Goal: Task Accomplishment & Management: Manage account settings

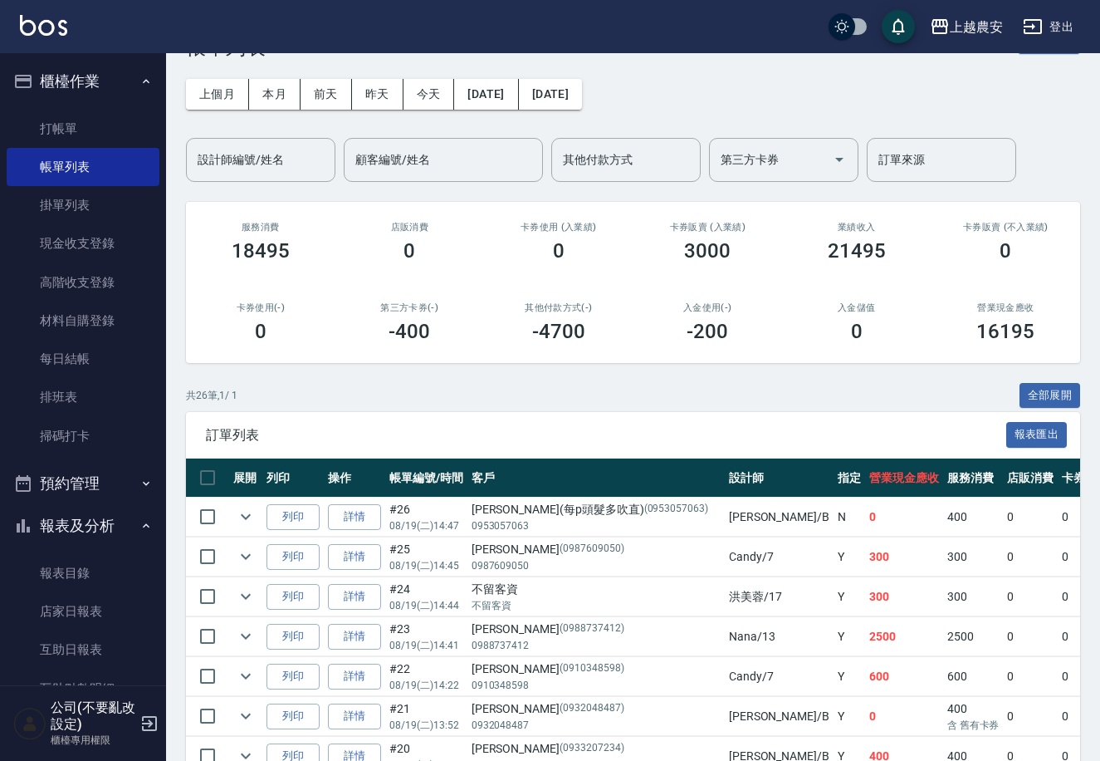
scroll to position [52, 0]
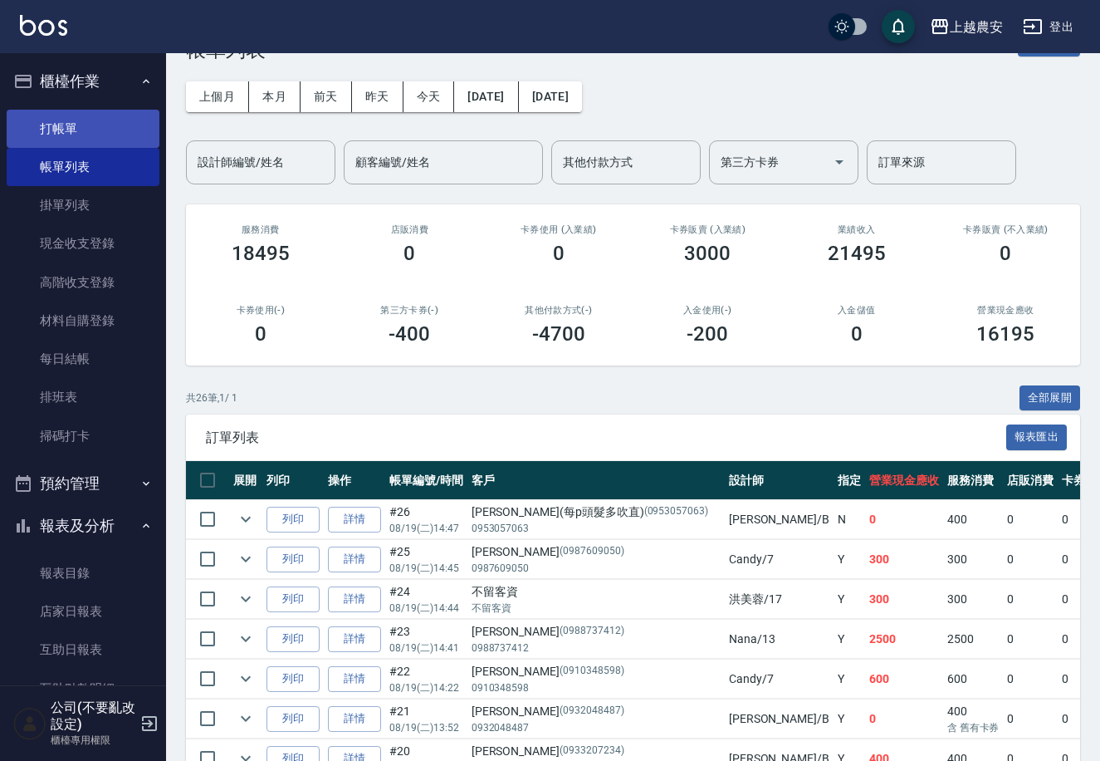
click at [91, 130] on link "打帳單" at bounding box center [83, 129] width 153 height 38
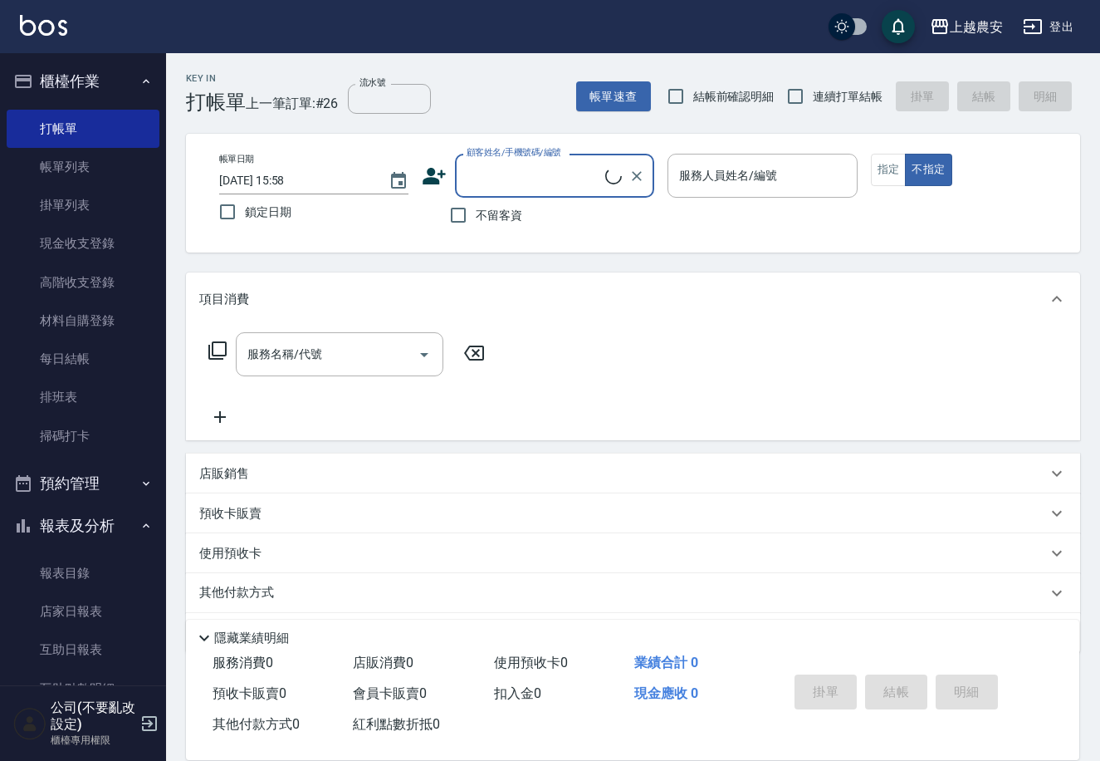
click at [576, 169] on input "顧客姓名/手機號碼/編號" at bounding box center [534, 175] width 143 height 29
drag, startPoint x: 573, startPoint y: 168, endPoint x: 42, endPoint y: 102, distance: 535.5
click at [42, 102] on div "上越農安 登出 櫃檯作業 打帳單 帳單列表 掛單列表 現金收支登錄 高階收支登錄 材料自購登錄 每日結帳 排班表 掃碼打卡 預約管理 預約管理 單日預約紀錄 …" at bounding box center [550, 405] width 1100 height 810
drag, startPoint x: 472, startPoint y: 218, endPoint x: 424, endPoint y: 193, distance: 53.5
click at [471, 218] on li "新增 "0917156320"" at bounding box center [554, 218] width 199 height 27
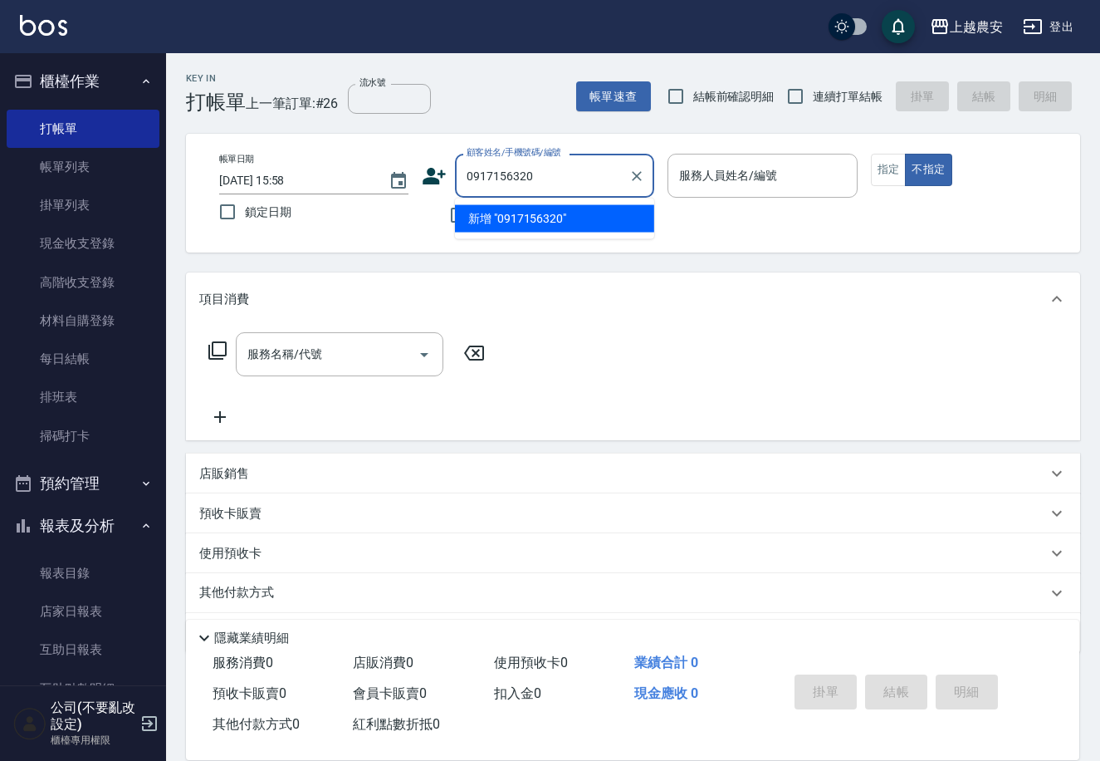
type input "0917156320"
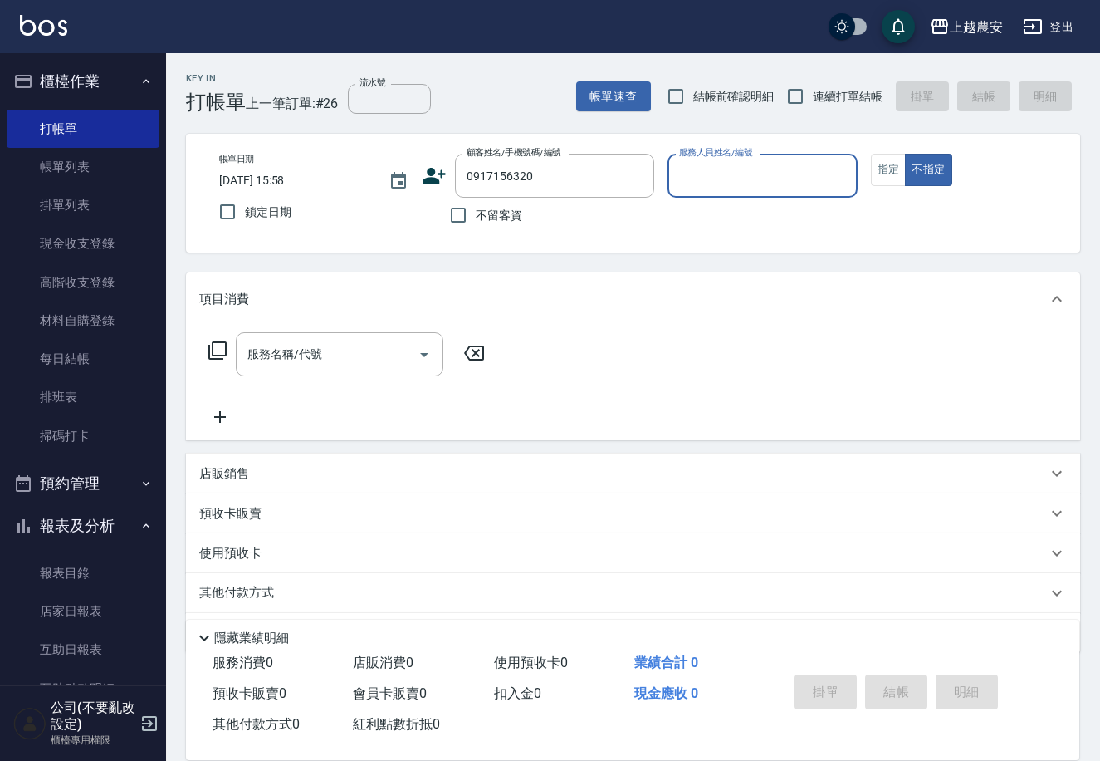
click at [439, 175] on icon at bounding box center [434, 176] width 25 height 25
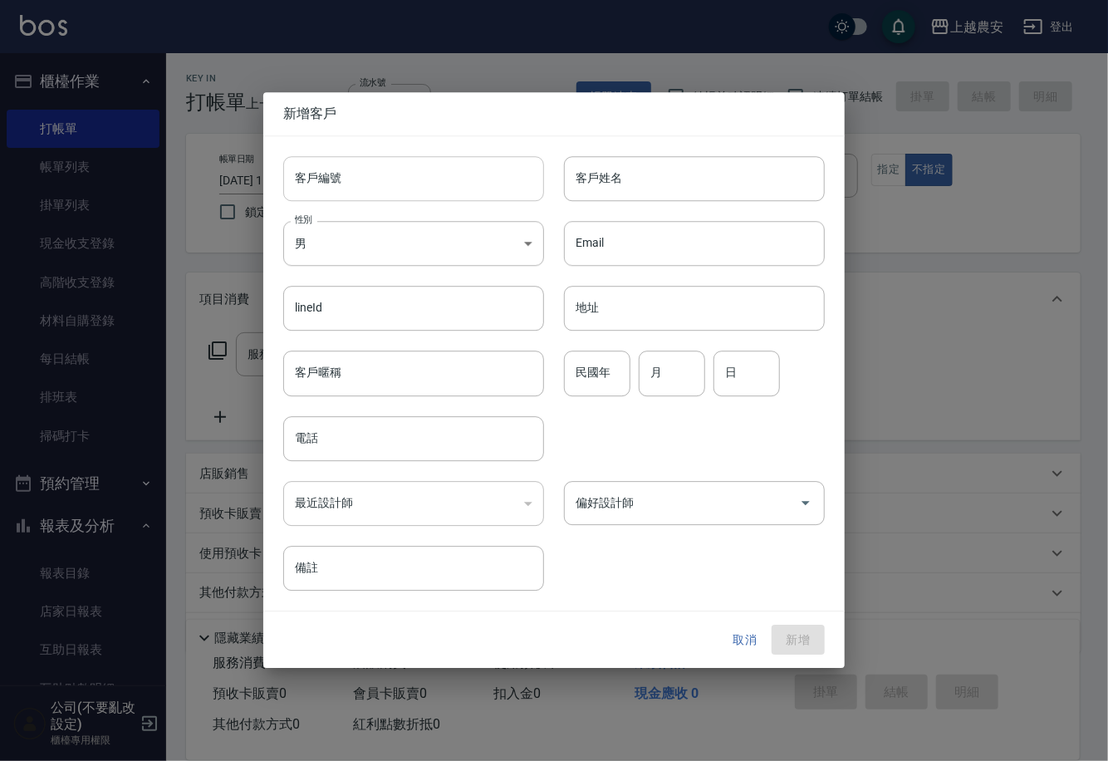
type input "0917156320"
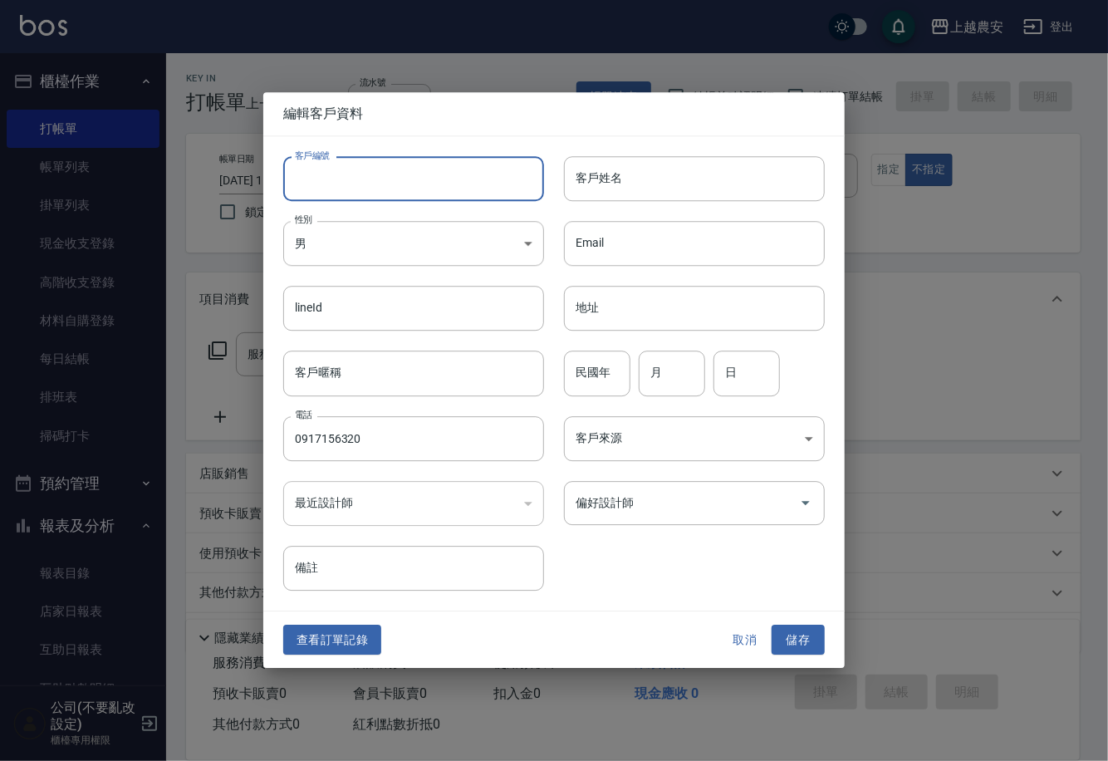
click at [397, 181] on input "客戶編號" at bounding box center [413, 178] width 261 height 45
paste input "0917156320"
type input "0917156320"
click at [380, 256] on body "上越農安 登出 櫃檯作業 打帳單 帳單列表 掛單列表 現金收支登錄 高階收支登錄 材料自購登錄 每日結帳 排班表 掃碼打卡 預約管理 預約管理 單日預約紀錄 …" at bounding box center [554, 405] width 1108 height 810
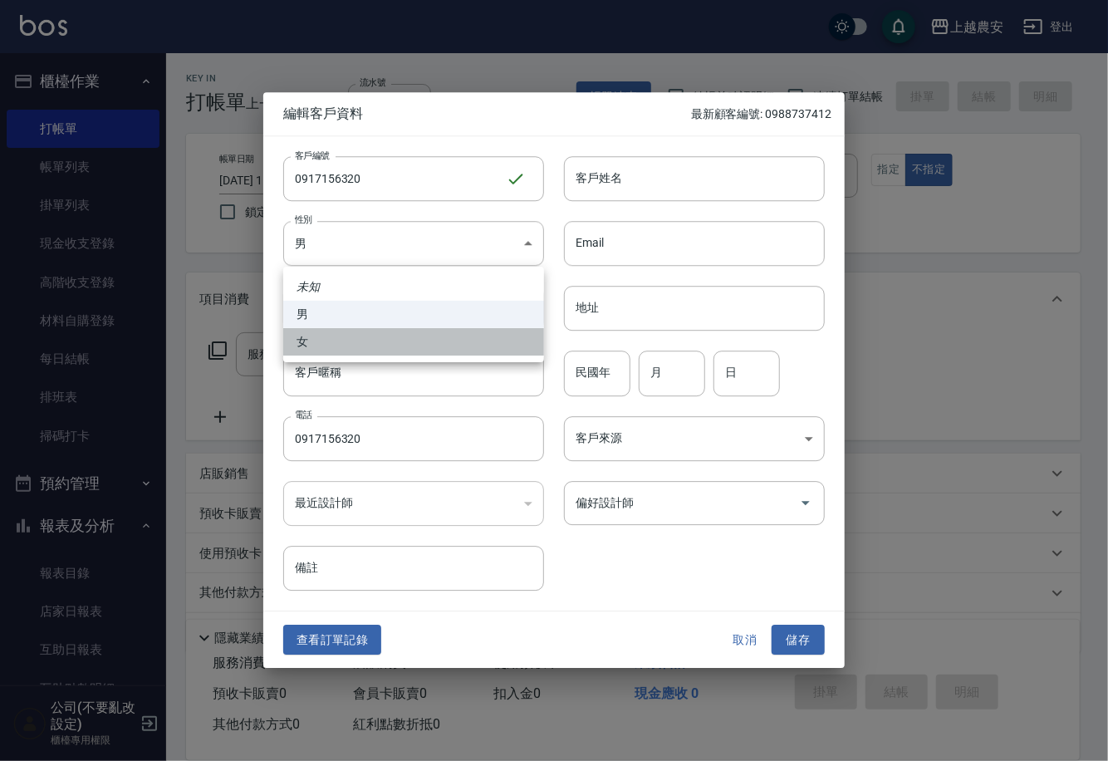
drag, startPoint x: 346, startPoint y: 335, endPoint x: 457, endPoint y: 271, distance: 127.6
click at [345, 335] on li "女" at bounding box center [413, 341] width 261 height 27
type input "[DEMOGRAPHIC_DATA]"
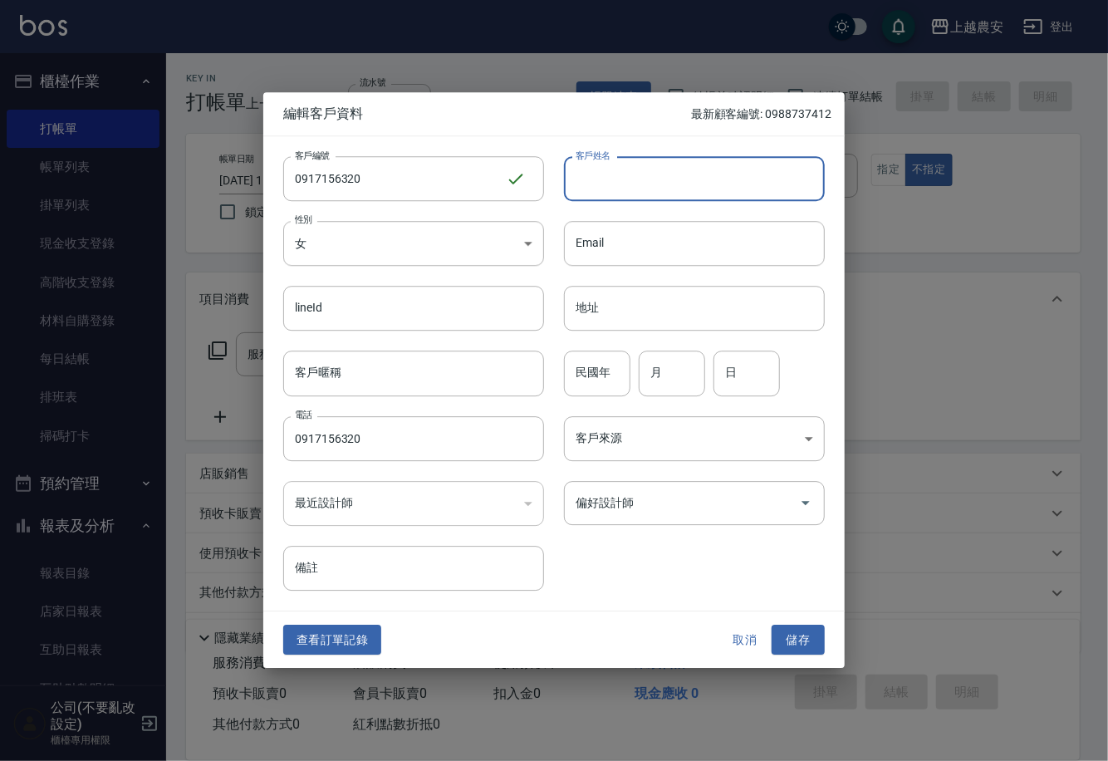
click at [618, 199] on input "客戶姓名" at bounding box center [694, 178] width 261 height 45
type input "[PERSON_NAME]"
click at [795, 637] on button "儲存" at bounding box center [797, 639] width 53 height 31
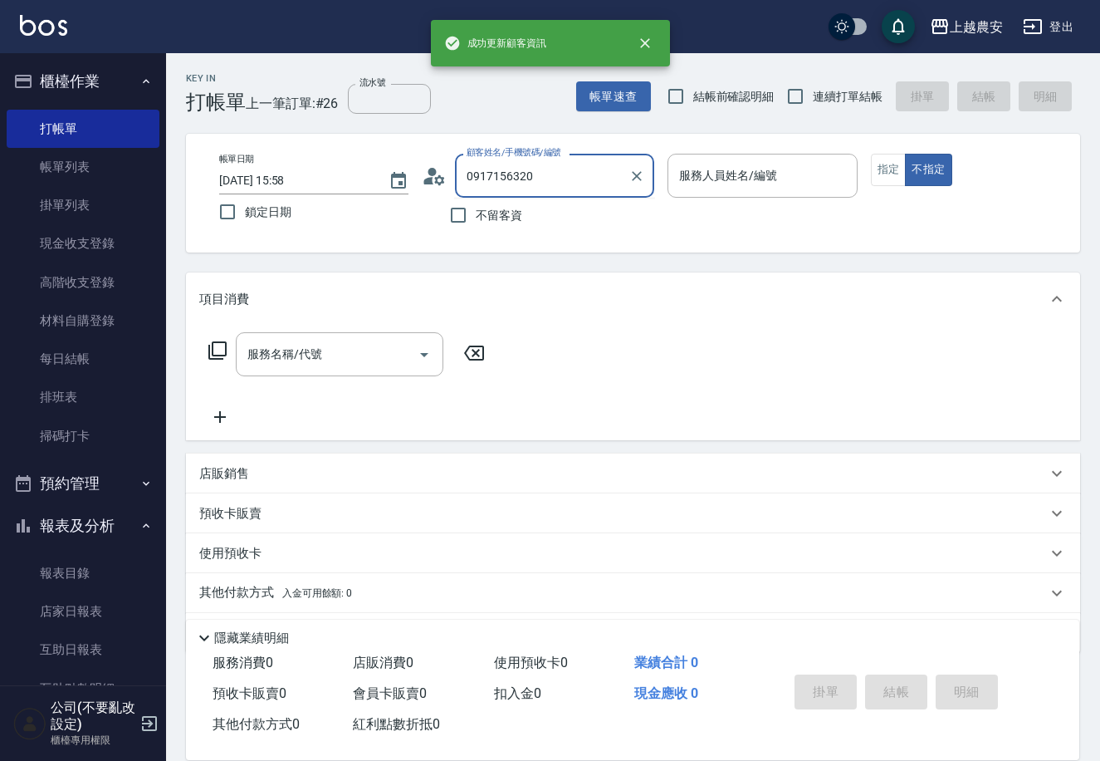
click at [541, 185] on input "0917156320" at bounding box center [542, 175] width 159 height 29
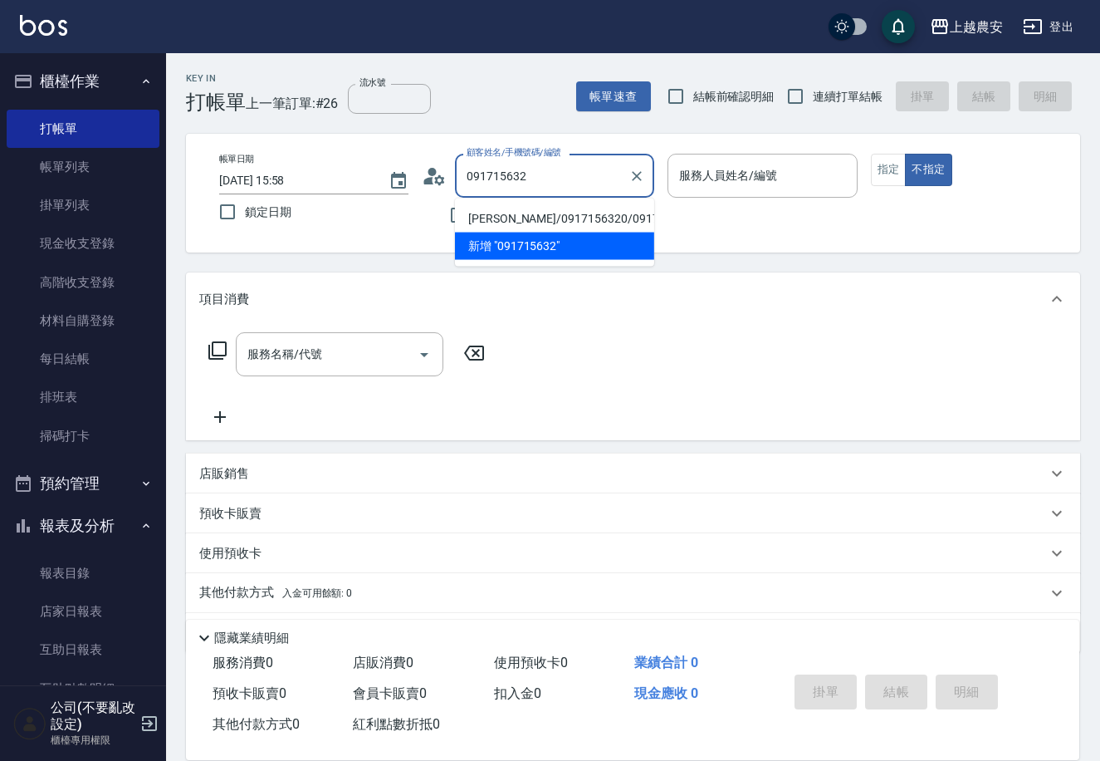
click at [512, 213] on li "[PERSON_NAME]/0917156320/0917156320" at bounding box center [554, 218] width 199 height 27
type input "[PERSON_NAME]/0917156320/0917156320"
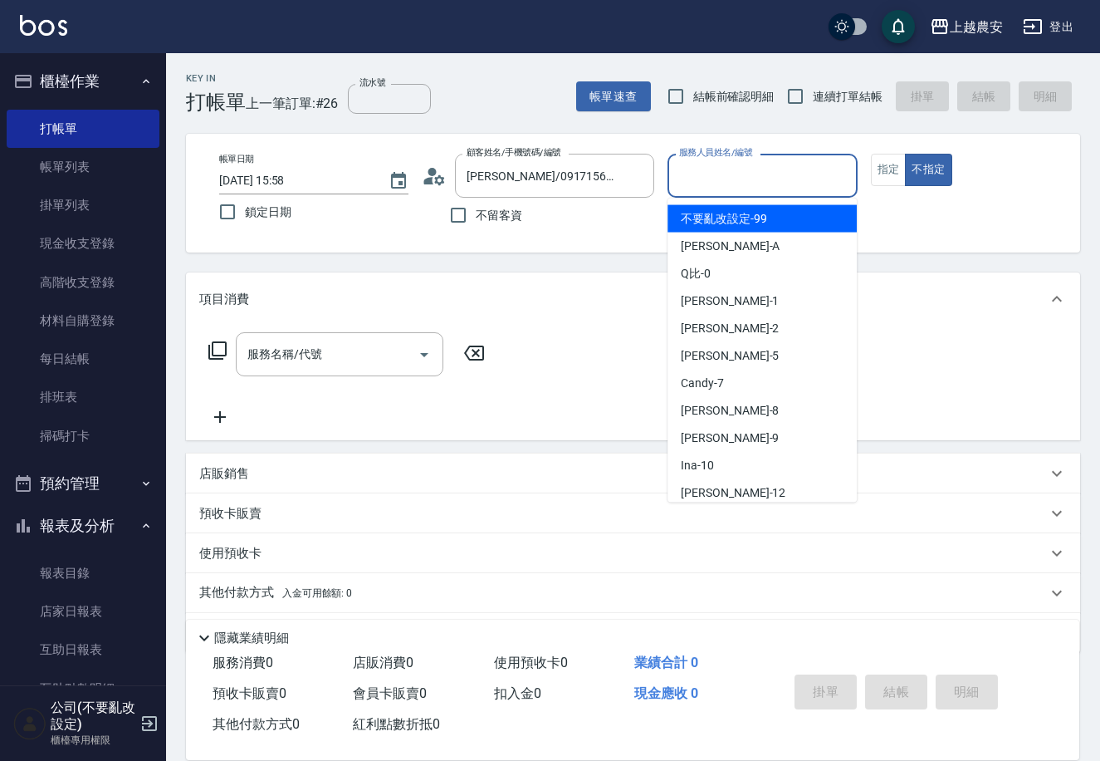
click at [736, 164] on input "服務人員姓名/編號" at bounding box center [762, 175] width 174 height 29
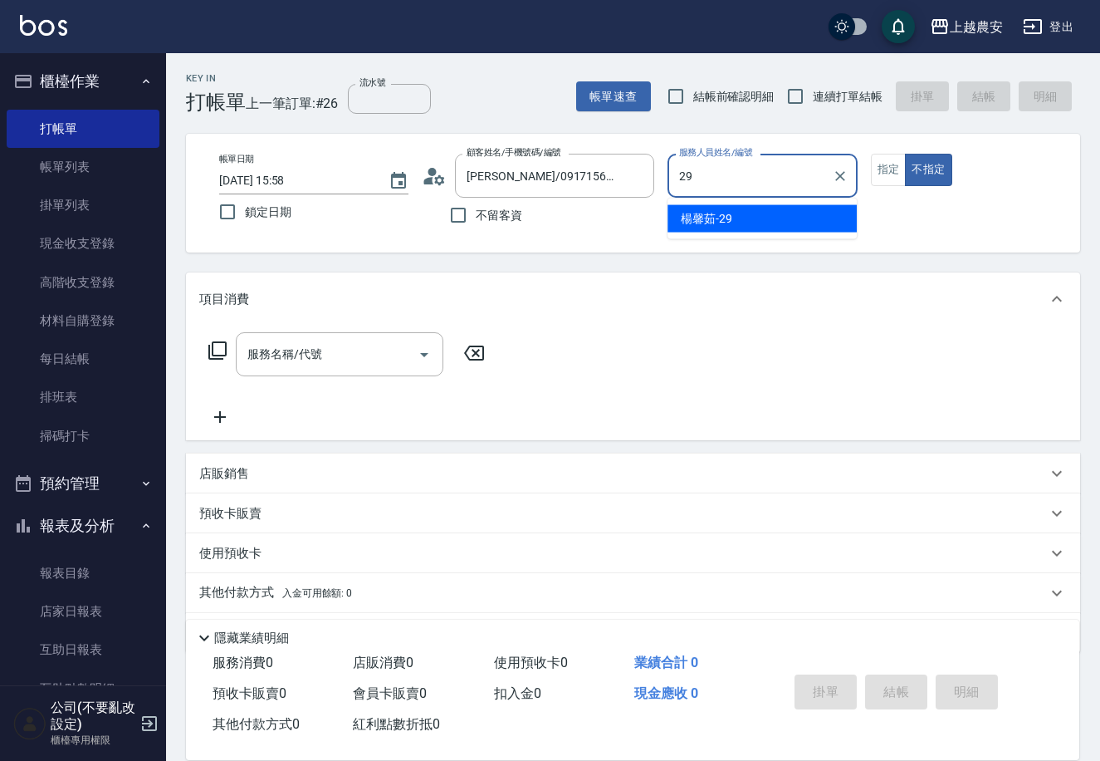
type input "[PERSON_NAME]-29"
type button "false"
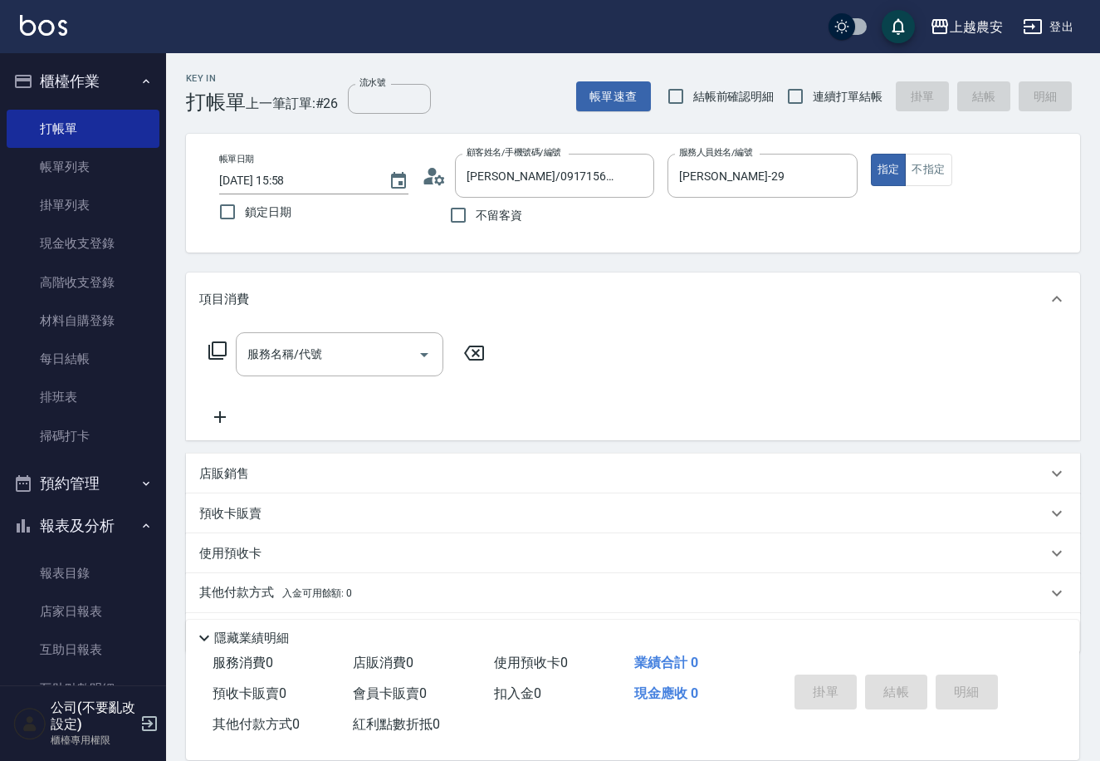
click at [213, 335] on div "服務名稱/代號 服務名稱/代號" at bounding box center [347, 354] width 296 height 44
click at [219, 343] on icon at bounding box center [218, 350] width 20 height 20
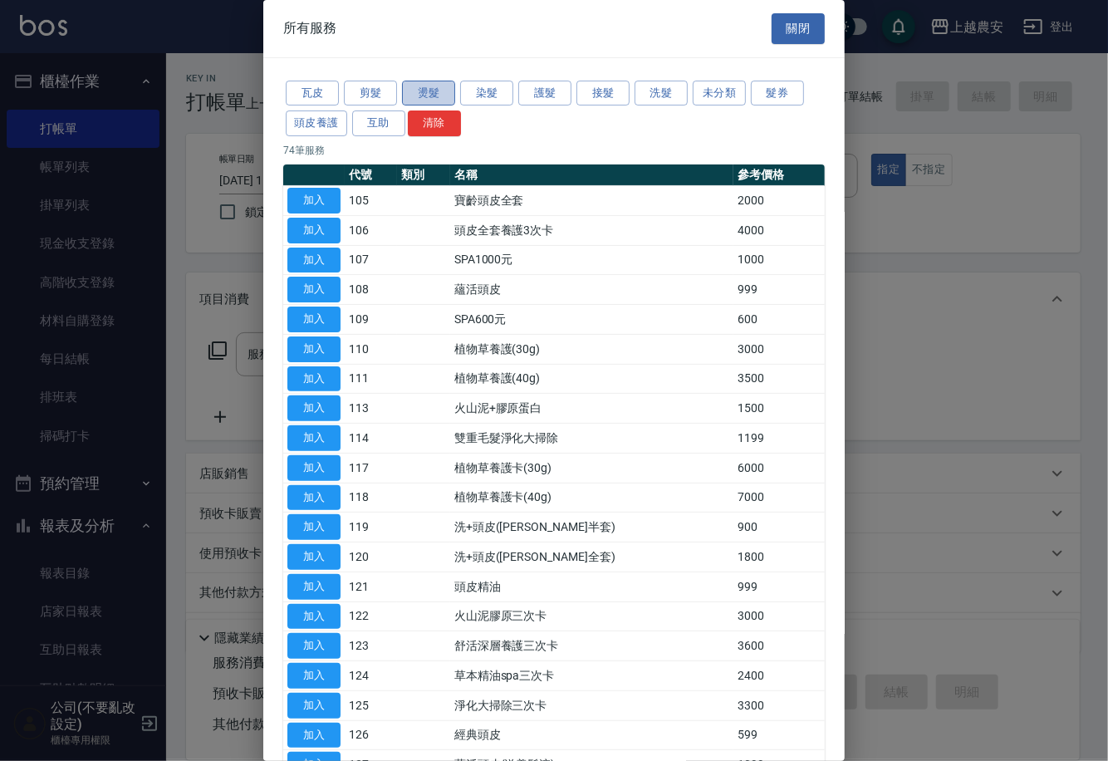
click at [423, 86] on button "燙髮" at bounding box center [428, 94] width 53 height 26
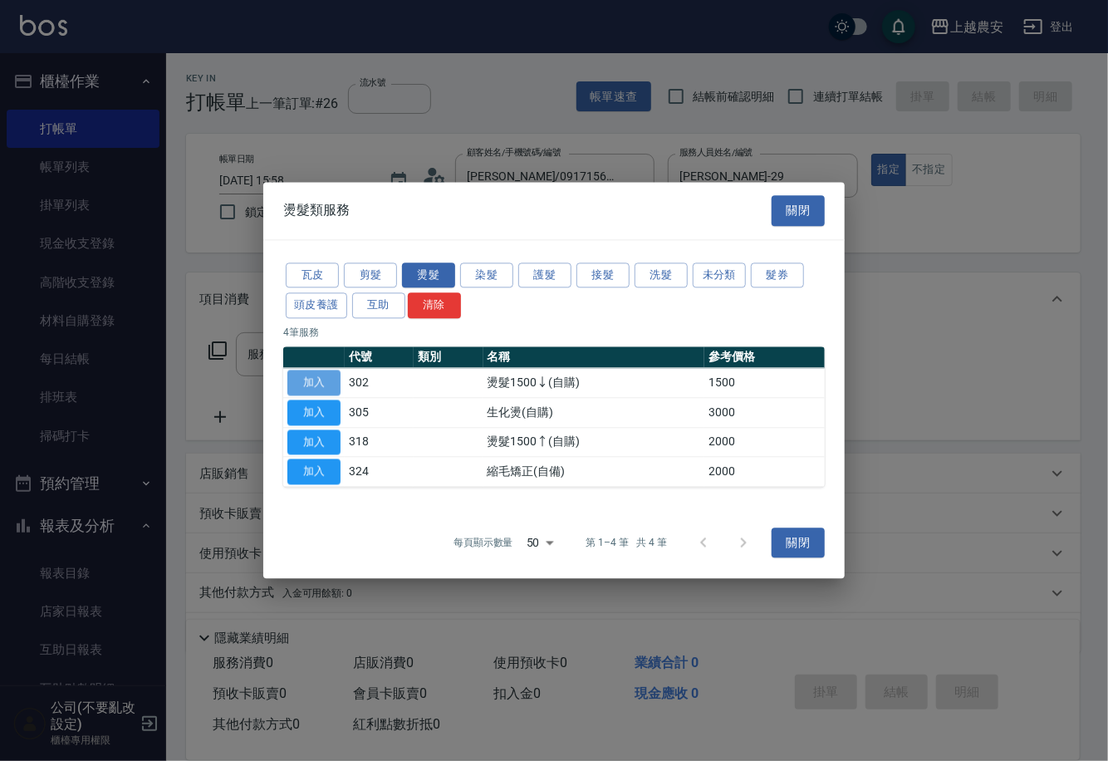
click at [326, 373] on button "加入" at bounding box center [313, 383] width 53 height 26
type input "燙髮1500↓(自購)(302)"
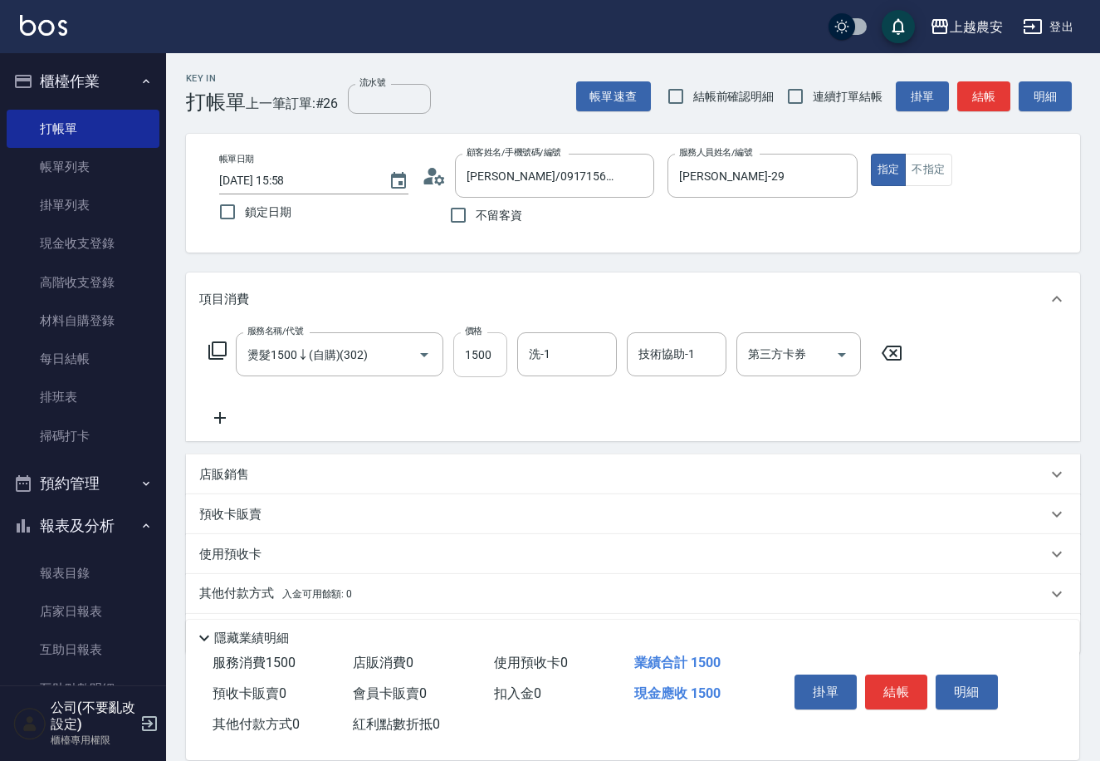
click at [465, 355] on input "1500" at bounding box center [480, 354] width 54 height 45
type input "1000"
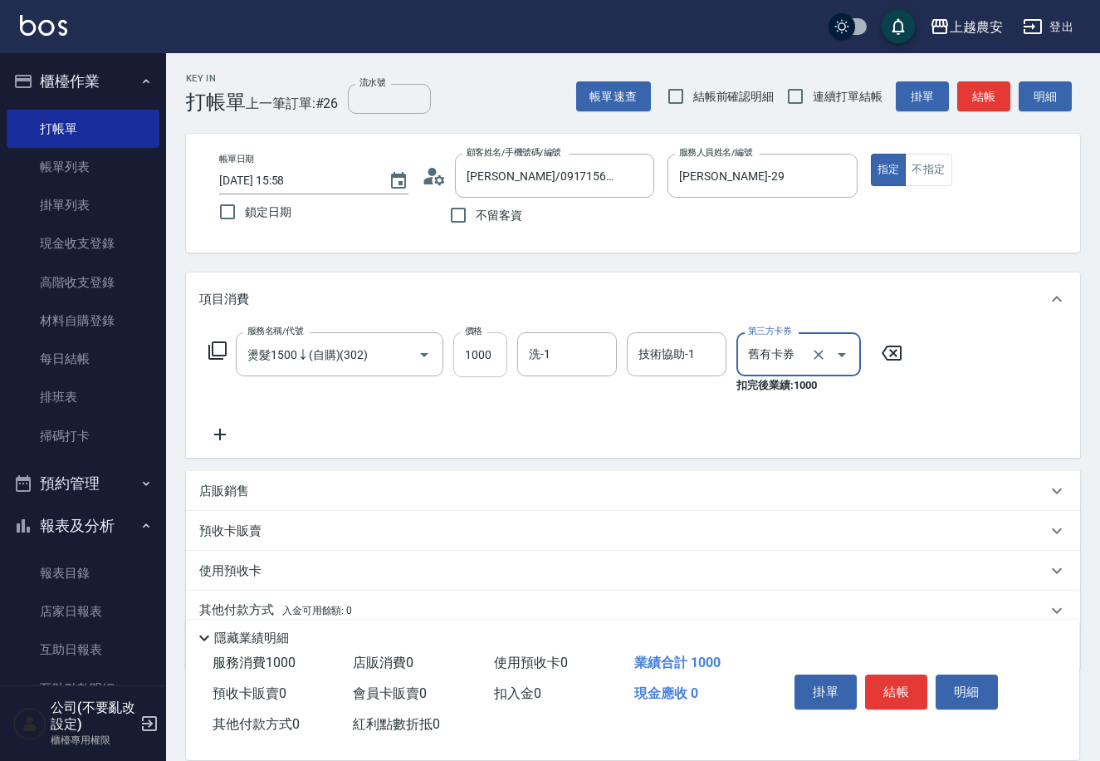
type input "舊有卡券"
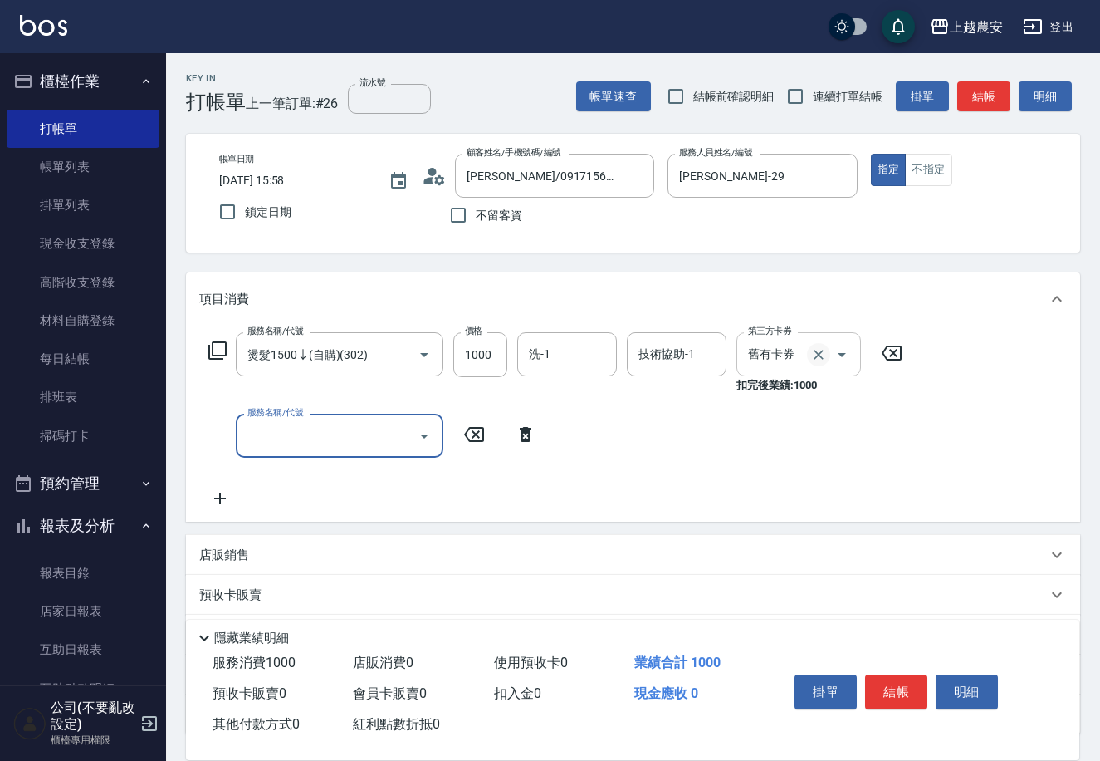
click at [814, 358] on icon "Clear" at bounding box center [818, 354] width 17 height 17
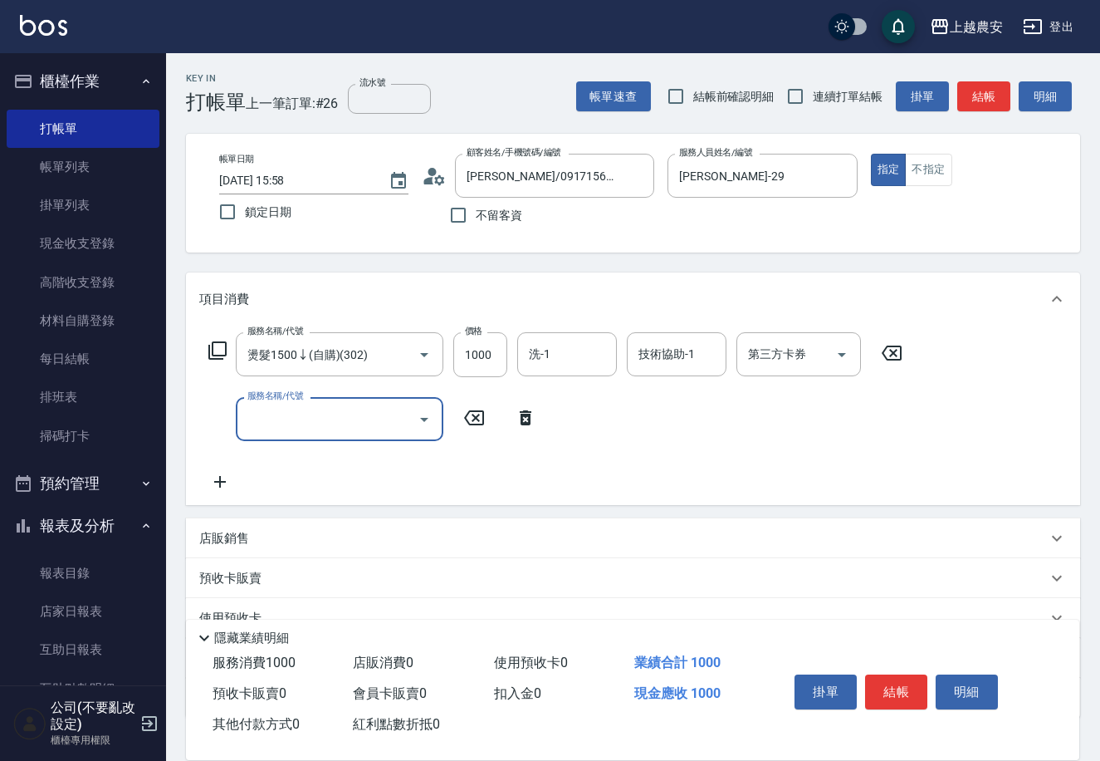
click at [324, 424] on input "服務名稱/代號" at bounding box center [327, 418] width 168 height 29
type input "6"
type input "結構2段式(自)(655)"
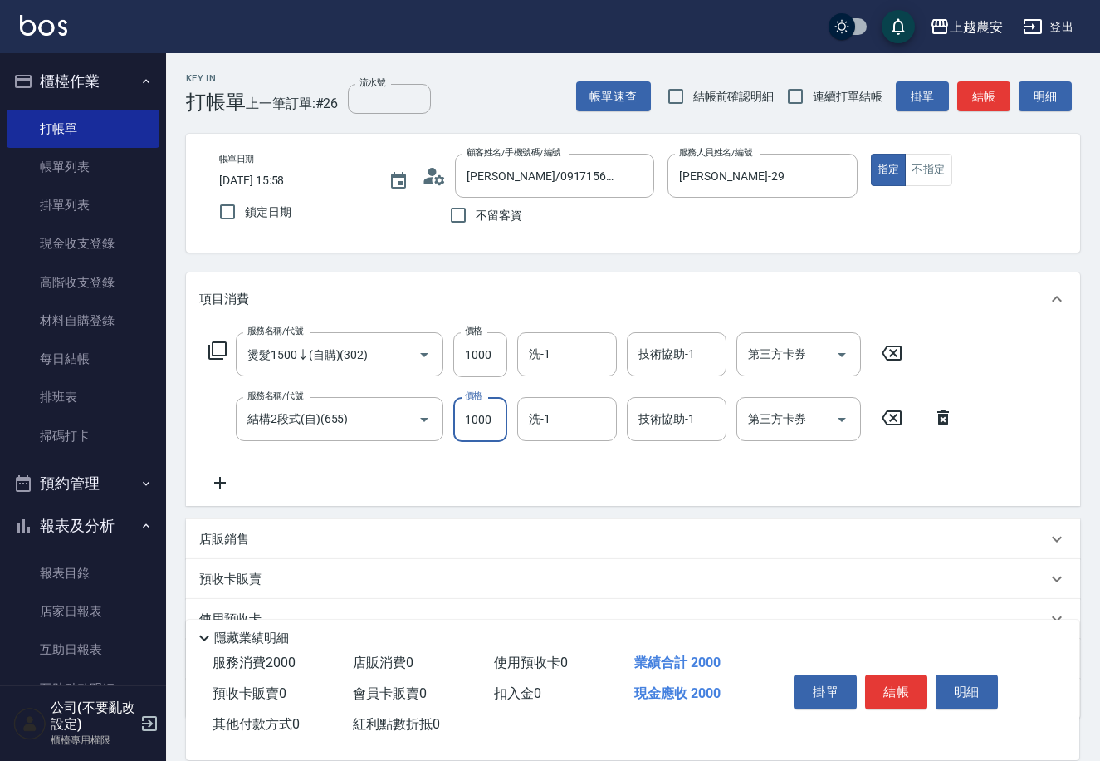
type input "1000"
click at [883, 694] on button "結帳" at bounding box center [896, 691] width 62 height 35
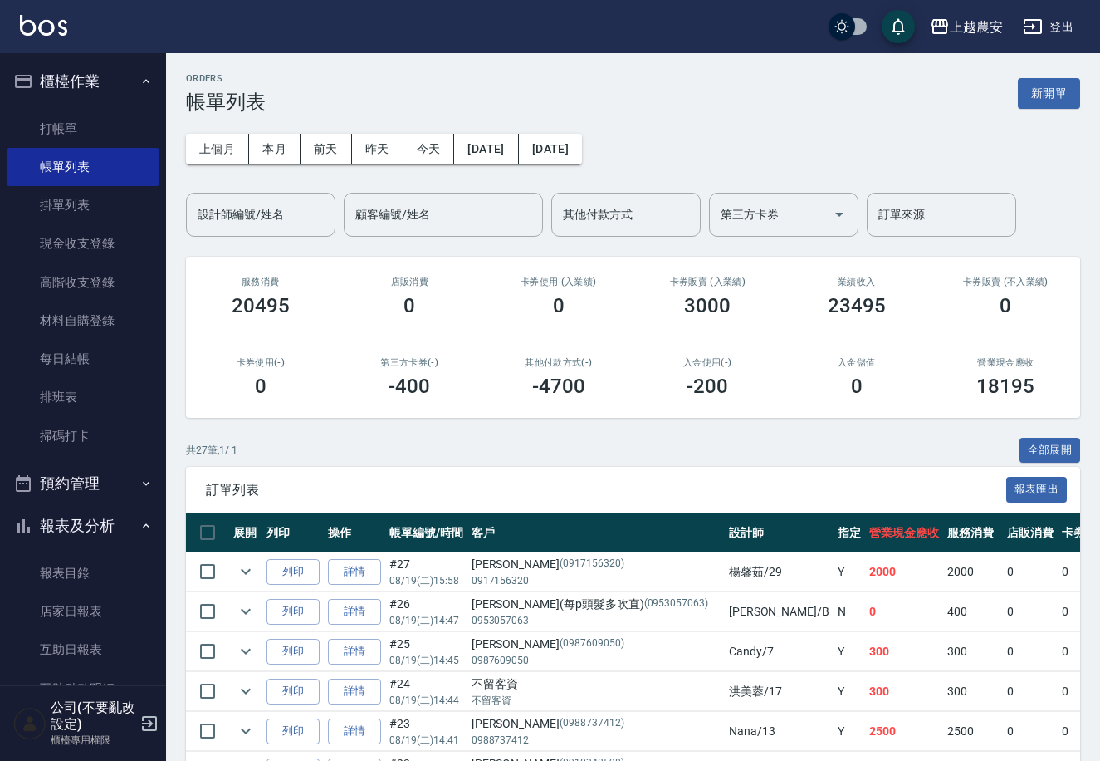
click at [37, 65] on button "櫃檯作業" at bounding box center [83, 81] width 153 height 43
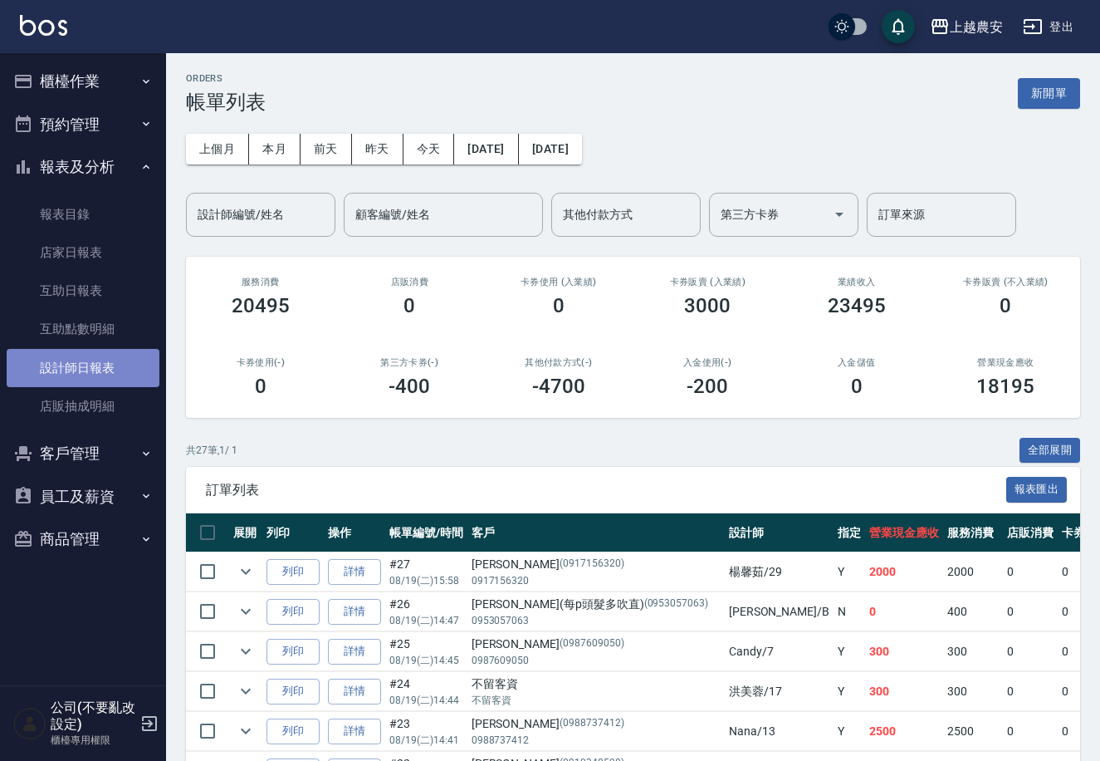
click at [96, 370] on link "設計師日報表" at bounding box center [83, 368] width 153 height 38
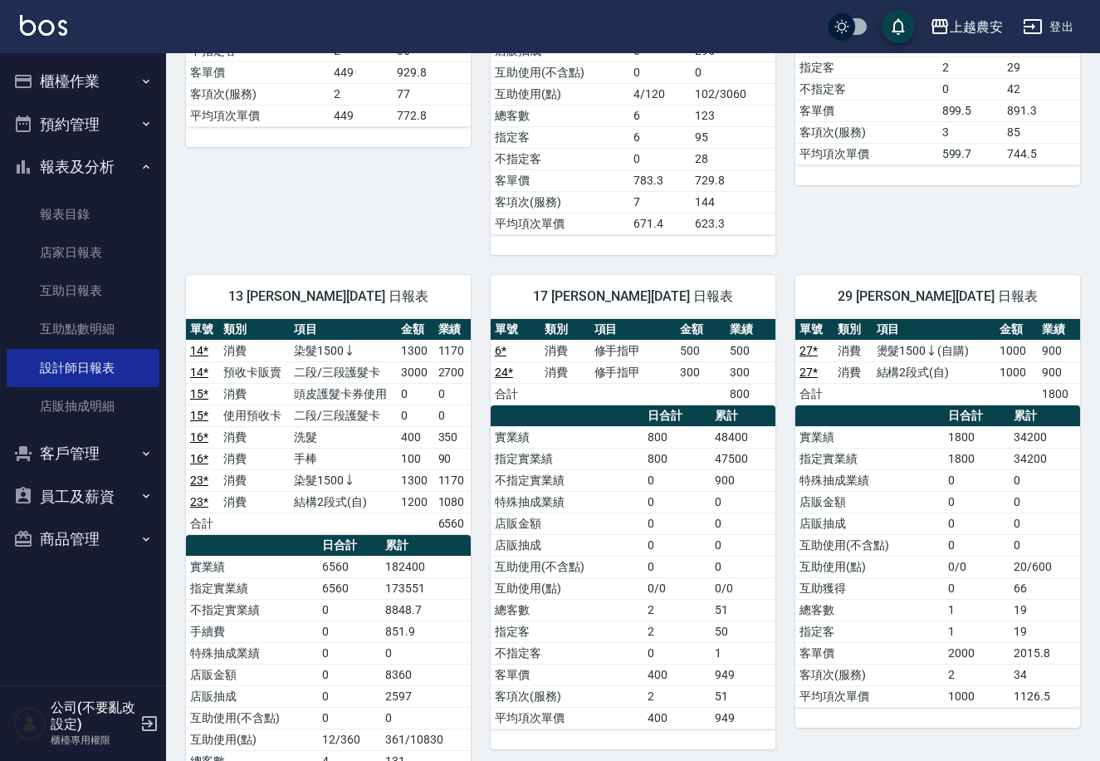
scroll to position [551, 0]
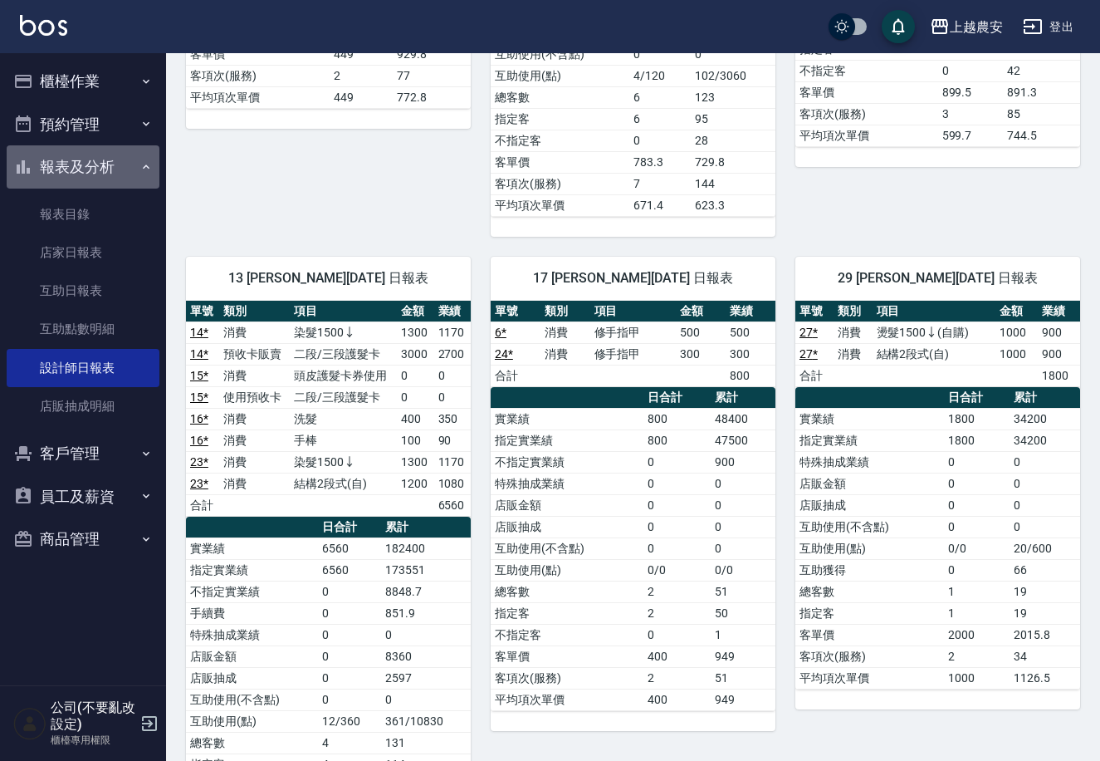
click at [134, 170] on button "報表及分析" at bounding box center [83, 166] width 153 height 43
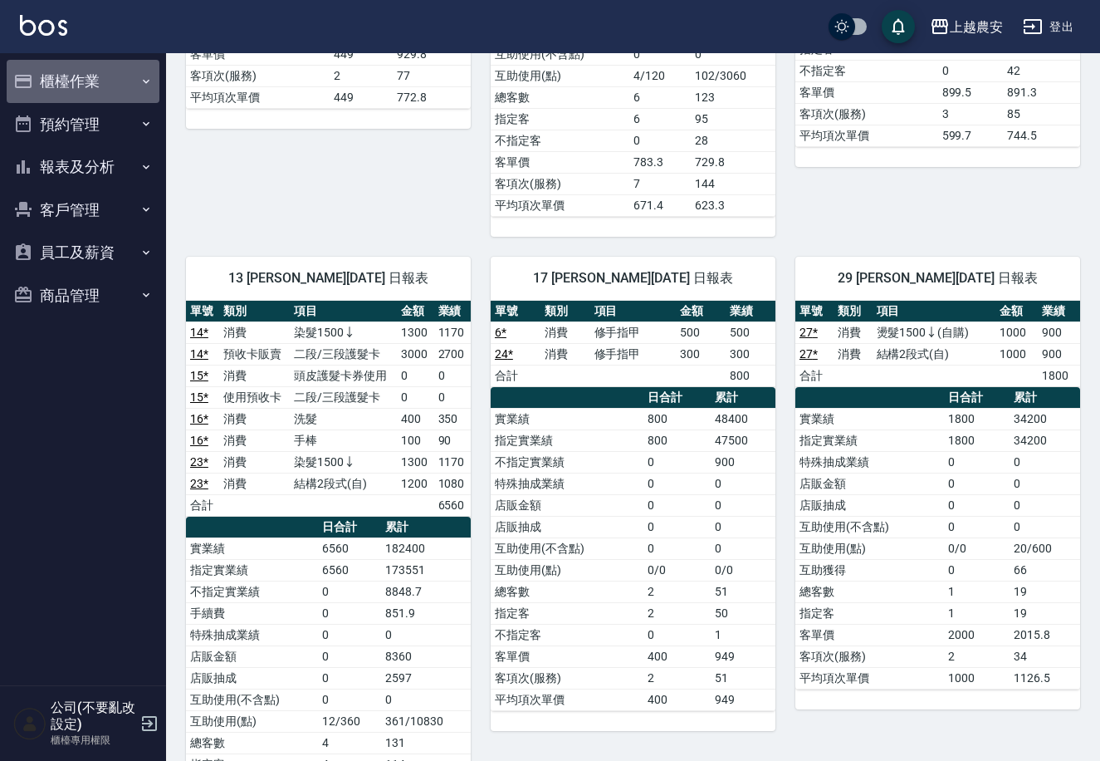
click at [108, 69] on button "櫃檯作業" at bounding box center [83, 81] width 153 height 43
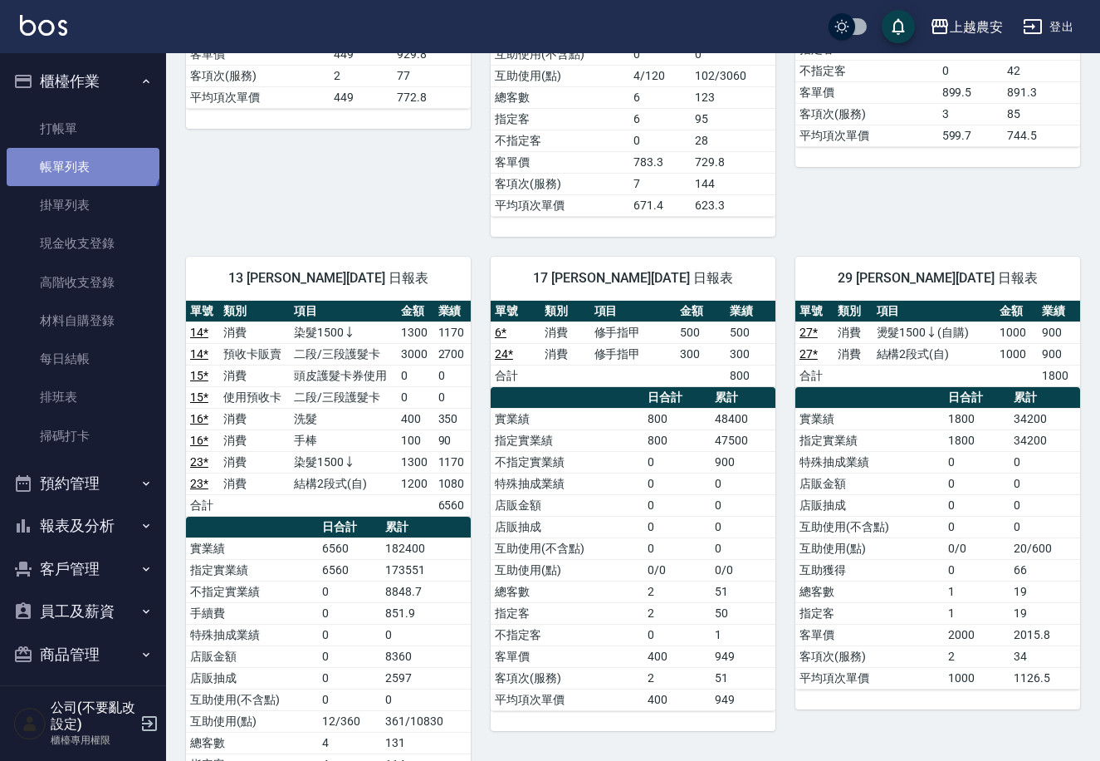
click at [81, 148] on link "帳單列表" at bounding box center [83, 167] width 153 height 38
click at [100, 123] on link "打帳單" at bounding box center [83, 129] width 153 height 38
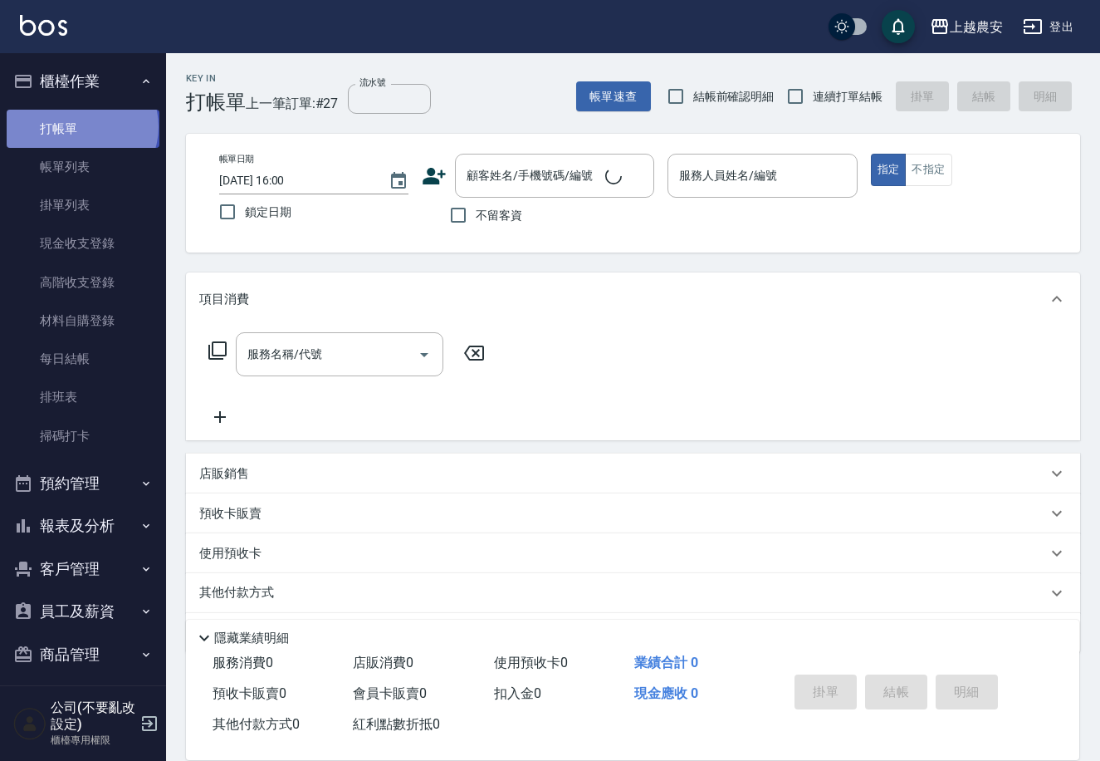
click at [81, 126] on link "打帳單" at bounding box center [83, 129] width 153 height 38
click at [507, 175] on input "顧客姓名/手機號碼/編號" at bounding box center [542, 175] width 159 height 29
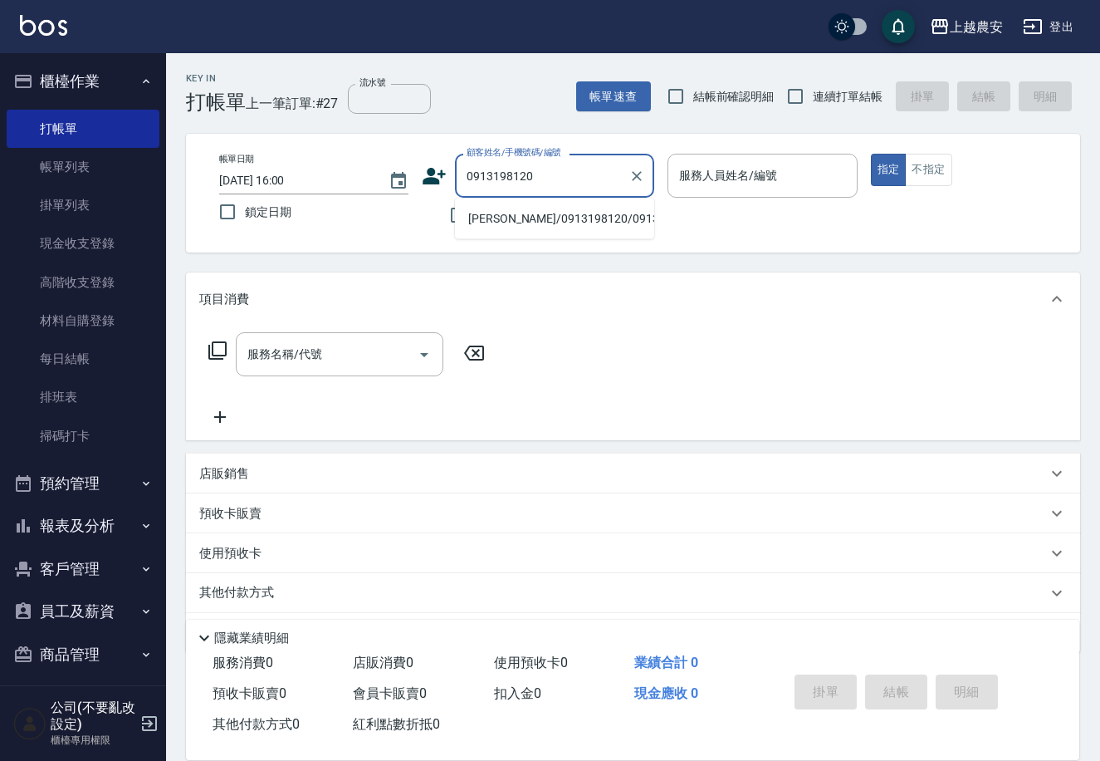
type input "[PERSON_NAME]/0913198120/0913198120"
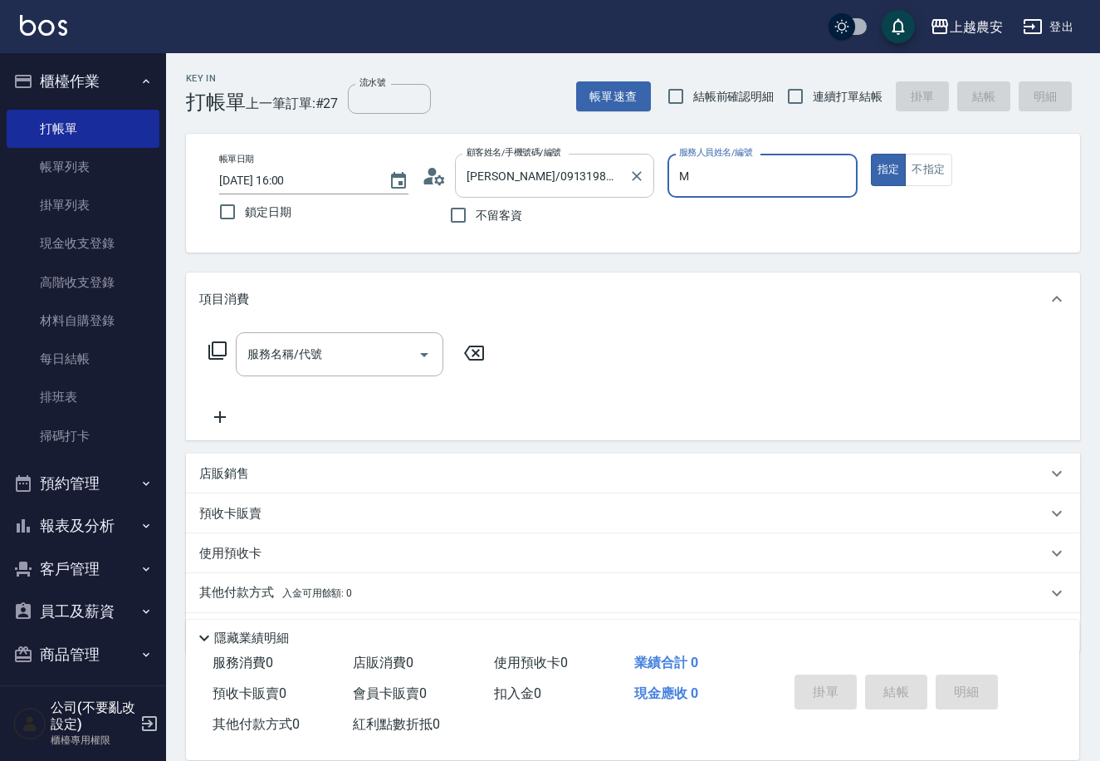
type input "Mia-M"
type button "true"
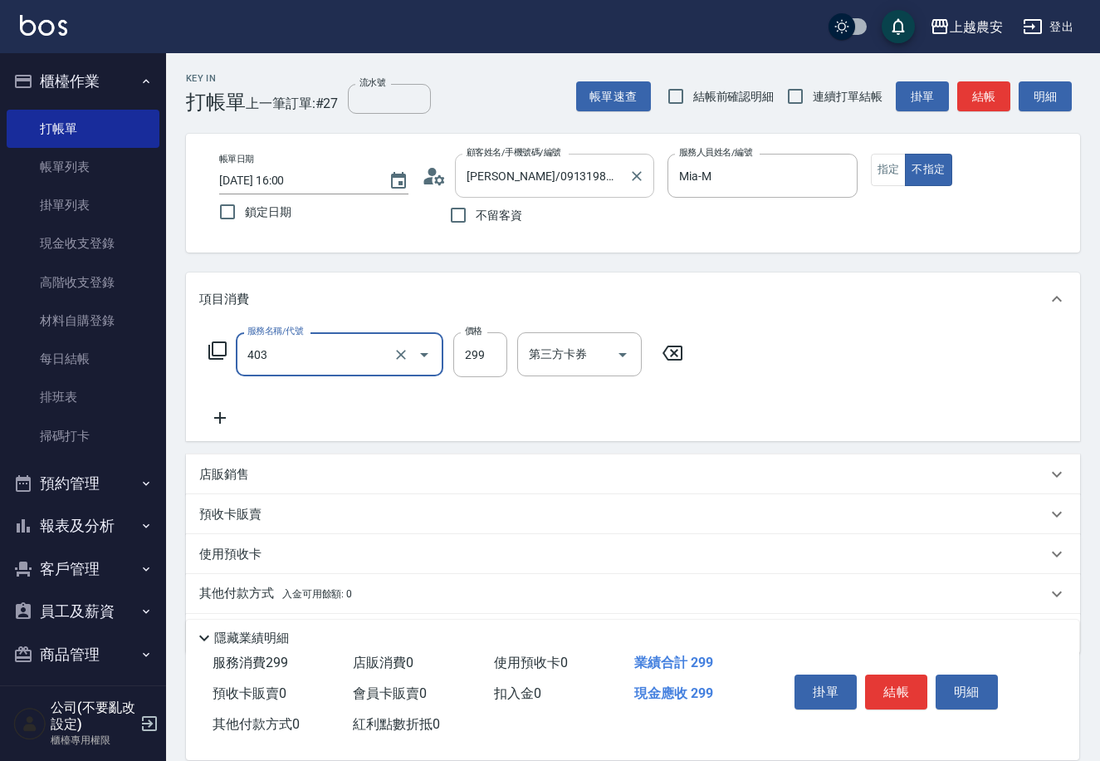
type input "剪髮(403)"
click at [899, 685] on button "結帳" at bounding box center [896, 691] width 62 height 35
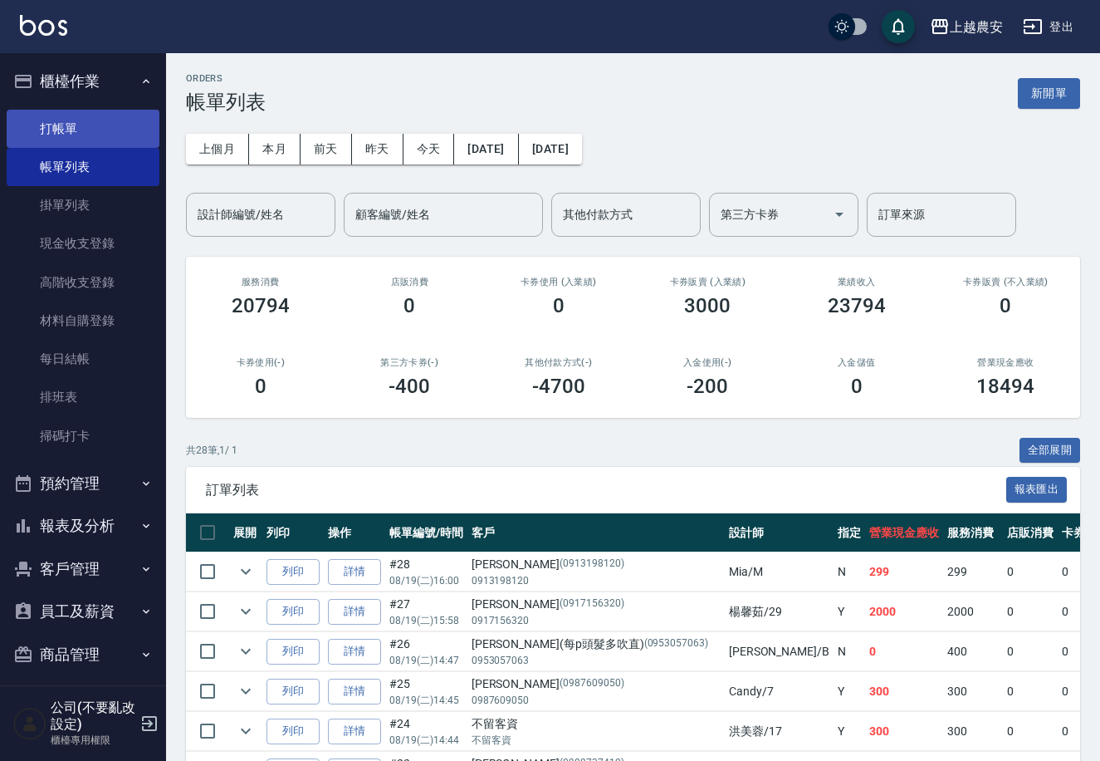
click at [77, 131] on link "打帳單" at bounding box center [83, 129] width 153 height 38
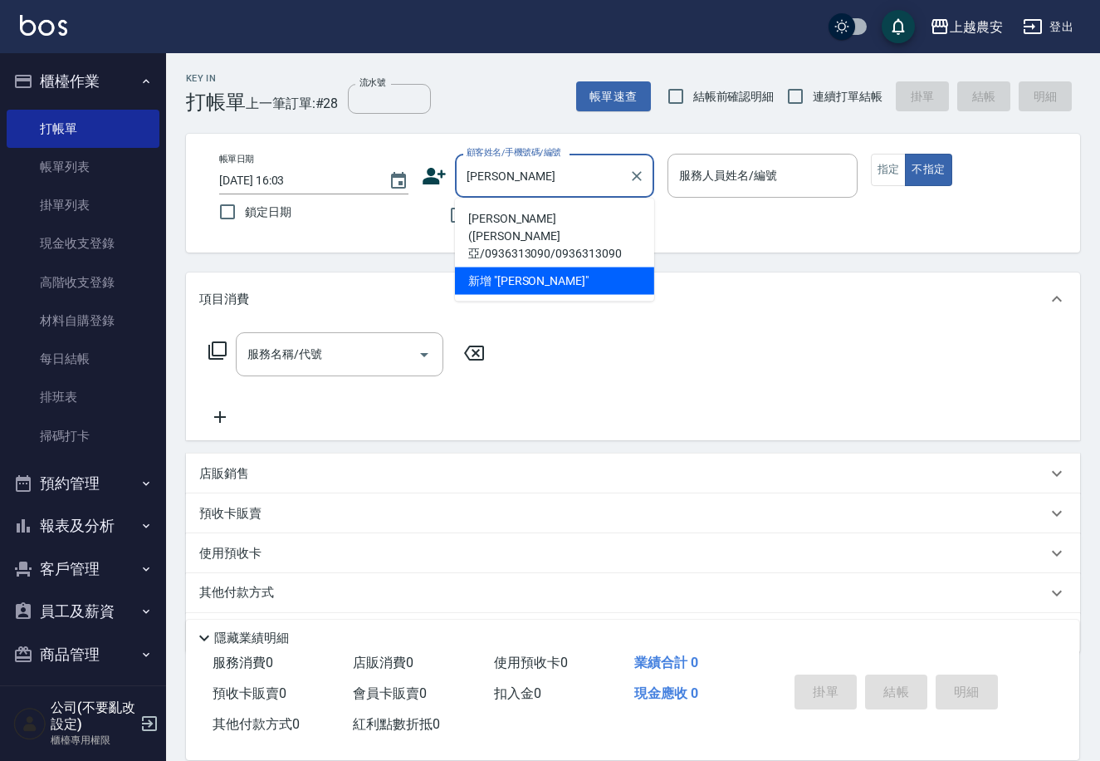
click at [576, 218] on li "[PERSON_NAME]([PERSON_NAME]亞/0936313090/0936313090" at bounding box center [554, 236] width 199 height 62
type input "[PERSON_NAME]([PERSON_NAME]亞/0936313090/0936313090"
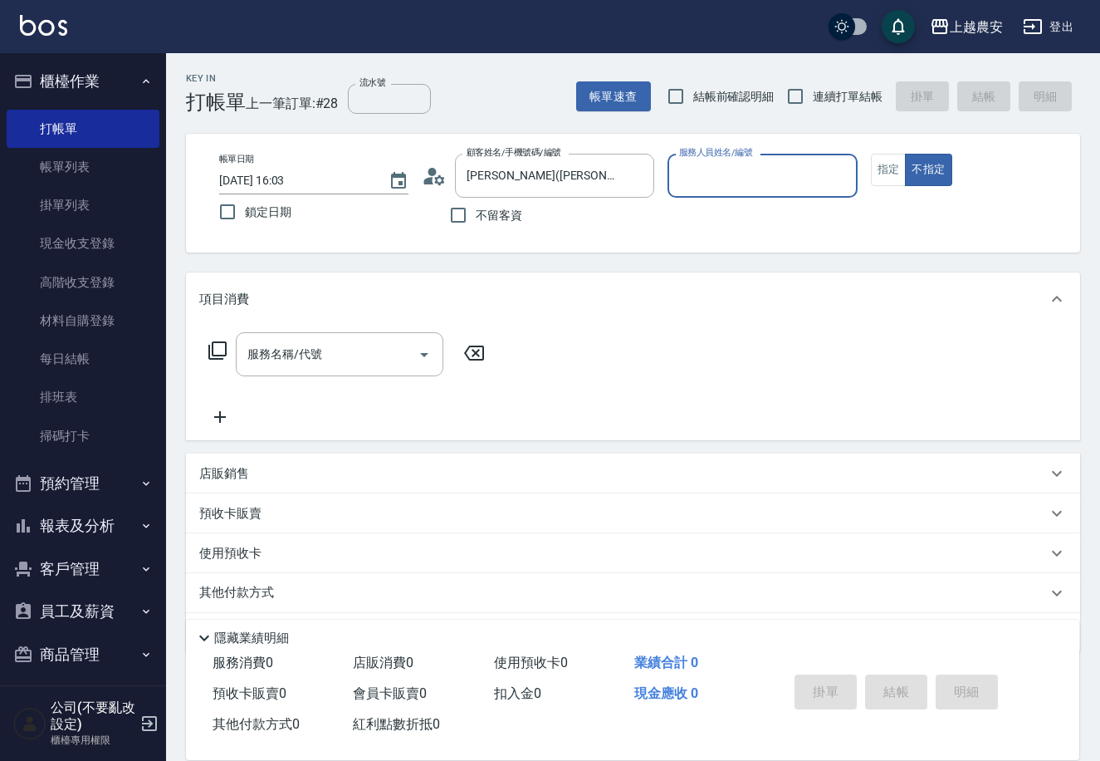
type input "Candy-7"
click at [905, 154] on button "不指定" at bounding box center [928, 170] width 47 height 32
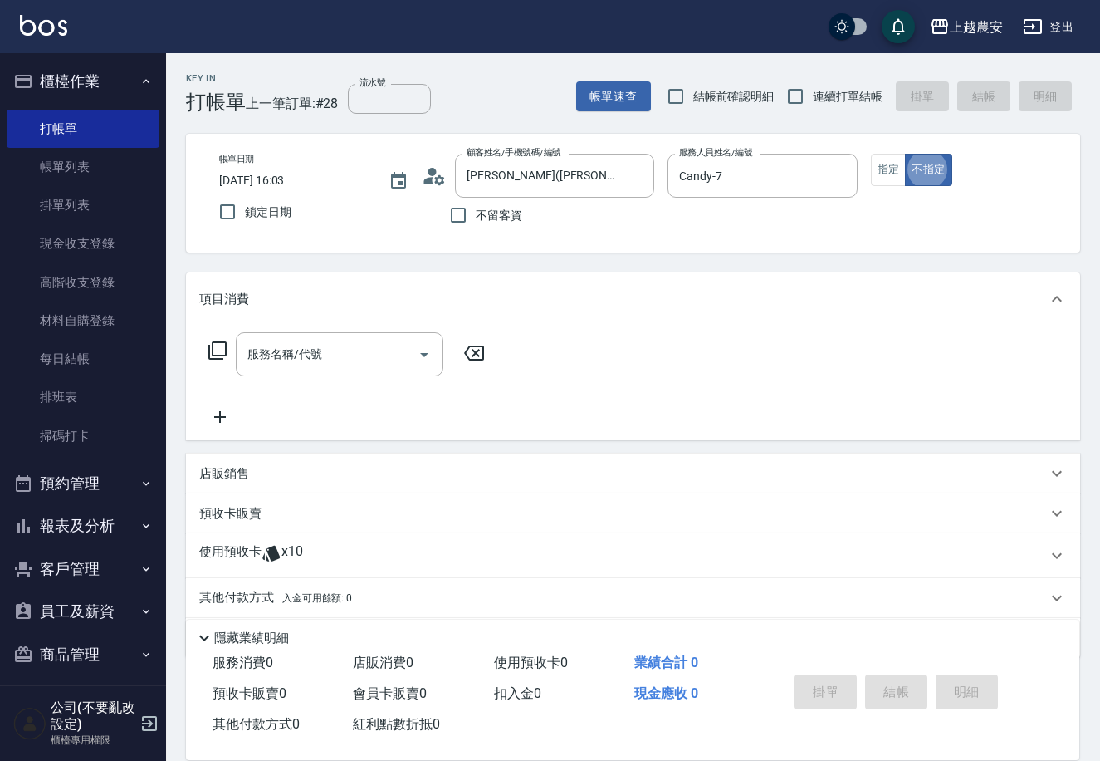
type button "false"
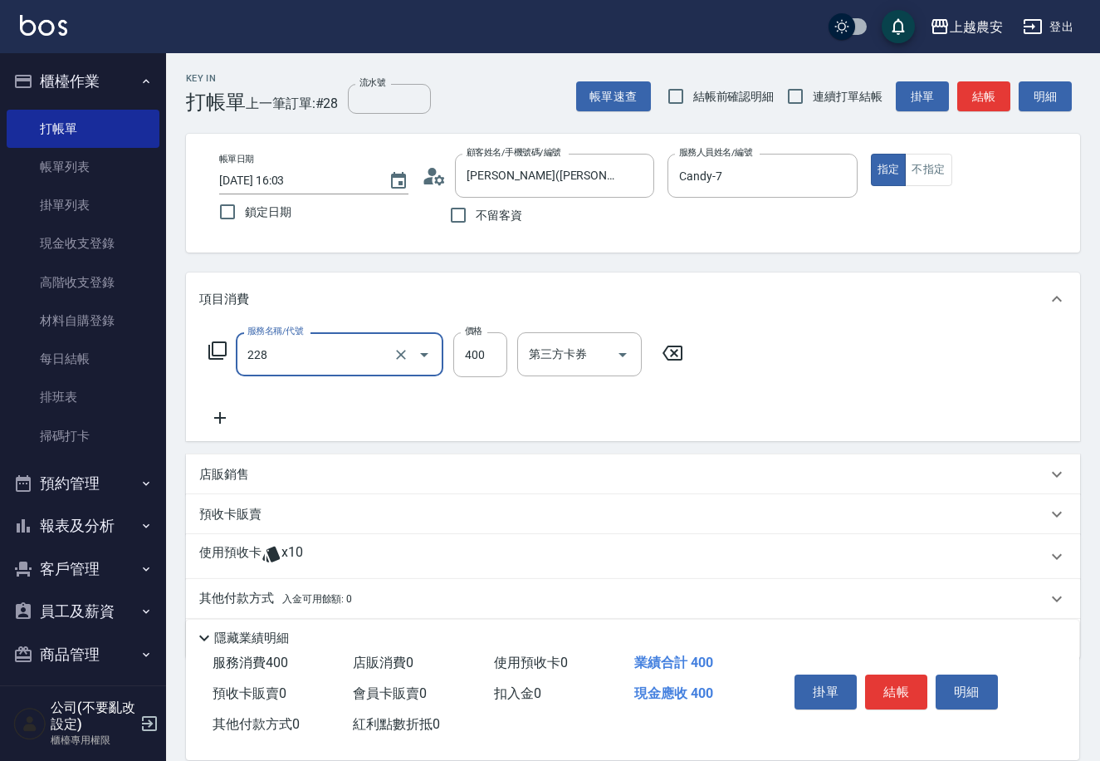
type input "洗髮(228)"
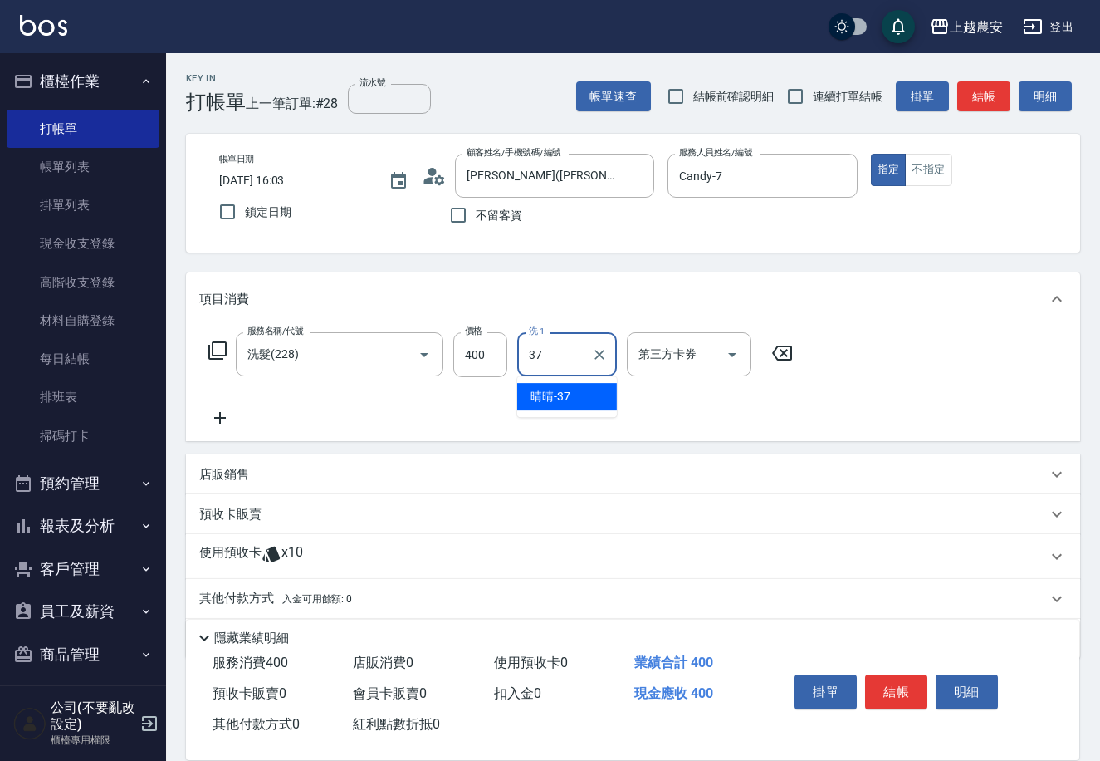
type input "晴晴-37"
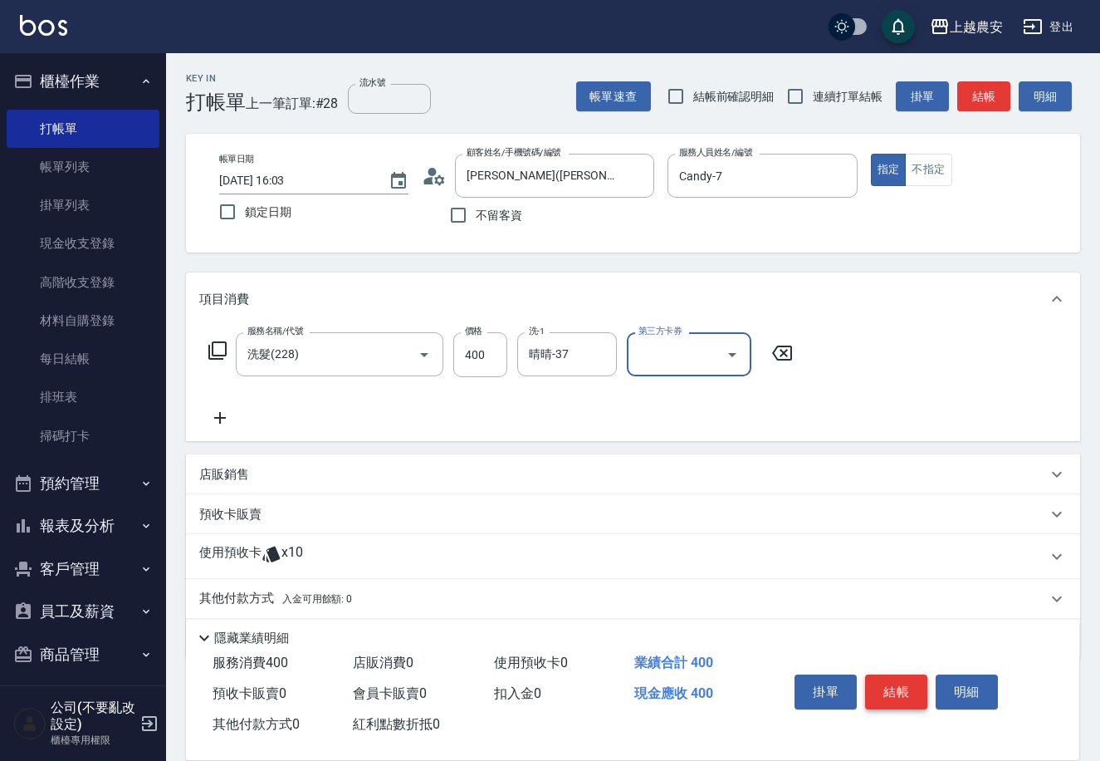
click at [898, 674] on button "結帳" at bounding box center [896, 691] width 62 height 35
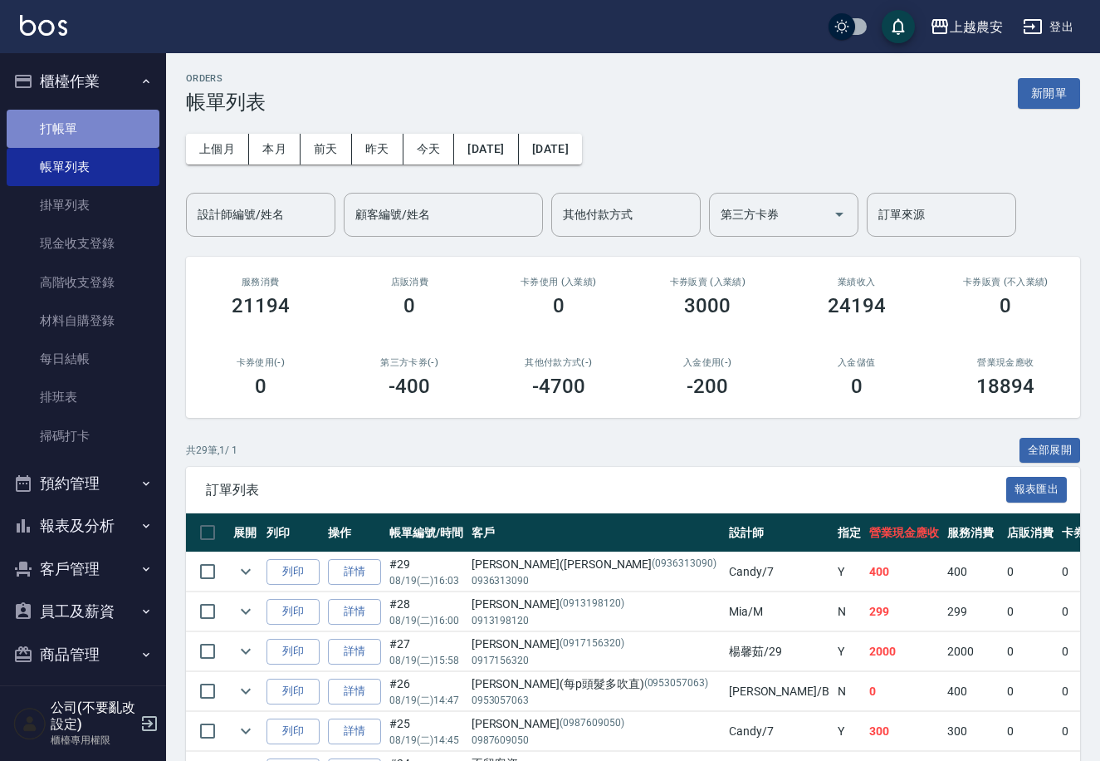
click at [86, 115] on link "打帳單" at bounding box center [83, 129] width 153 height 38
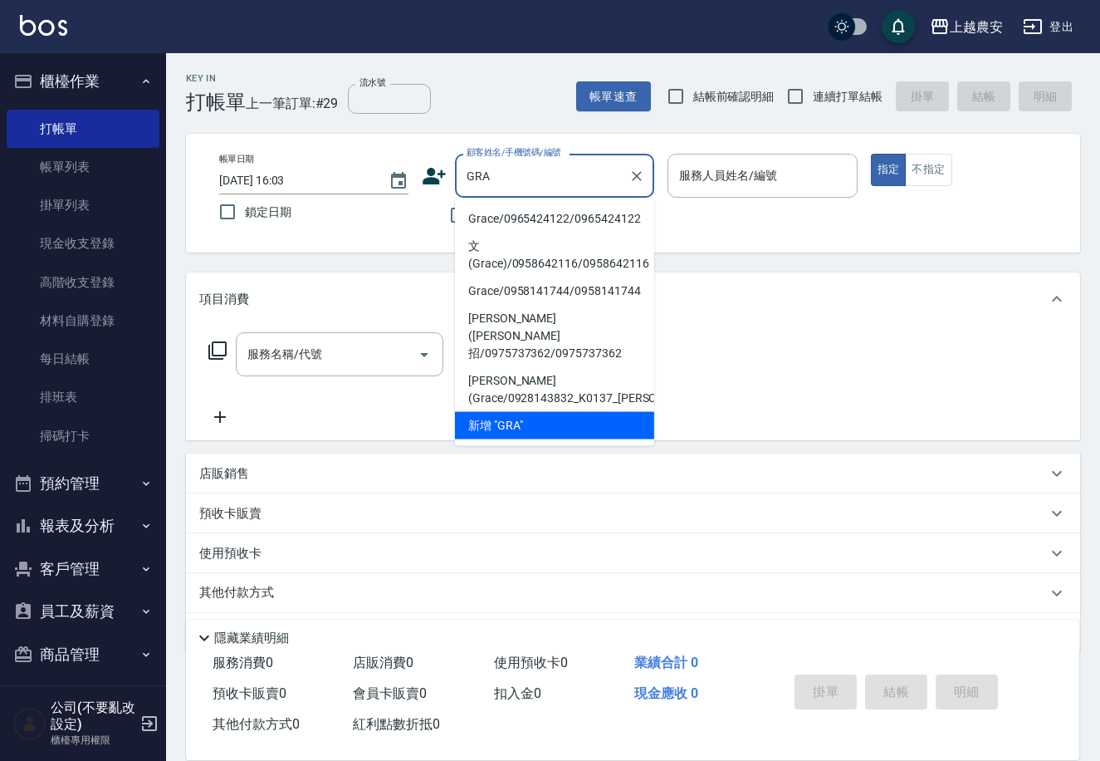
click at [507, 212] on li "Grace/0965424122/0965424122" at bounding box center [554, 218] width 199 height 27
type input "Grace/0965424122/0965424122"
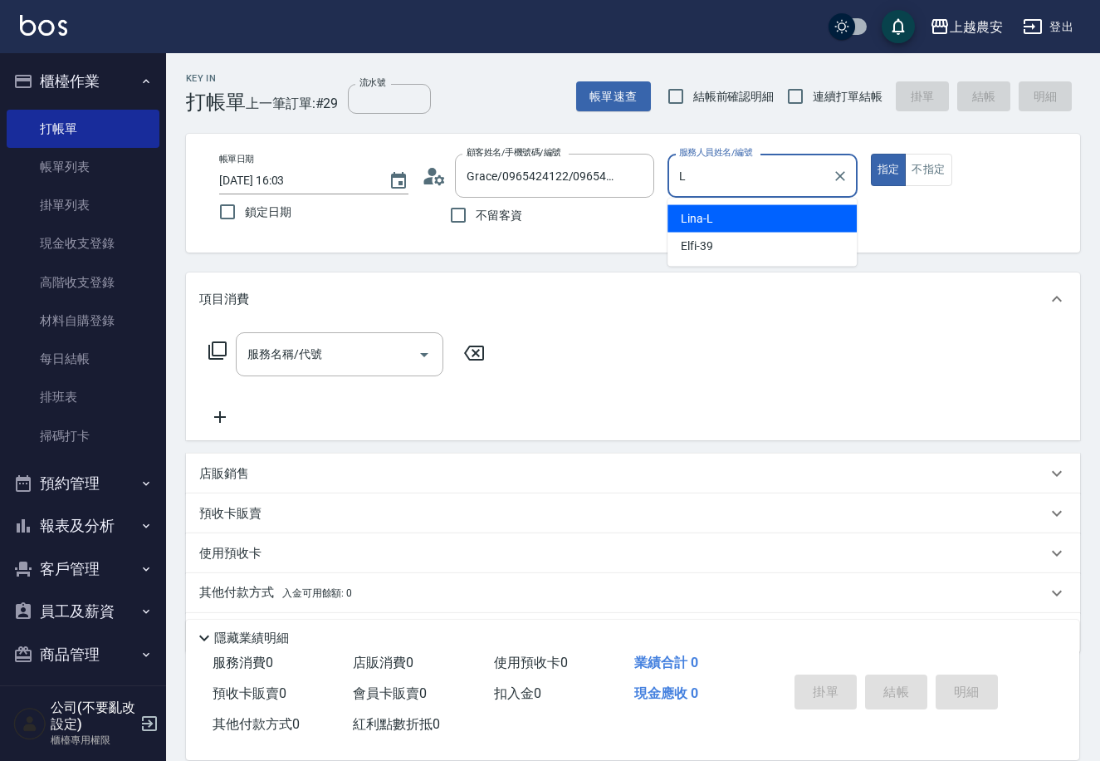
type input "Lina-L"
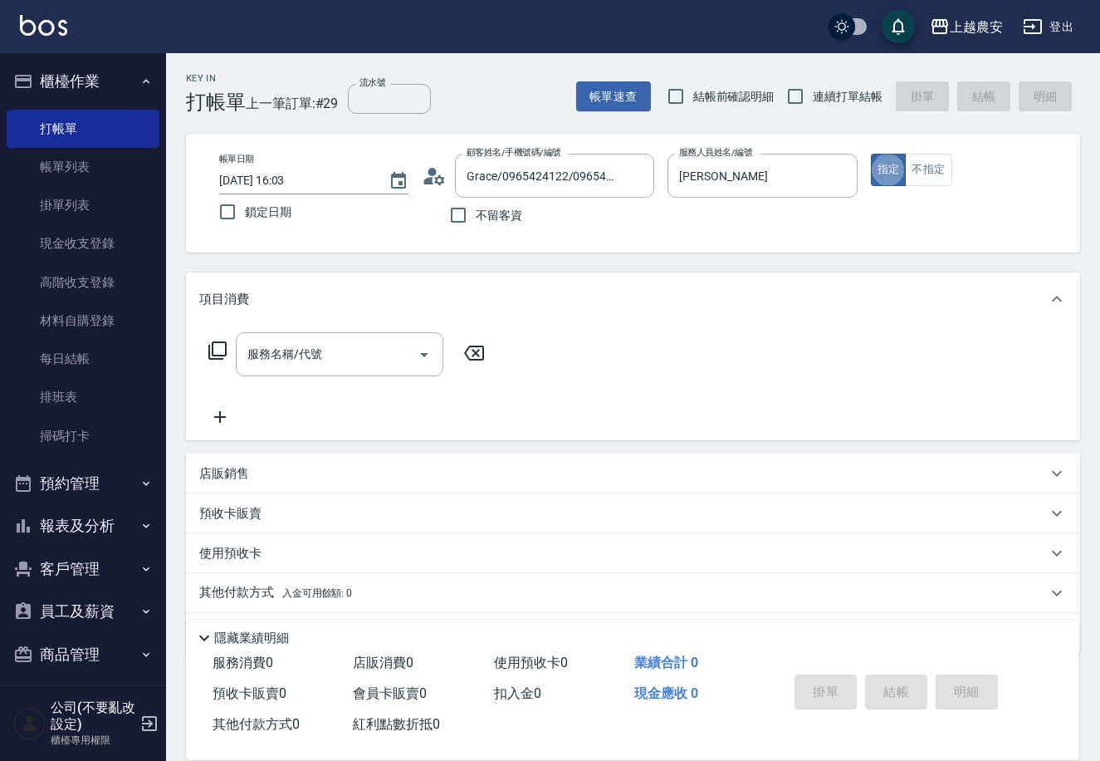
type button "true"
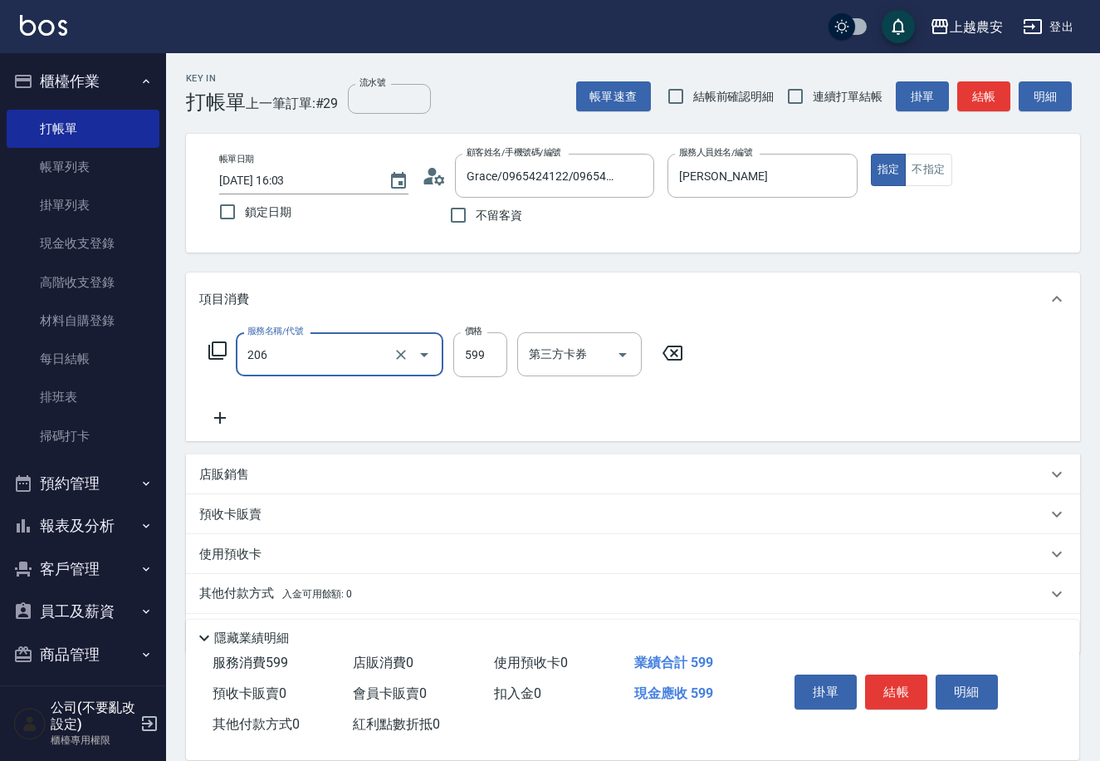
type input "洗+剪(206)"
type input "700"
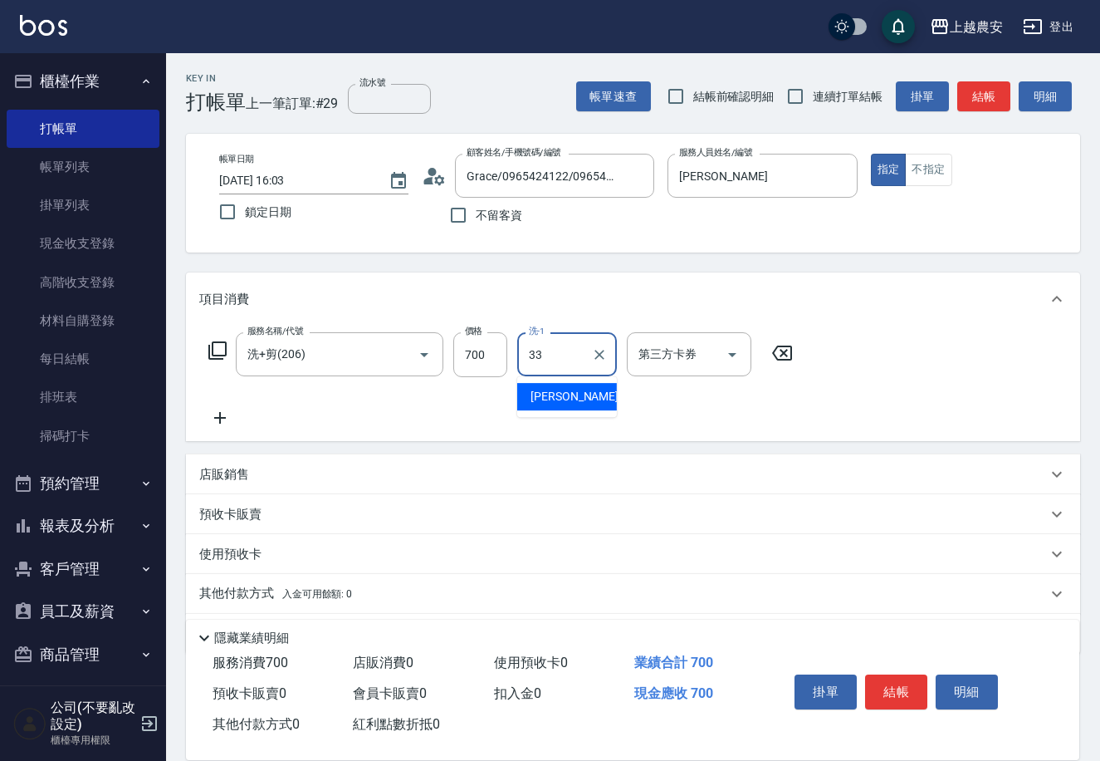
type input "小欣-33"
click at [910, 688] on button "結帳" at bounding box center [896, 691] width 62 height 35
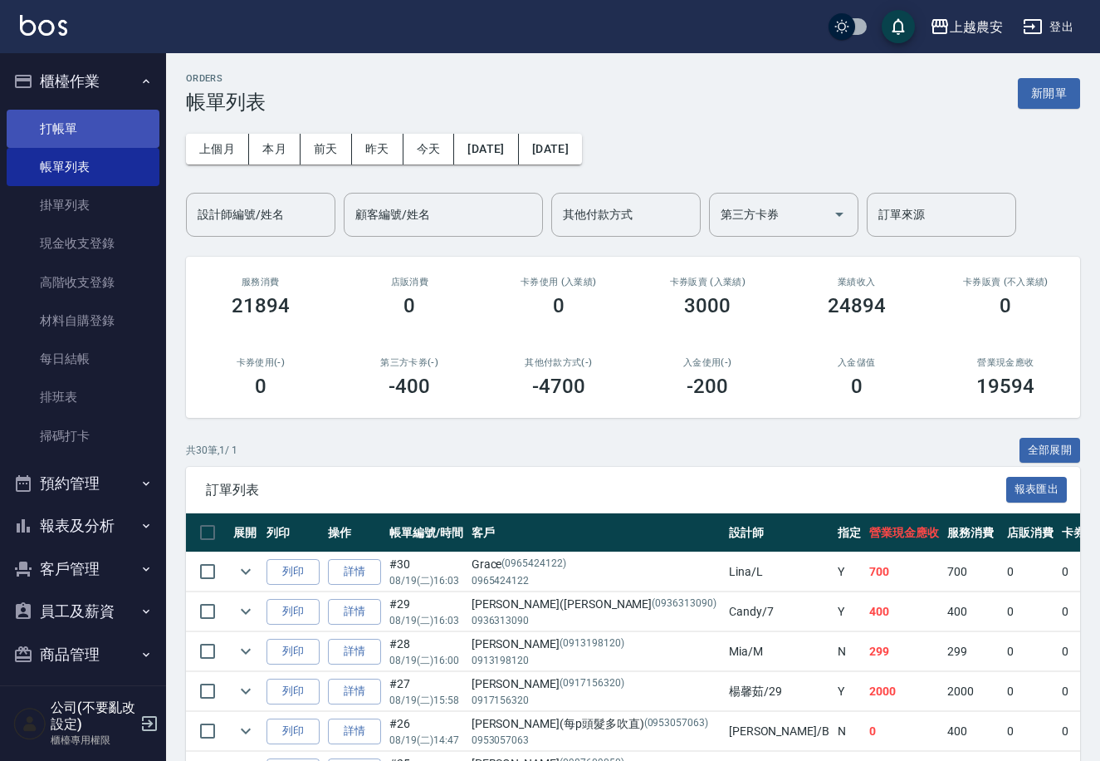
click at [90, 130] on link "打帳單" at bounding box center [83, 129] width 153 height 38
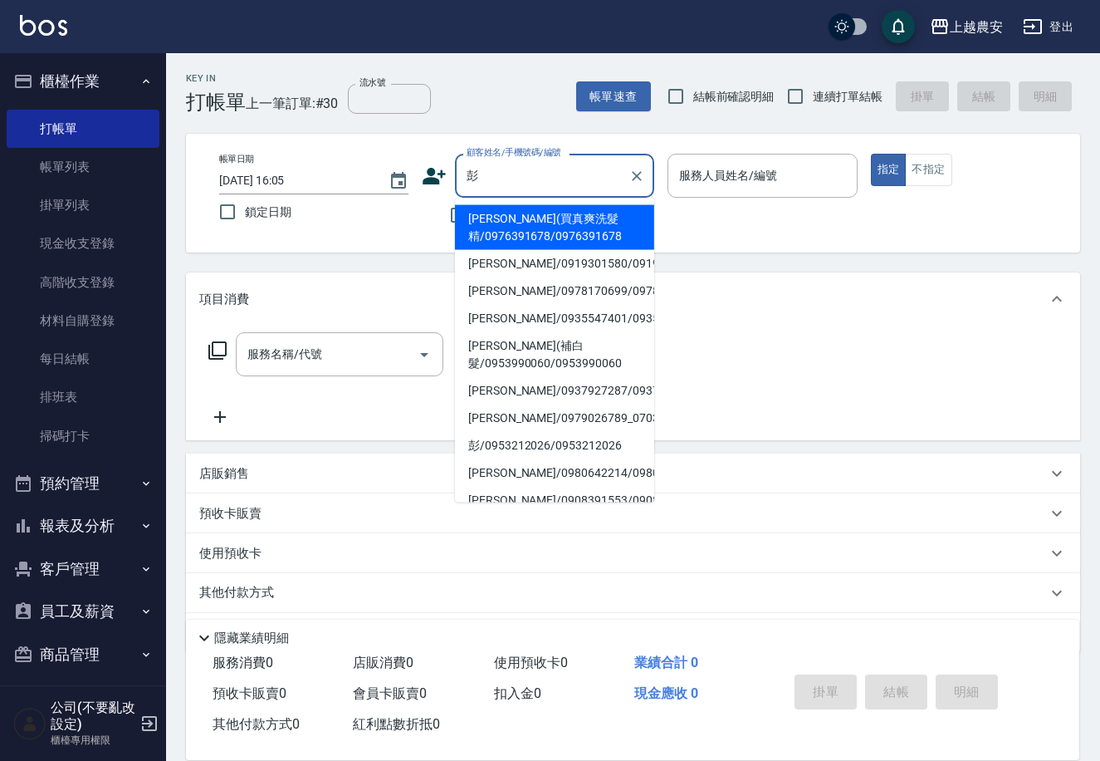
click at [577, 302] on li "彭淑惠/0978170699/0978170699" at bounding box center [554, 290] width 199 height 27
type input "彭淑惠/0978170699/0978170699"
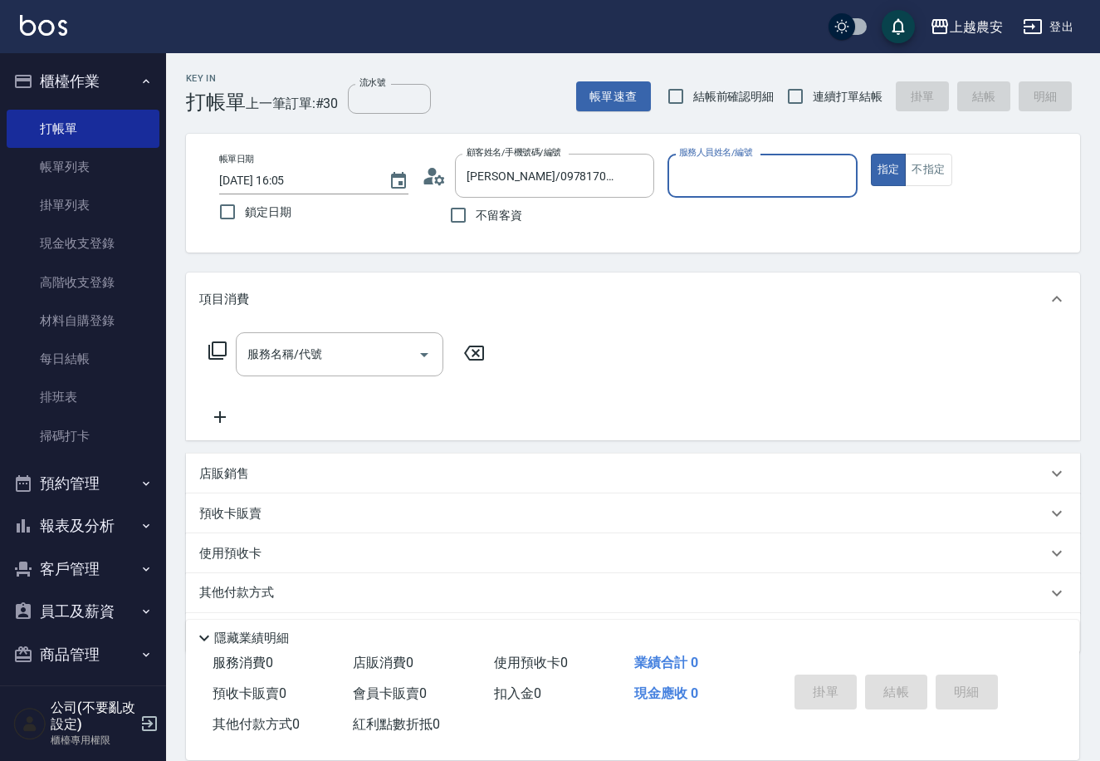
type input "Yoko-12"
click at [628, 182] on button "Clear" at bounding box center [636, 175] width 23 height 23
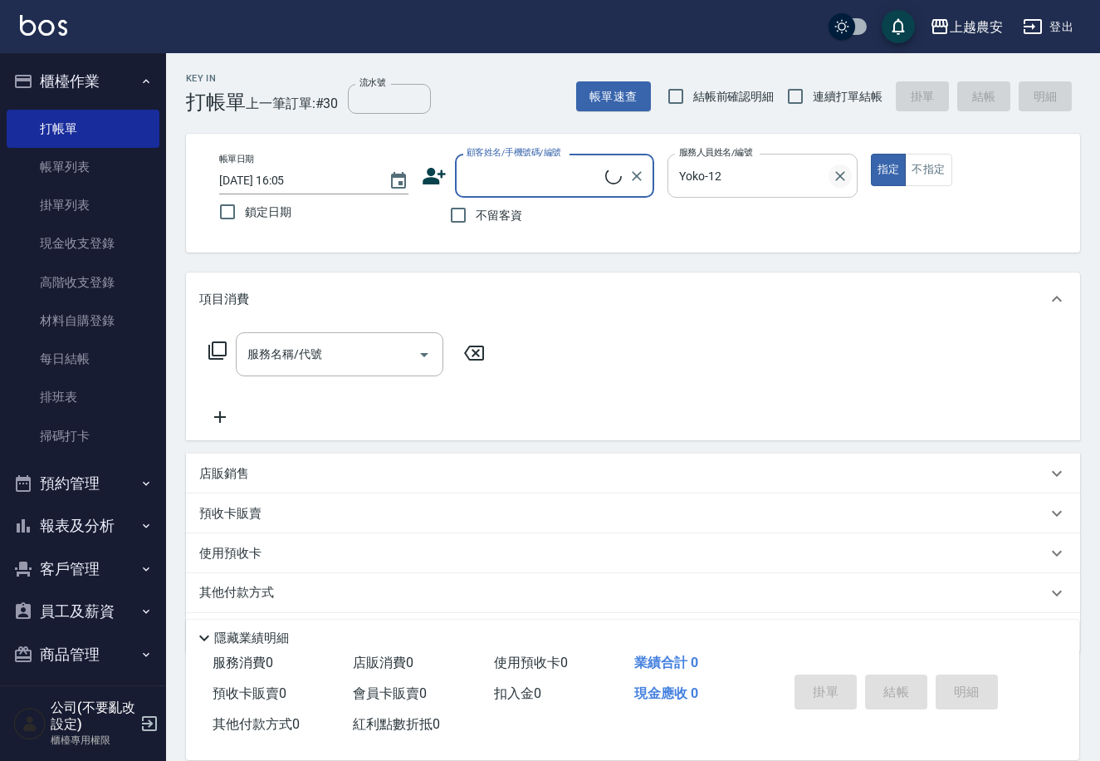
click at [835, 178] on icon "Clear" at bounding box center [840, 176] width 17 height 17
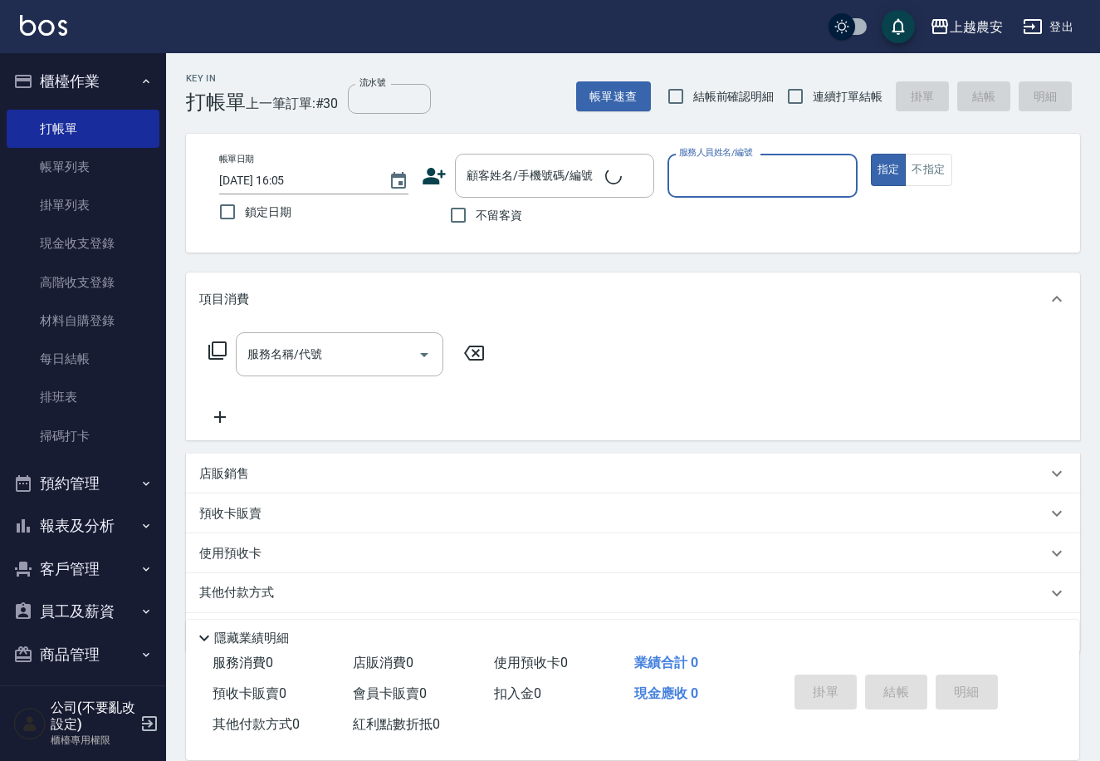
click at [503, 208] on span "不留客資" at bounding box center [499, 215] width 47 height 17
click at [476, 208] on input "不留客資" at bounding box center [458, 215] width 35 height 35
checkbox input "true"
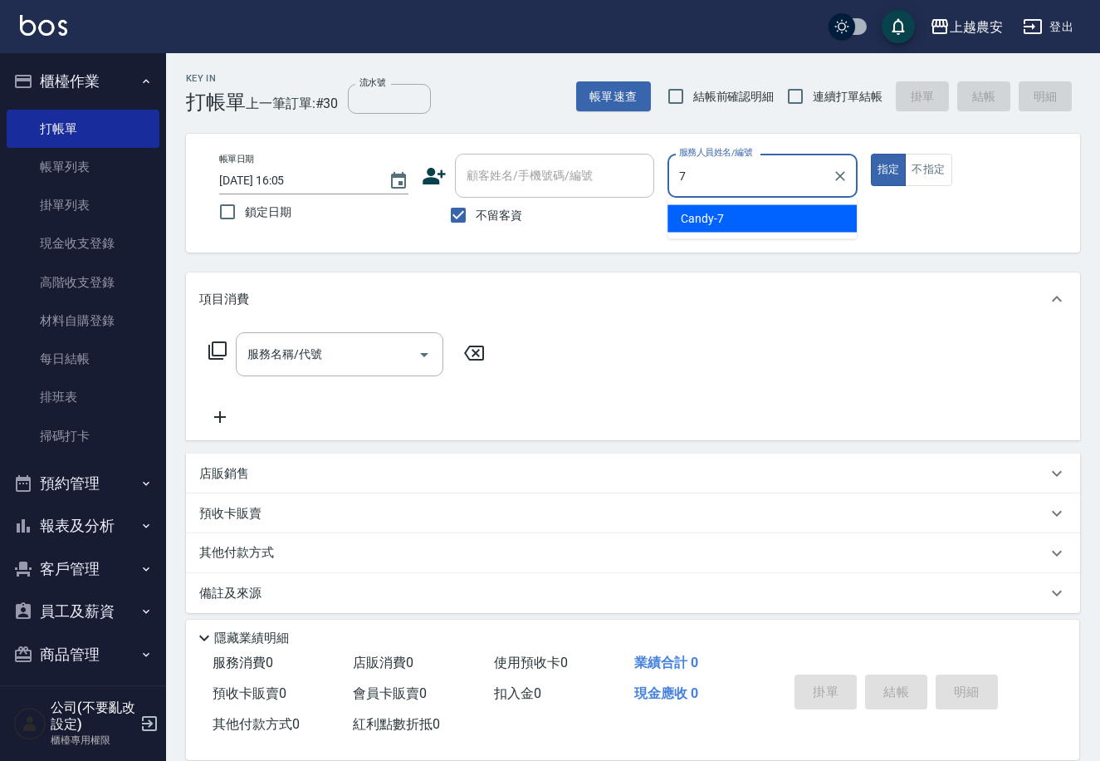
type input "Candy-7"
type button "true"
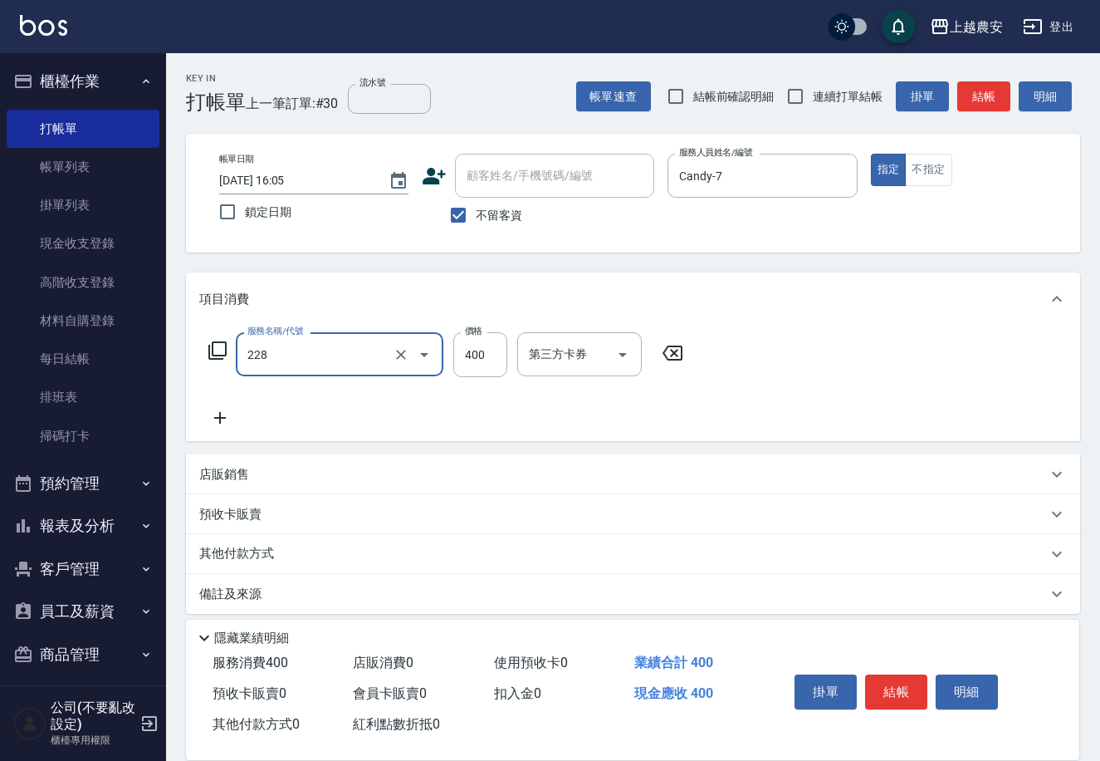
type input "洗髮(228)"
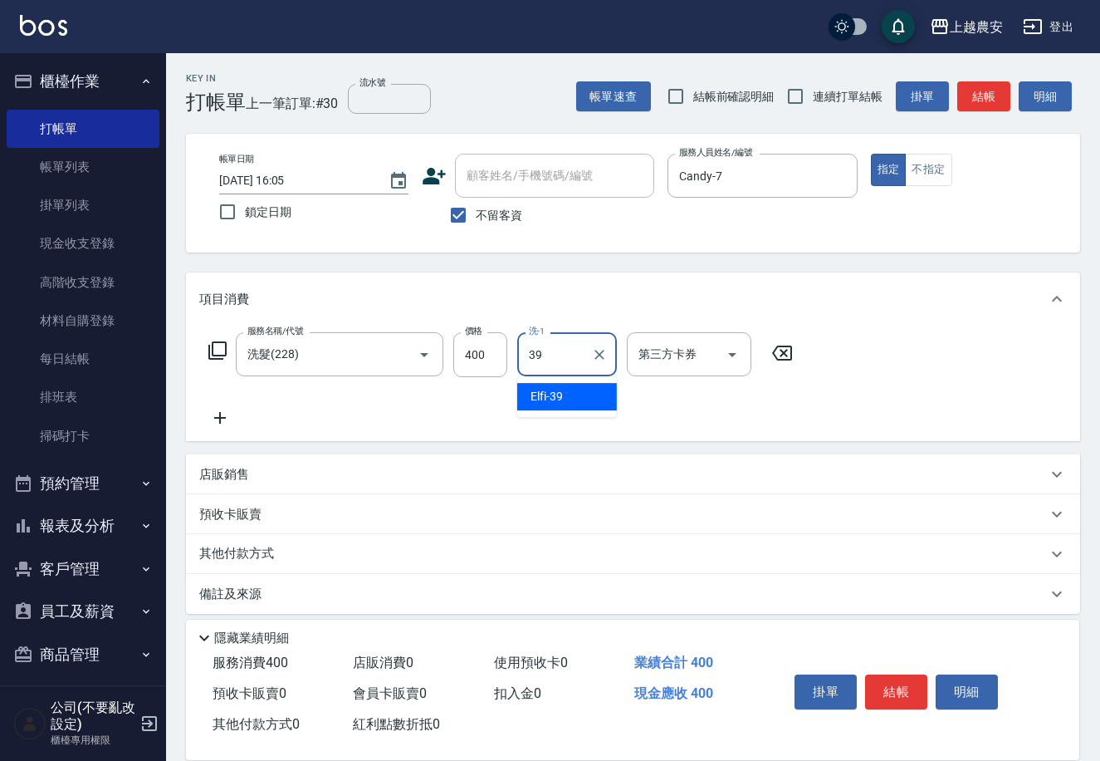
type input "Elfi-39"
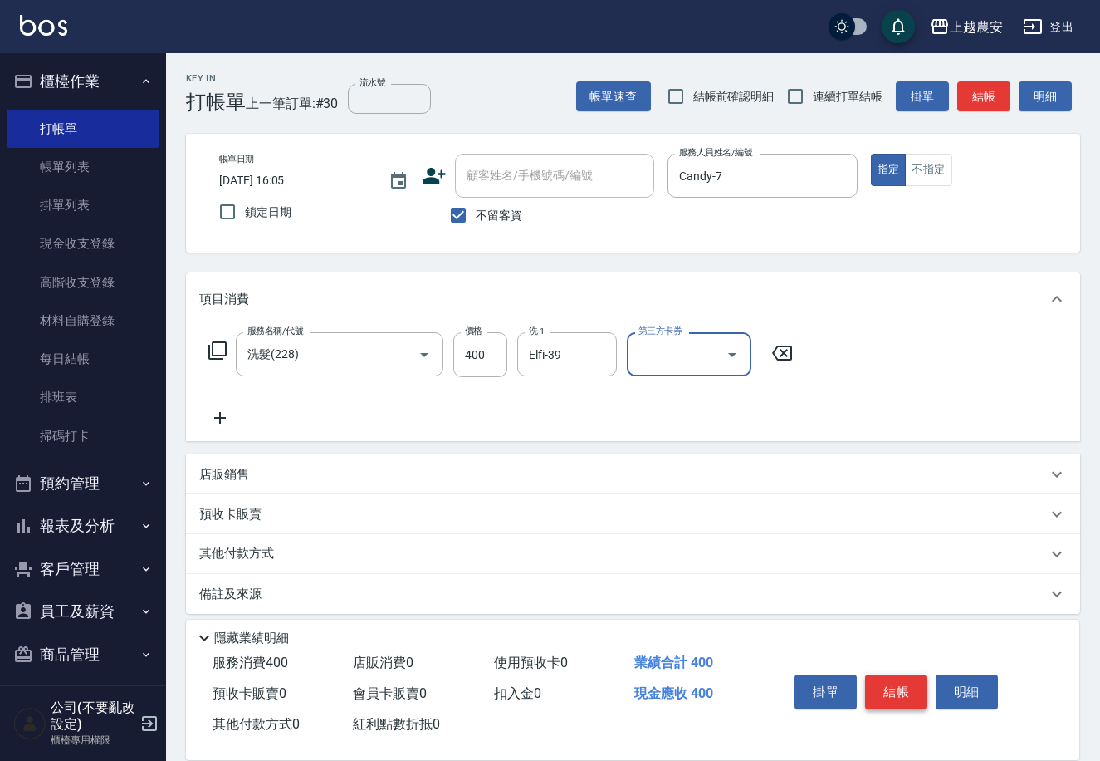
click at [894, 675] on button "結帳" at bounding box center [896, 691] width 62 height 35
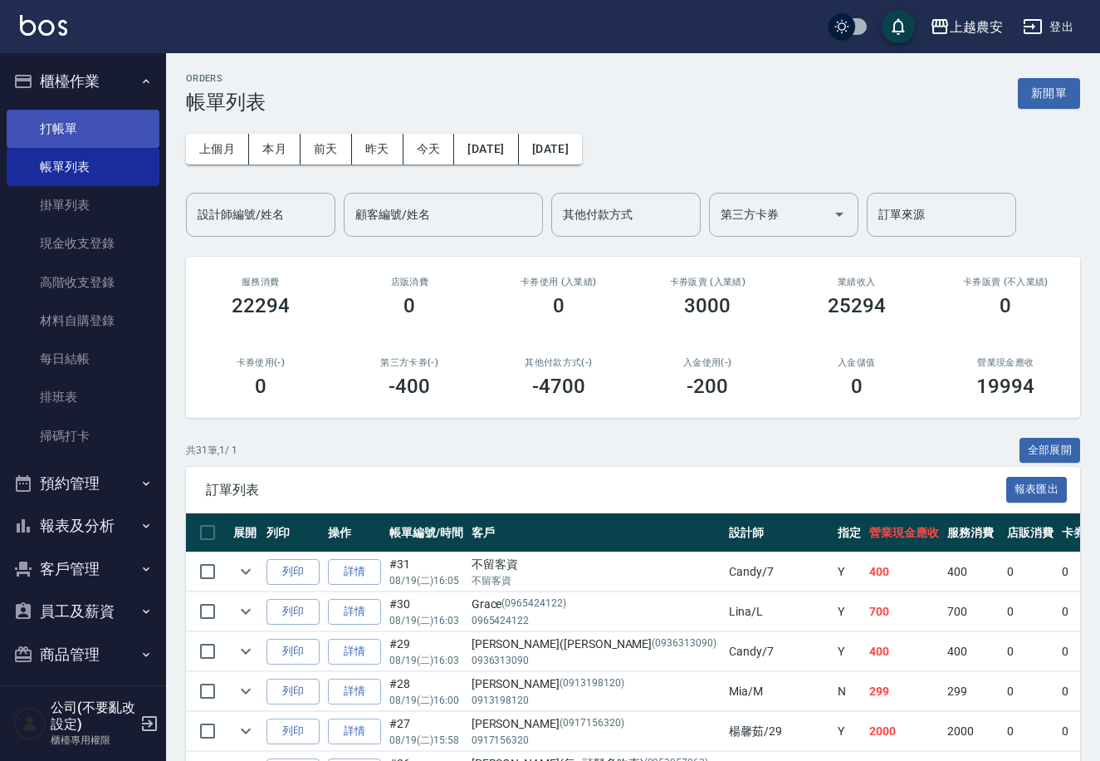
click at [87, 110] on link "打帳單" at bounding box center [83, 129] width 153 height 38
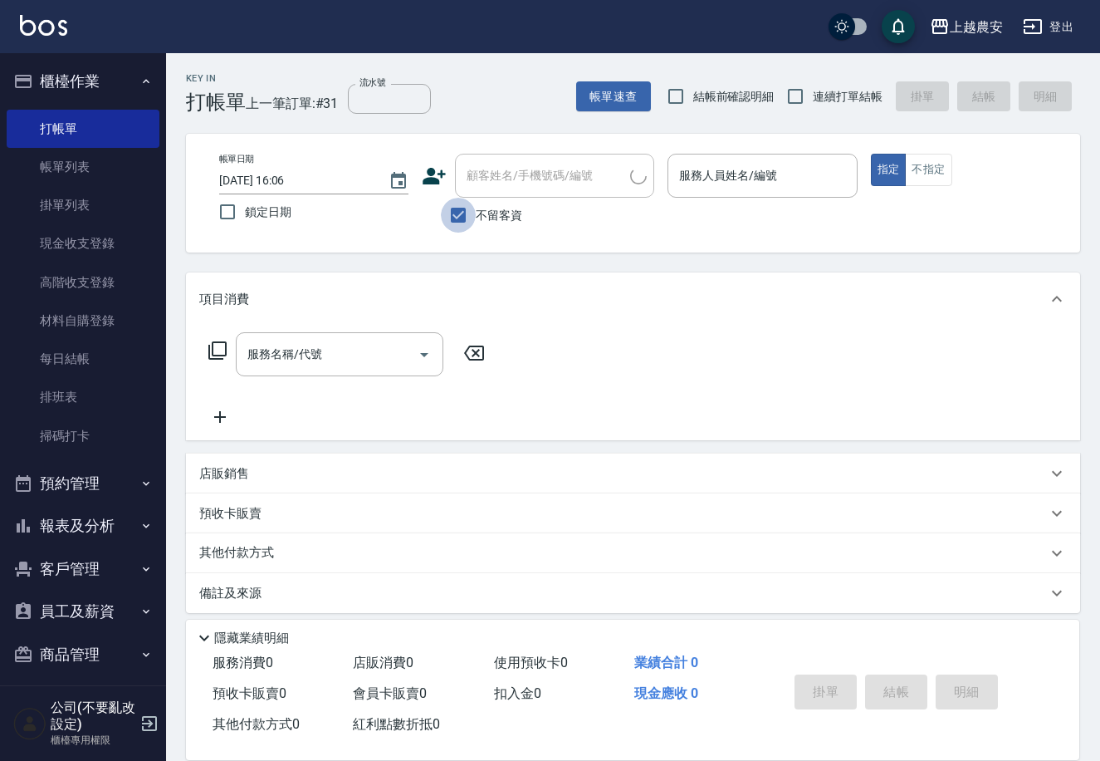
drag, startPoint x: 466, startPoint y: 208, endPoint x: 471, endPoint y: 179, distance: 29.5
click at [465, 205] on input "不留客資" at bounding box center [458, 215] width 35 height 35
checkbox input "false"
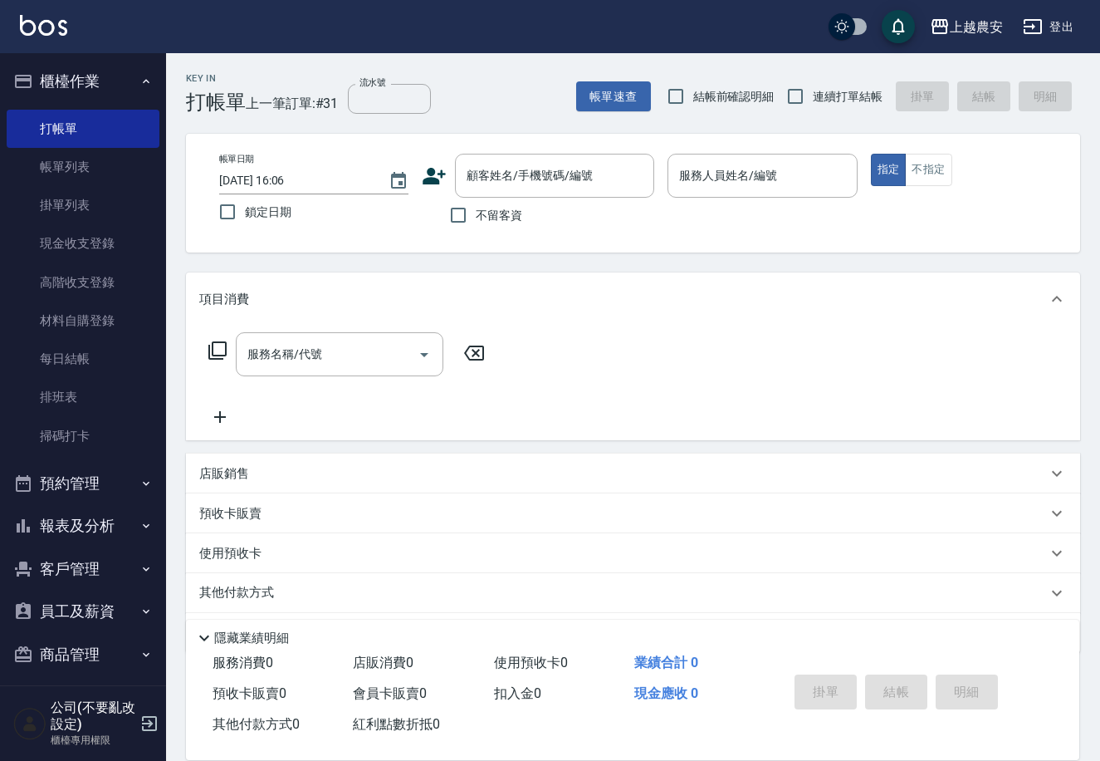
click at [444, 171] on icon at bounding box center [434, 176] width 25 height 25
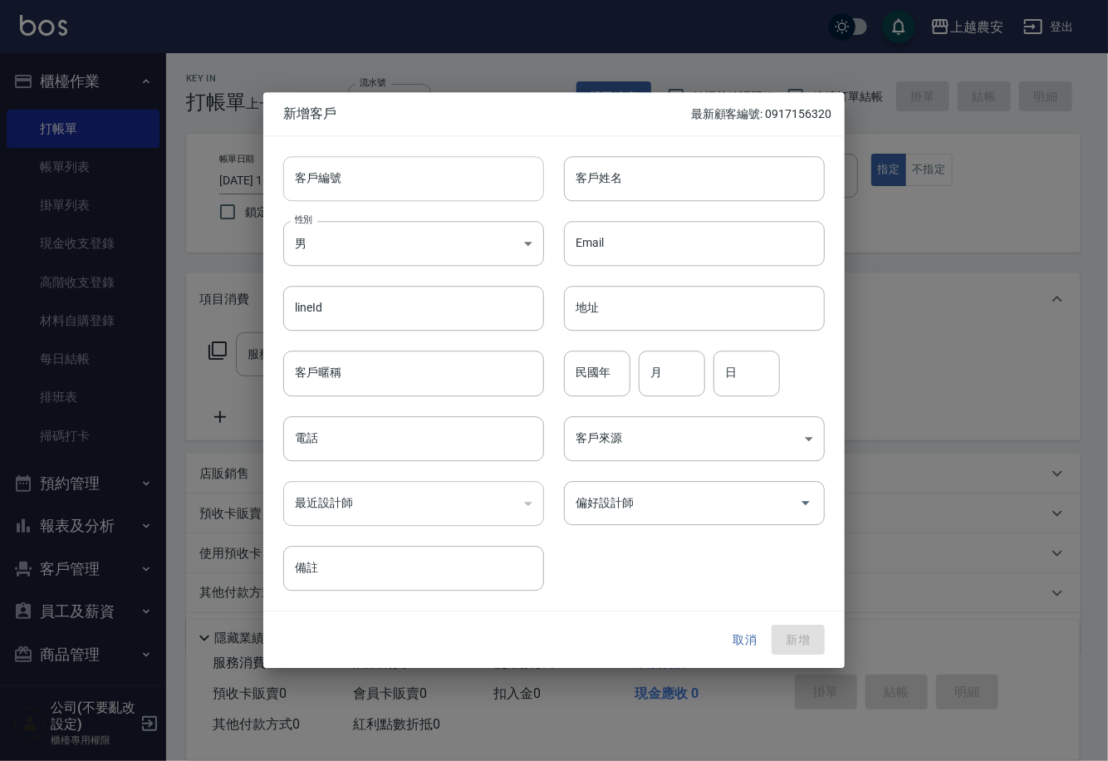
click at [445, 169] on input "客戶編號" at bounding box center [413, 178] width 261 height 45
drag, startPoint x: 293, startPoint y: 175, endPoint x: 433, endPoint y: 198, distance: 141.4
click at [558, 198] on div "客戶編號 0919389991 ​ 客戶編號 客戶姓名 客戶姓名 性別 男 MALE 性別 Email Email lineId lineId 地址 地址 客…" at bounding box center [543, 363] width 561 height 454
type input "0919389991"
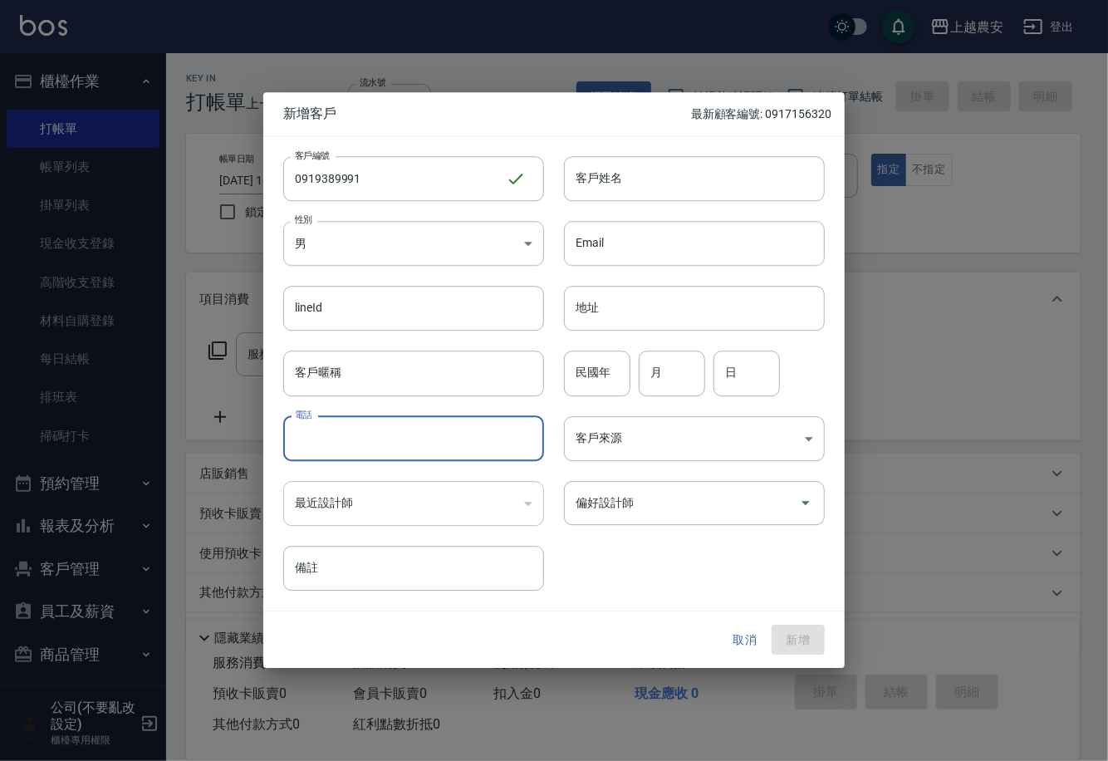
paste input "0919389991"
type input "0919389991"
click at [487, 263] on body "上越農安 登出 櫃檯作業 打帳單 帳單列表 掛單列表 現金收支登錄 高階收支登錄 材料自購登錄 每日結帳 排班表 掃碼打卡 預約管理 預約管理 單日預約紀錄 …" at bounding box center [554, 405] width 1108 height 810
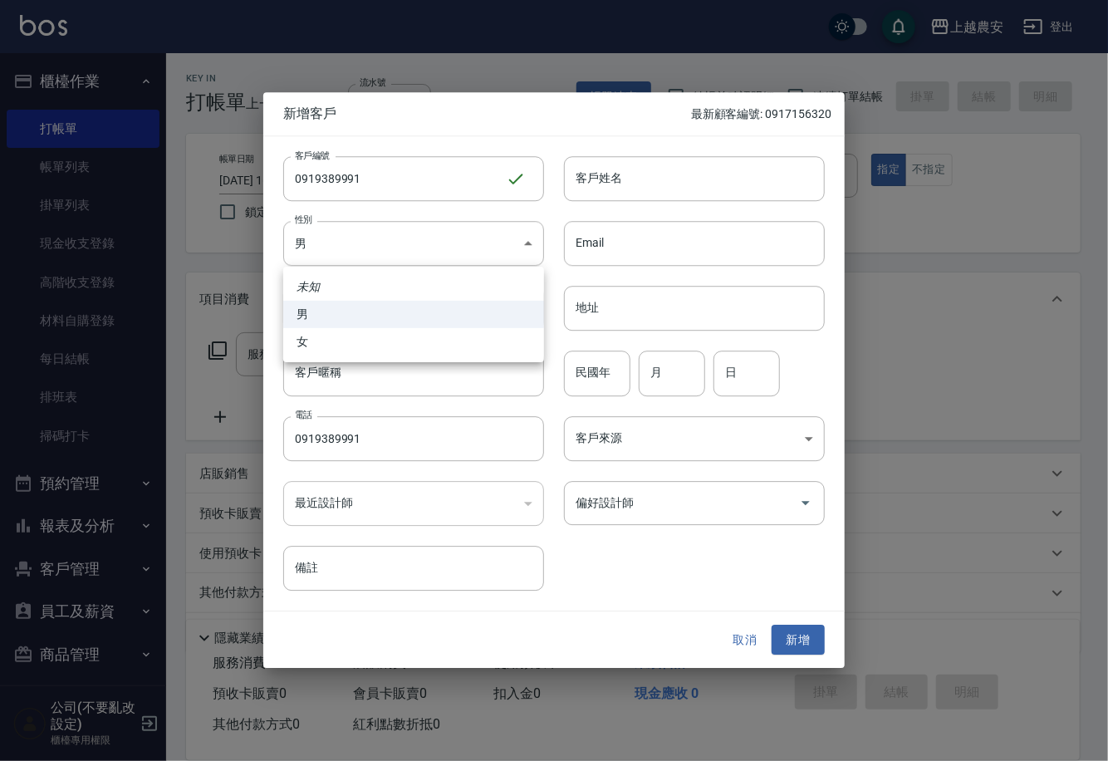
click at [668, 189] on div at bounding box center [554, 380] width 1108 height 761
click at [608, 179] on div at bounding box center [554, 380] width 1108 height 761
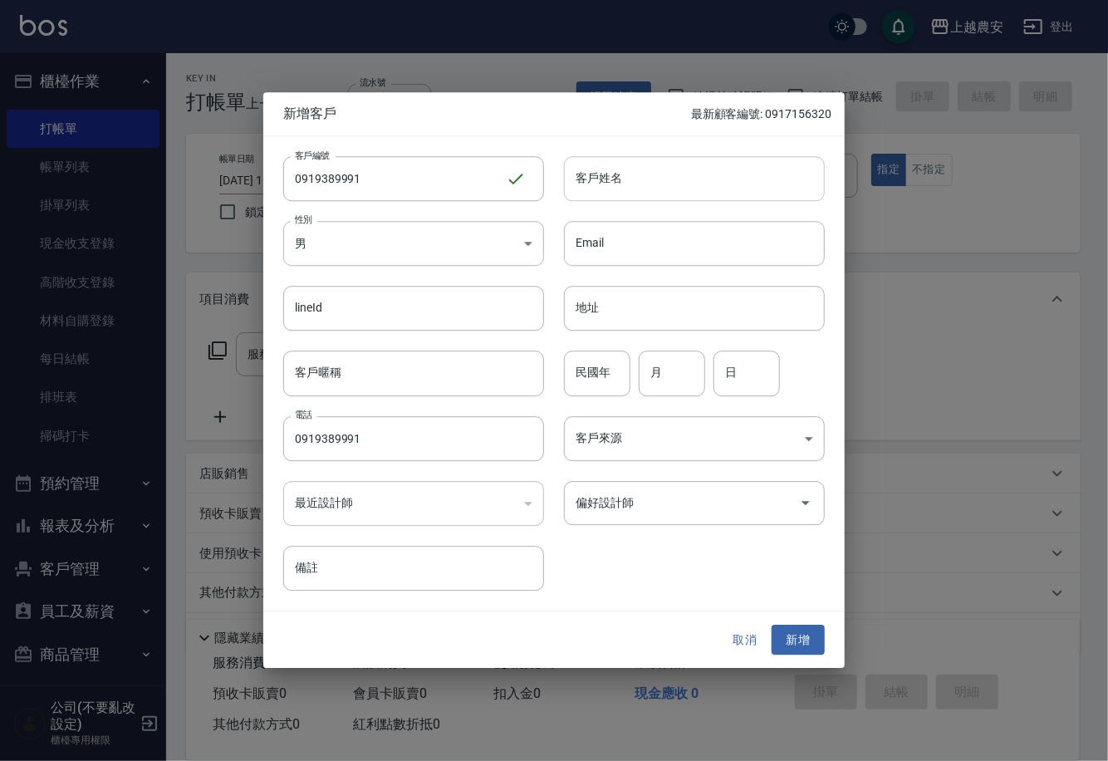
click at [608, 179] on input "客戶姓名" at bounding box center [694, 178] width 261 height 45
type input "張"
click at [789, 637] on button "新增" at bounding box center [797, 639] width 53 height 31
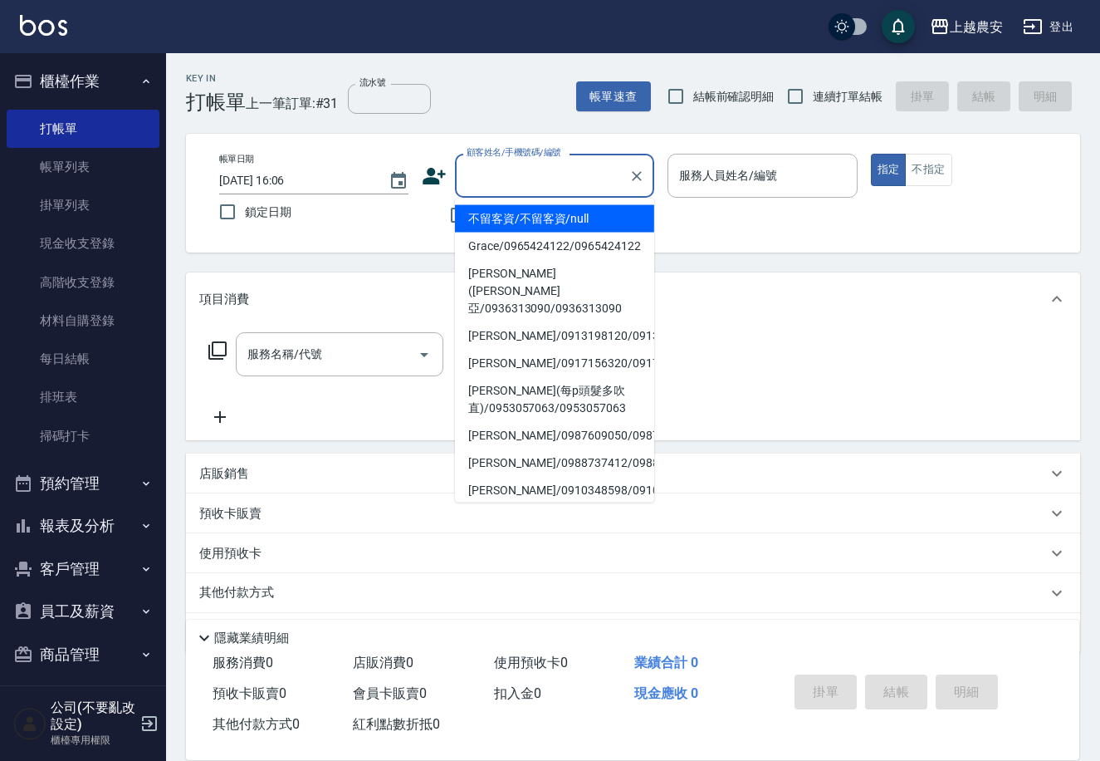
drag, startPoint x: 513, startPoint y: 161, endPoint x: 484, endPoint y: 171, distance: 30.7
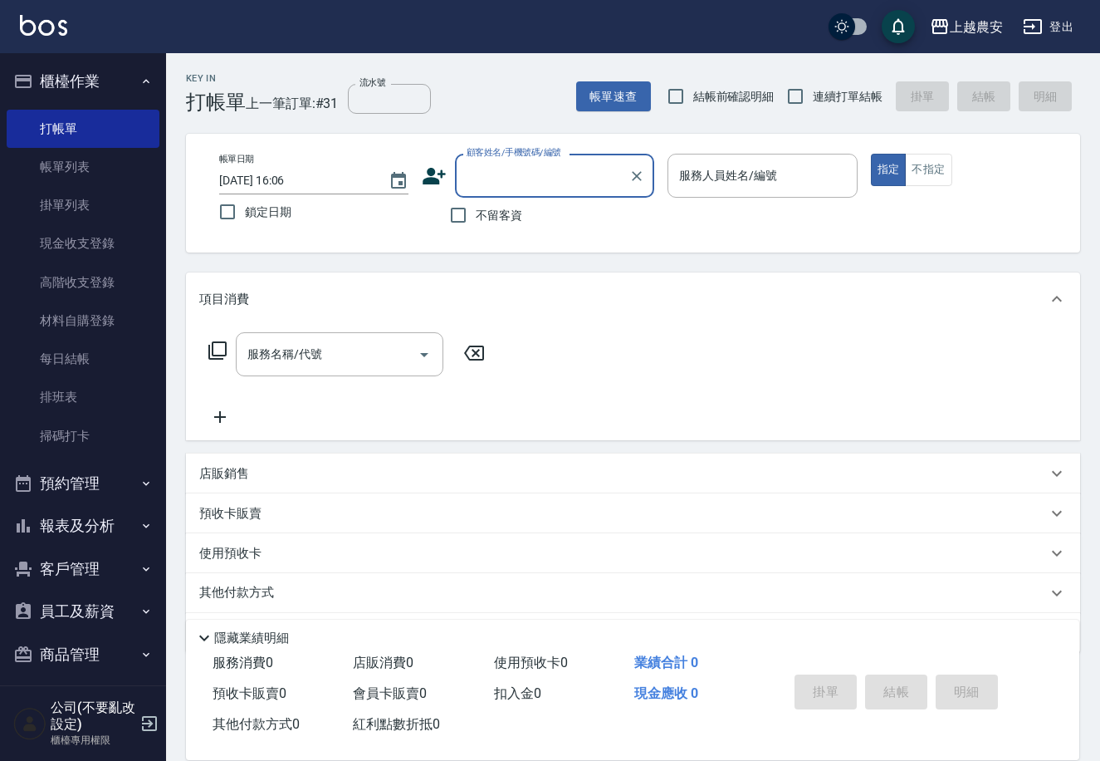
paste input "0919389991"
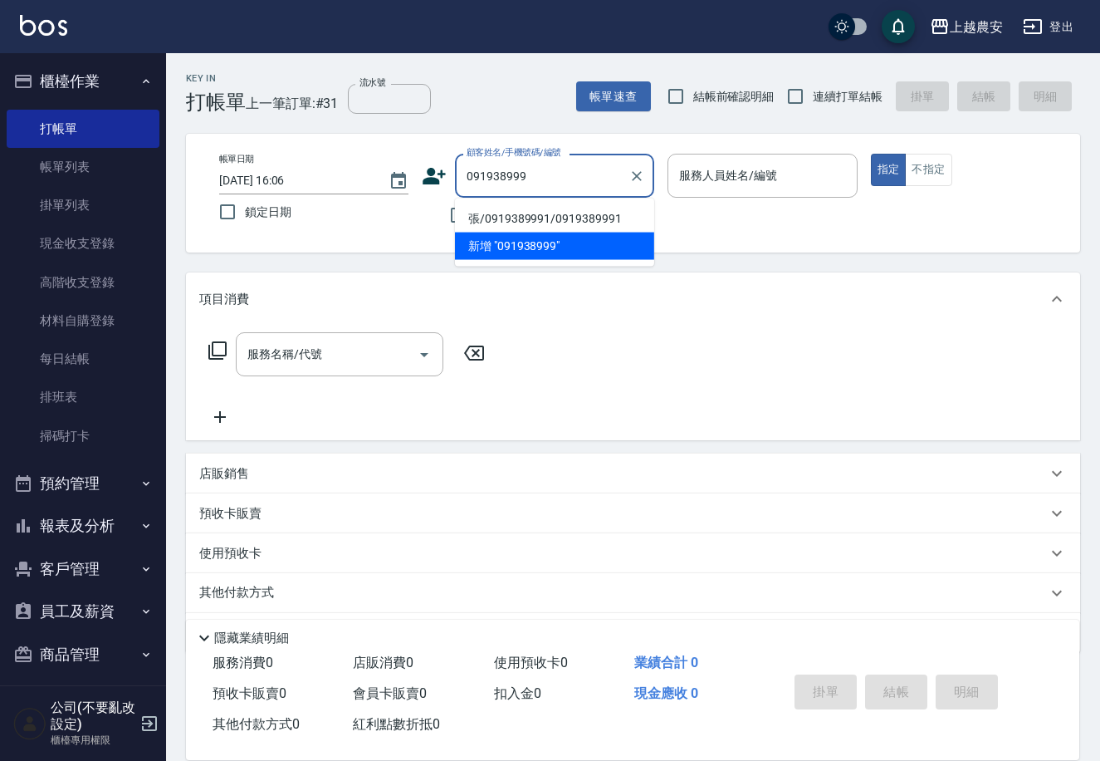
type input "張/0919389991/0919389991"
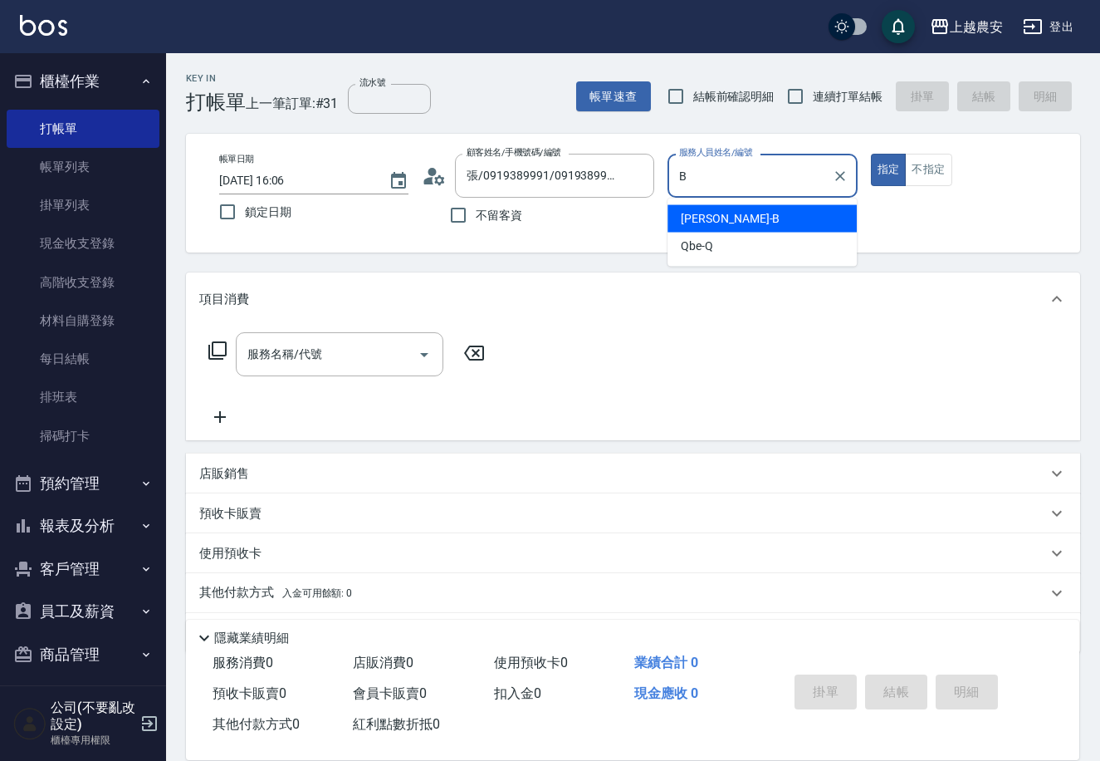
type input "美雅-B"
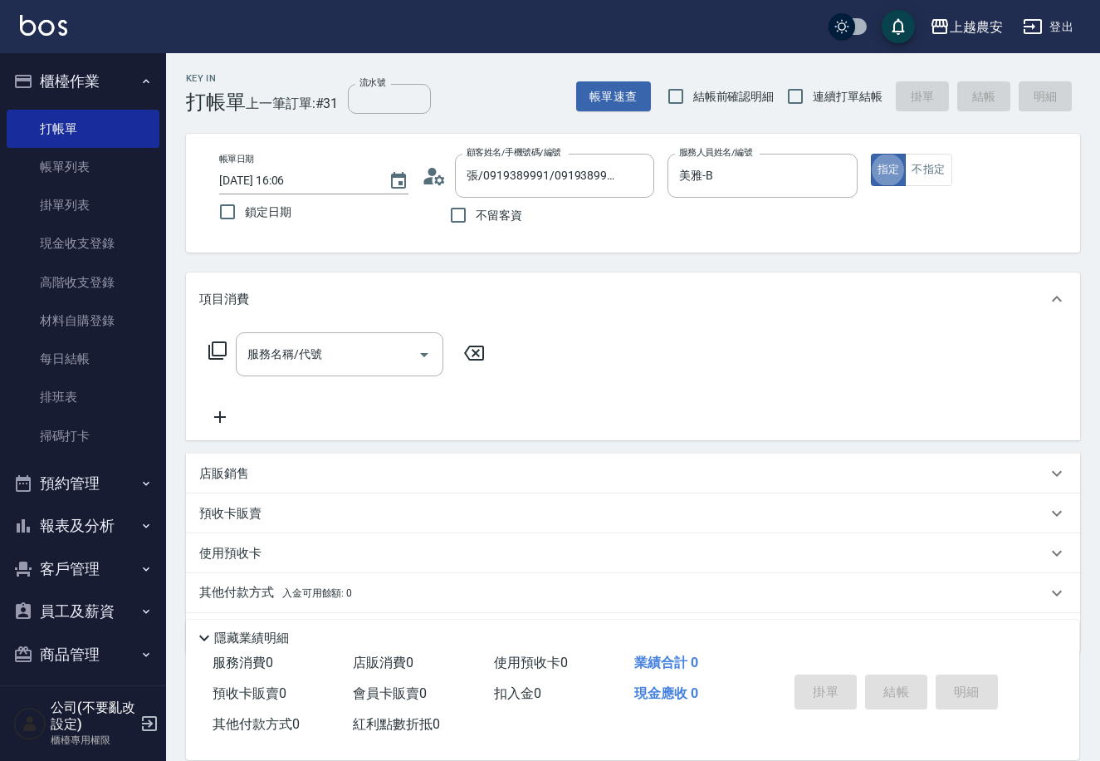
type button "true"
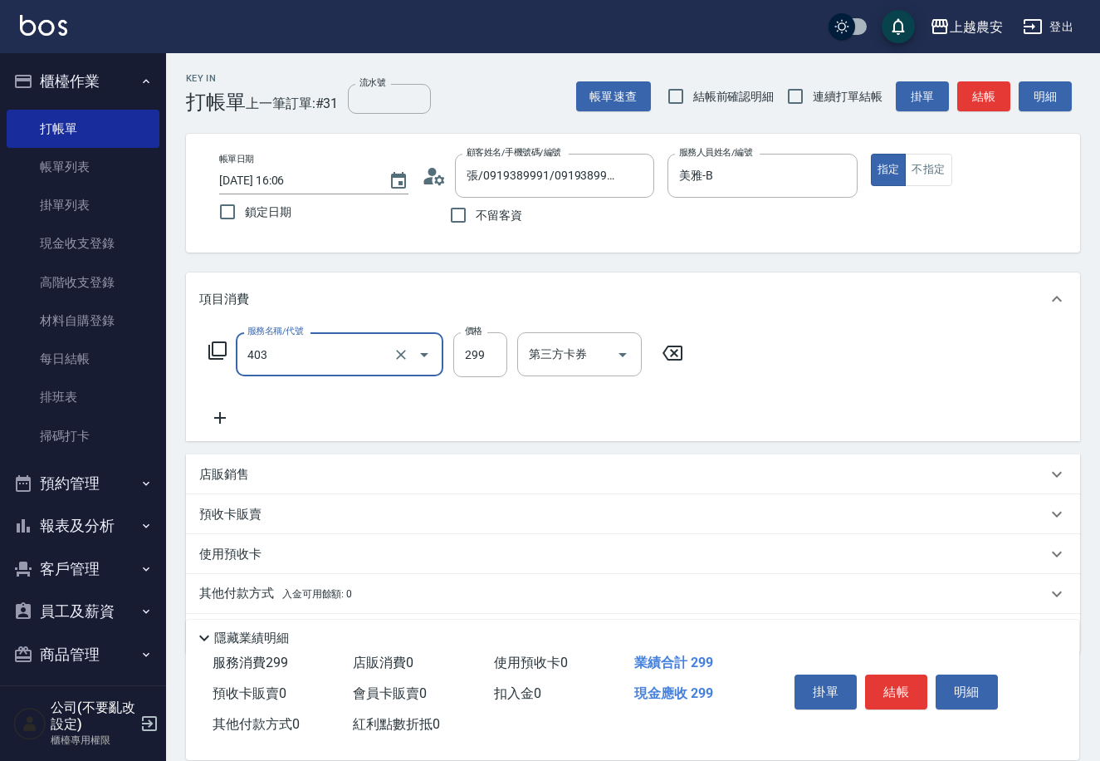
type input "剪髮(403)"
type input "700"
drag, startPoint x: 893, startPoint y: 666, endPoint x: 895, endPoint y: 678, distance: 11.9
click at [895, 677] on div "掛單 結帳 明細" at bounding box center [913, 694] width 291 height 92
click at [894, 678] on button "結帳" at bounding box center [896, 691] width 62 height 35
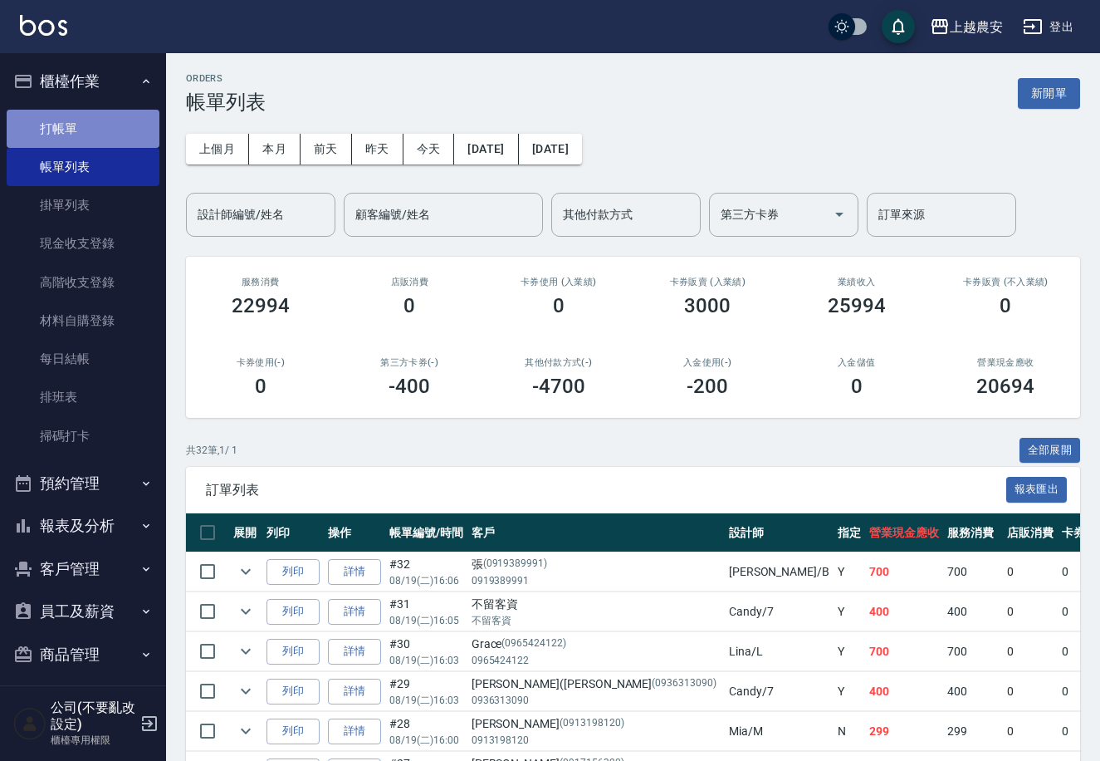
click at [101, 131] on link "打帳單" at bounding box center [83, 129] width 153 height 38
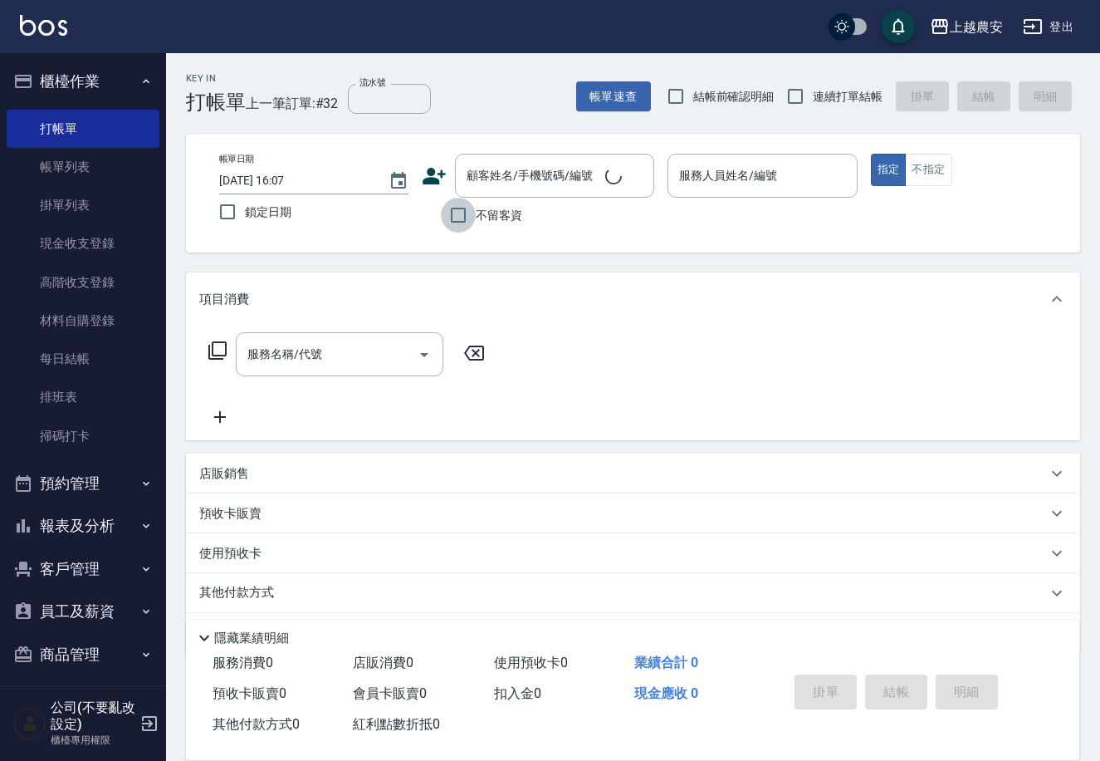
click at [459, 211] on input "不留客資" at bounding box center [458, 215] width 35 height 35
checkbox input "true"
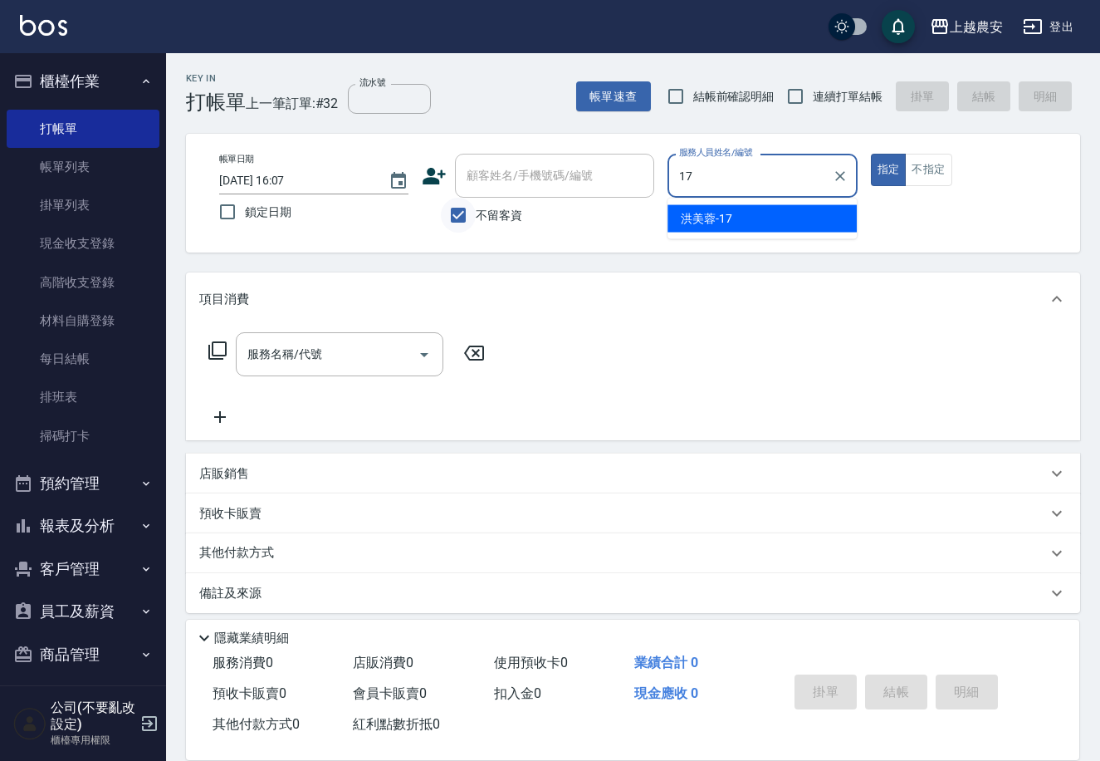
type input "[PERSON_NAME]-17"
type button "true"
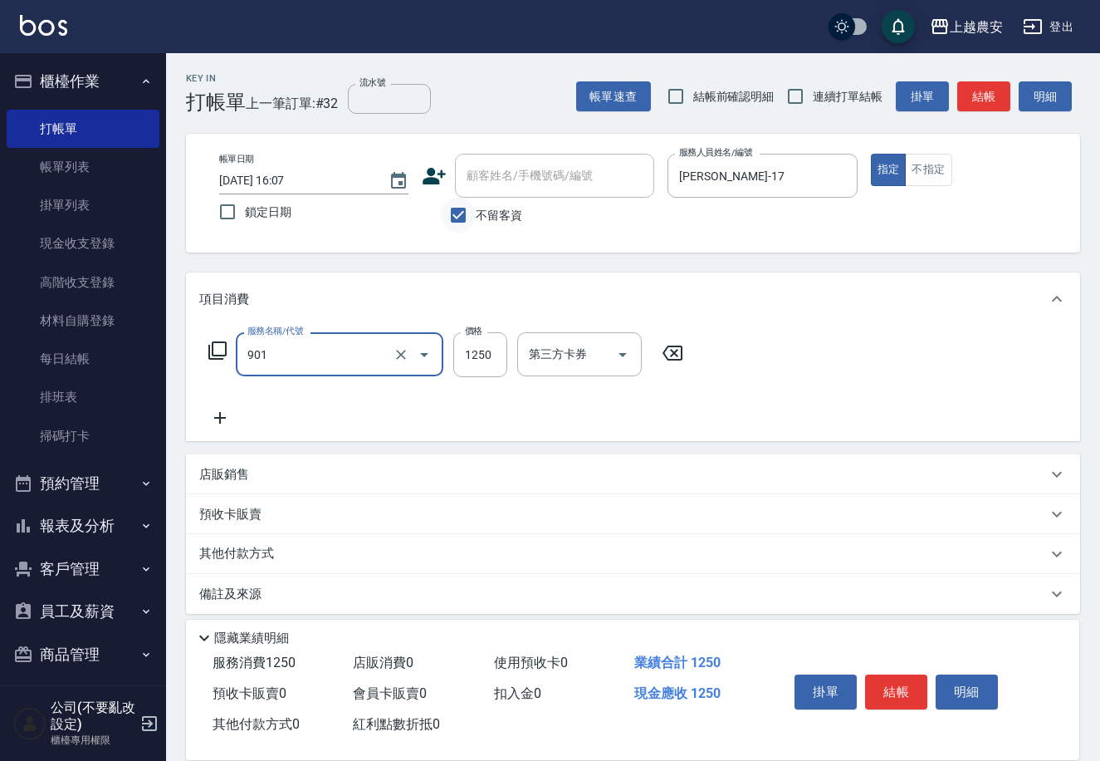
type input "修手指甲(901)"
type input "1200"
click at [879, 687] on button "結帳" at bounding box center [896, 691] width 62 height 35
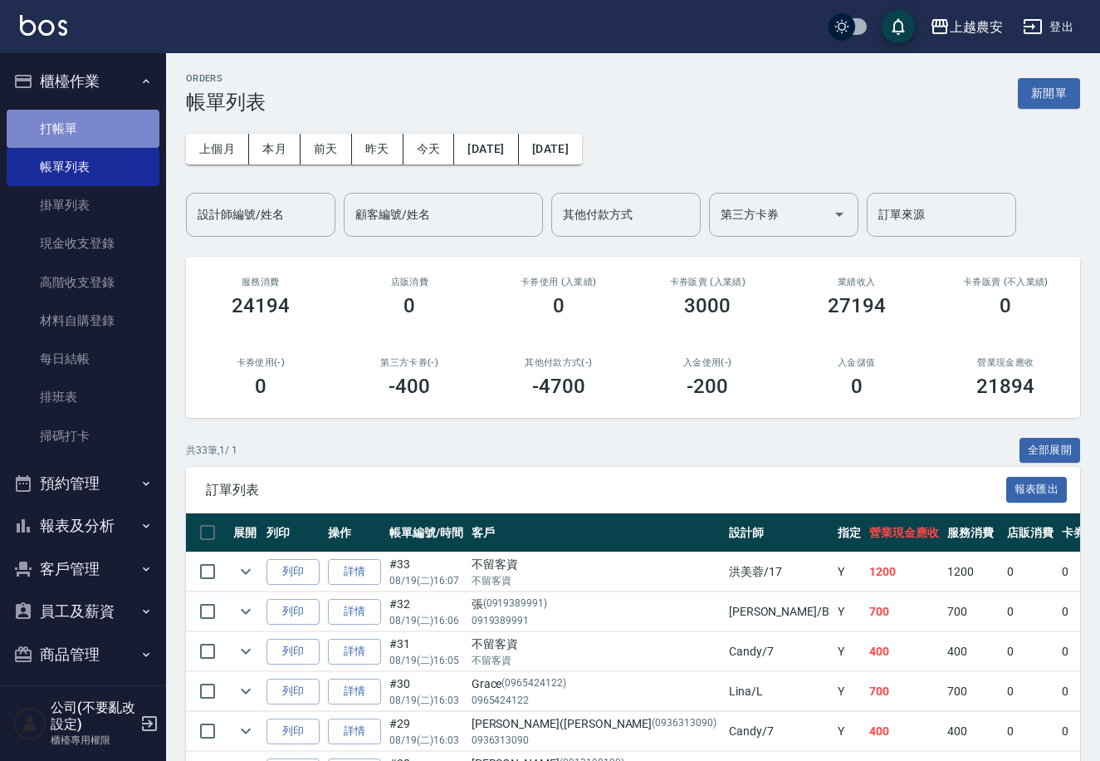
click at [121, 125] on link "打帳單" at bounding box center [83, 129] width 153 height 38
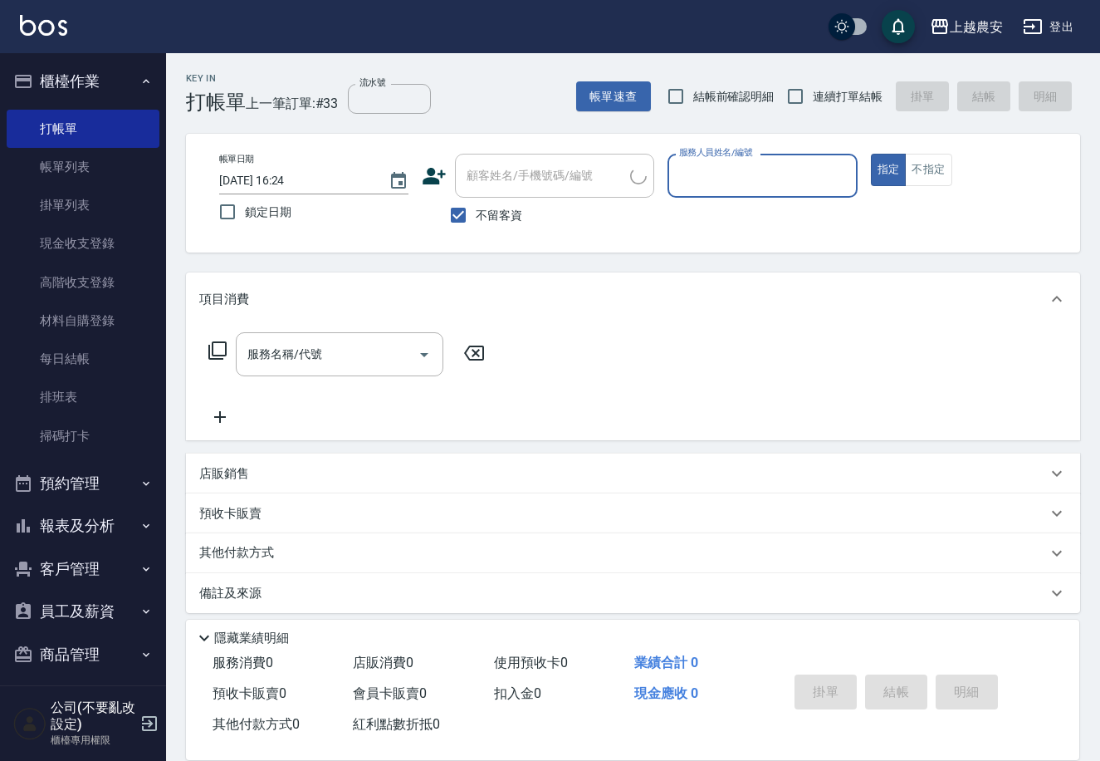
drag, startPoint x: 504, startPoint y: 217, endPoint x: 514, endPoint y: 204, distance: 16.0
click at [509, 216] on span "不留客資" at bounding box center [499, 215] width 47 height 17
click at [476, 216] on input "不留客資" at bounding box center [458, 215] width 35 height 35
checkbox input "false"
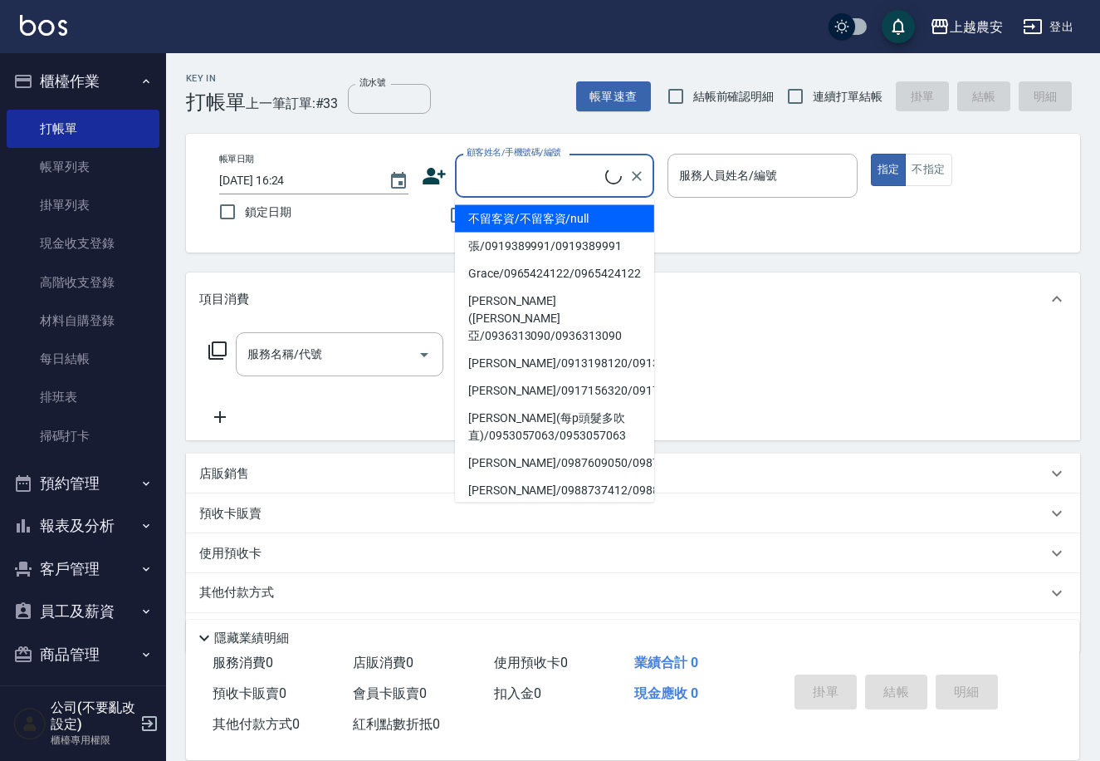
click at [517, 189] on input "顧客姓名/手機號碼/編號" at bounding box center [534, 175] width 143 height 29
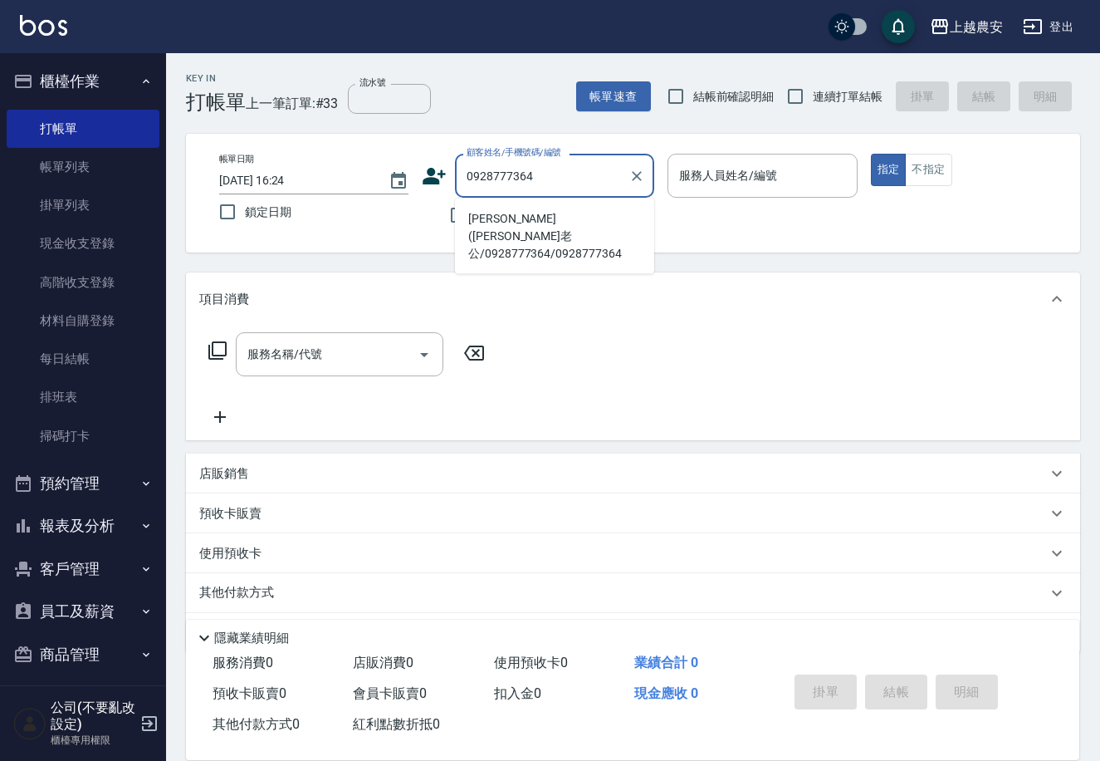
click at [577, 234] on li "[PERSON_NAME]([PERSON_NAME]老公/0928777364/0928777364" at bounding box center [554, 236] width 199 height 62
type input "[PERSON_NAME]([PERSON_NAME]老公/0928777364/0928777364"
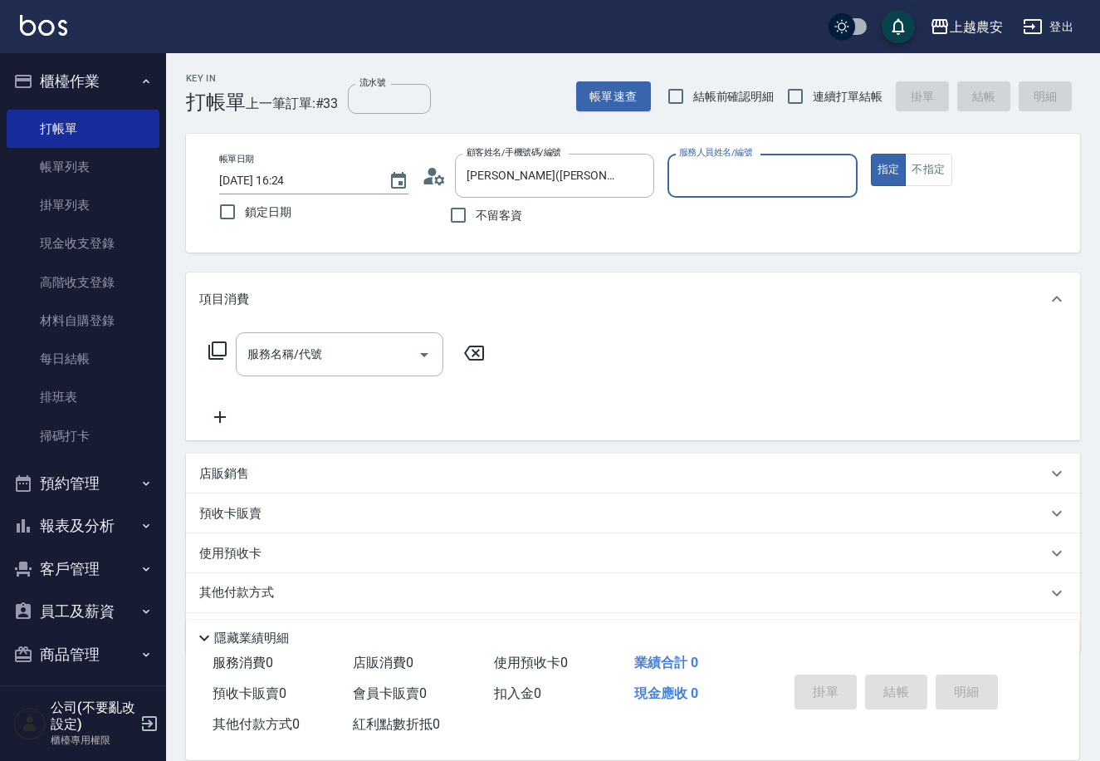
type input "Candy-7"
click at [871, 154] on button "指定" at bounding box center [889, 170] width 36 height 32
type button "true"
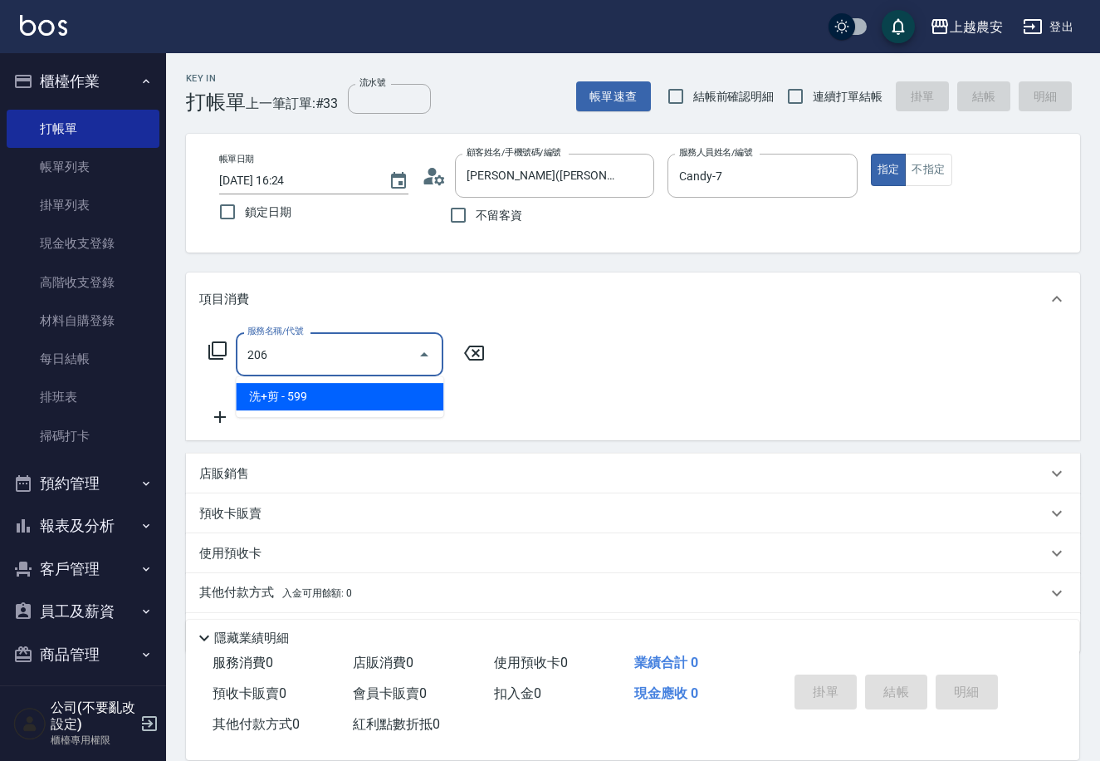
type input "洗+剪(206)"
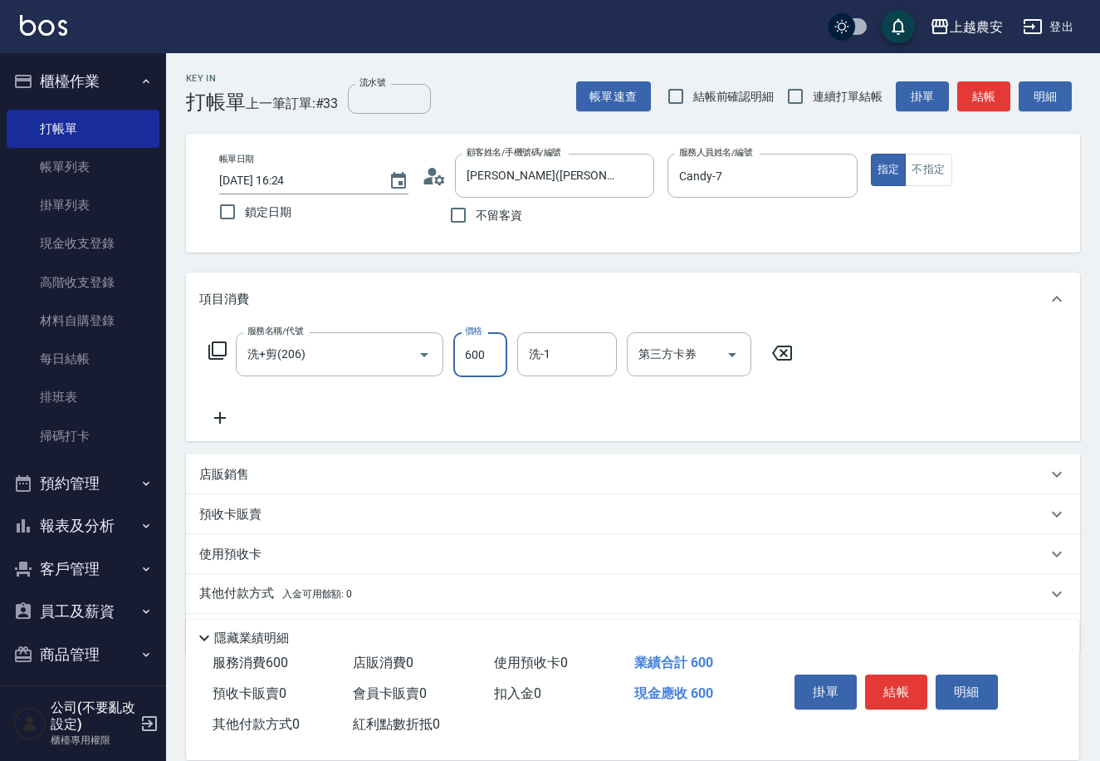
type input "600"
type input "團團-27"
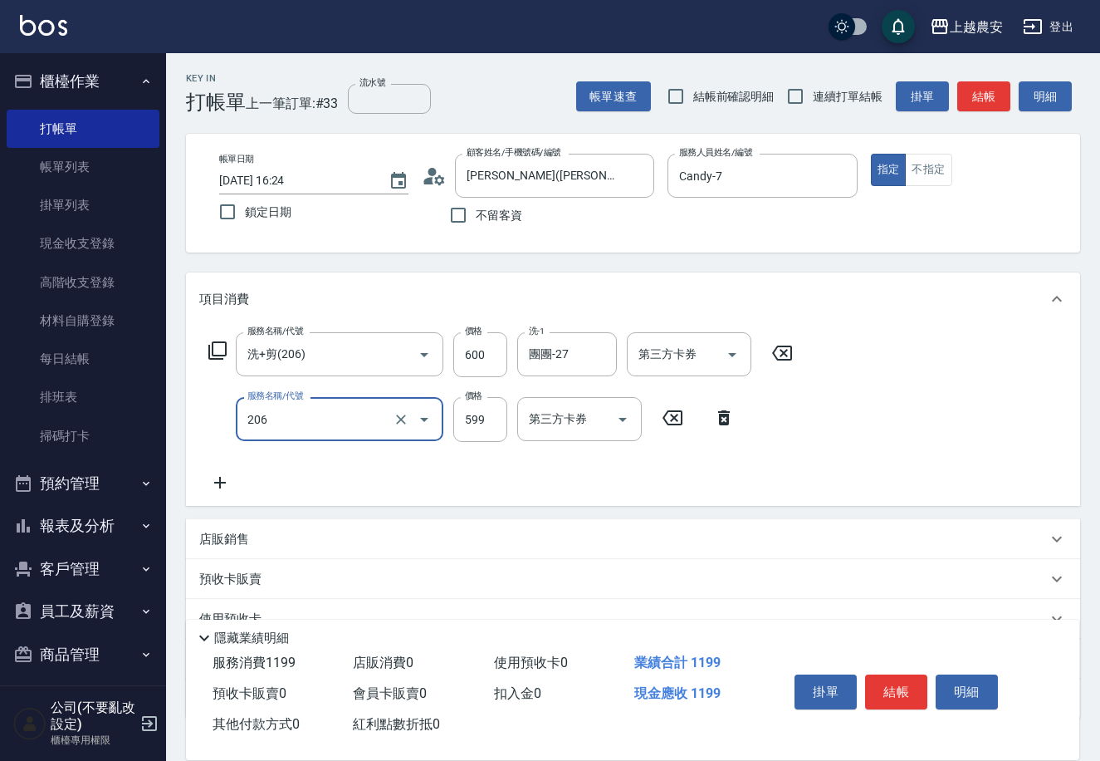
type input "洗+剪(206)"
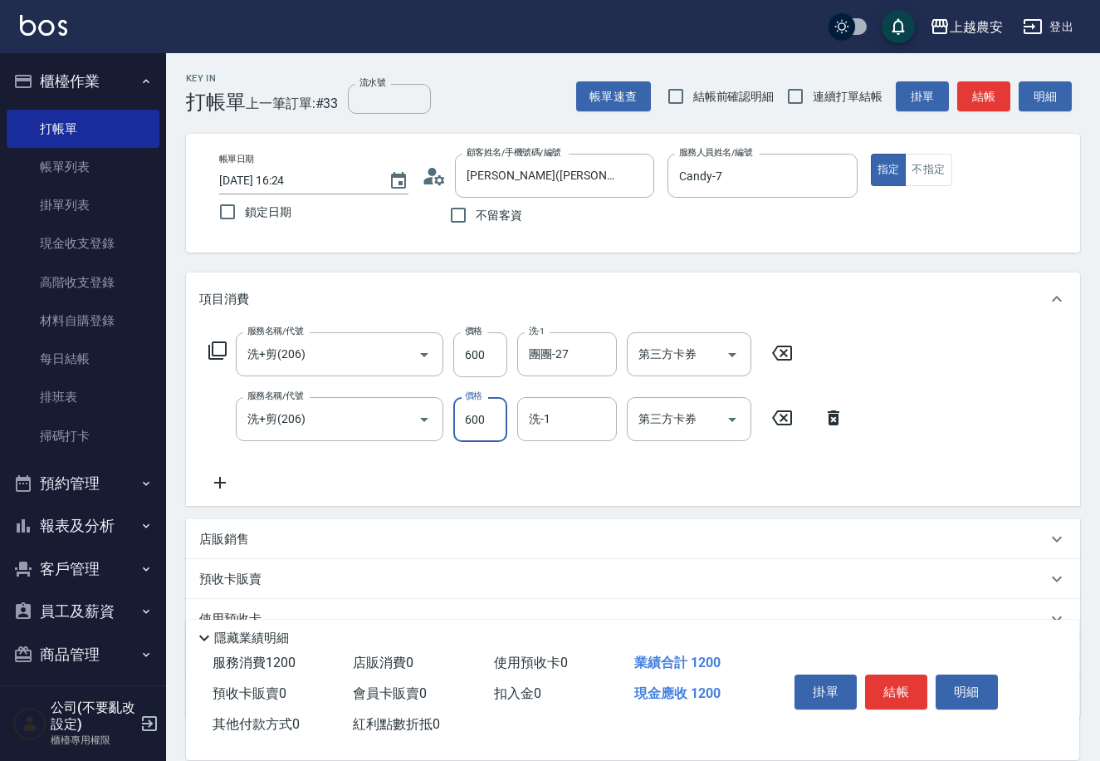
type input "600"
type input "團團-27"
click at [882, 678] on button "結帳" at bounding box center [896, 691] width 62 height 35
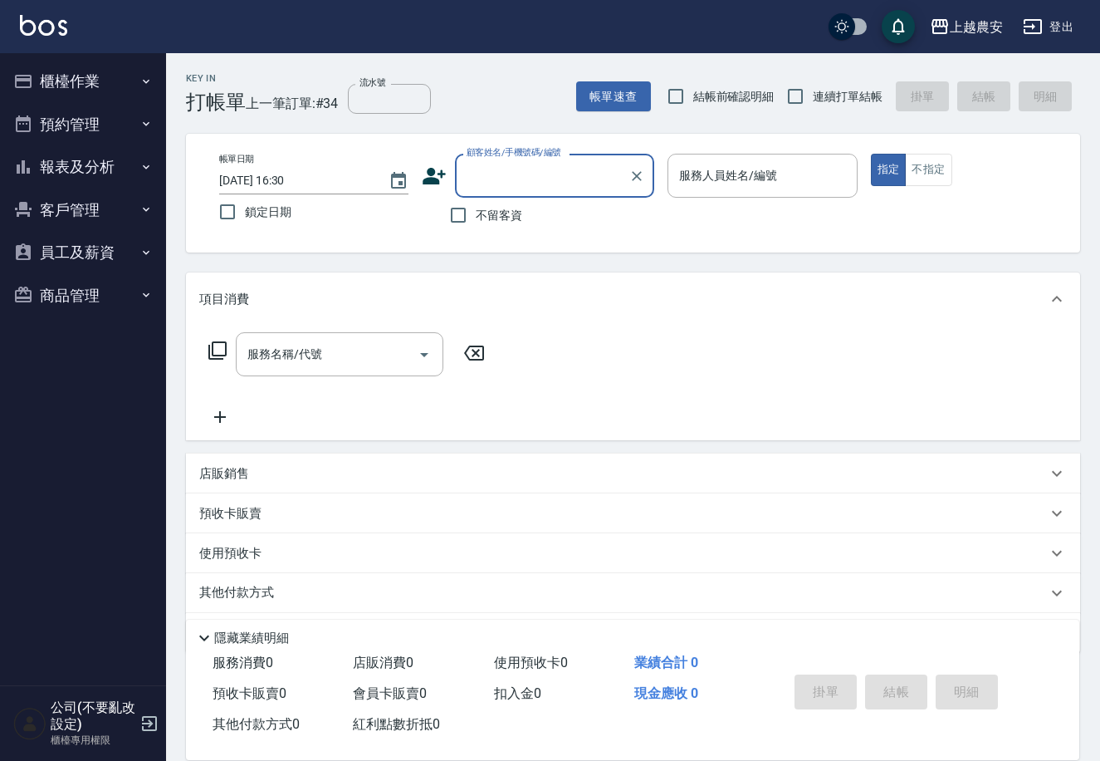
click at [79, 299] on button "商品管理" at bounding box center [83, 295] width 153 height 43
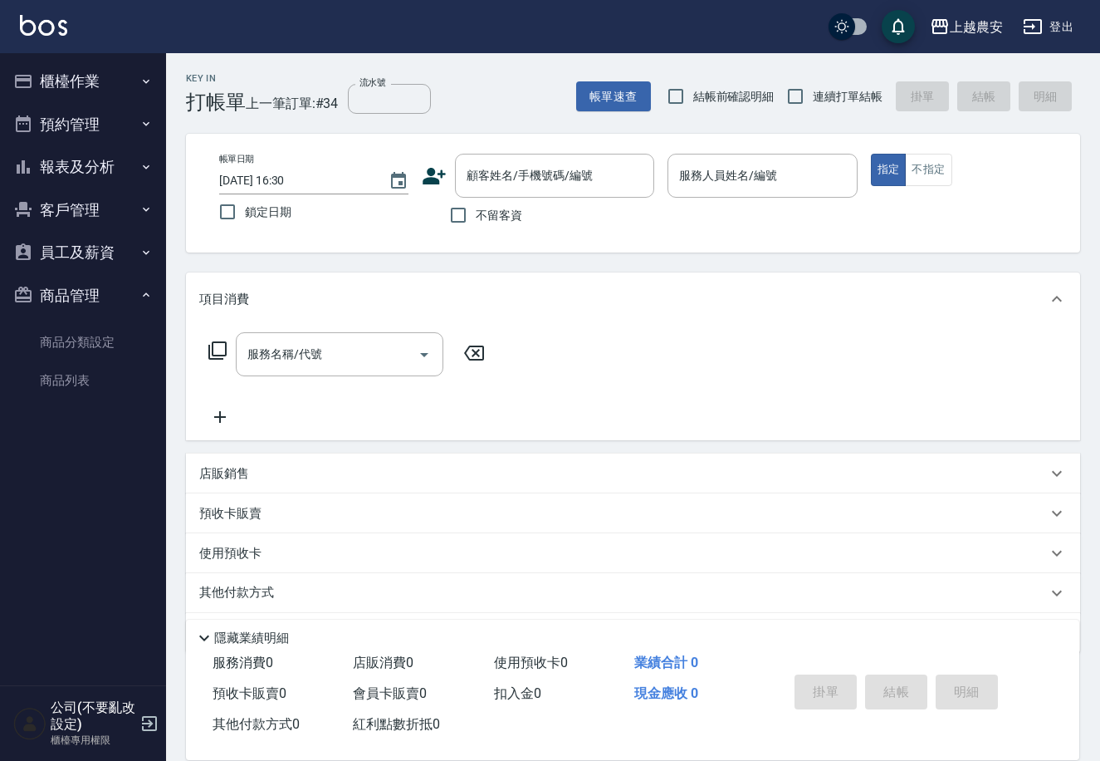
click at [78, 296] on button "商品管理" at bounding box center [83, 295] width 153 height 43
click at [50, 400] on ul "商品分類設定 商品列表" at bounding box center [83, 361] width 153 height 91
click at [56, 388] on link "商品列表" at bounding box center [83, 380] width 153 height 38
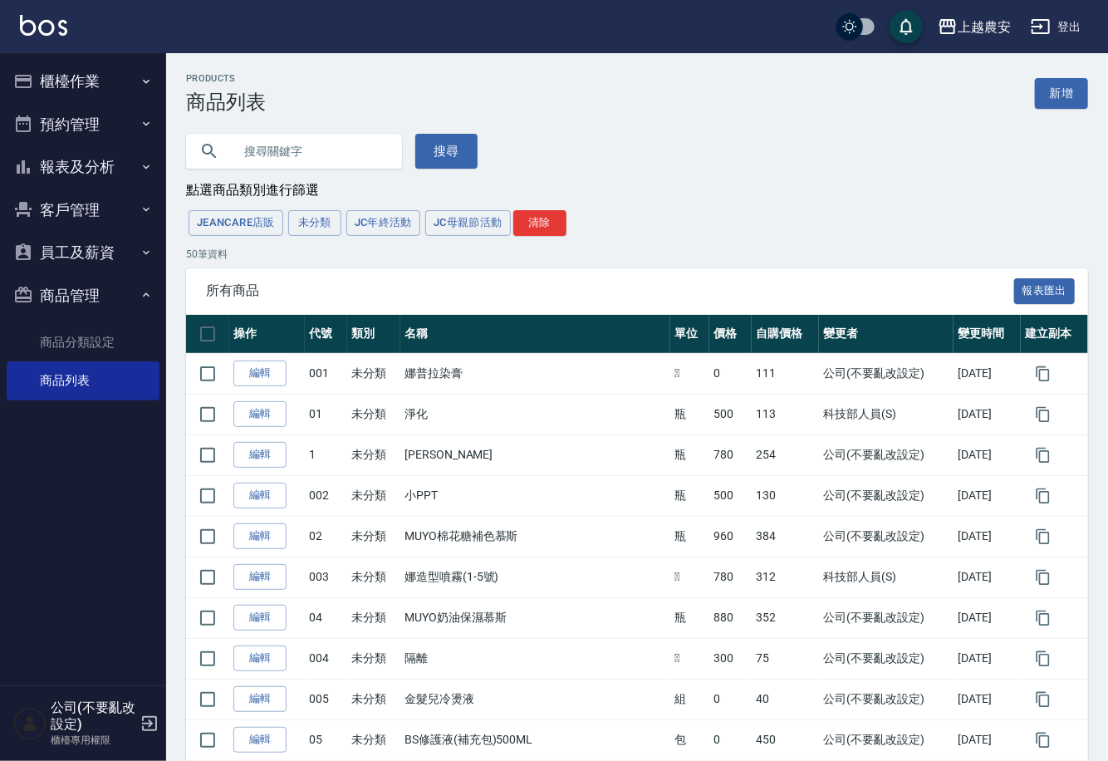
click at [260, 152] on input "text" at bounding box center [311, 151] width 156 height 45
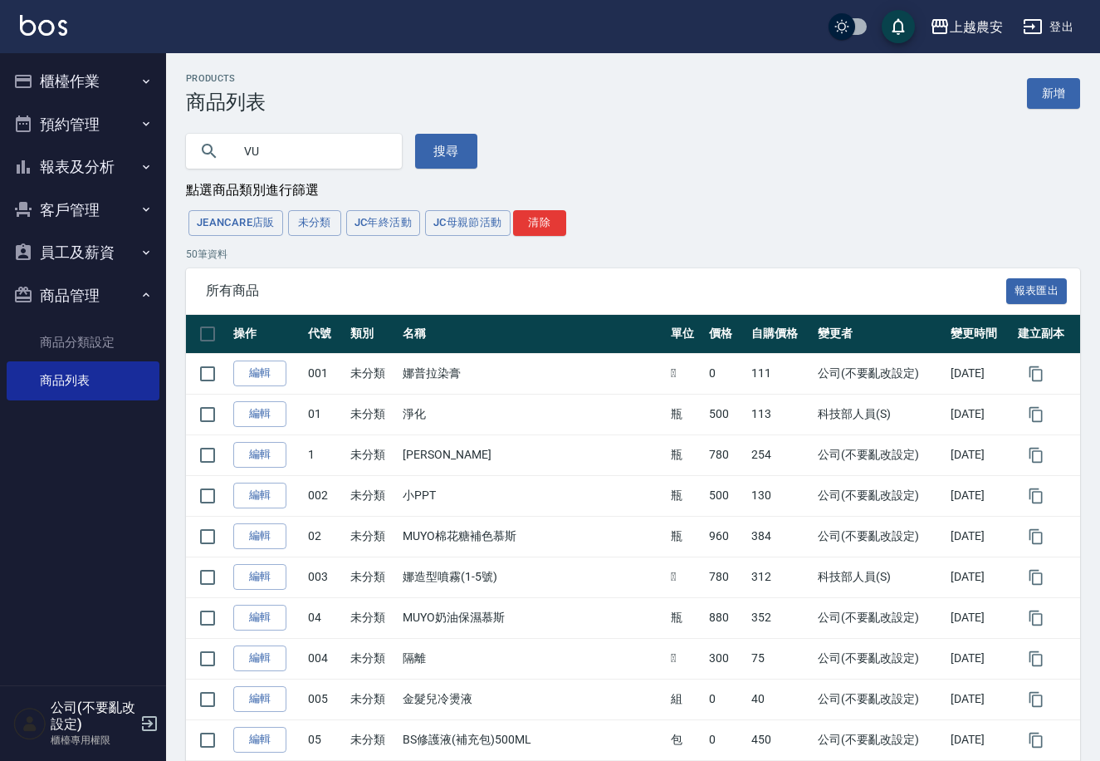
type input "V"
type input "'"
type input "橡皮"
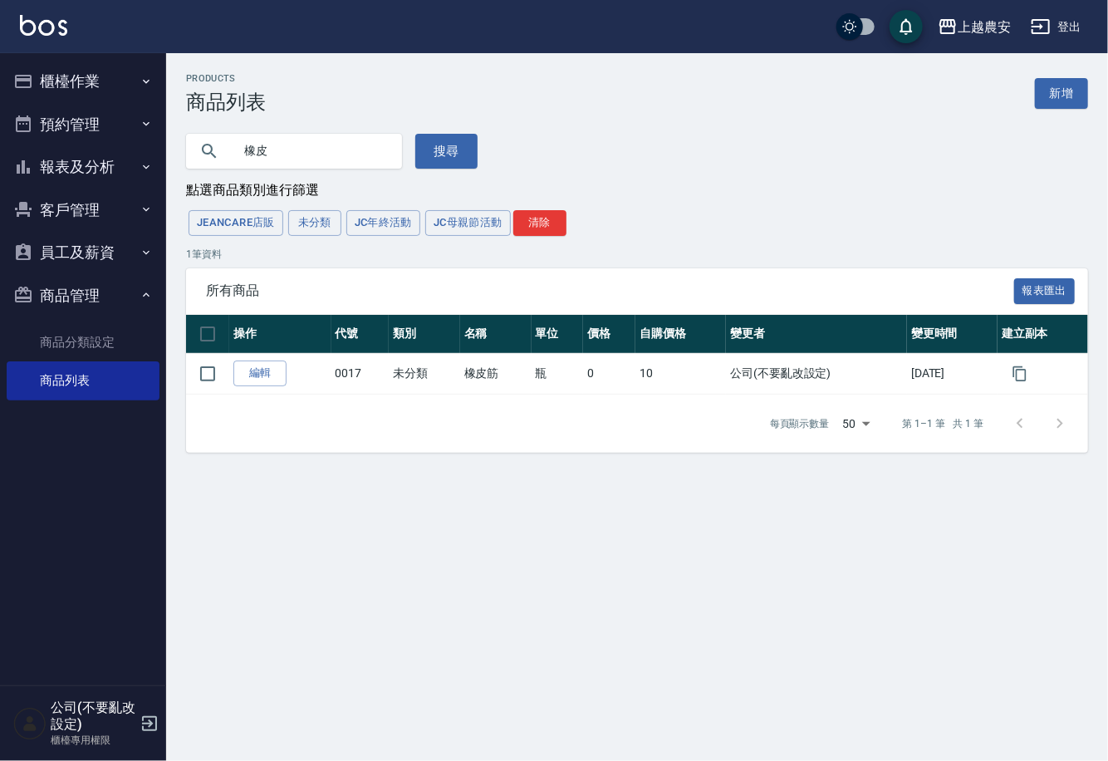
click at [71, 77] on button "櫃檯作業" at bounding box center [83, 81] width 153 height 43
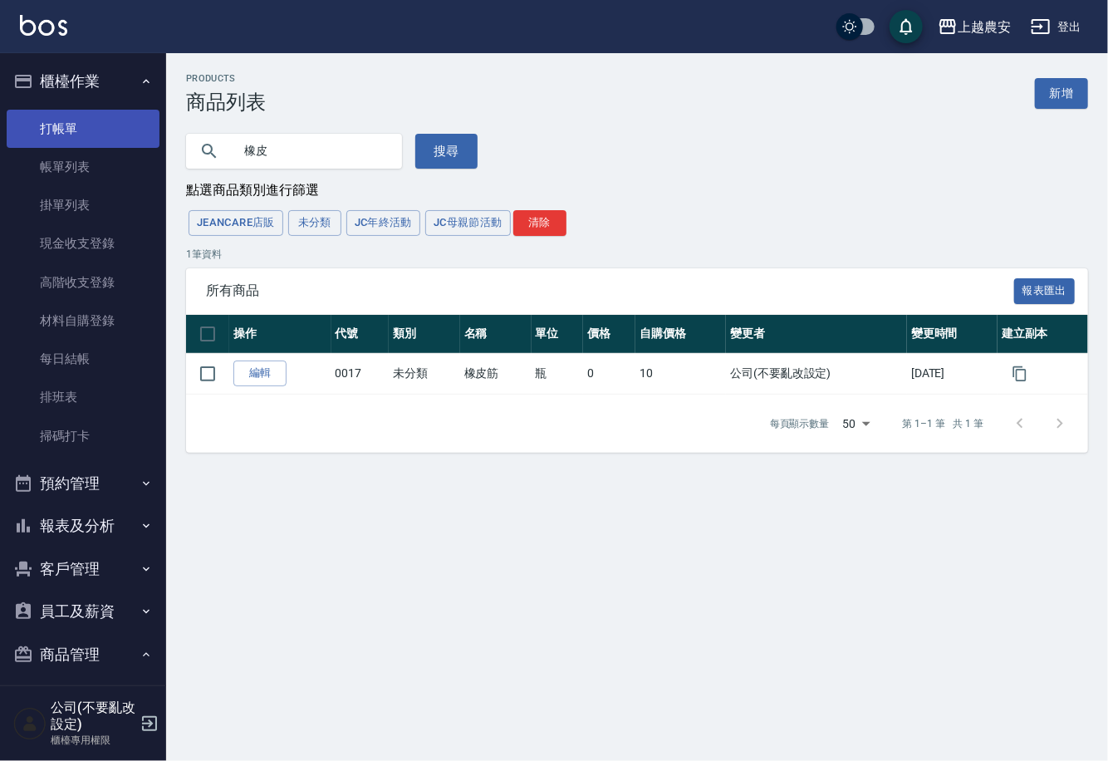
click at [71, 112] on link "打帳單" at bounding box center [83, 129] width 153 height 38
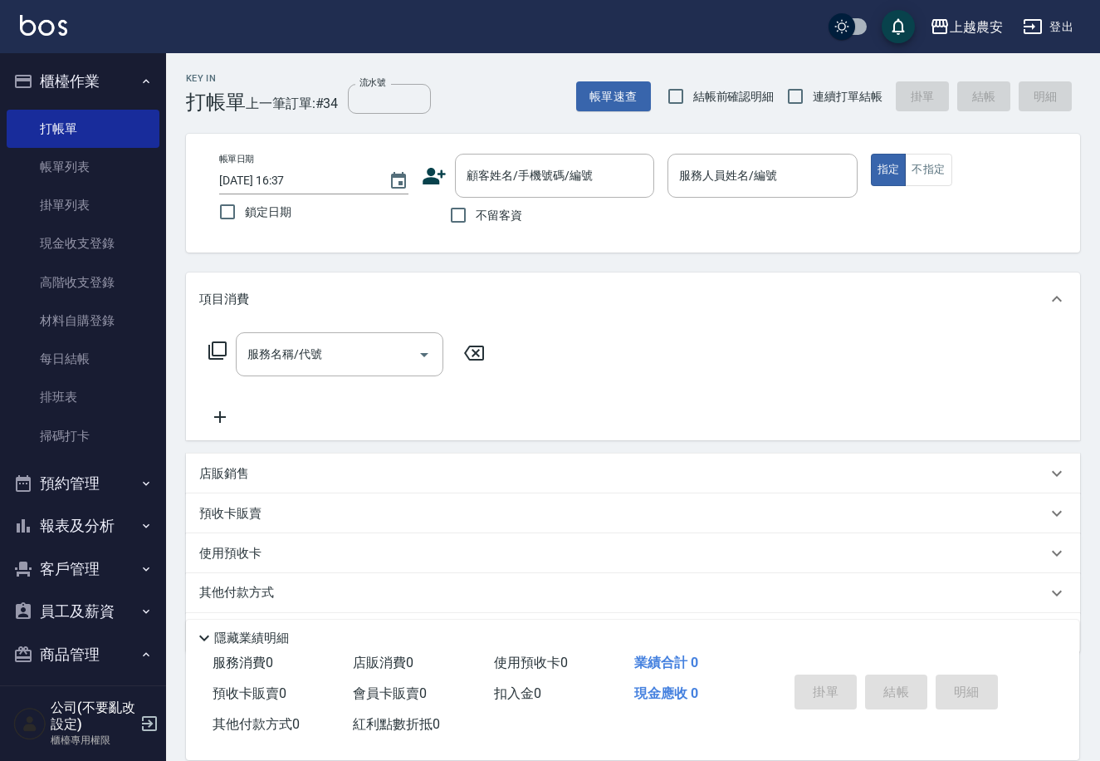
click at [492, 210] on span "不留客資" at bounding box center [499, 215] width 47 height 17
click at [476, 210] on input "不留客資" at bounding box center [458, 215] width 35 height 35
checkbox input "true"
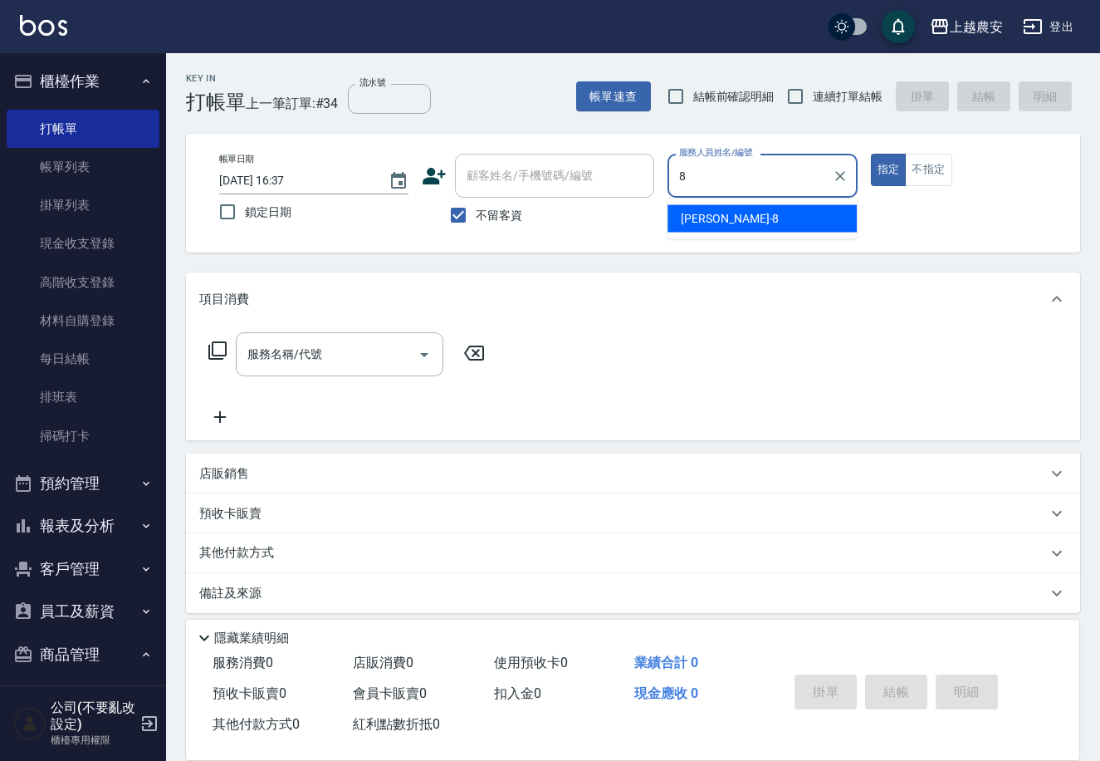
type input "8"
type button "true"
type input "[PERSON_NAME]-8"
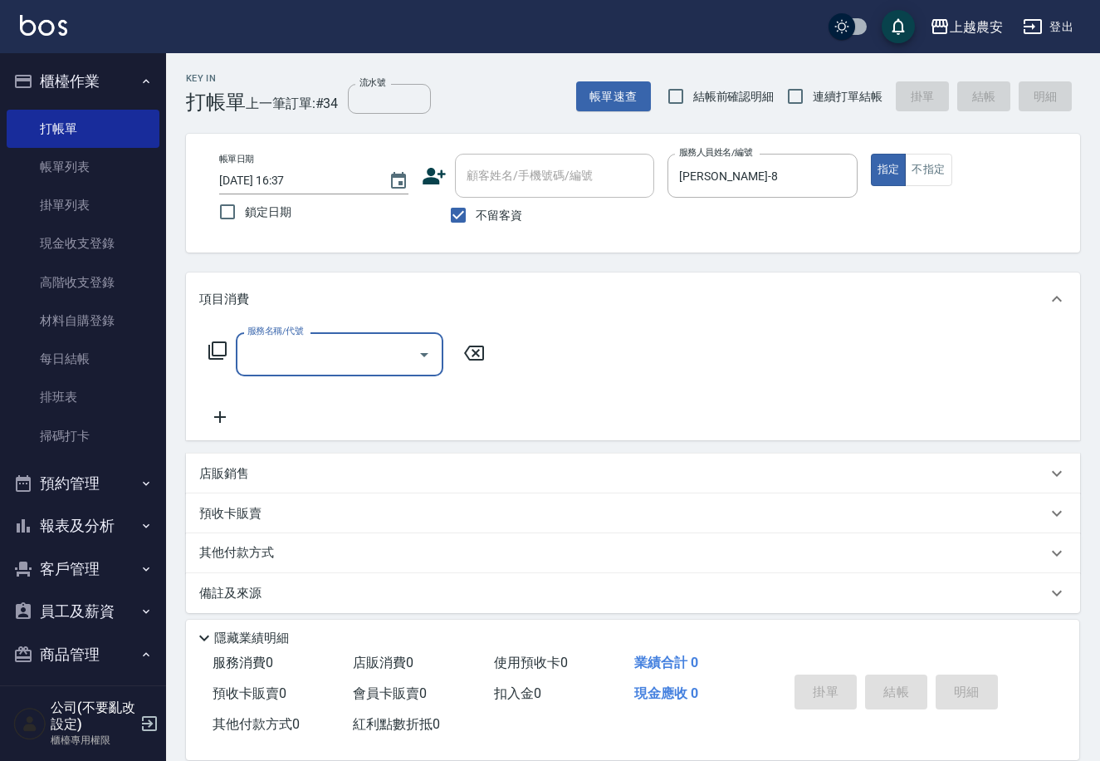
click at [218, 345] on icon at bounding box center [218, 350] width 20 height 20
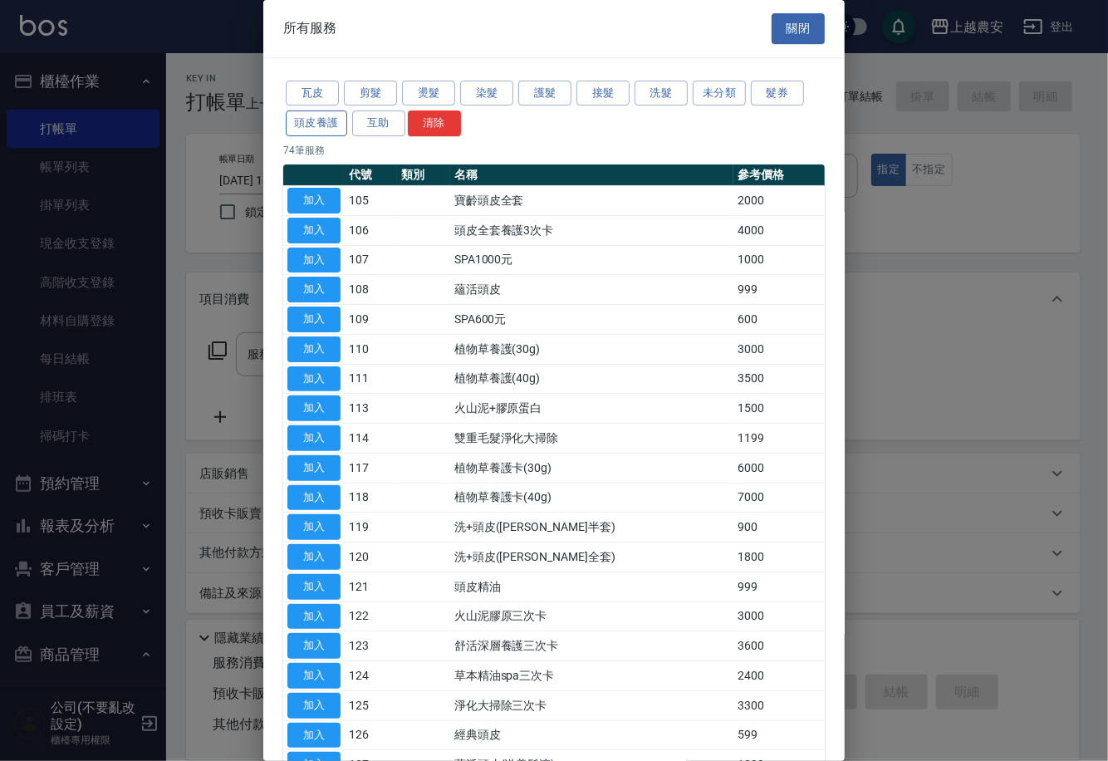
click at [322, 125] on button "頭皮養護" at bounding box center [316, 123] width 61 height 26
click at [321, 328] on button "加入" at bounding box center [313, 319] width 53 height 26
type input "SPA600元(109)"
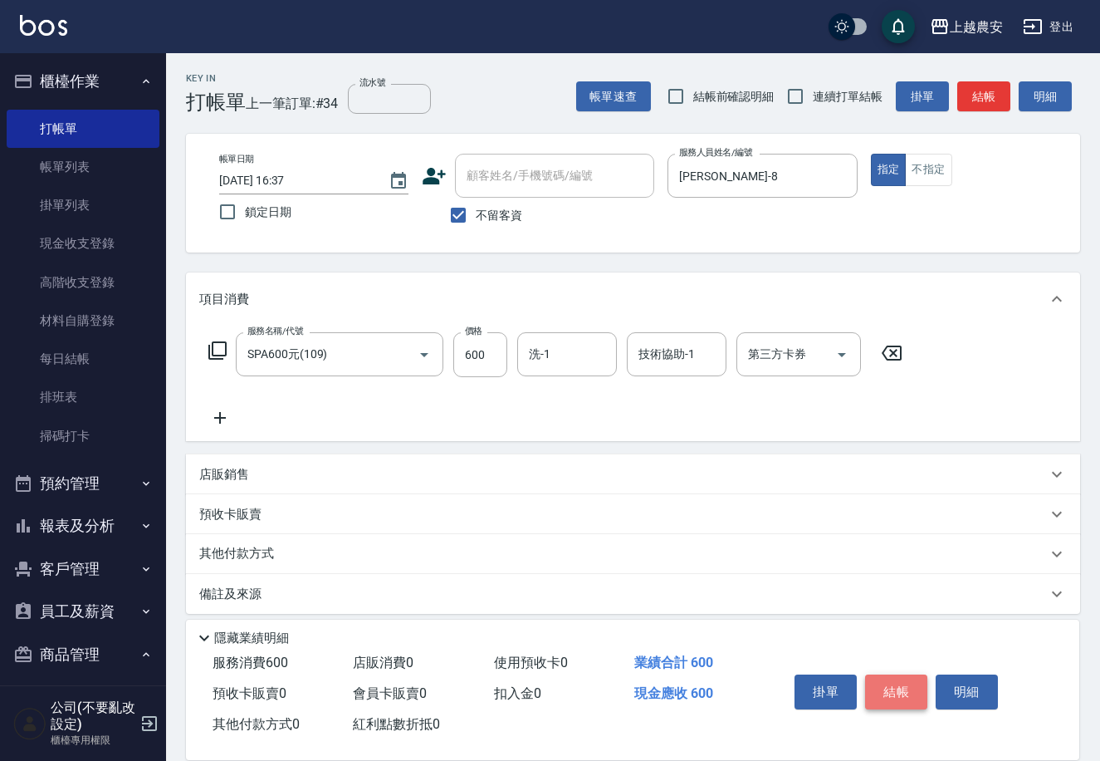
click at [893, 683] on button "結帳" at bounding box center [896, 691] width 62 height 35
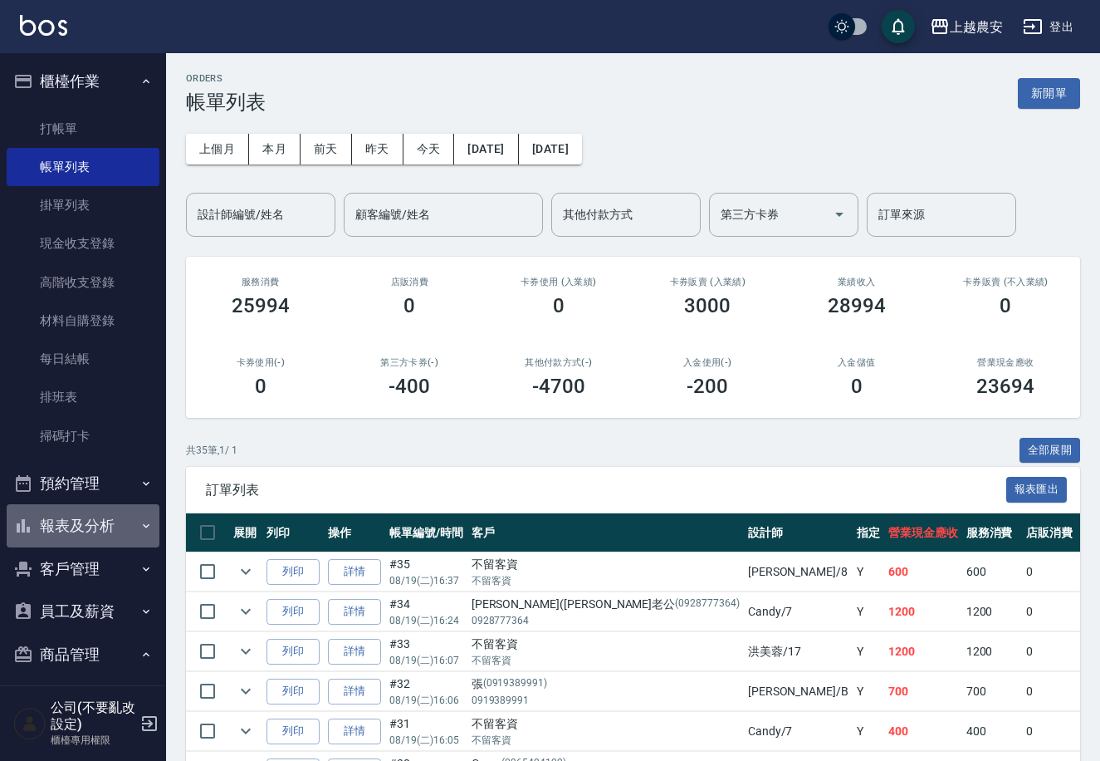
drag, startPoint x: 94, startPoint y: 517, endPoint x: 95, endPoint y: 532, distance: 15.0
click at [95, 520] on button "報表及分析" at bounding box center [83, 525] width 153 height 43
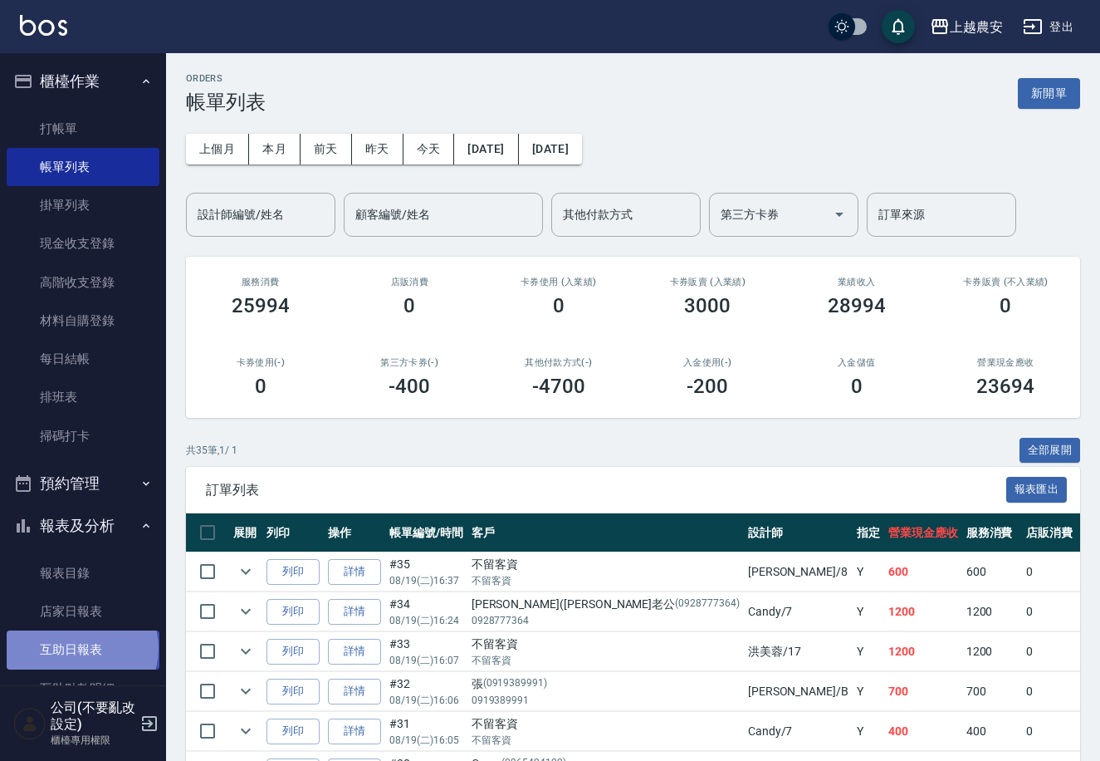
click at [81, 648] on link "互助日報表" at bounding box center [83, 649] width 153 height 38
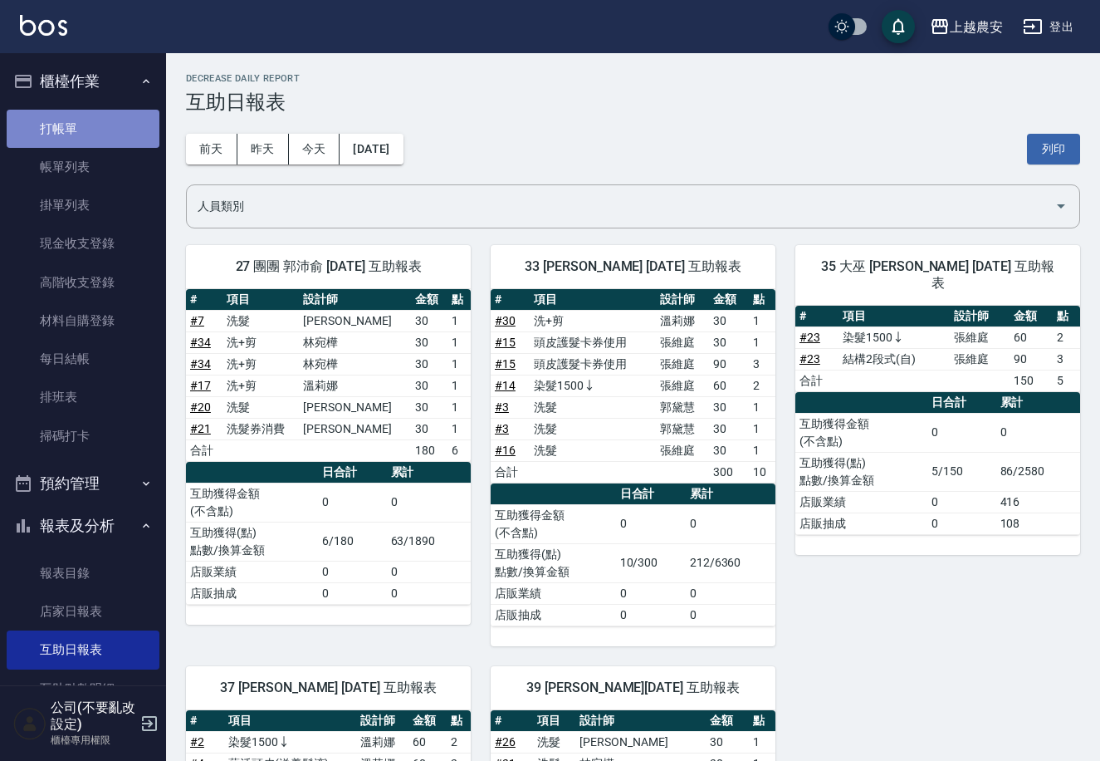
click at [115, 117] on link "打帳單" at bounding box center [83, 129] width 153 height 38
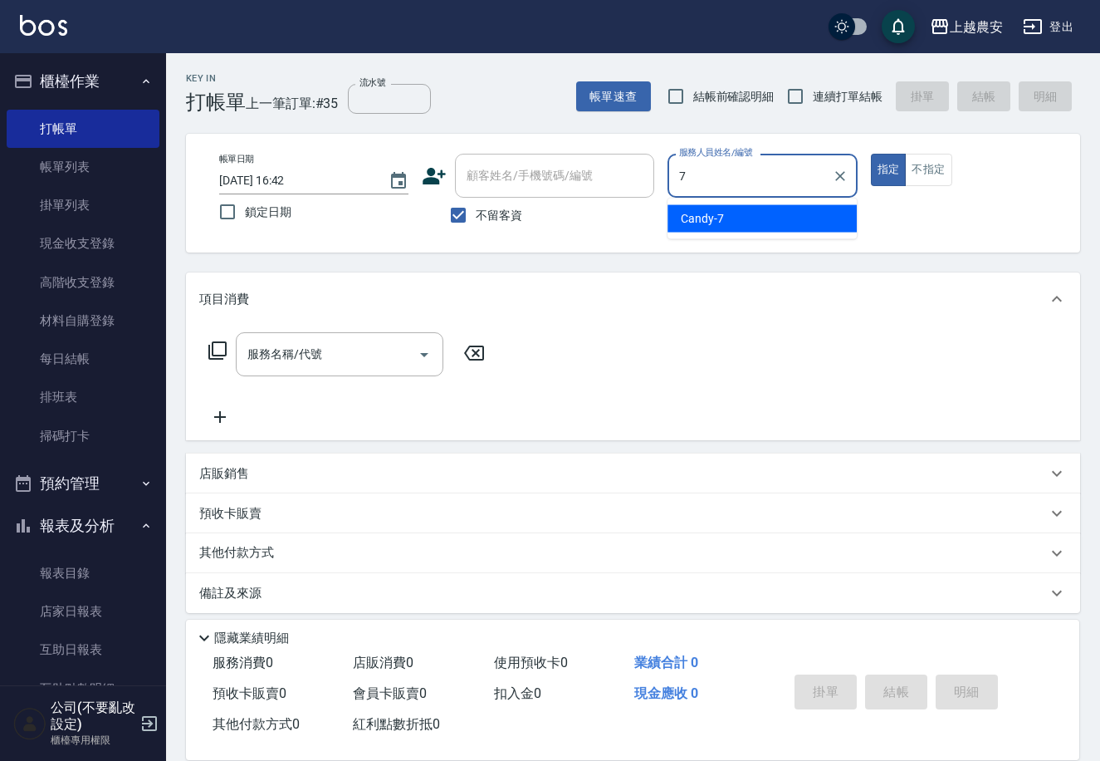
type input "Candy-7"
type button "true"
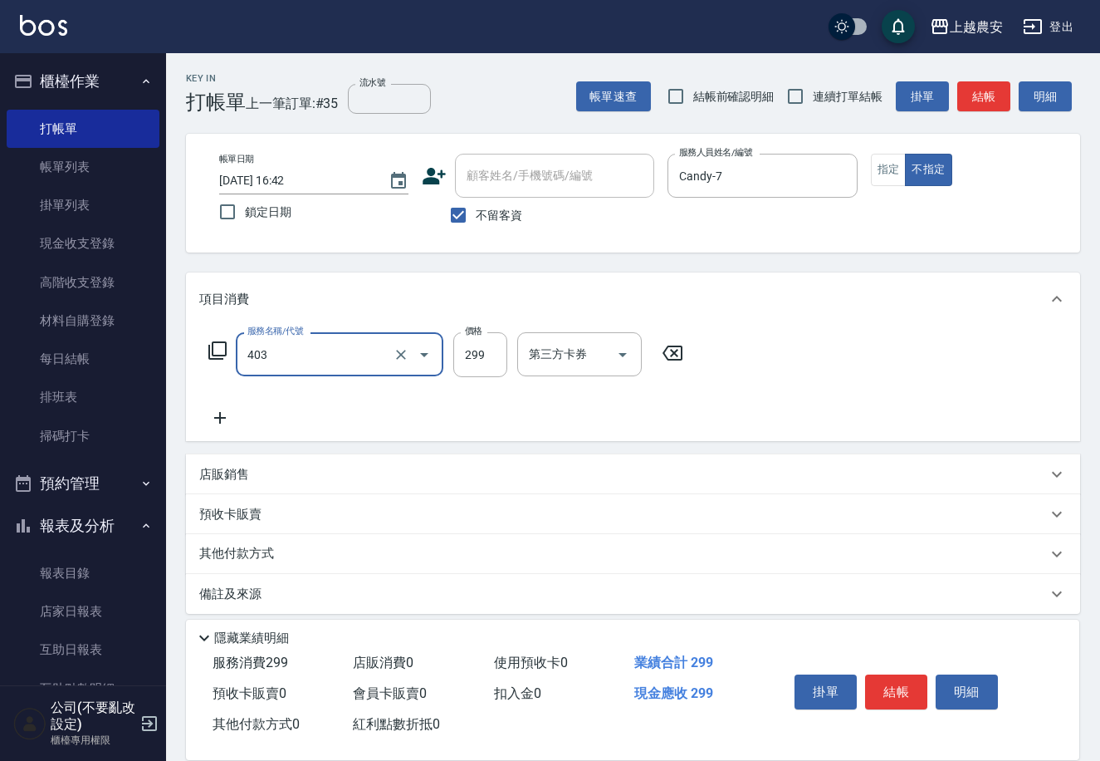
type input "剪髮(403)"
click at [879, 679] on button "結帳" at bounding box center [896, 691] width 62 height 35
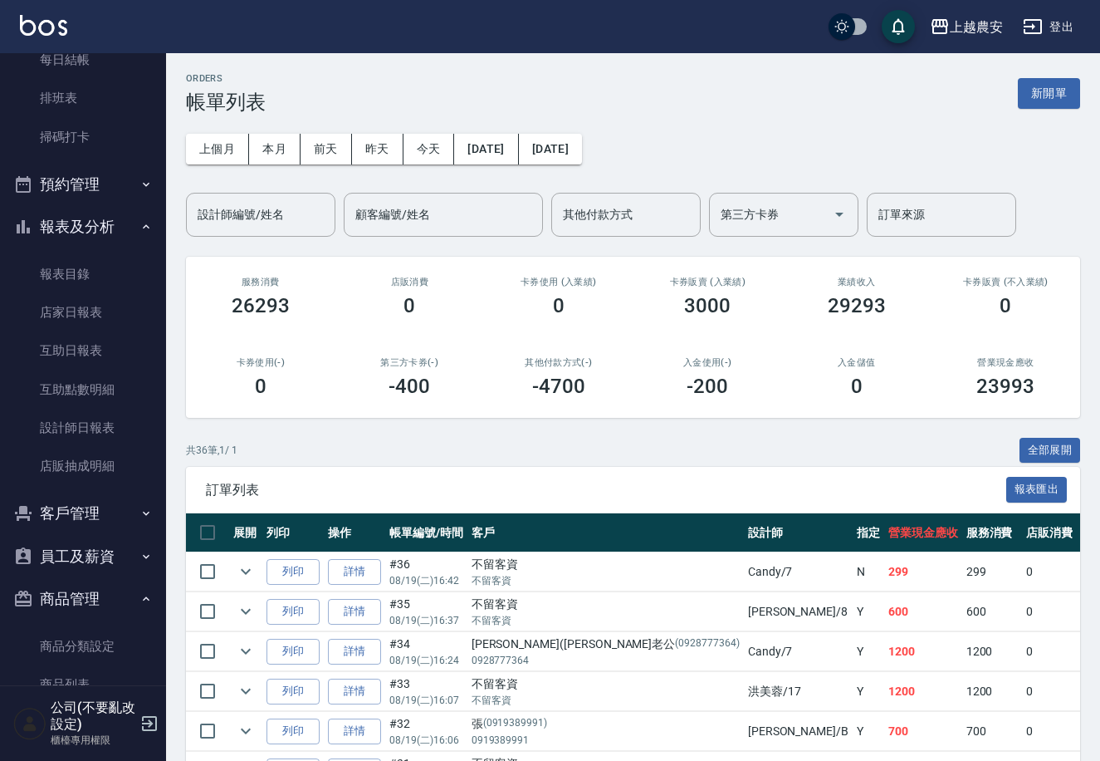
scroll to position [342, 0]
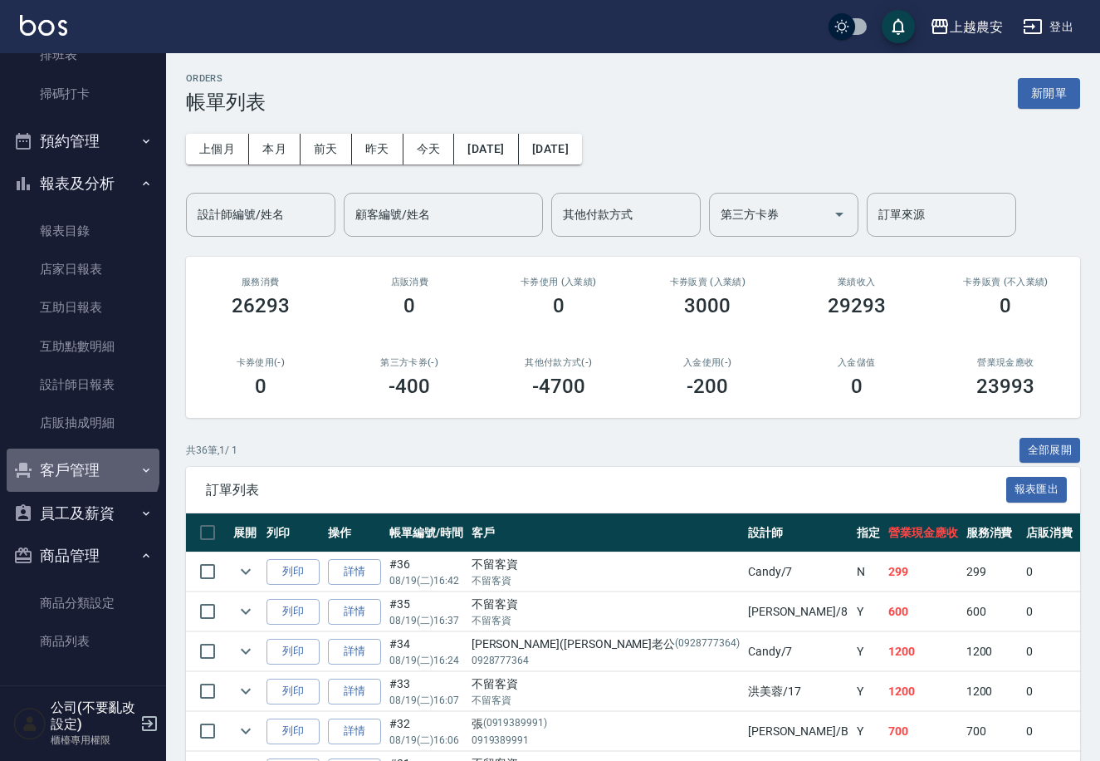
click at [81, 467] on button "客戶管理" at bounding box center [83, 469] width 153 height 43
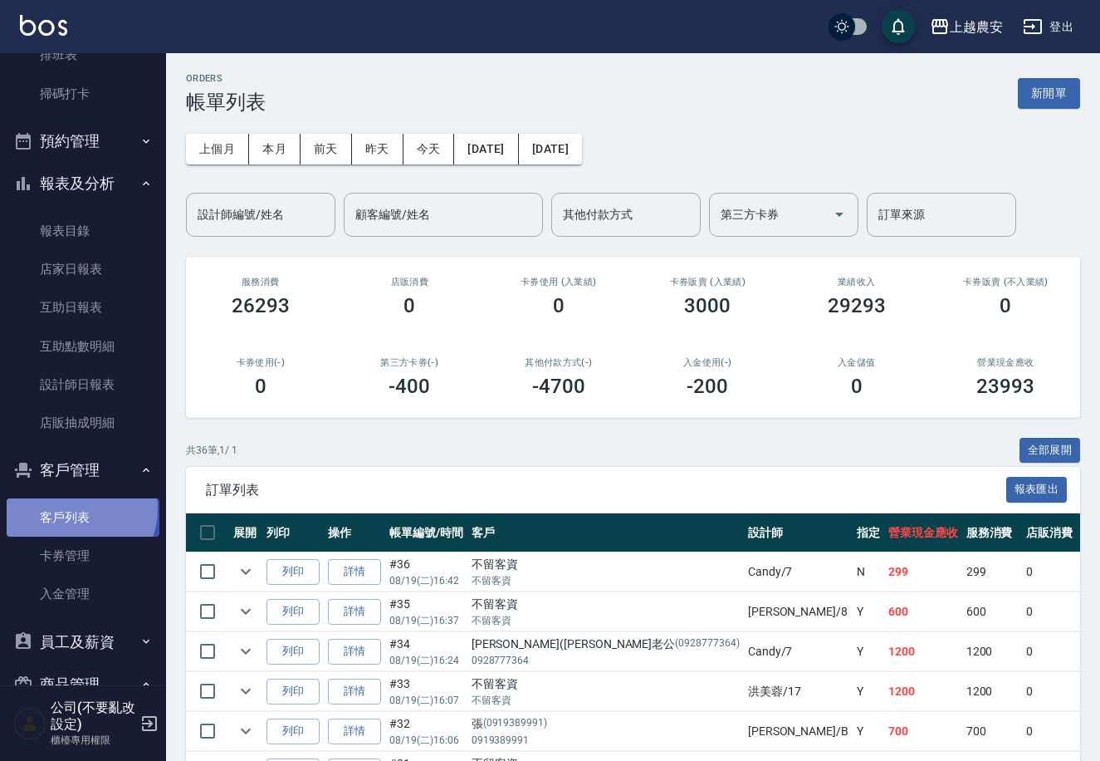
click at [71, 508] on link "客戶列表" at bounding box center [83, 517] width 153 height 38
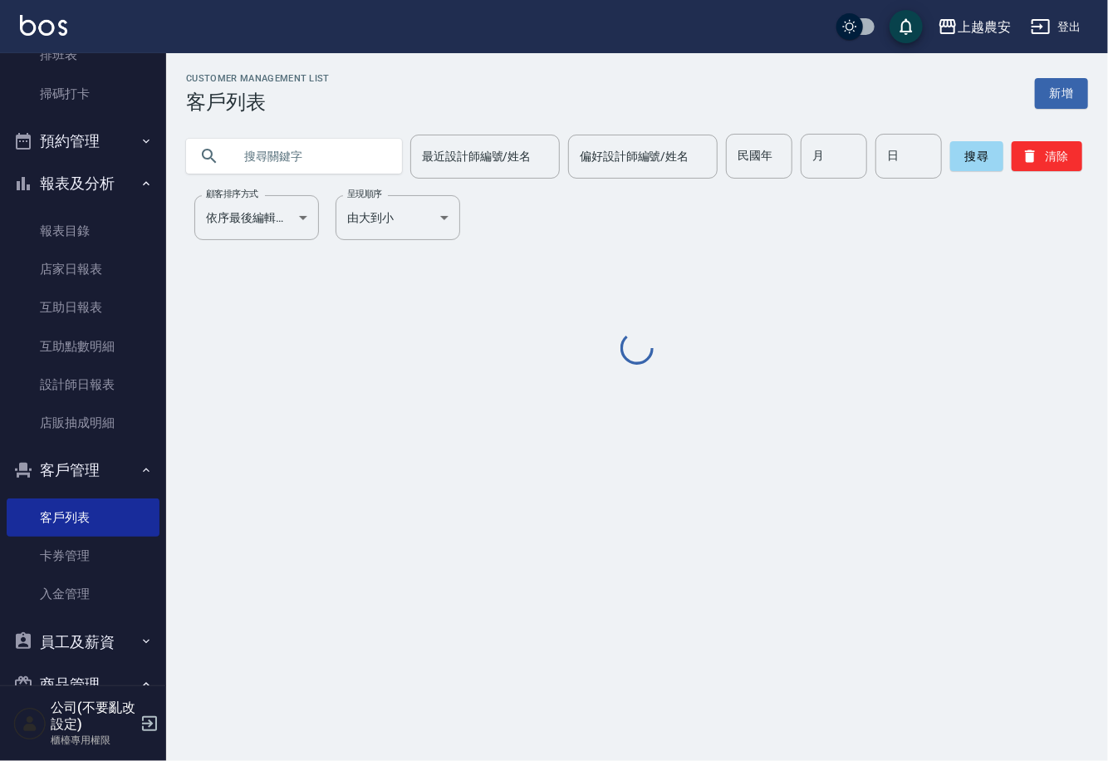
click at [362, 150] on input "text" at bounding box center [311, 156] width 156 height 45
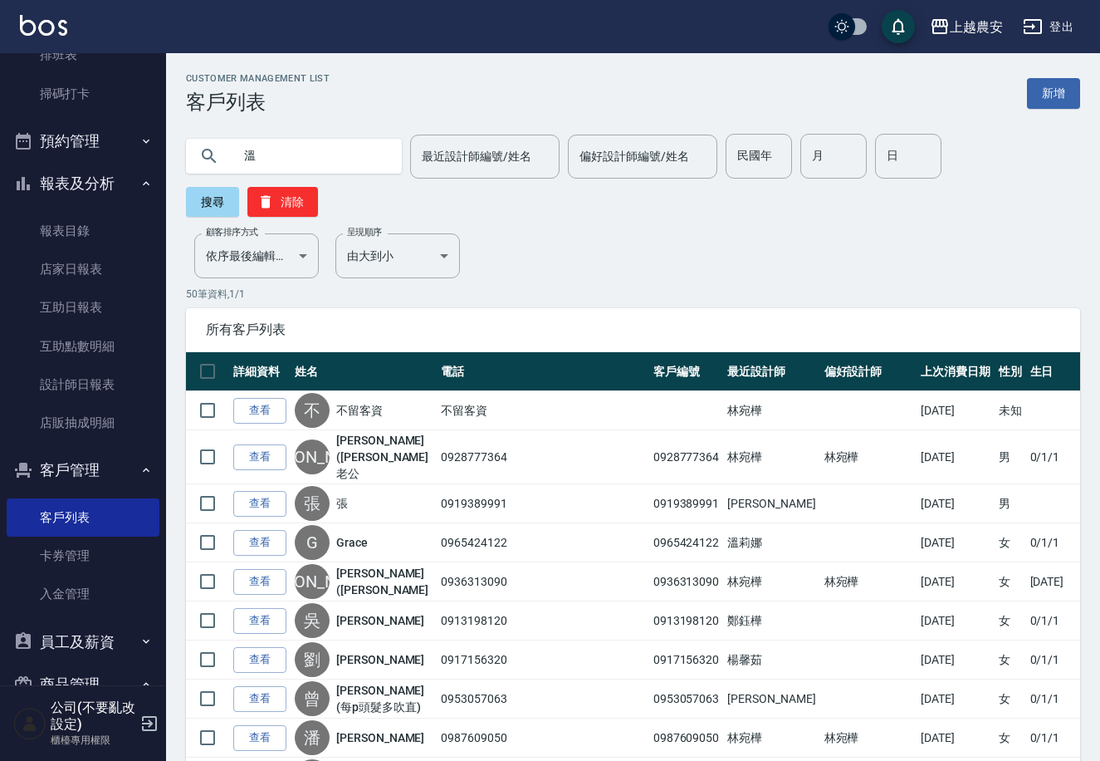
type input "溫"
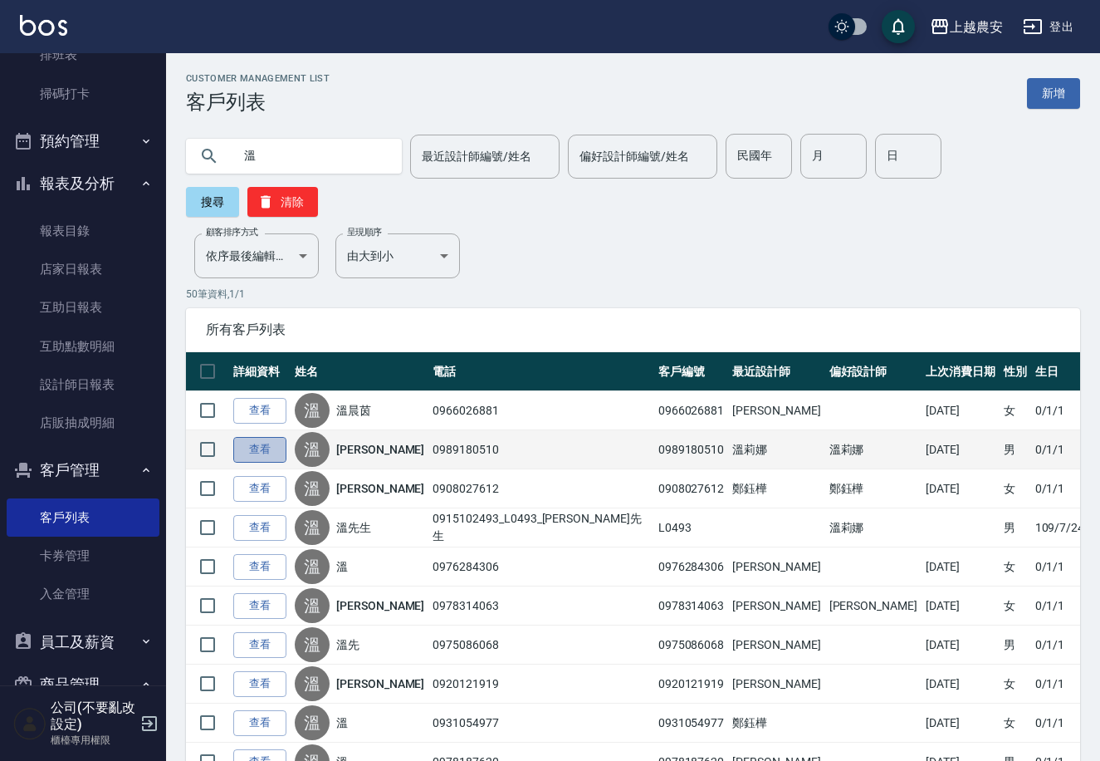
click at [257, 437] on link "查看" at bounding box center [259, 450] width 53 height 26
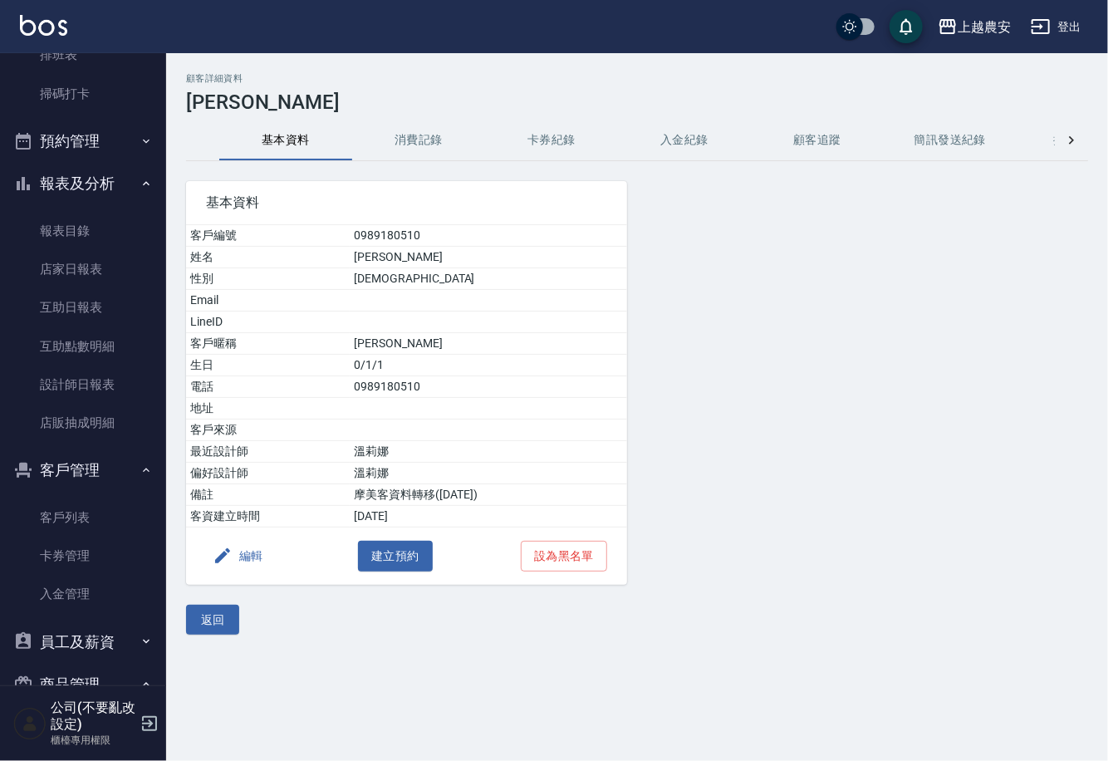
click at [393, 140] on button "消費記錄" at bounding box center [418, 140] width 133 height 40
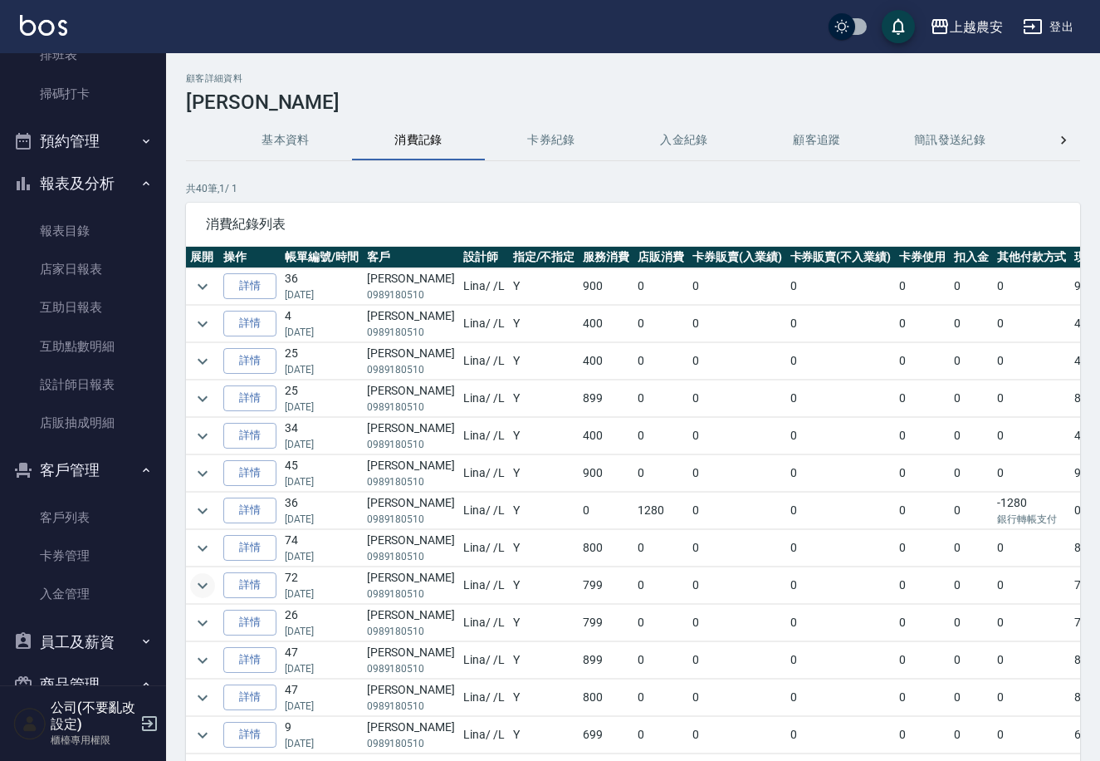
click at [203, 585] on icon "expand row" at bounding box center [203, 585] width 10 height 6
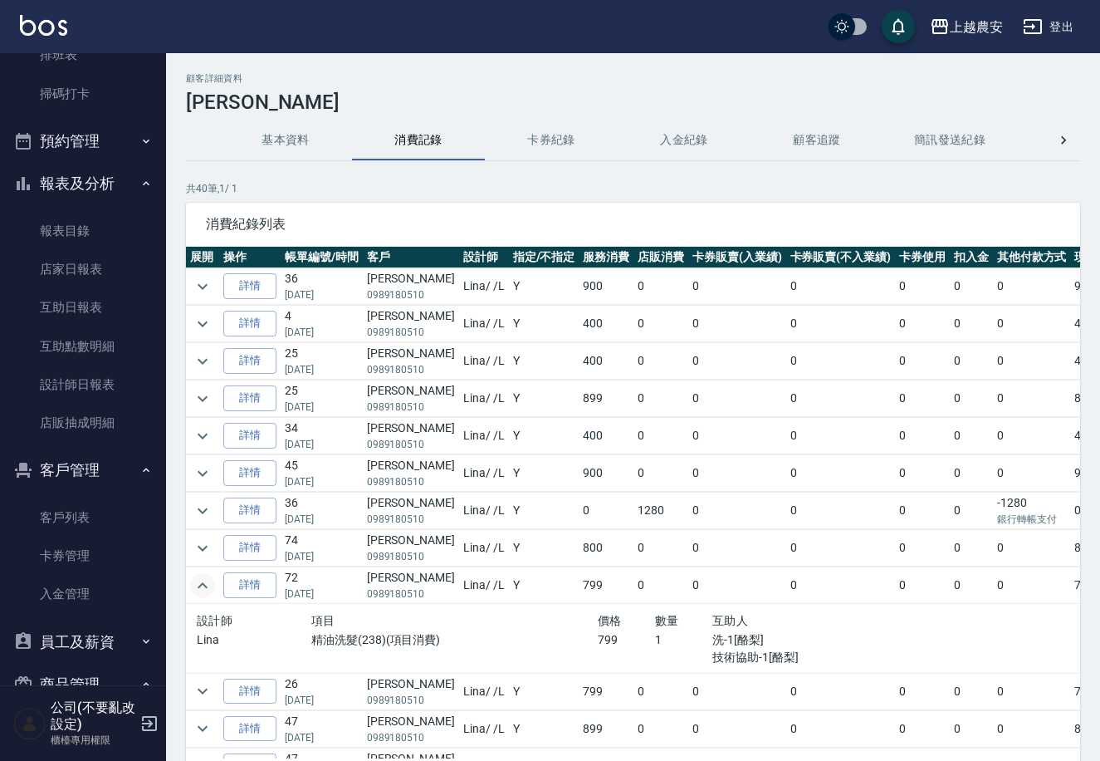
click at [203, 585] on icon "expand row" at bounding box center [203, 585] width 20 height 20
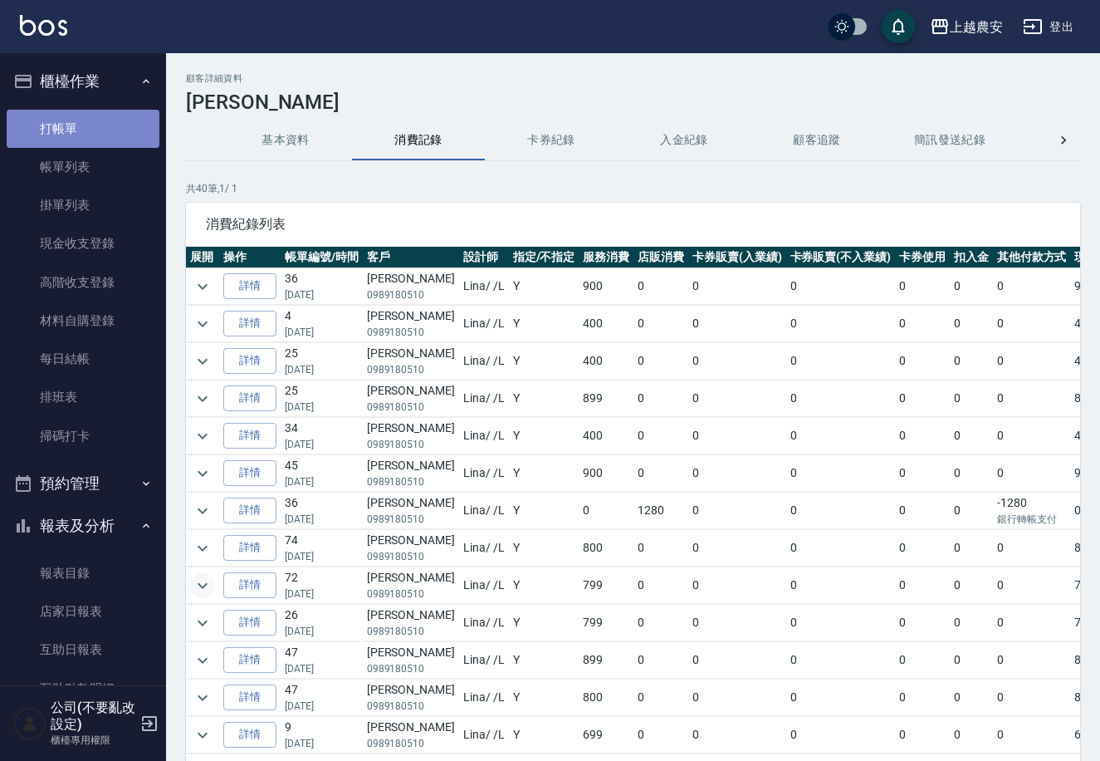
click at [95, 110] on link "打帳單" at bounding box center [83, 129] width 153 height 38
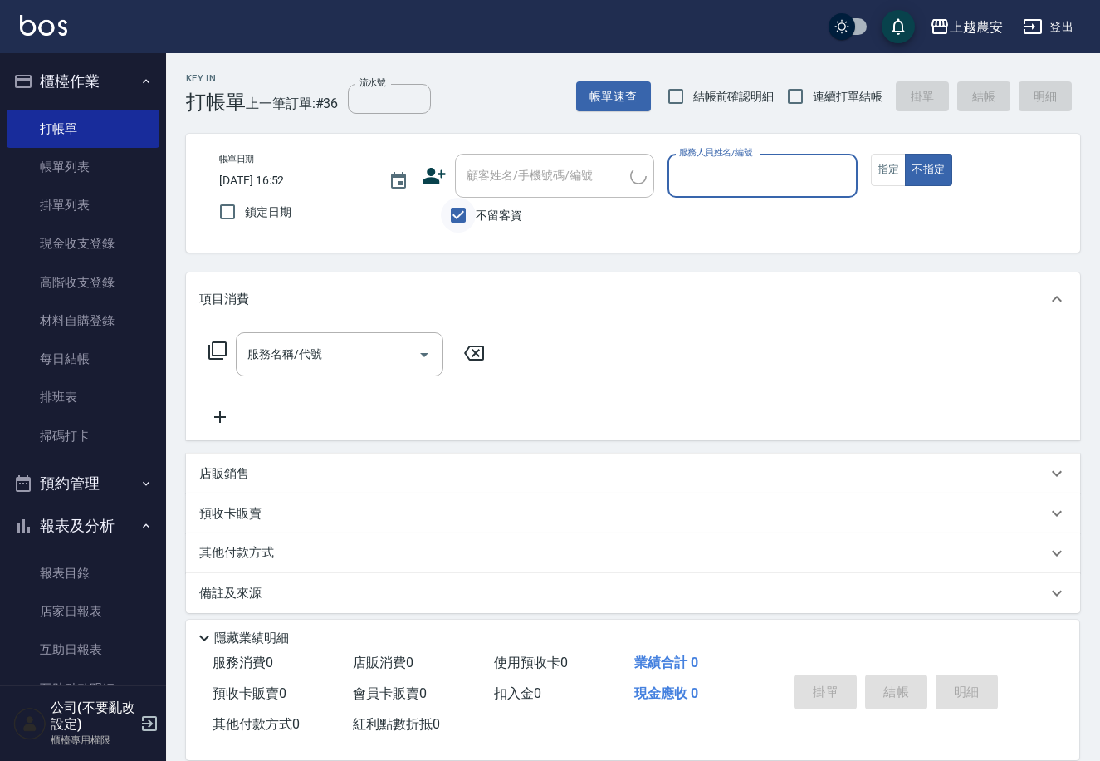
click at [472, 205] on input "不留客資" at bounding box center [458, 215] width 35 height 35
checkbox input "false"
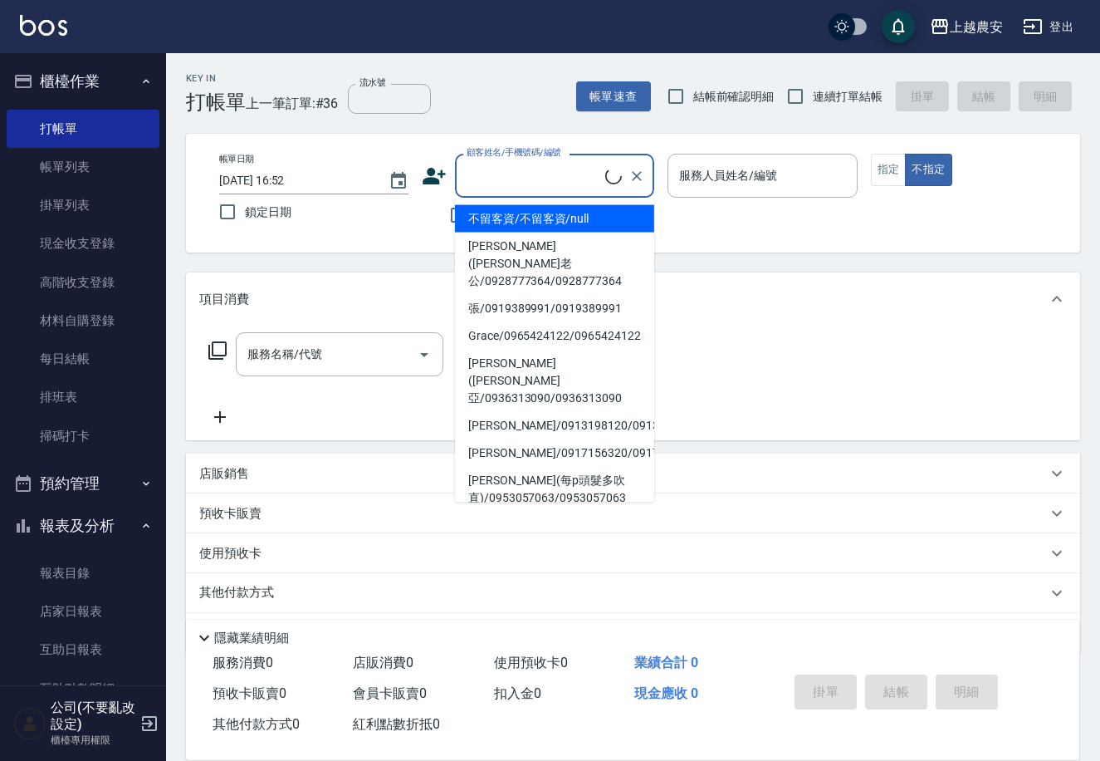
click at [482, 179] on input "顧客姓名/手機號碼/編號" at bounding box center [534, 175] width 143 height 29
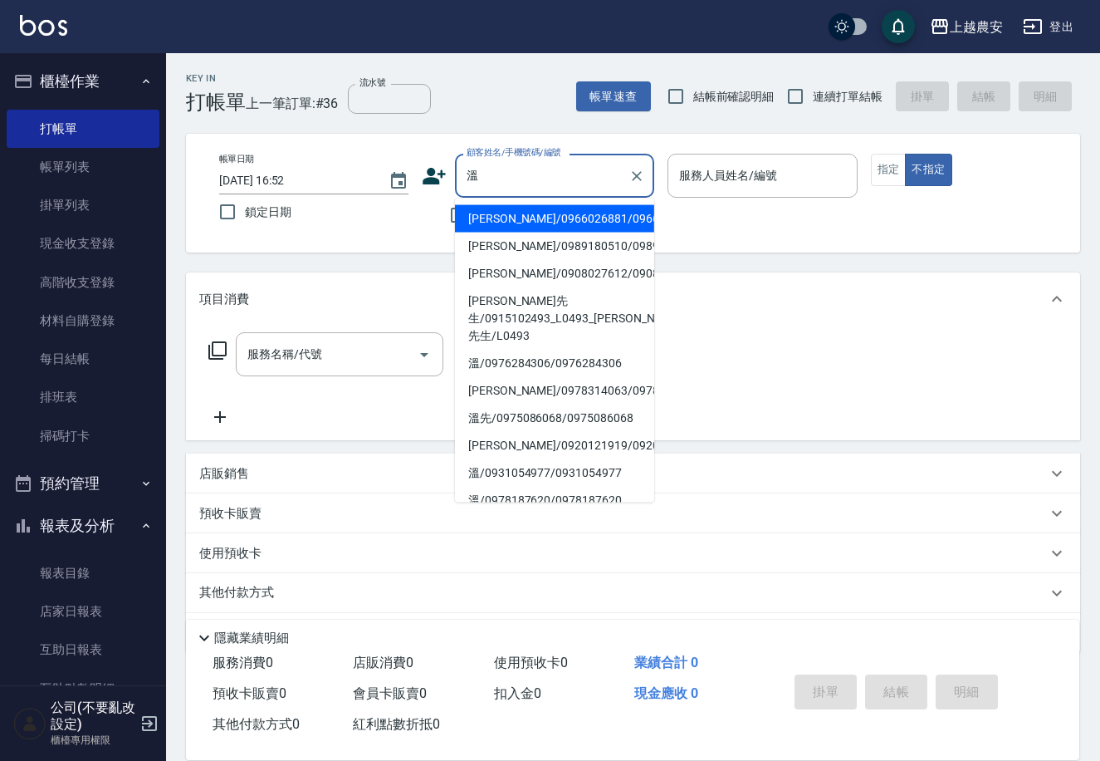
click at [496, 245] on li "[PERSON_NAME]/0989180510/0989180510" at bounding box center [554, 246] width 199 height 27
type input "[PERSON_NAME]/0989180510/0989180510"
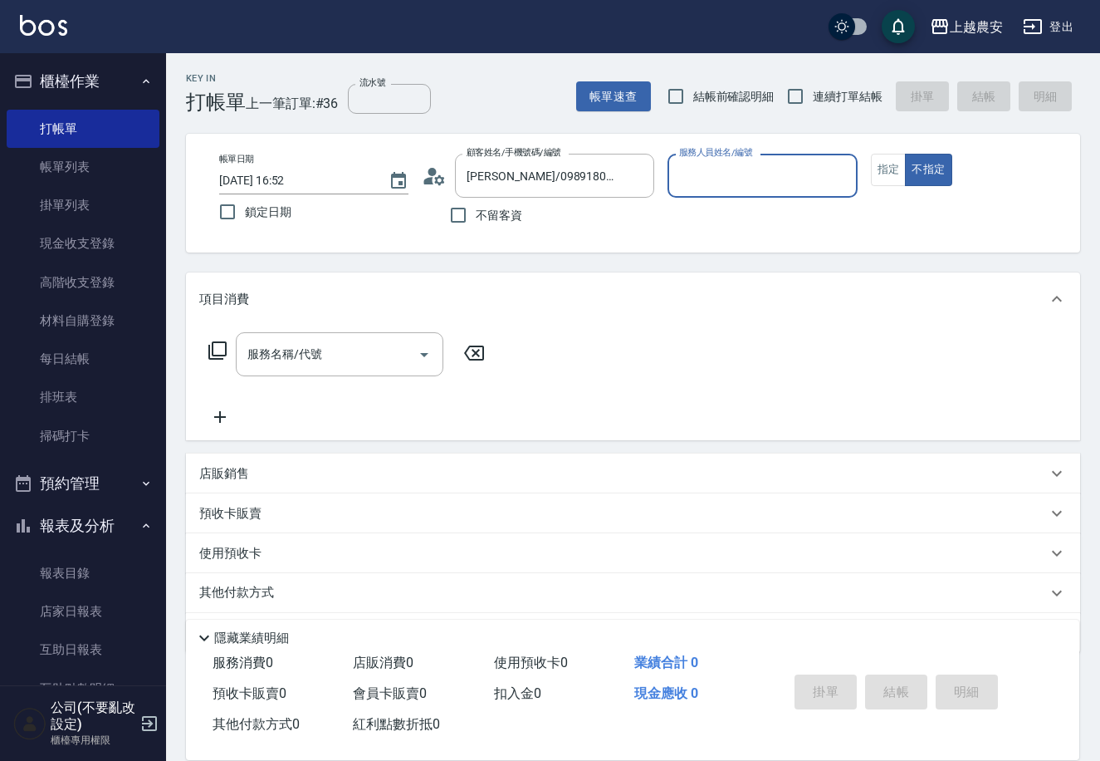
type input "Lina-L"
click at [873, 168] on button "指定" at bounding box center [889, 170] width 36 height 32
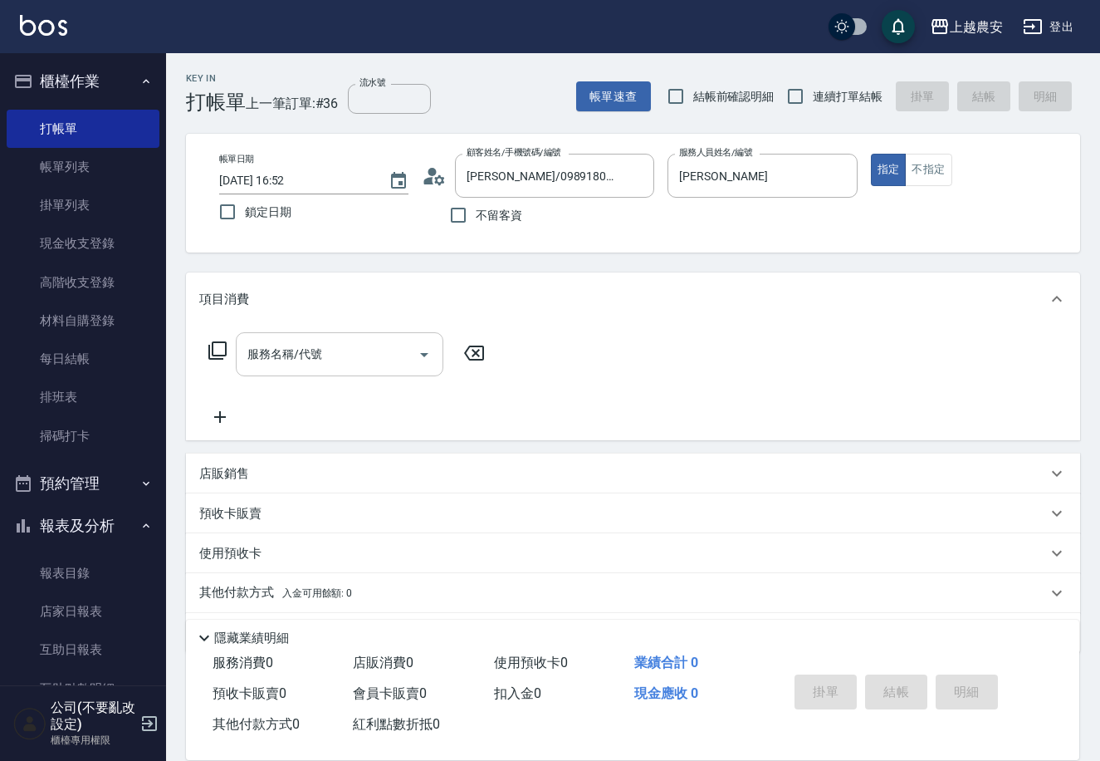
click at [330, 345] on input "服務名稱/代號" at bounding box center [327, 354] width 168 height 29
click at [224, 345] on icon at bounding box center [218, 350] width 20 height 20
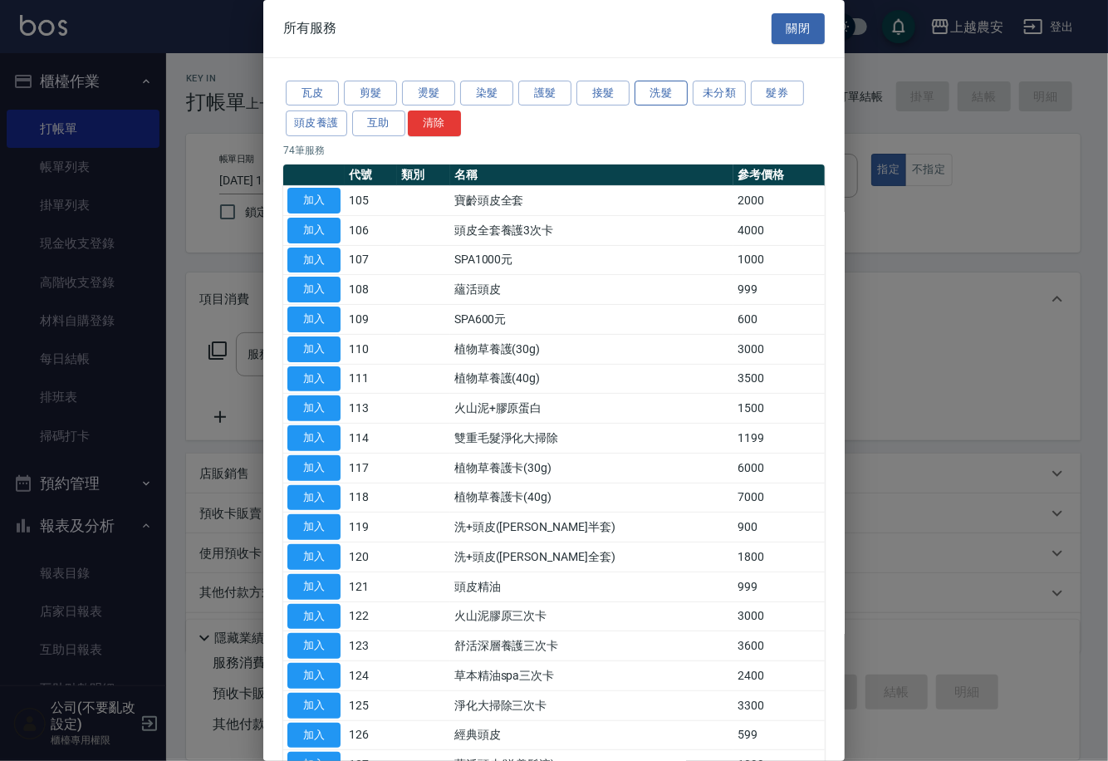
click at [657, 89] on button "洗髮" at bounding box center [660, 94] width 53 height 26
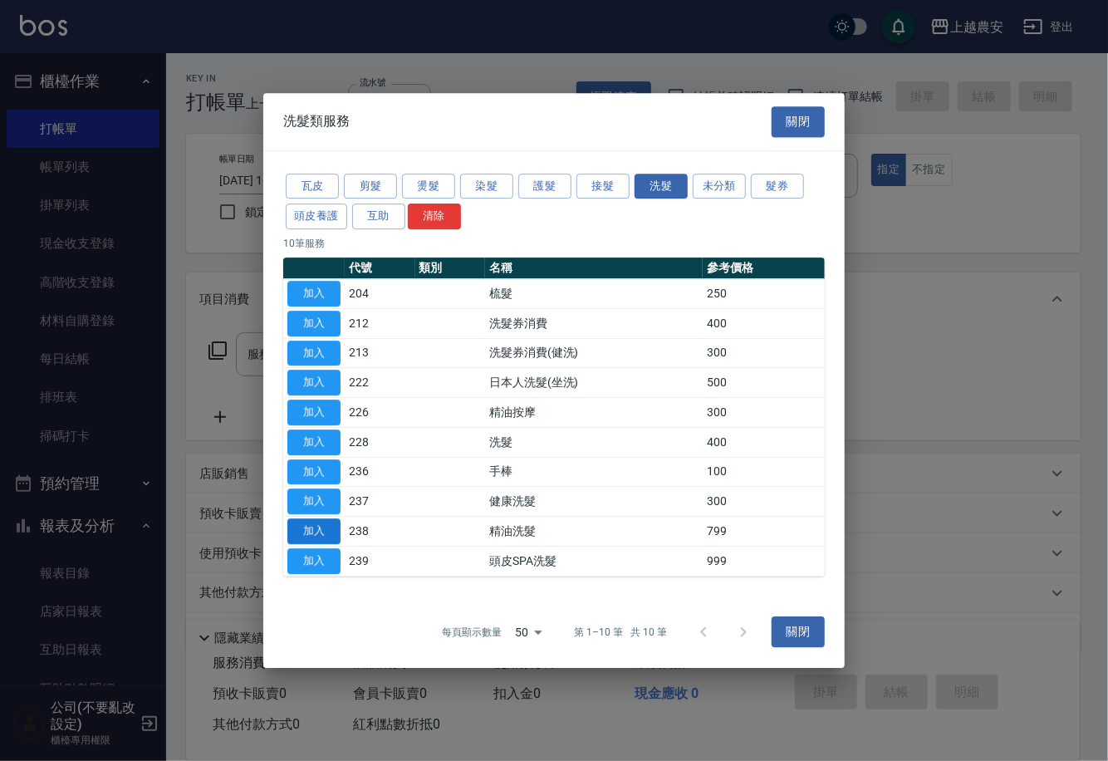
click at [336, 530] on button "加入" at bounding box center [313, 531] width 53 height 26
type input "精油洗髮(238)"
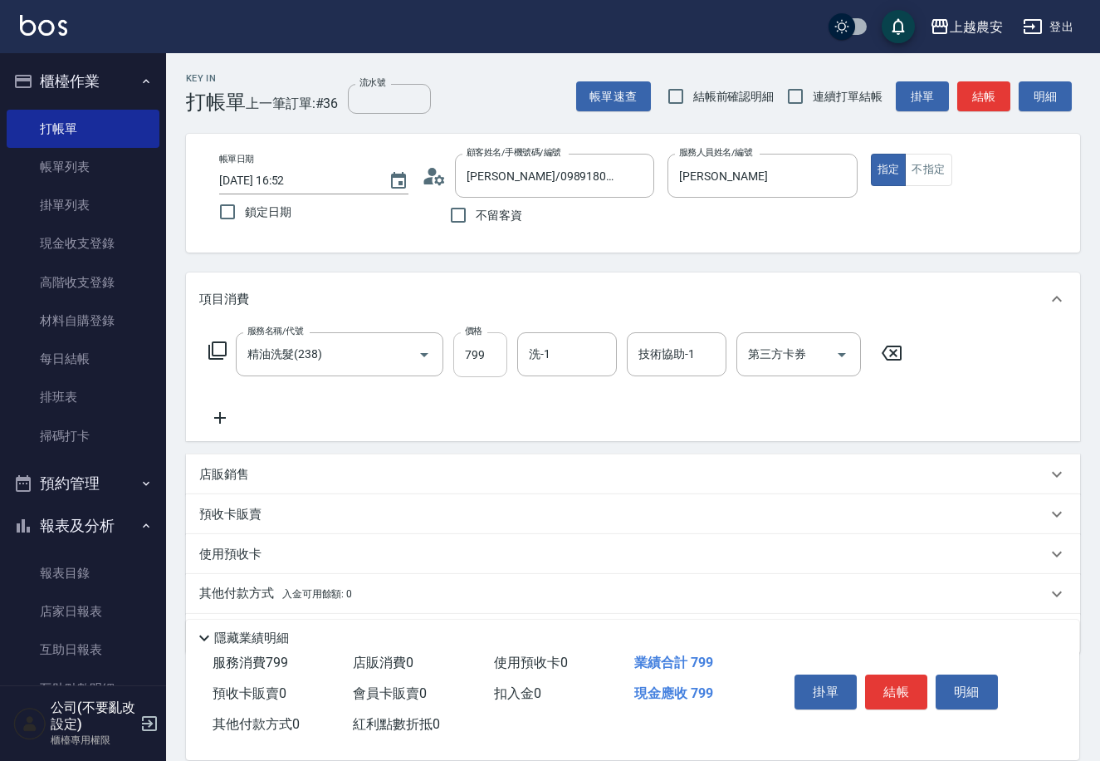
click at [453, 372] on input "799" at bounding box center [480, 354] width 54 height 45
type input "800"
type input "團團-27"
click at [655, 358] on input "技術協助-1" at bounding box center [676, 354] width 85 height 29
click at [671, 389] on span "團團 -27" at bounding box center [660, 396] width 40 height 17
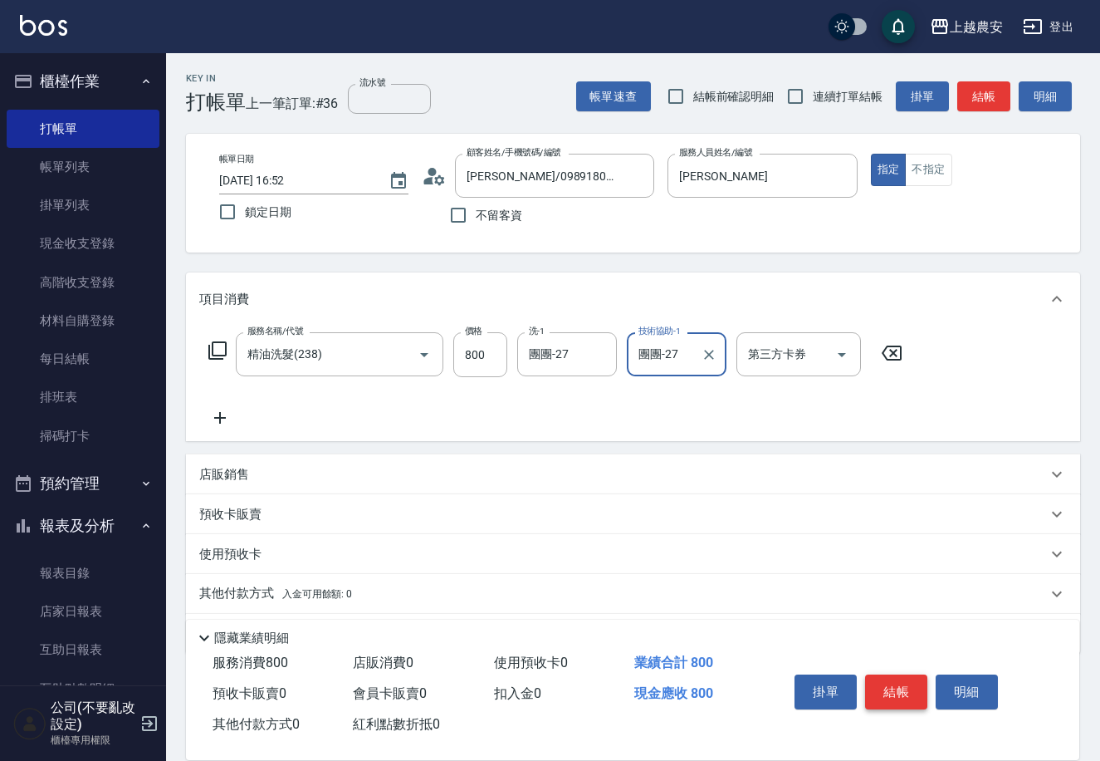
type input "團團-27"
click at [906, 677] on button "結帳" at bounding box center [896, 691] width 62 height 35
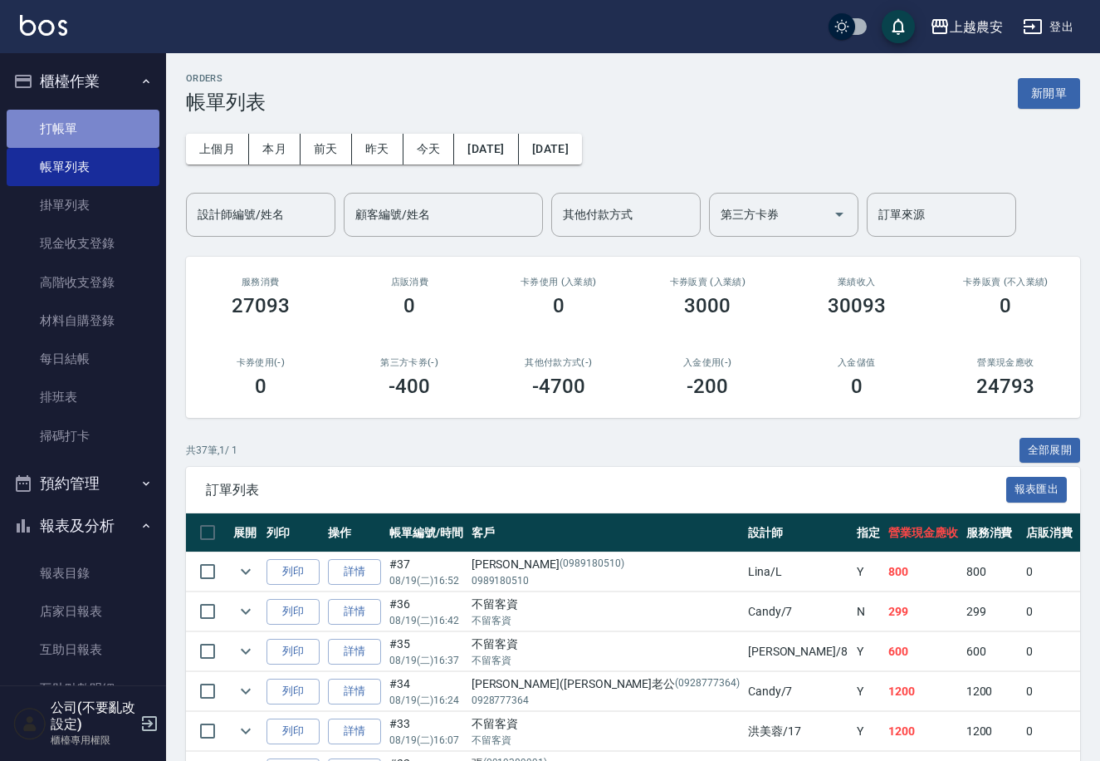
drag, startPoint x: 130, startPoint y: 122, endPoint x: 121, endPoint y: 120, distance: 9.3
click at [128, 122] on link "打帳單" at bounding box center [83, 129] width 153 height 38
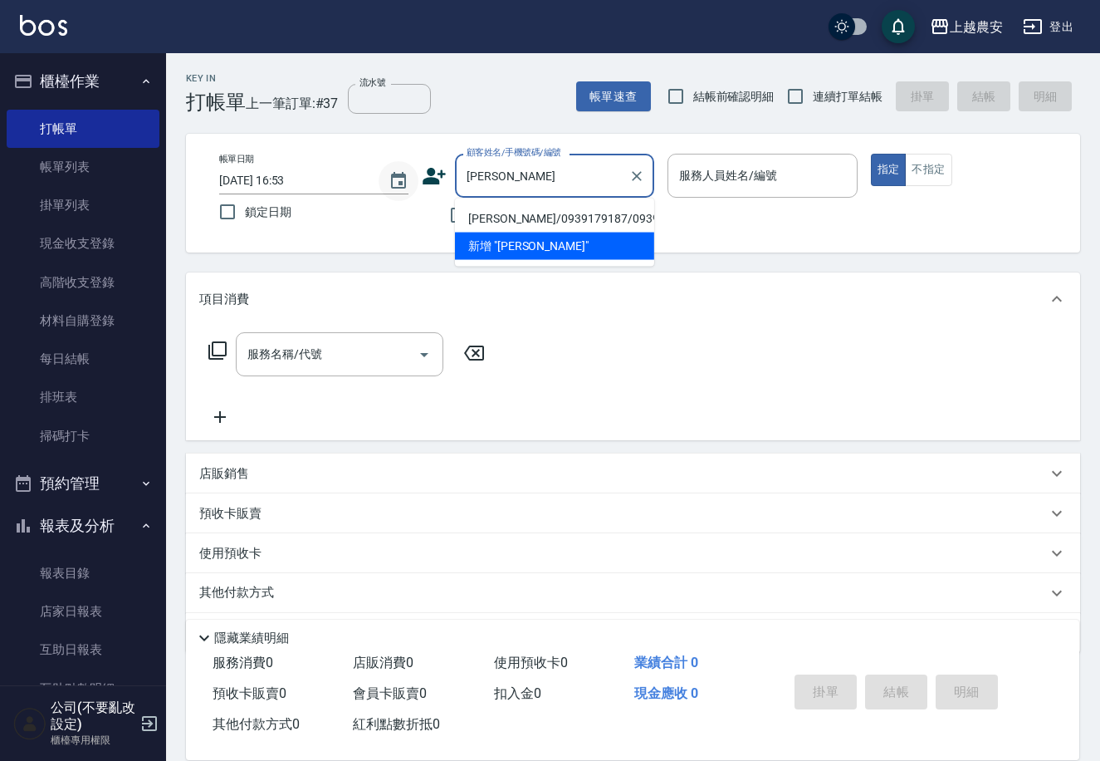
type input "[PERSON_NAME]/0939179187/0939179187"
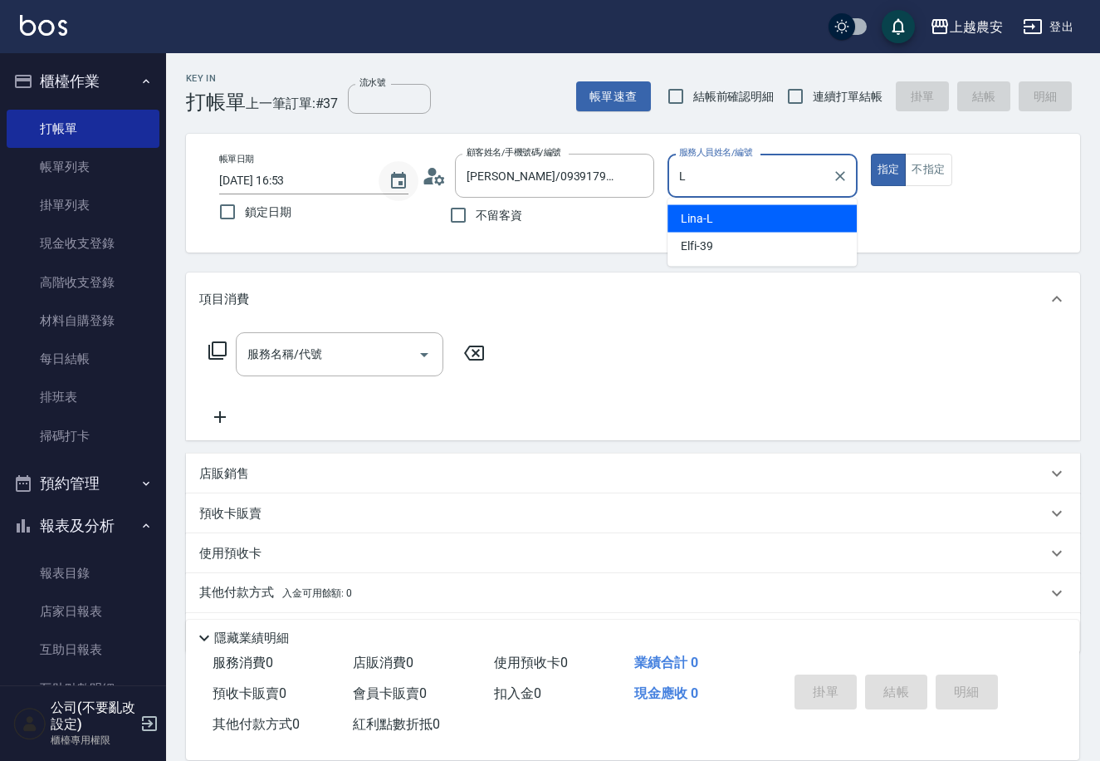
type input "Lina-L"
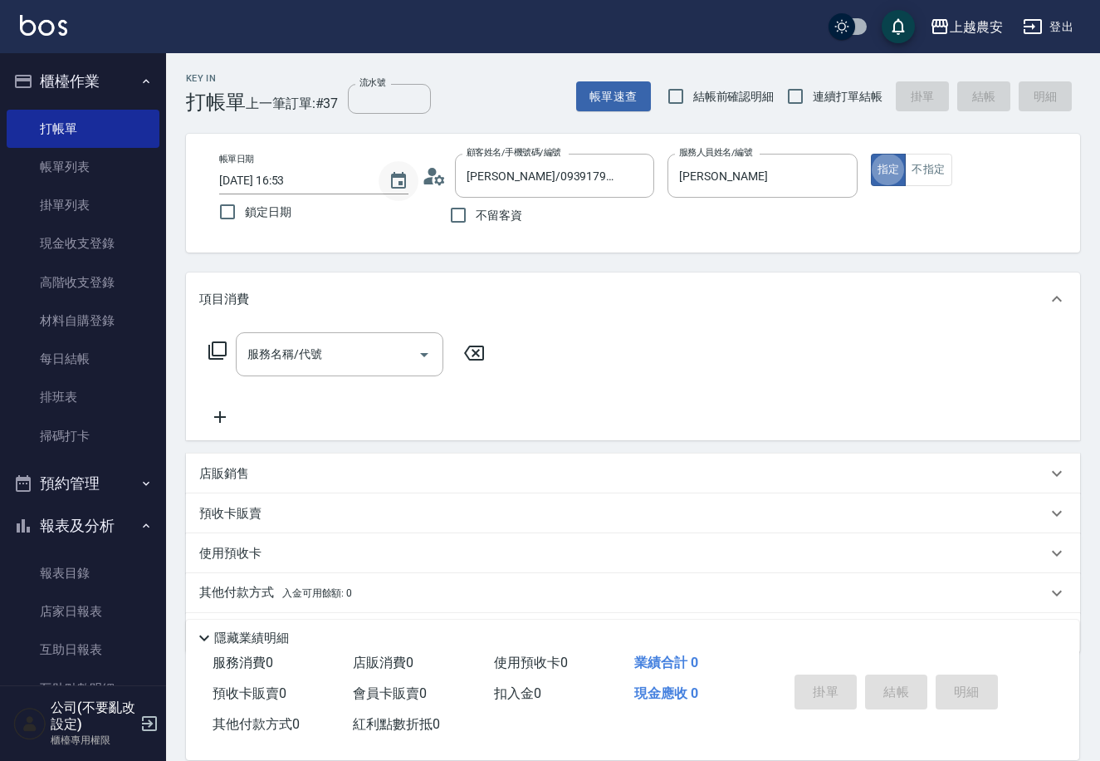
type button "true"
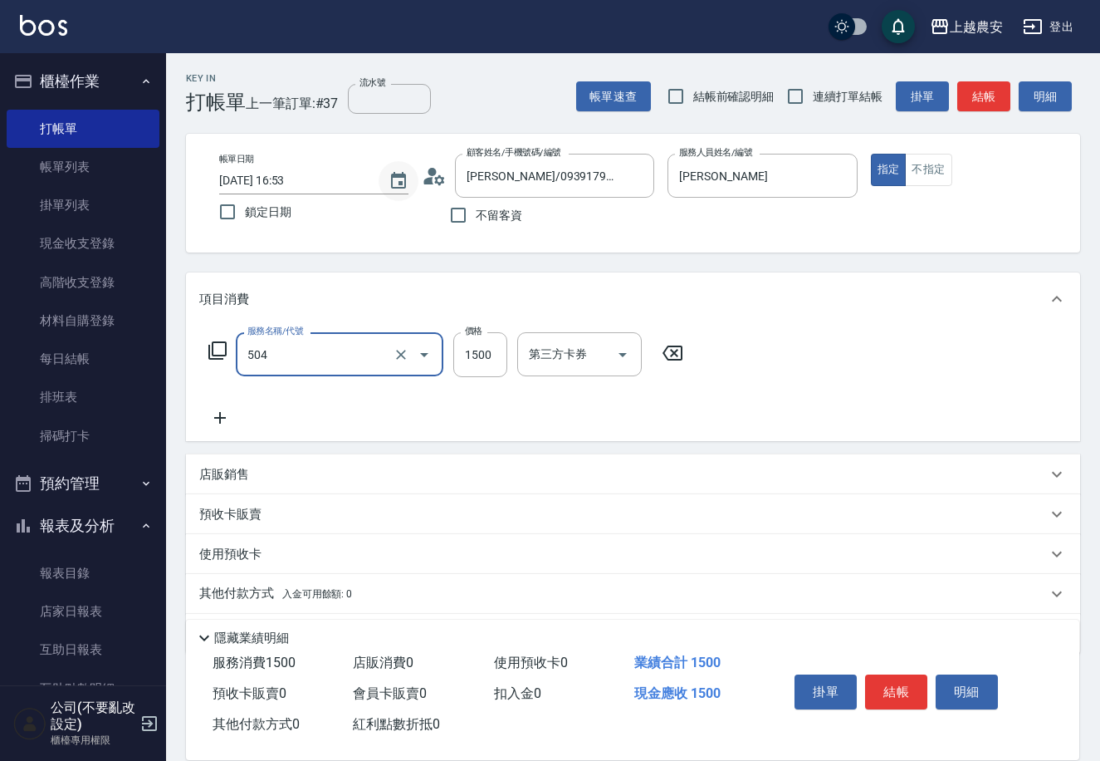
type input "染髮1500↓(504)"
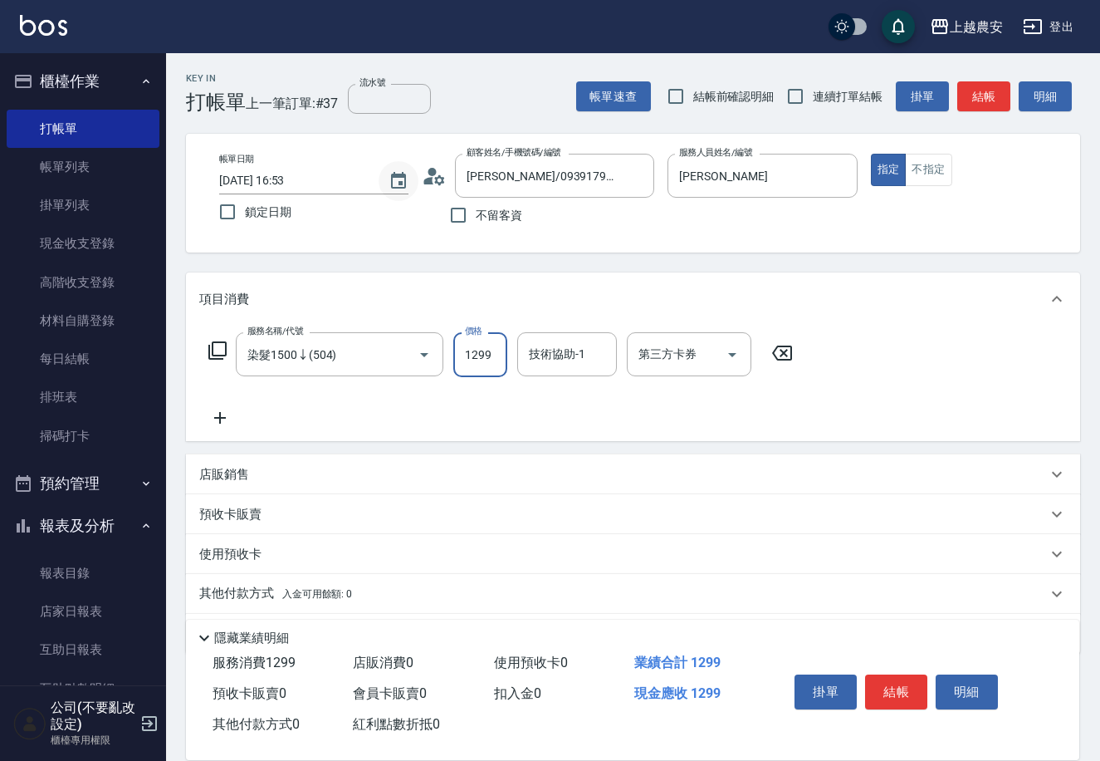
type input "1299"
type input "大巫-35"
click at [899, 680] on button "結帳" at bounding box center [896, 691] width 62 height 35
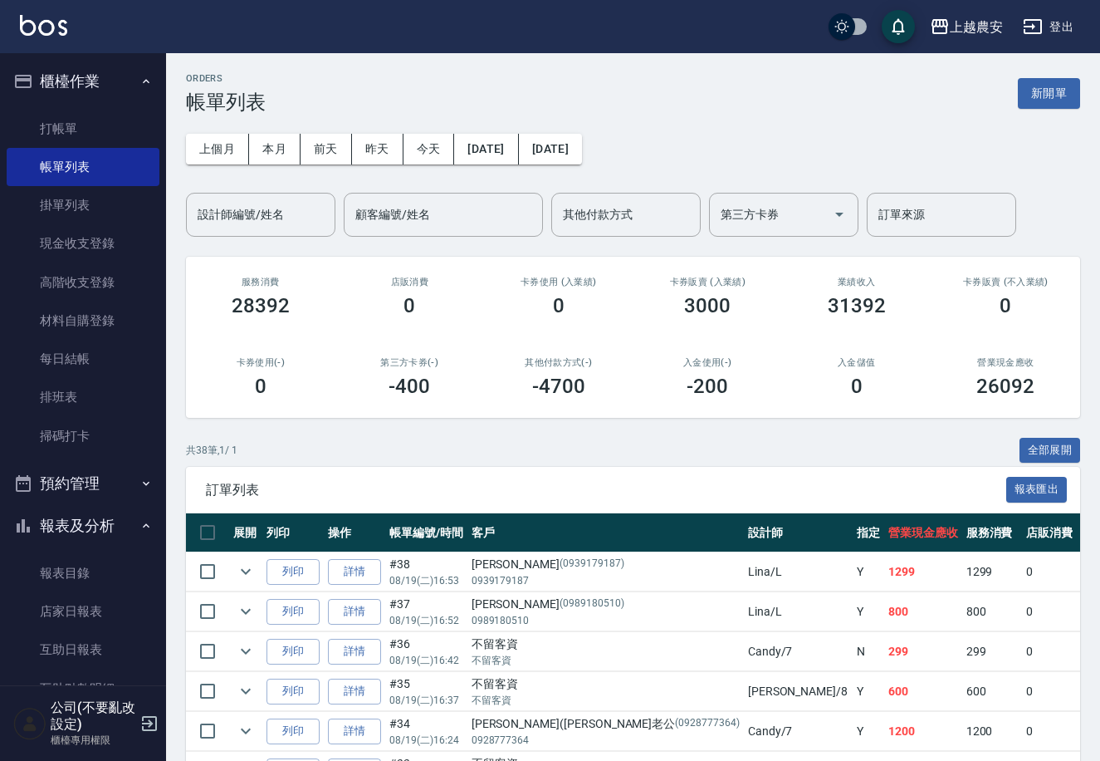
scroll to position [471, 0]
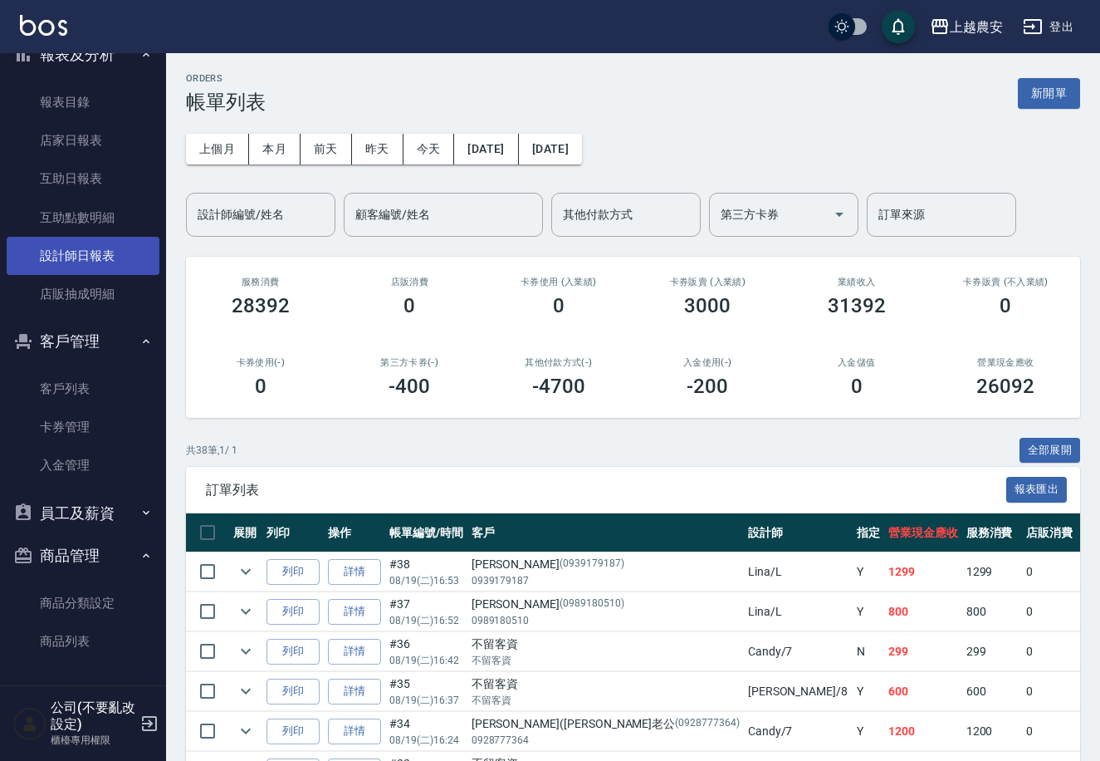
click at [115, 262] on link "設計師日報表" at bounding box center [83, 256] width 153 height 38
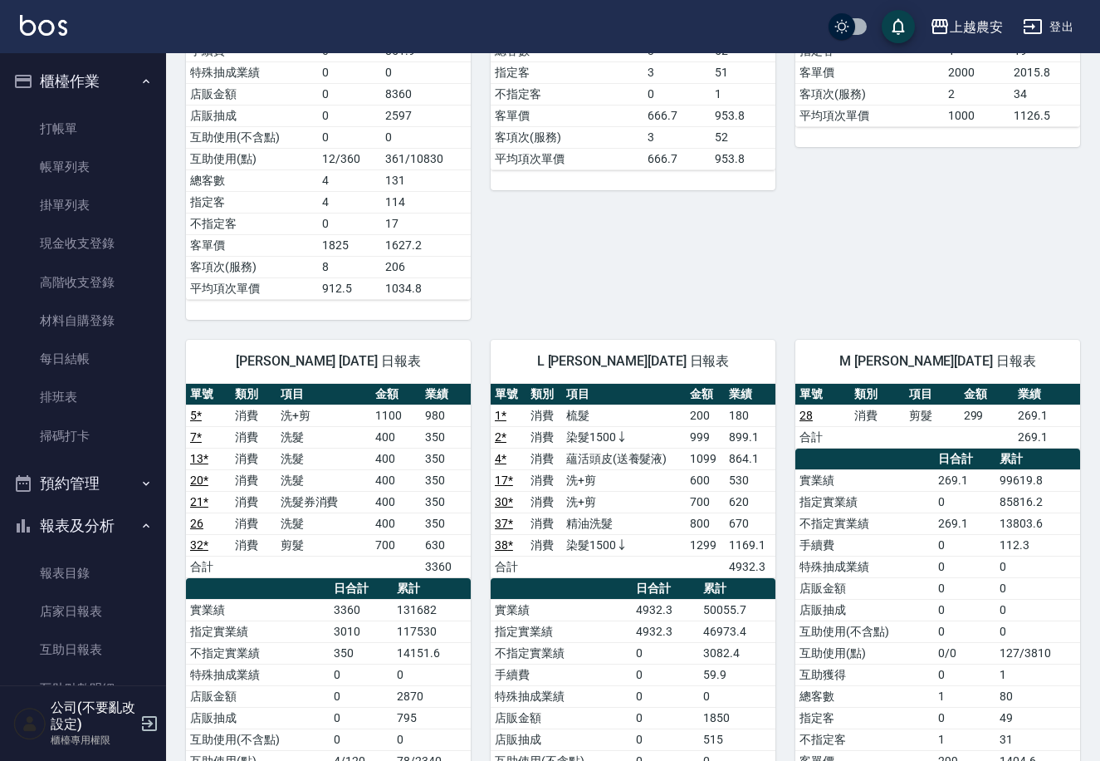
scroll to position [1225, 0]
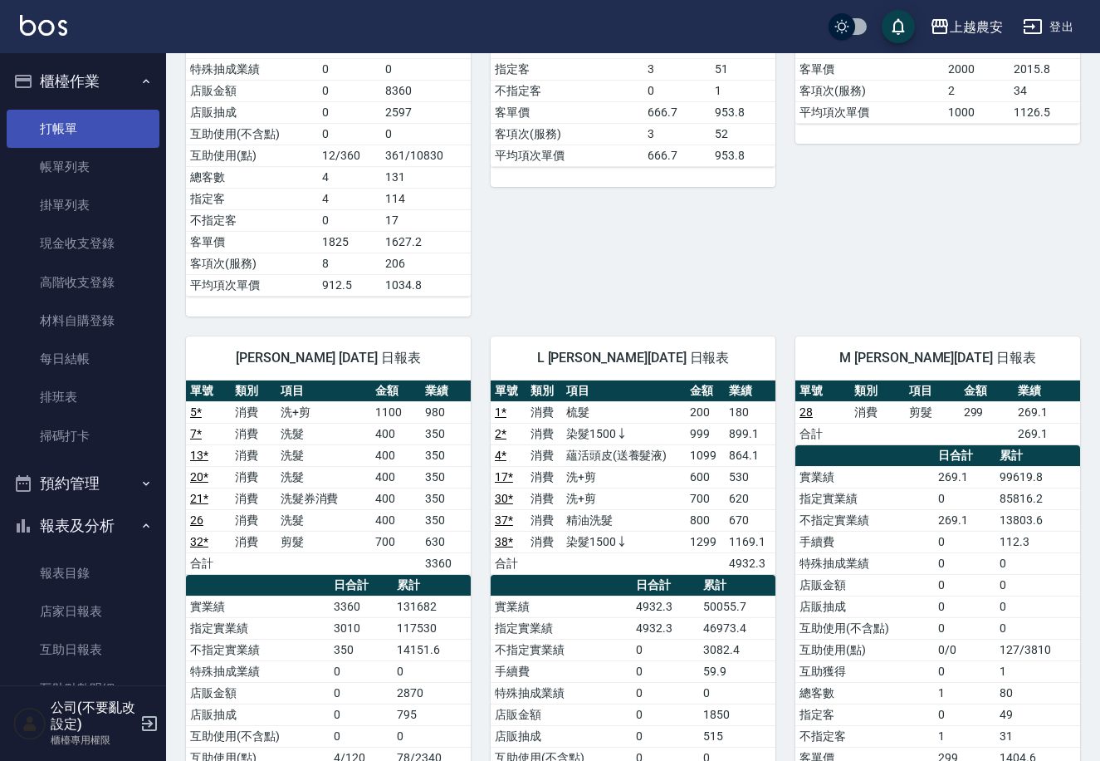
click at [110, 137] on link "打帳單" at bounding box center [83, 129] width 153 height 38
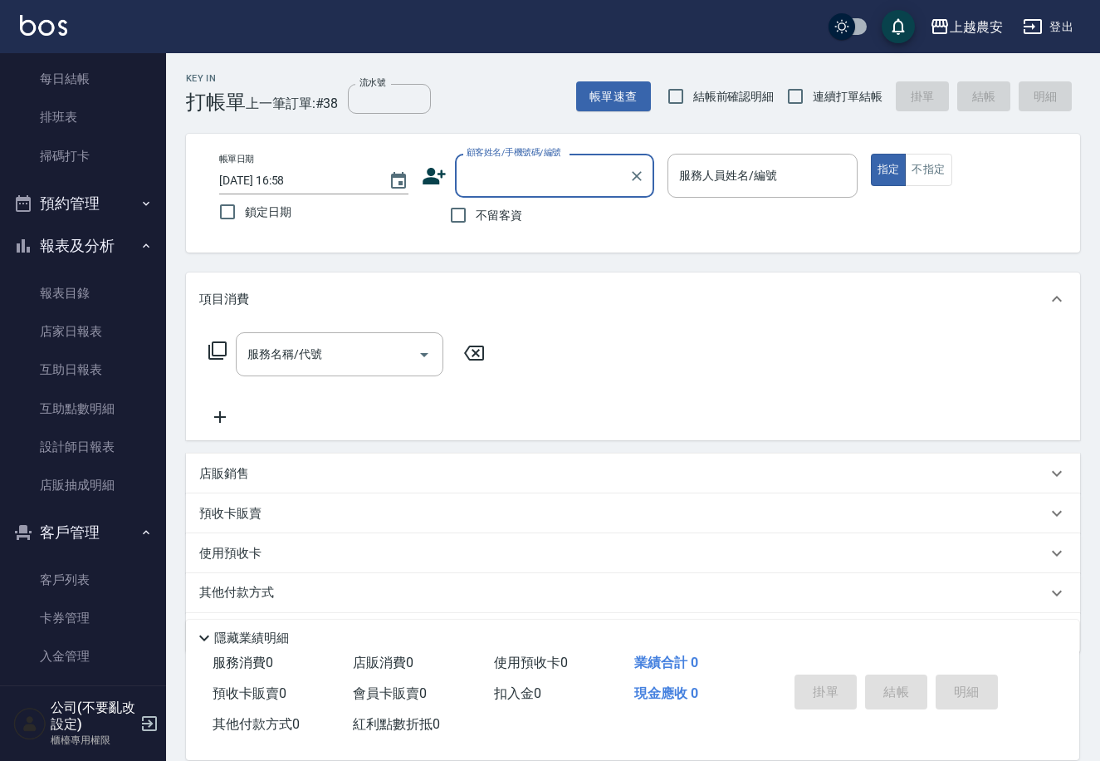
scroll to position [292, 0]
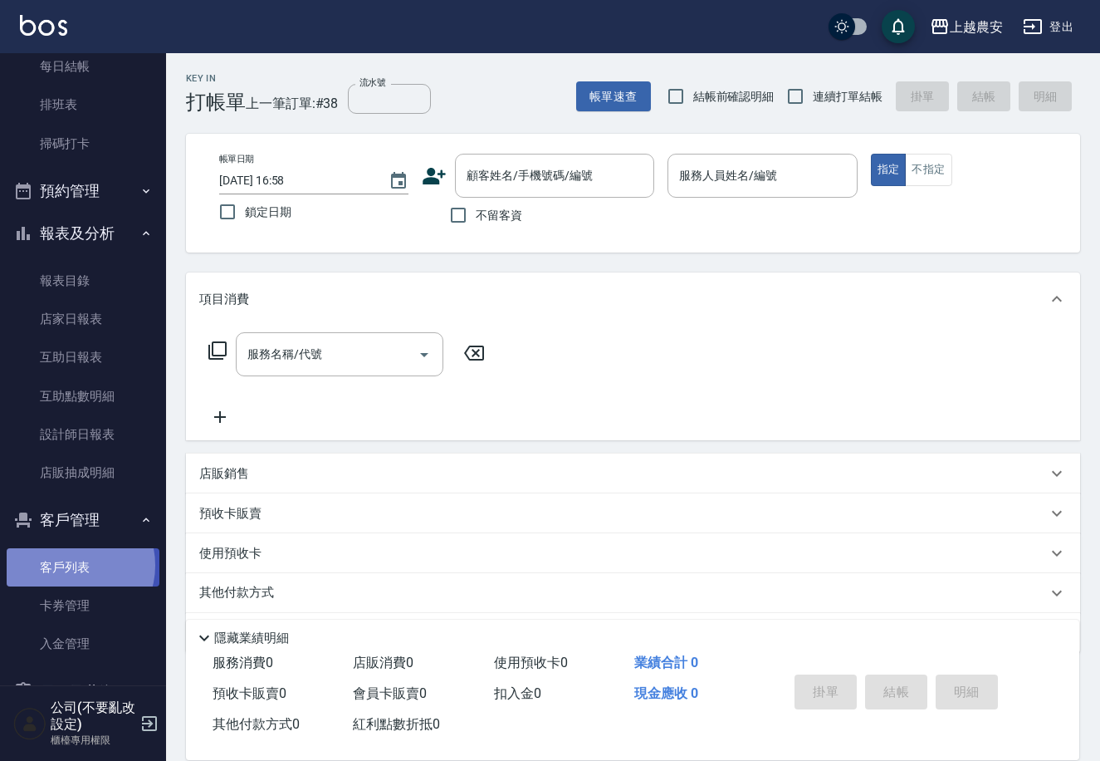
click at [71, 565] on link "客戶列表" at bounding box center [83, 567] width 153 height 38
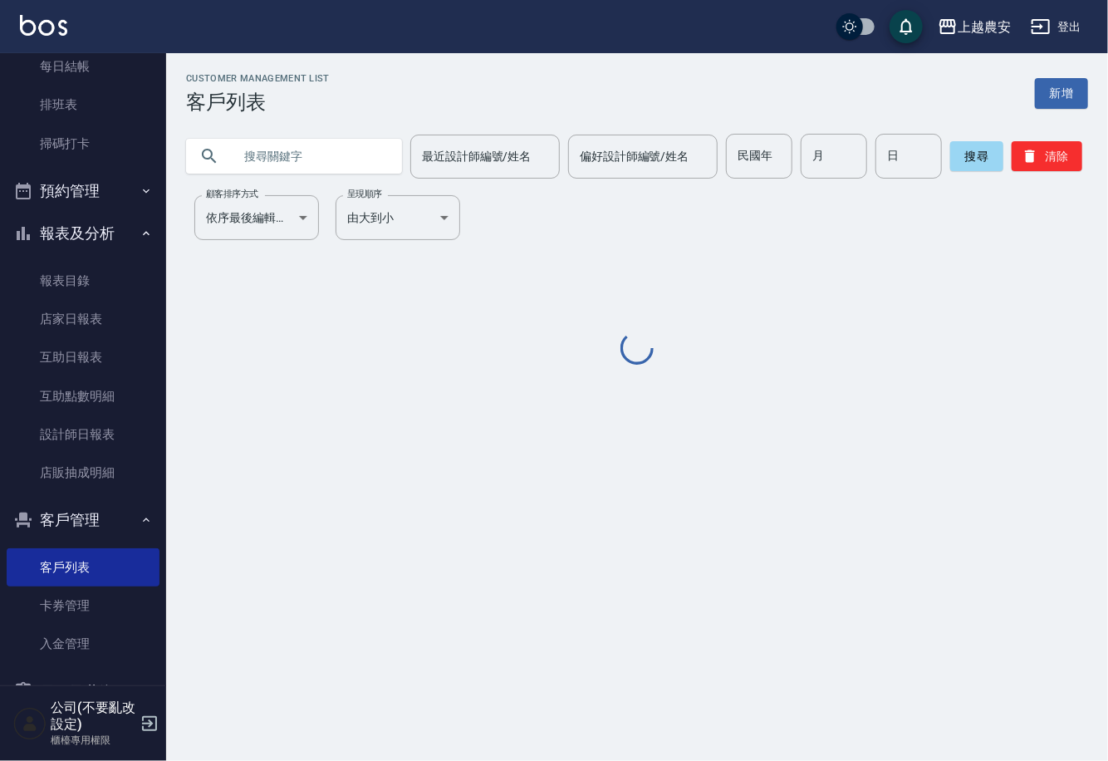
click at [326, 167] on input "text" at bounding box center [311, 156] width 156 height 45
type input "Z"
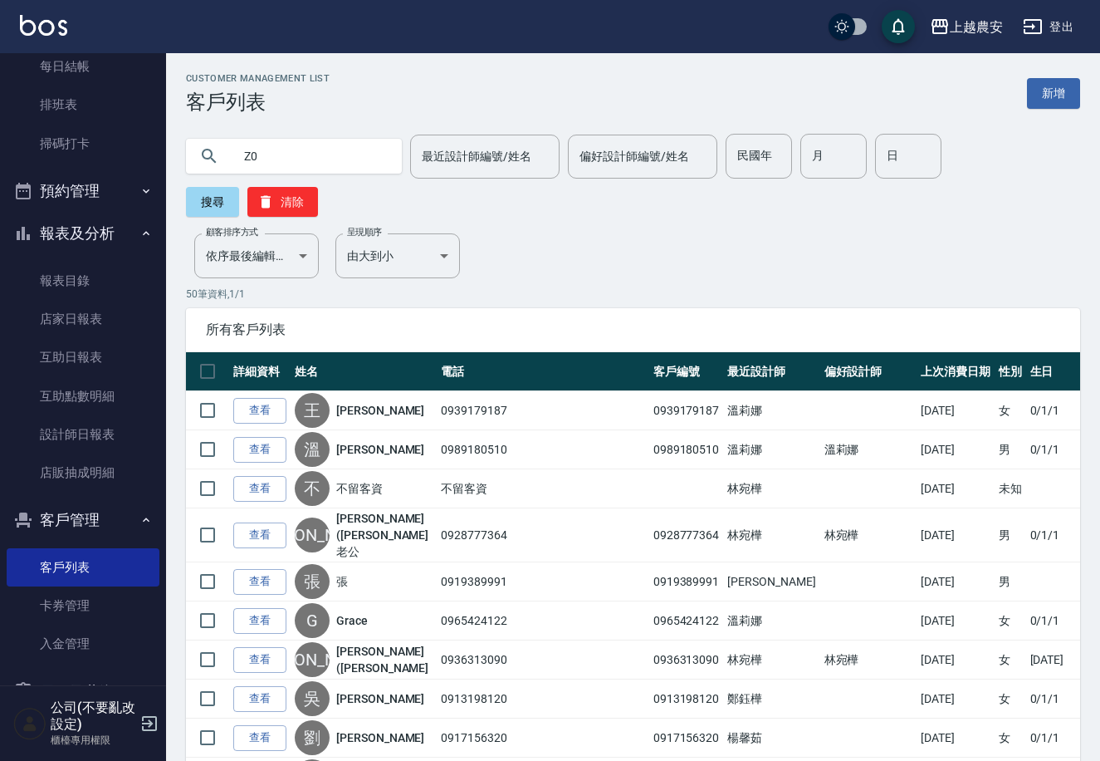
type input "Z"
type input "钒"
drag, startPoint x: 157, startPoint y: 281, endPoint x: 158, endPoint y: 76, distance: 205.1
click at [158, 76] on nav "櫃檯作業 打帳單 帳單列表 掛單列表 現金收支登錄 高階收支登錄 材料自購登錄 每日結帳 排班表 掃碼打卡 預約管理 預約管理 單日預約紀錄 單週預約紀錄 報…" at bounding box center [83, 369] width 166 height 632
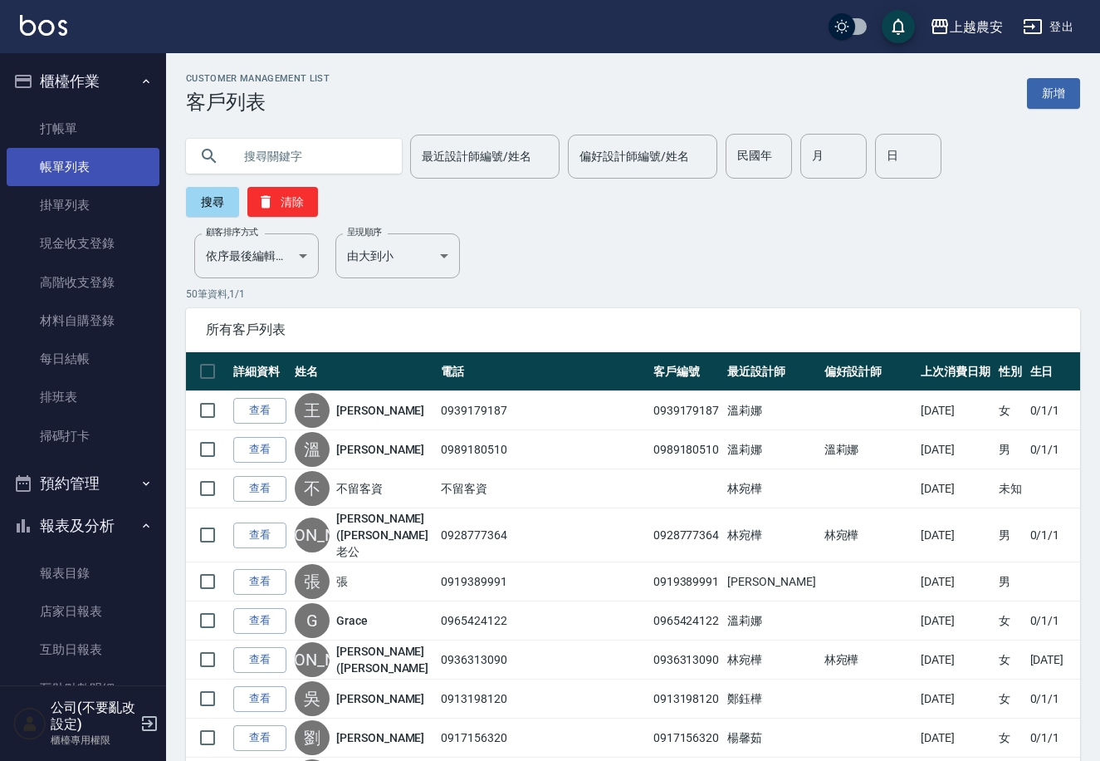
click at [84, 159] on link "帳單列表" at bounding box center [83, 167] width 153 height 38
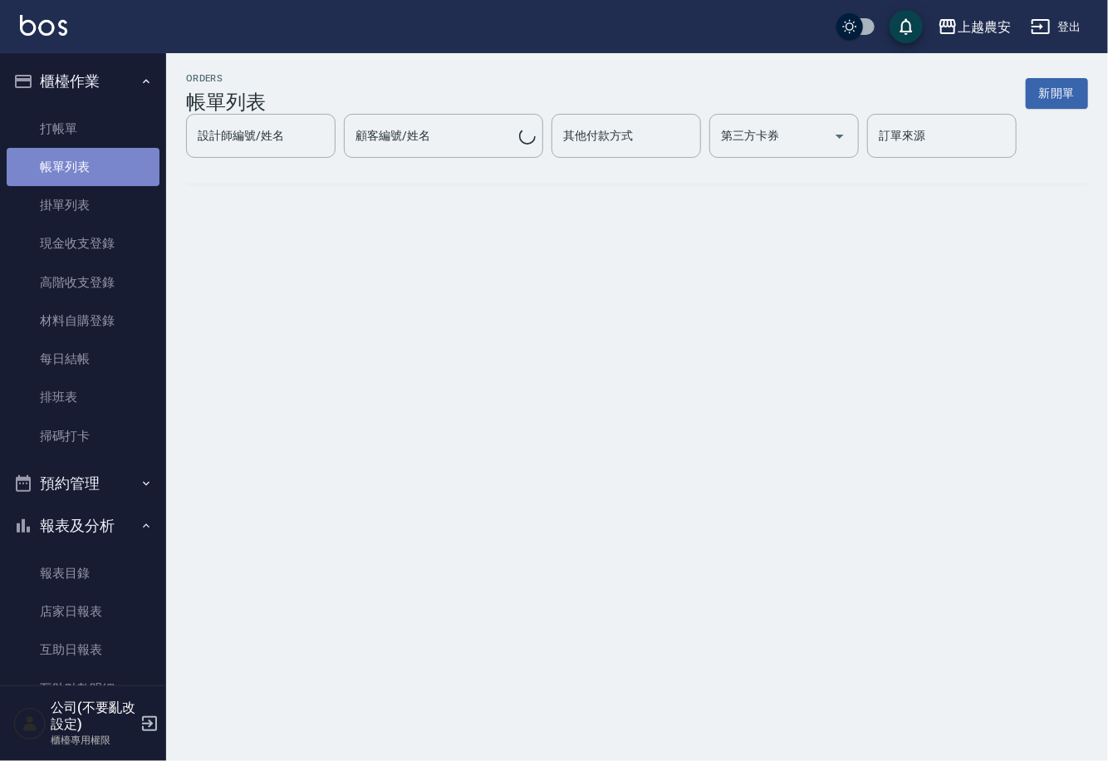
click at [86, 166] on link "帳單列表" at bounding box center [83, 167] width 153 height 38
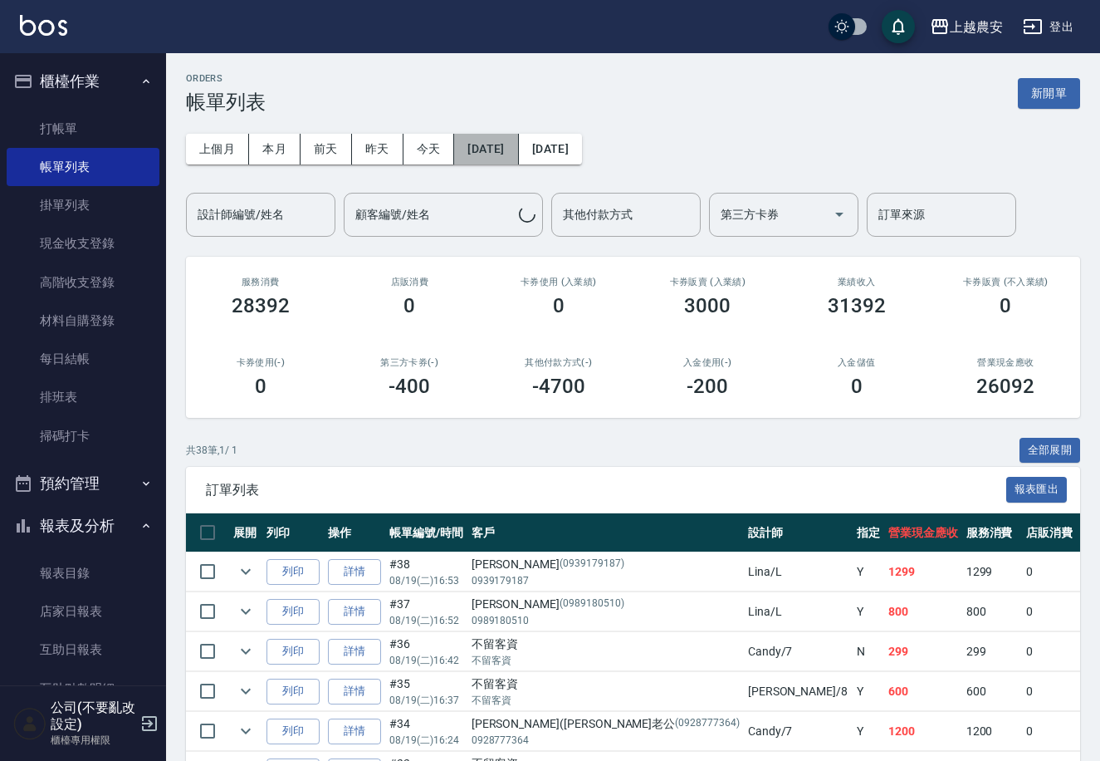
click at [473, 144] on button "[DATE]" at bounding box center [486, 149] width 64 height 31
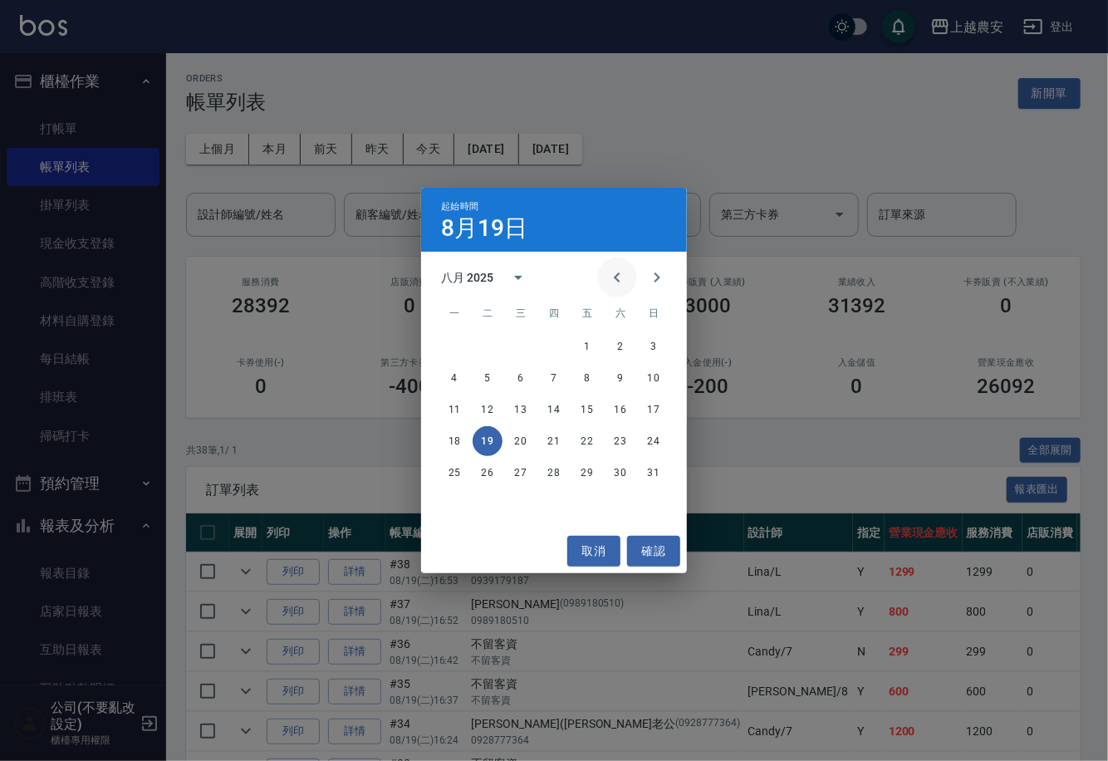
click at [613, 277] on icon "Previous month" at bounding box center [617, 277] width 20 height 20
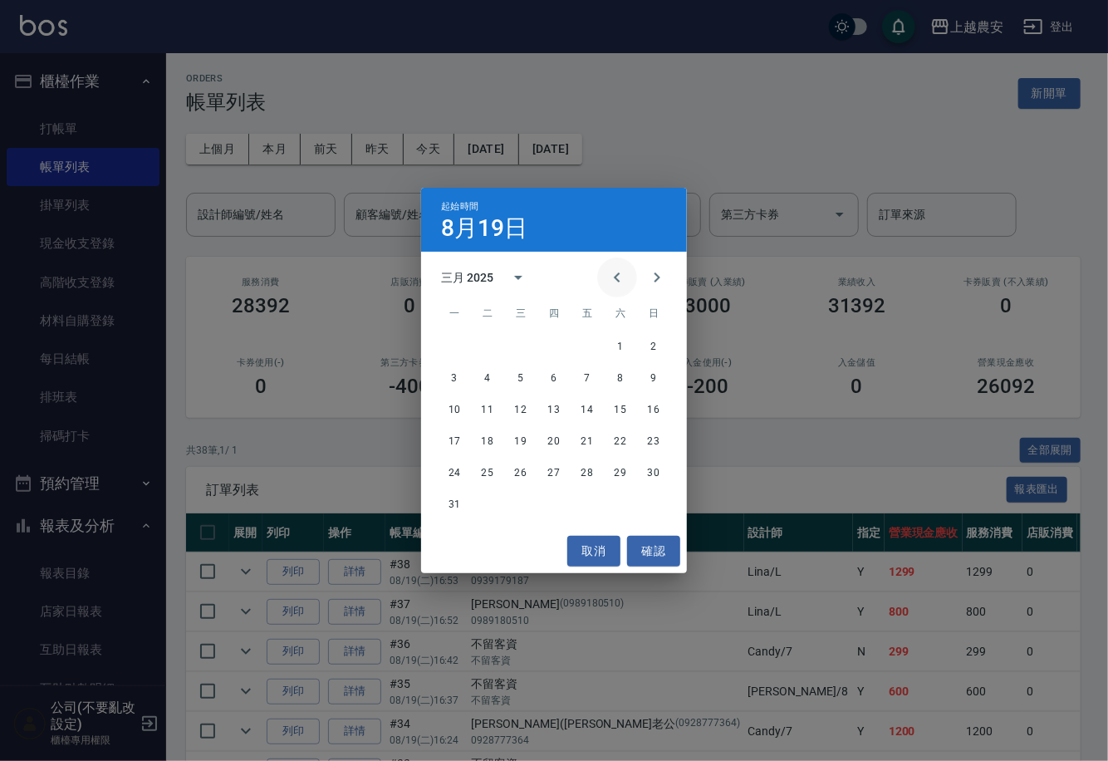
click at [613, 277] on icon "Previous month" at bounding box center [617, 277] width 20 height 20
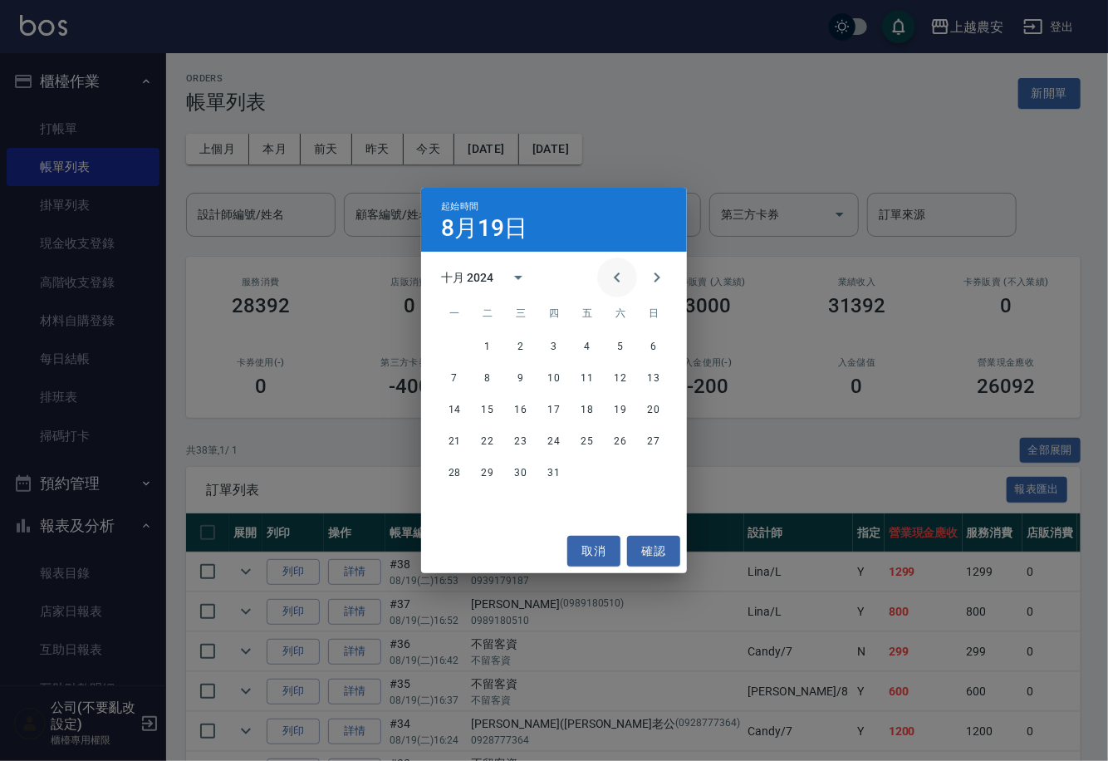
click at [613, 277] on icon "Previous month" at bounding box center [617, 277] width 20 height 20
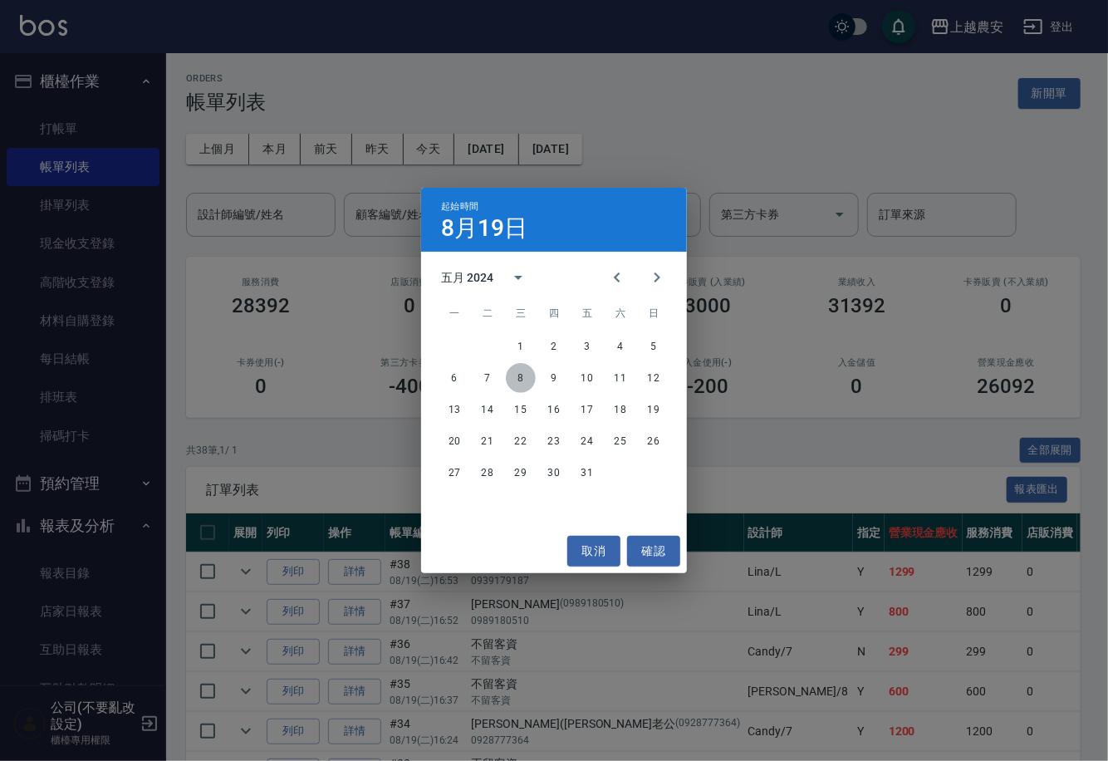
click at [521, 376] on button "8" at bounding box center [521, 378] width 30 height 30
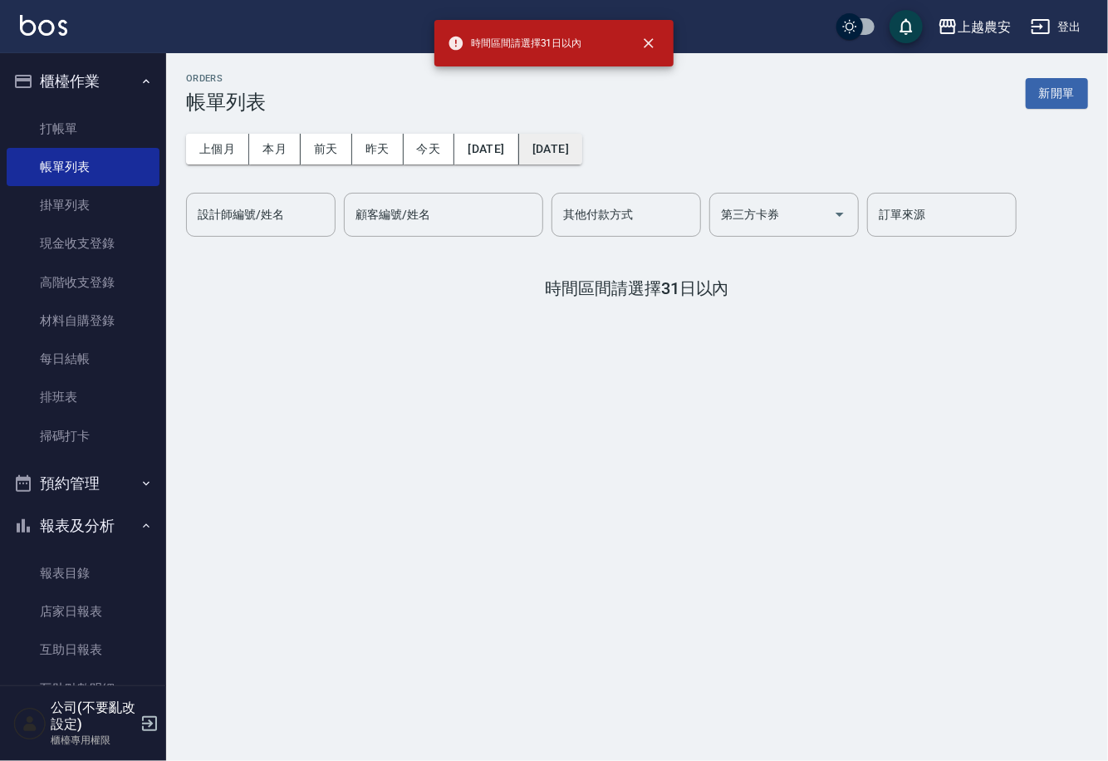
click at [554, 149] on button "[DATE]" at bounding box center [550, 149] width 63 height 31
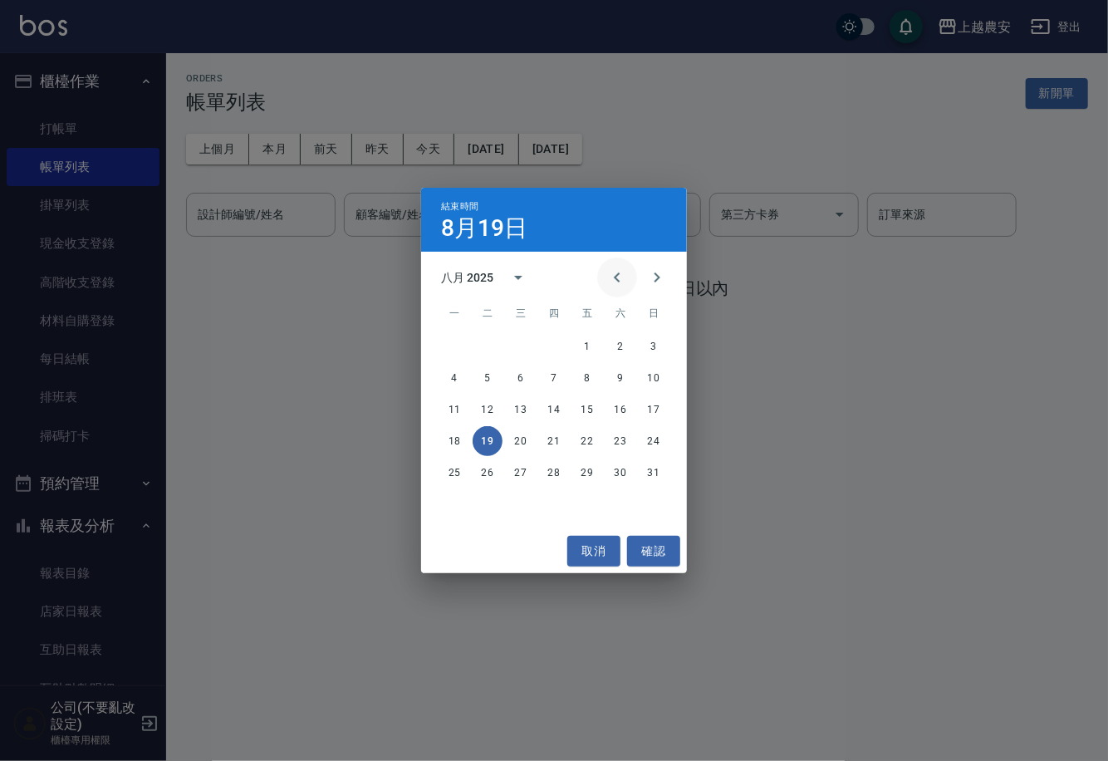
click at [619, 275] on icon "Previous month" at bounding box center [617, 277] width 20 height 20
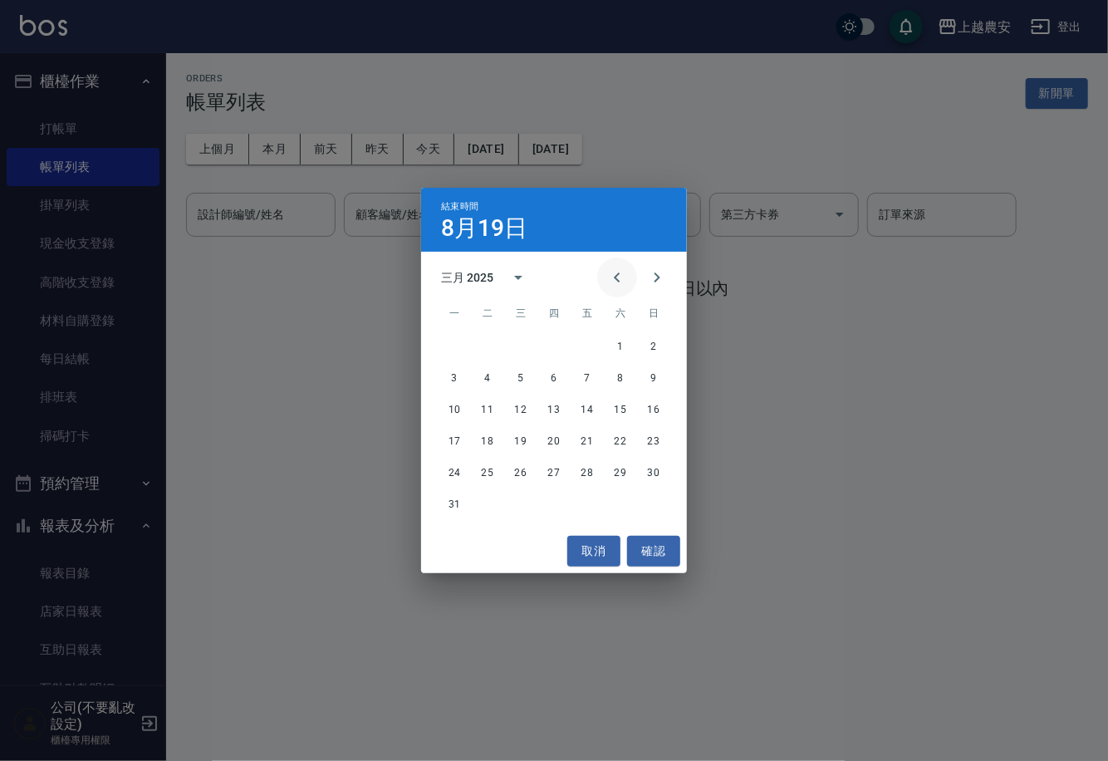
click at [619, 275] on icon "Previous month" at bounding box center [617, 277] width 20 height 20
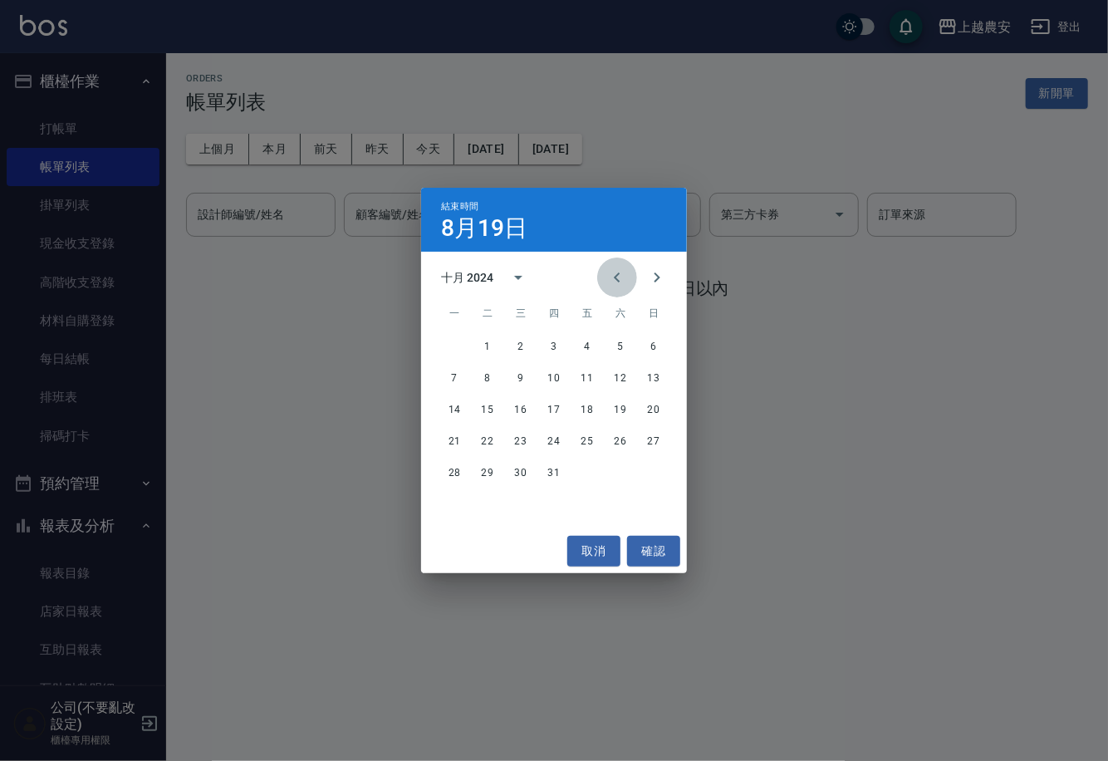
click at [619, 275] on icon "Previous month" at bounding box center [617, 277] width 20 height 20
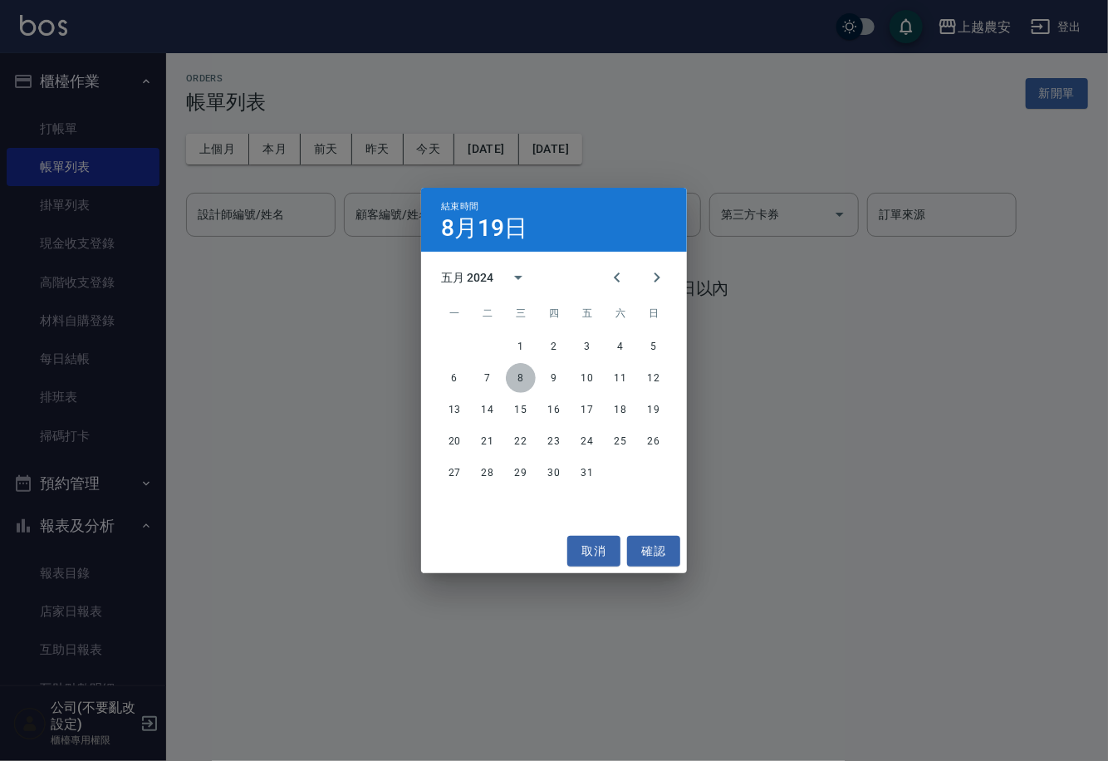
click at [525, 377] on button "8" at bounding box center [521, 378] width 30 height 30
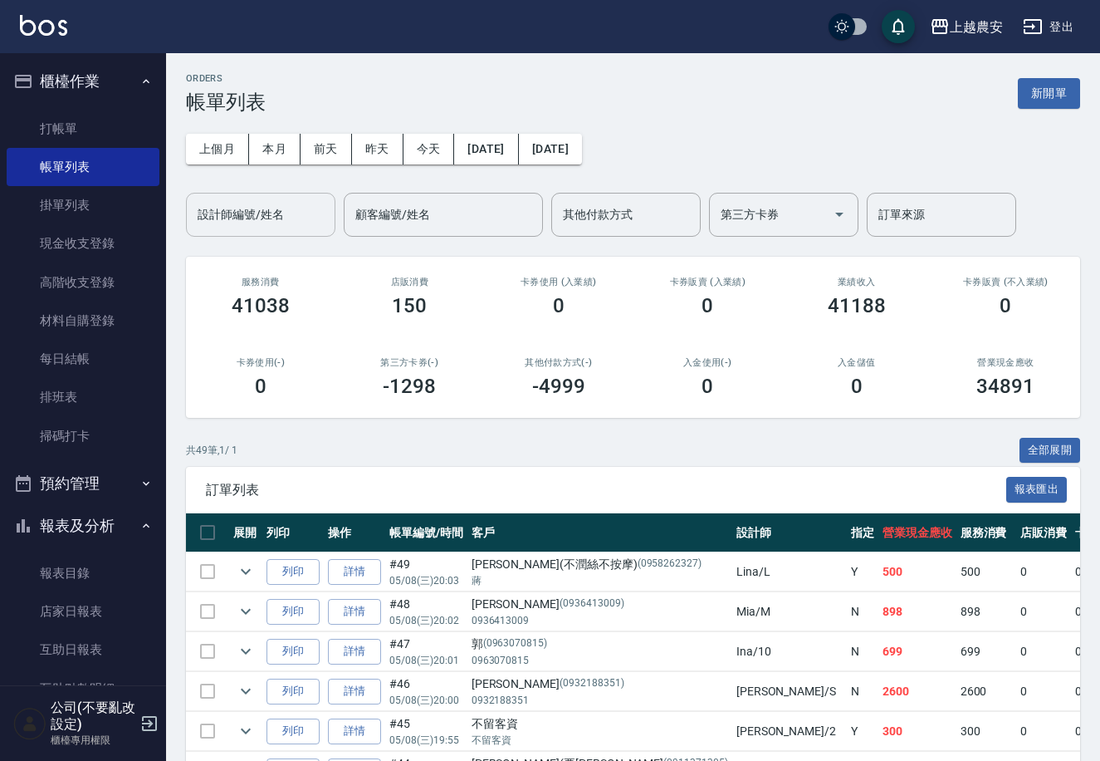
click at [272, 213] on input "設計師編號/姓名" at bounding box center [260, 214] width 135 height 29
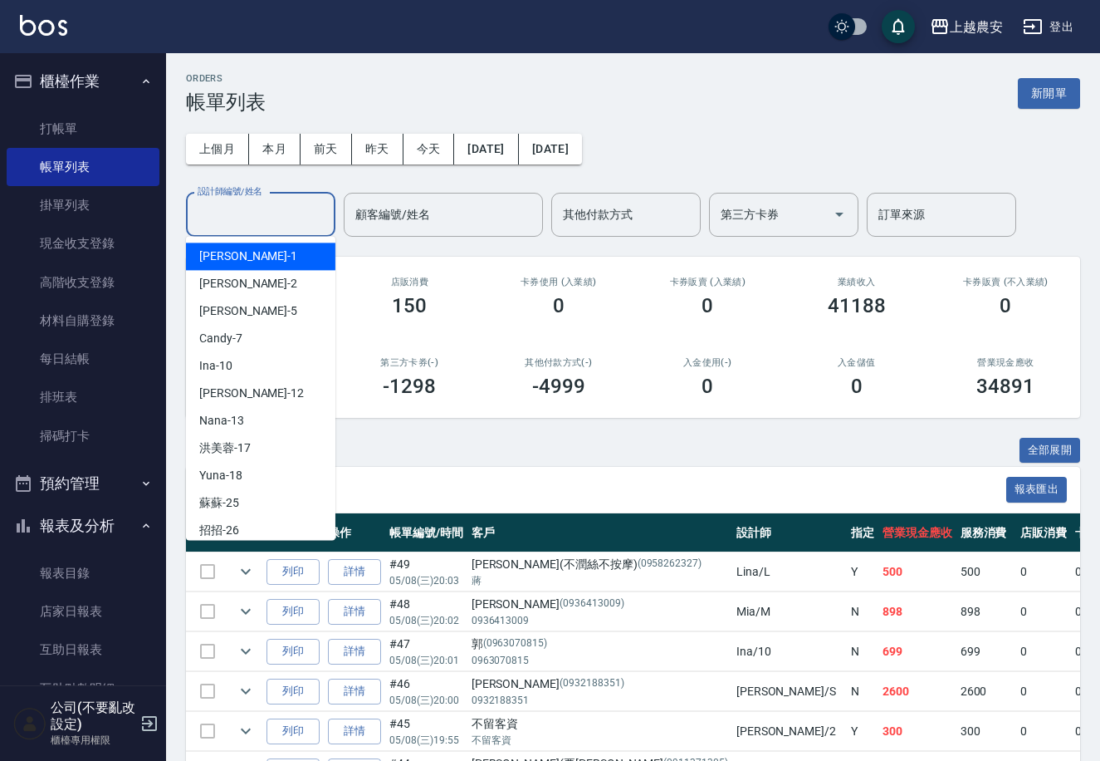
type input "ㄜ"
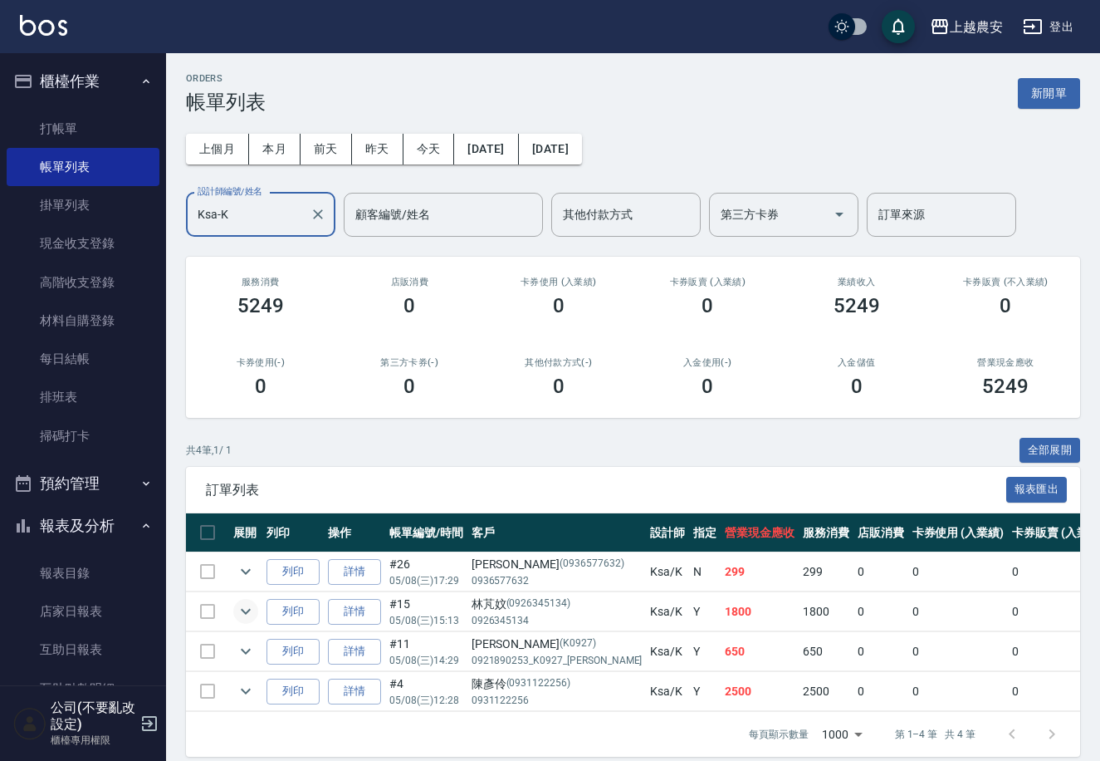
type input "Ksa-K"
click at [247, 611] on icon "expand row" at bounding box center [246, 612] width 10 height 6
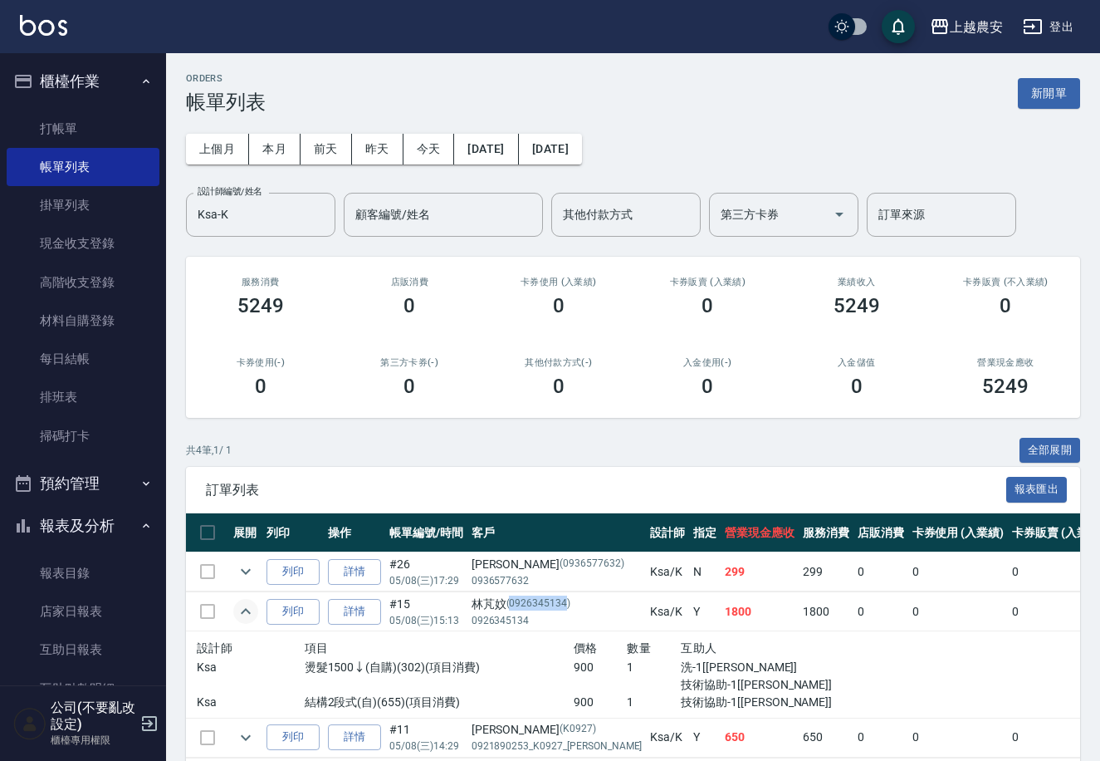
drag, startPoint x: 565, startPoint y: 602, endPoint x: 508, endPoint y: 600, distance: 56.5
click at [508, 600] on p "(0926345134)" at bounding box center [539, 603] width 65 height 17
copy p "0926345134"
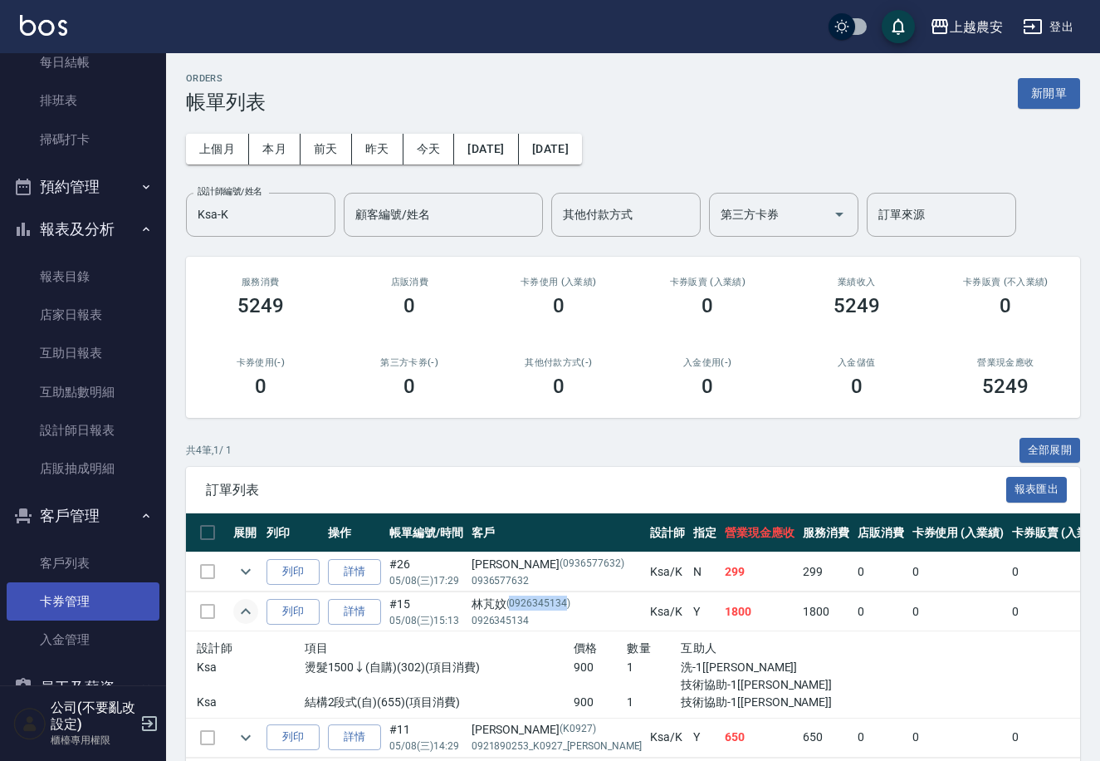
scroll to position [305, 0]
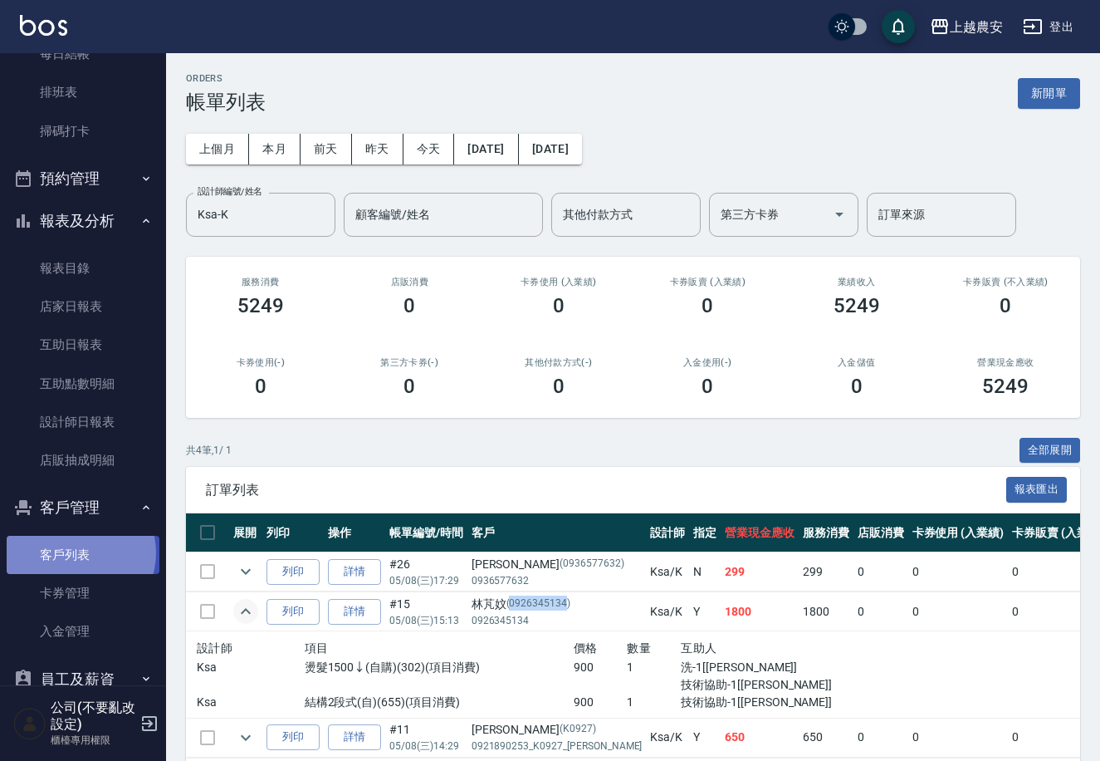
click at [76, 552] on link "客戶列表" at bounding box center [83, 555] width 153 height 38
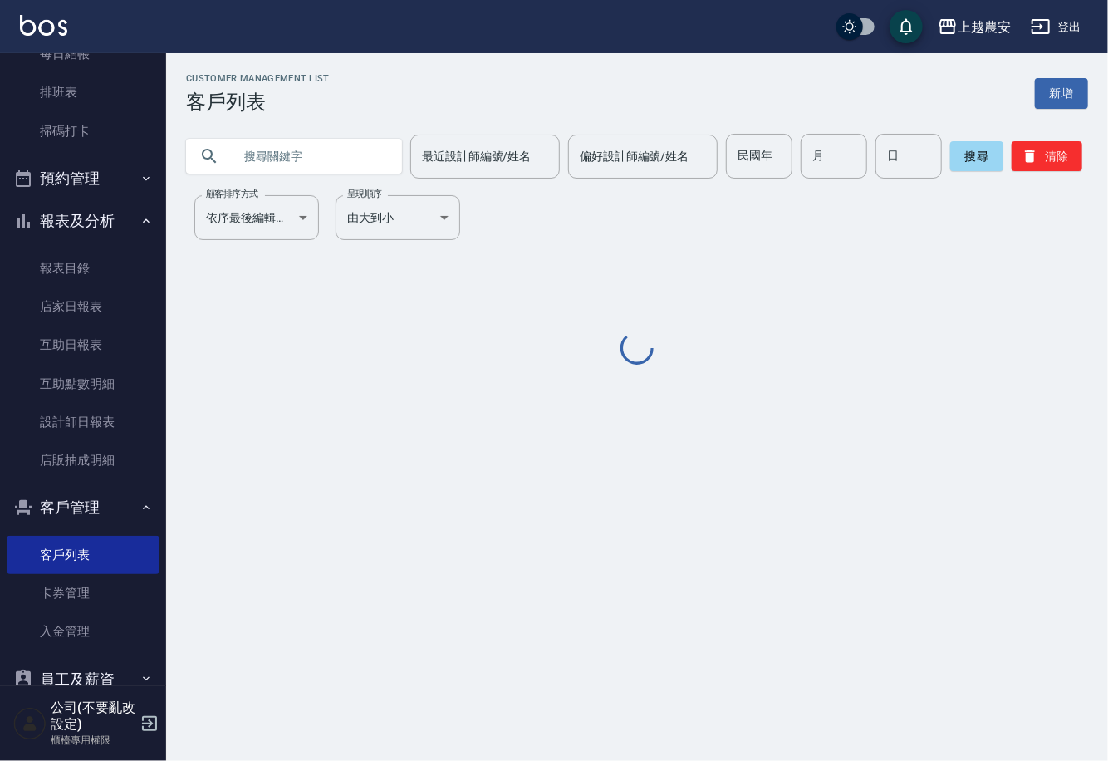
click at [321, 147] on input "text" at bounding box center [311, 156] width 156 height 45
paste input "0926345134"
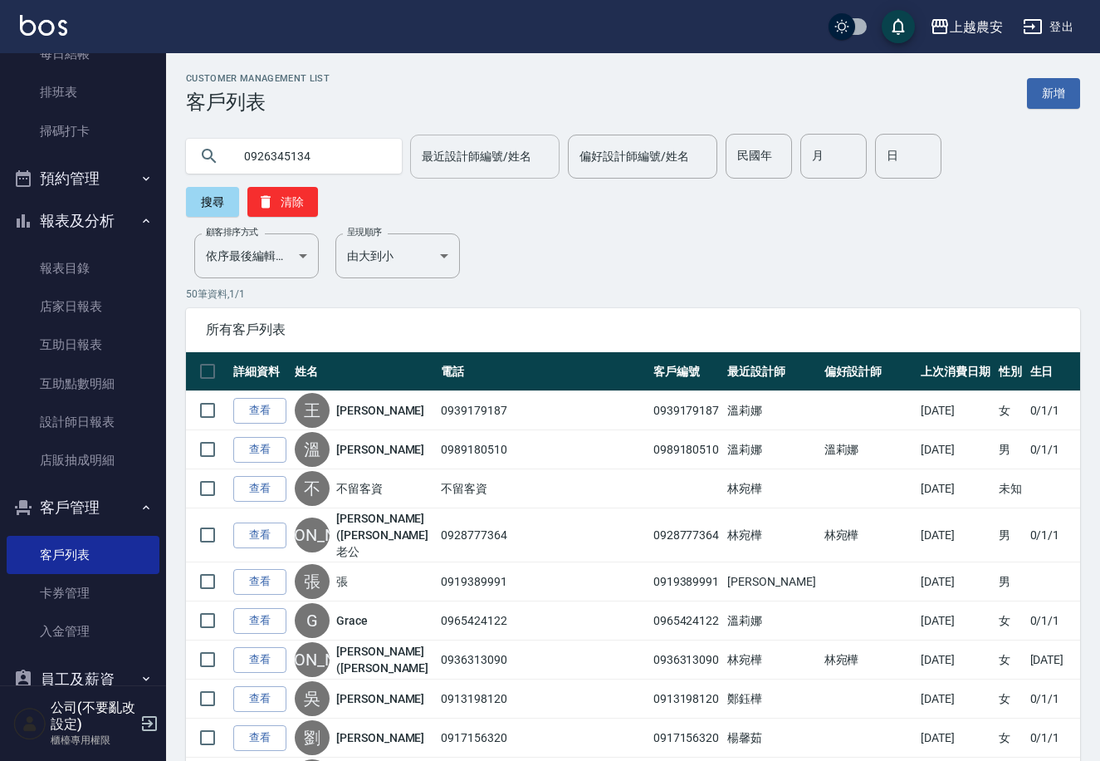
type input "0926345134"
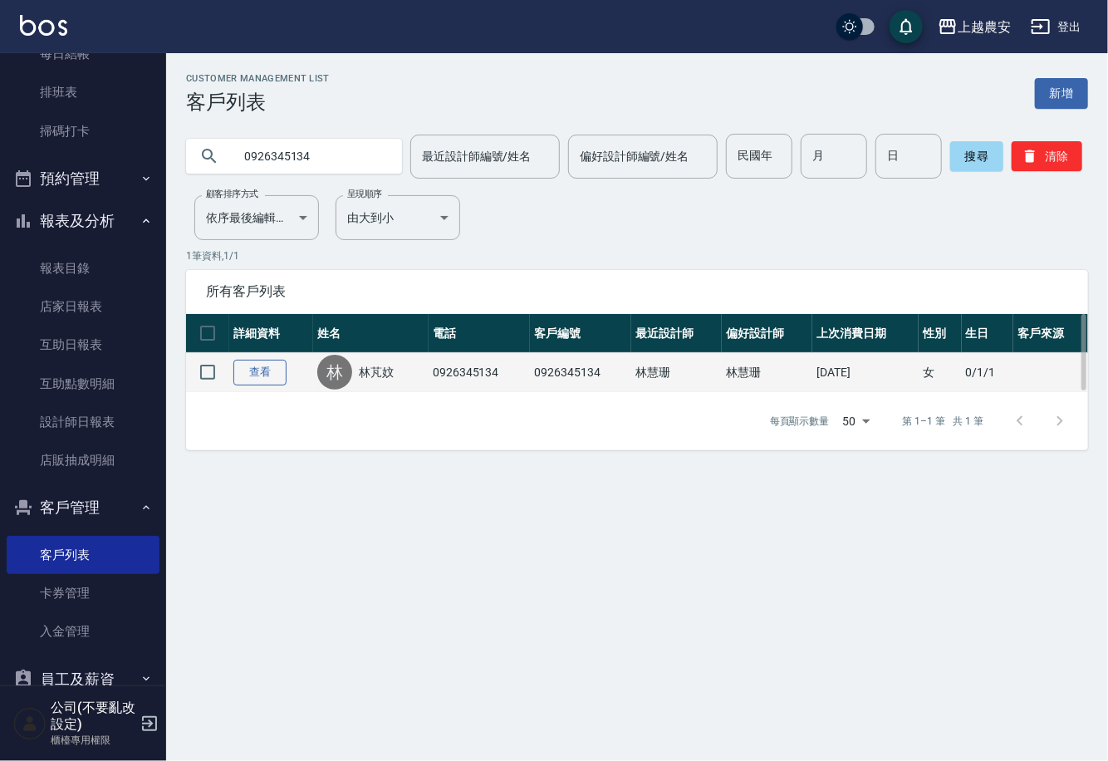
click at [268, 377] on link "查看" at bounding box center [259, 373] width 53 height 26
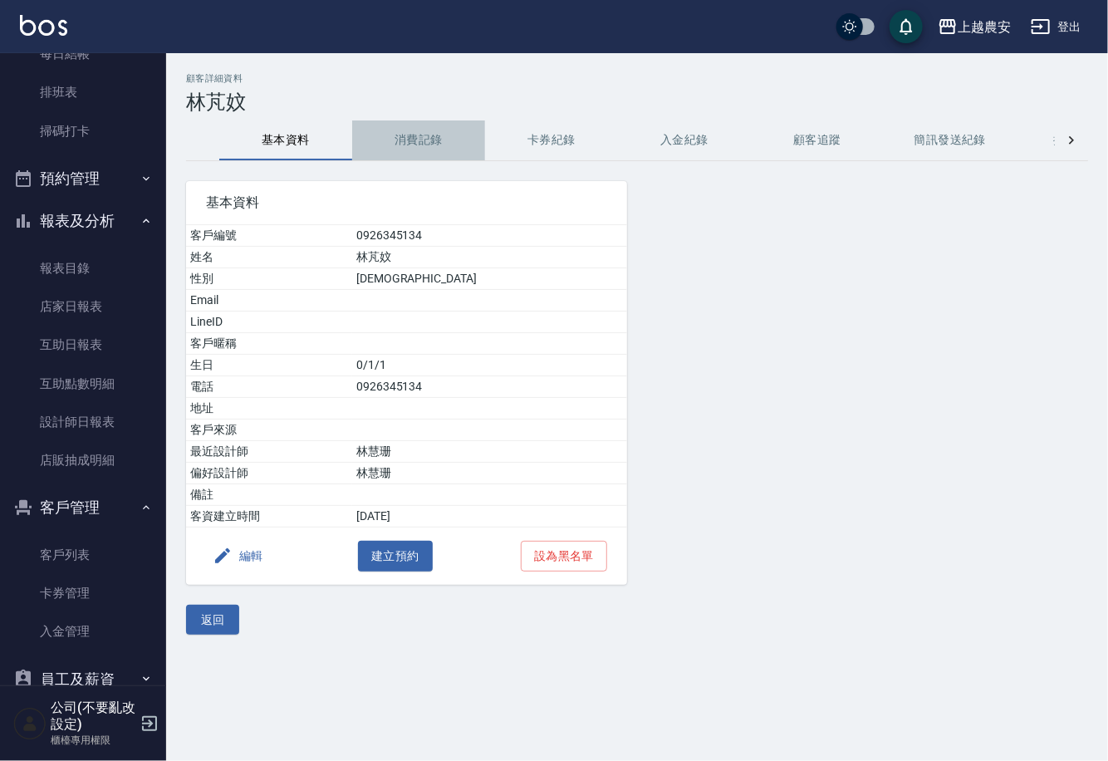
click at [438, 140] on button "消費記錄" at bounding box center [418, 140] width 133 height 40
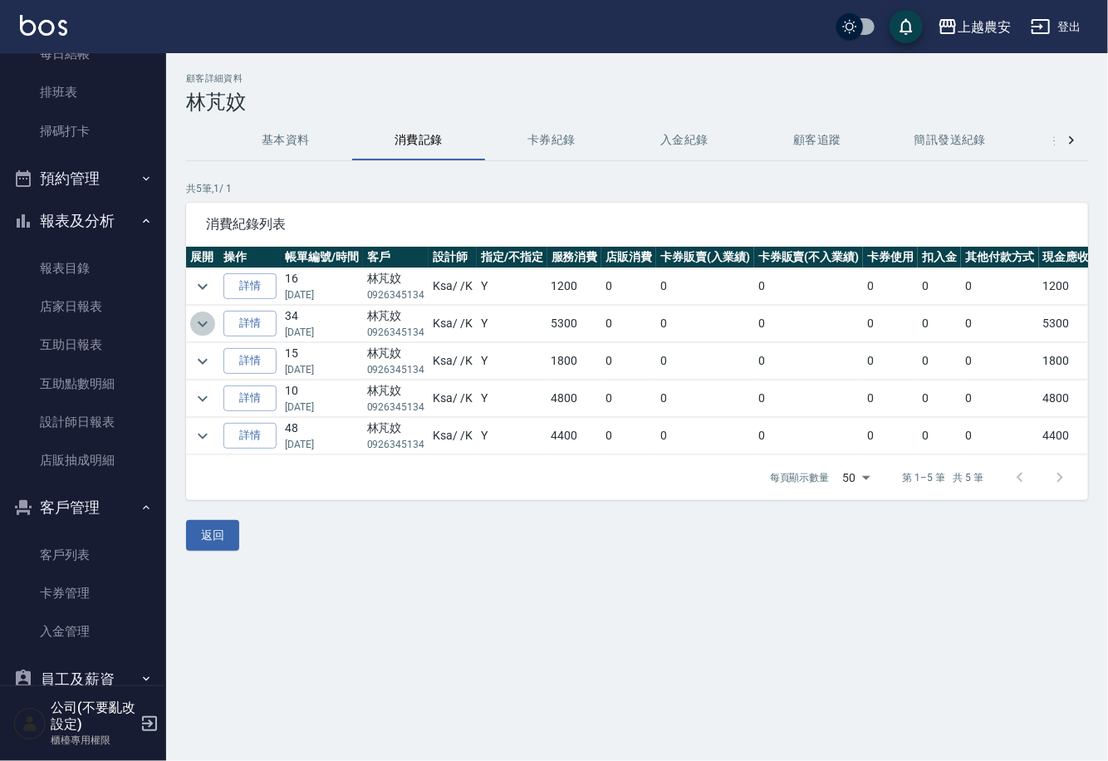
click at [202, 324] on icon "expand row" at bounding box center [203, 324] width 20 height 20
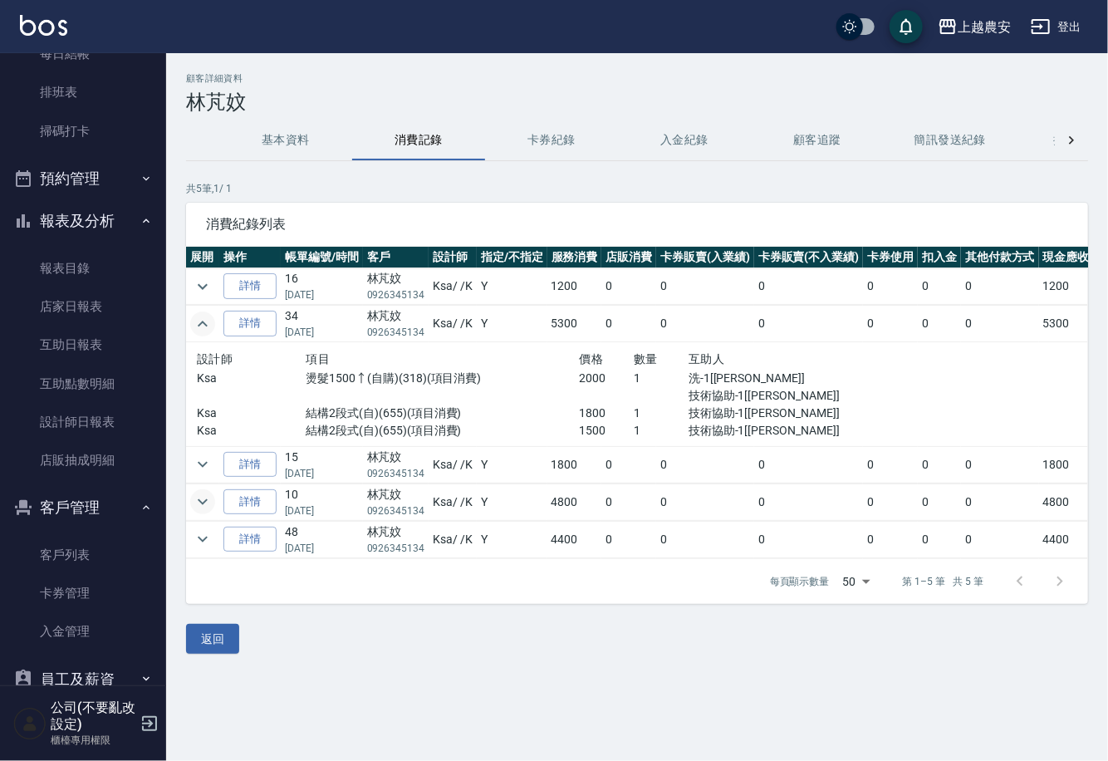
click at [208, 496] on icon "expand row" at bounding box center [203, 502] width 20 height 20
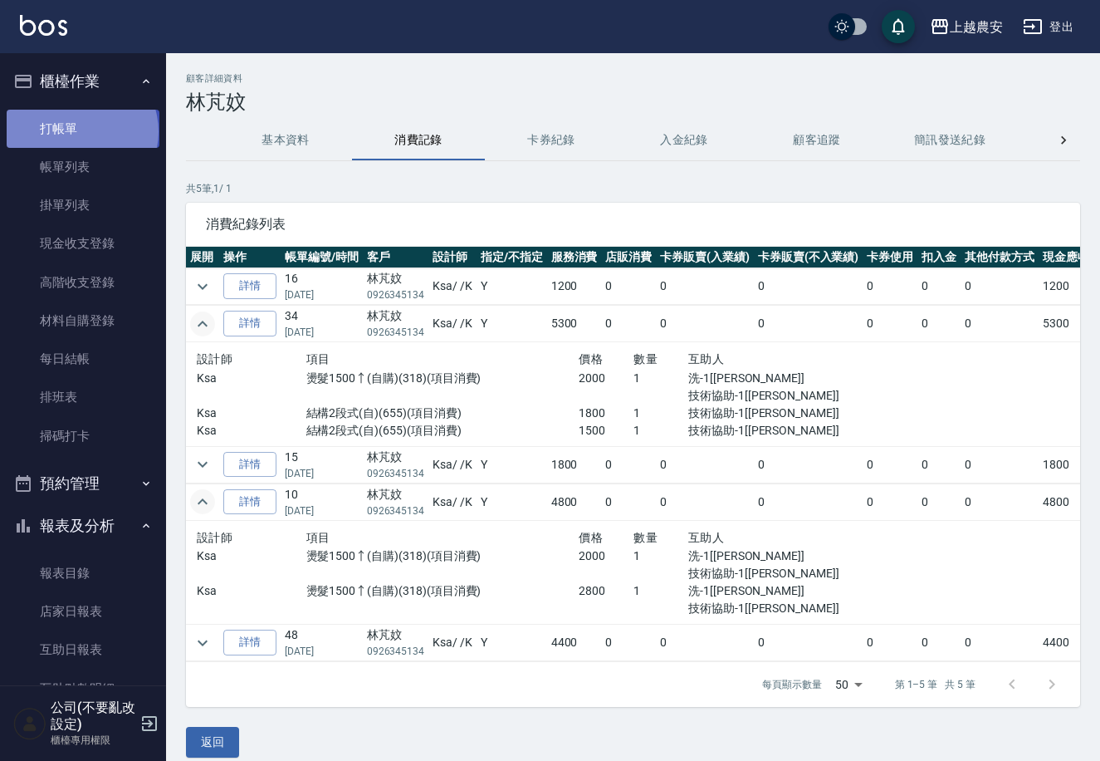
click at [81, 131] on link "打帳單" at bounding box center [83, 129] width 153 height 38
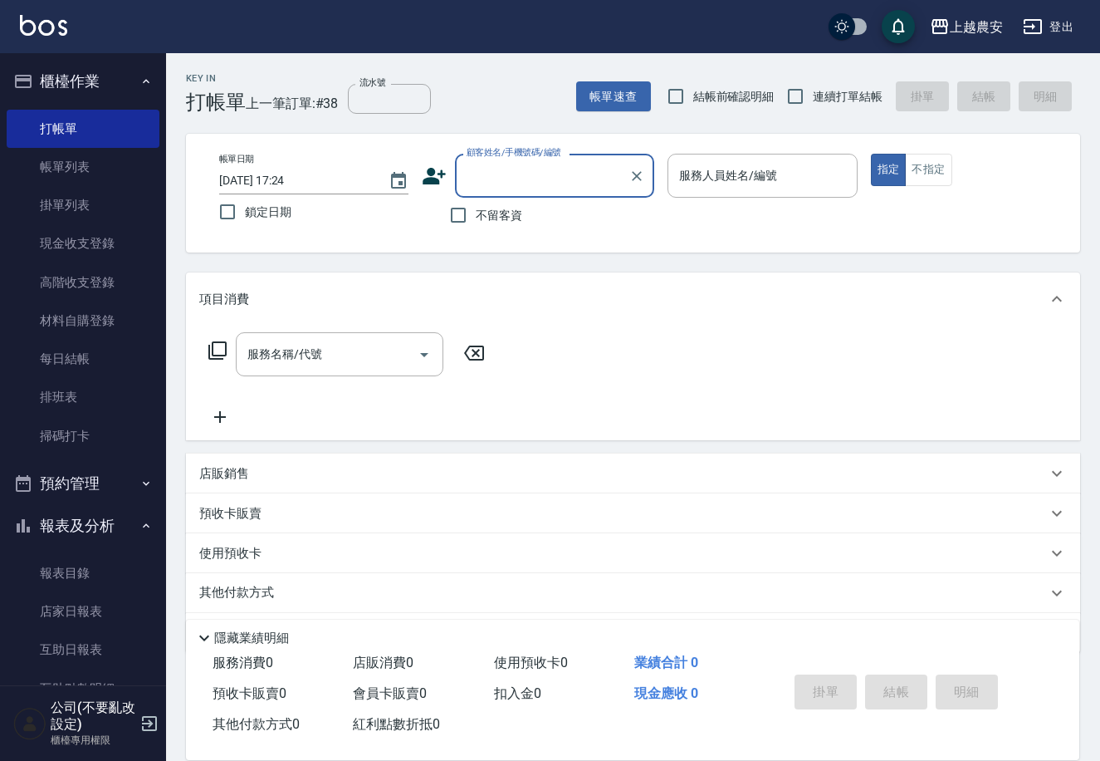
click at [439, 184] on icon at bounding box center [434, 176] width 23 height 17
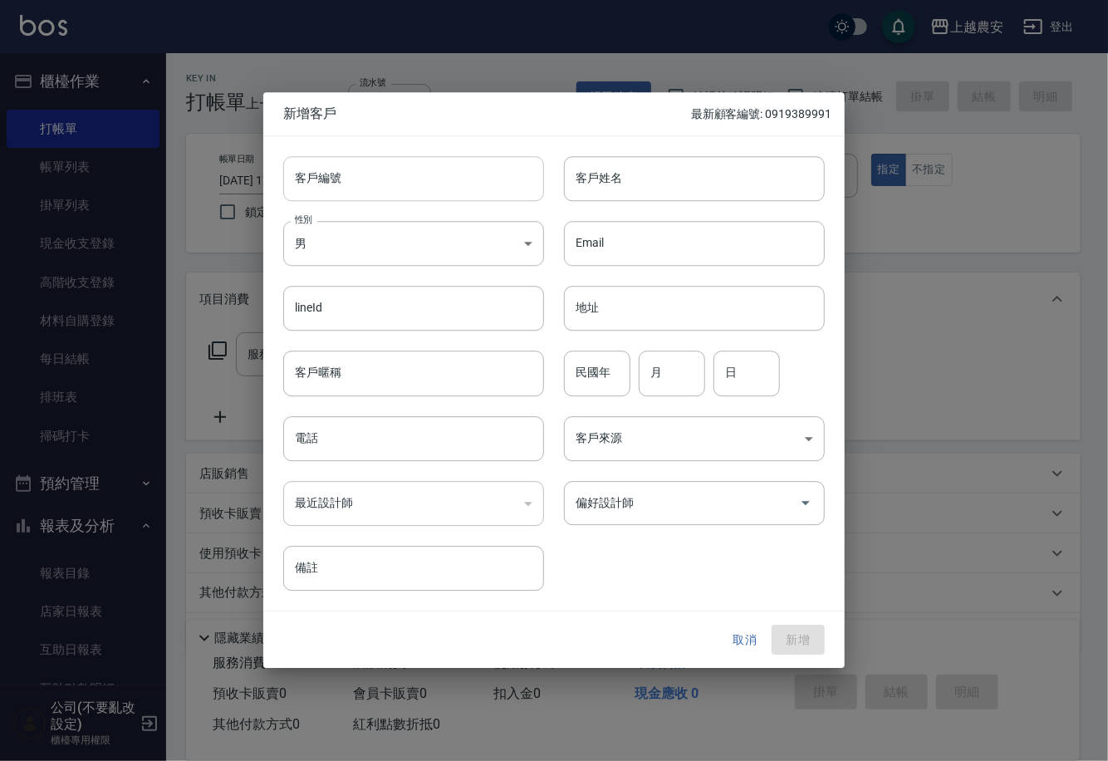
click at [434, 178] on input "客戶編號" at bounding box center [413, 178] width 261 height 45
type input "0909558383"
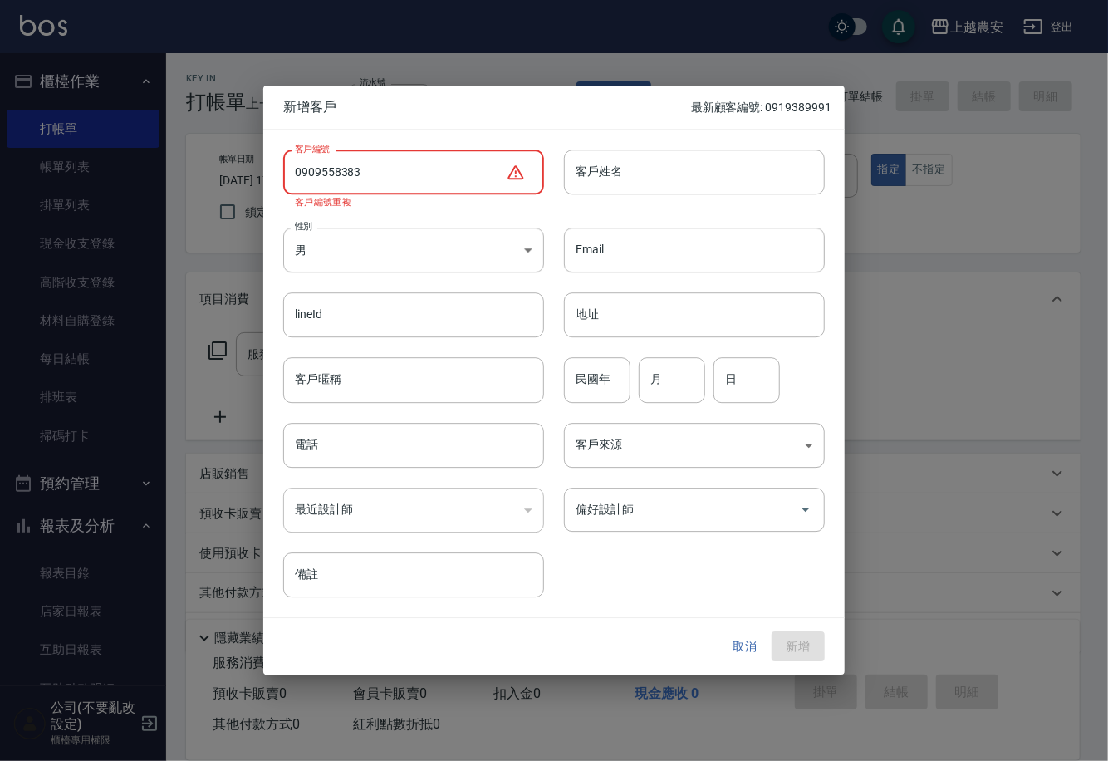
drag, startPoint x: 293, startPoint y: 169, endPoint x: 483, endPoint y: 187, distance: 191.0
click at [606, 184] on div "客戶編號 0909558383 ​ 客戶編號 客戶編號重複 客戶姓名 客戶姓名 性別 男 MALE 性別 Email Email lineId lineId …" at bounding box center [543, 363] width 561 height 467
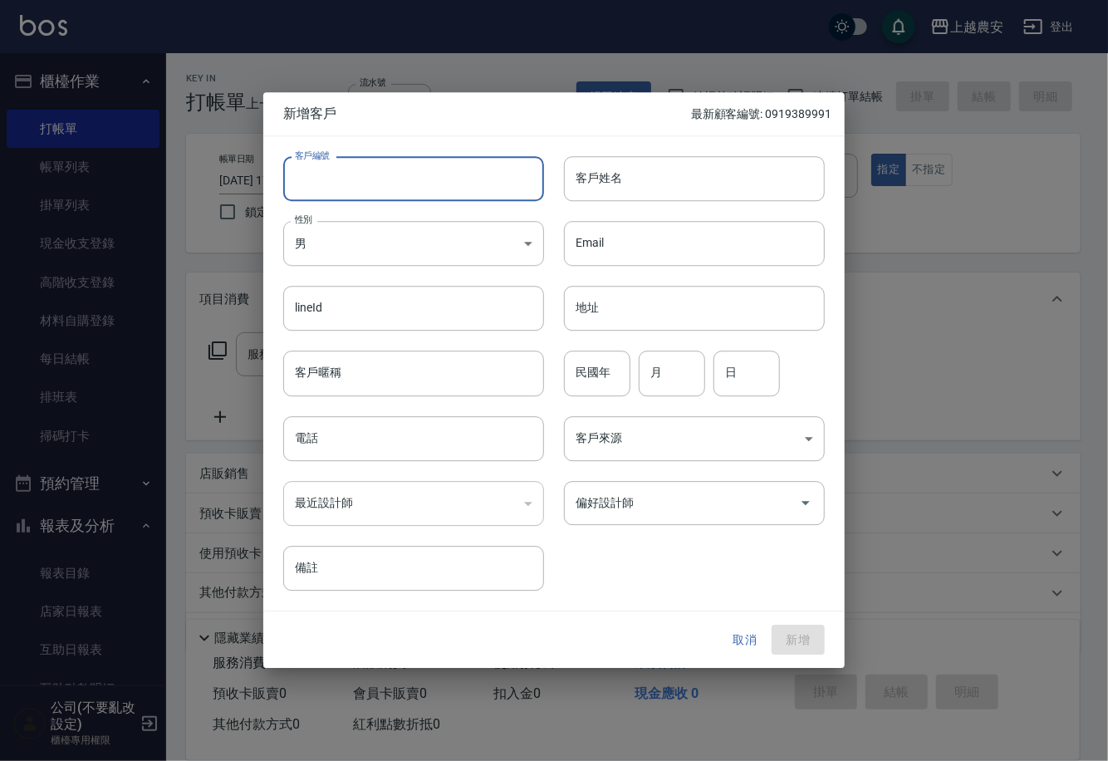
drag, startPoint x: 747, startPoint y: 646, endPoint x: 742, endPoint y: 634, distance: 13.0
click at [747, 643] on button "取消" at bounding box center [744, 639] width 53 height 31
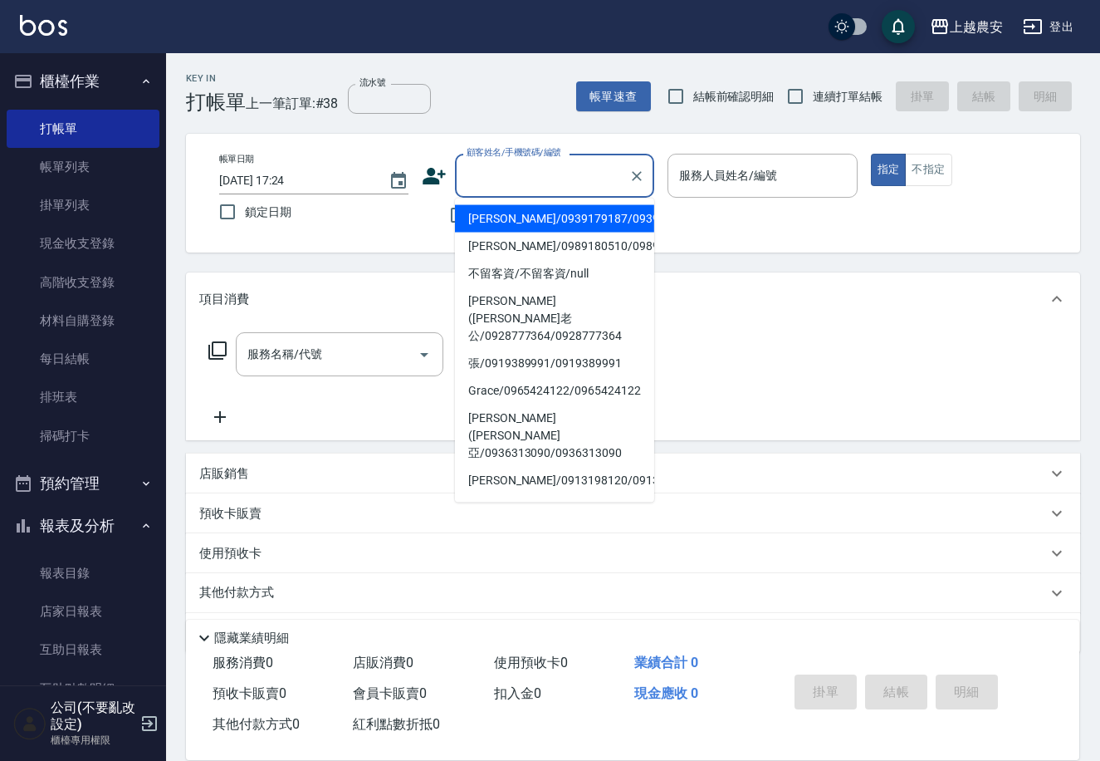
paste input "0909558383"
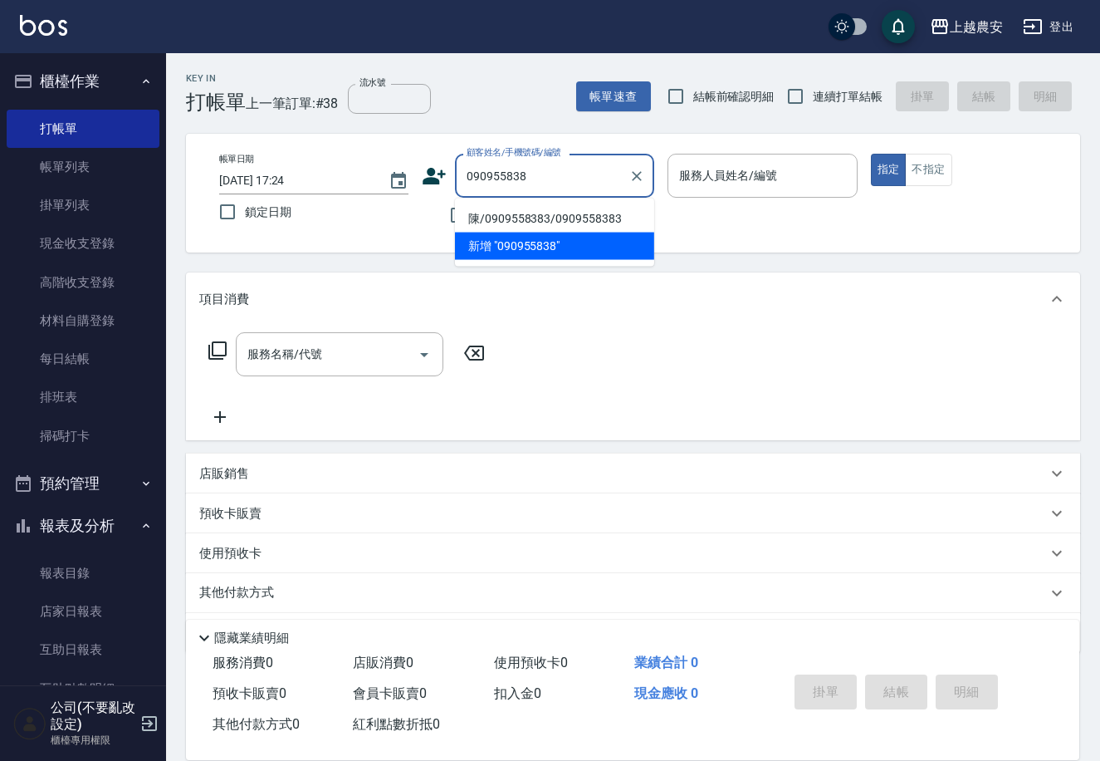
type input "陳/0909558383/0909558383"
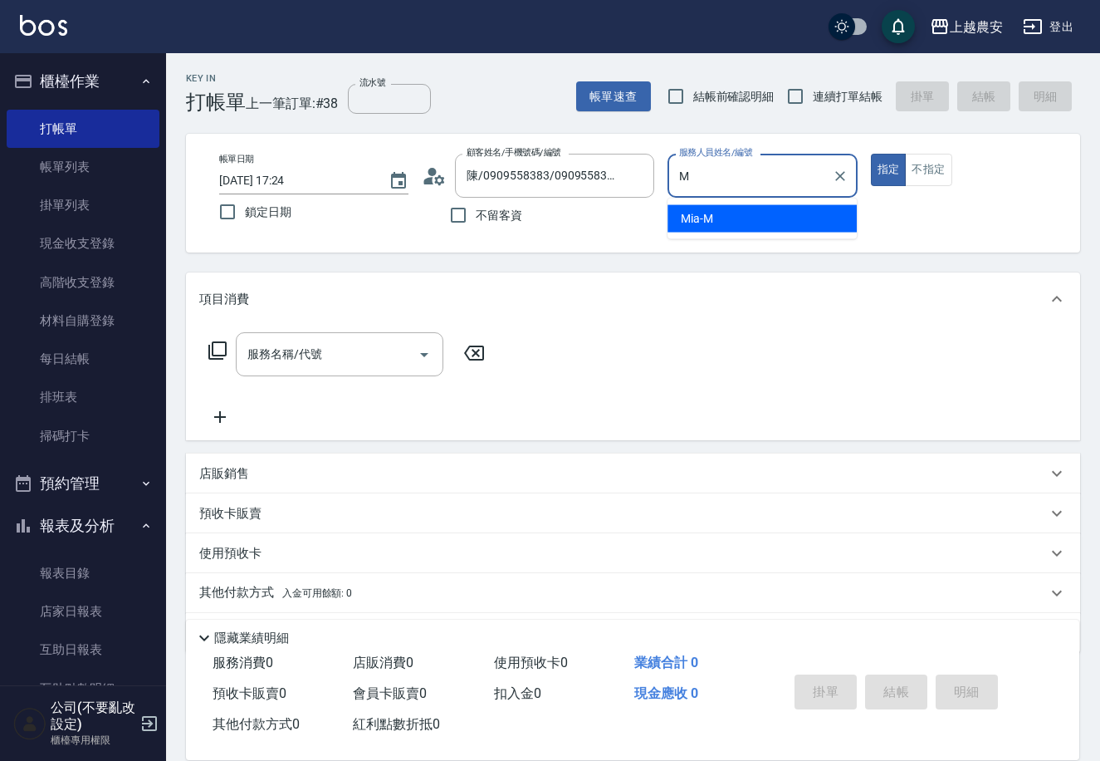
type input "Mia-M"
type button "true"
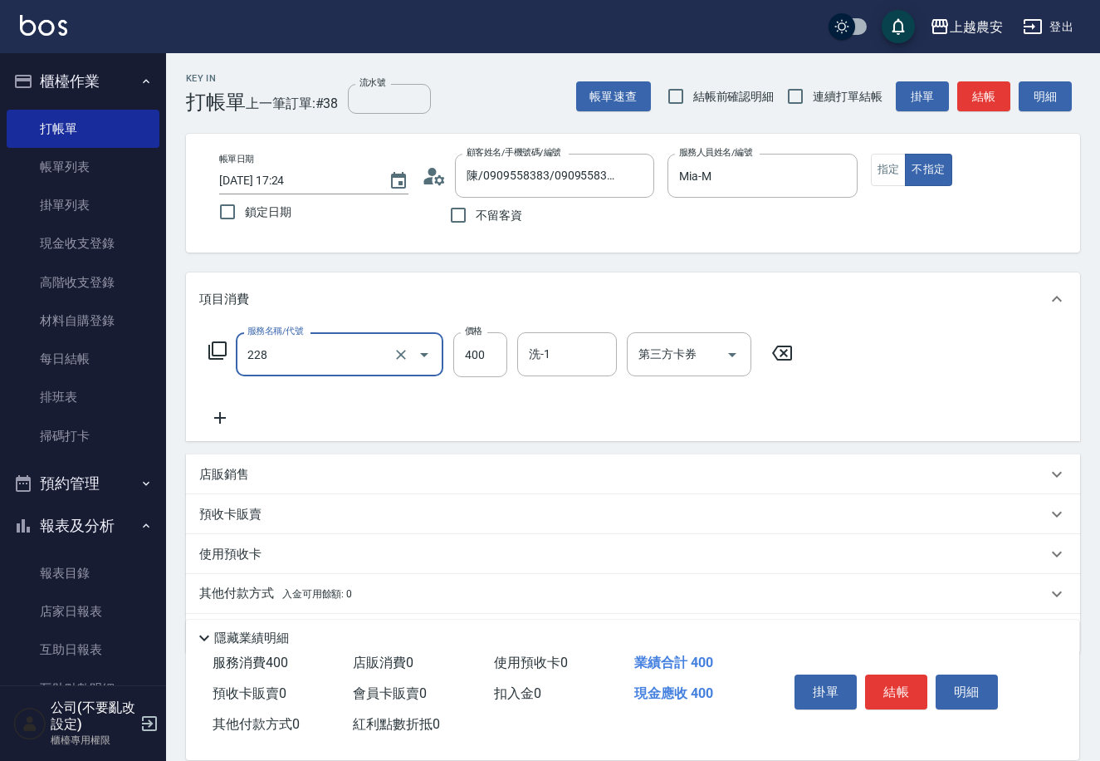
type input "洗髮(228)"
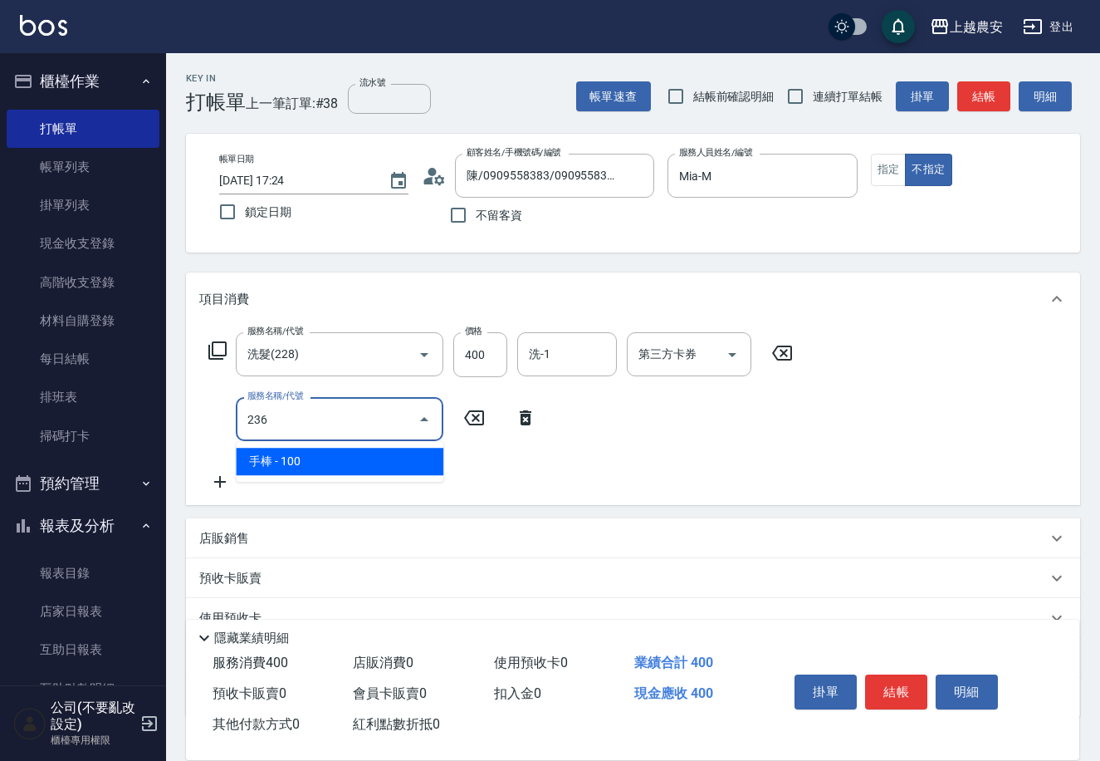
type input "手棒(236)"
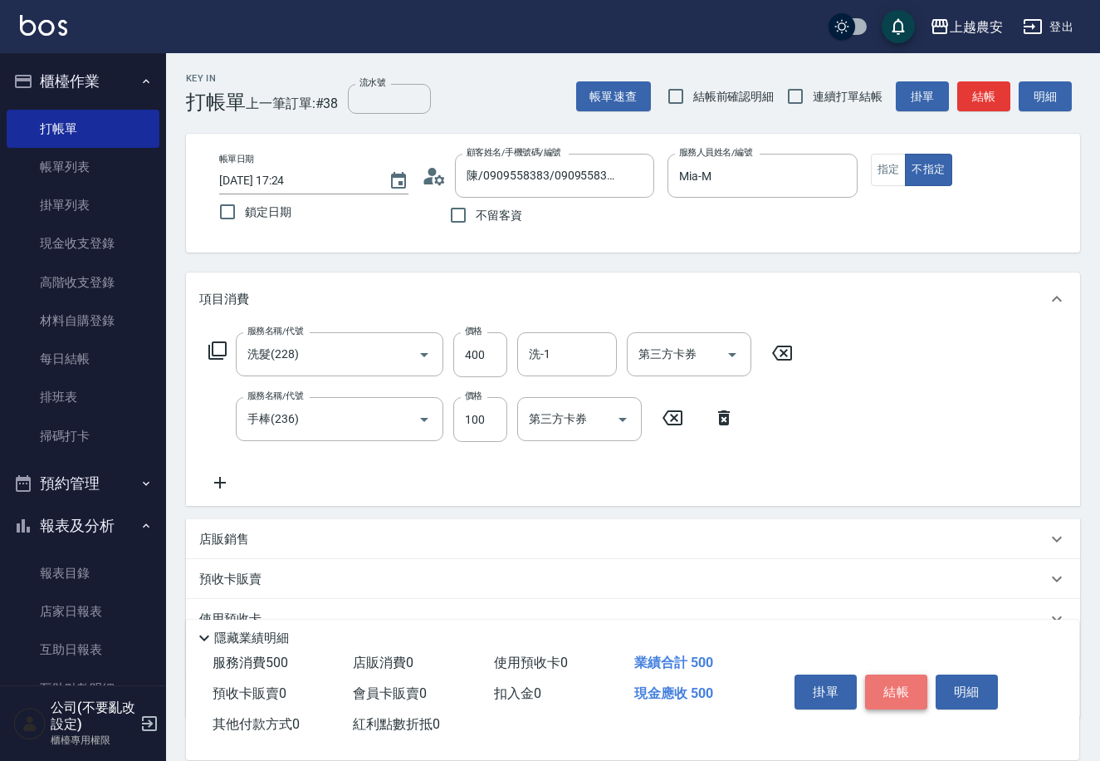
click at [919, 691] on button "結帳" at bounding box center [896, 691] width 62 height 35
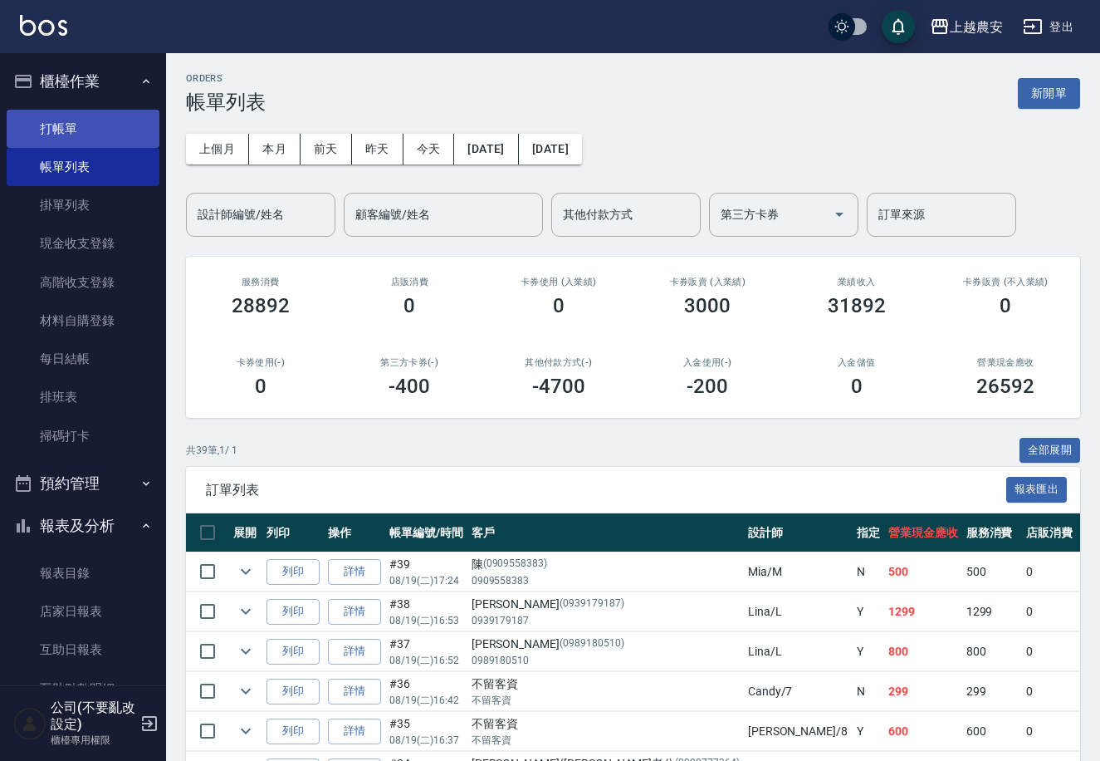
click at [40, 129] on link "打帳單" at bounding box center [83, 129] width 153 height 38
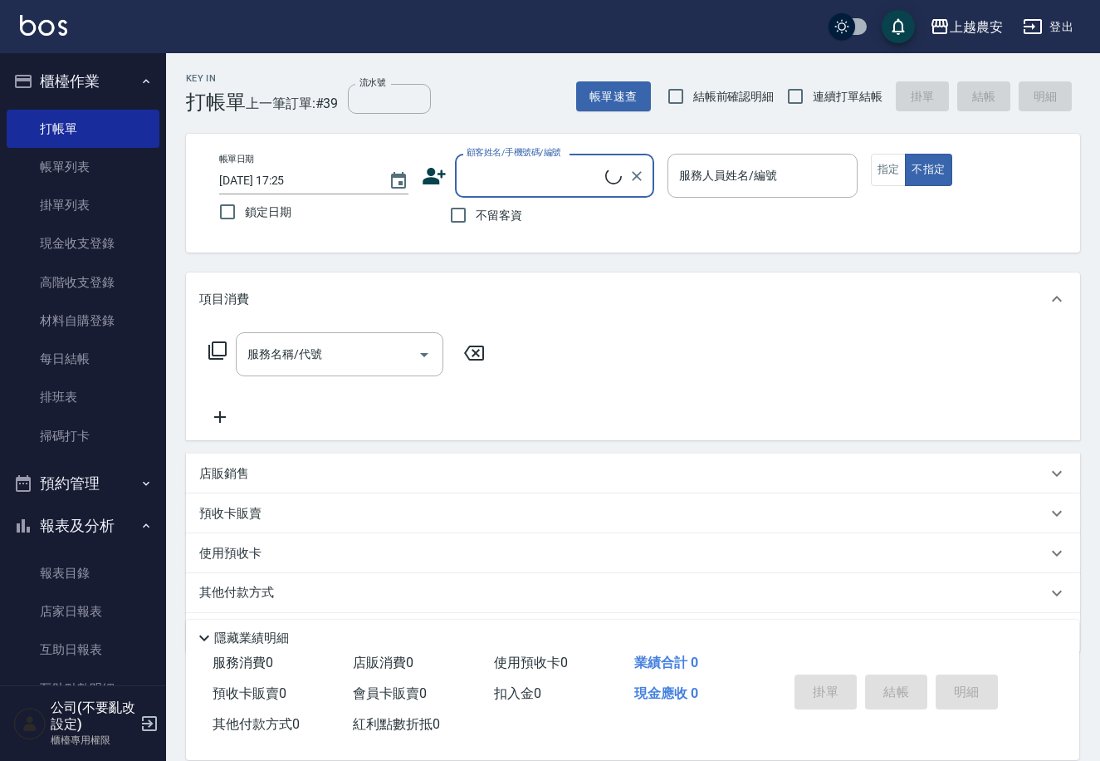
click at [428, 177] on icon at bounding box center [434, 176] width 23 height 17
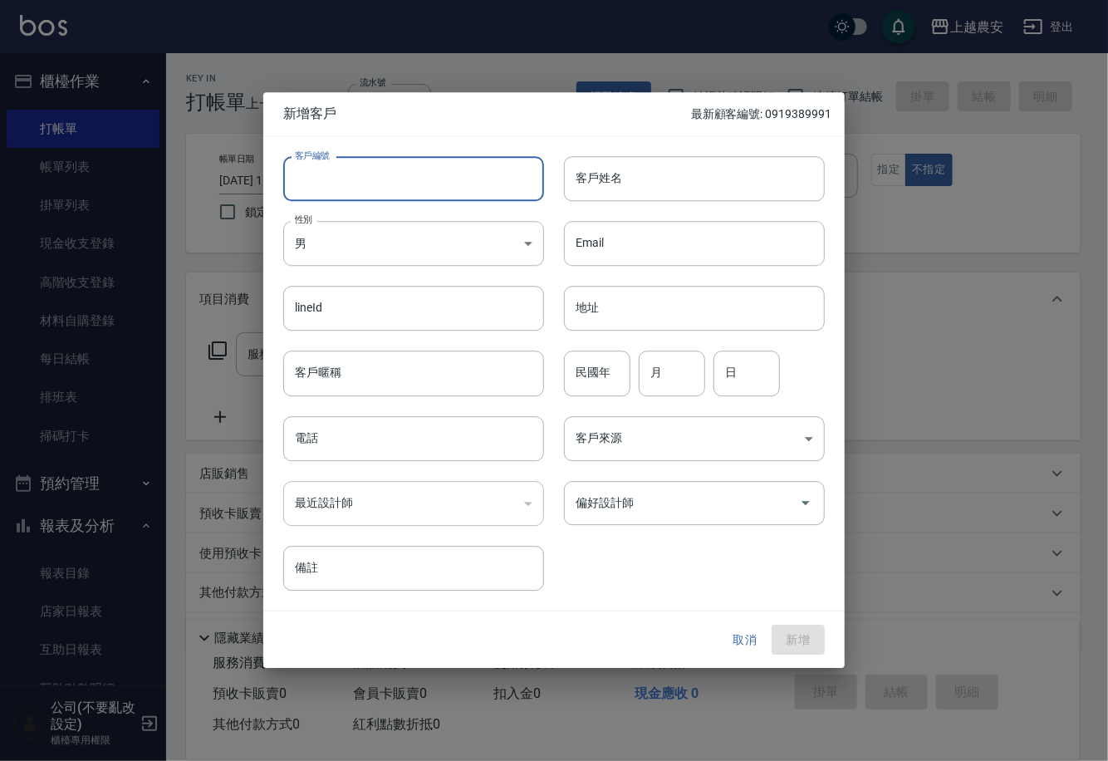
click at [417, 180] on input "客戶編號" at bounding box center [413, 178] width 261 height 45
drag, startPoint x: 291, startPoint y: 179, endPoint x: 420, endPoint y: 183, distance: 128.8
click at [423, 179] on input "0931333208" at bounding box center [394, 178] width 223 height 45
type input "0931333208"
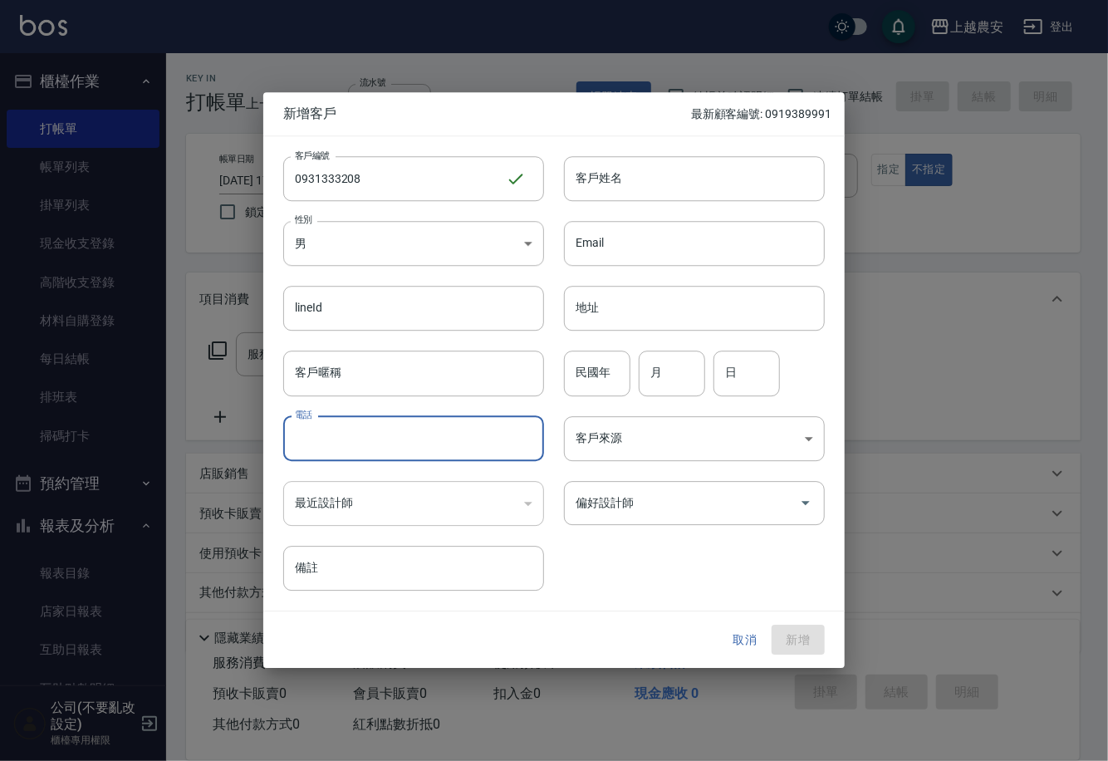
paste input "0931333208"
type input "0931333208"
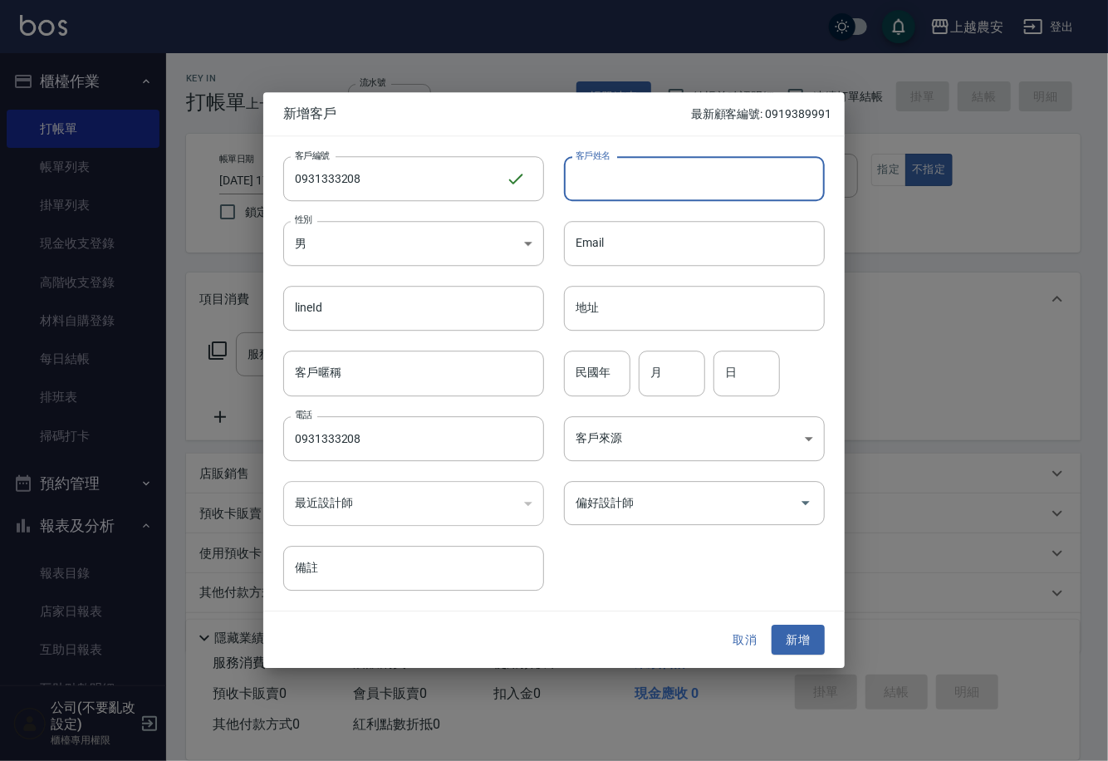
click at [619, 175] on input "客戶姓名" at bounding box center [694, 178] width 261 height 45
type input "[PERSON_NAME]"
click at [777, 632] on button "新增" at bounding box center [797, 639] width 53 height 31
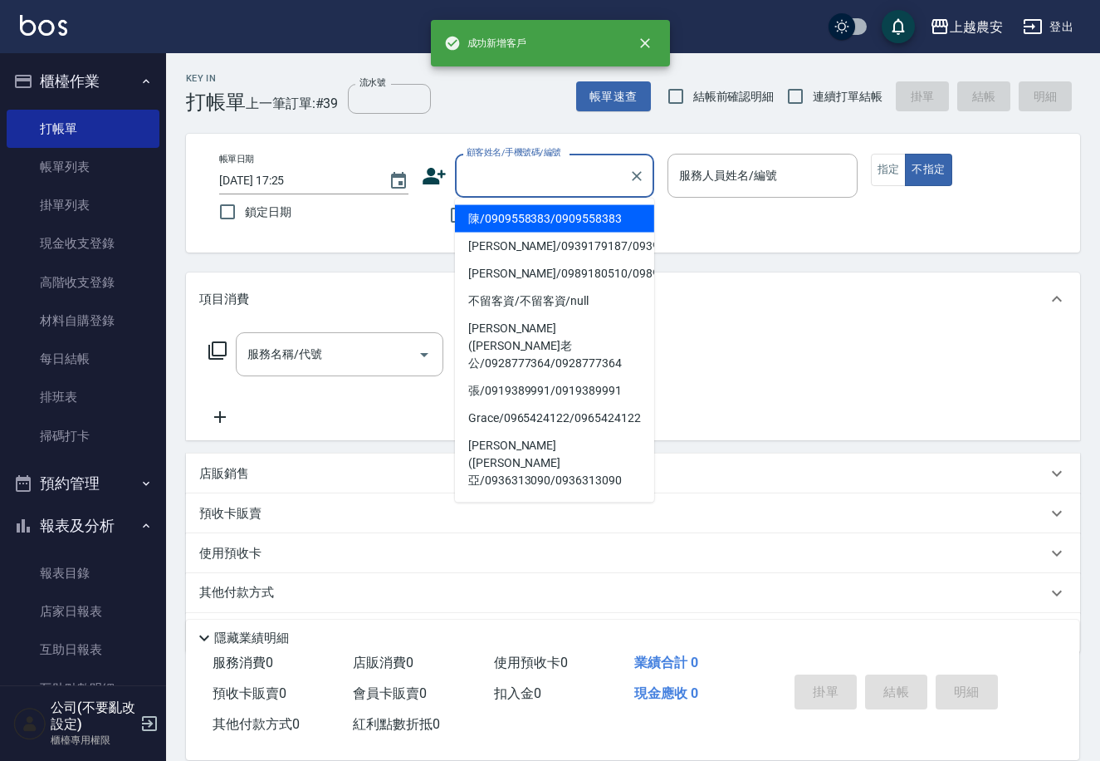
paste input "0931333208"
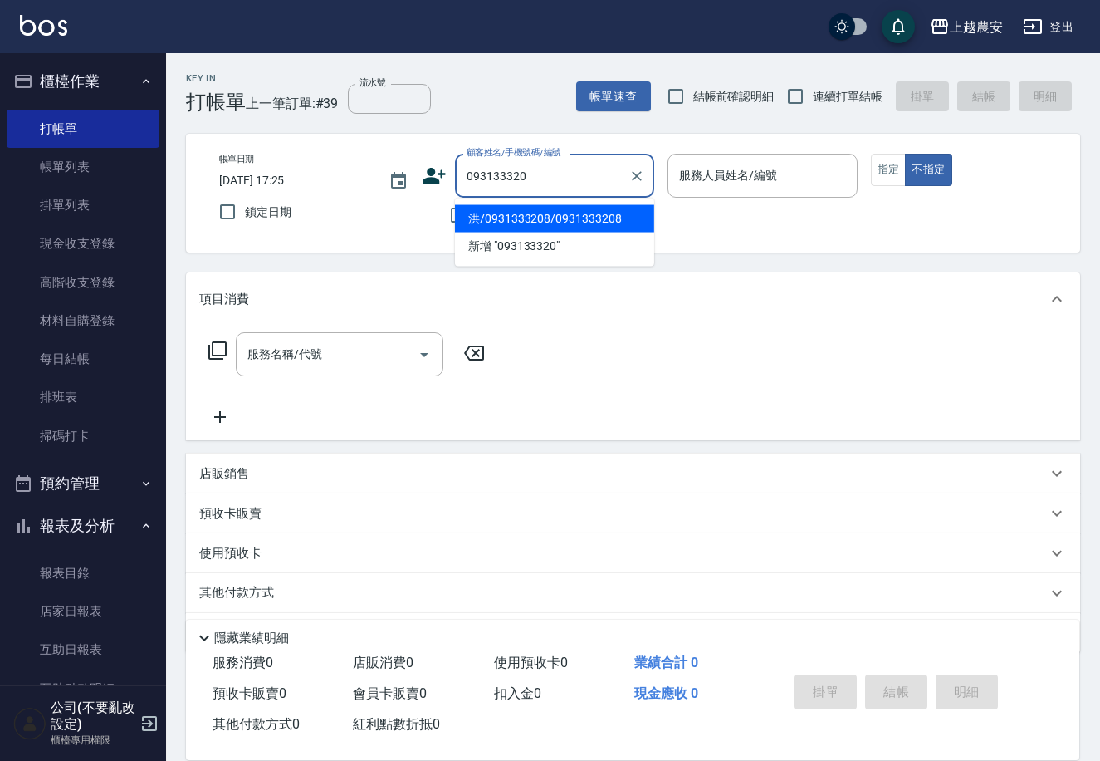
type input "洪/0931333208/0931333208"
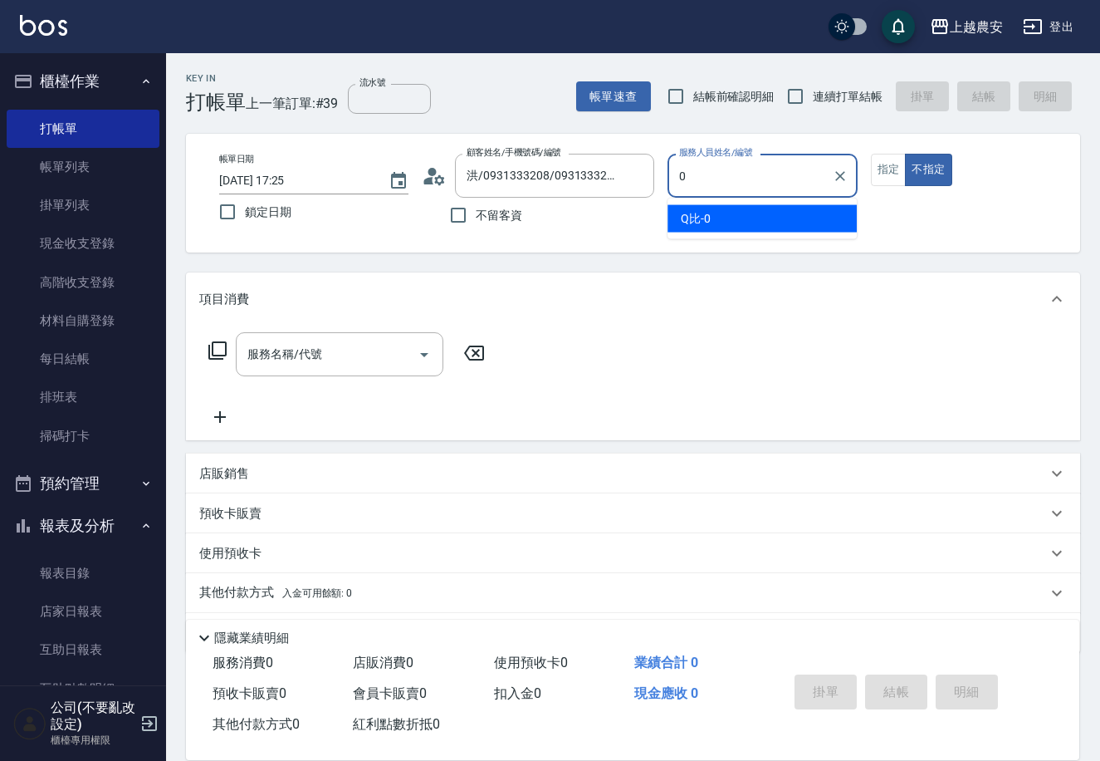
type input "Q比-0"
type button "false"
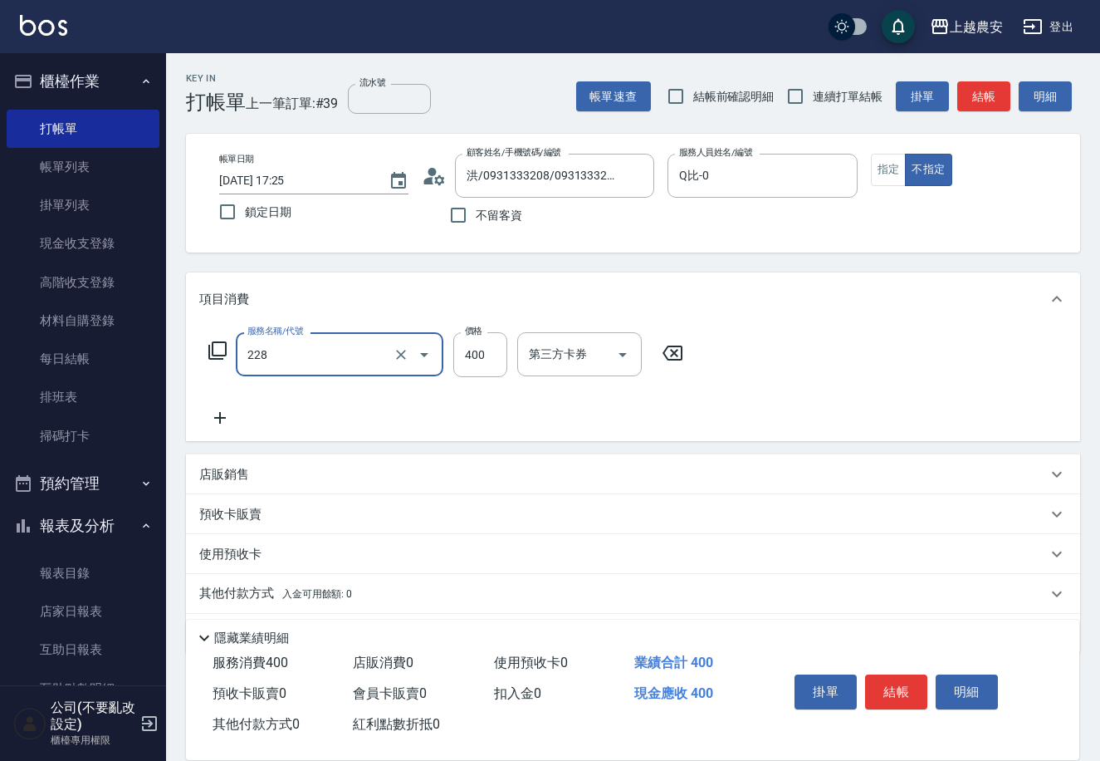
type input "洗髮(228)"
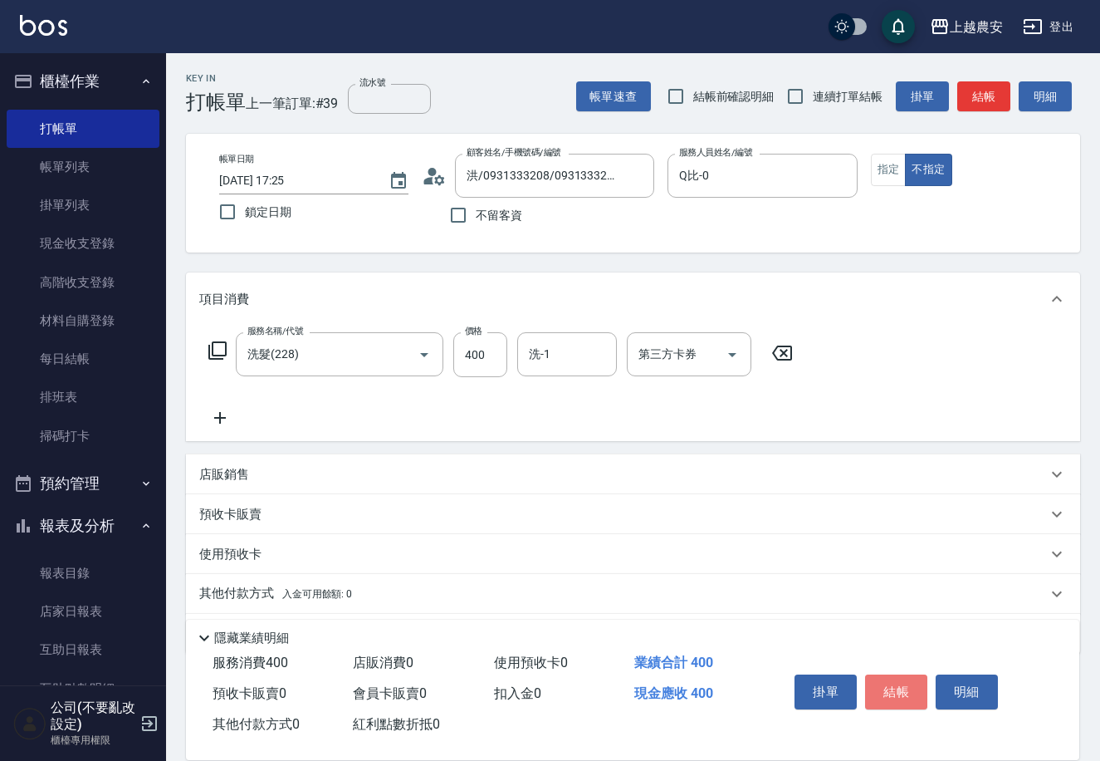
click at [901, 683] on button "結帳" at bounding box center [896, 691] width 62 height 35
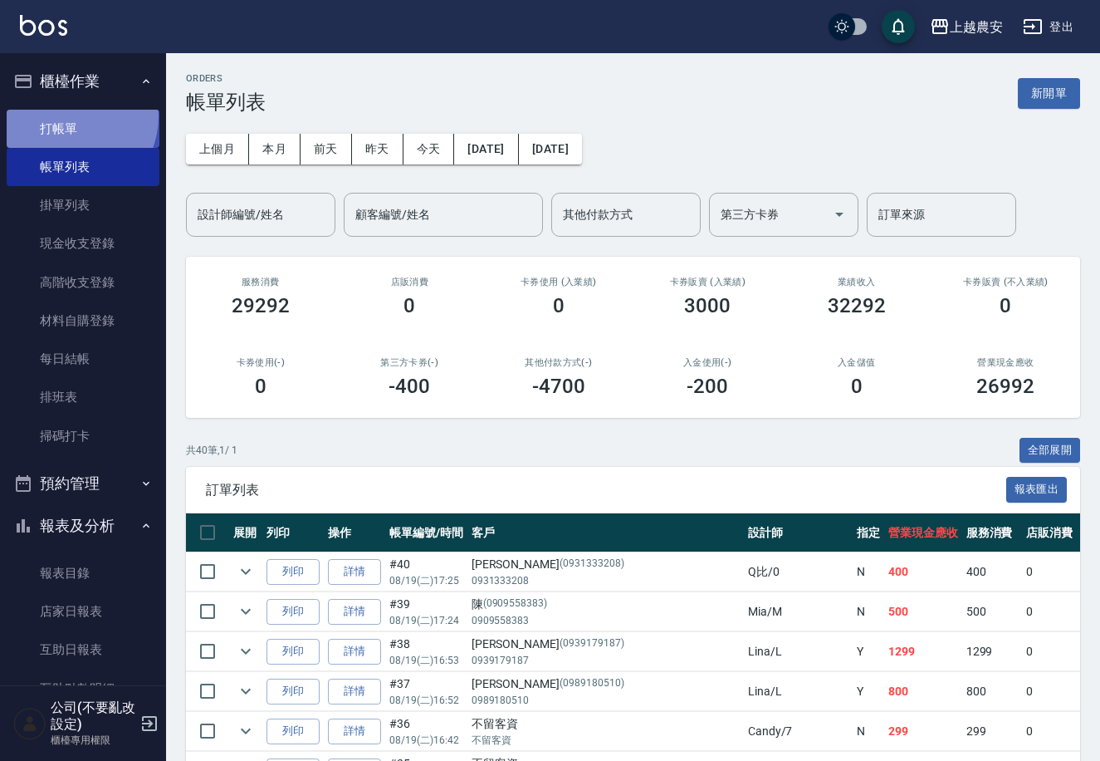
click at [67, 115] on link "打帳單" at bounding box center [83, 129] width 153 height 38
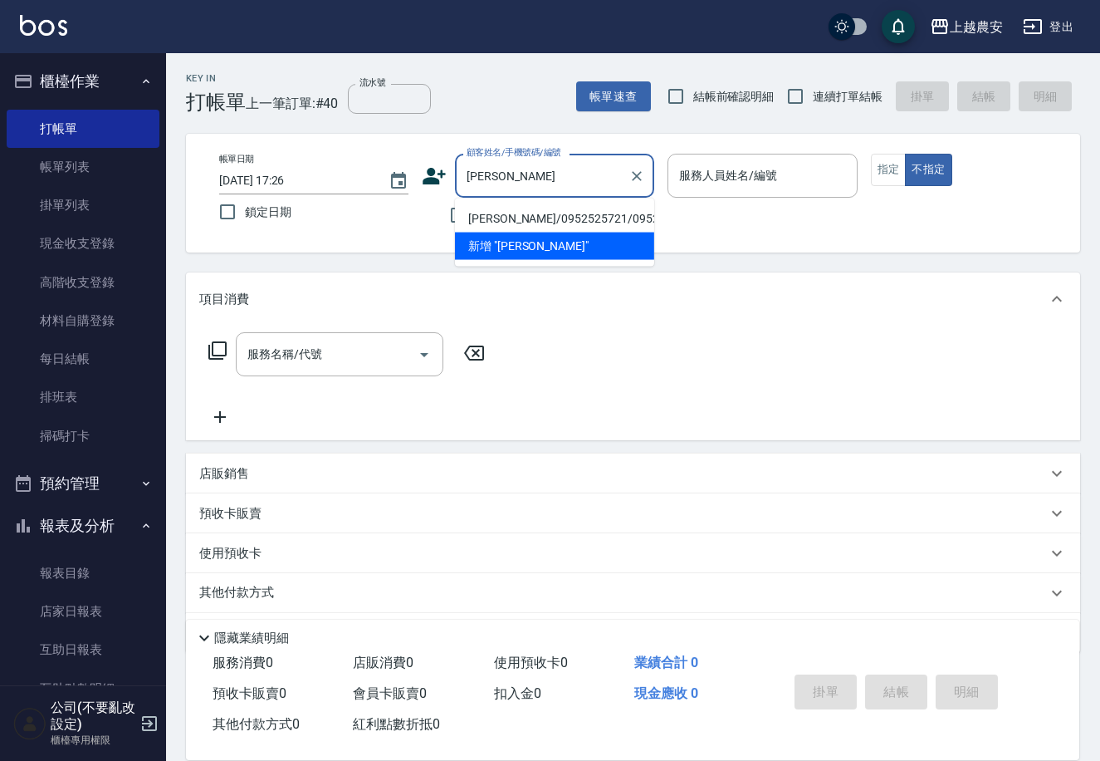
click at [517, 216] on li "[PERSON_NAME]/0952525721/0952525721" at bounding box center [554, 218] width 199 height 27
type input "[PERSON_NAME]/0952525721/0952525721"
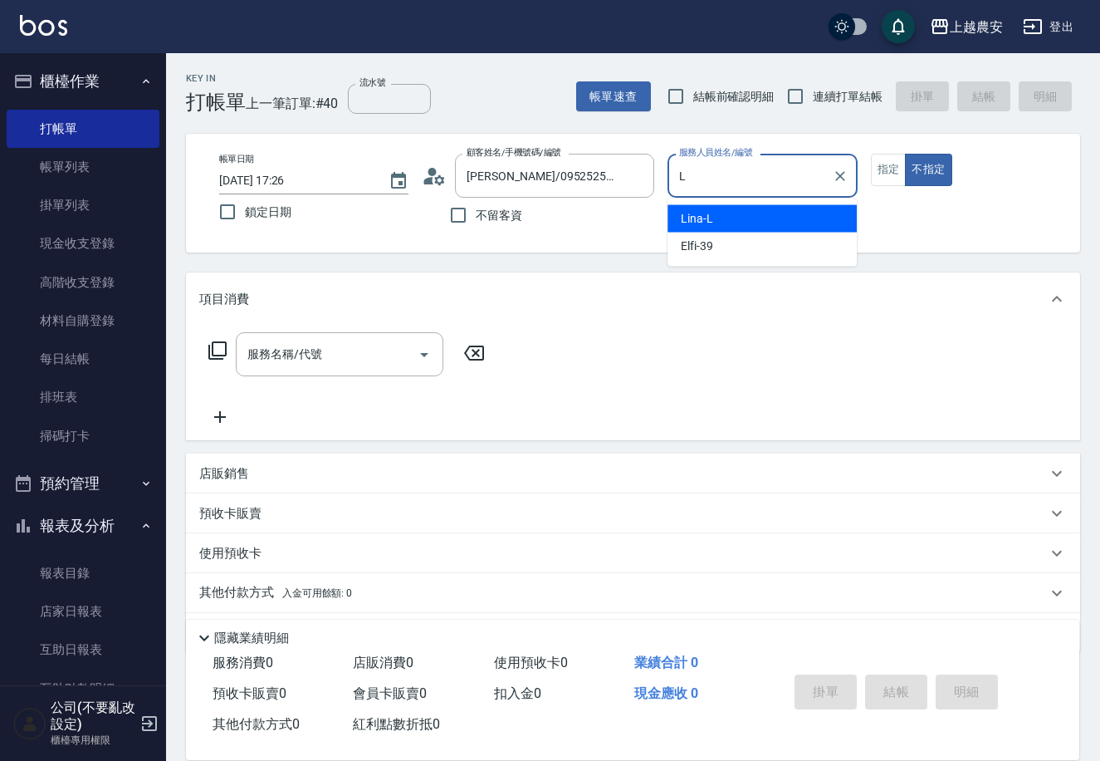
type input "Lina-L"
type button "false"
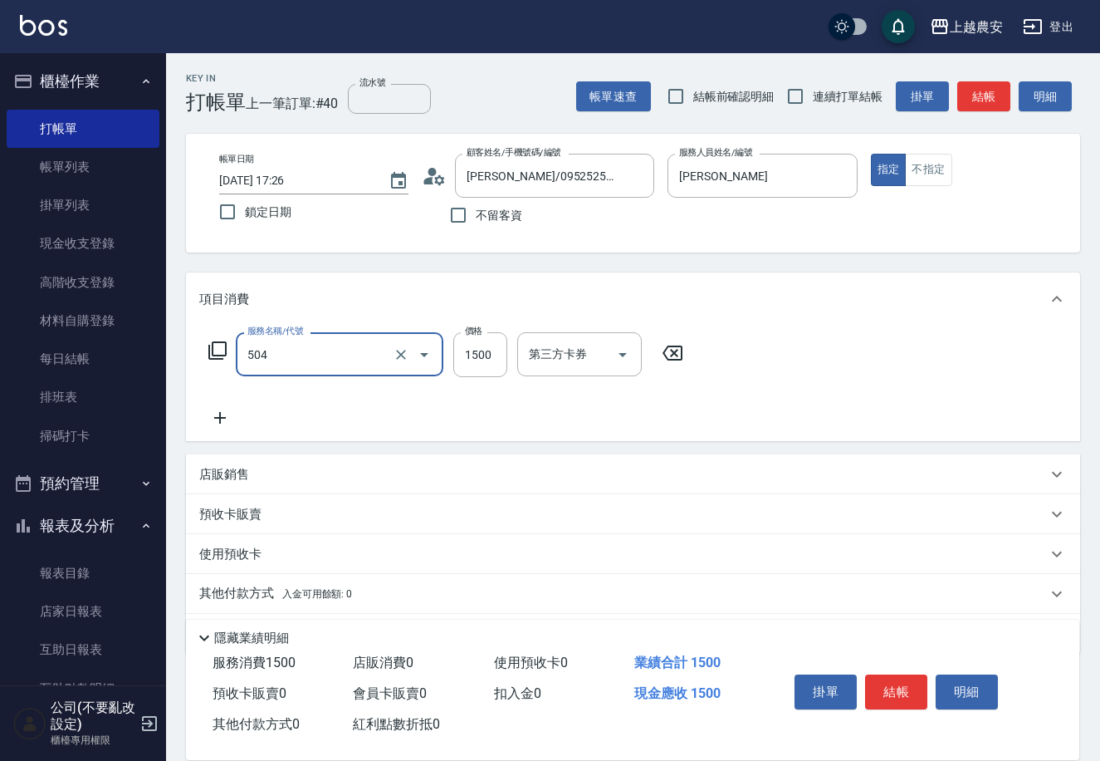
type input "染髮1500↓(504)"
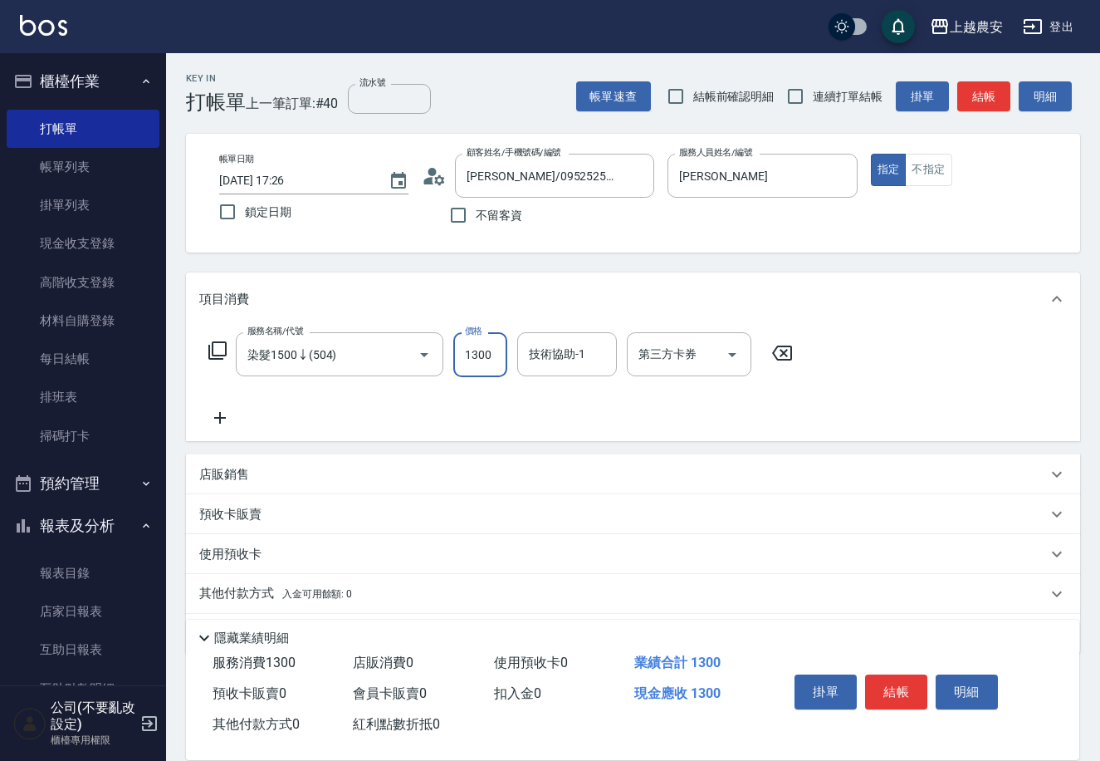
type input "1300"
type input "大巫-35"
click at [889, 683] on button "結帳" at bounding box center [896, 691] width 62 height 35
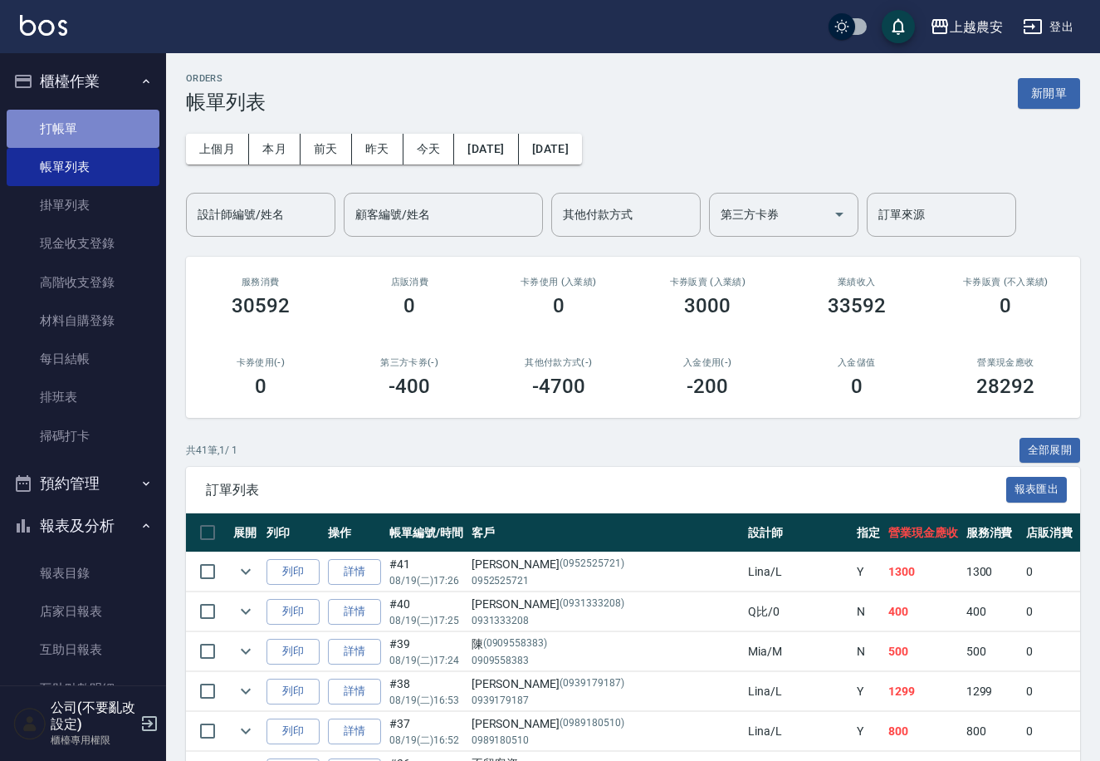
click at [95, 118] on link "打帳單" at bounding box center [83, 129] width 153 height 38
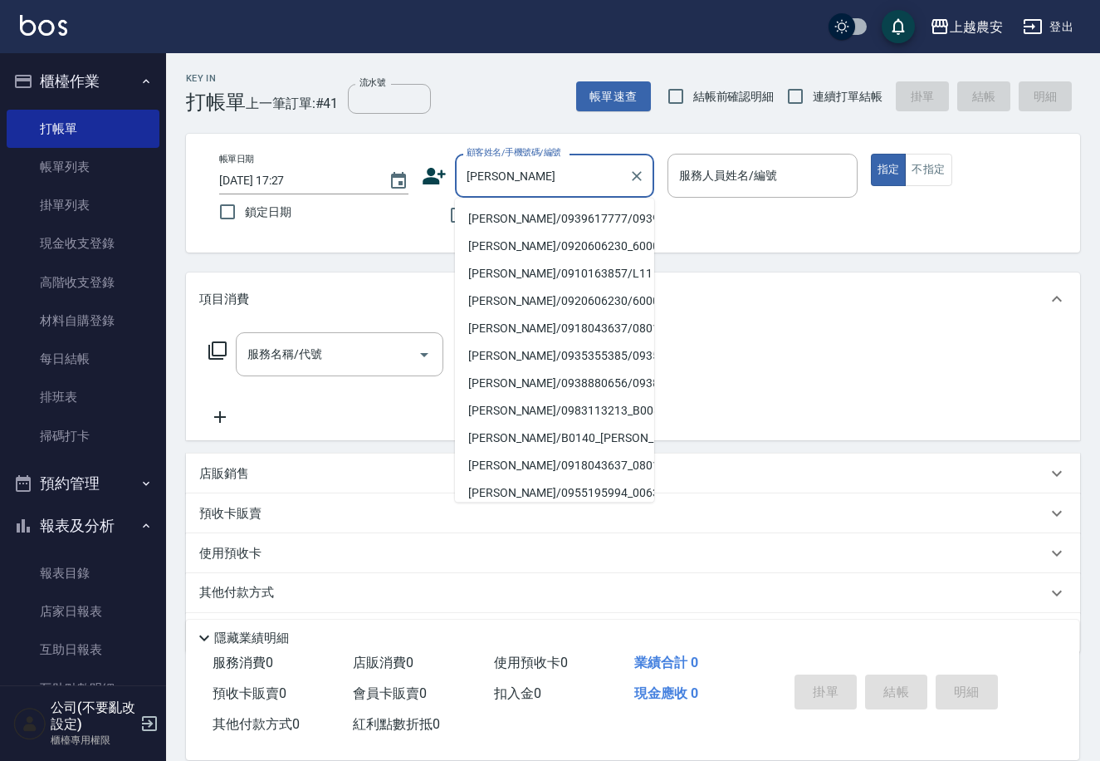
type input "[PERSON_NAME]/0939617777/0939617777"
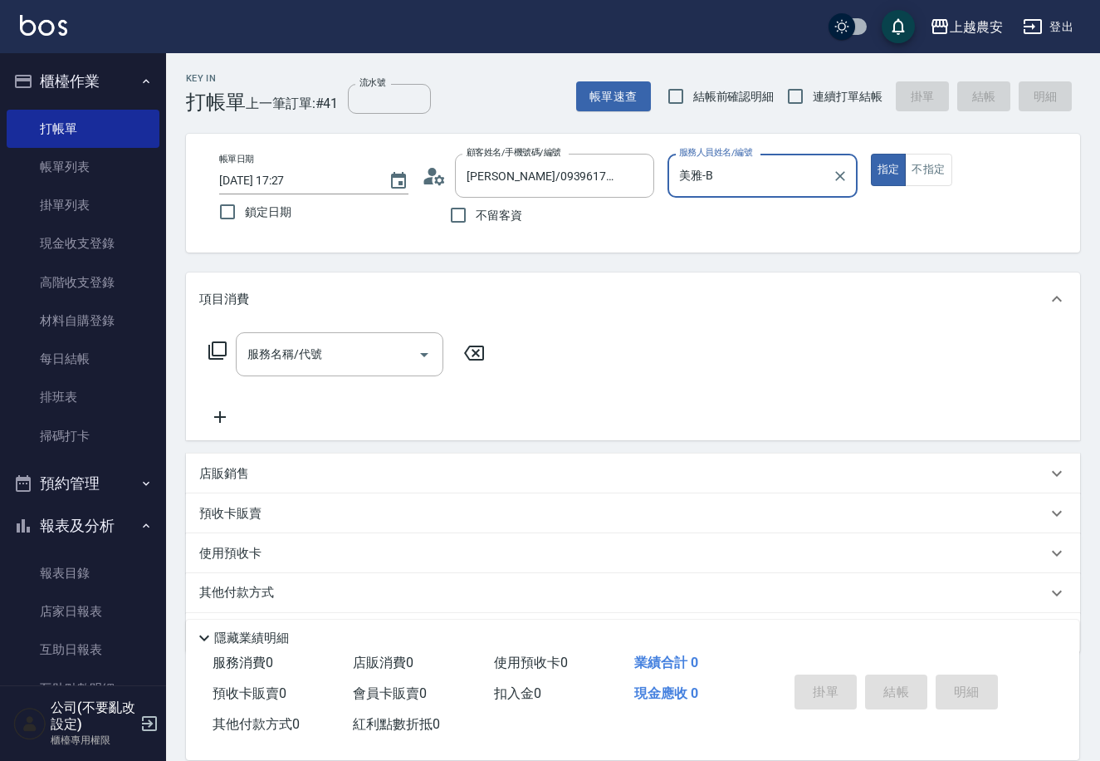
type input "美雅-B"
click at [871, 154] on button "指定" at bounding box center [889, 170] width 36 height 32
type button "true"
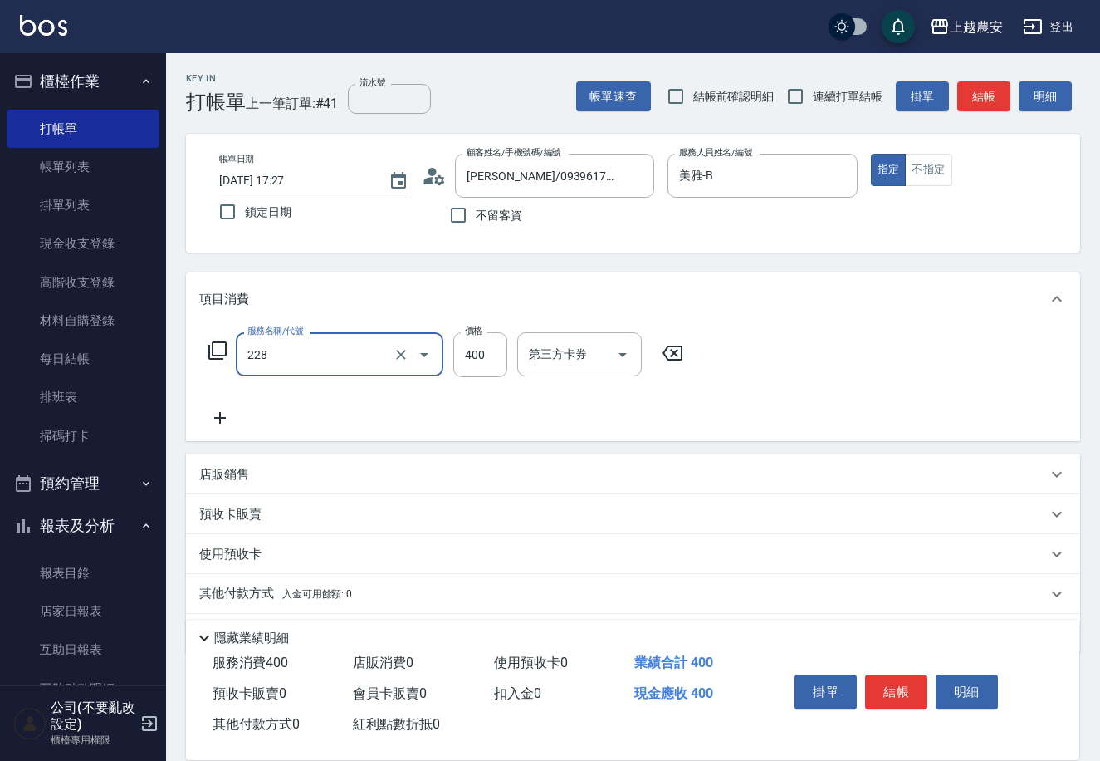
type input "洗髮(228)"
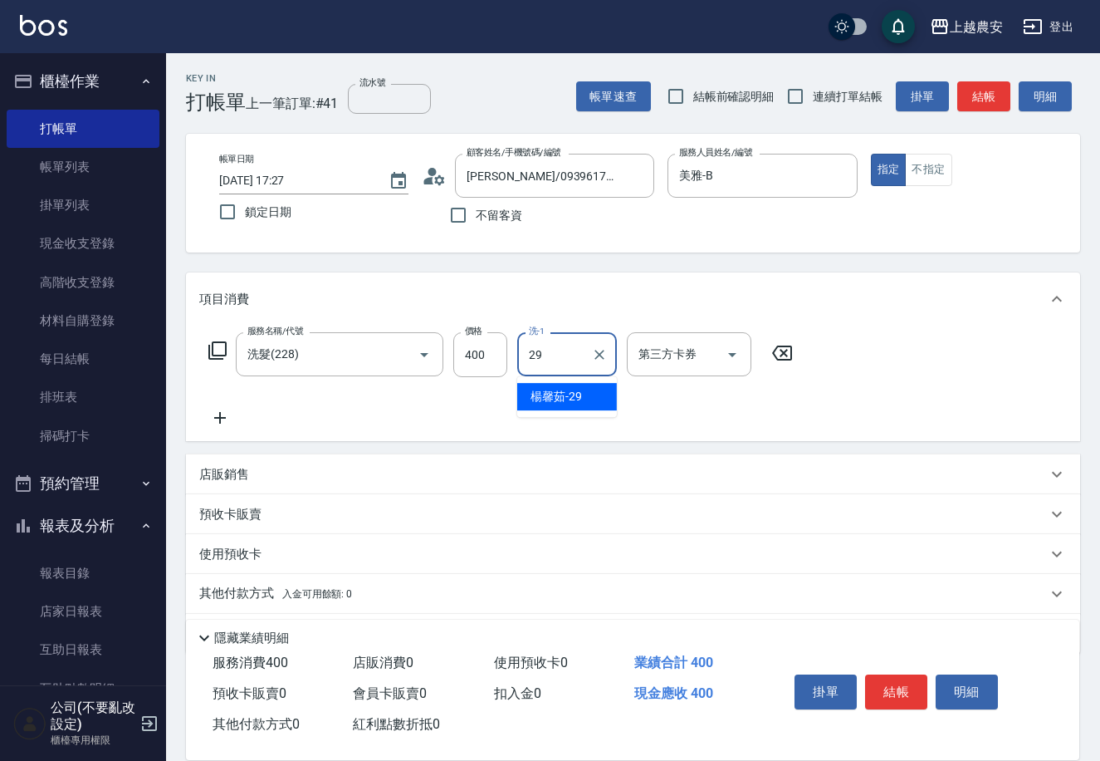
type input "[PERSON_NAME]-29"
click at [898, 682] on button "結帳" at bounding box center [896, 691] width 62 height 35
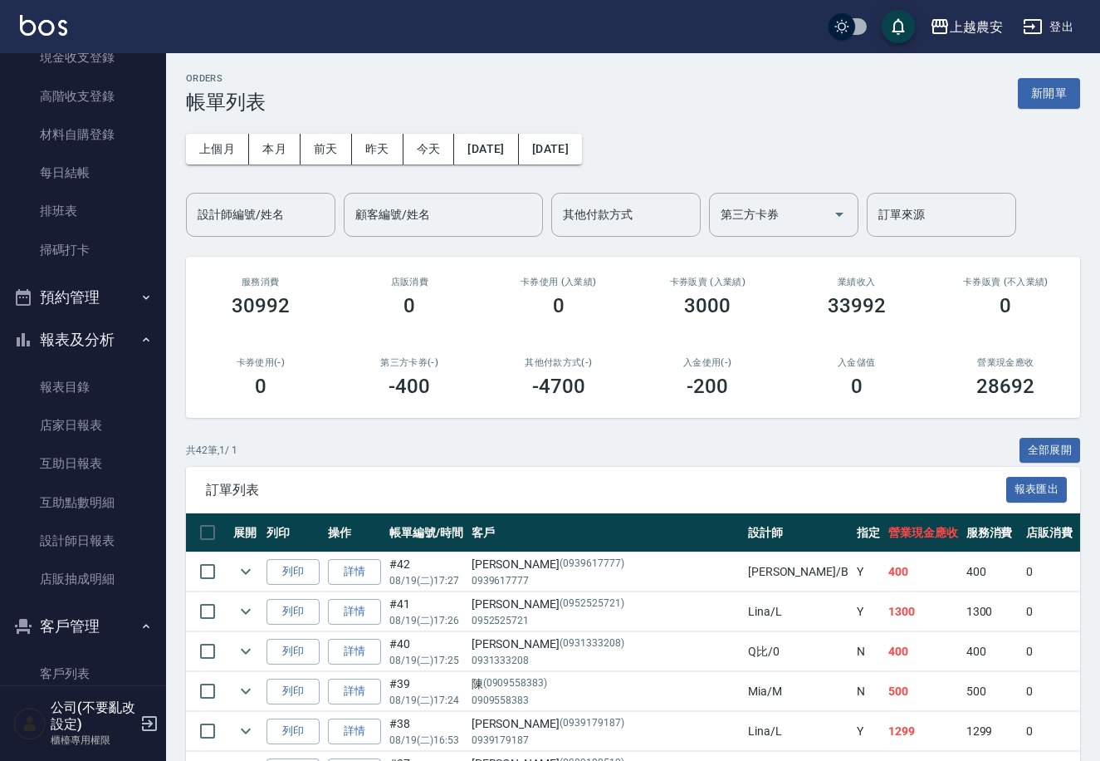
scroll to position [191, 0]
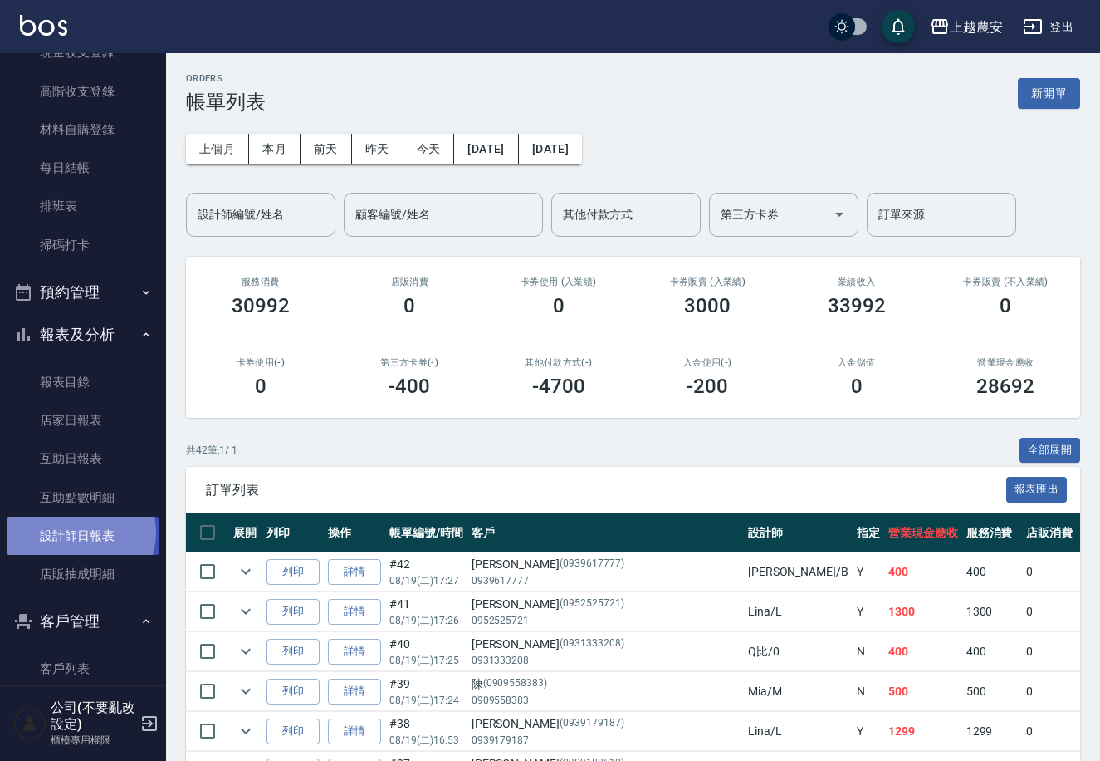
click at [77, 531] on link "設計師日報表" at bounding box center [83, 535] width 153 height 38
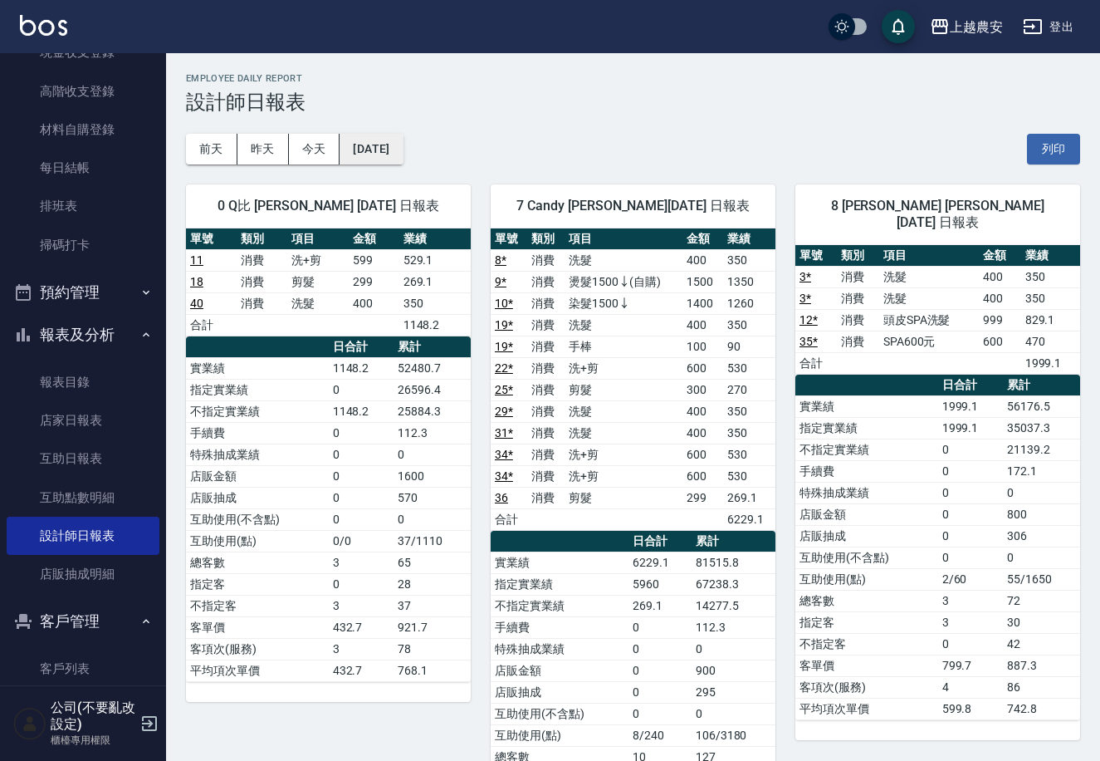
click at [384, 147] on button "[DATE]" at bounding box center [371, 149] width 63 height 31
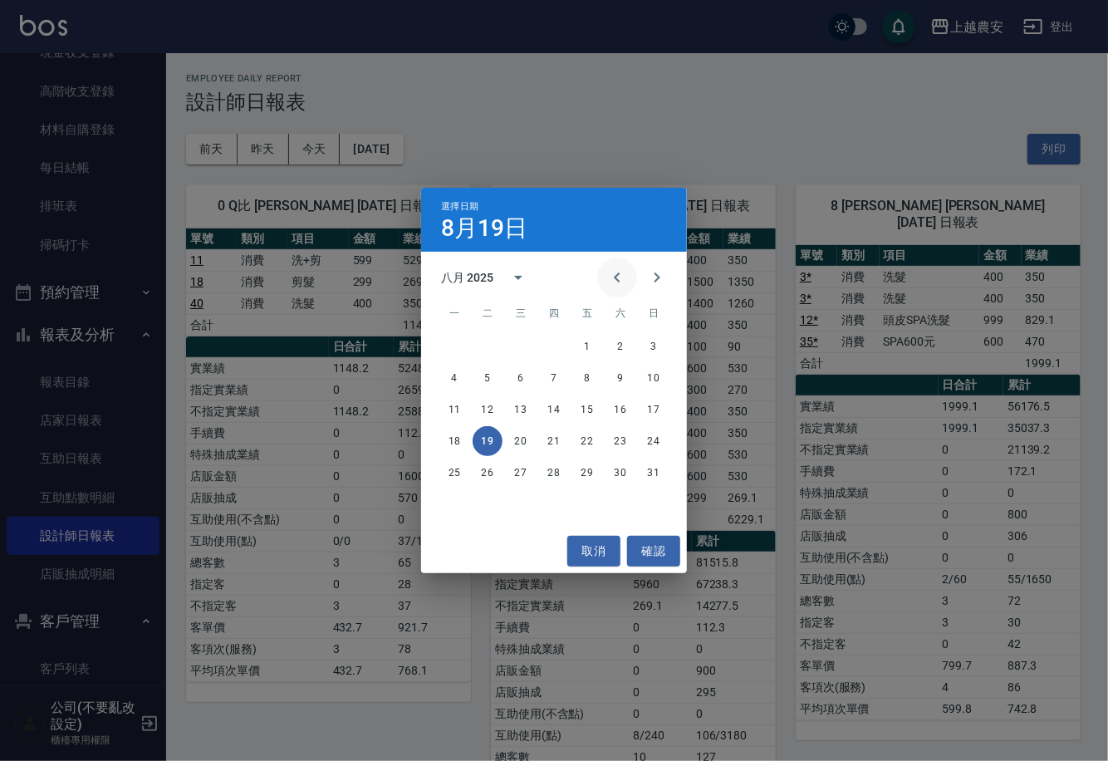
click at [616, 276] on icon "Previous month" at bounding box center [617, 277] width 6 height 10
click at [550, 477] on button "31" at bounding box center [554, 473] width 30 height 30
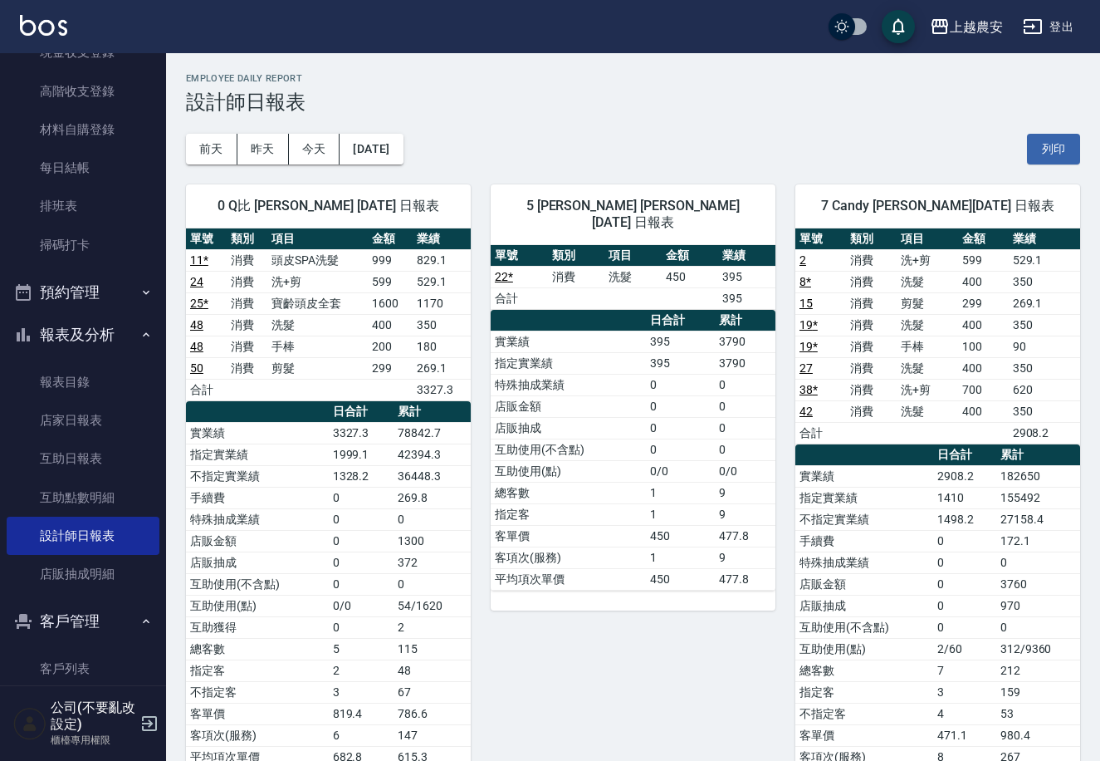
click at [376, 130] on div "前天 昨天 今天 2025/07/31 列印" at bounding box center [633, 149] width 894 height 71
click at [377, 142] on button "[DATE]" at bounding box center [371, 149] width 63 height 31
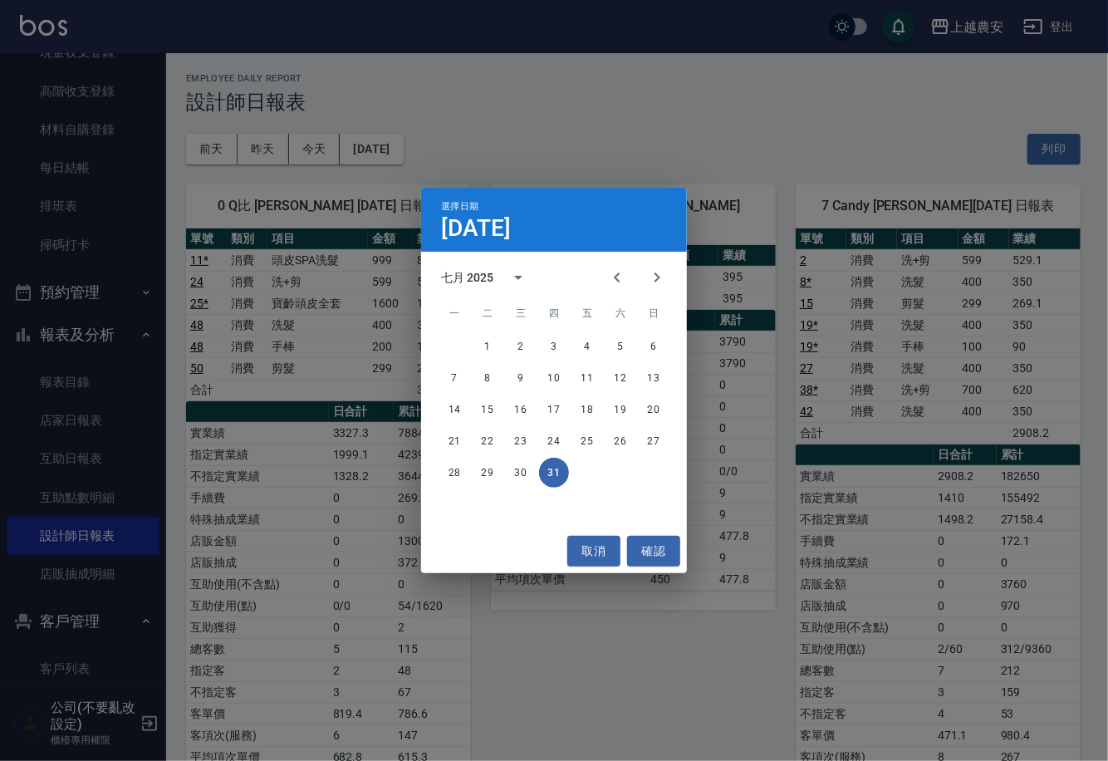
click at [516, 456] on div "1 2 3 4 5 6 7 8 9 10 11 12 13 14 15 16 17 18 19 20 21 22 23 24 25 26 27 28 29 3…" at bounding box center [554, 409] width 266 height 159
click at [512, 469] on button "30" at bounding box center [521, 473] width 30 height 30
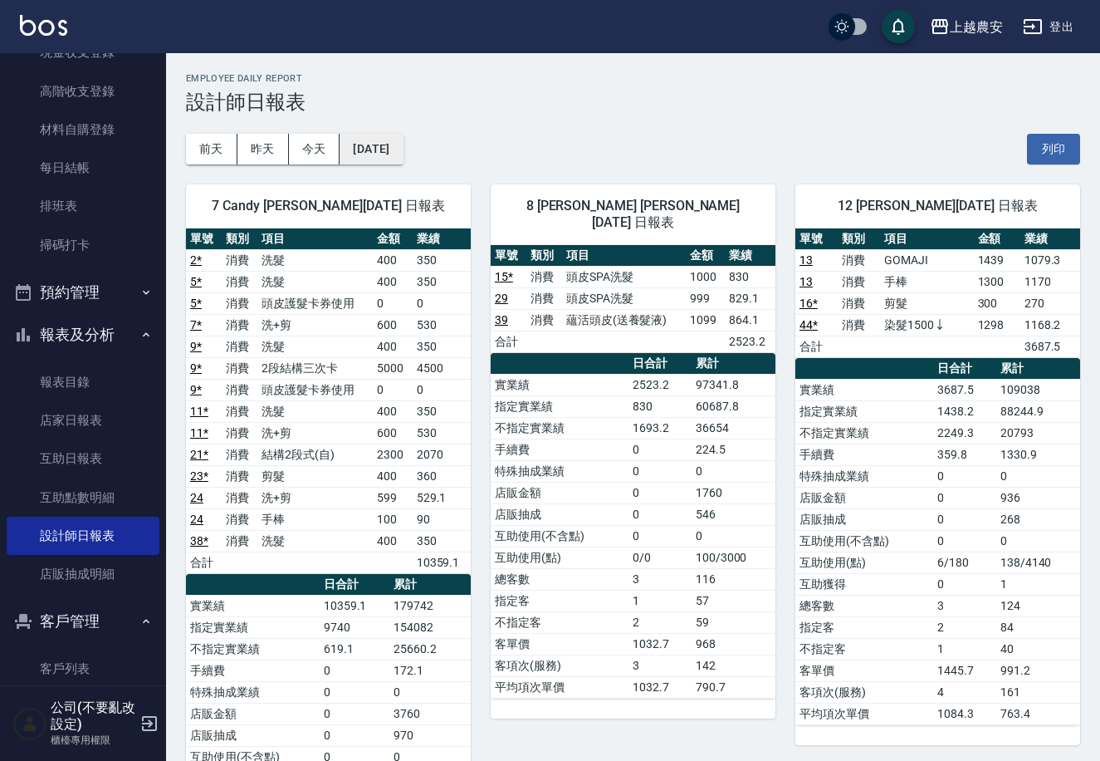
click at [395, 145] on button "[DATE]" at bounding box center [371, 149] width 63 height 31
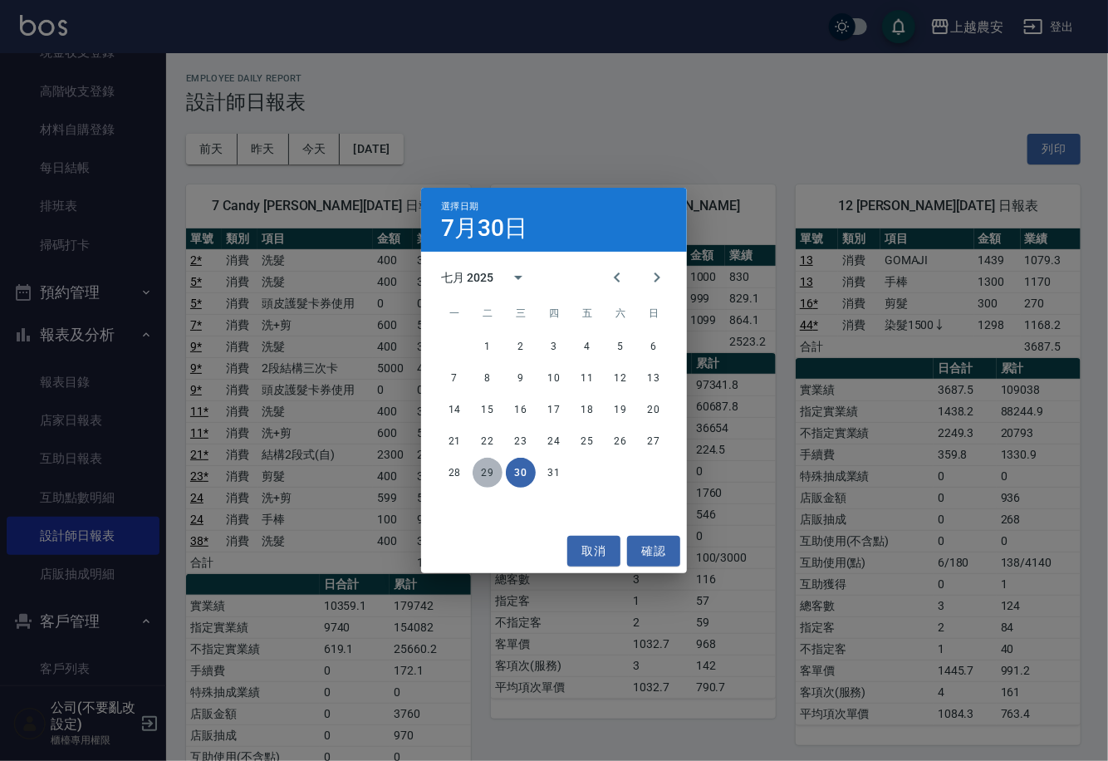
click at [488, 470] on button "29" at bounding box center [487, 473] width 30 height 30
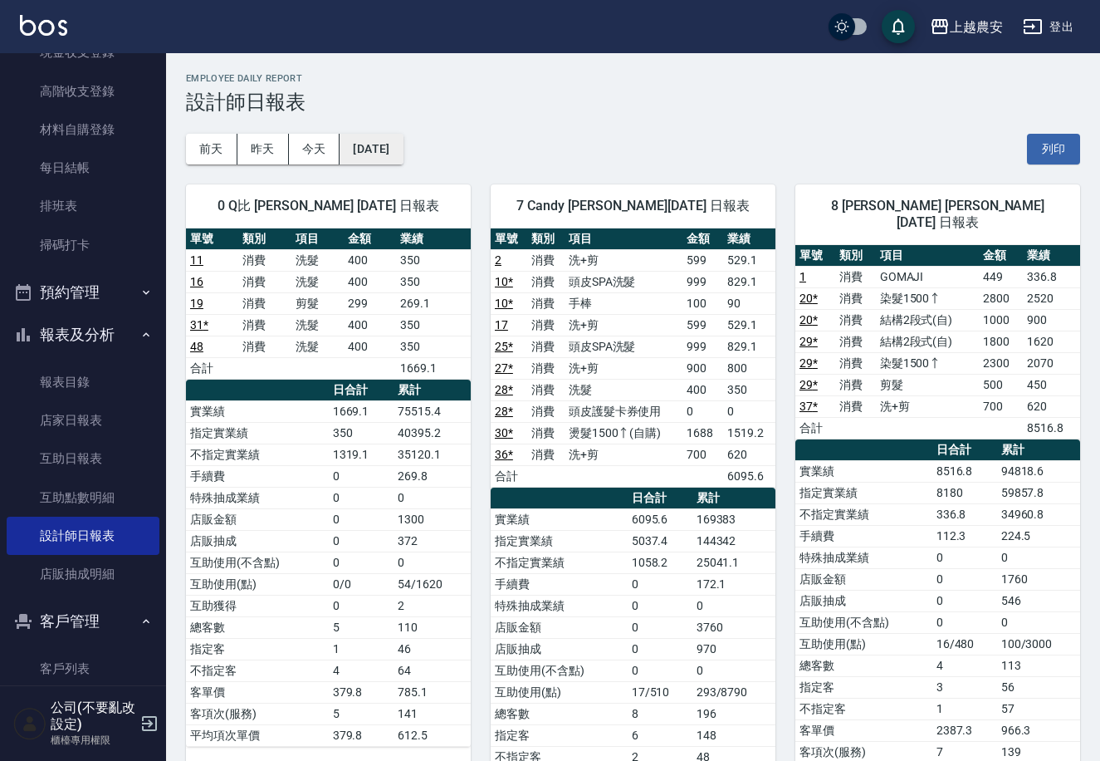
click at [402, 147] on button "[DATE]" at bounding box center [371, 149] width 63 height 31
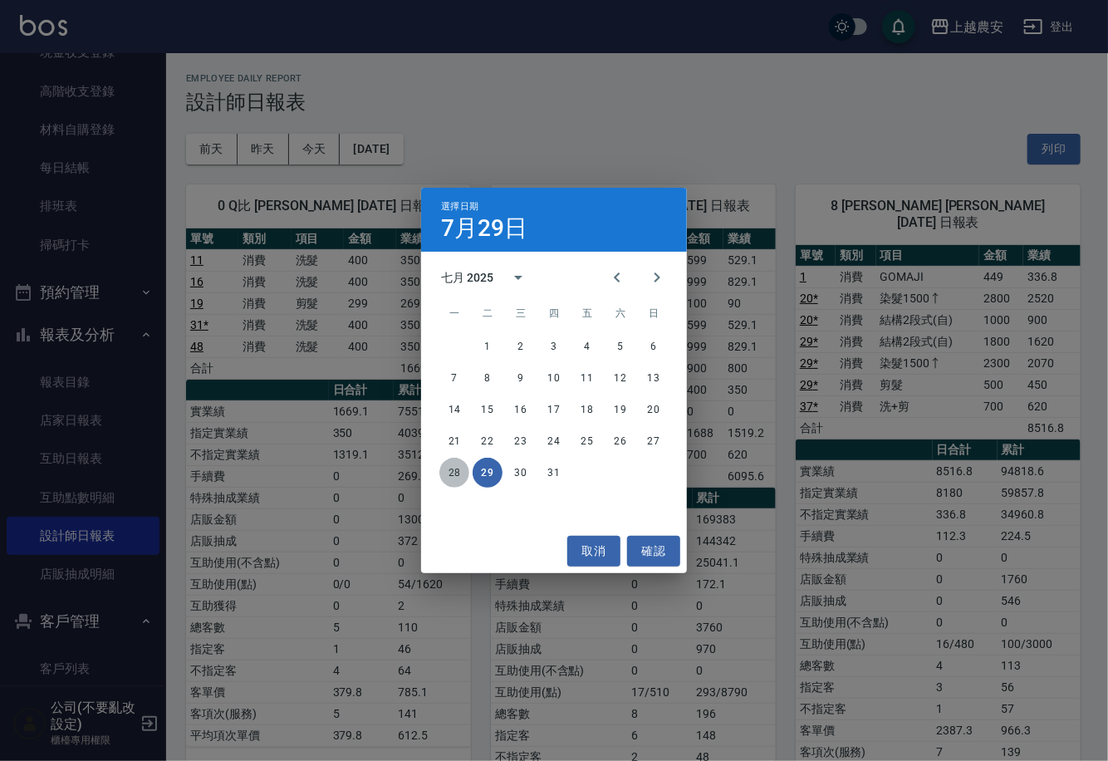
click at [462, 475] on button "28" at bounding box center [454, 473] width 30 height 30
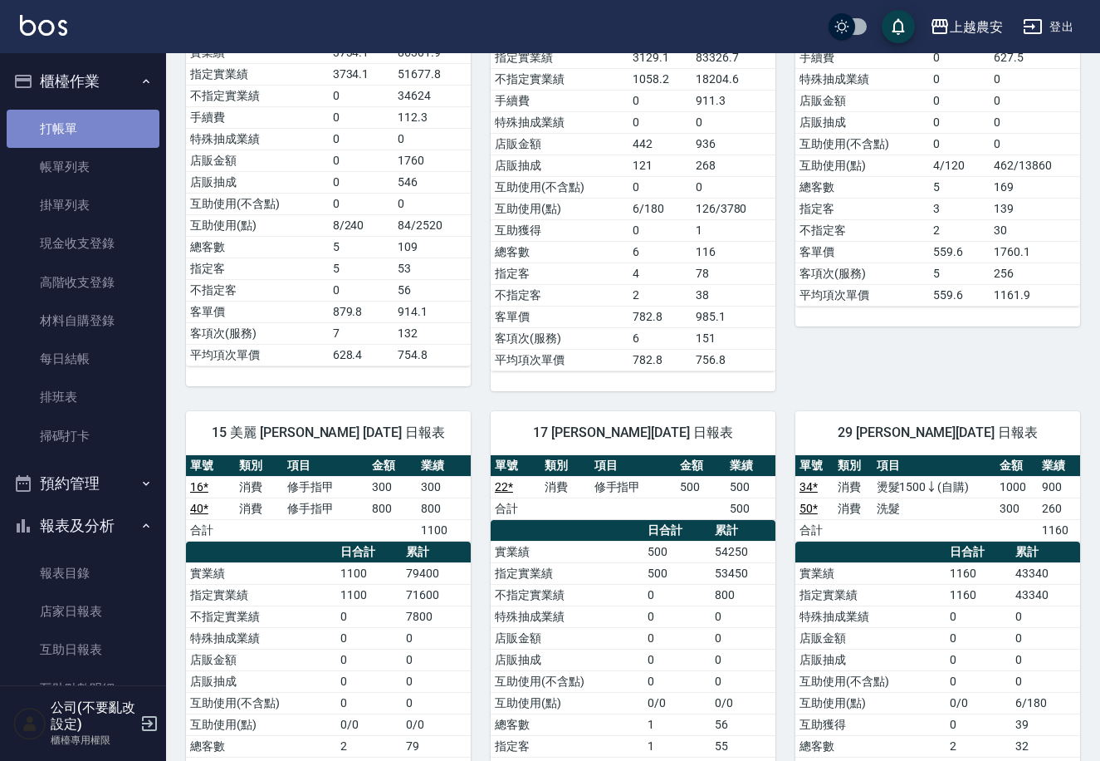
click at [111, 116] on link "打帳單" at bounding box center [83, 129] width 153 height 38
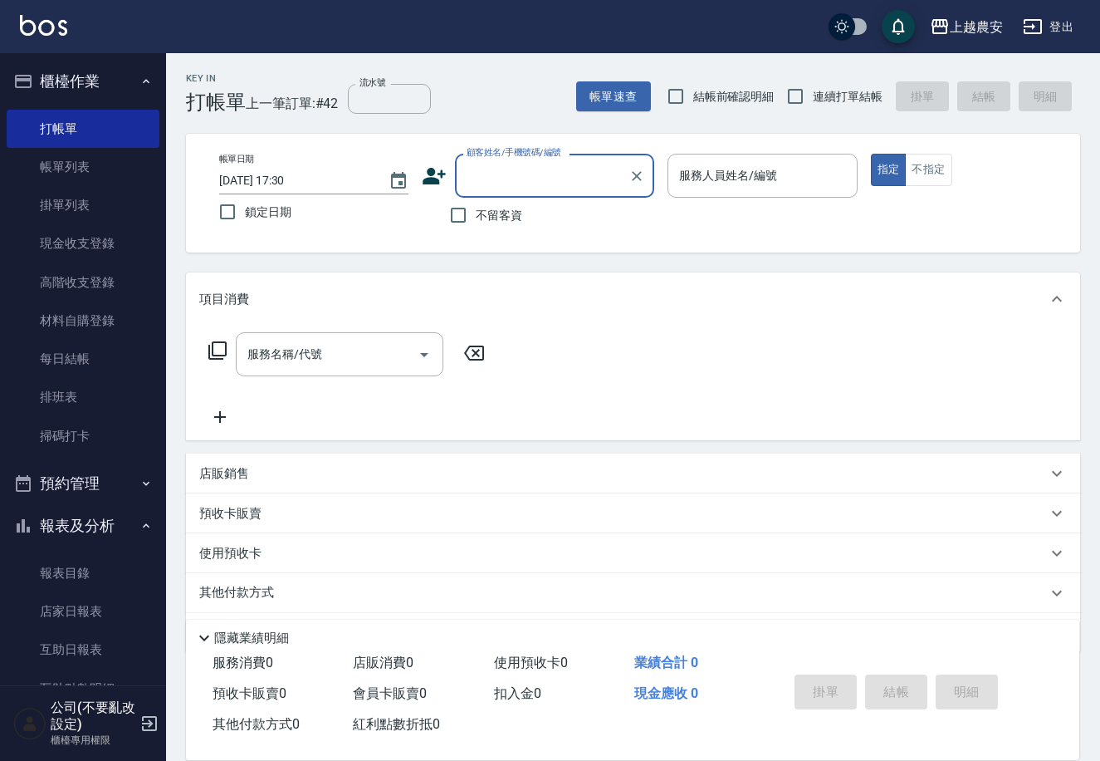
scroll to position [471, 0]
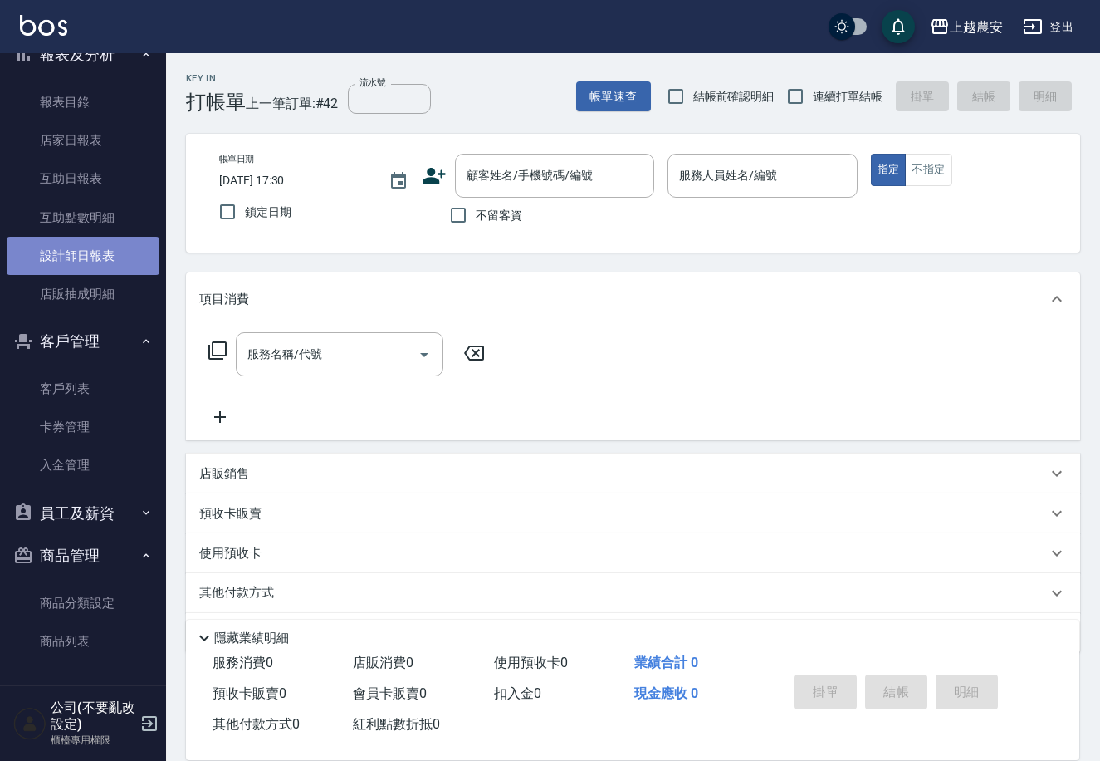
click at [90, 251] on link "設計師日報表" at bounding box center [83, 256] width 153 height 38
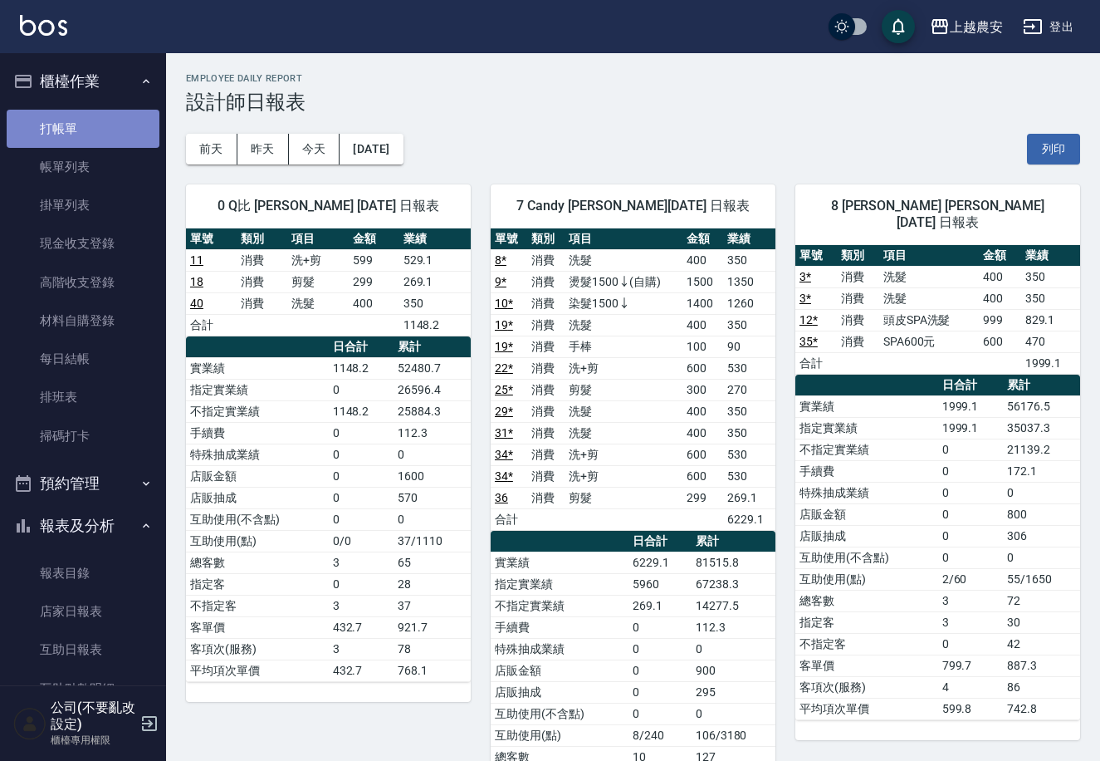
click at [105, 124] on link "打帳單" at bounding box center [83, 129] width 153 height 38
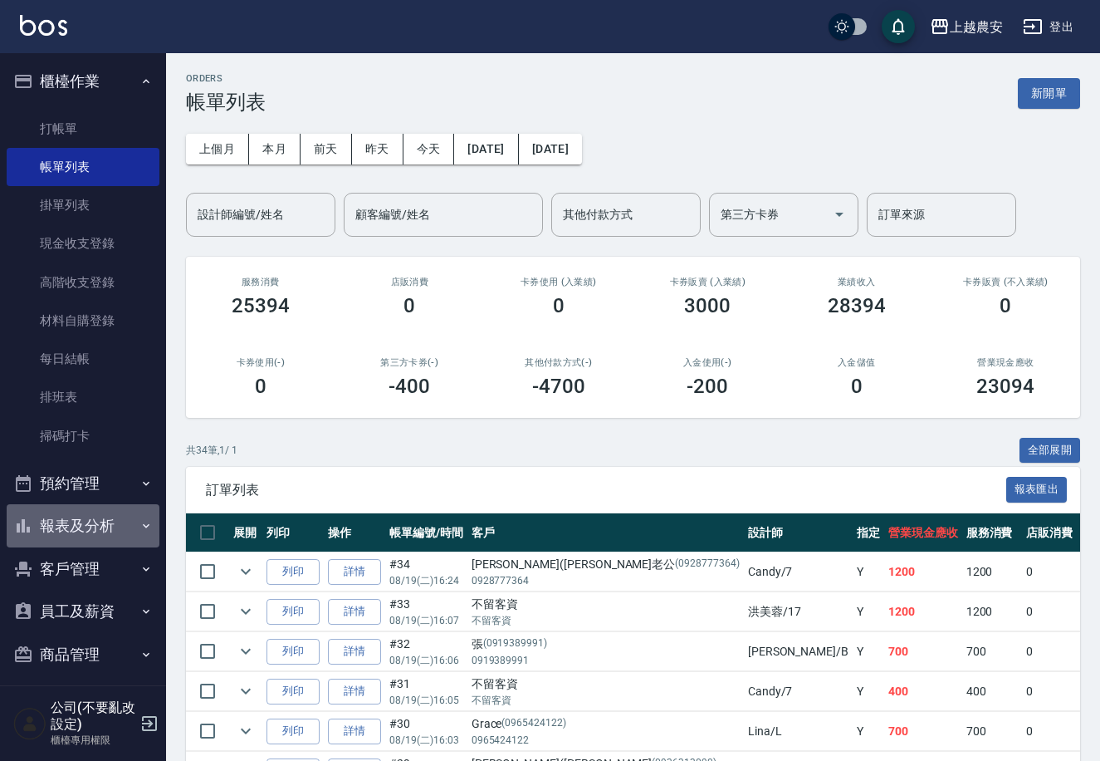
click at [108, 534] on button "報表及分析" at bounding box center [83, 525] width 153 height 43
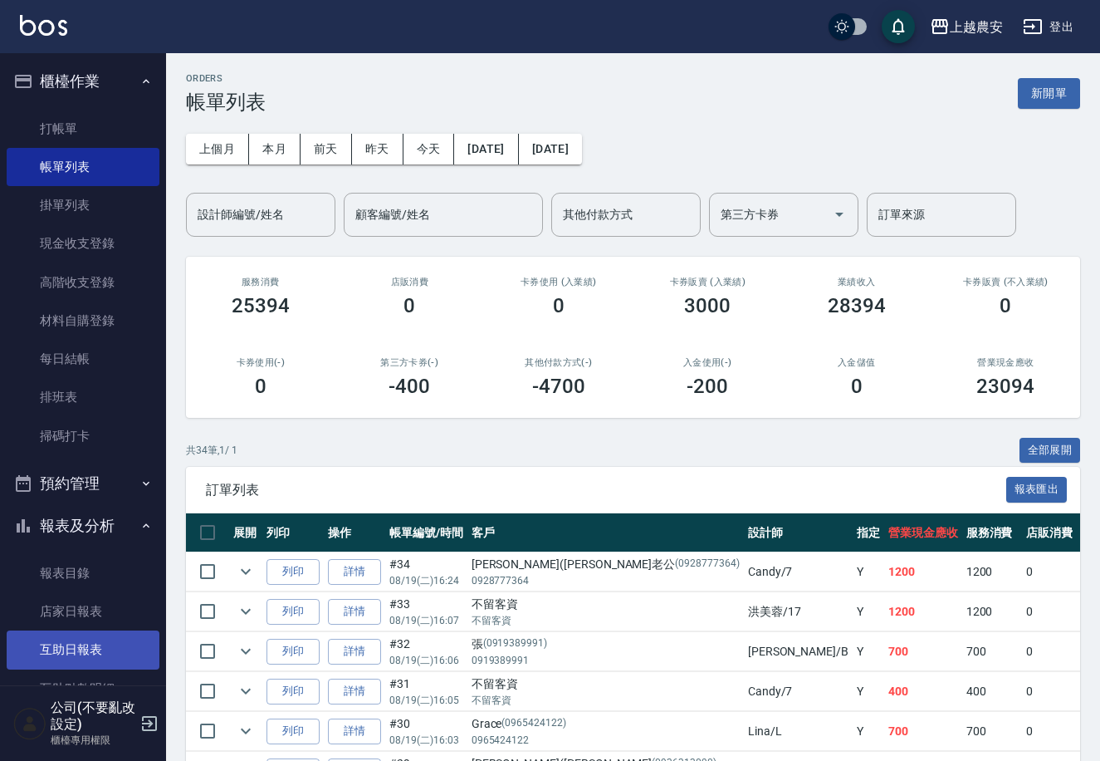
click at [115, 636] on link "互助日報表" at bounding box center [83, 649] width 153 height 38
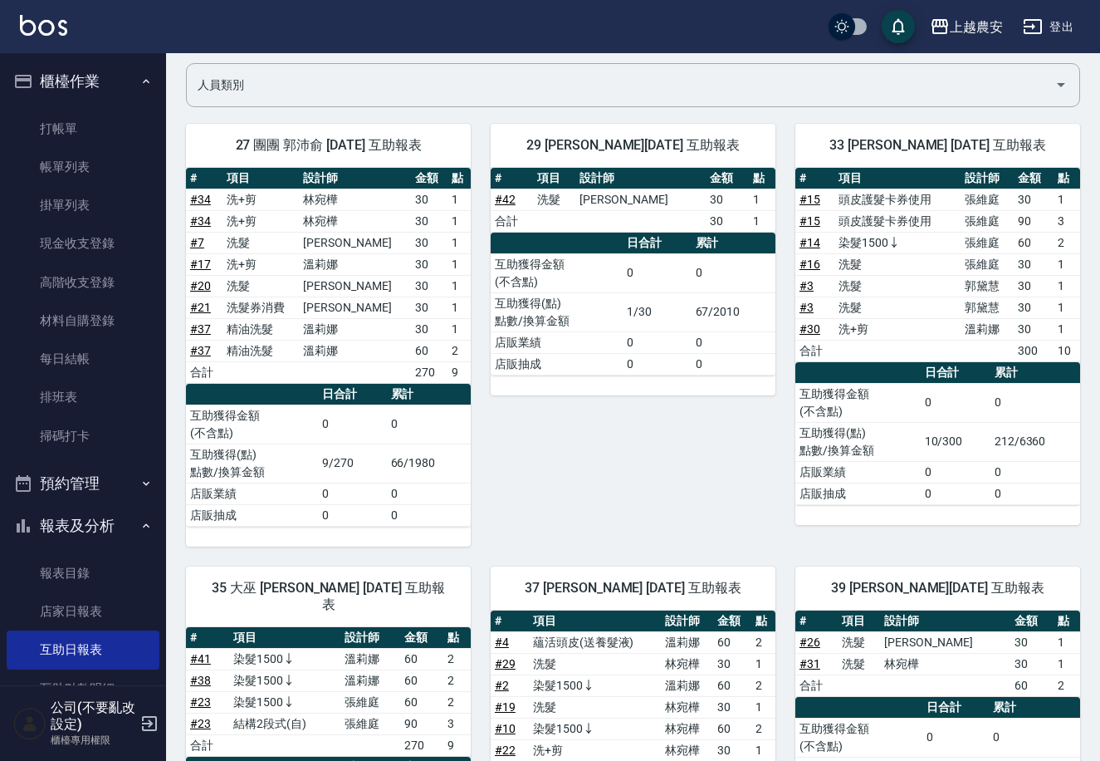
scroll to position [117, 0]
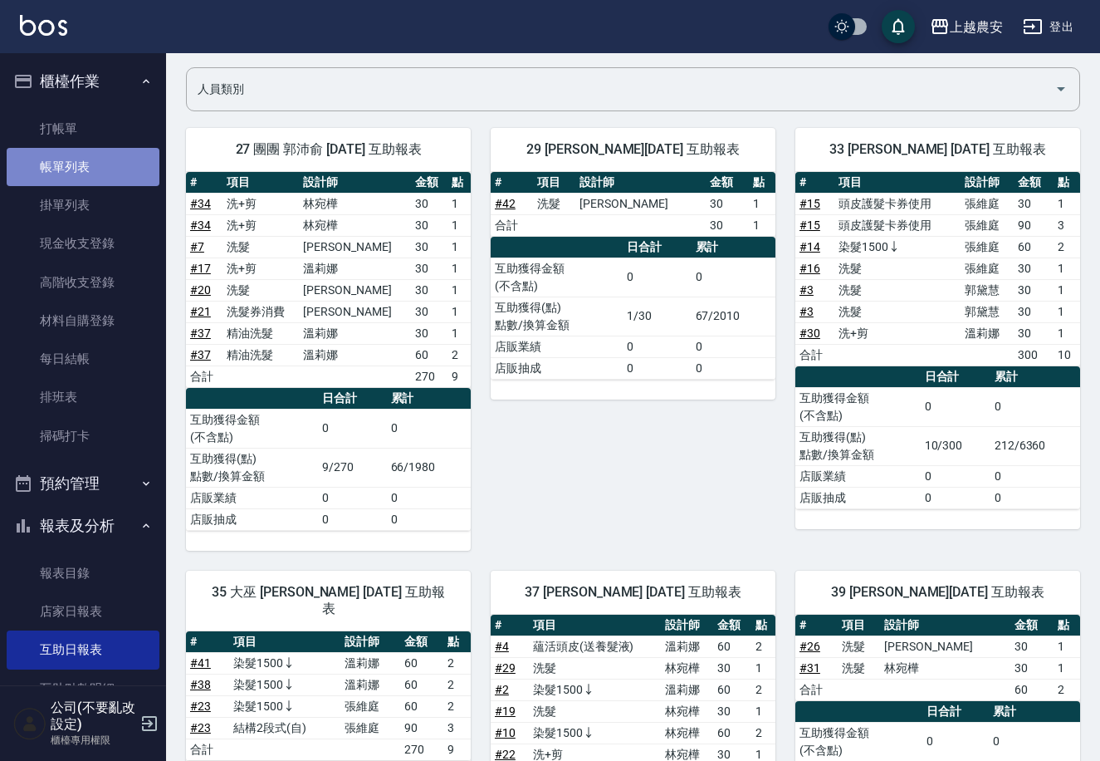
click at [95, 148] on link "帳單列表" at bounding box center [83, 167] width 153 height 38
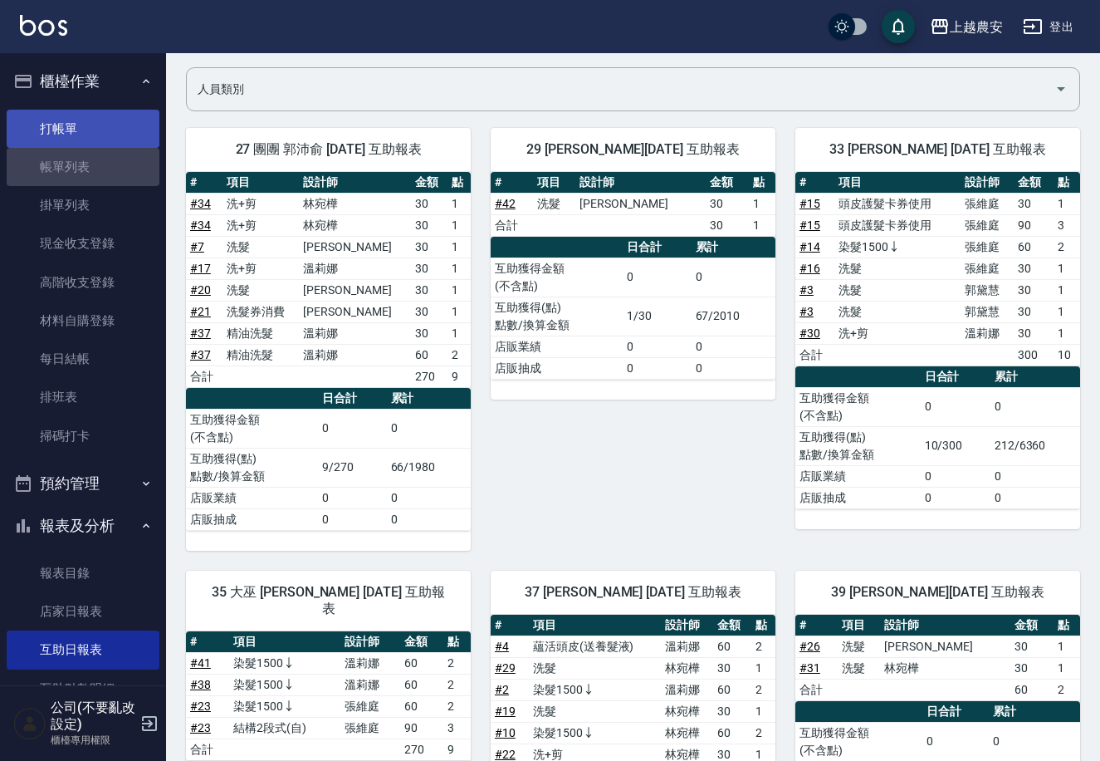
click at [105, 112] on link "打帳單" at bounding box center [83, 129] width 153 height 38
click at [105, 120] on link "打帳單" at bounding box center [83, 129] width 153 height 38
click at [104, 118] on link "打帳單" at bounding box center [83, 129] width 153 height 38
click at [97, 125] on link "打帳單" at bounding box center [83, 129] width 153 height 38
click at [97, 121] on link "打帳單" at bounding box center [83, 129] width 153 height 38
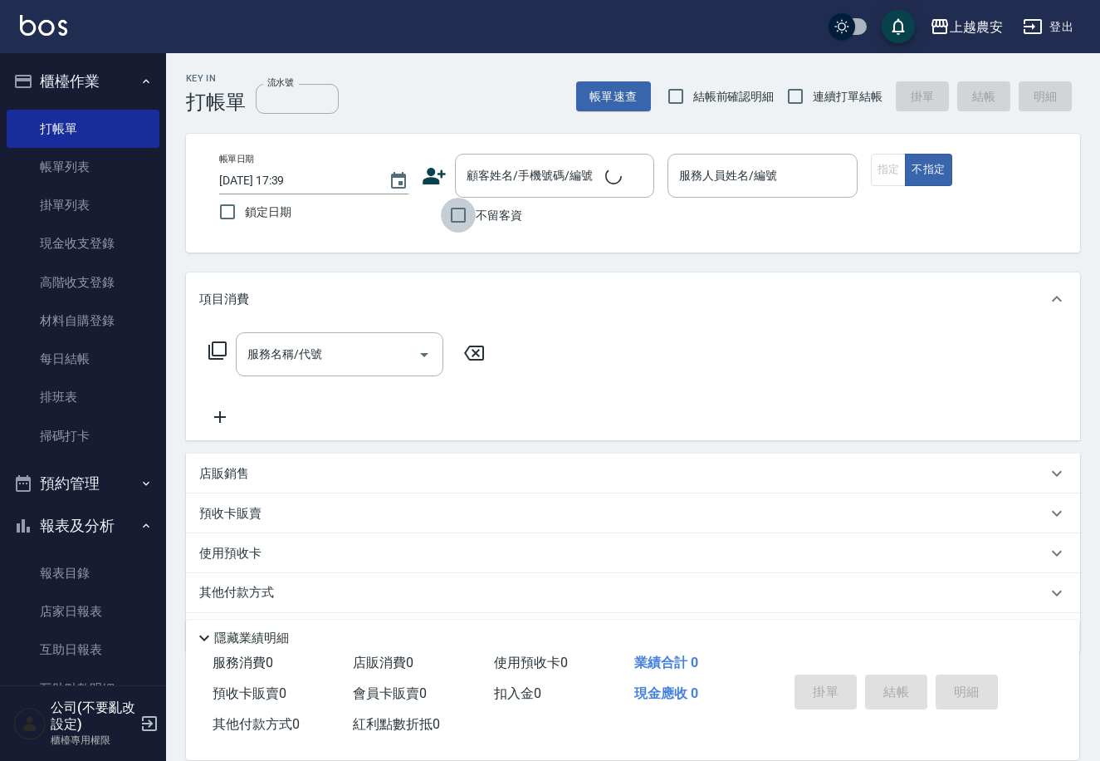
click at [453, 220] on input "不留客資" at bounding box center [458, 215] width 35 height 35
checkbox input "true"
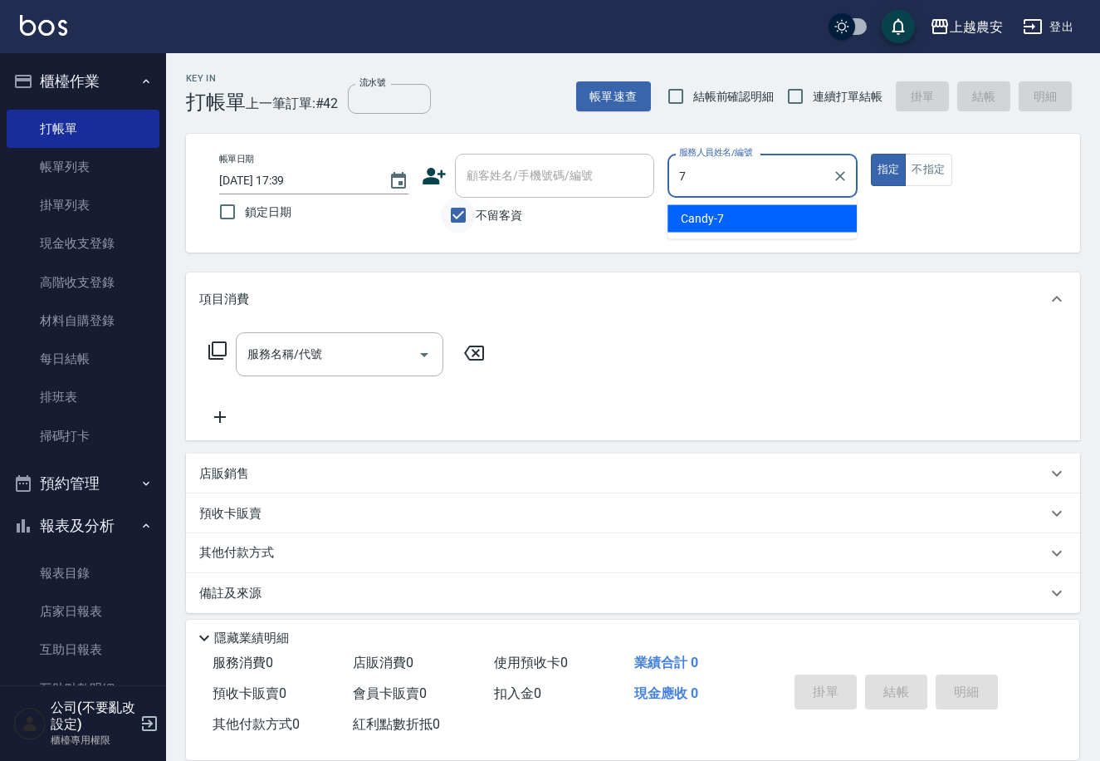
type input "Candy-7"
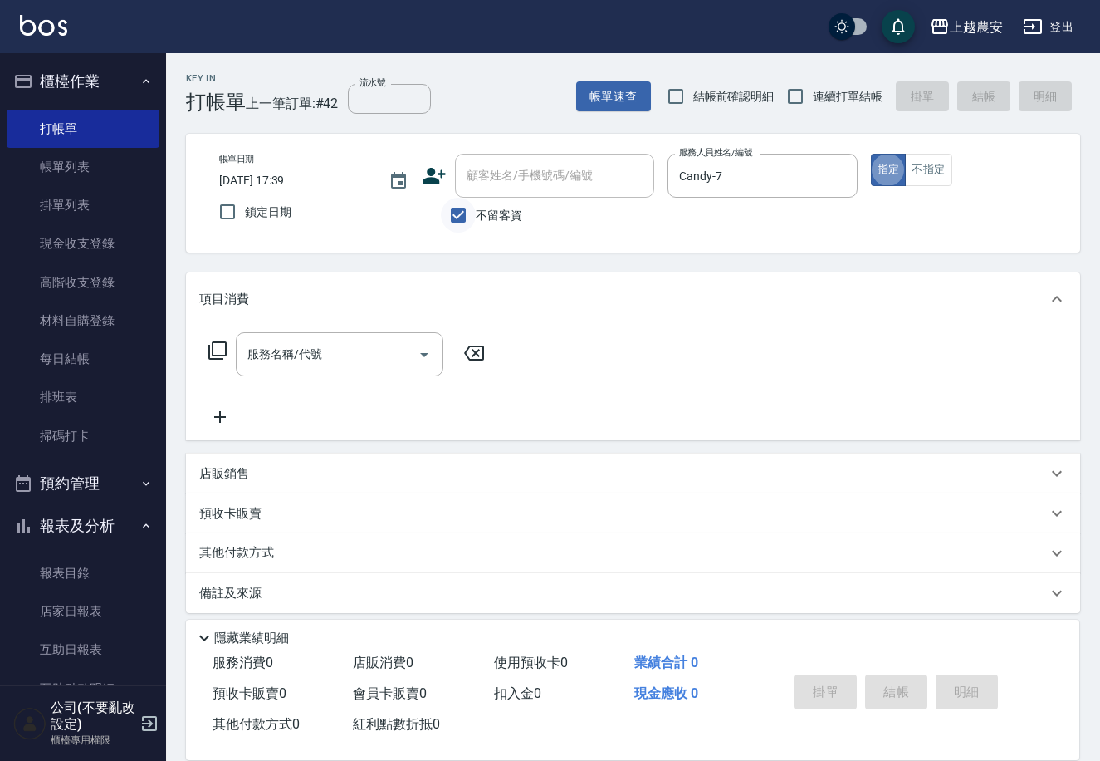
type button "true"
type input "2"
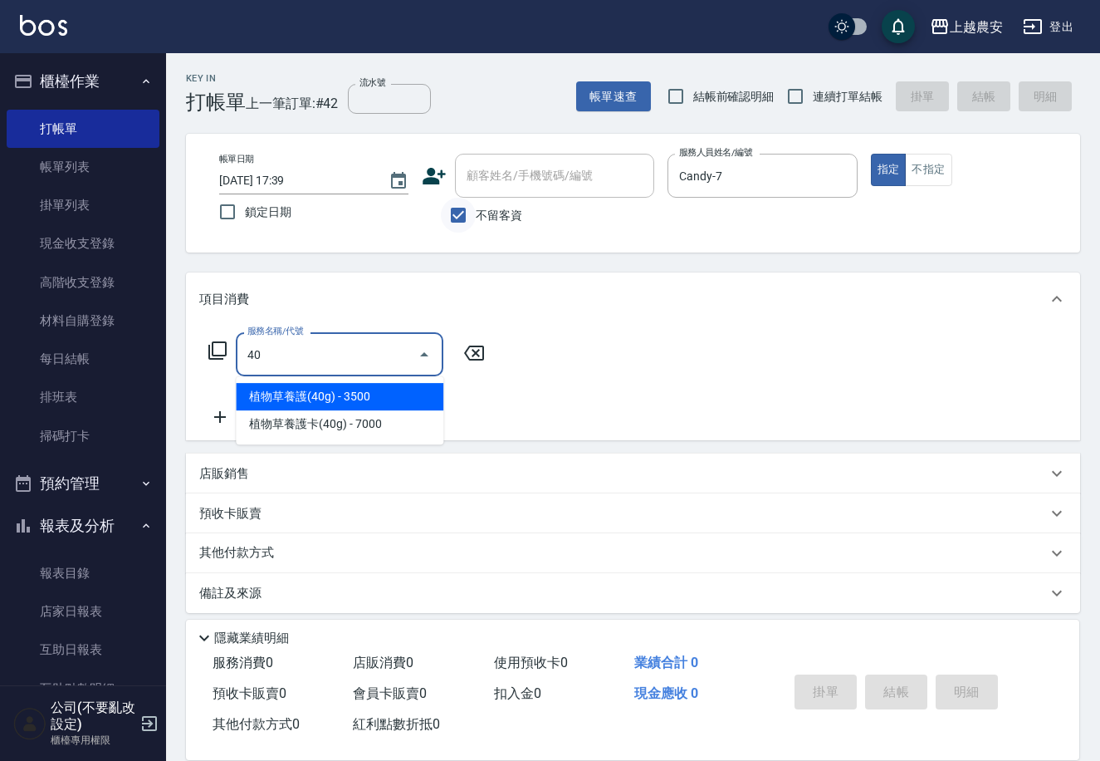
type input "4"
type input "洗+剪(206)"
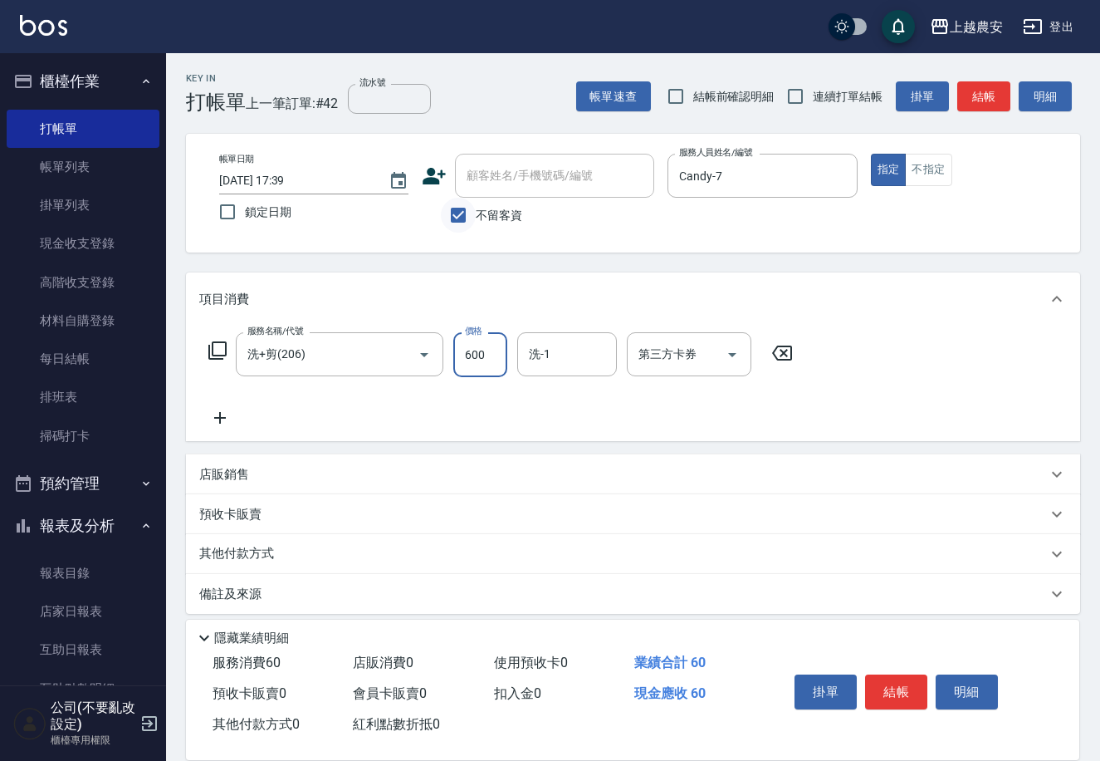
type input "600"
click at [888, 683] on button "結帳" at bounding box center [896, 691] width 62 height 35
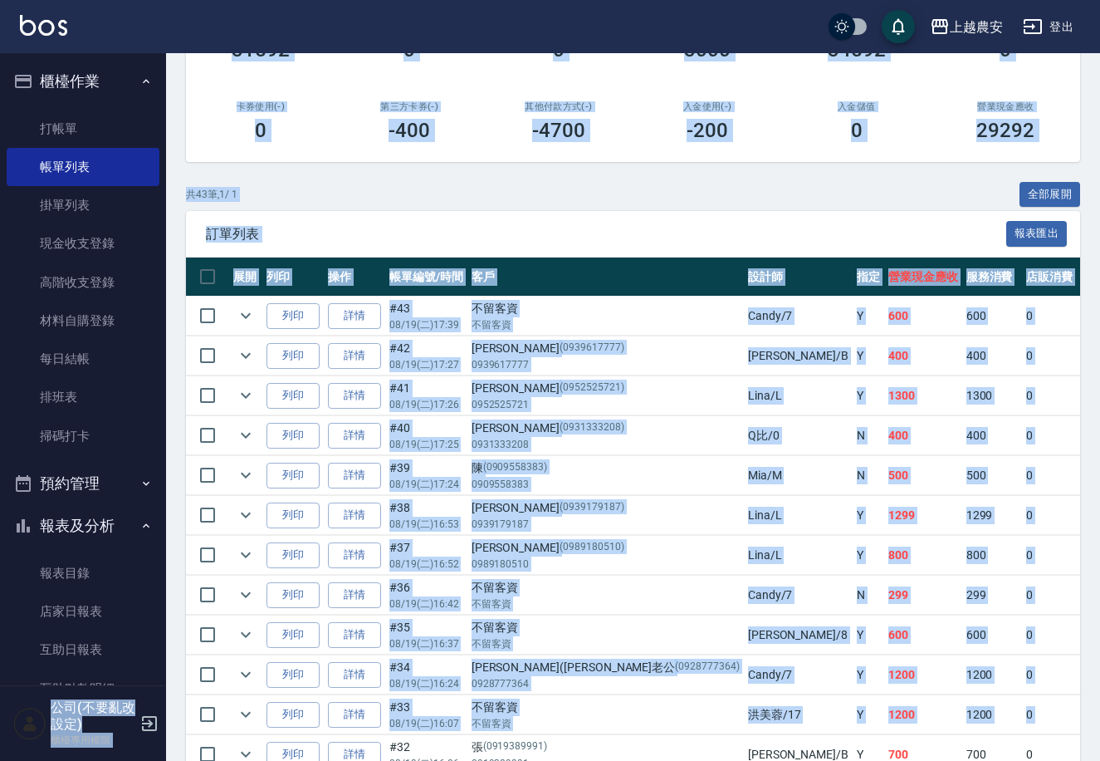
drag, startPoint x: 157, startPoint y: 491, endPoint x: 210, endPoint y: 737, distance: 252.3
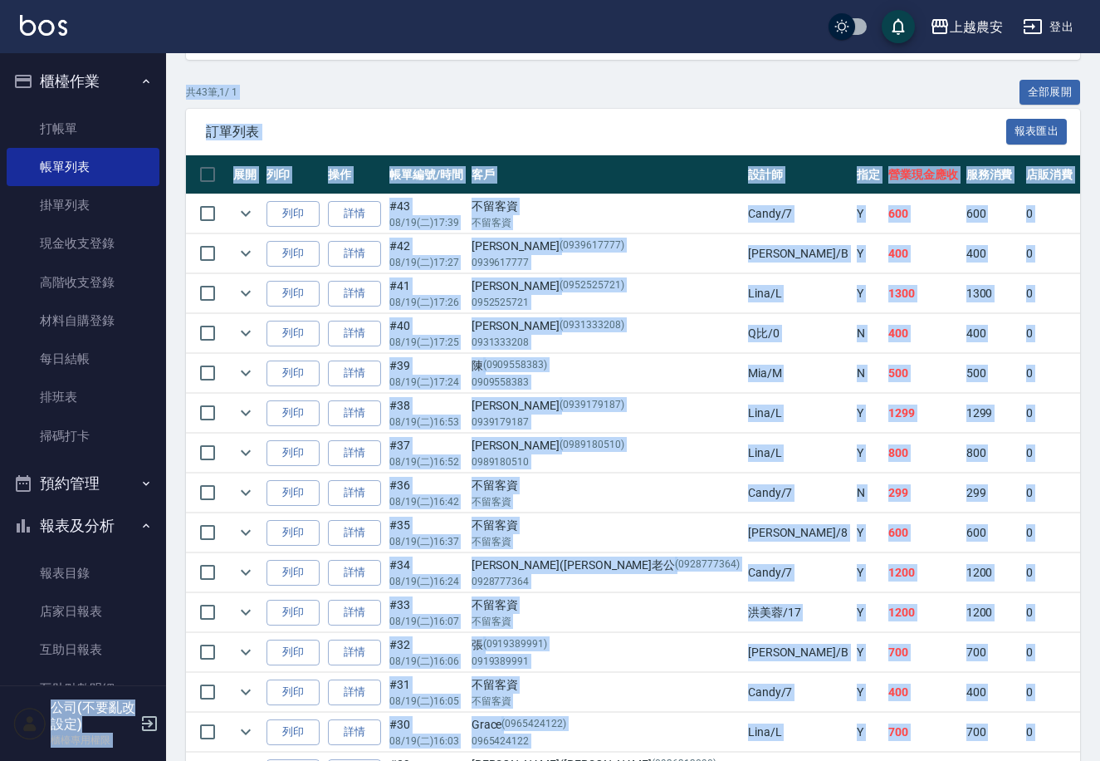
scroll to position [252, 0]
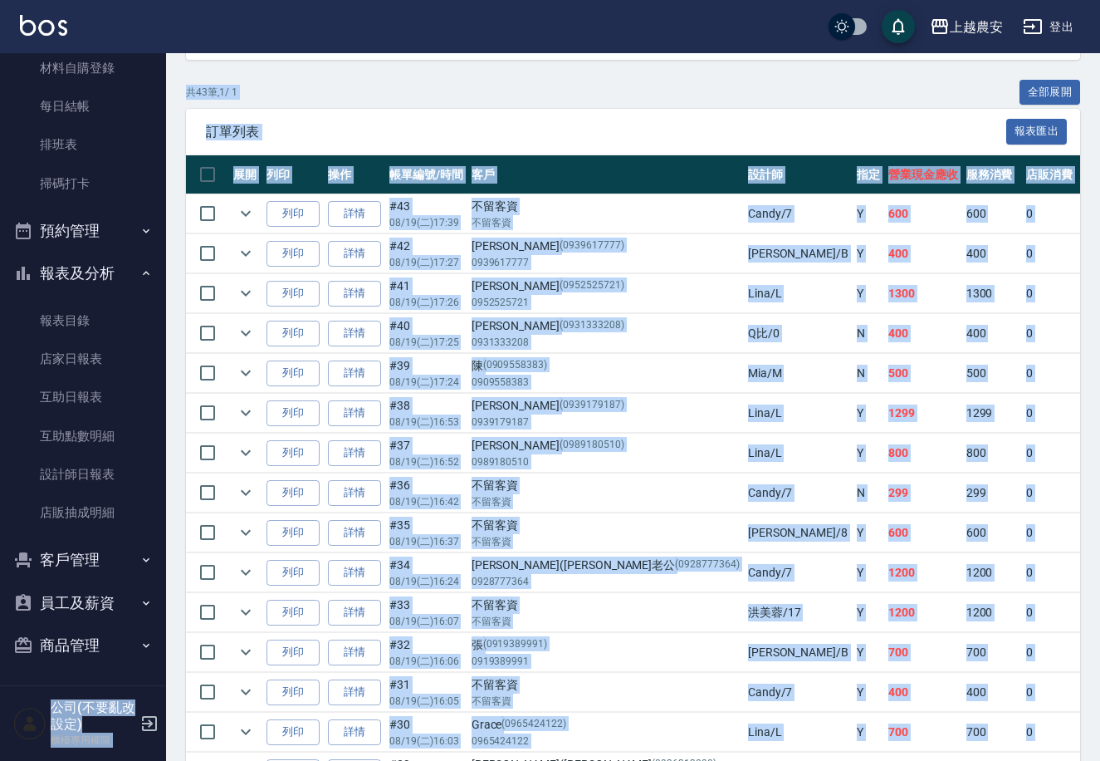
click at [86, 639] on button "商品管理" at bounding box center [83, 645] width 153 height 43
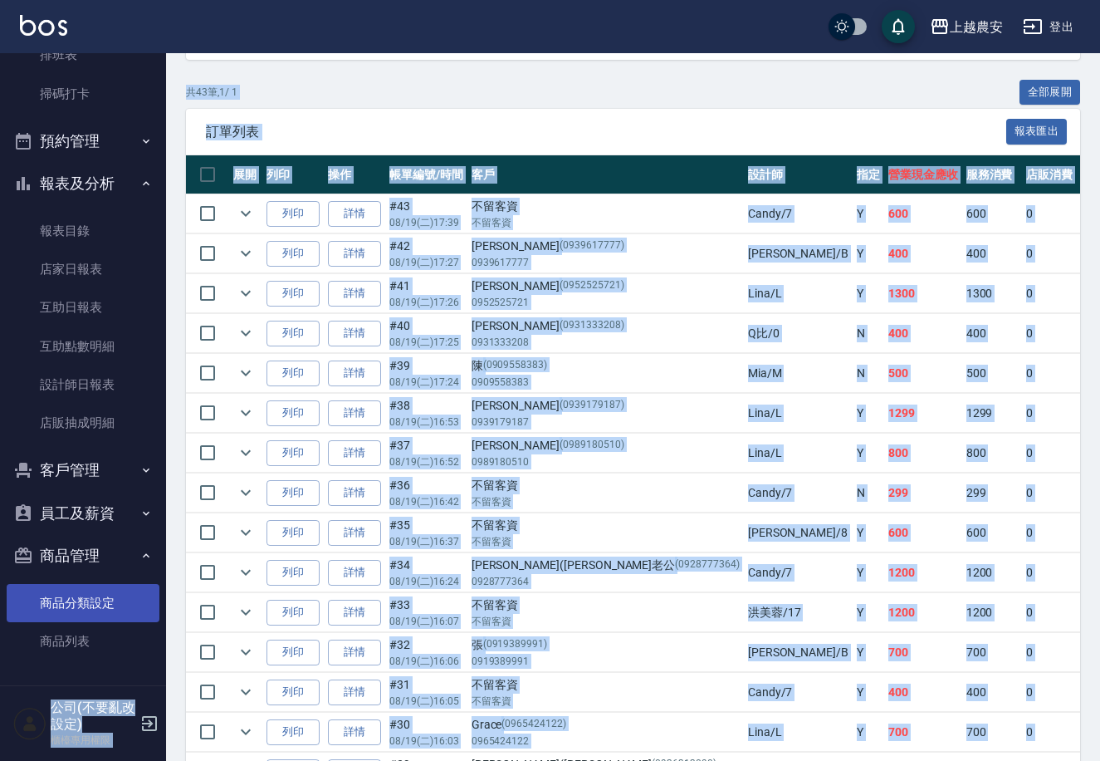
click at [100, 600] on link "商品分類設定" at bounding box center [83, 603] width 153 height 38
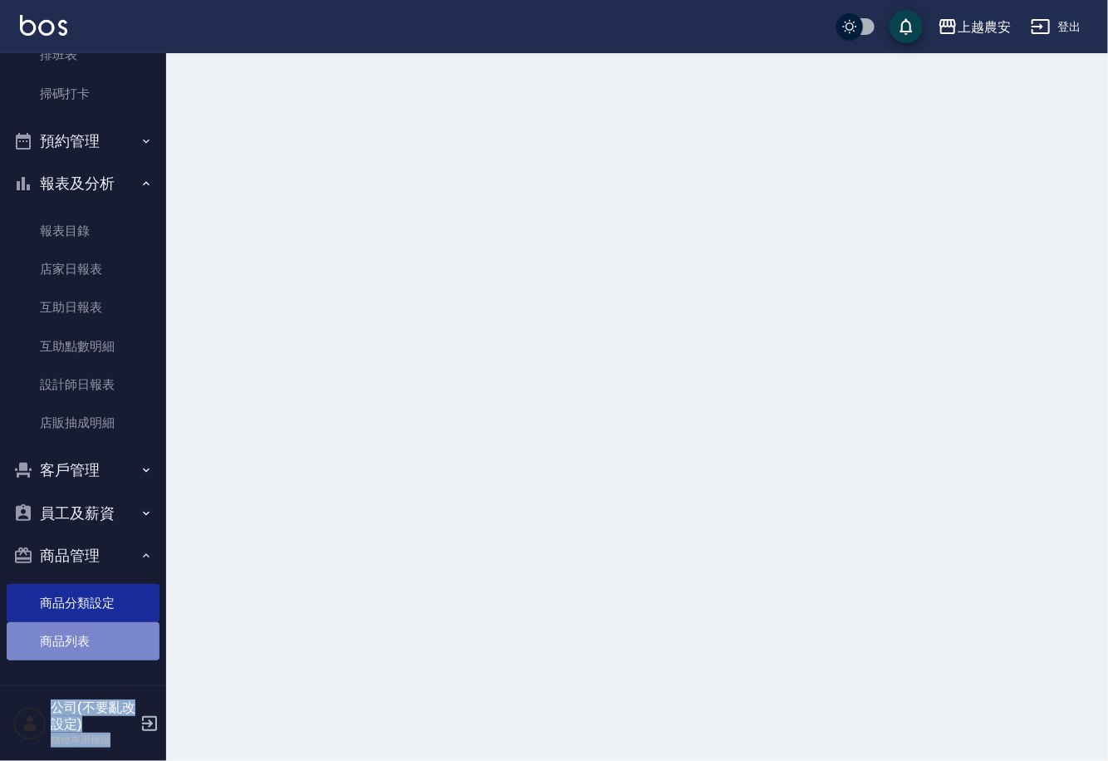
click at [93, 634] on link "商品列表" at bounding box center [83, 641] width 153 height 38
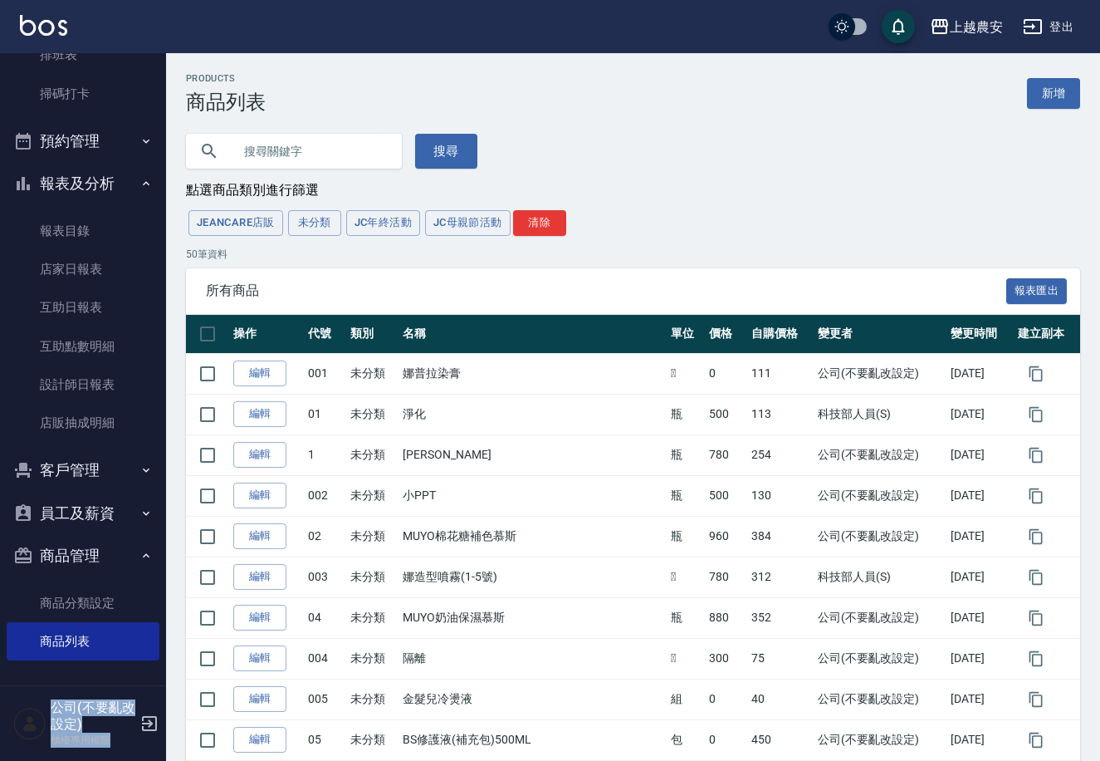
click at [288, 144] on input "text" at bounding box center [311, 151] width 156 height 45
type input "慕"
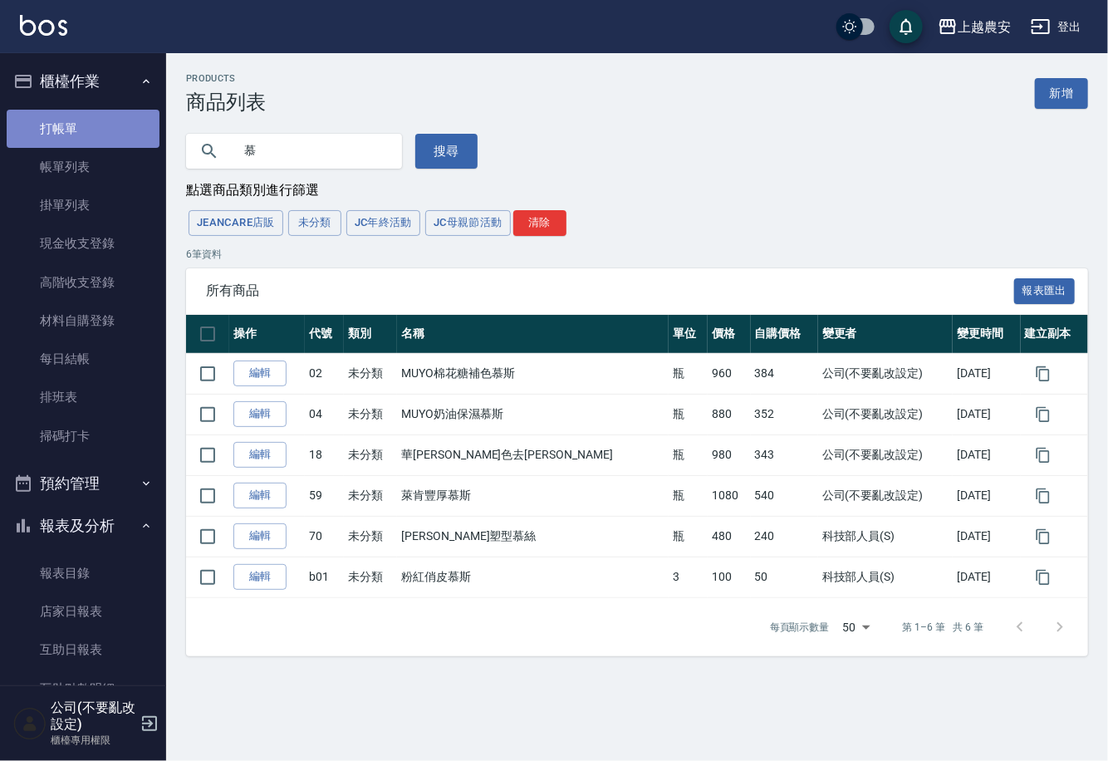
click at [96, 122] on link "打帳單" at bounding box center [83, 129] width 153 height 38
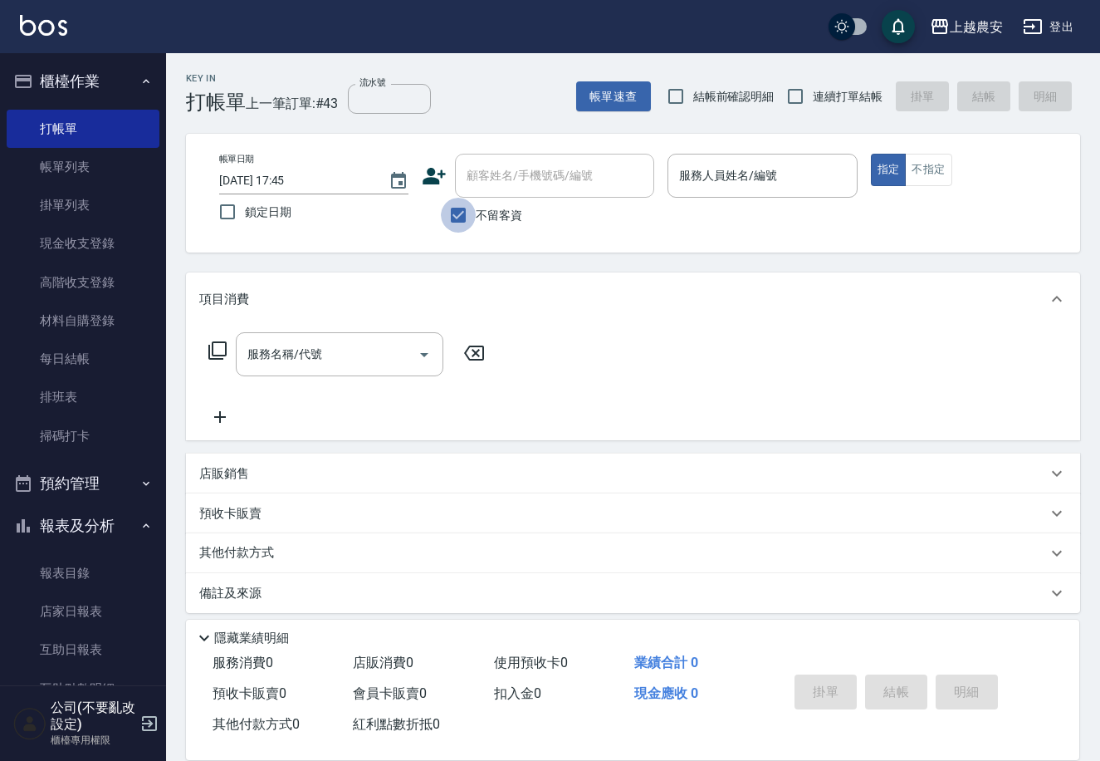
click at [458, 217] on input "不留客資" at bounding box center [458, 215] width 35 height 35
checkbox input "false"
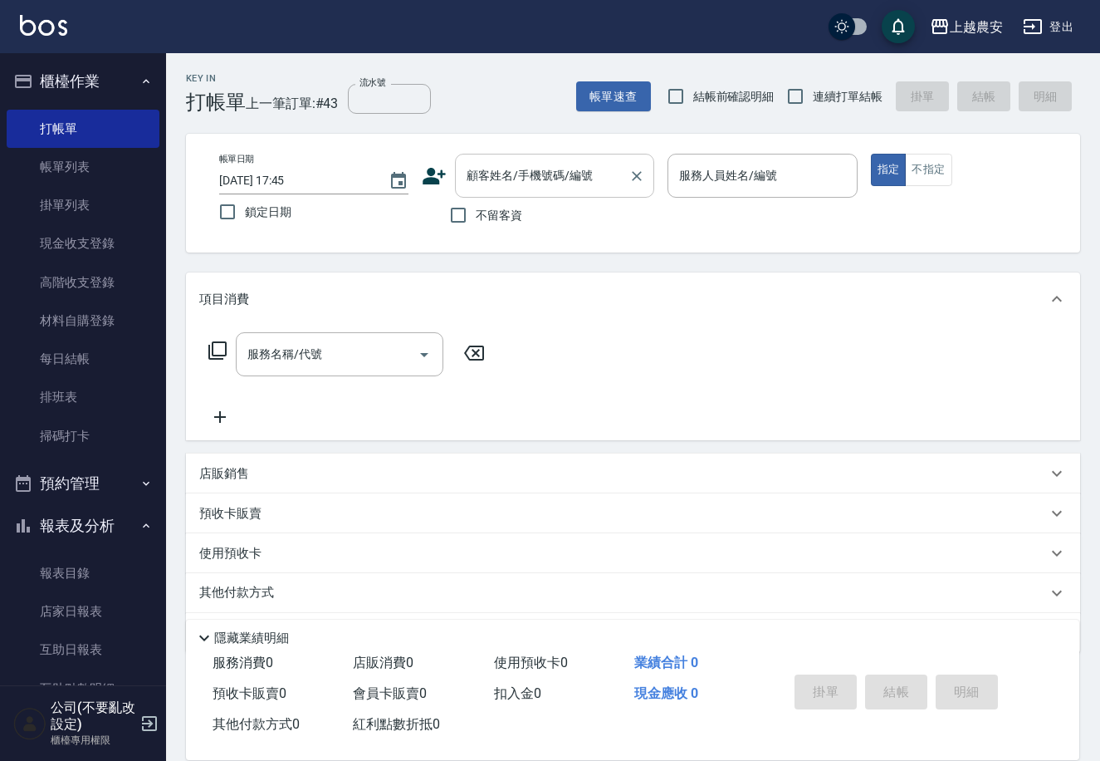
click at [467, 186] on input "顧客姓名/手機號碼/編號" at bounding box center [542, 175] width 159 height 29
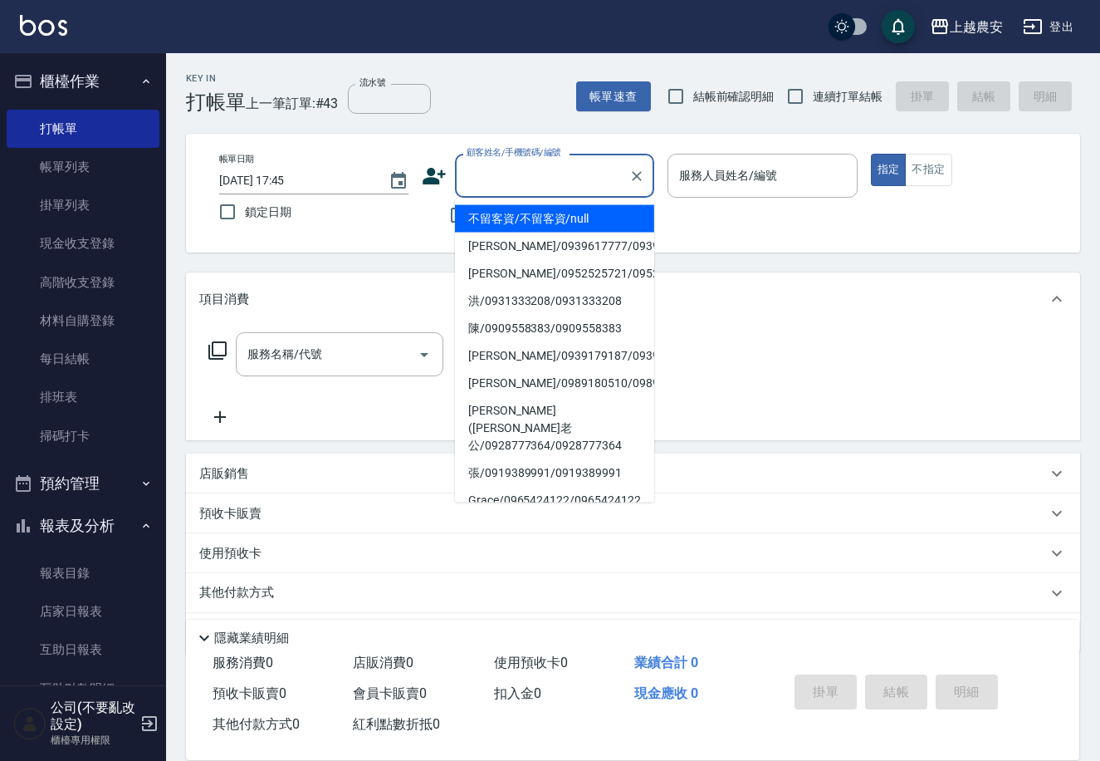
type input "ˋ"
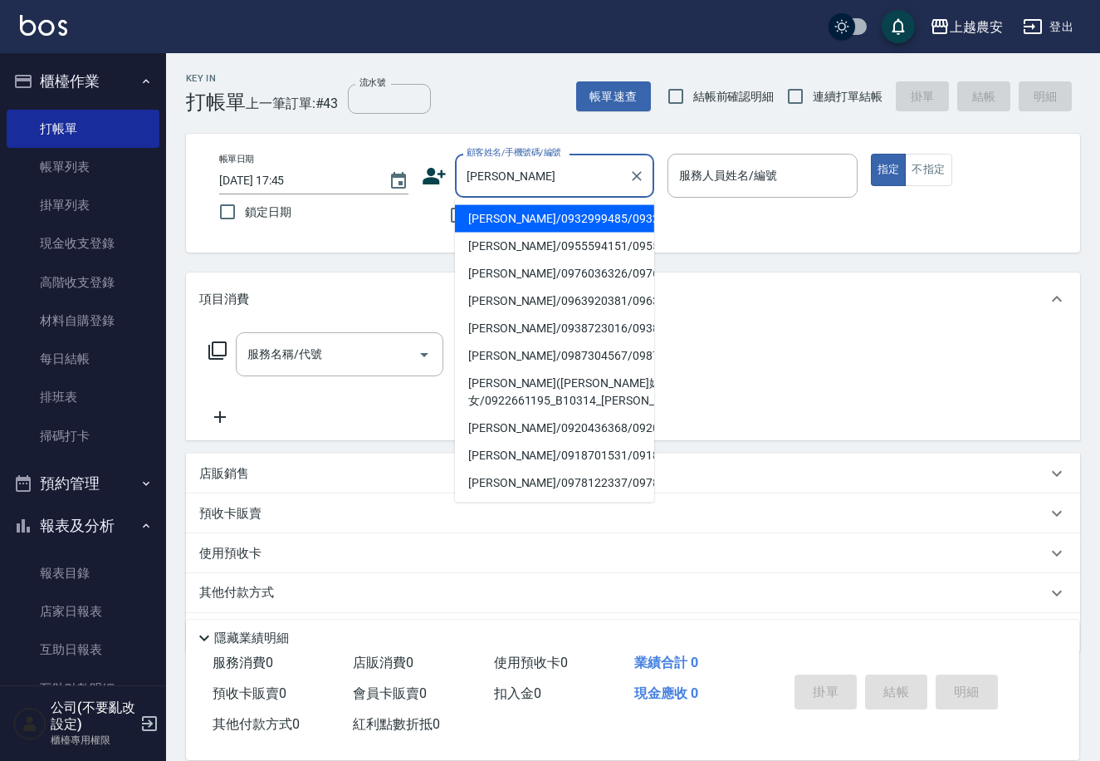
click at [494, 213] on li "[PERSON_NAME]/0932999485/0932999485" at bounding box center [554, 218] width 199 height 27
type input "[PERSON_NAME]/0932999485/0932999485"
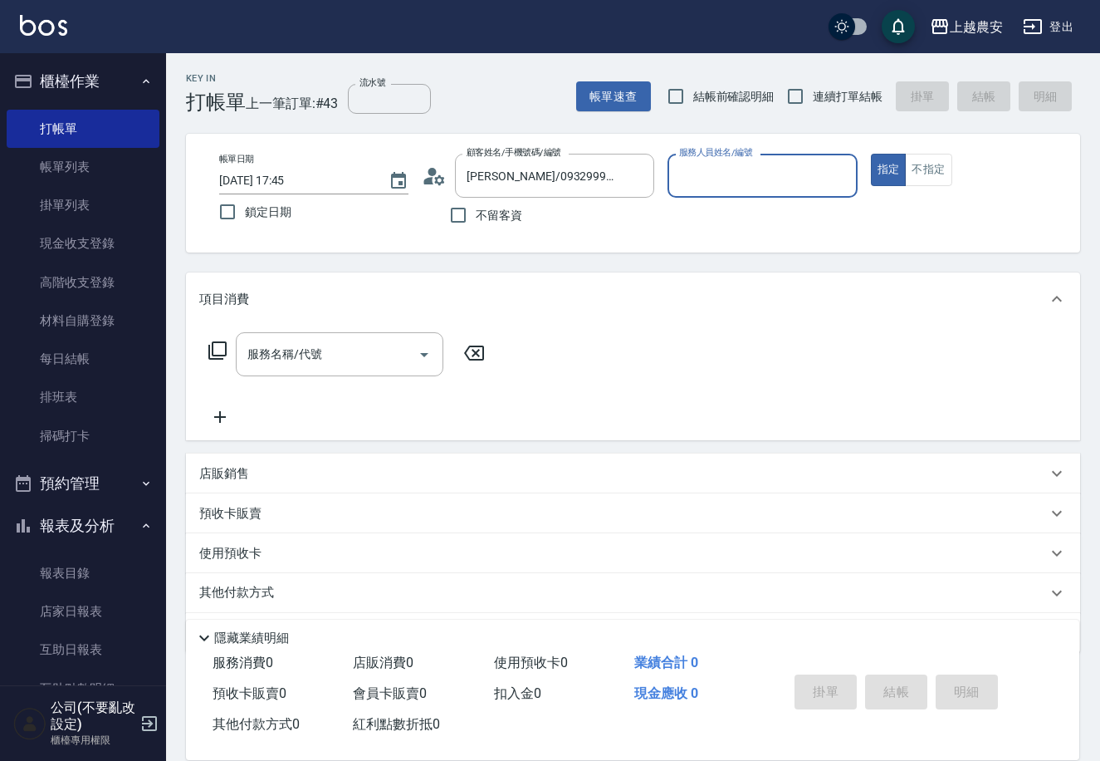
type input "美雅-B"
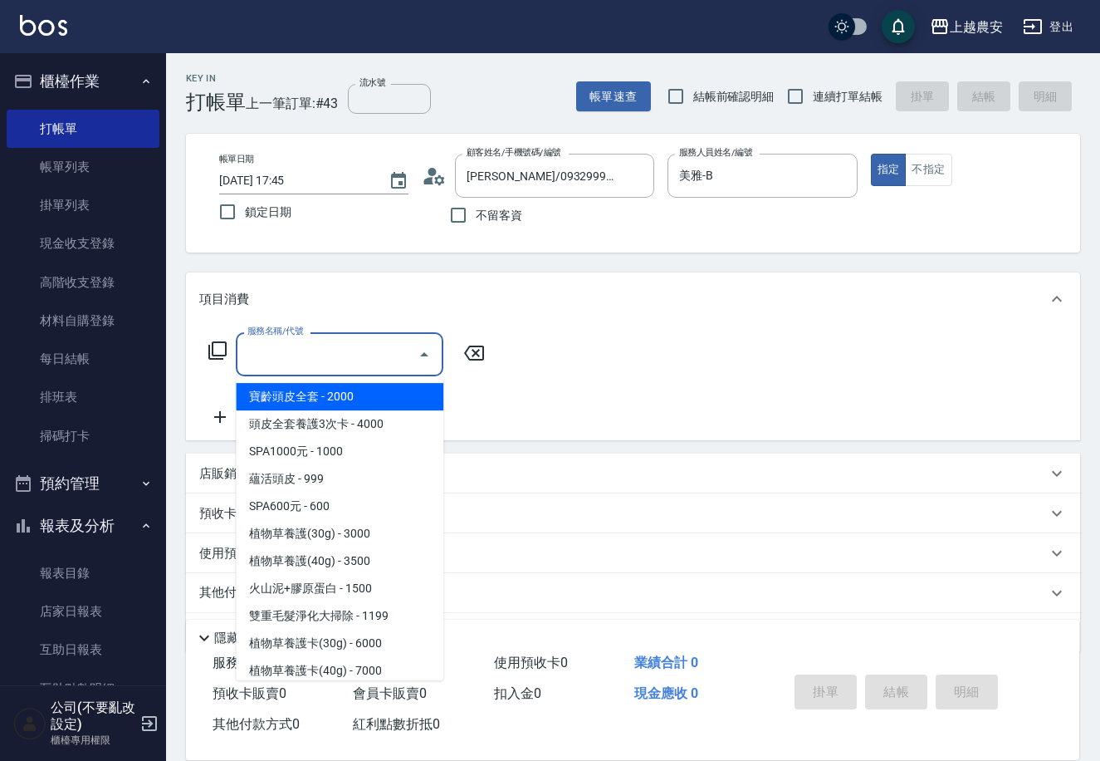
click at [315, 342] on input "服務名稱/代號" at bounding box center [327, 354] width 168 height 29
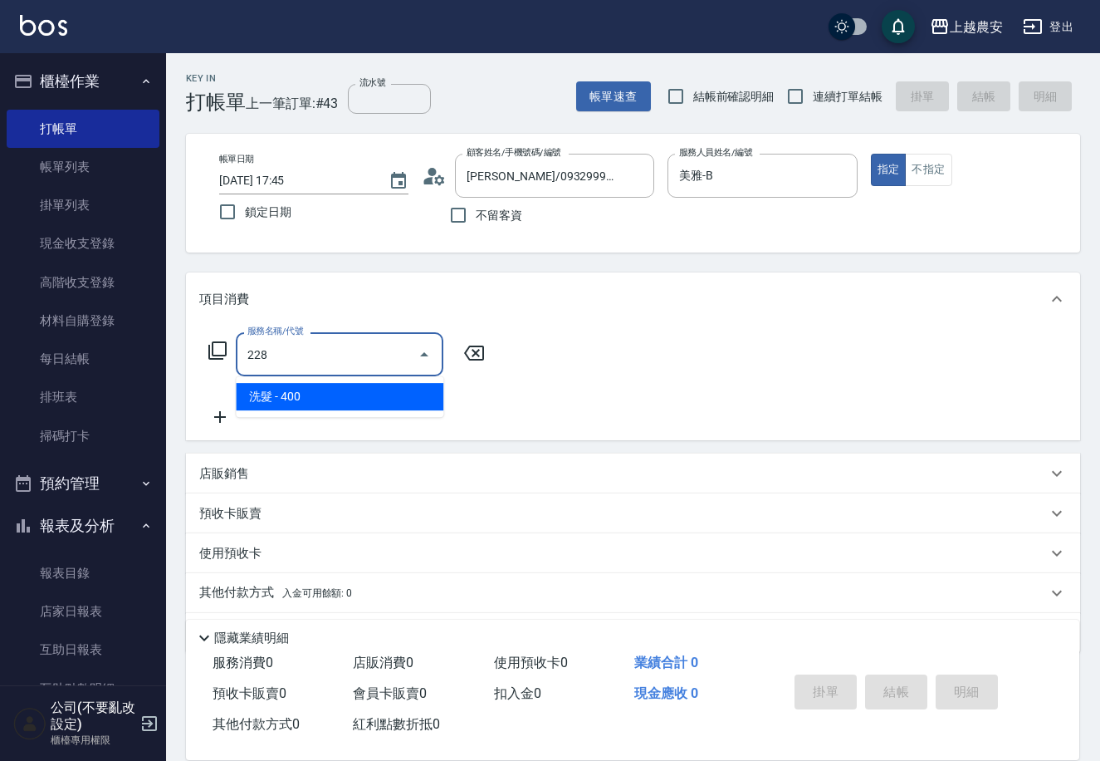
type input "洗髮(228)"
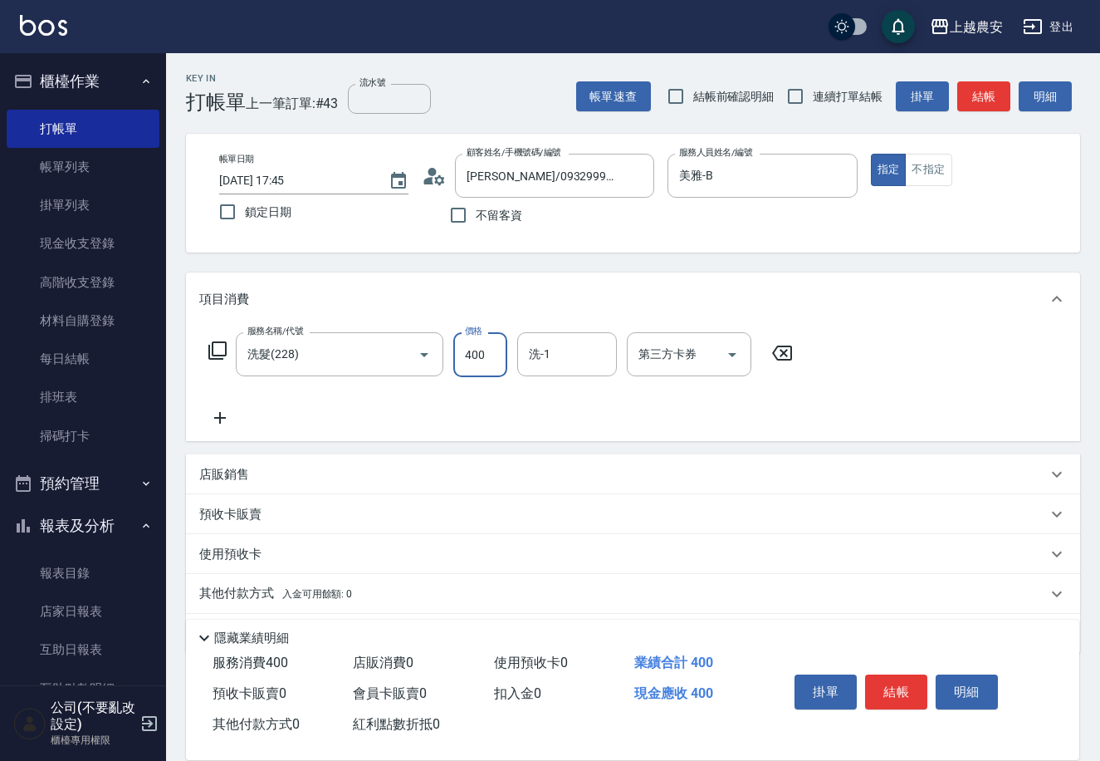
click at [218, 418] on icon at bounding box center [220, 418] width 12 height 12
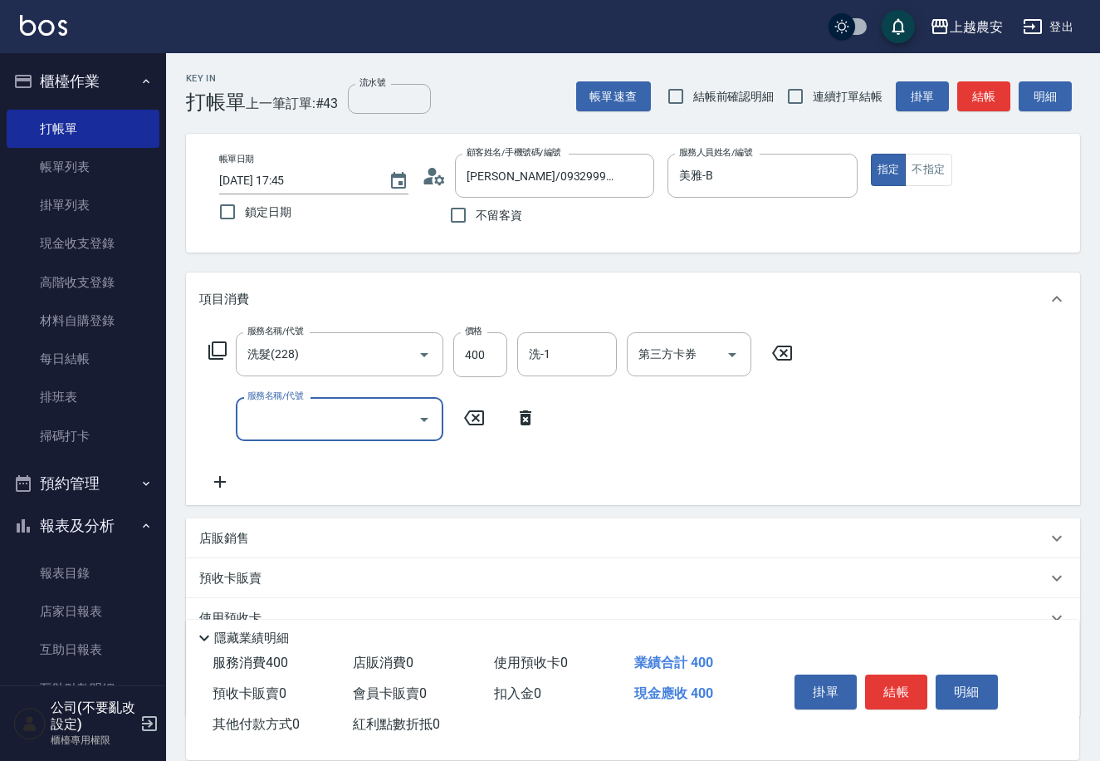
click at [251, 411] on input "服務名稱/代號" at bounding box center [327, 418] width 168 height 29
click at [216, 347] on icon at bounding box center [218, 350] width 20 height 20
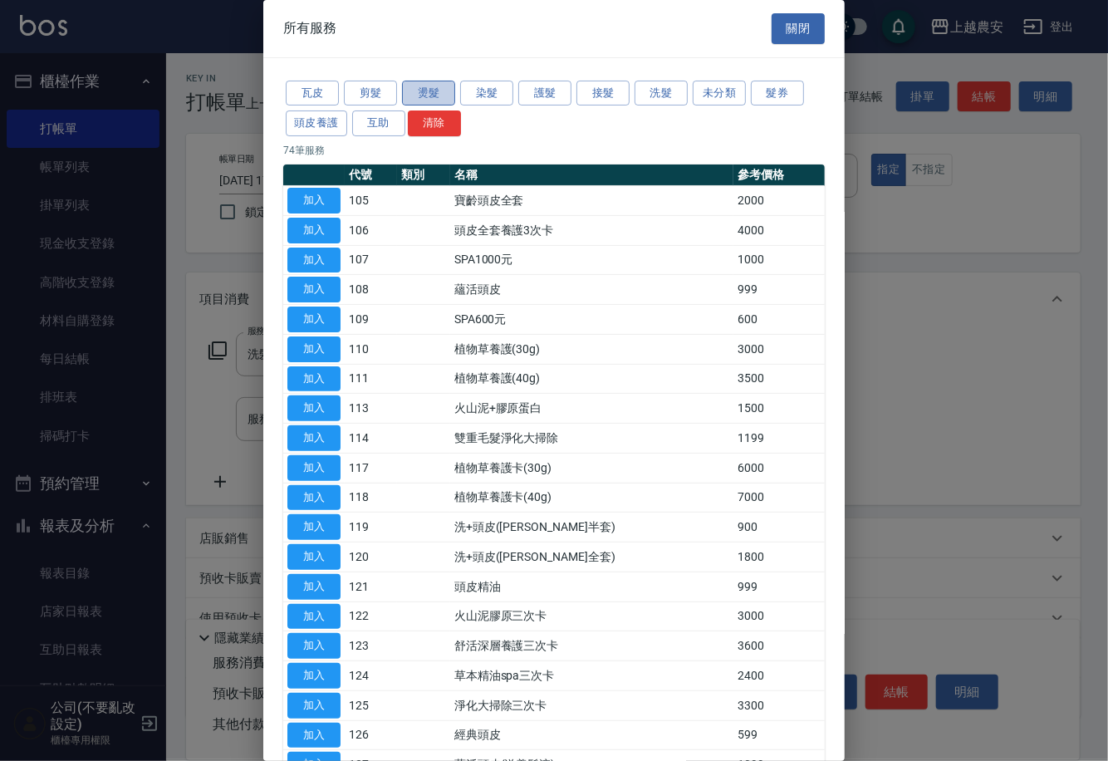
click at [433, 88] on button "燙髮" at bounding box center [428, 94] width 53 height 26
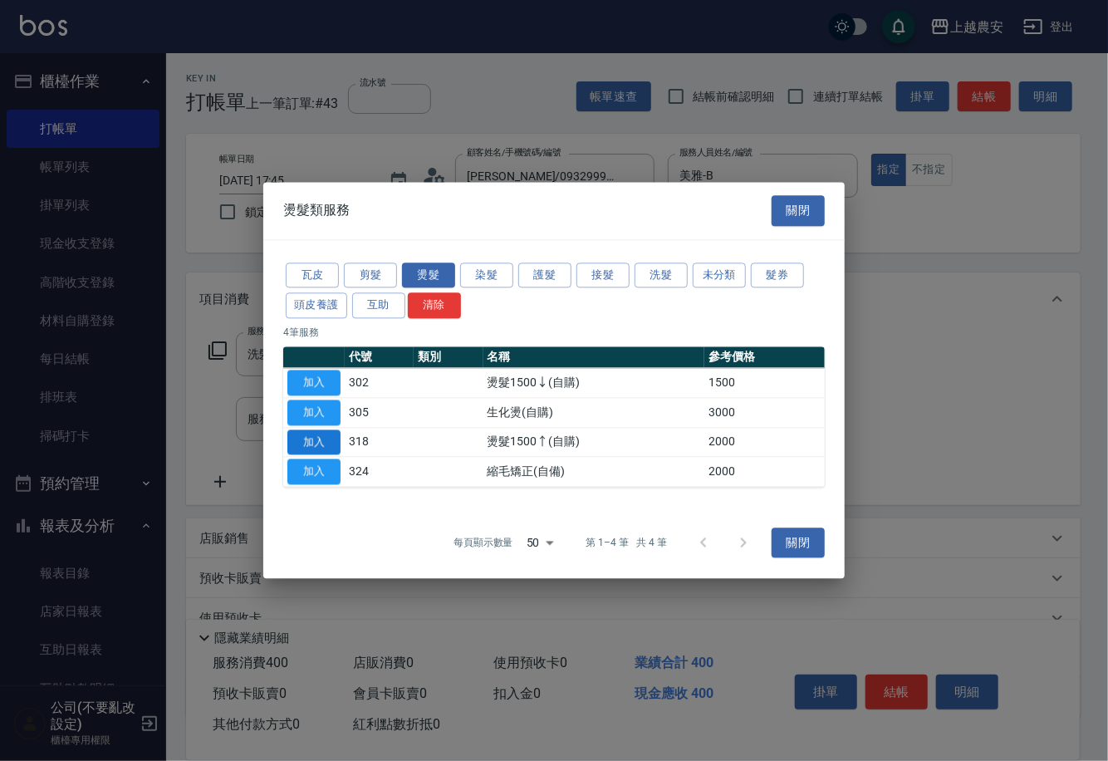
click at [306, 445] on button "加入" at bounding box center [313, 442] width 53 height 26
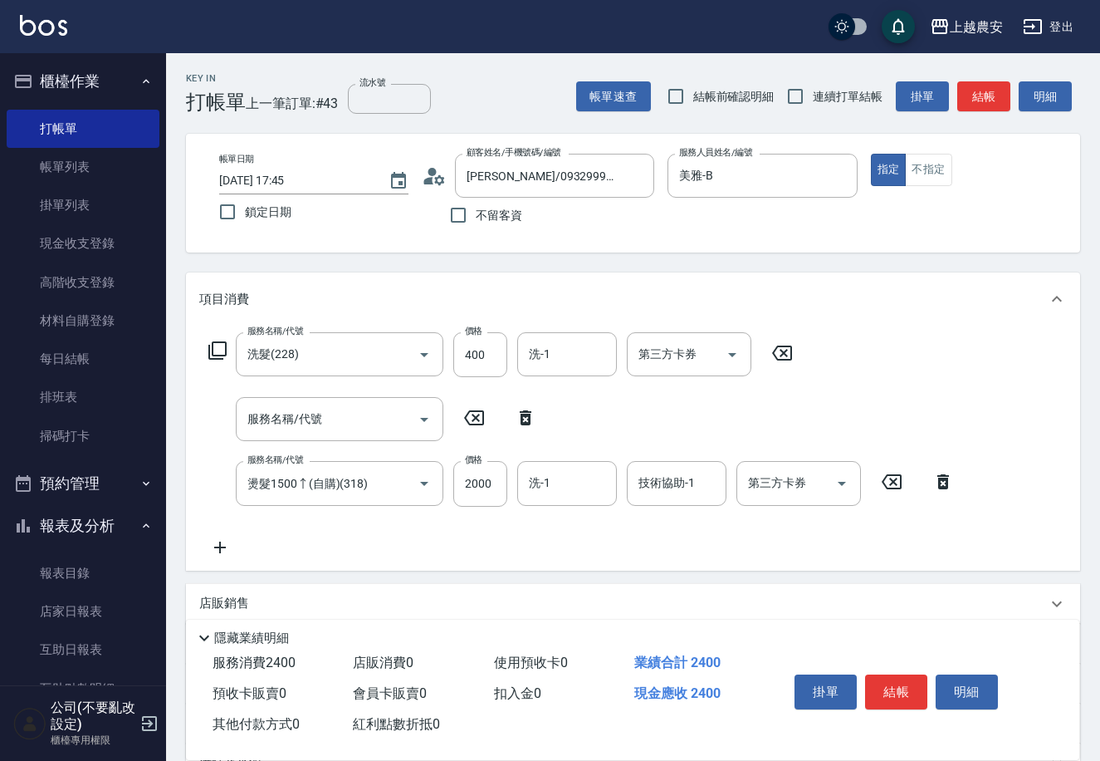
click at [529, 412] on icon at bounding box center [526, 417] width 12 height 15
type input "燙髮1500↑(自購)(318)"
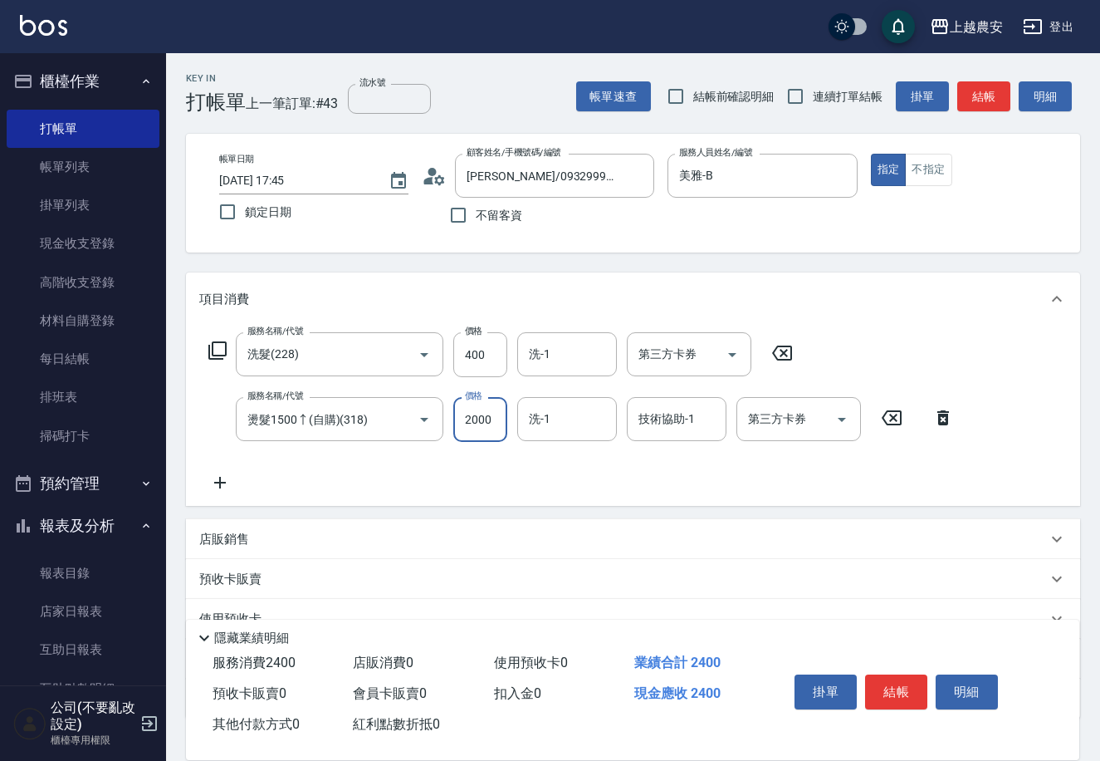
click at [504, 428] on input "2000" at bounding box center [480, 419] width 54 height 45
type input "3500"
type input "小欣-33"
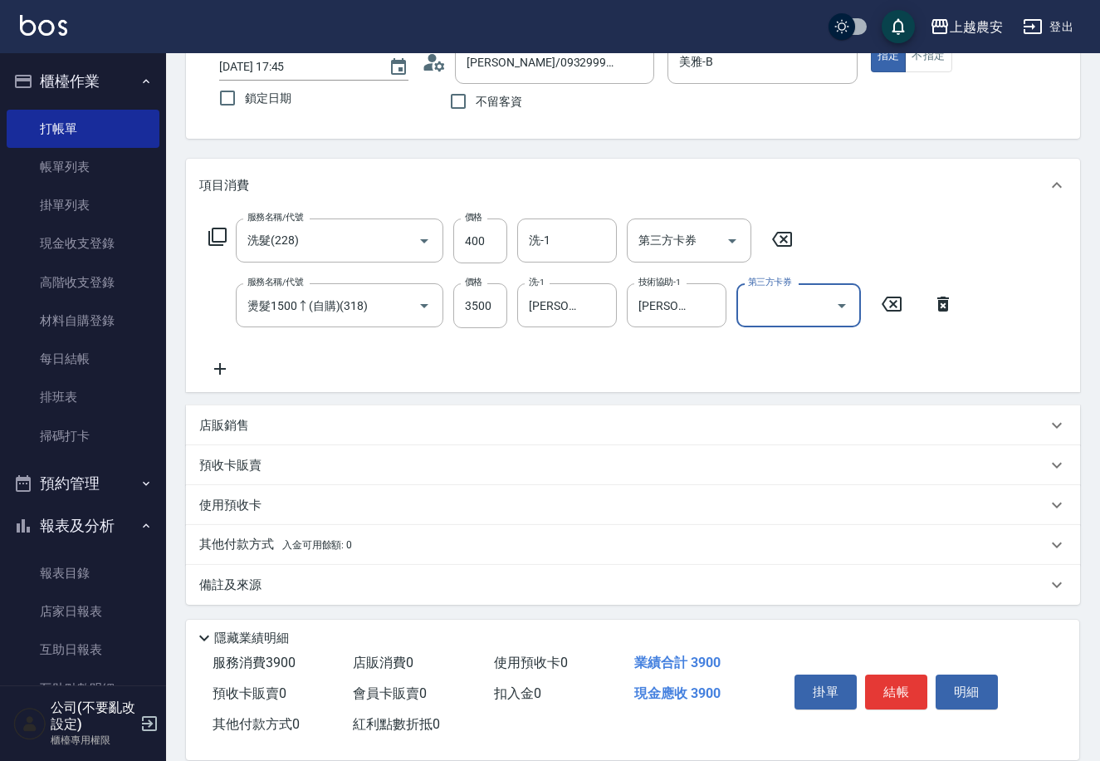
click at [216, 429] on p "店販銷售" at bounding box center [224, 425] width 50 height 17
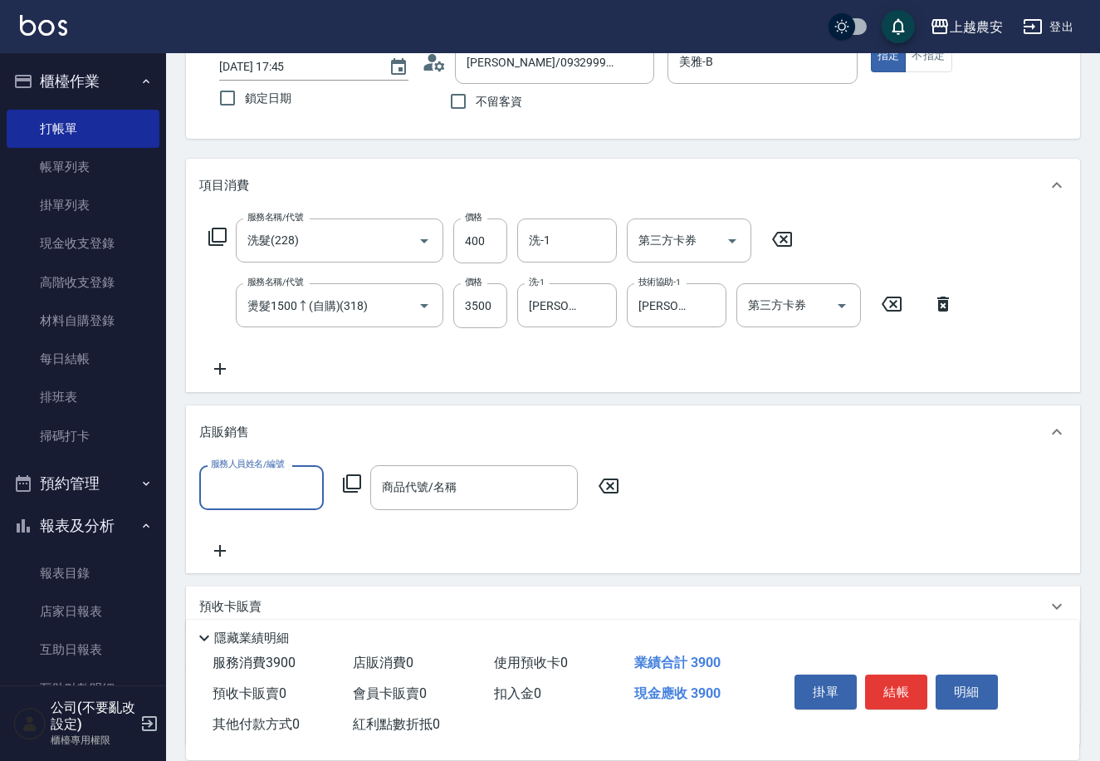
scroll to position [1, 0]
click at [287, 477] on input "服務人員姓名/編號" at bounding box center [262, 486] width 110 height 29
type input "美雅-B"
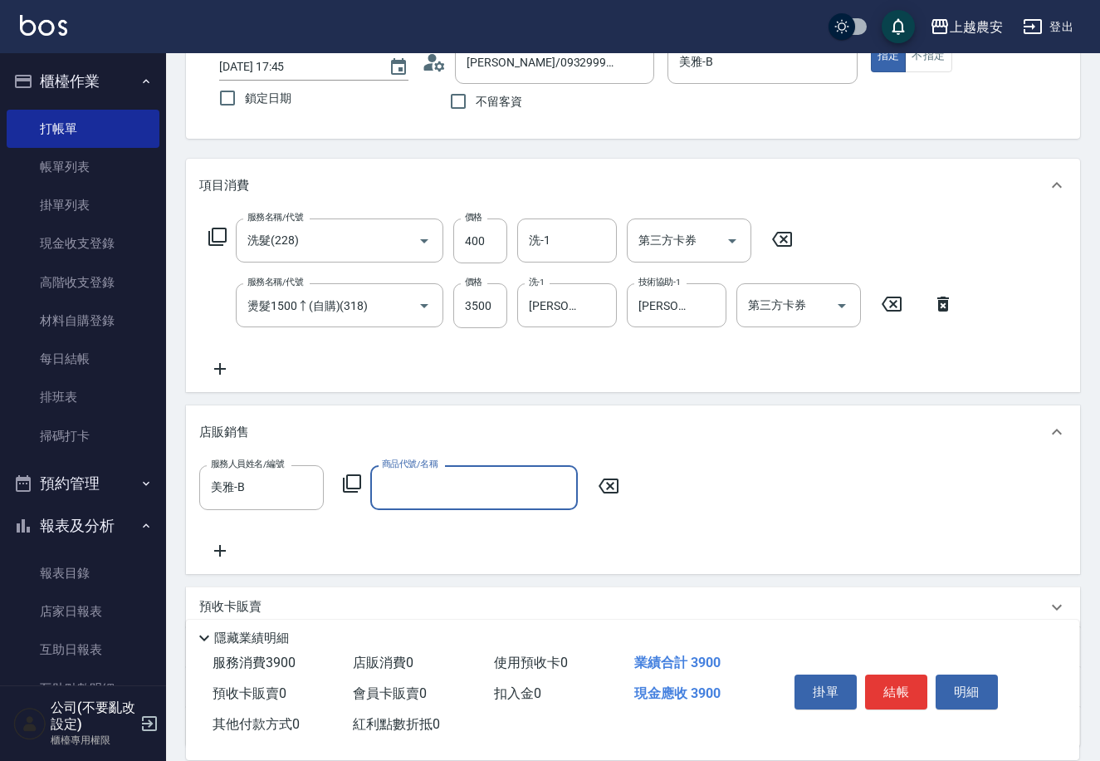
type input "S"
click at [411, 519] on span "04 - MUYO奶油保濕慕斯 - 880" at bounding box center [474, 529] width 208 height 27
type input "MUYO奶油保濕慕斯"
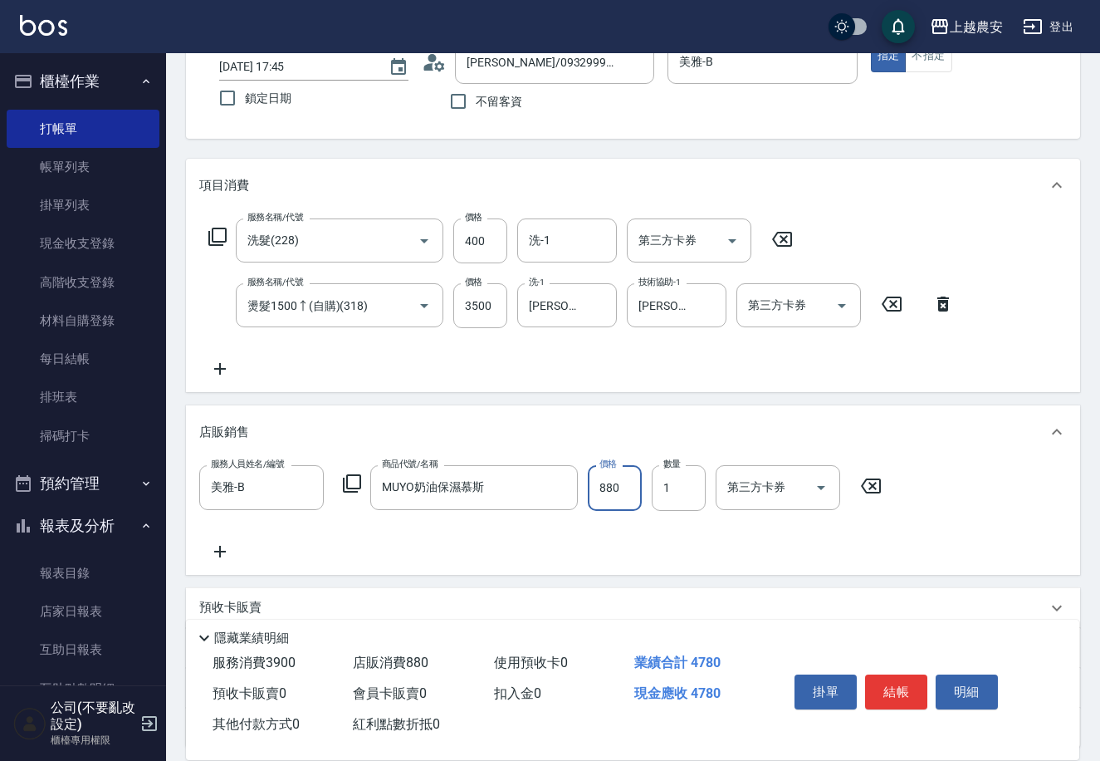
click at [605, 490] on input "880" at bounding box center [615, 487] width 54 height 45
type input "800"
click at [886, 700] on button "結帳" at bounding box center [896, 691] width 62 height 35
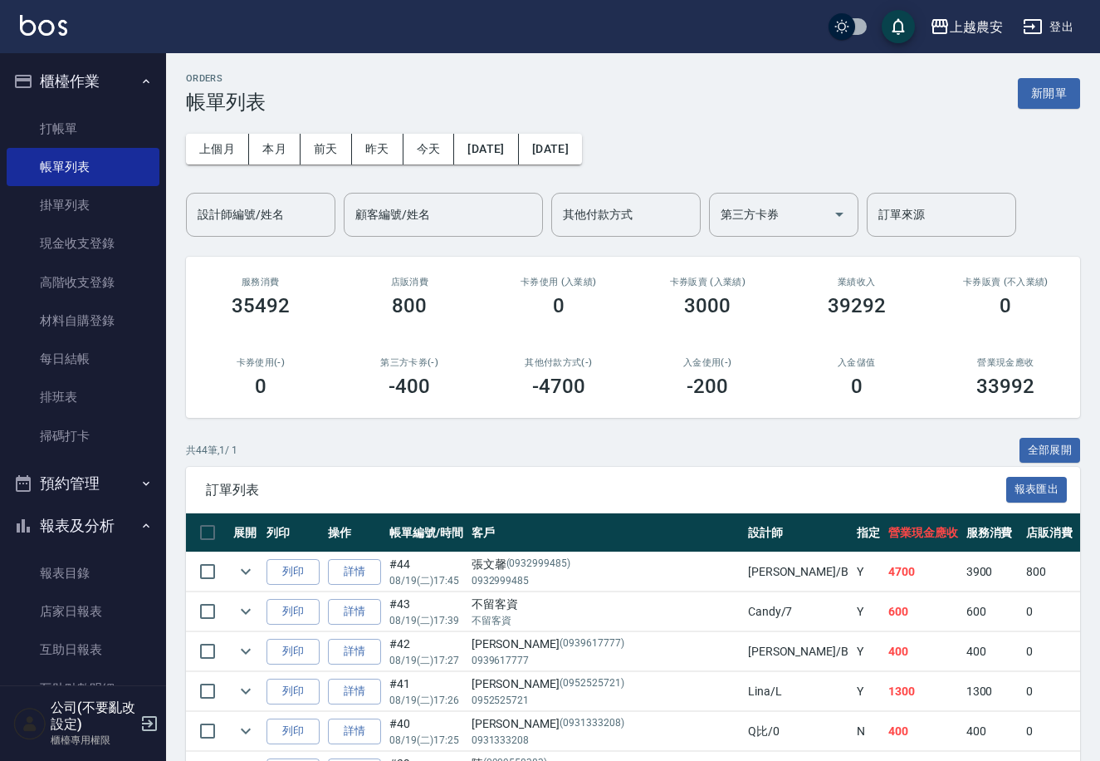
drag, startPoint x: 167, startPoint y: 412, endPoint x: 159, endPoint y: 415, distance: 8.9
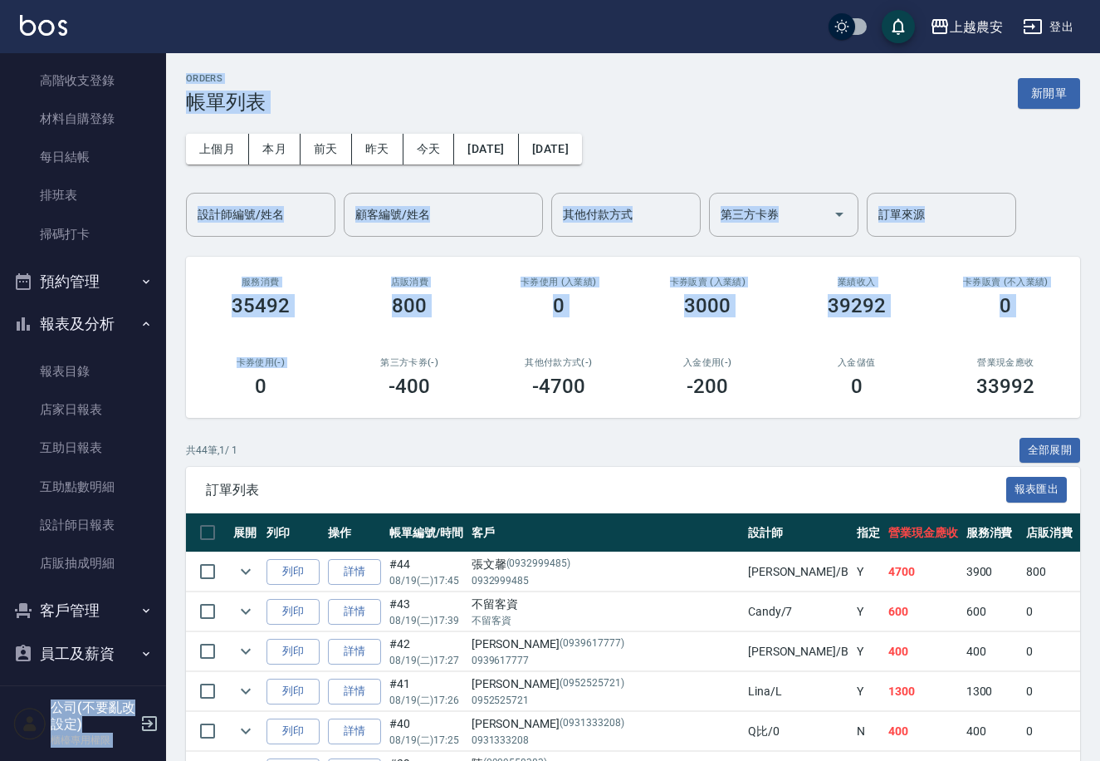
scroll to position [203, 0]
click at [106, 514] on link "設計師日報表" at bounding box center [83, 524] width 153 height 38
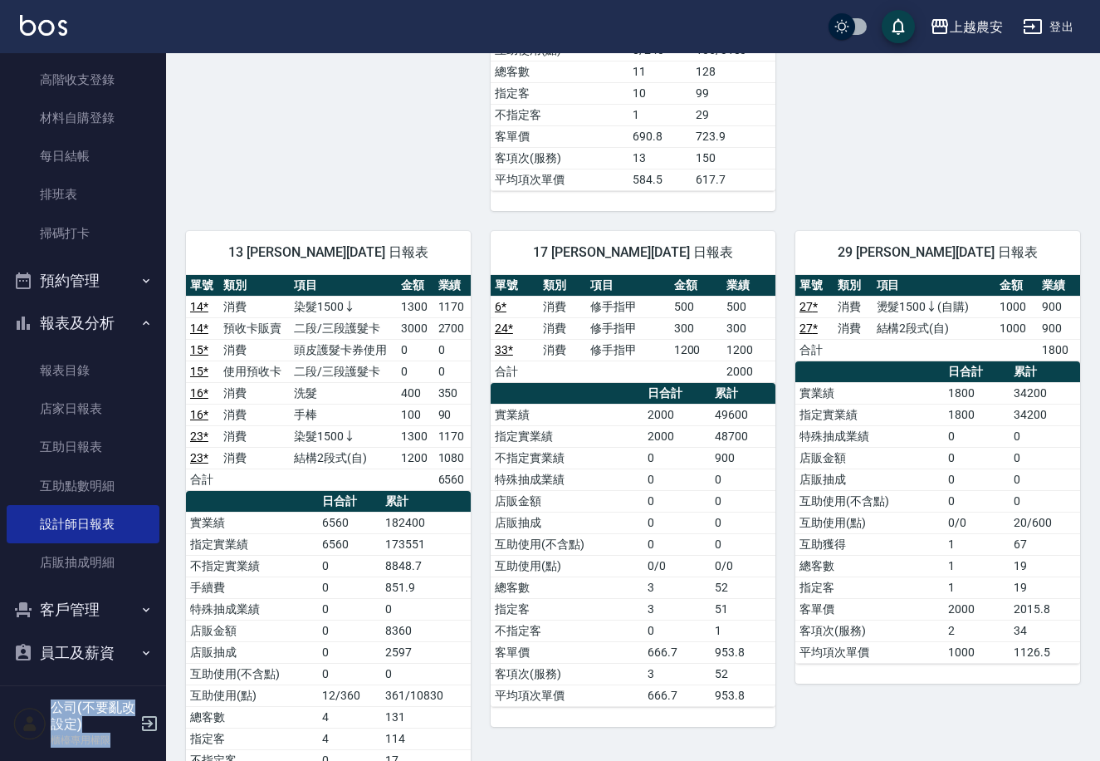
scroll to position [617, 0]
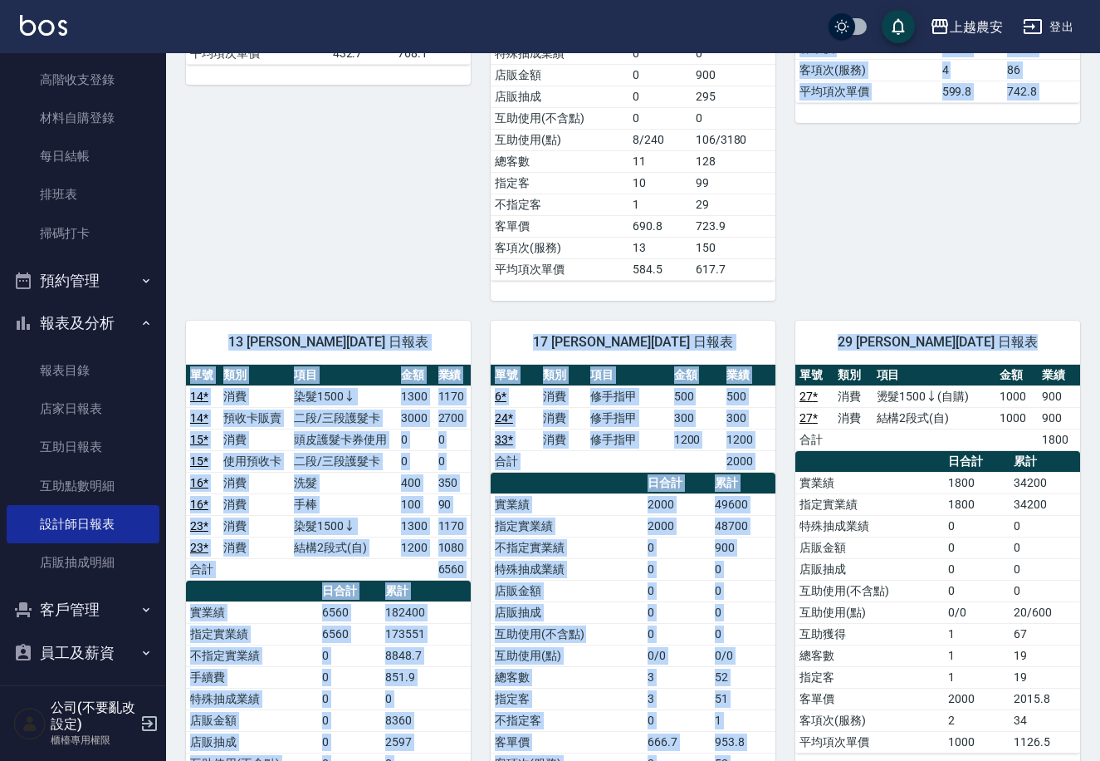
drag, startPoint x: 1099, startPoint y: 386, endPoint x: 1084, endPoint y: 276, distance: 111.3
click at [1087, 278] on div "上越農安 2025-08-19 設計師日報表 列印時間： 2025-08-19-17:49 Employee Daily Report 設計師日報表 前天 昨…" at bounding box center [633, 545] width 934 height 2218
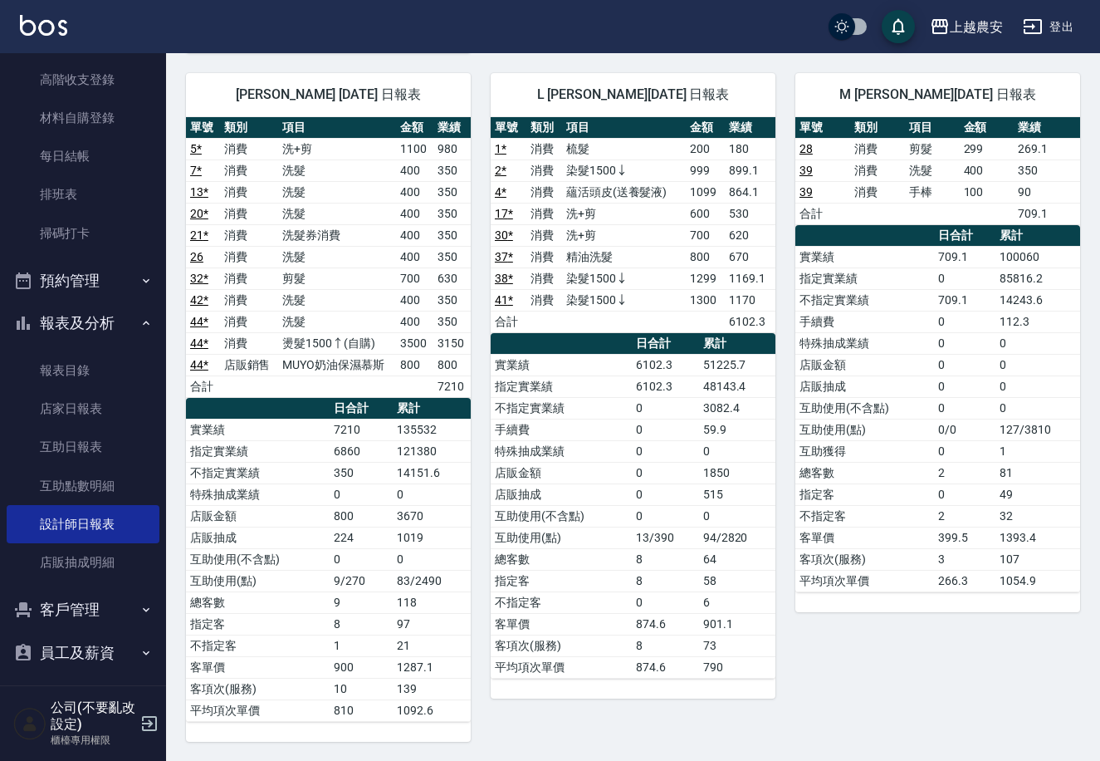
scroll to position [0, 0]
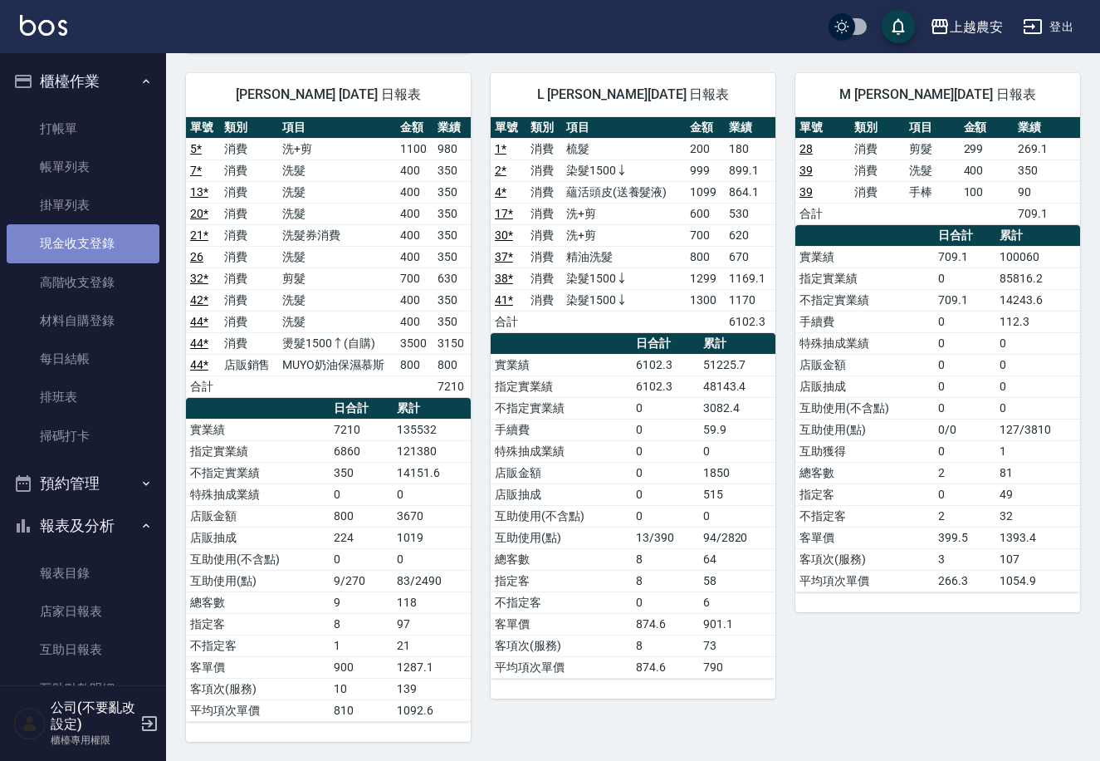
click at [102, 242] on link "現金收支登錄" at bounding box center [83, 243] width 153 height 38
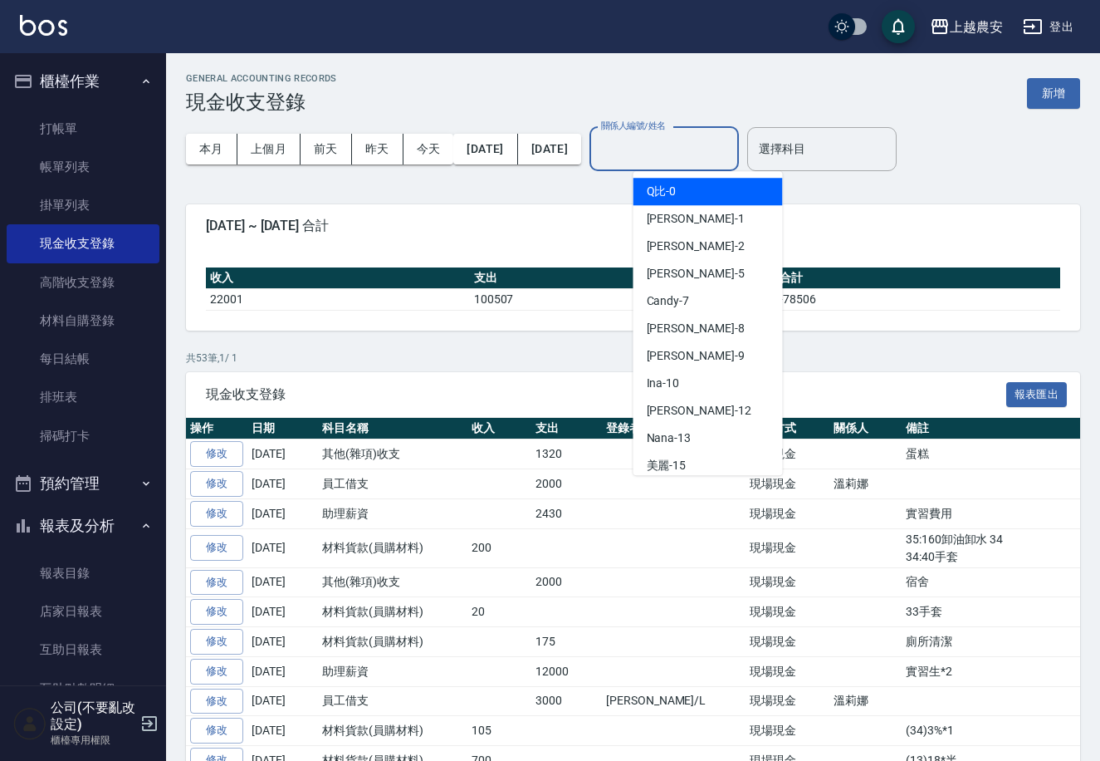
click at [652, 147] on div "關係人編號/姓名 關係人編號/姓名" at bounding box center [664, 149] width 149 height 44
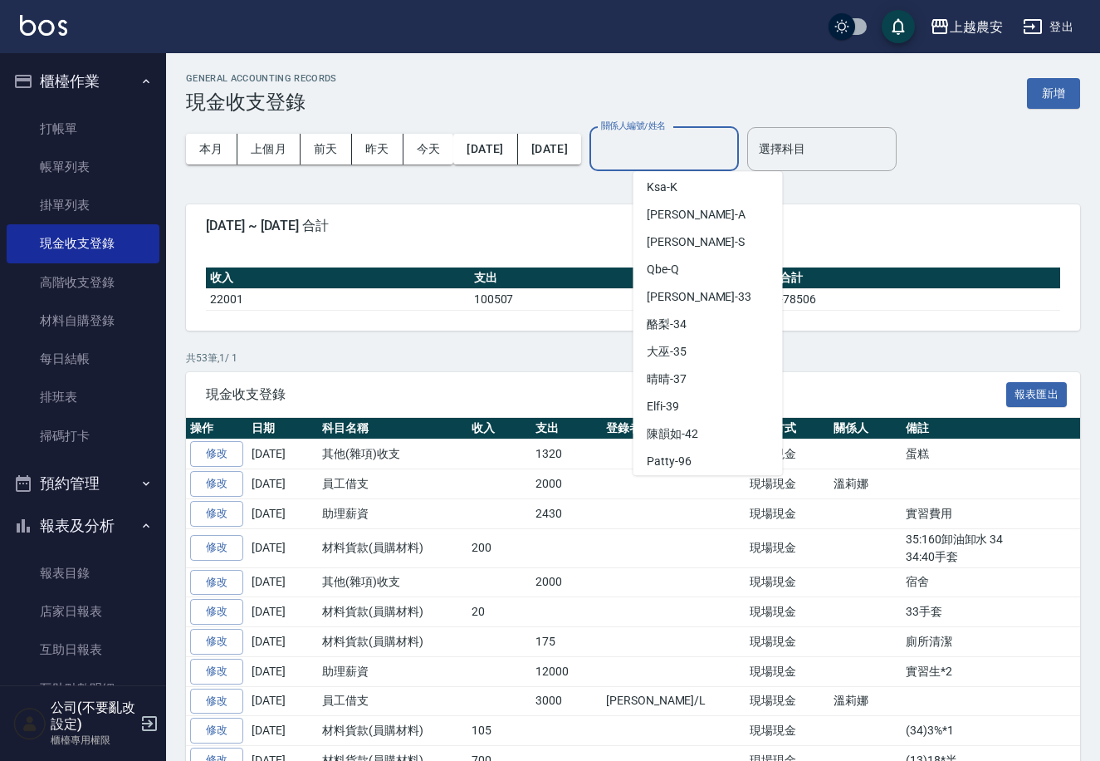
scroll to position [722, 0]
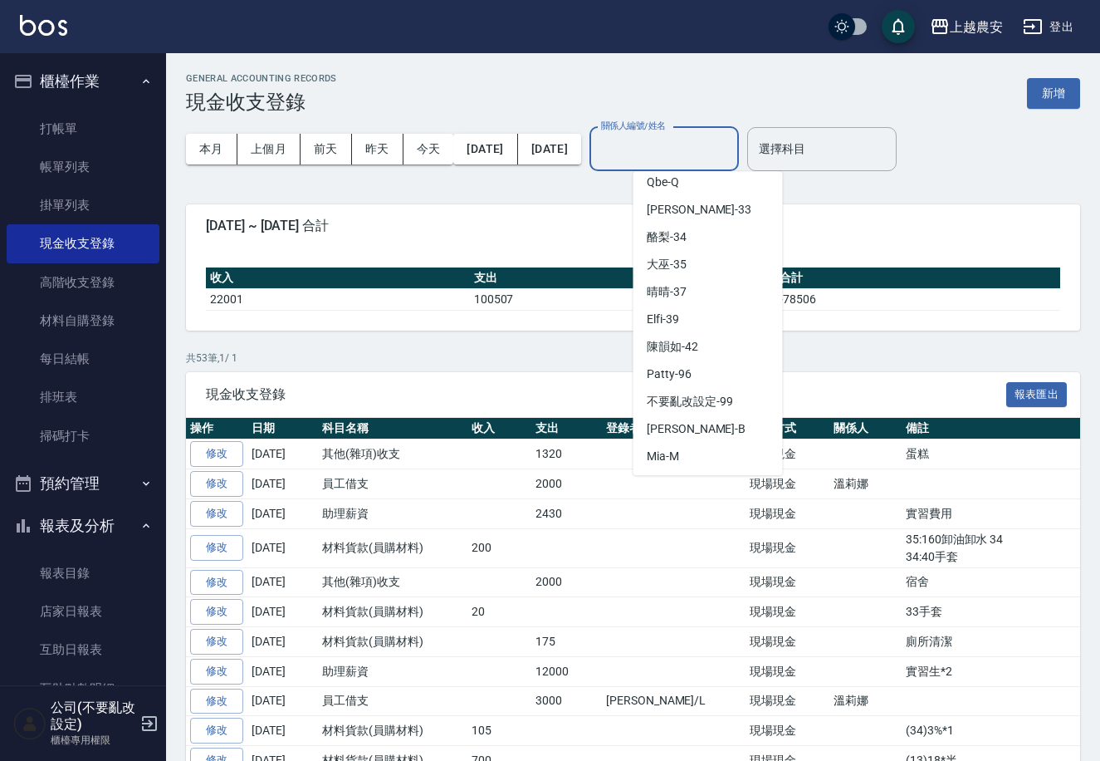
click at [761, 475] on ul "Q比 -0 Erica -1 Jeff -2 Irene -5 Candy -7 黛慧 -8 Zoe -9 Ina -10 Yoko -12 Nana -13…" at bounding box center [708, 323] width 149 height 304
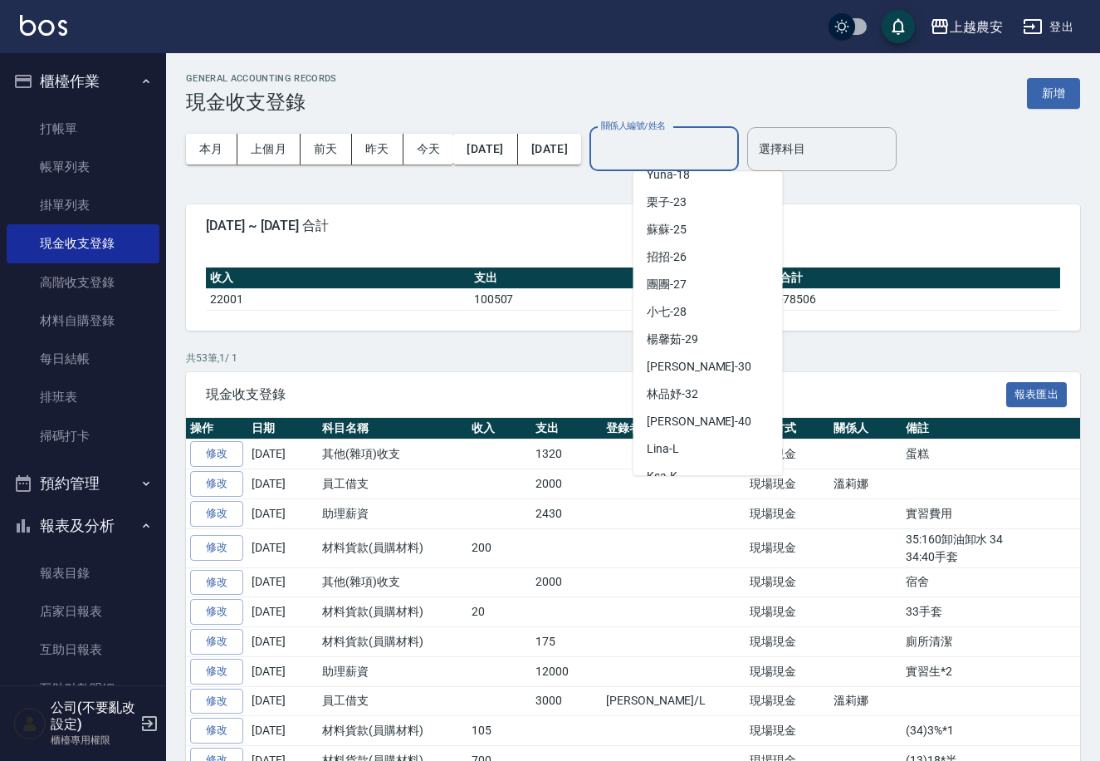
scroll to position [349, 0]
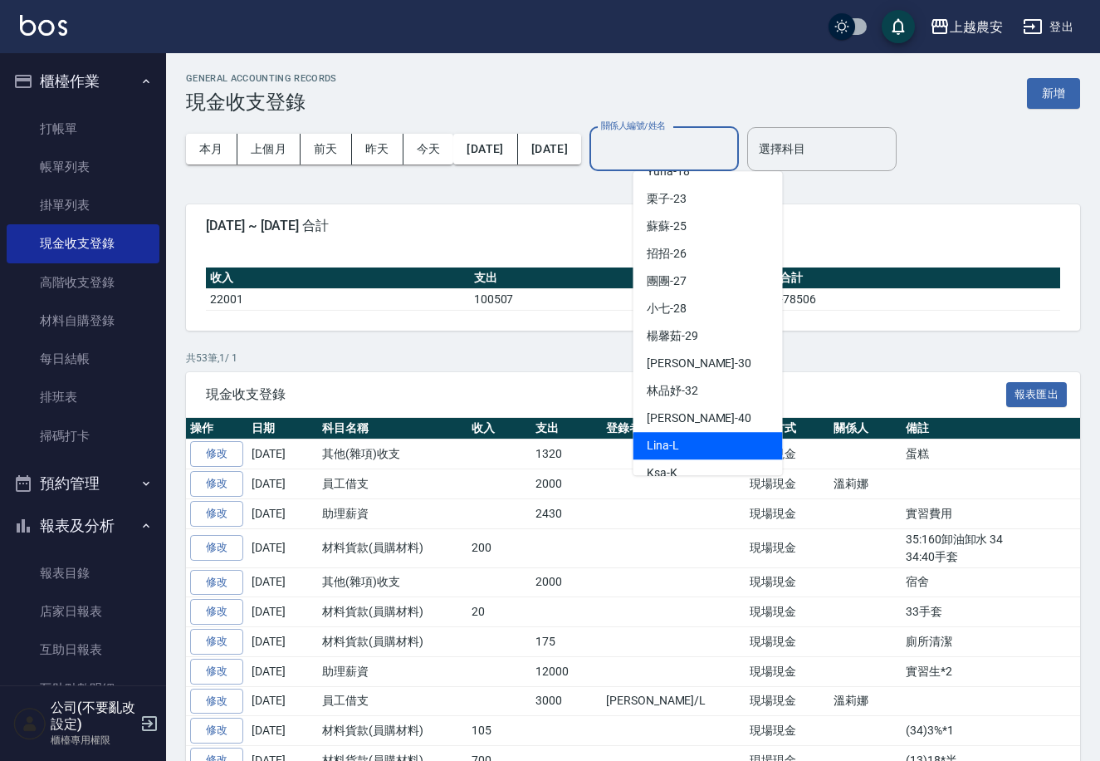
click at [693, 435] on div "Lina -L" at bounding box center [708, 445] width 149 height 27
type input "Lina-L"
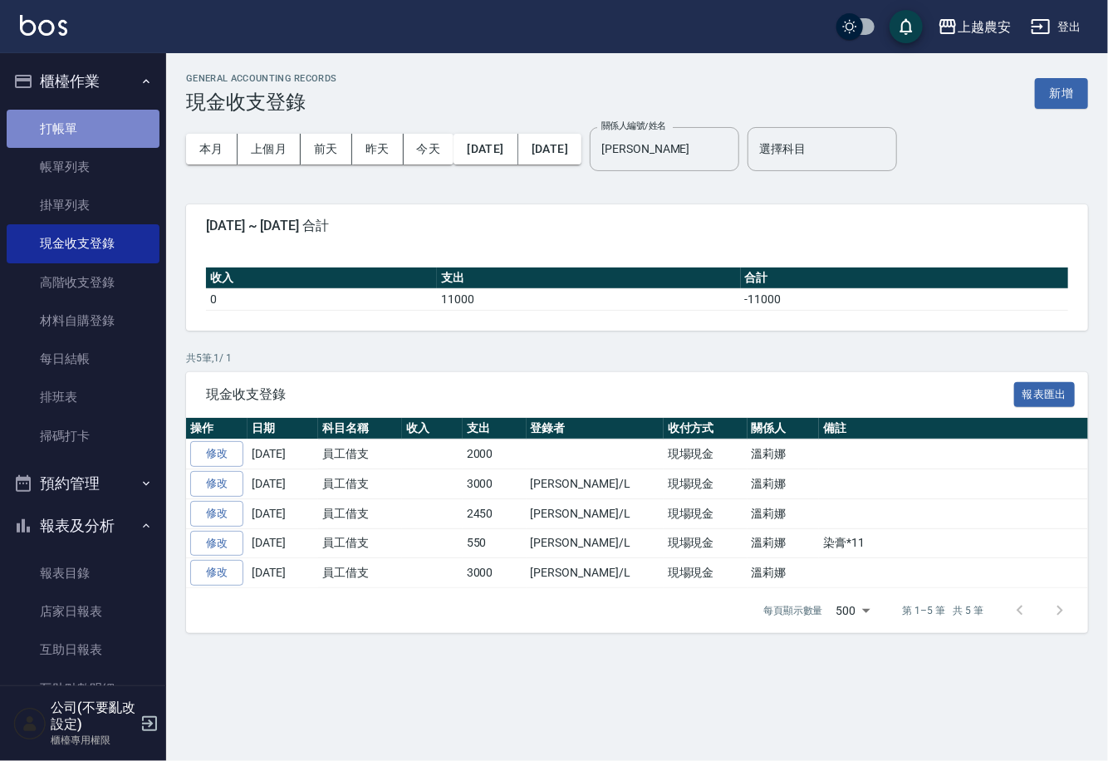
click at [99, 126] on link "打帳單" at bounding box center [83, 129] width 153 height 38
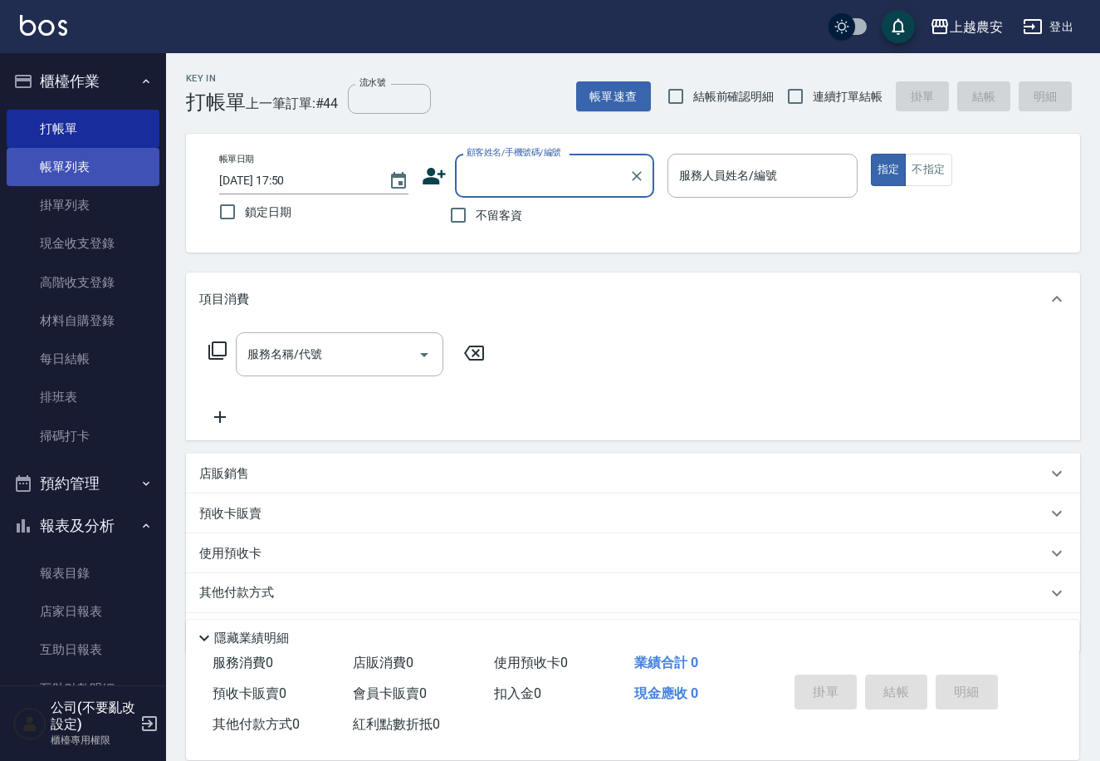
click at [96, 164] on link "帳單列表" at bounding box center [83, 167] width 153 height 38
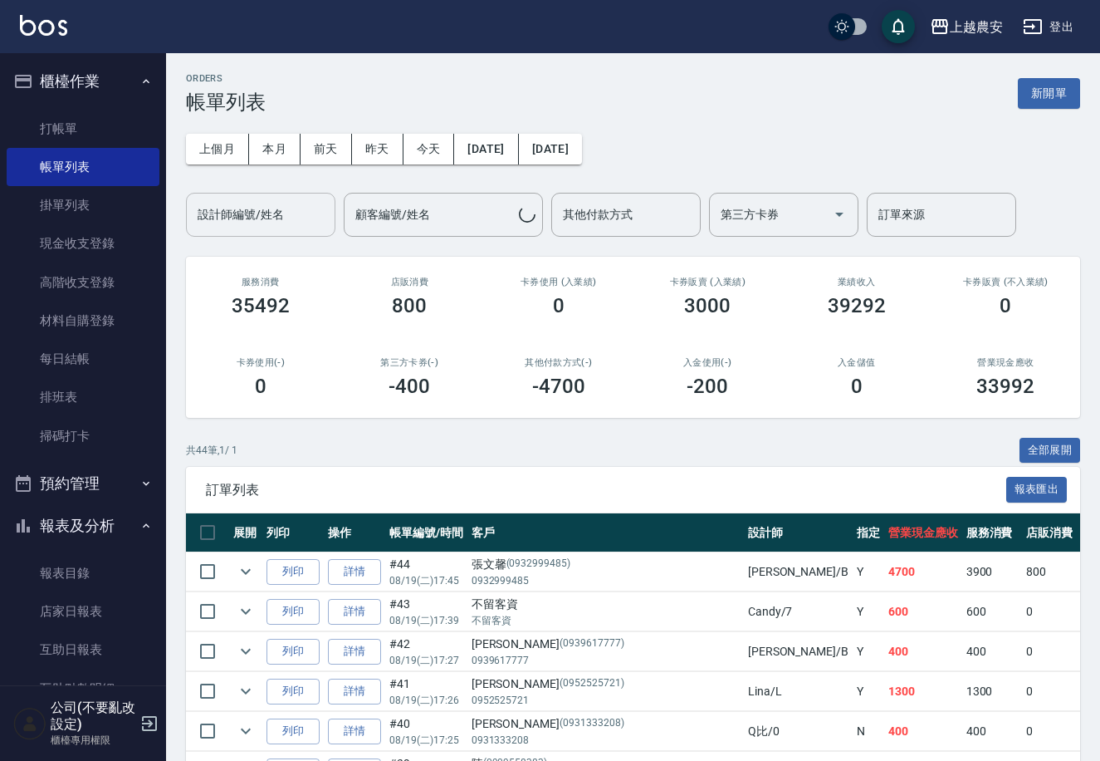
click at [268, 222] on input "設計師編號/姓名" at bounding box center [260, 214] width 135 height 29
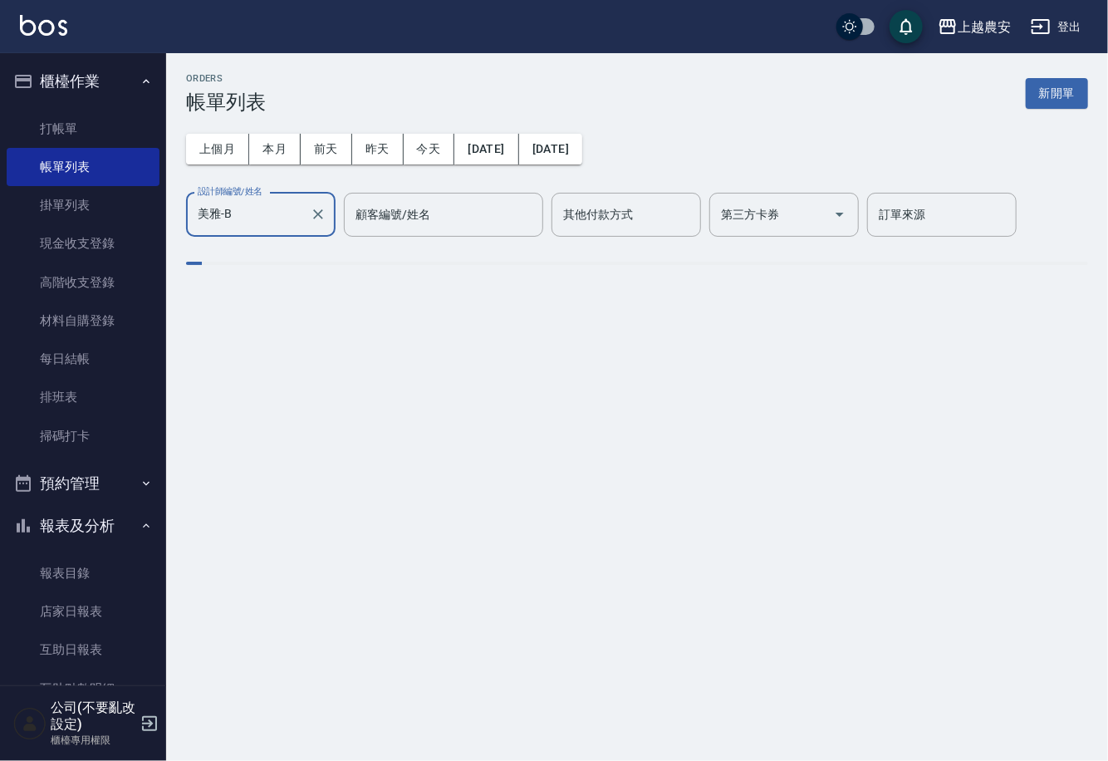
type input "美雅-B"
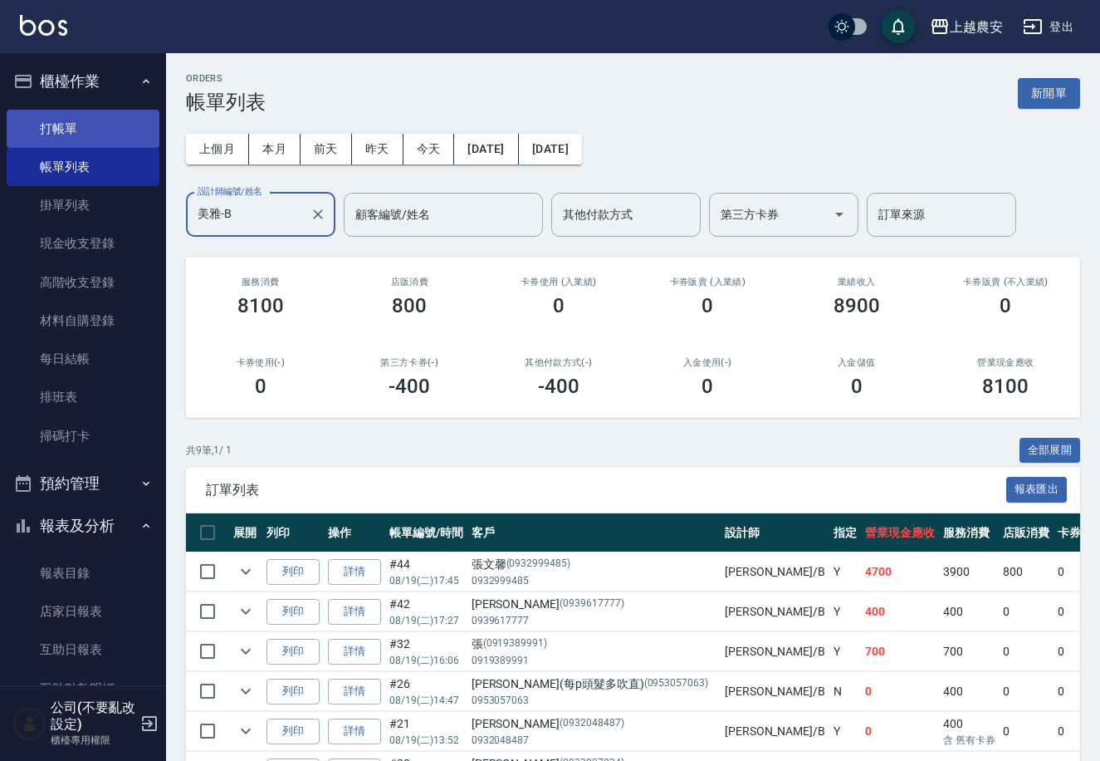
click at [130, 140] on link "打帳單" at bounding box center [83, 129] width 153 height 38
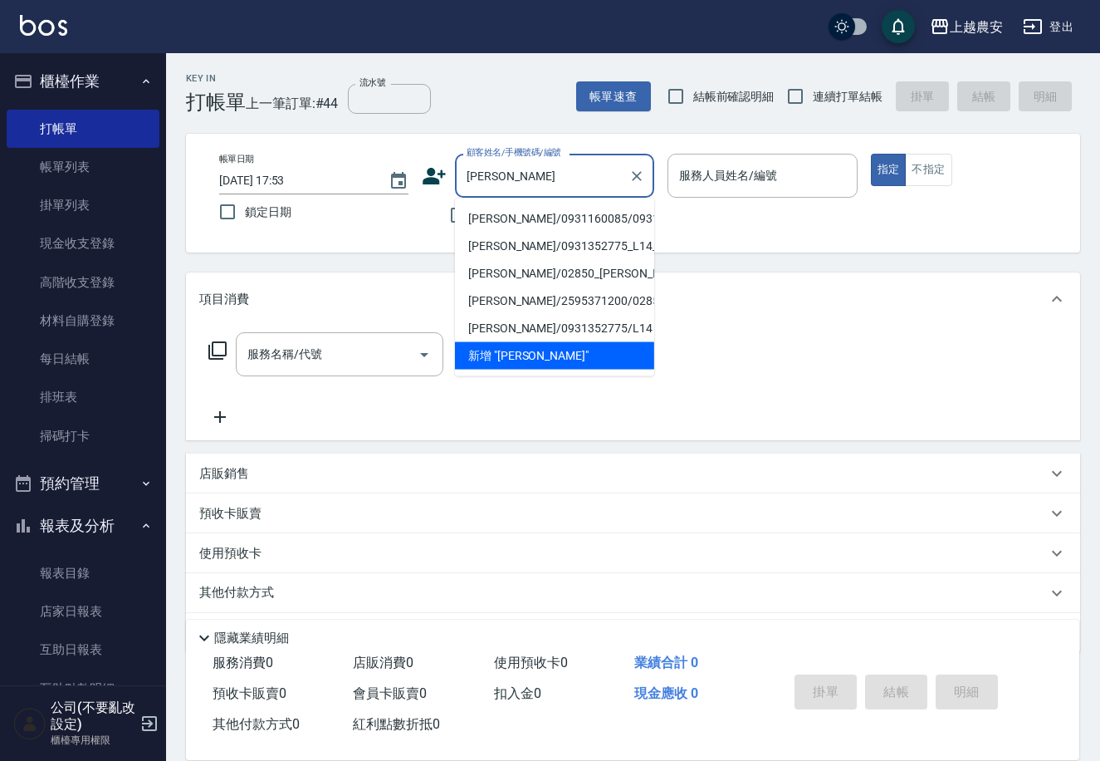
type input "[PERSON_NAME]/0931160085/0931160085"
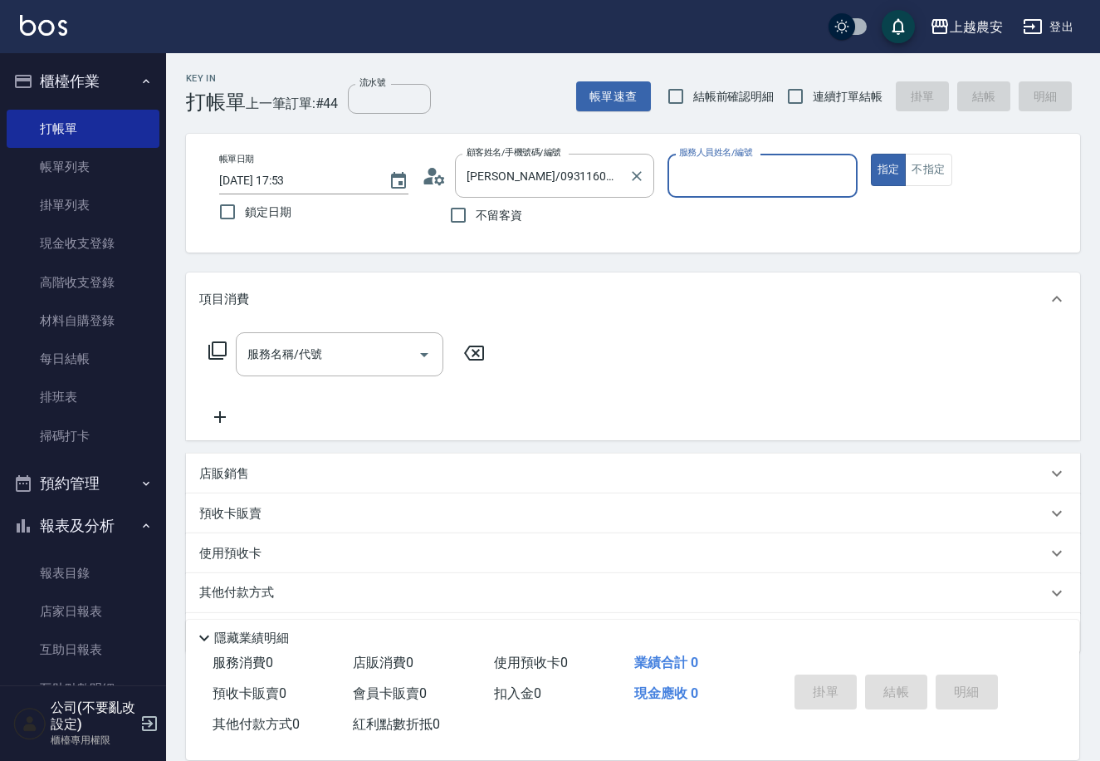
type input "美雅-B"
click at [871, 154] on button "指定" at bounding box center [889, 170] width 36 height 32
type button "true"
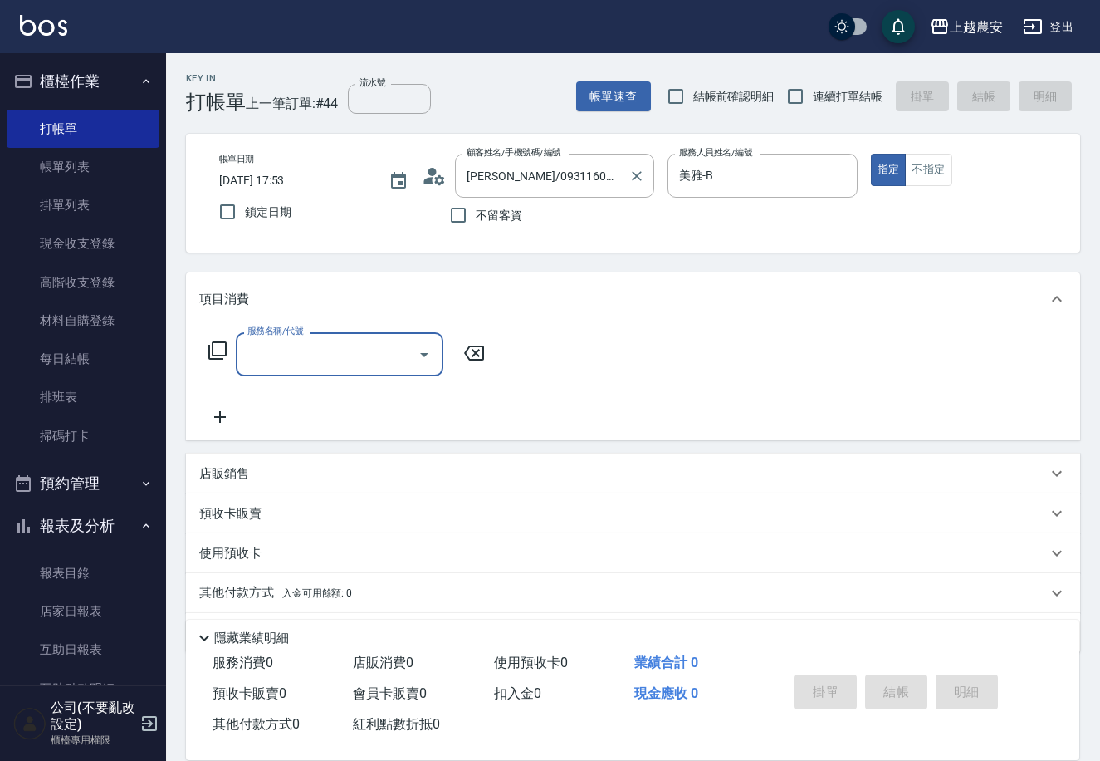
type input "2"
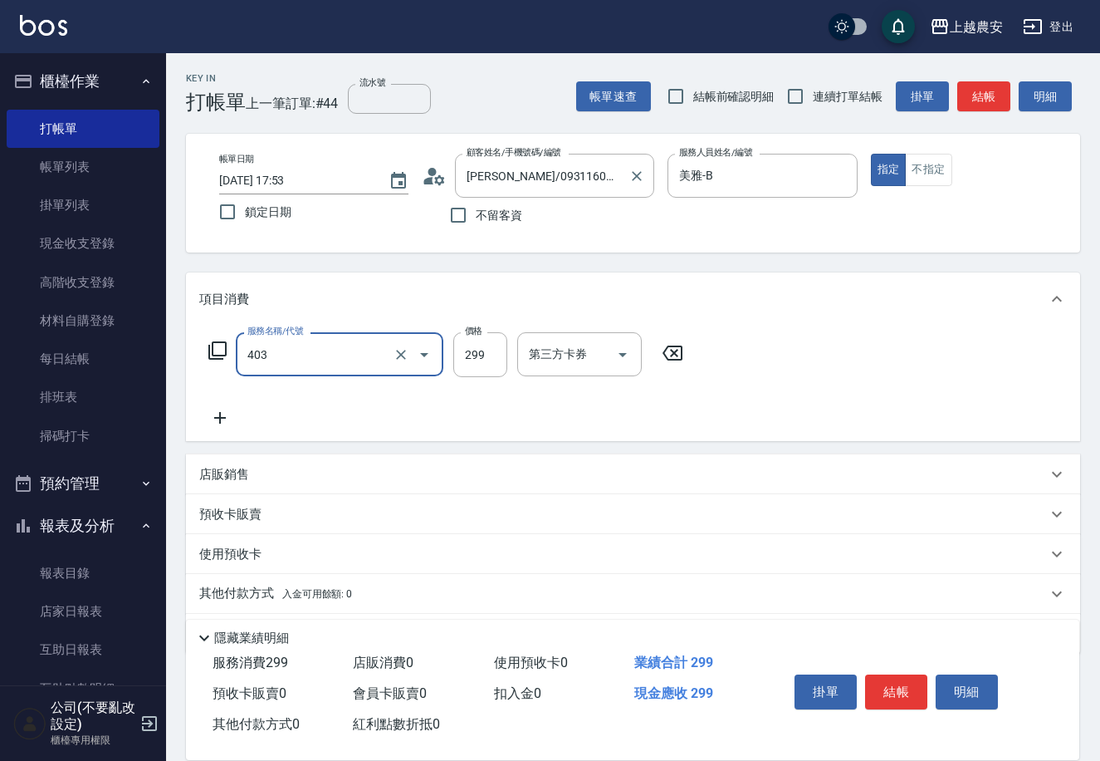
type input "剪髮(403)"
type input "400"
click at [888, 689] on button "結帳" at bounding box center [896, 691] width 62 height 35
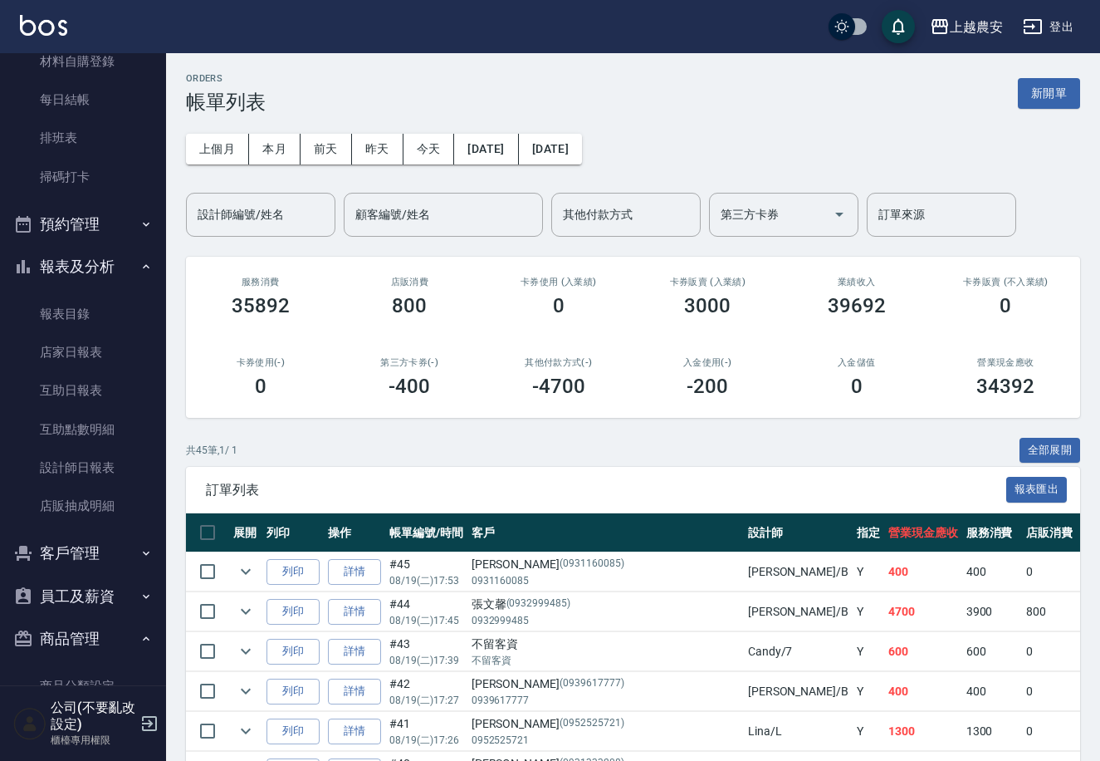
scroll to position [342, 0]
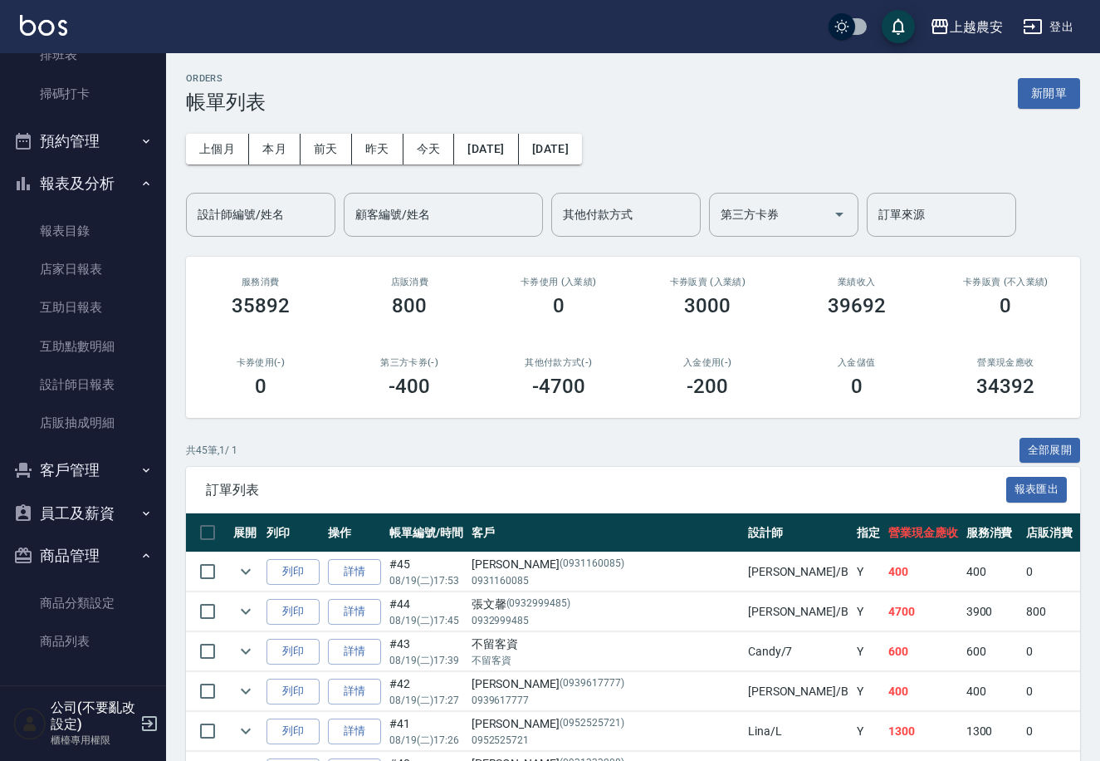
click at [85, 537] on button "商品管理" at bounding box center [83, 555] width 153 height 43
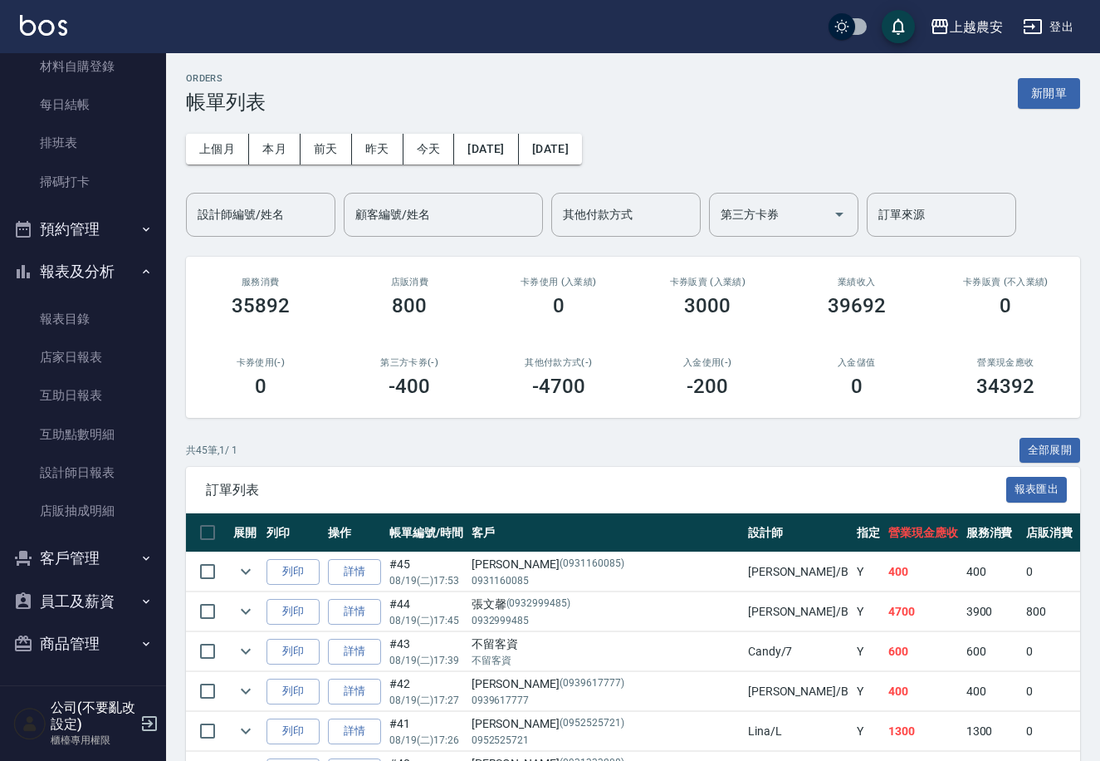
scroll to position [253, 0]
click at [100, 633] on button "商品管理" at bounding box center [83, 644] width 153 height 43
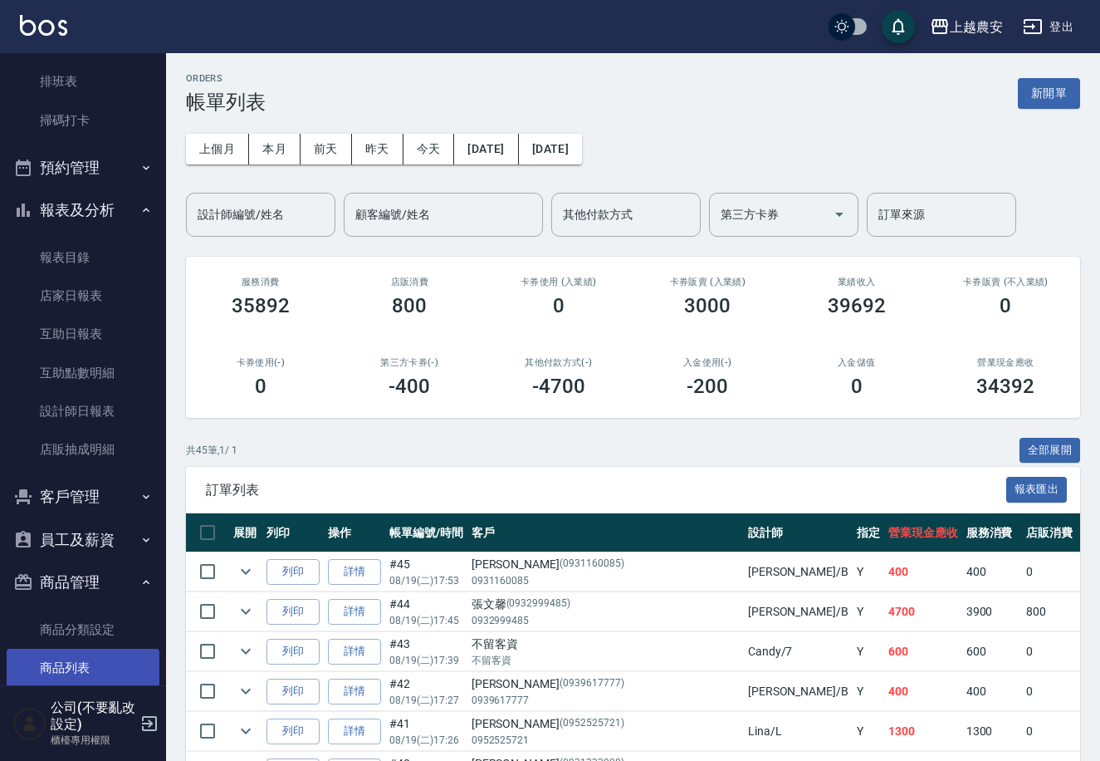
scroll to position [342, 0]
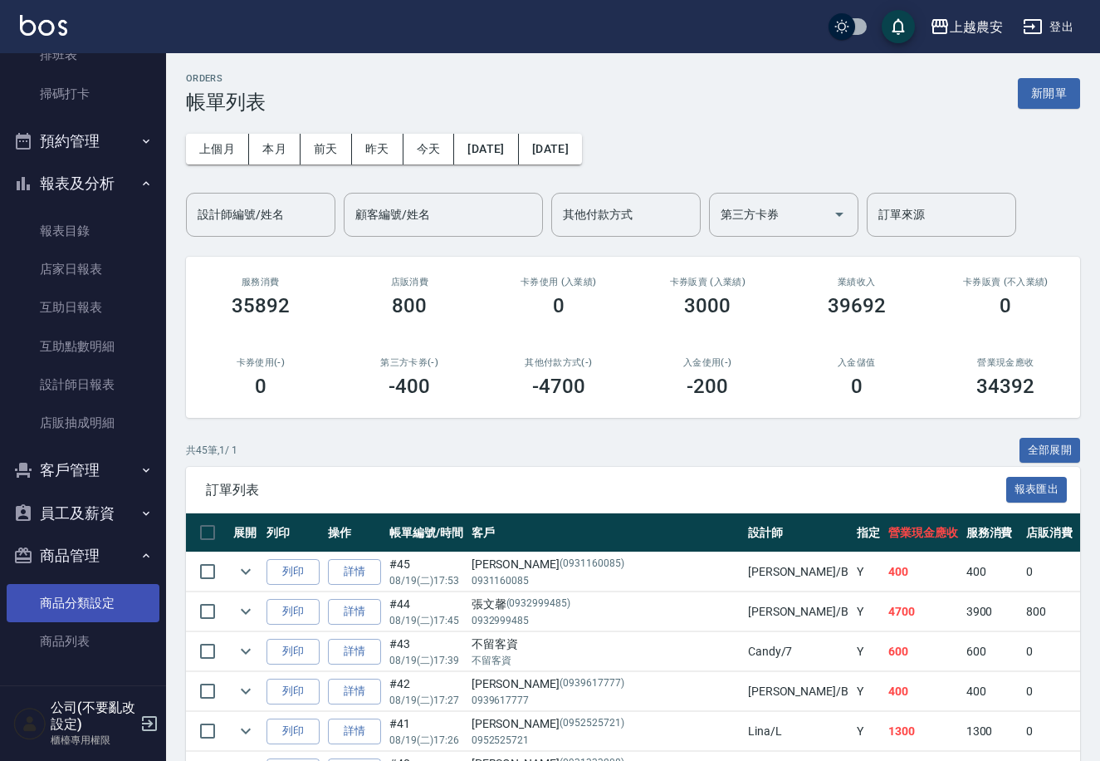
click at [108, 601] on link "商品分類設定" at bounding box center [83, 603] width 153 height 38
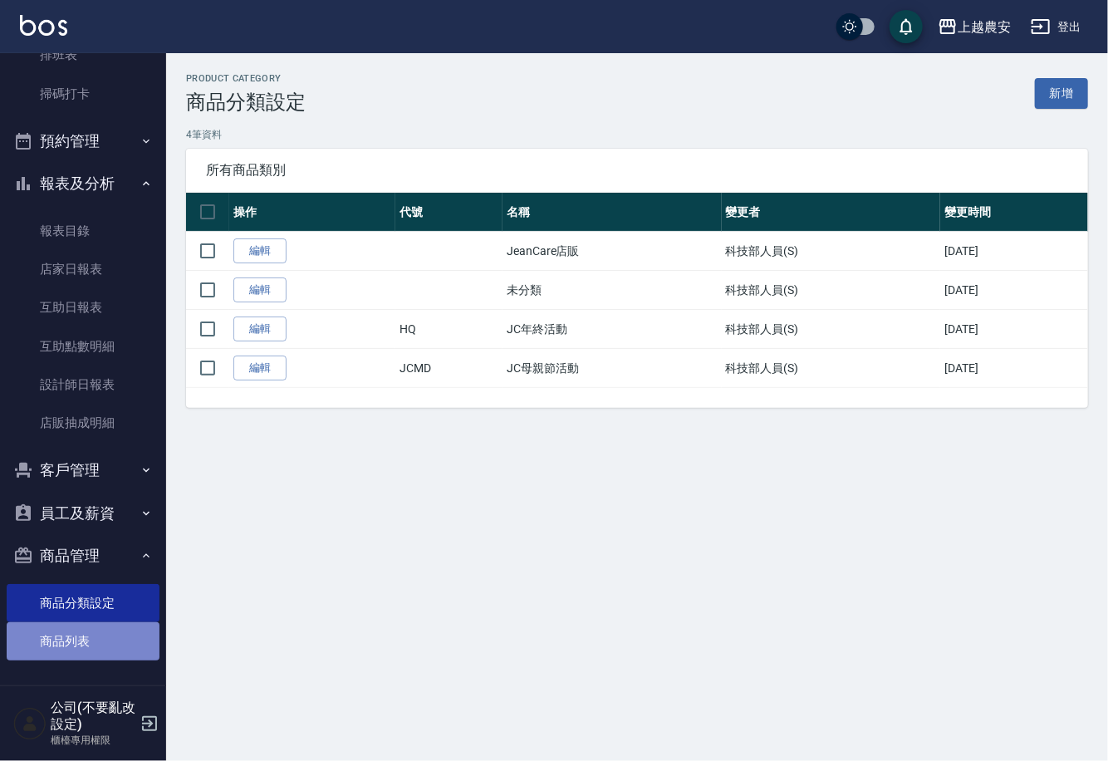
click at [110, 627] on link "商品列表" at bounding box center [83, 641] width 153 height 38
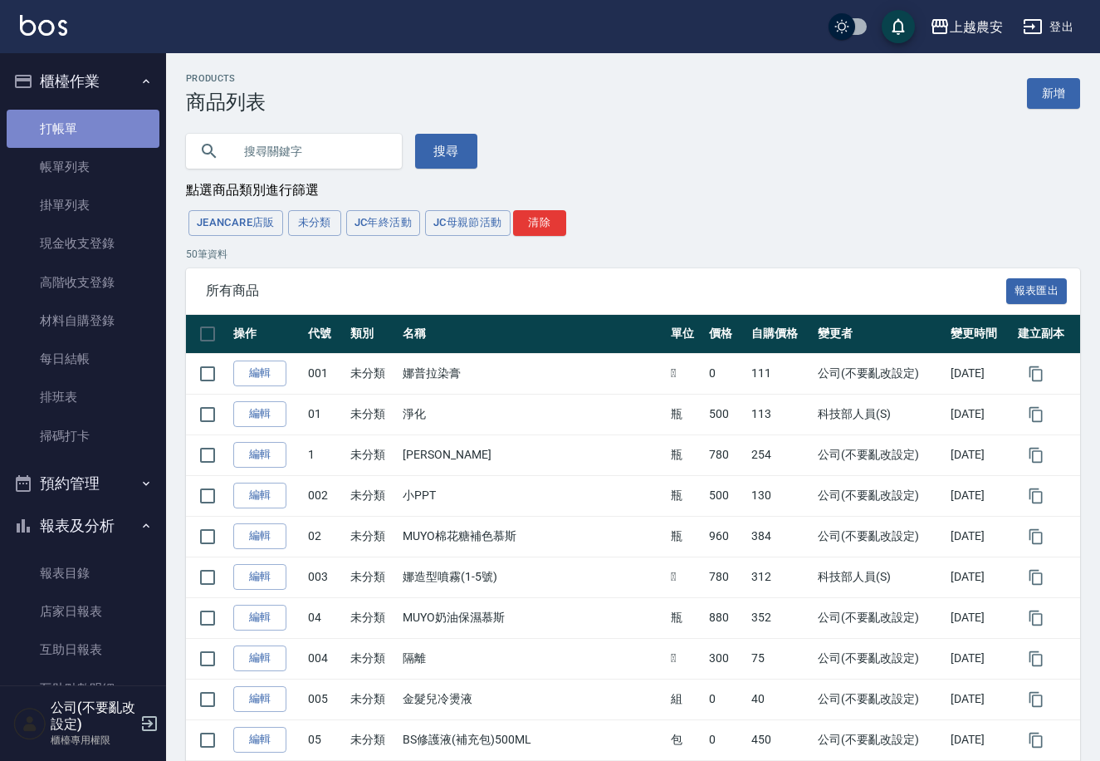
click at [110, 120] on link "打帳單" at bounding box center [83, 129] width 153 height 38
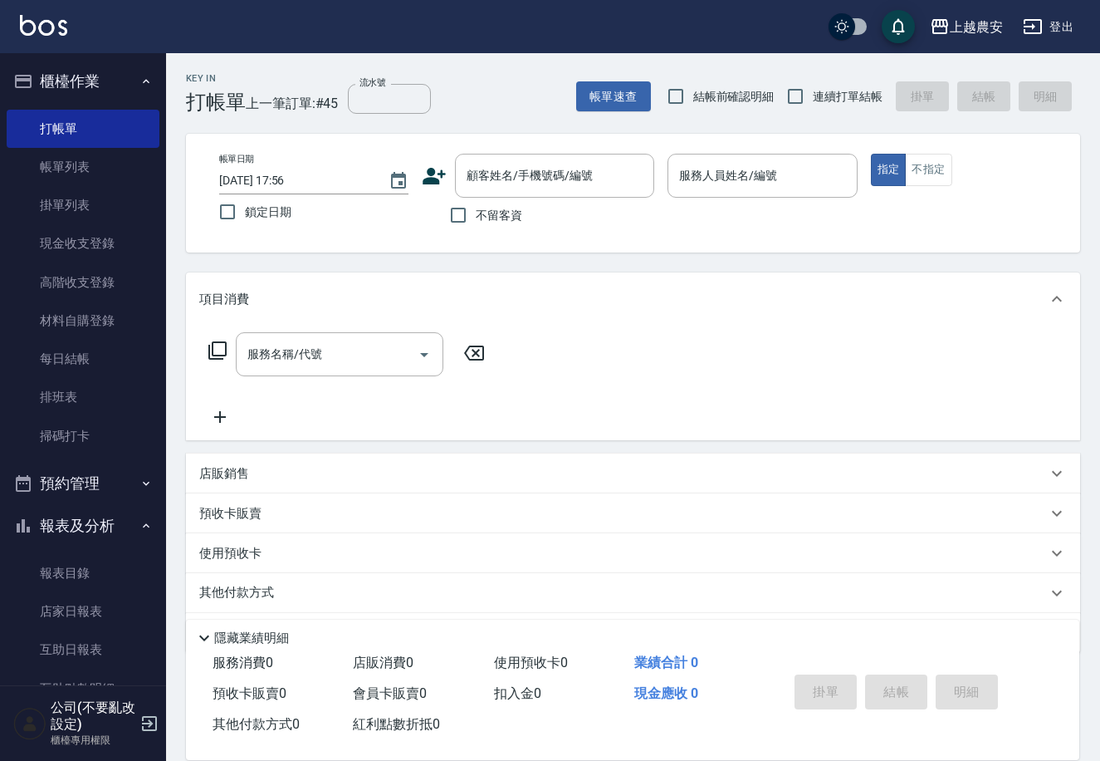
click at [216, 350] on icon at bounding box center [218, 350] width 20 height 20
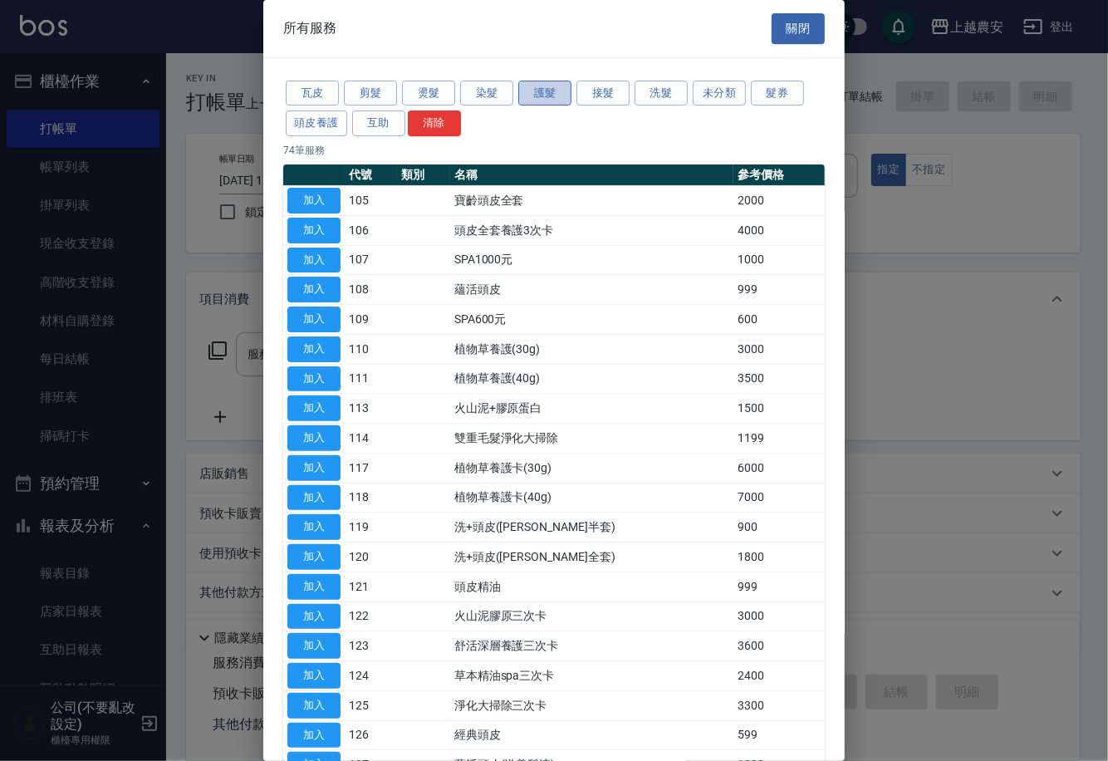
click at [533, 94] on button "護髮" at bounding box center [544, 94] width 53 height 26
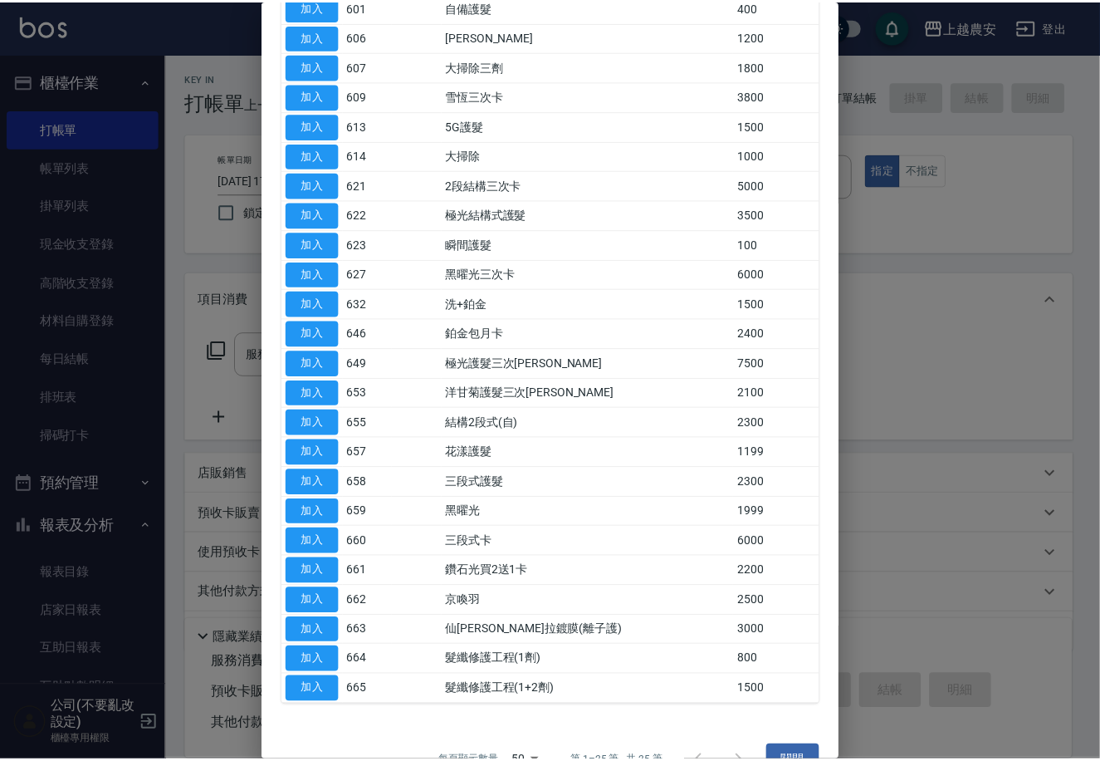
scroll to position [258, 0]
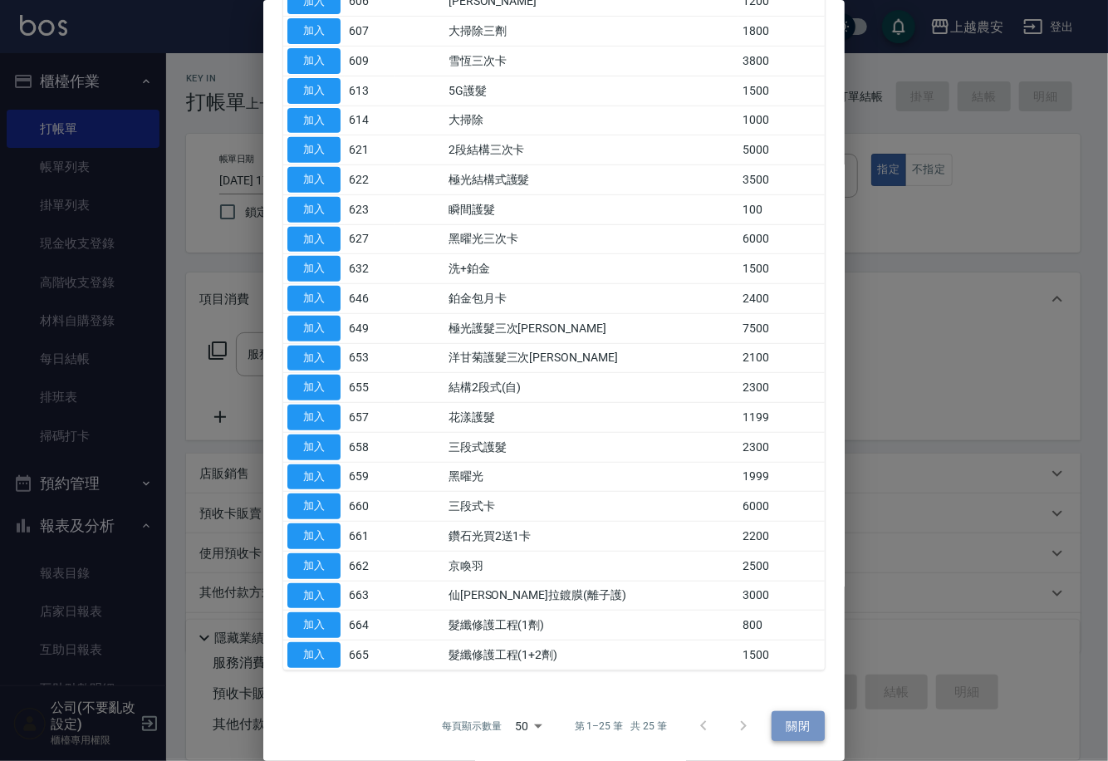
click at [800, 720] on button "關閉" at bounding box center [797, 726] width 53 height 31
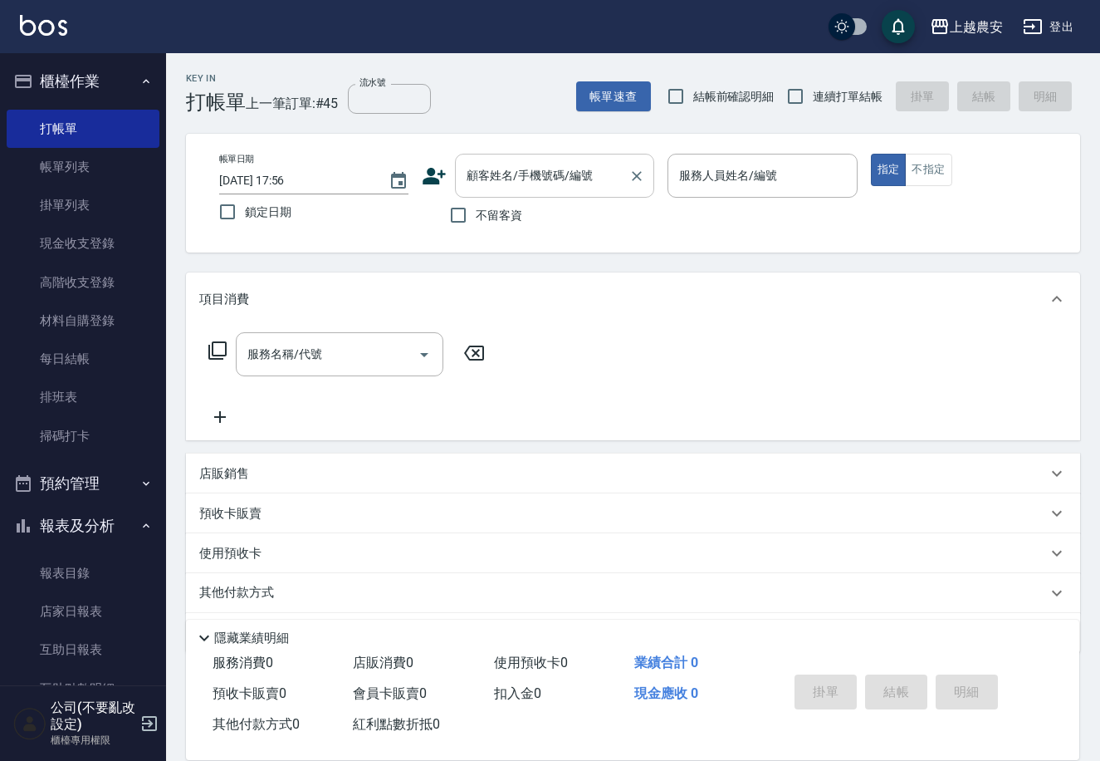
click at [532, 160] on div "顧客姓名/手機號碼/編號" at bounding box center [554, 176] width 199 height 44
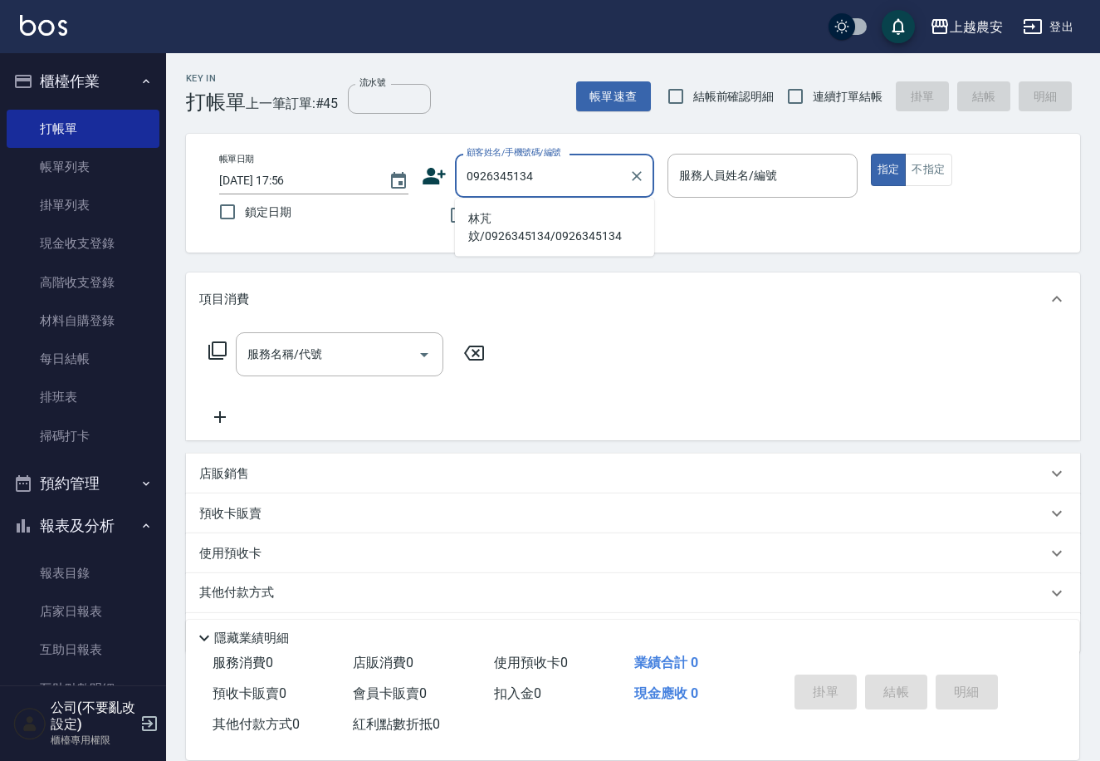
click at [530, 216] on li "林芃妏/0926345134/0926345134" at bounding box center [554, 227] width 199 height 45
type input "林芃妏/0926345134/0926345134"
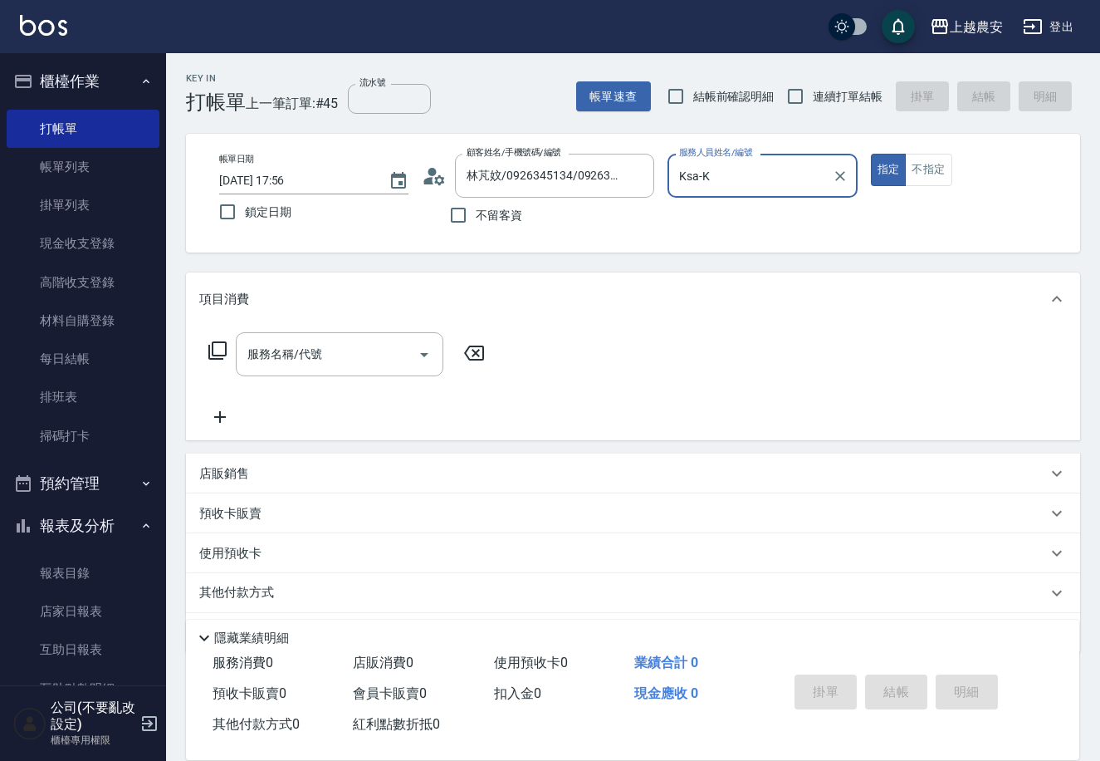
type input "Ksa-K"
click at [871, 154] on button "指定" at bounding box center [889, 170] width 36 height 32
type button "true"
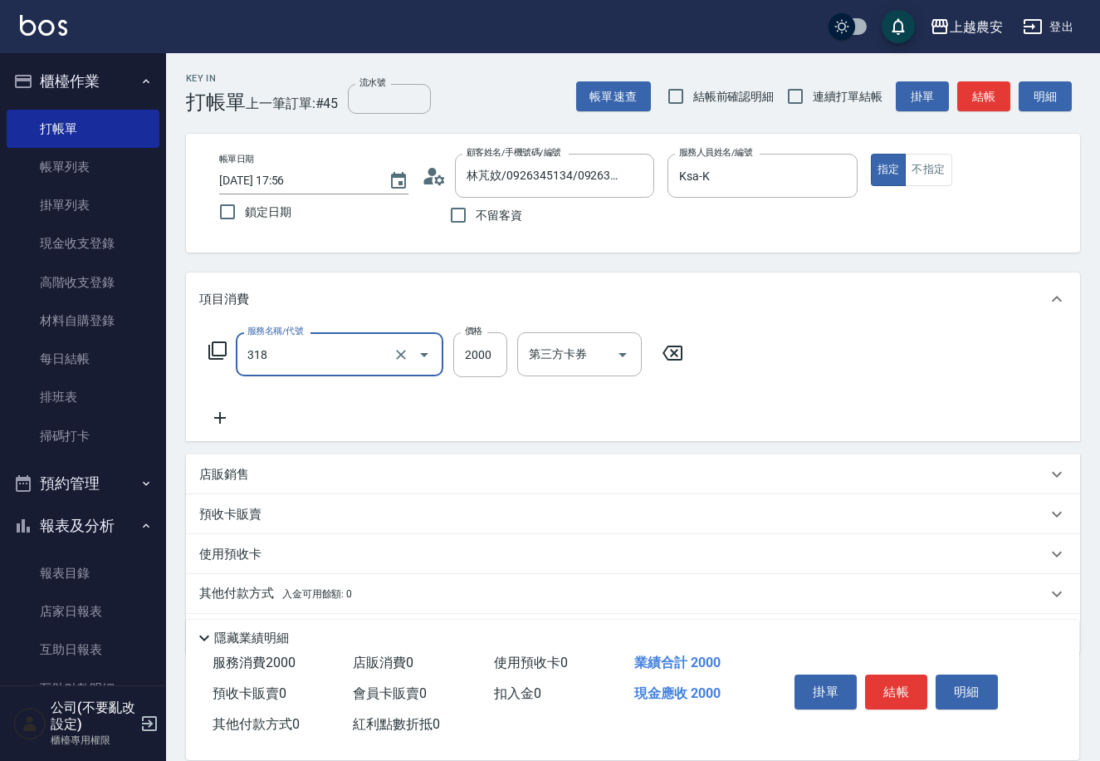
type input "燙髮1500↑(自購)(318)"
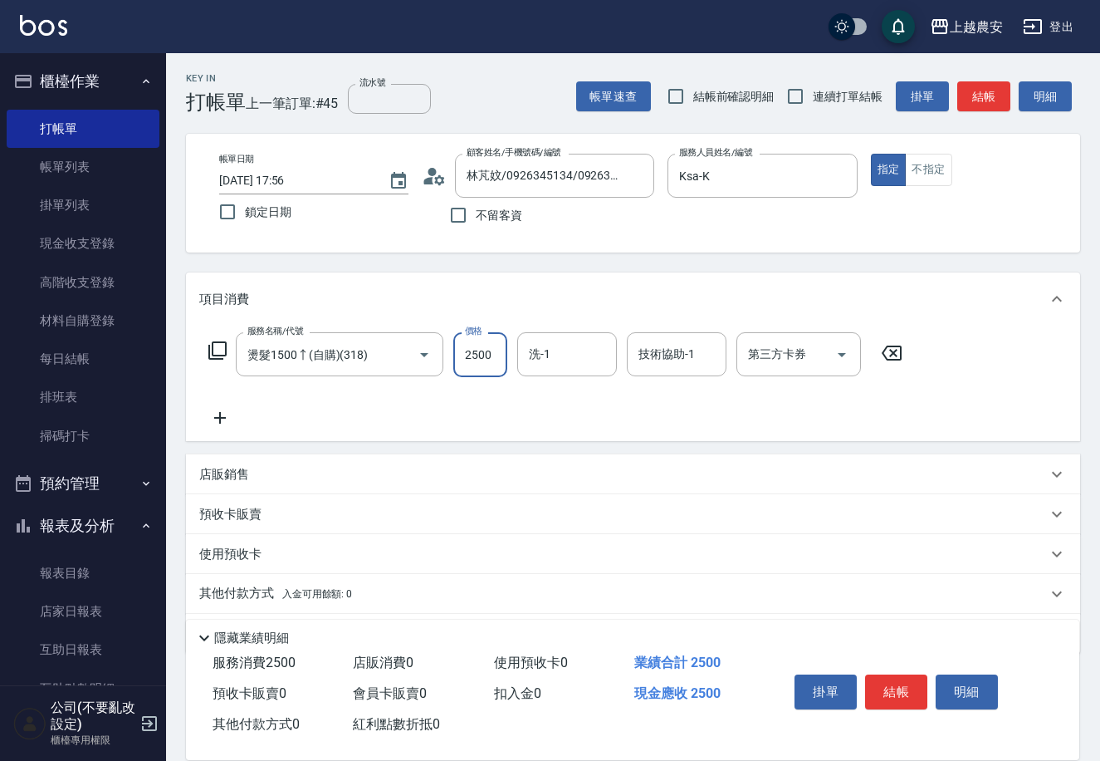
type input "2500"
type input "Elfi-39"
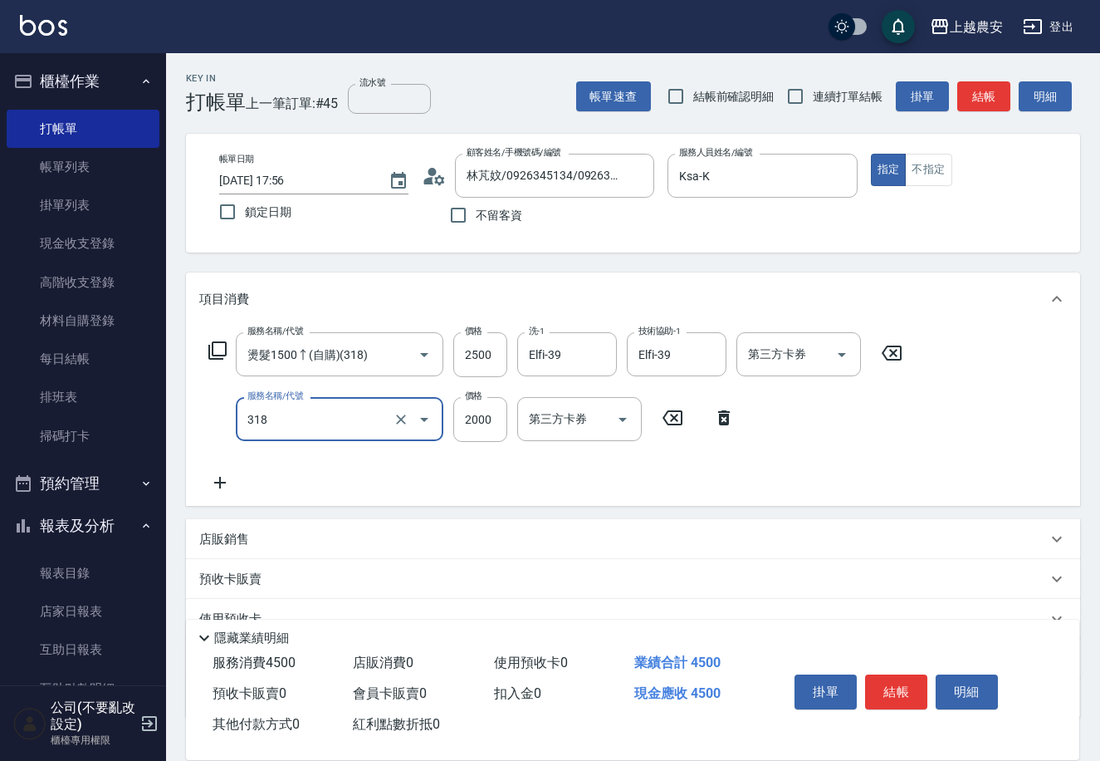
type input "燙髮1500↑(自購)(318)"
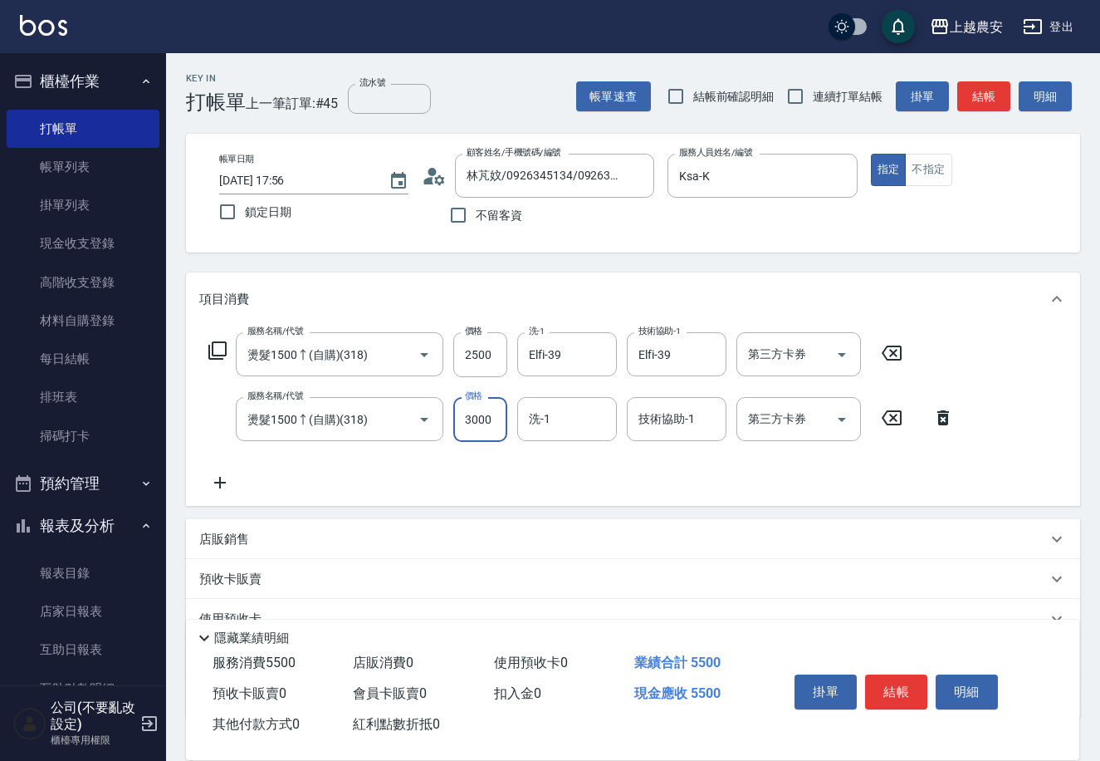
type input "3000"
type input "Elfi-39"
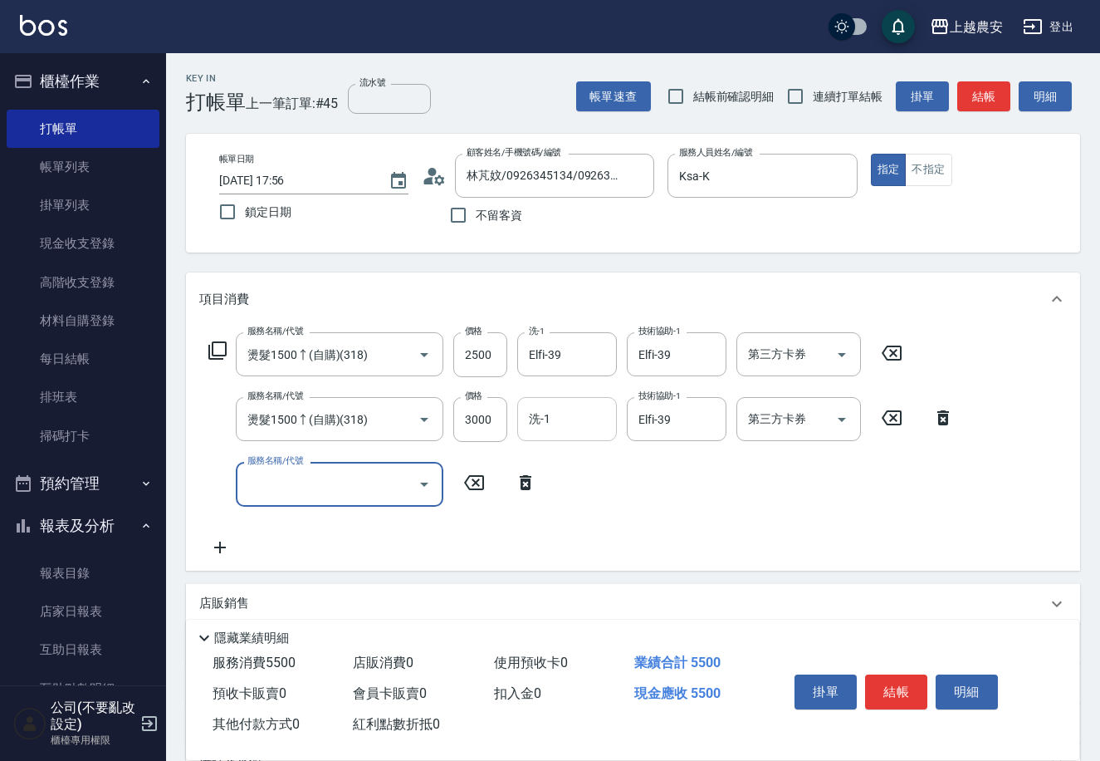
click at [603, 428] on input "洗-1" at bounding box center [567, 418] width 85 height 29
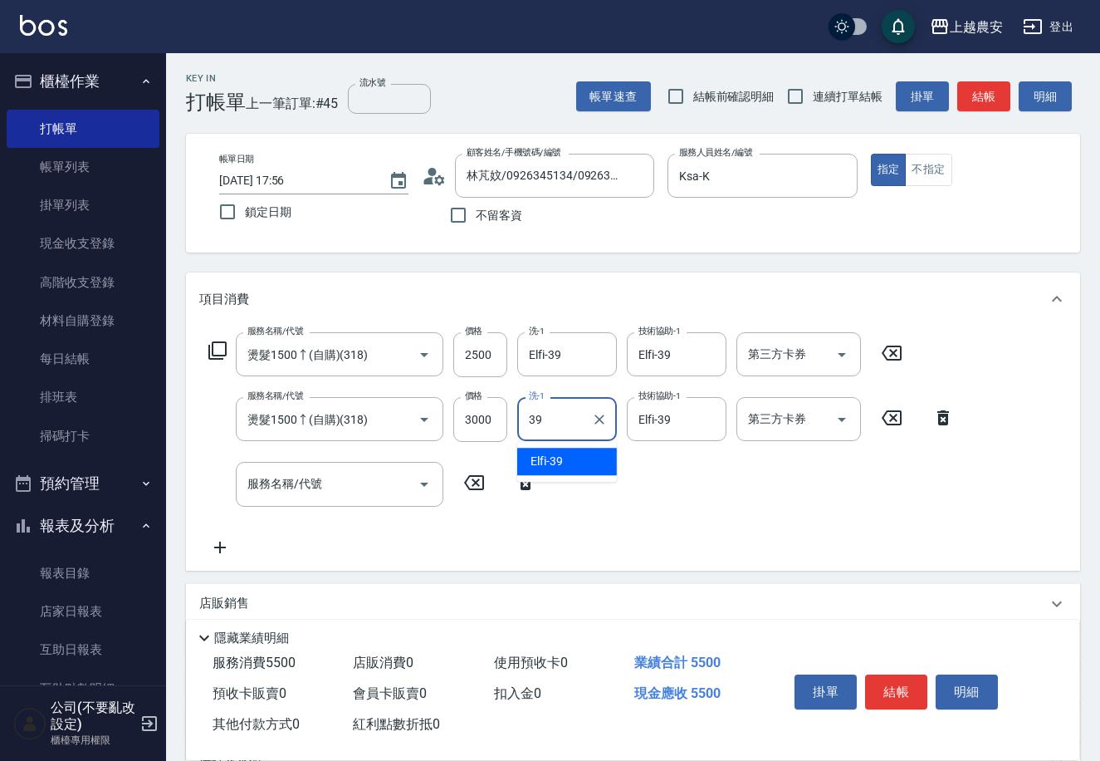
type input "Elfi-39"
click at [898, 706] on div "掛單 結帳 明細" at bounding box center [896, 694] width 217 height 52
click at [895, 693] on button "結帳" at bounding box center [896, 691] width 62 height 35
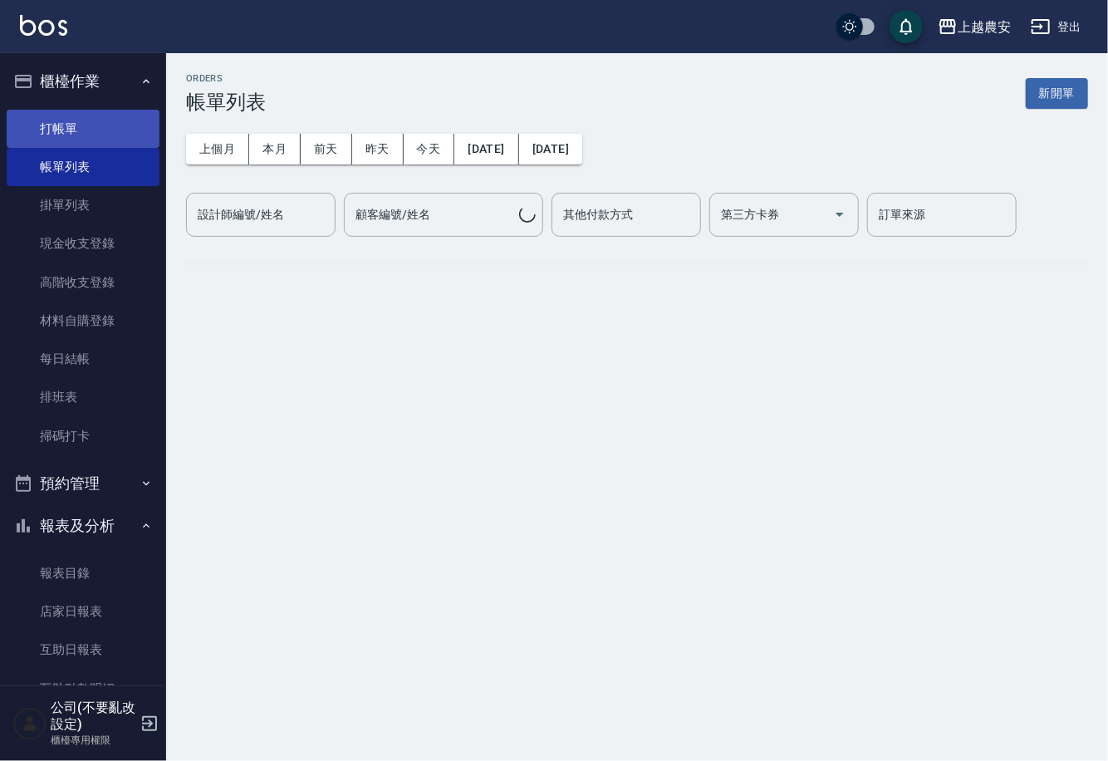
click at [87, 124] on link "打帳單" at bounding box center [83, 129] width 153 height 38
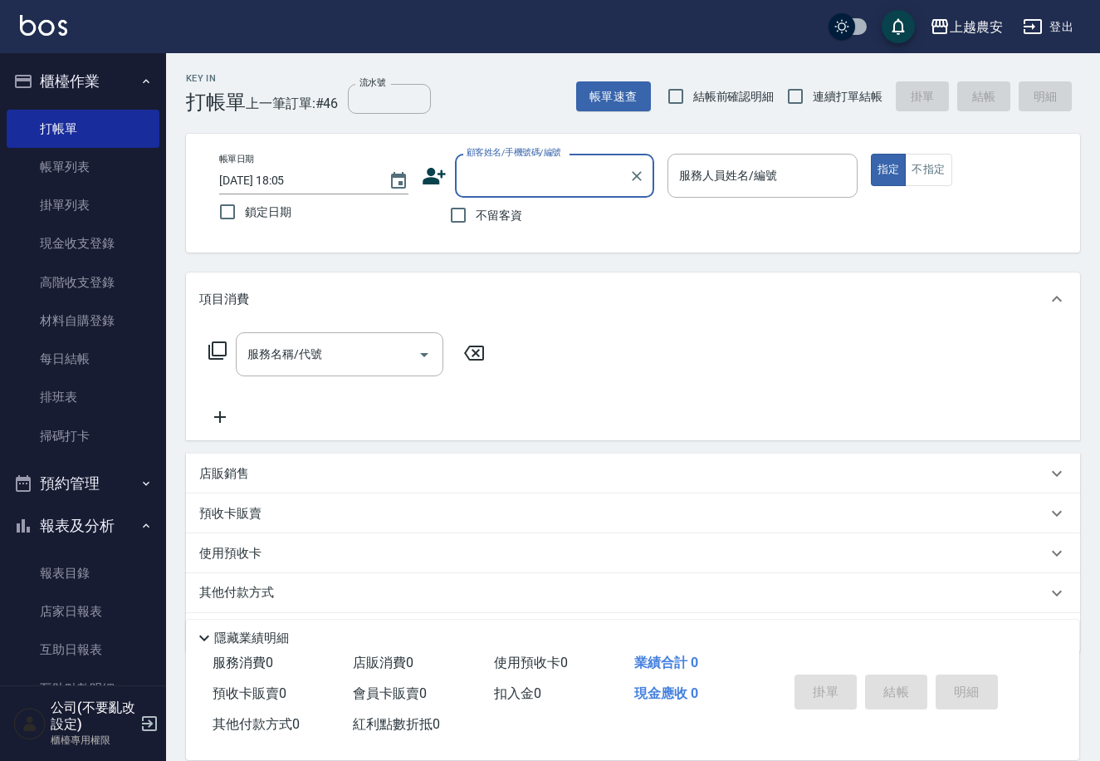
click at [502, 213] on span "不留客資" at bounding box center [499, 215] width 47 height 17
click at [476, 213] on input "不留客資" at bounding box center [458, 215] width 35 height 35
checkbox input "true"
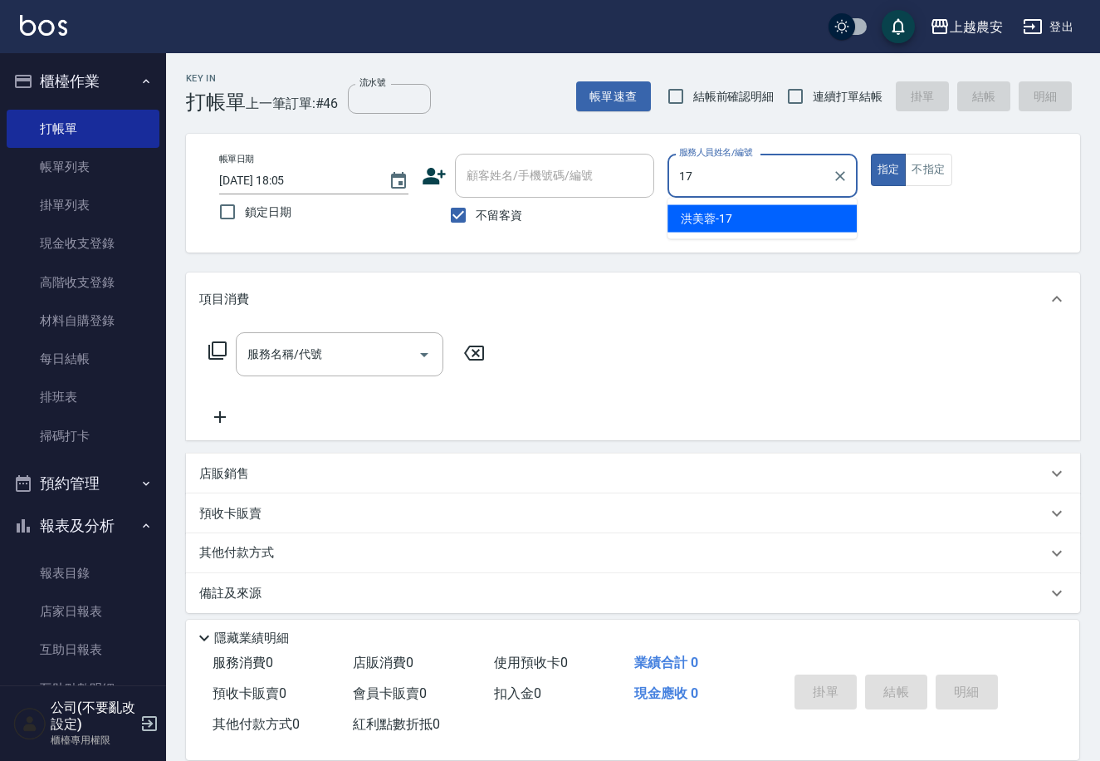
type input "[PERSON_NAME]-17"
type button "true"
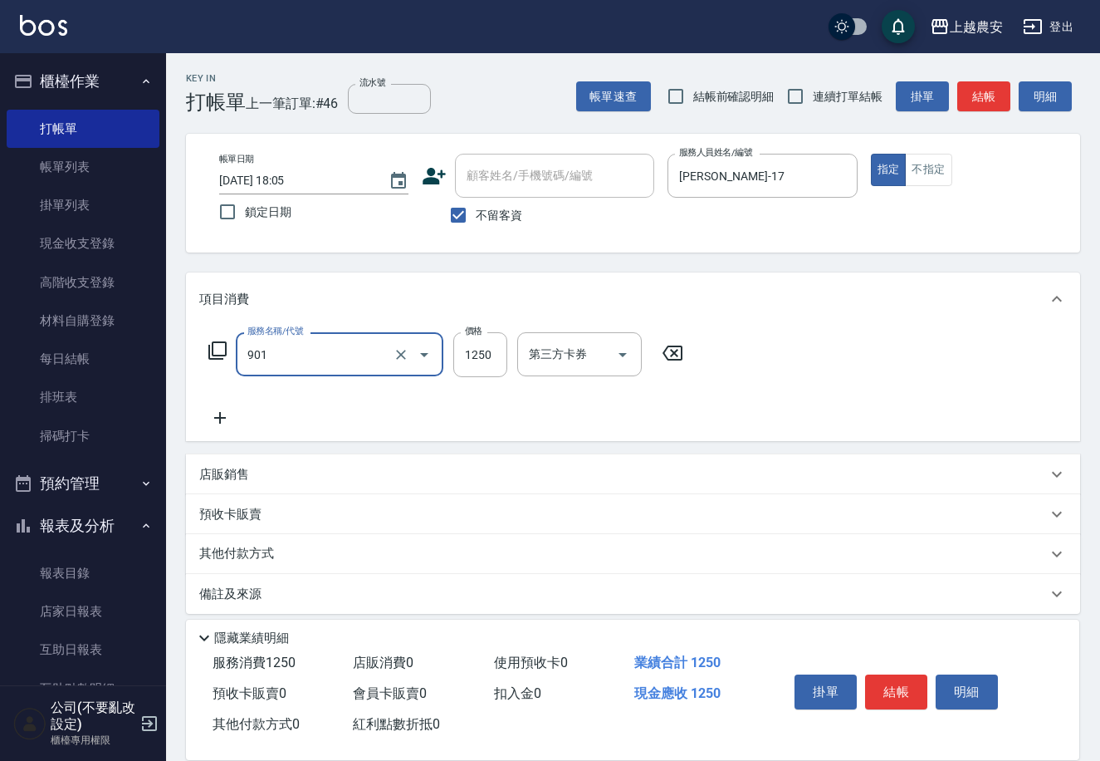
type input "修手指甲(901)"
type input "1500"
click at [912, 683] on button "結帳" at bounding box center [896, 691] width 62 height 35
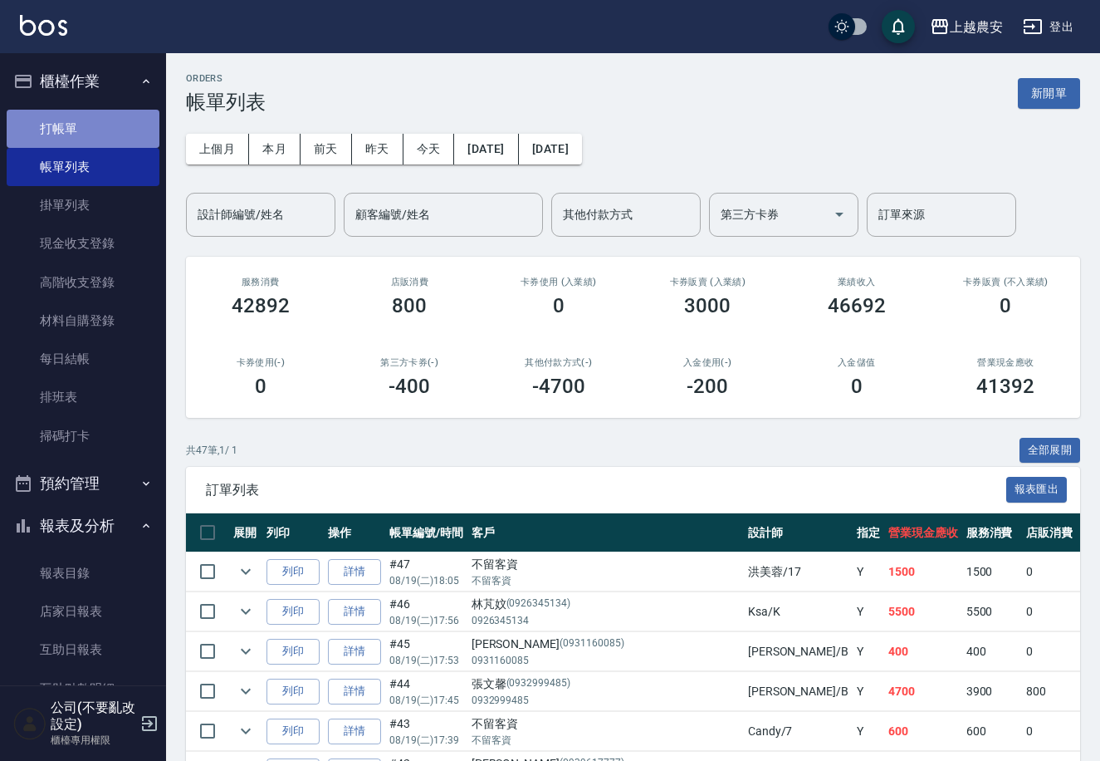
click at [85, 123] on link "打帳單" at bounding box center [83, 129] width 153 height 38
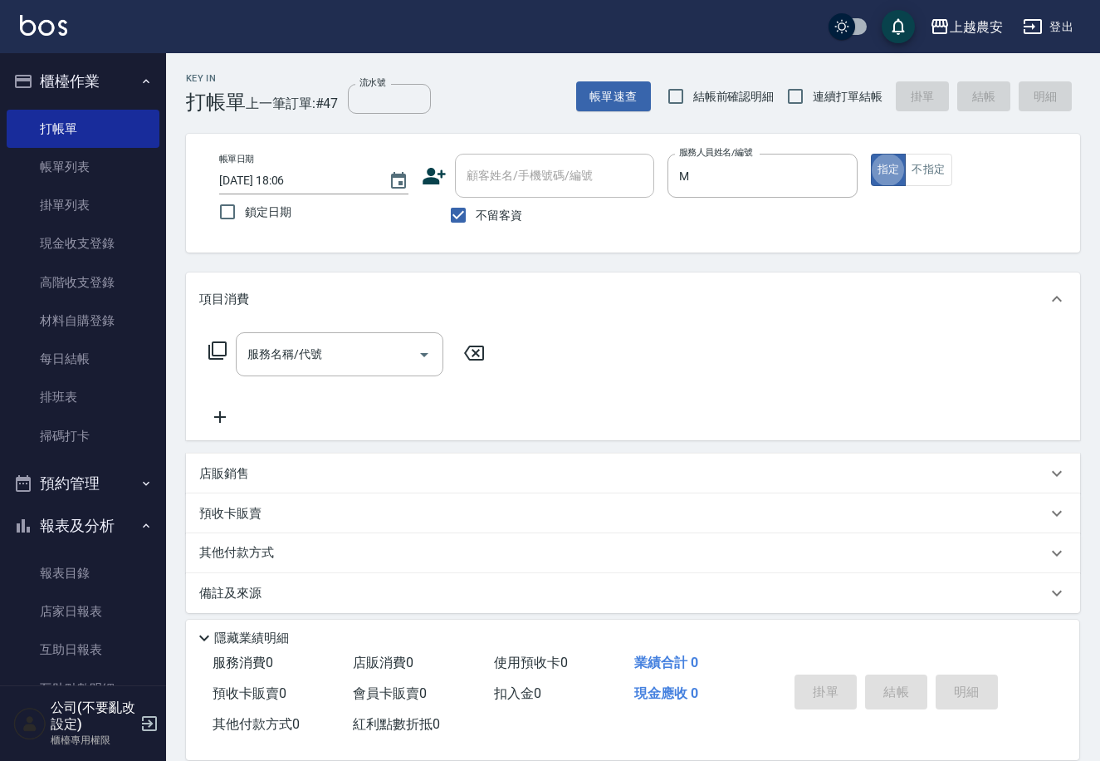
type input "Mia-M"
type button "true"
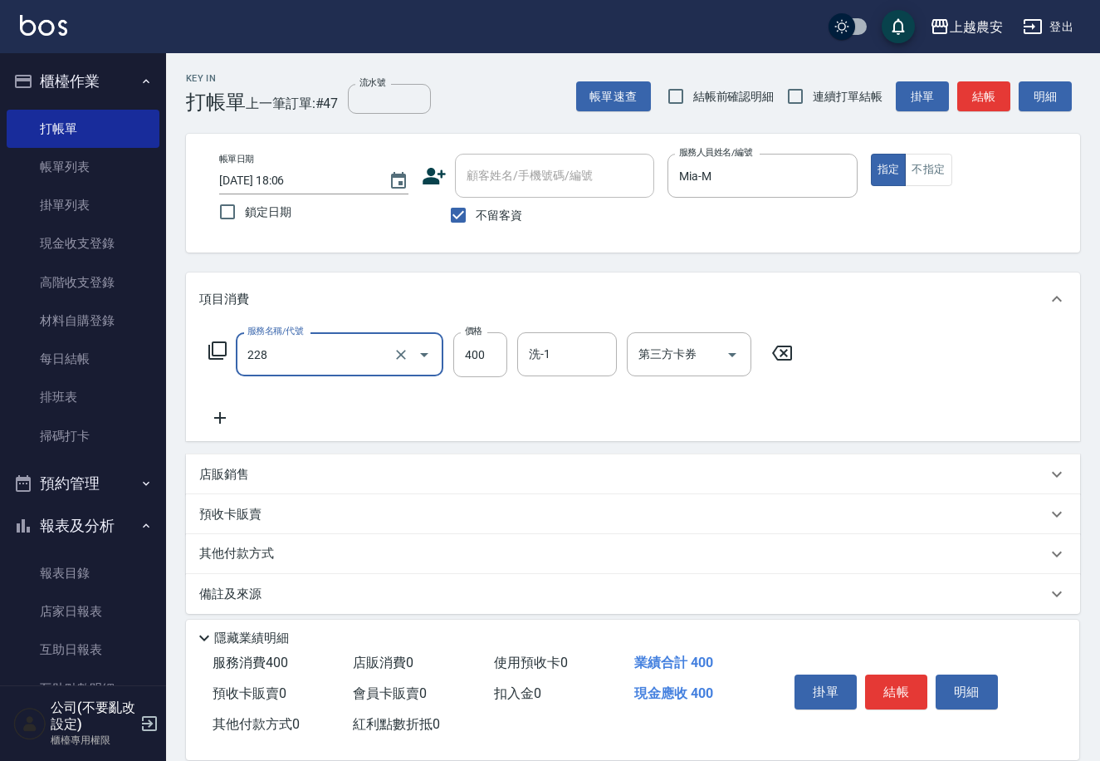
type input "洗髮(228)"
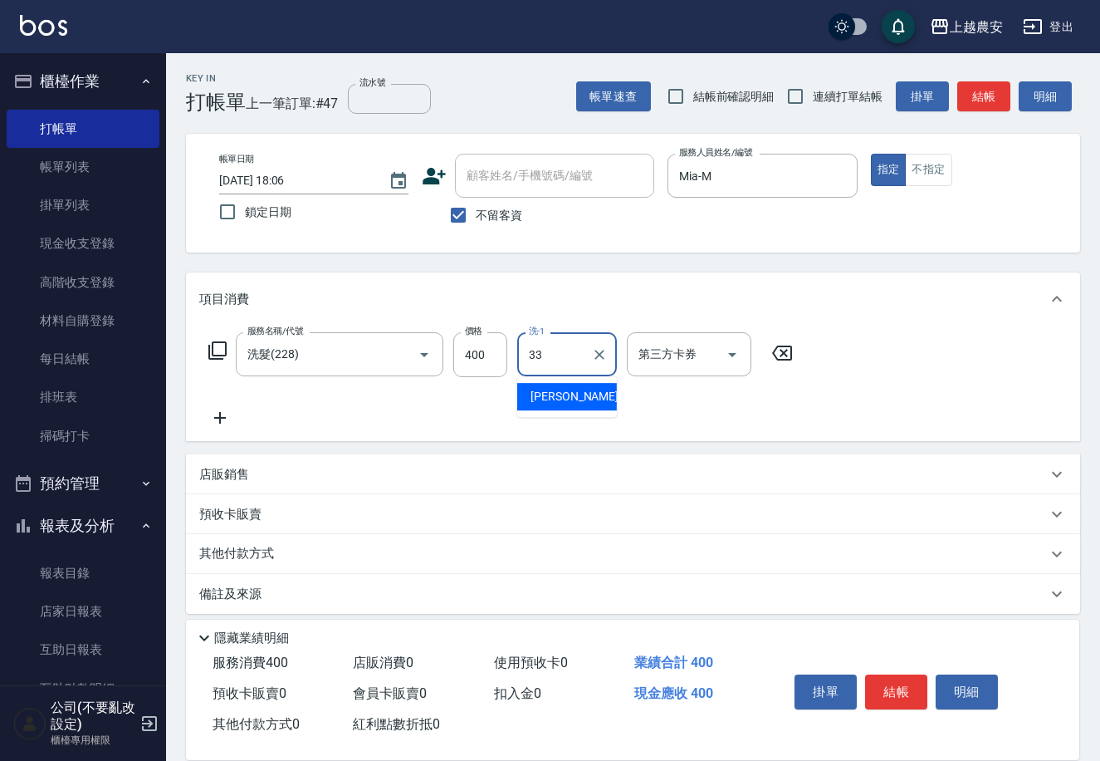
type input "小欣-33"
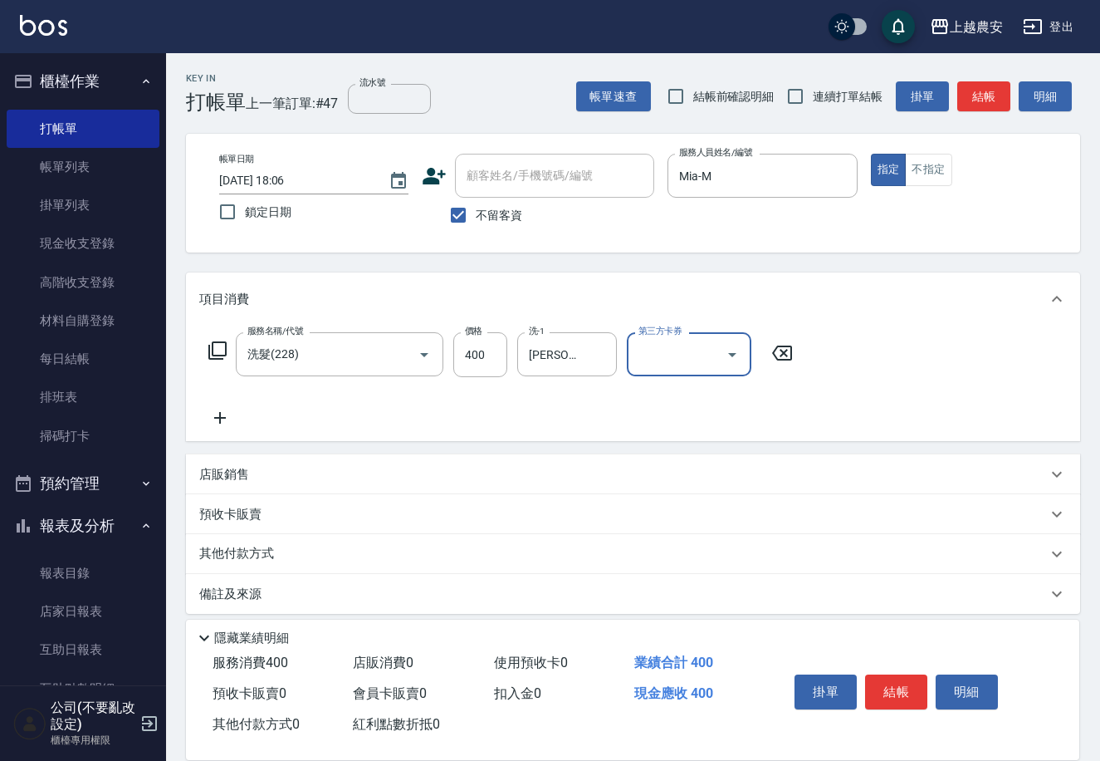
click at [862, 684] on div "掛單 結帳 明細" at bounding box center [896, 694] width 217 height 52
drag, startPoint x: 884, startPoint y: 688, endPoint x: 880, endPoint y: 664, distance: 23.6
click at [888, 685] on button "結帳" at bounding box center [896, 691] width 62 height 35
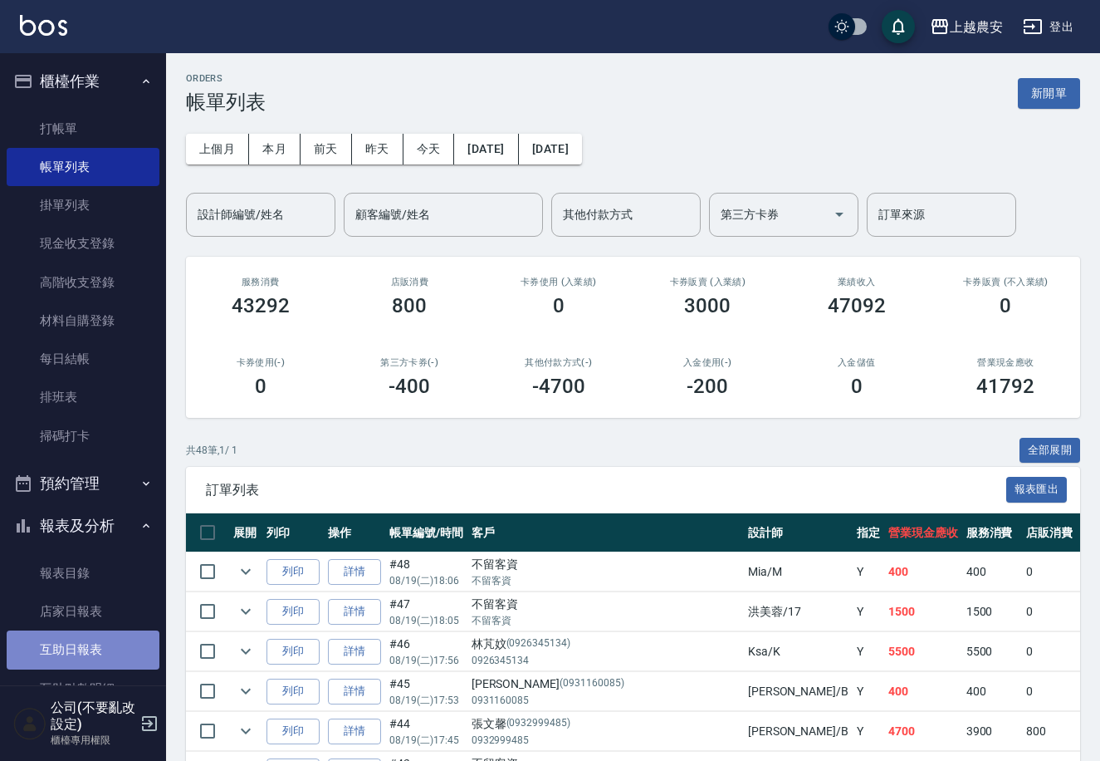
click at [108, 655] on link "互助日報表" at bounding box center [83, 649] width 153 height 38
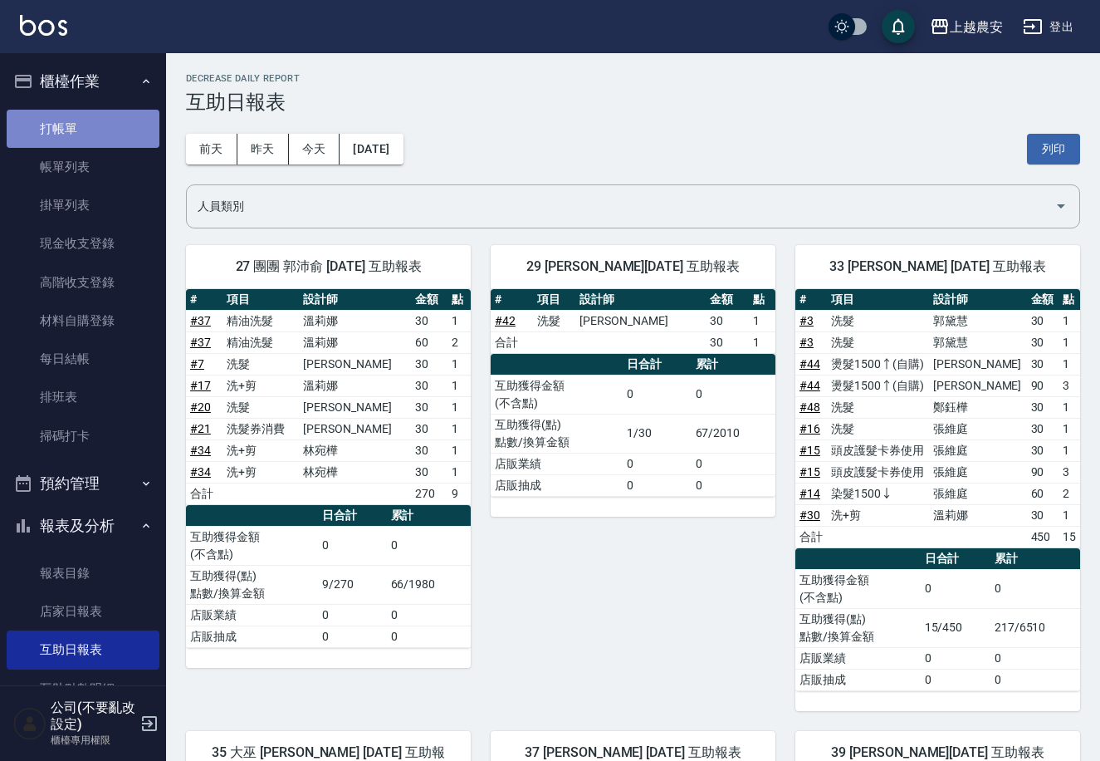
click at [120, 119] on link "打帳單" at bounding box center [83, 129] width 153 height 38
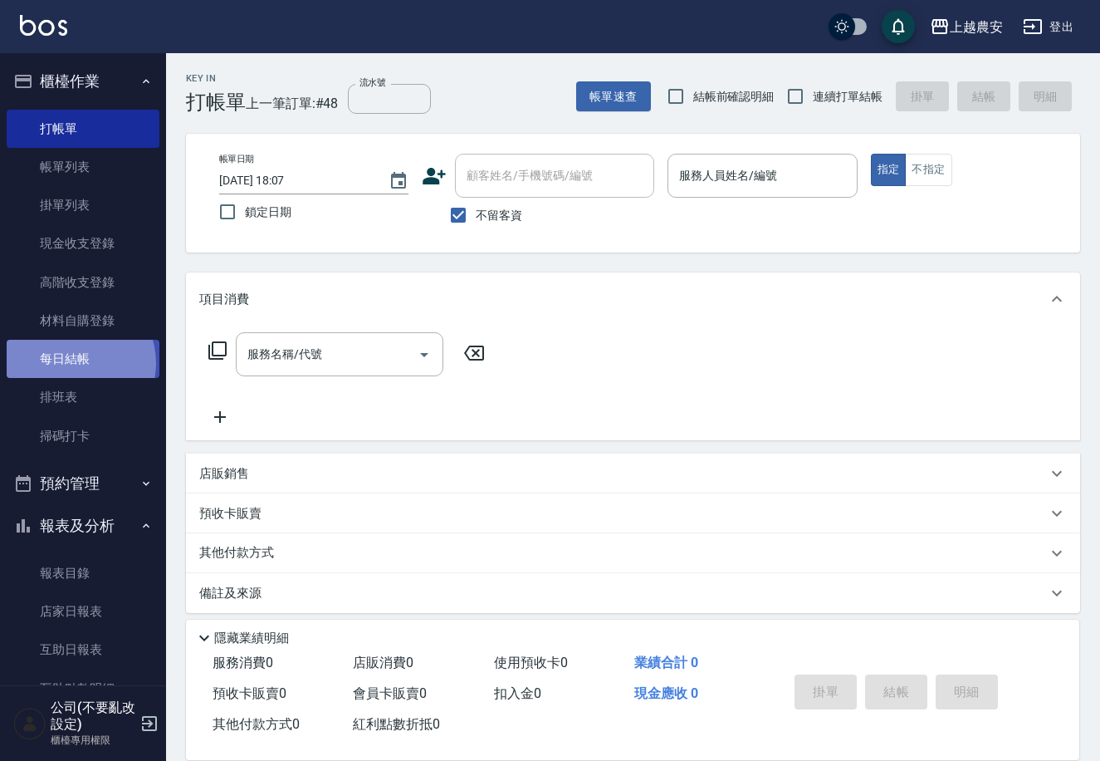
click at [73, 362] on link "每日結帳" at bounding box center [83, 359] width 153 height 38
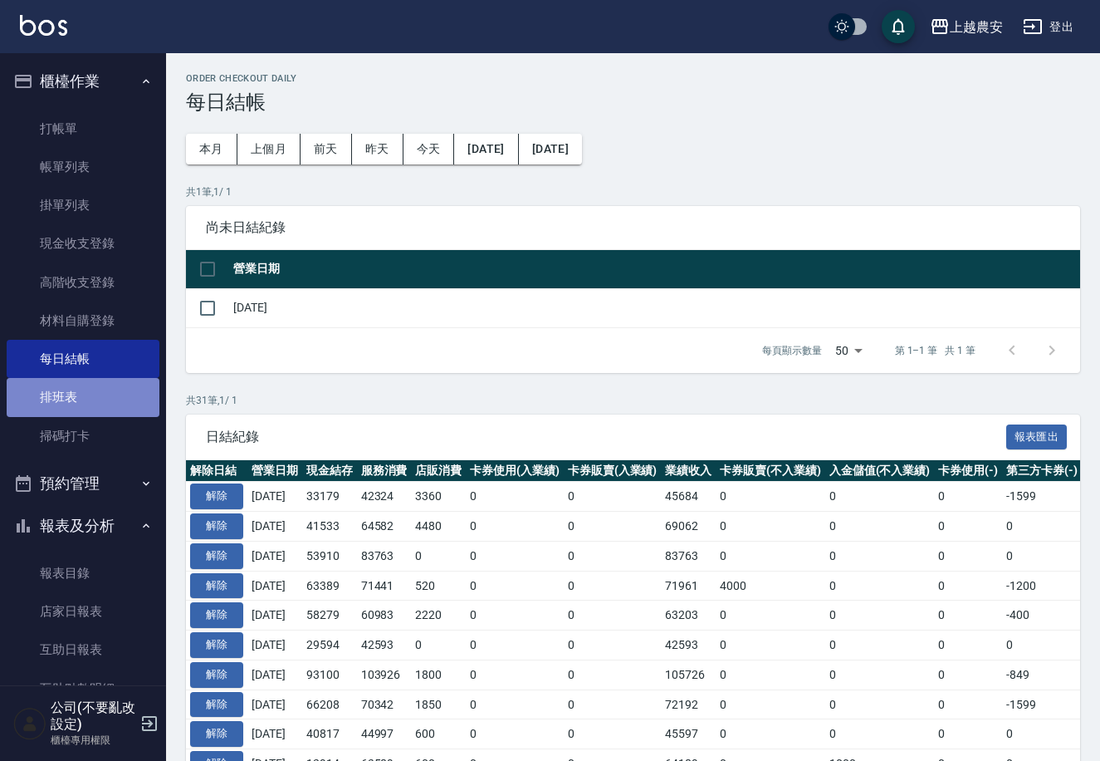
click at [125, 413] on link "排班表" at bounding box center [83, 397] width 153 height 38
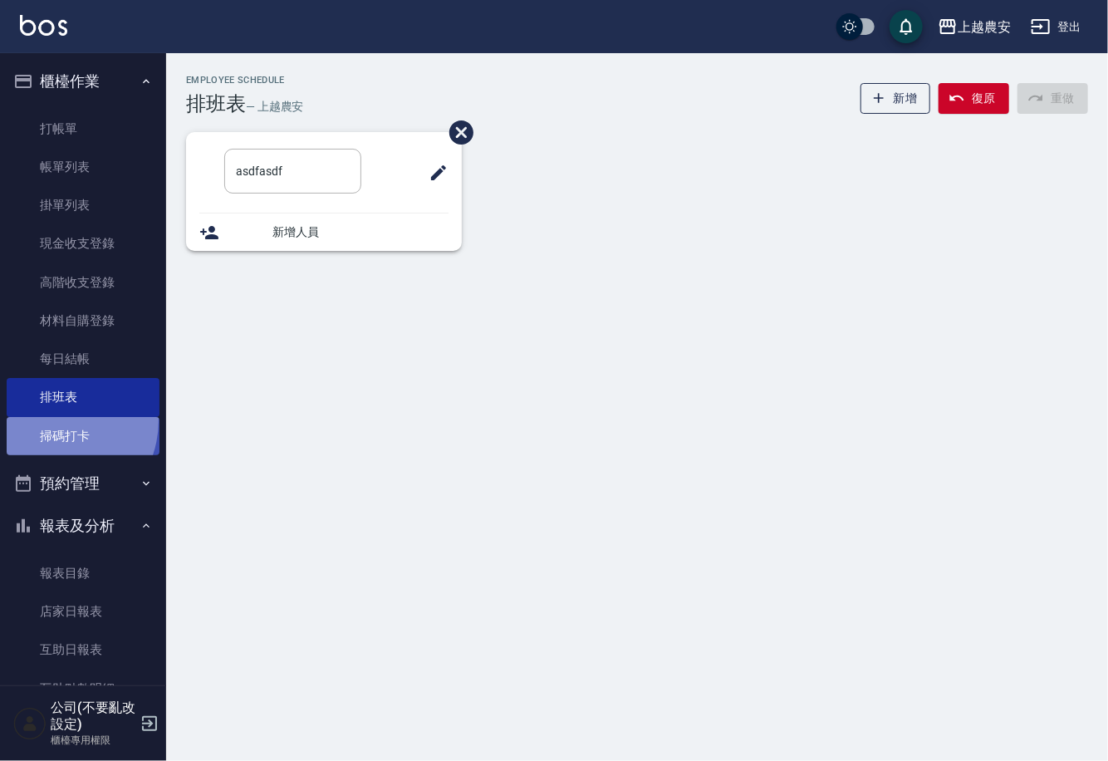
click at [50, 420] on link "掃碼打卡" at bounding box center [83, 436] width 153 height 38
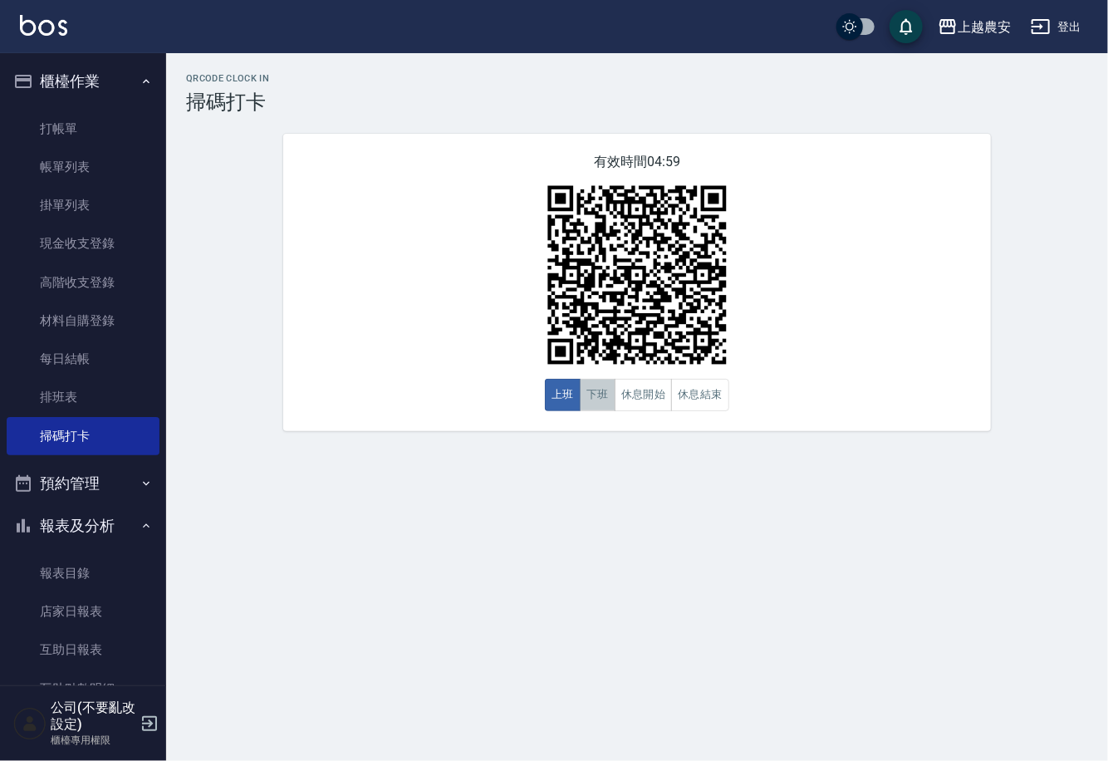
click at [598, 379] on button "下班" at bounding box center [598, 395] width 36 height 32
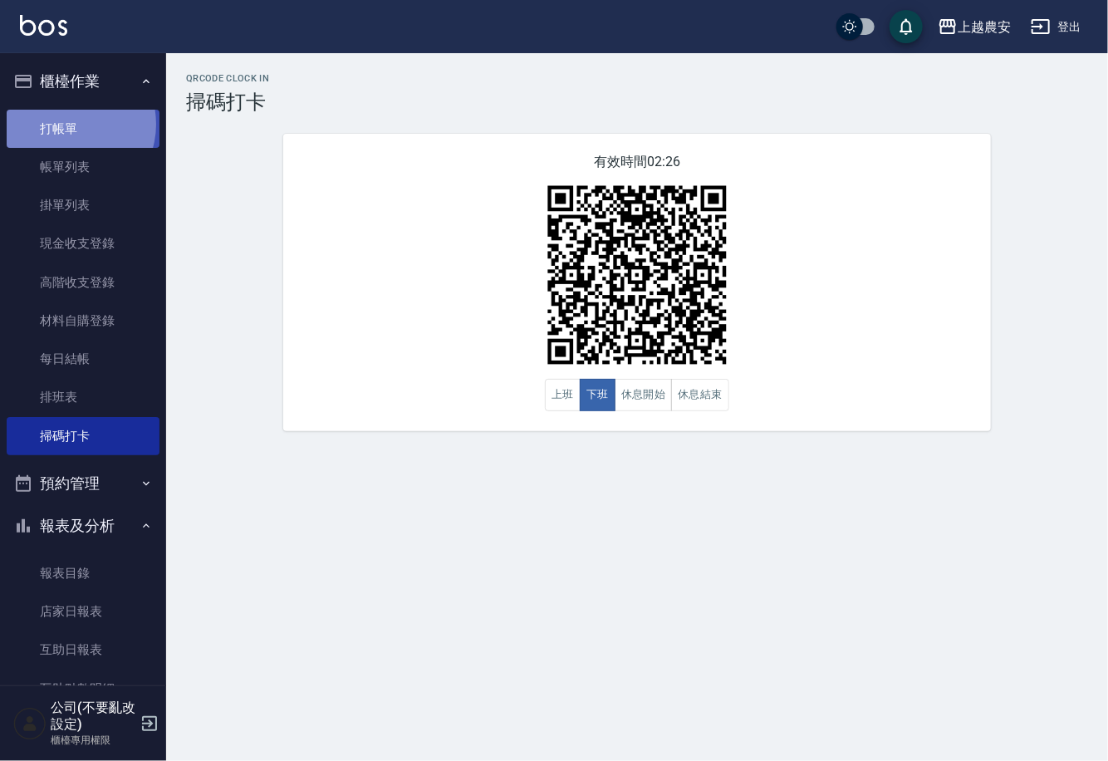
click at [70, 124] on link "打帳單" at bounding box center [83, 129] width 153 height 38
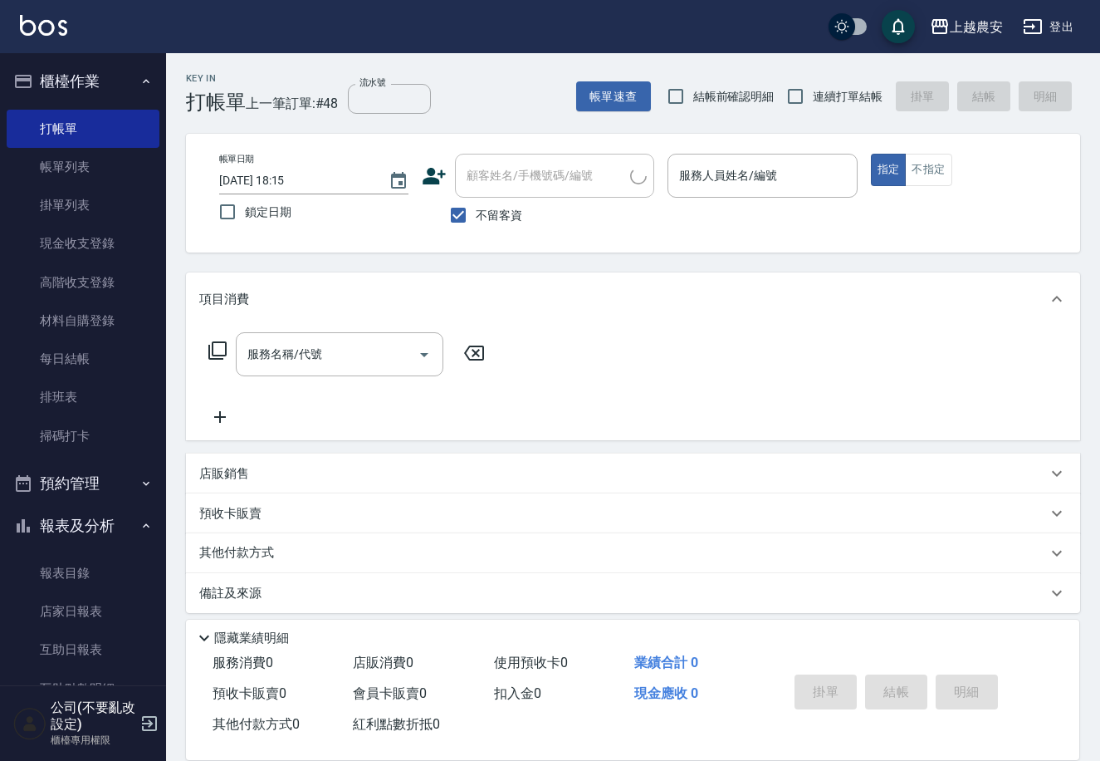
click at [498, 214] on span "不留客資" at bounding box center [499, 215] width 47 height 17
click at [476, 214] on input "不留客資" at bounding box center [458, 215] width 35 height 35
checkbox input "false"
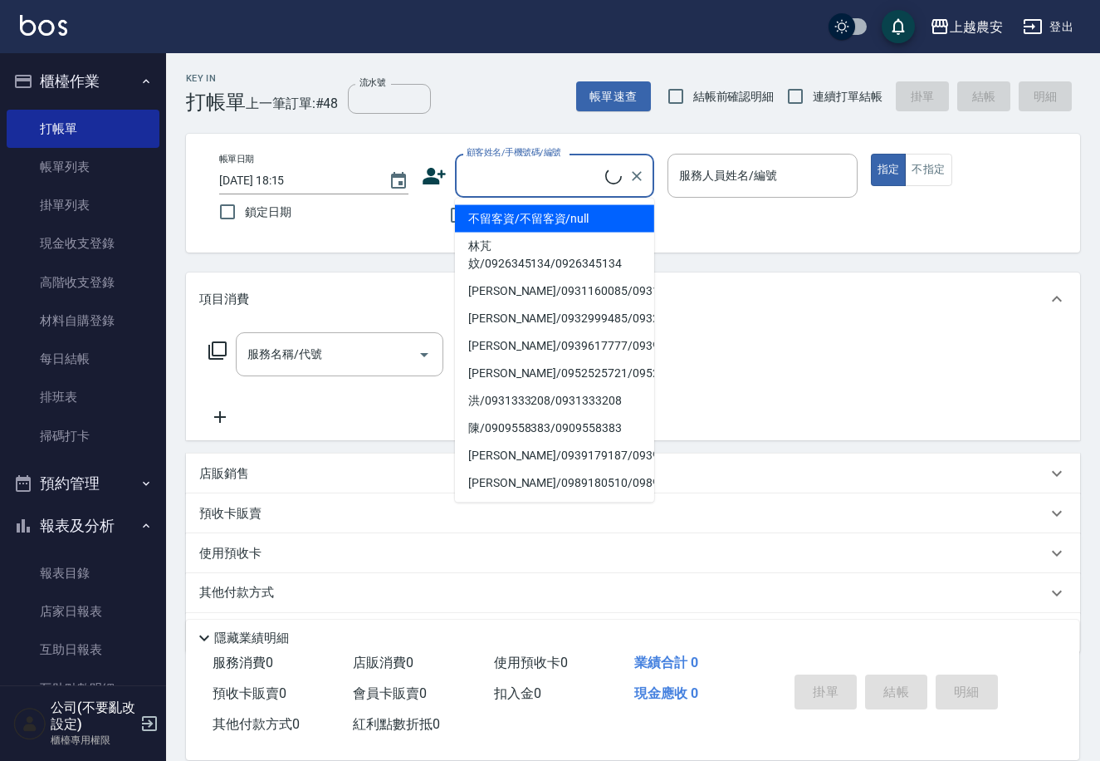
click at [542, 172] on div "顧客姓名/手機號碼/編號 顧客姓名/手機號碼/編號" at bounding box center [554, 176] width 199 height 44
click at [567, 218] on li "不留客資/不留客資/null" at bounding box center [554, 218] width 199 height 27
type input "不留客資/不留客資/null"
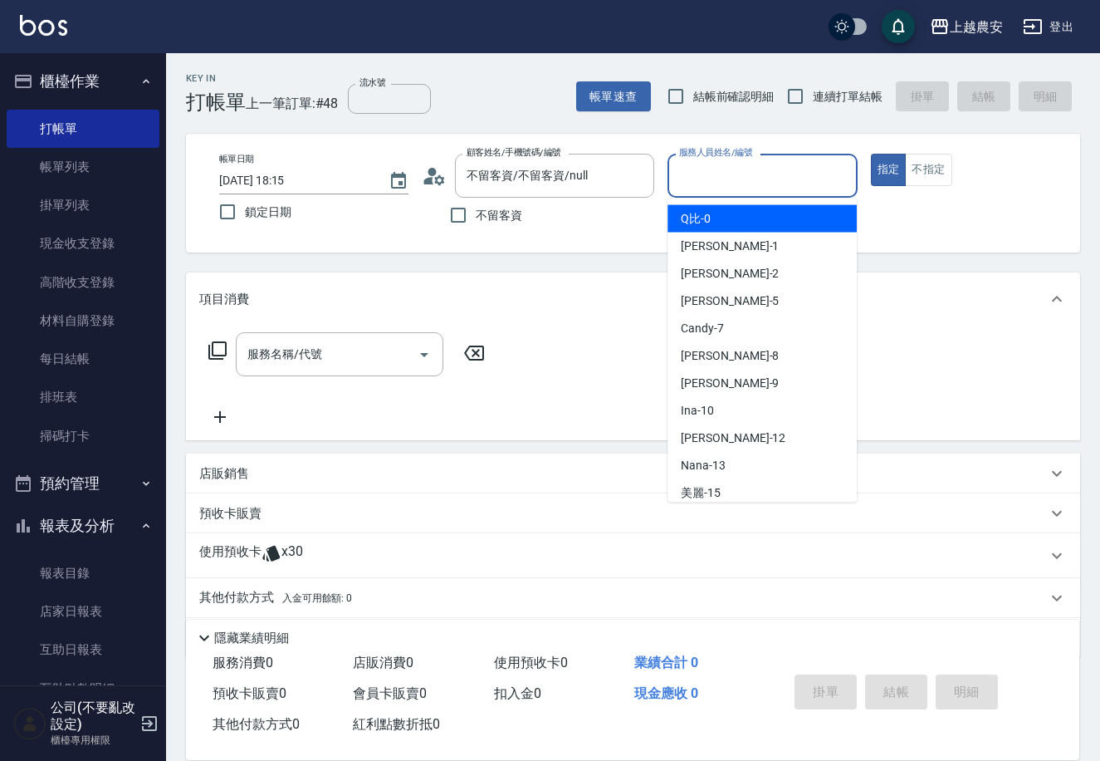
click at [744, 187] on input "服務人員姓名/編號" at bounding box center [762, 175] width 174 height 29
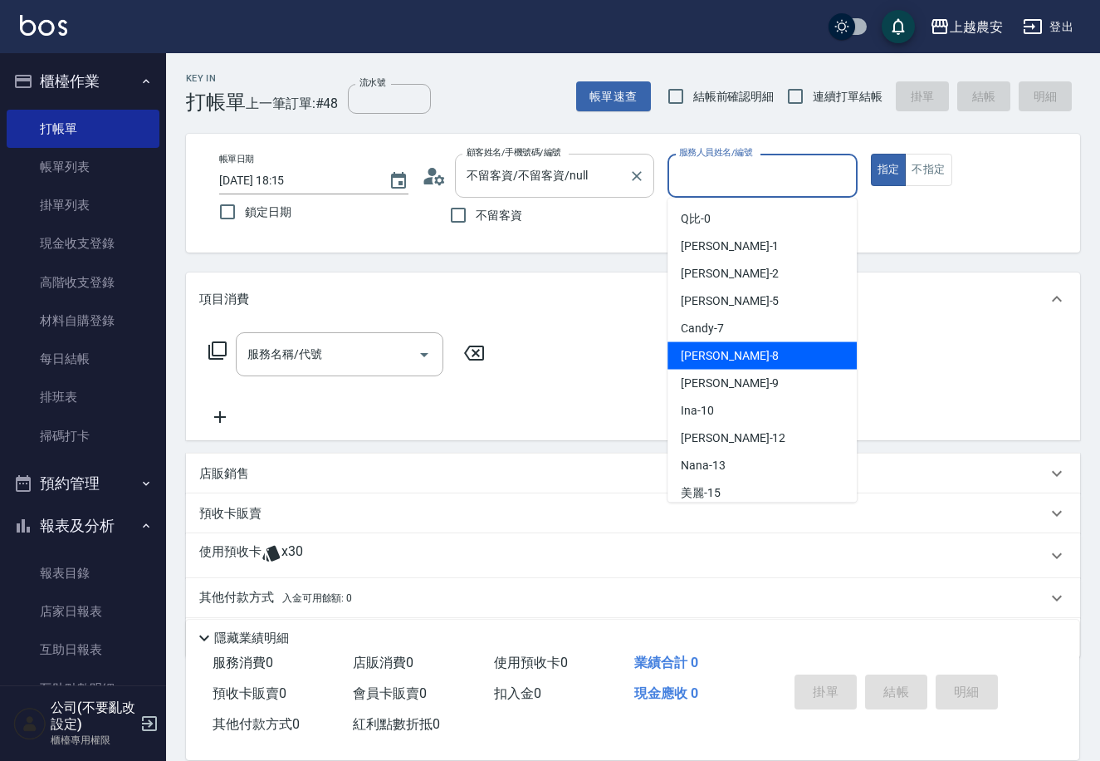
click at [610, 183] on input "不留客資/不留客資/null" at bounding box center [542, 175] width 159 height 29
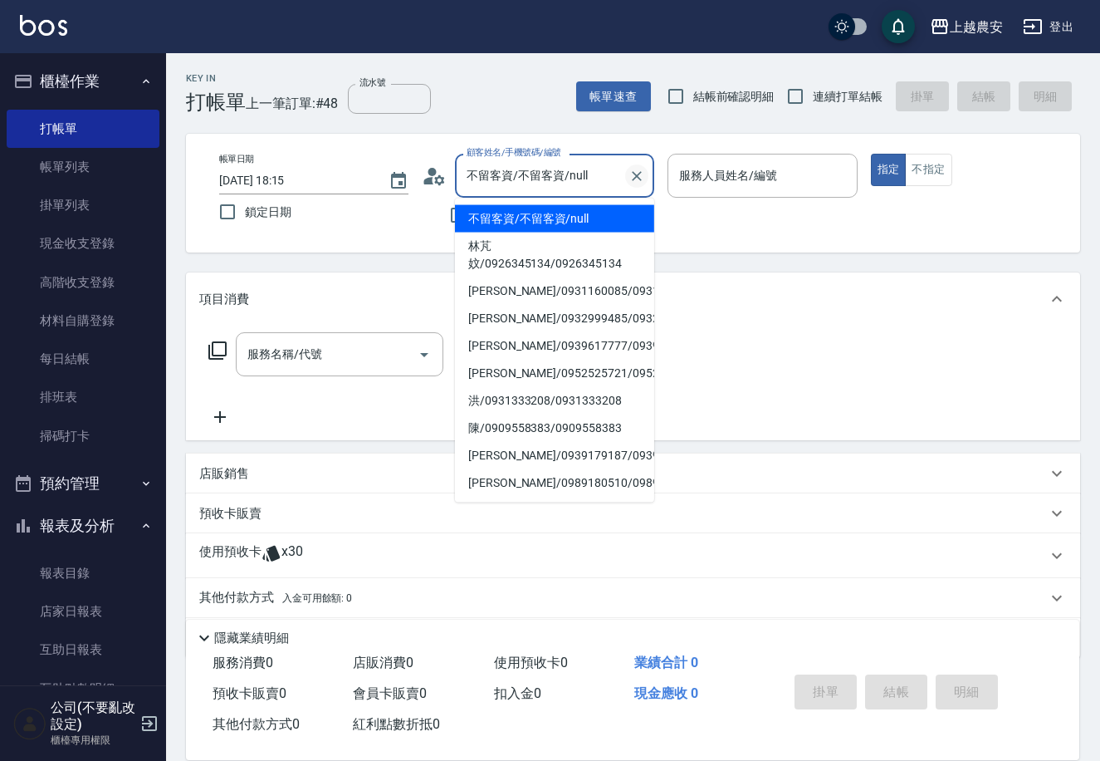
click at [635, 175] on icon "Clear" at bounding box center [637, 176] width 17 height 17
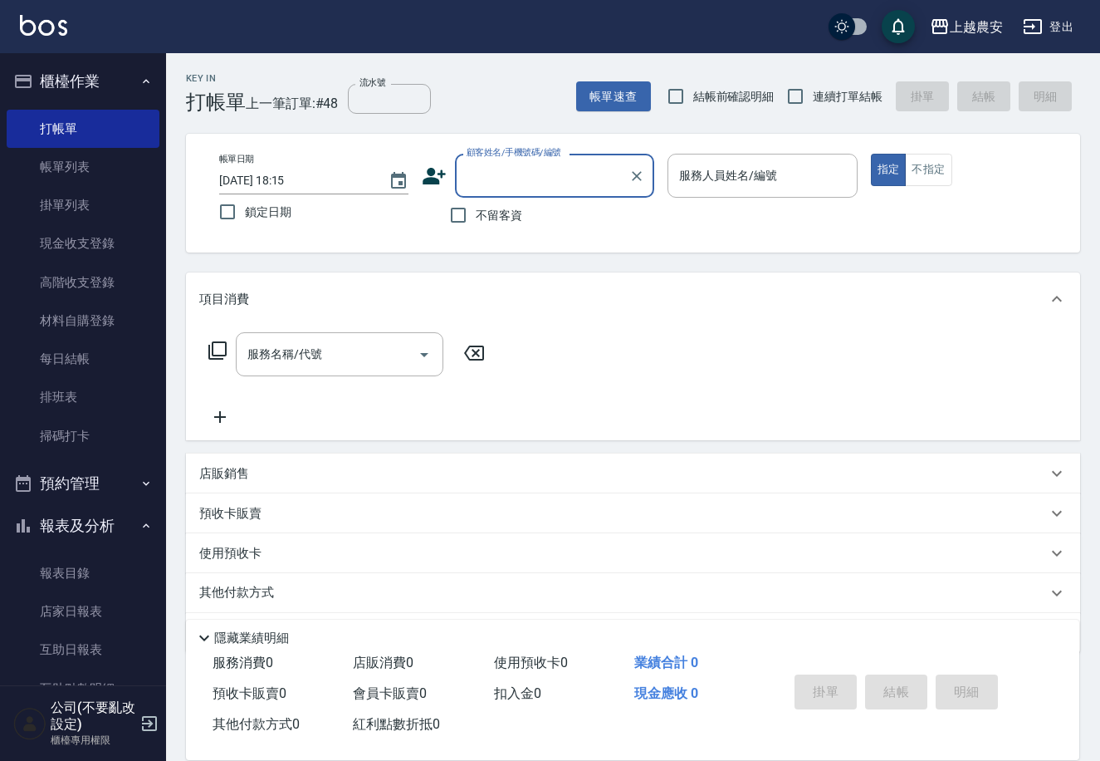
click at [598, 175] on input "顧客姓名/手機號碼/編號" at bounding box center [542, 175] width 159 height 29
type input "ㄍ"
type input "AISHAWU"
click at [636, 171] on icon "Clear" at bounding box center [637, 176] width 17 height 17
click at [565, 168] on input "顧客姓名/手機號碼/編號" at bounding box center [542, 175] width 159 height 29
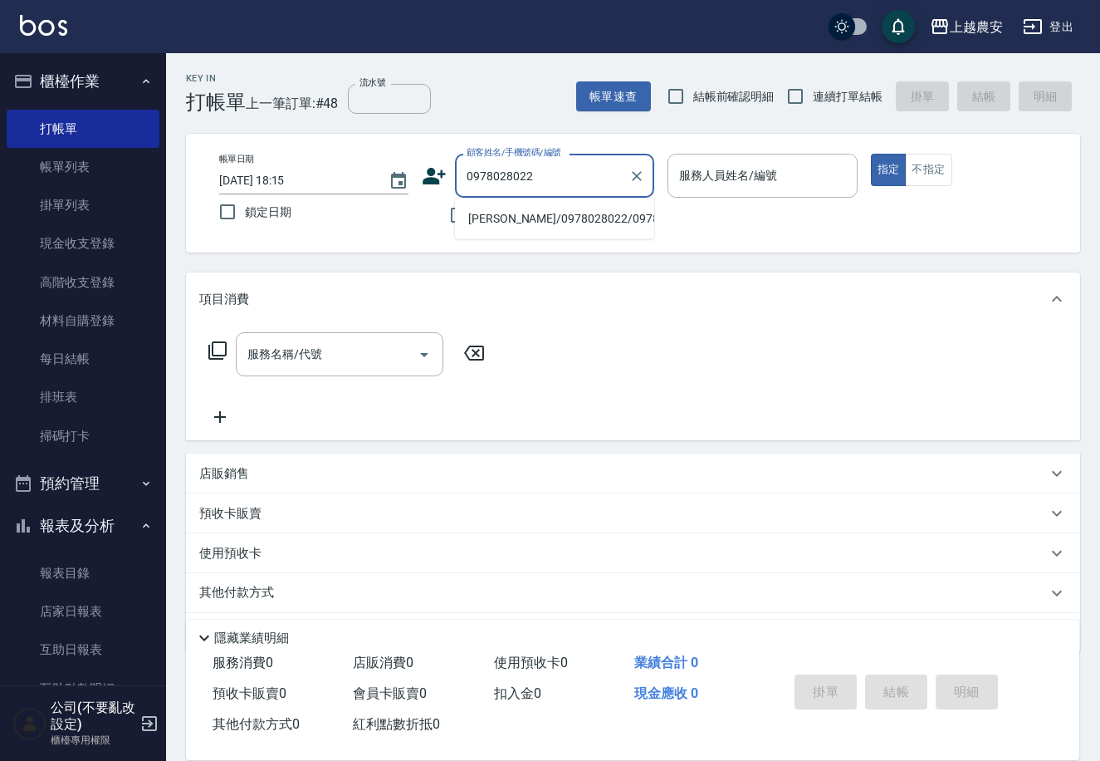
click at [624, 223] on li "吳星滿/0978028022/0978028022" at bounding box center [554, 218] width 199 height 27
type input "吳星滿/0978028022/0978028022"
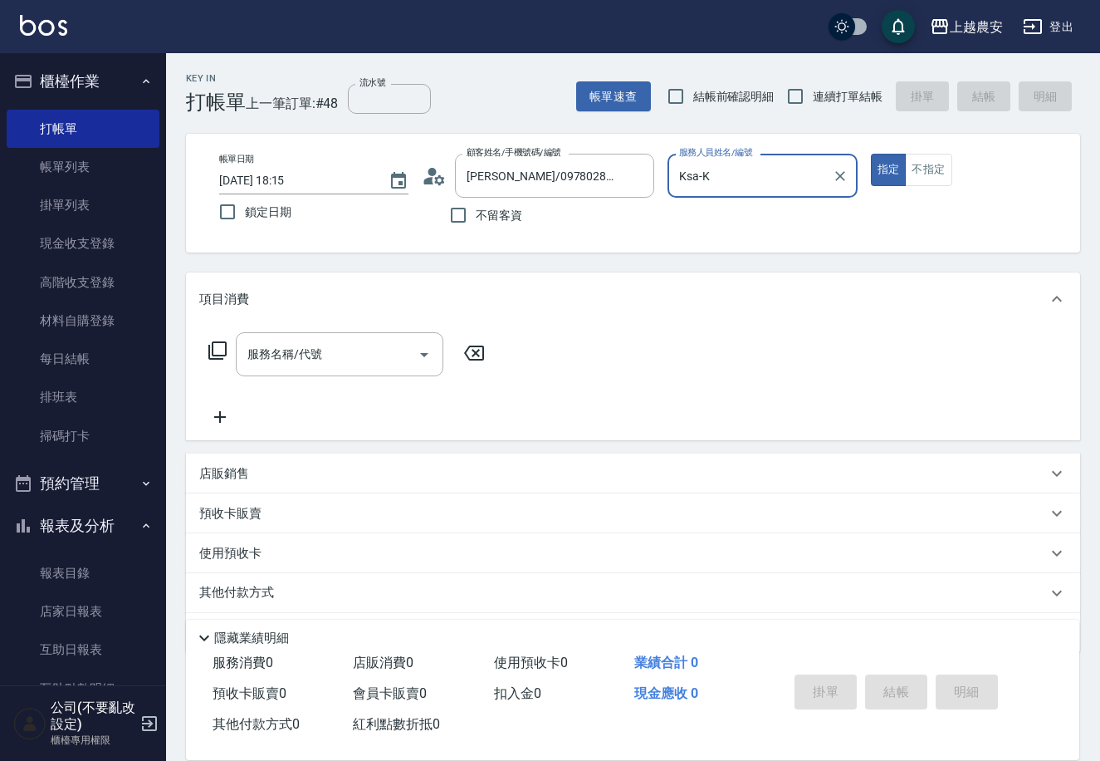
type input "Ksa-K"
click at [222, 355] on icon at bounding box center [217, 350] width 18 height 18
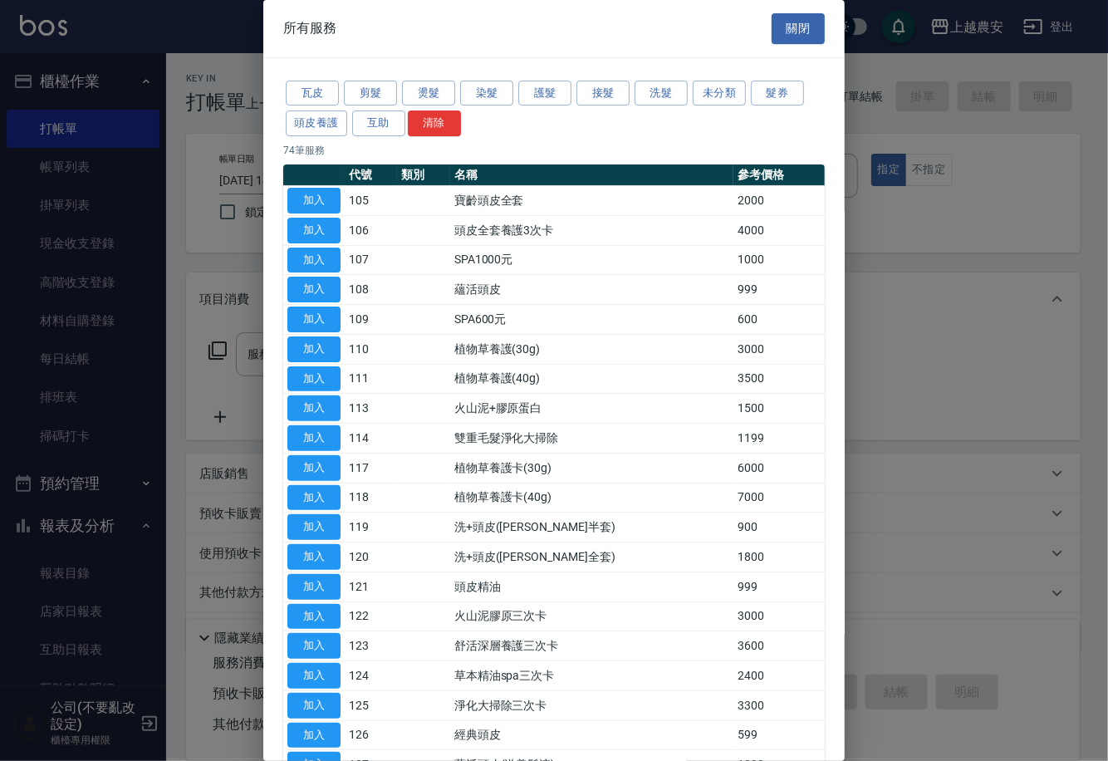
click at [921, 283] on div at bounding box center [554, 380] width 1108 height 761
click at [795, 35] on button "關閉" at bounding box center [797, 28] width 53 height 31
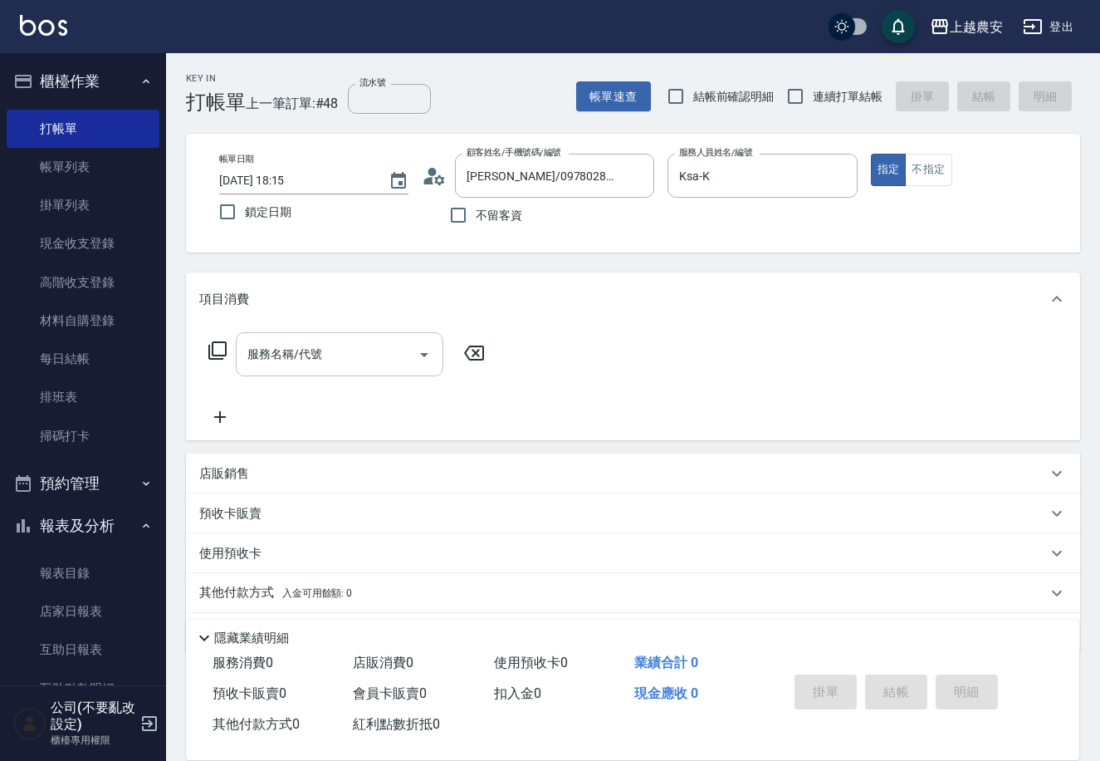
click at [364, 345] on input "服務名稱/代號" at bounding box center [327, 354] width 168 height 29
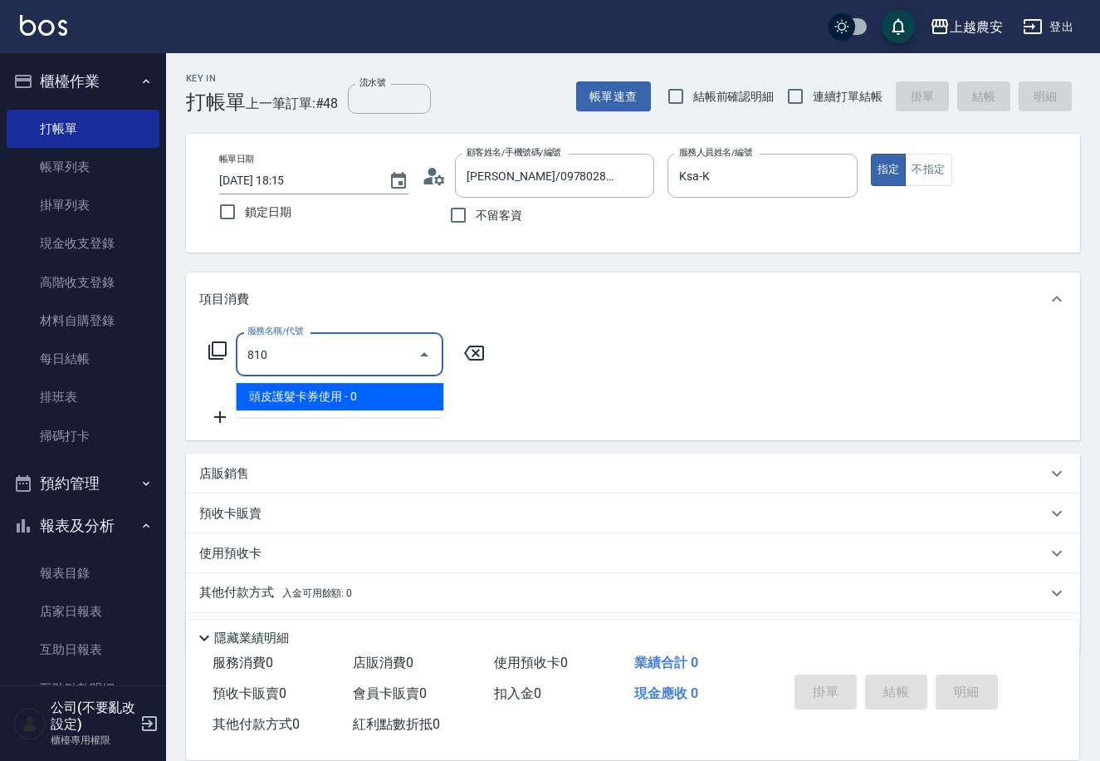
click at [344, 394] on span "頭皮護髮卡券使用 - 0" at bounding box center [340, 396] width 208 height 27
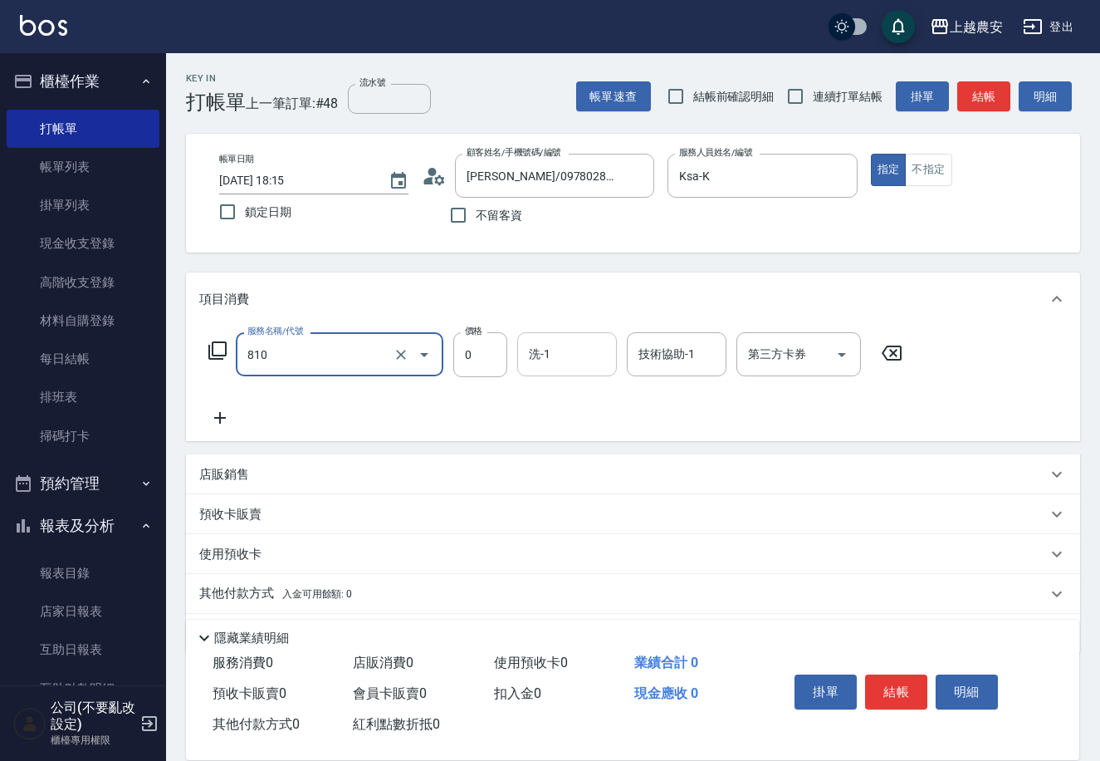
type input "頭皮護髮卡券使用(810)"
click at [570, 361] on input "洗-1" at bounding box center [567, 354] width 85 height 29
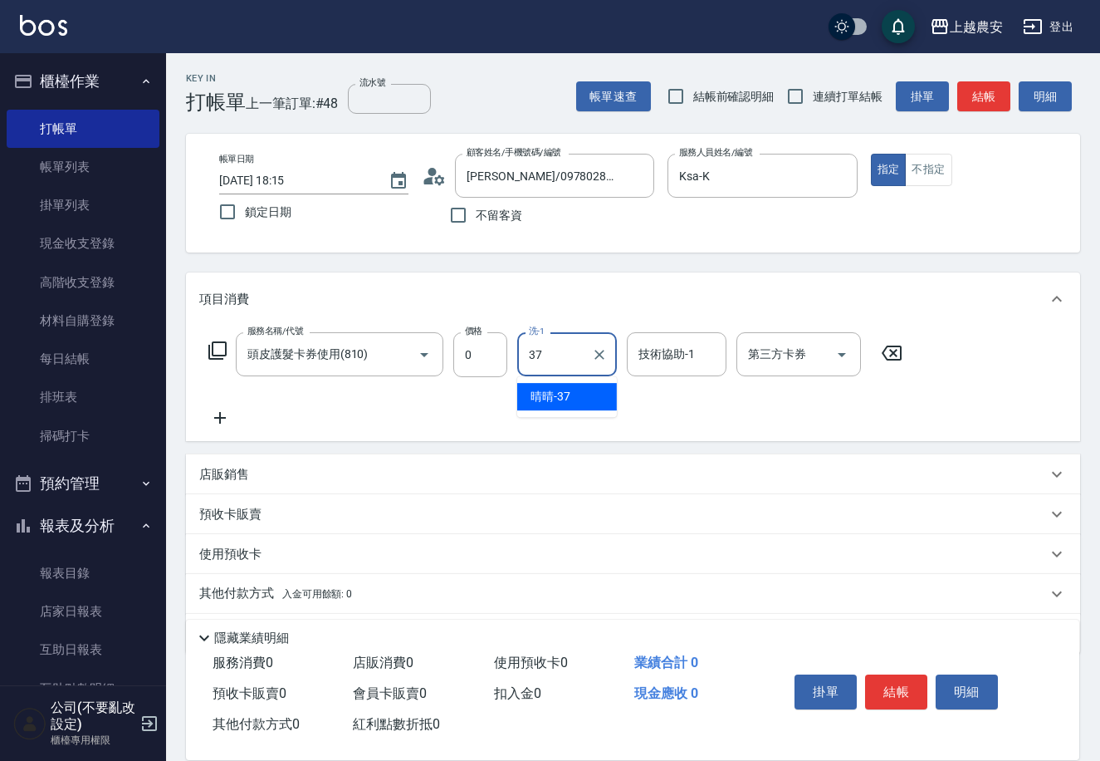
drag, startPoint x: 567, startPoint y: 395, endPoint x: 668, endPoint y: 374, distance: 103.4
click at [575, 393] on div "晴晴 -37" at bounding box center [567, 396] width 100 height 27
type input "晴晴-37"
click at [686, 363] on input "技術協助-1" at bounding box center [676, 354] width 85 height 29
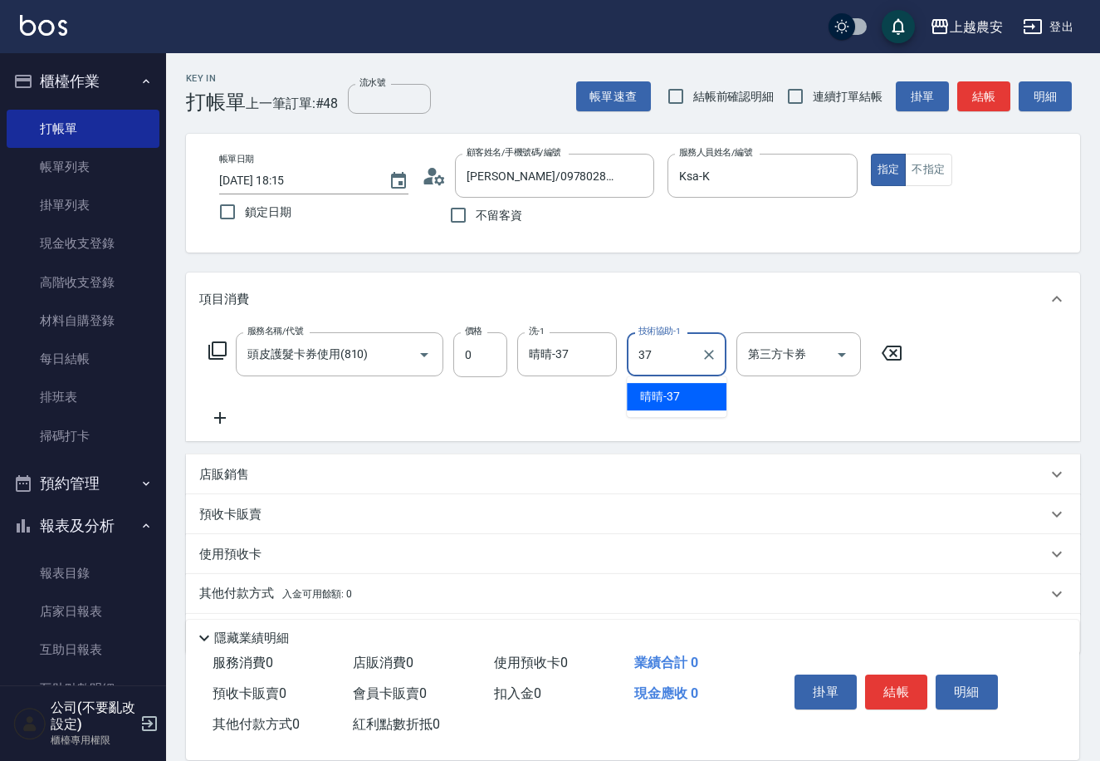
click at [707, 396] on div "晴晴 -37" at bounding box center [677, 396] width 100 height 27
type input "晴晴-37"
click at [914, 689] on button "結帳" at bounding box center [896, 691] width 62 height 35
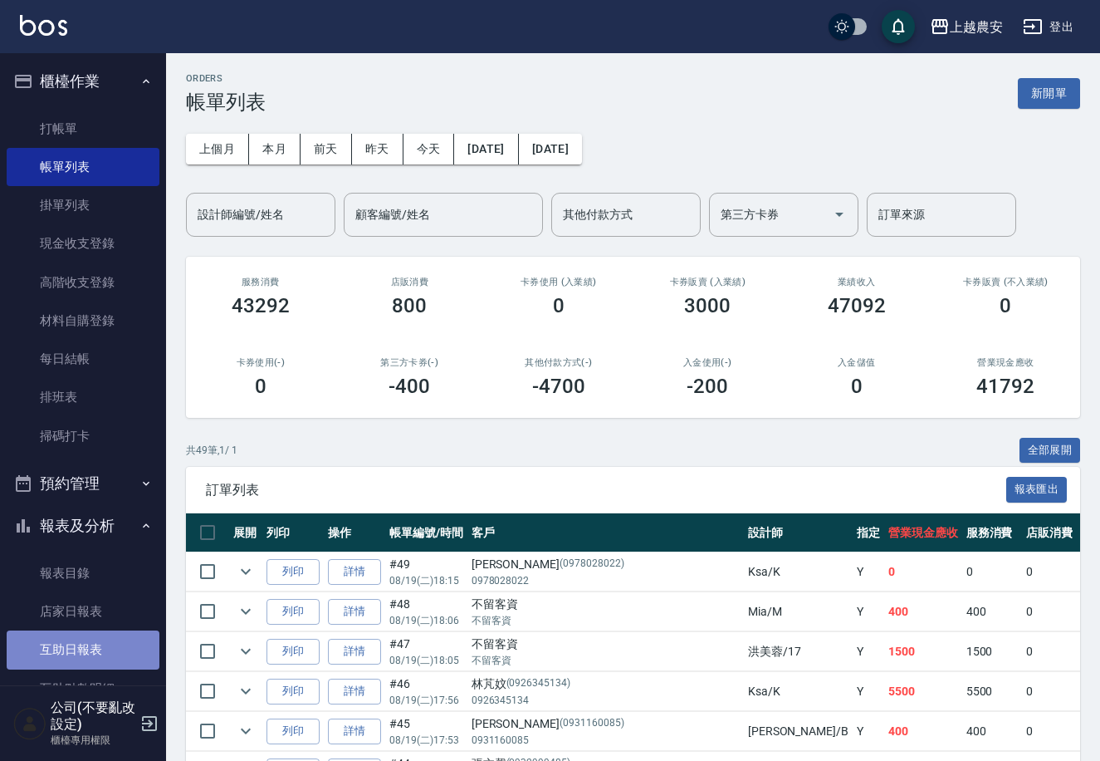
click at [98, 632] on link "互助日報表" at bounding box center [83, 649] width 153 height 38
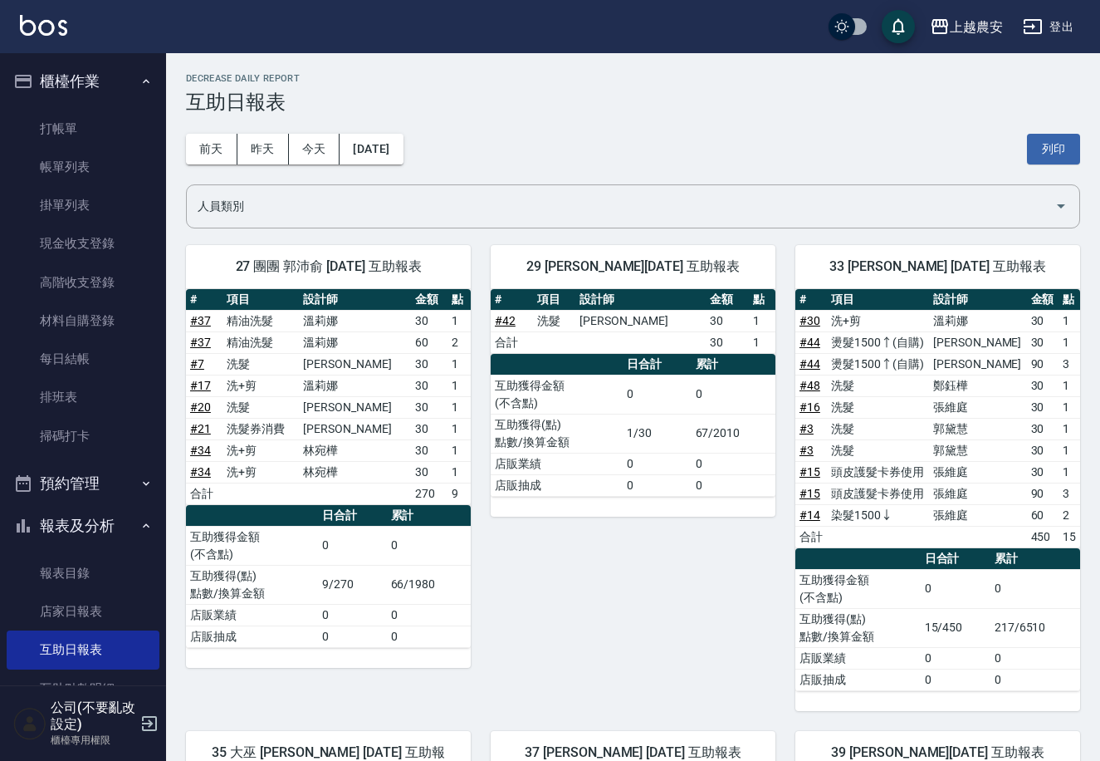
click at [91, 103] on ul "打帳單 帳單列表 掛單列表 現金收支登錄 高階收支登錄 材料自購登錄 每日結帳 排班表 掃碼打卡" at bounding box center [83, 282] width 153 height 359
click at [73, 165] on link "帳單列表" at bounding box center [83, 167] width 153 height 38
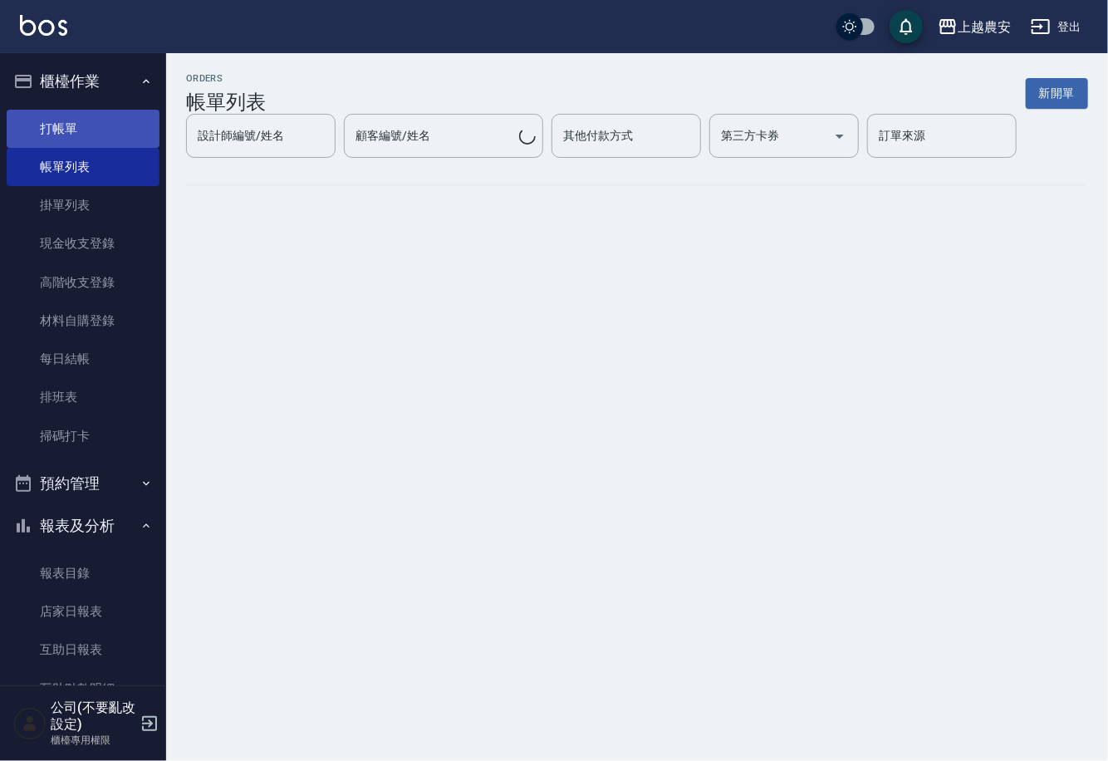
click at [99, 120] on link "打帳單" at bounding box center [83, 129] width 153 height 38
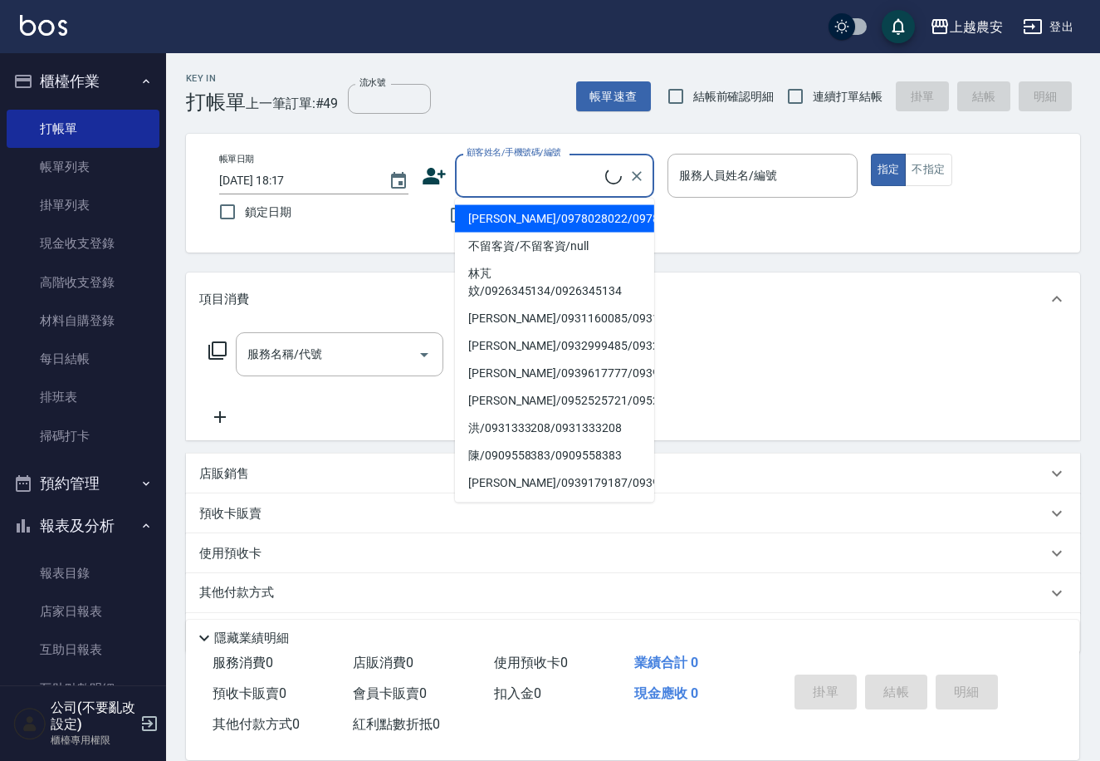
click at [487, 169] on input "顧客姓名/手機號碼/編號" at bounding box center [534, 175] width 143 height 29
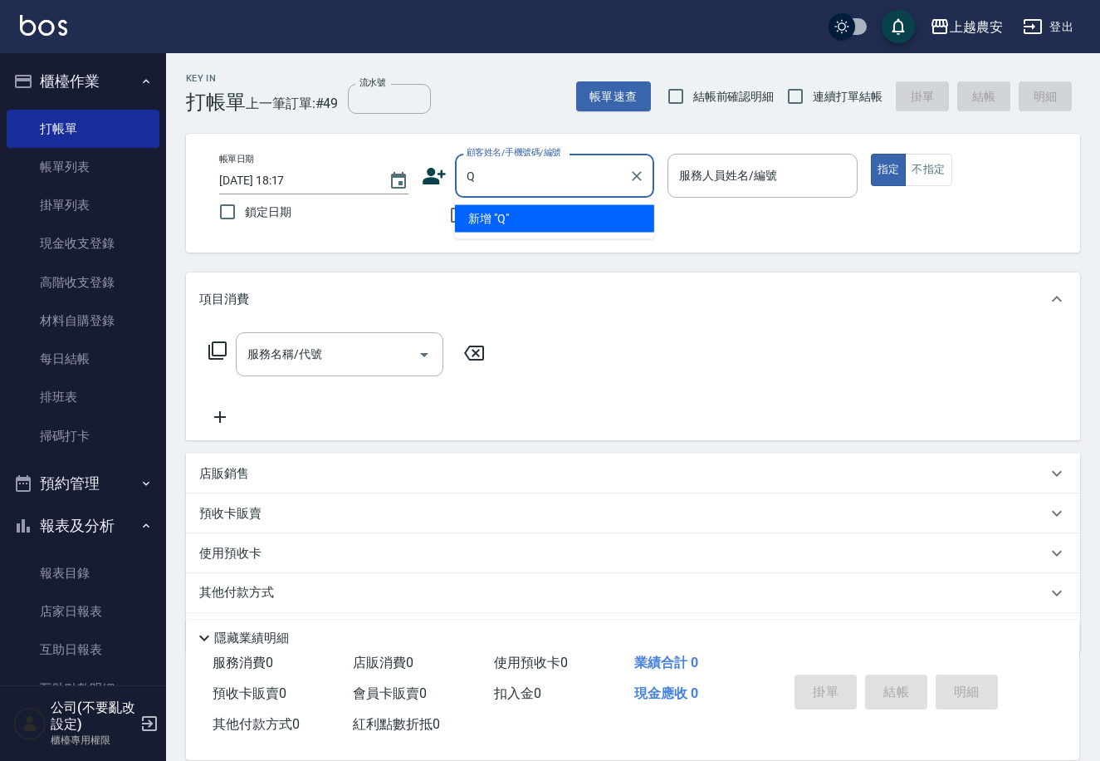
type input "Q"
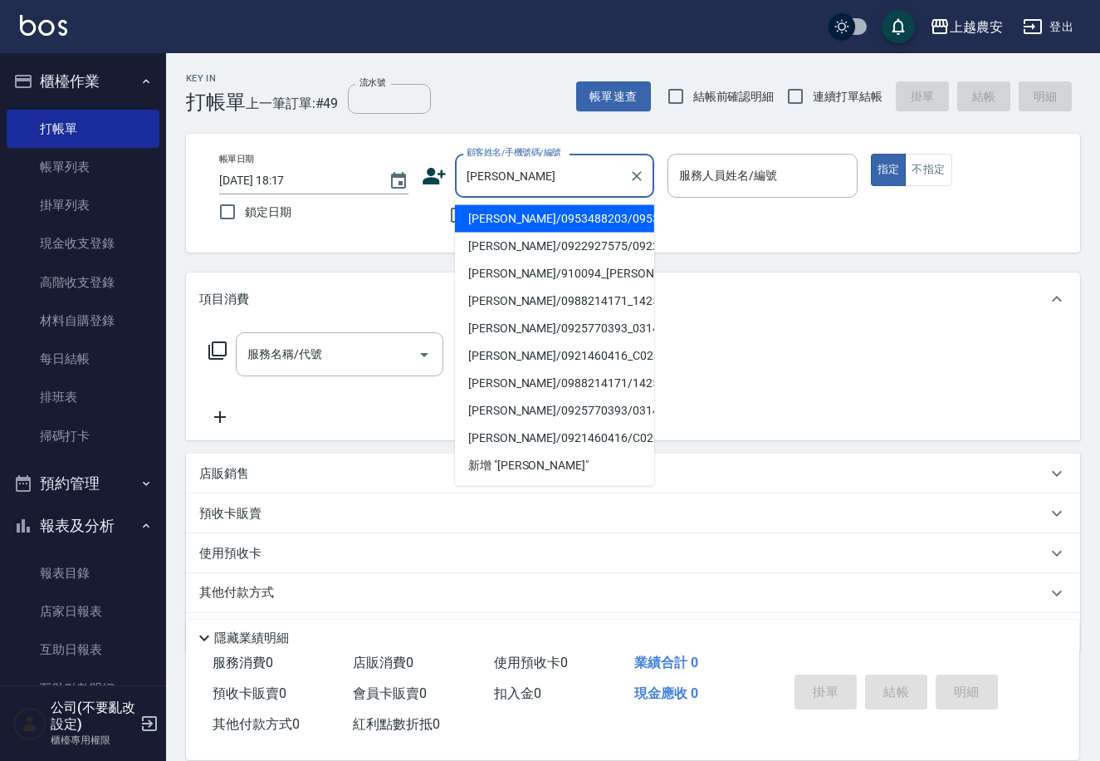
click at [541, 218] on li "彭玉梅/0953488203/0953488203" at bounding box center [554, 218] width 199 height 27
type input "彭玉梅/0953488203/0953488203"
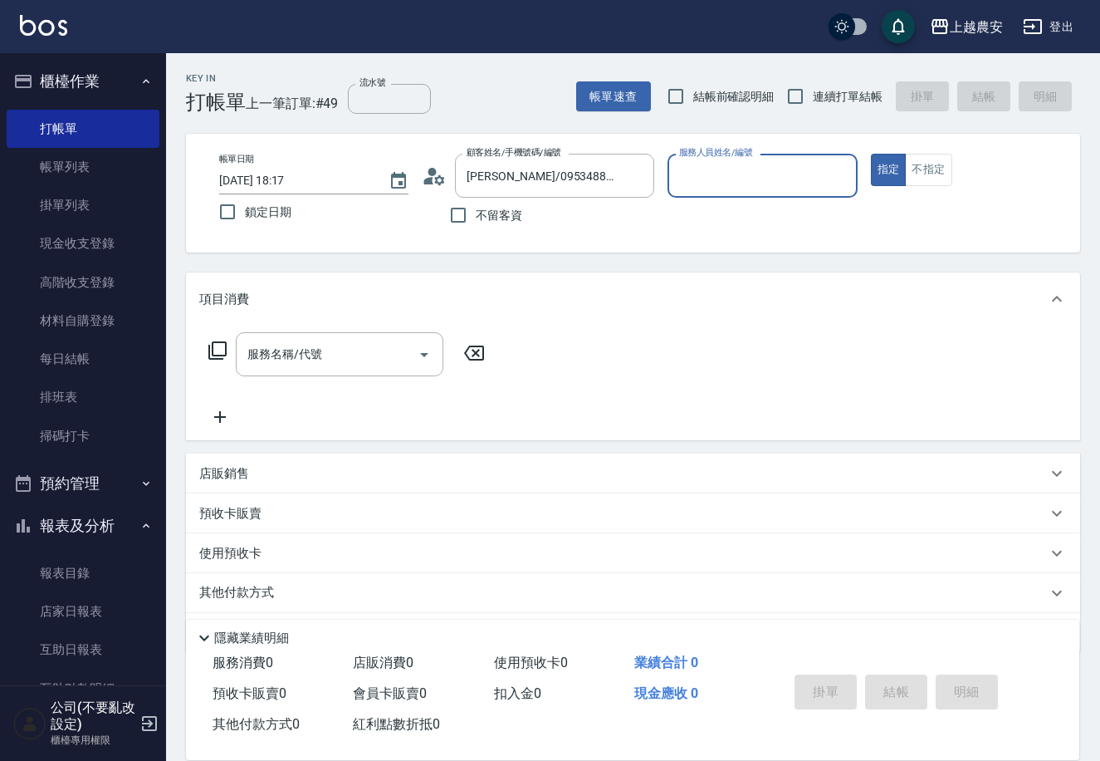
type input "美雅-B"
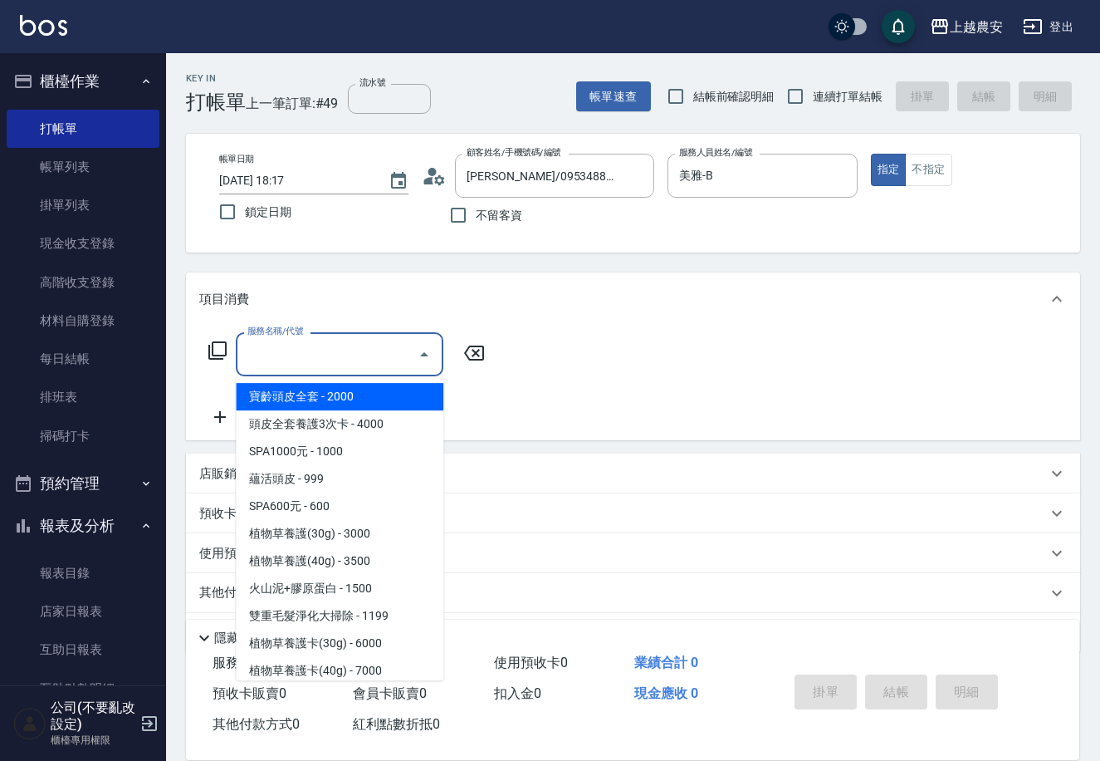
click at [302, 344] on input "服務名稱/代號" at bounding box center [327, 354] width 168 height 29
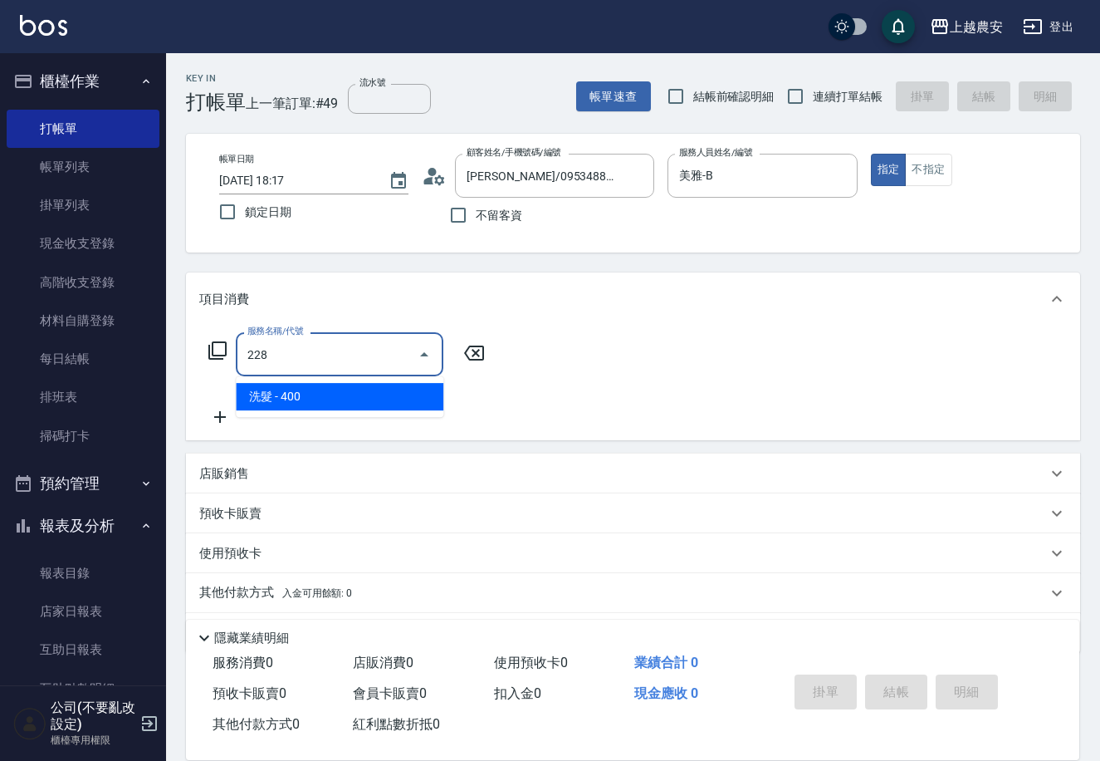
click at [302, 398] on span "洗髮 - 400" at bounding box center [340, 396] width 208 height 27
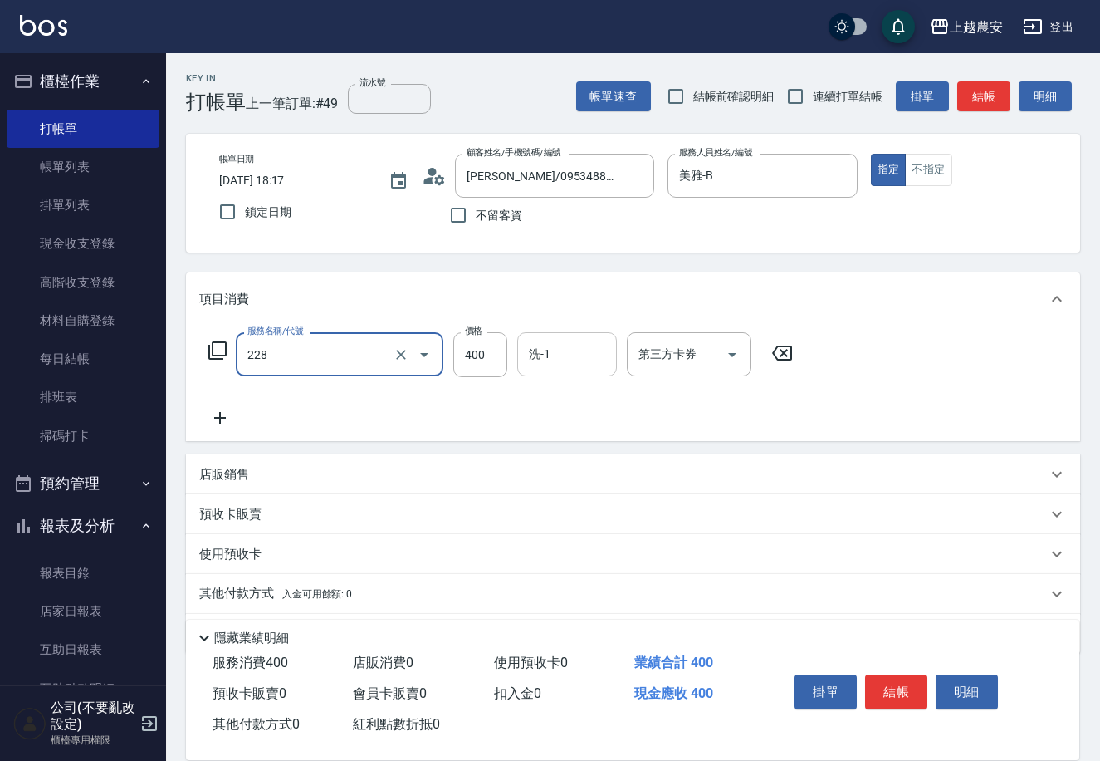
type input "洗髮(228)"
click at [533, 347] on div "洗-1 洗-1" at bounding box center [567, 354] width 100 height 44
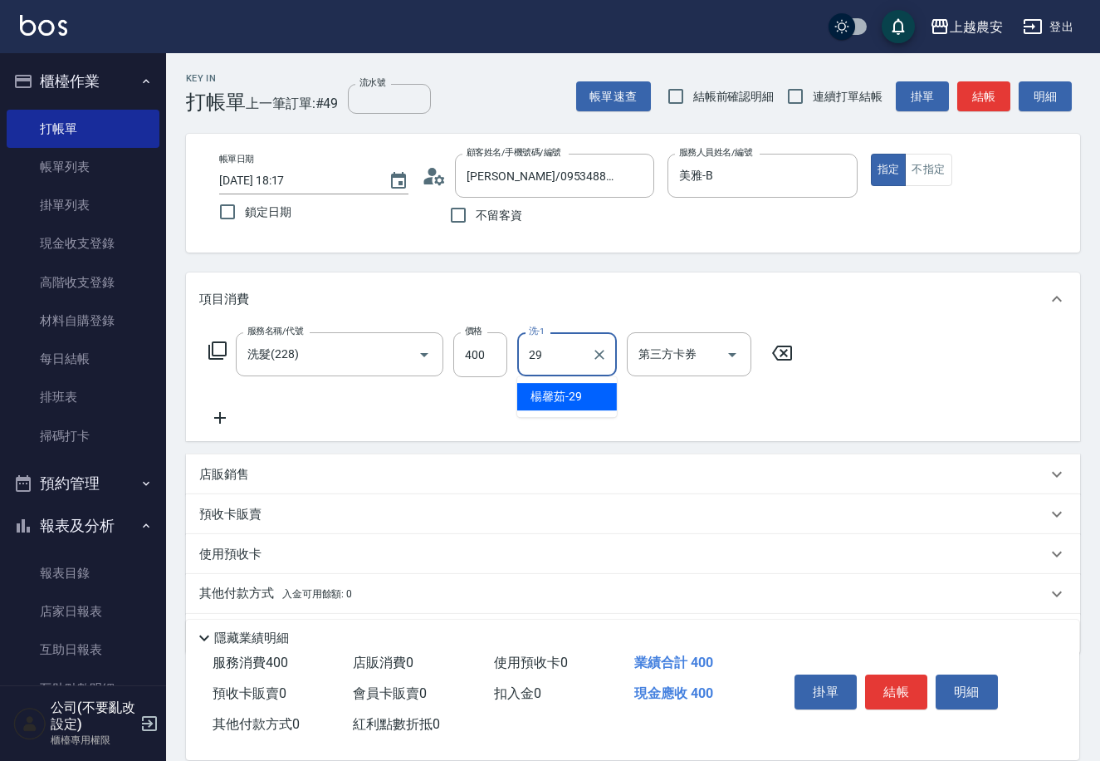
click at [541, 399] on span "楊馨茹 -29" at bounding box center [556, 396] width 51 height 17
type input "楊馨茹-29"
click at [894, 688] on button "結帳" at bounding box center [896, 691] width 62 height 35
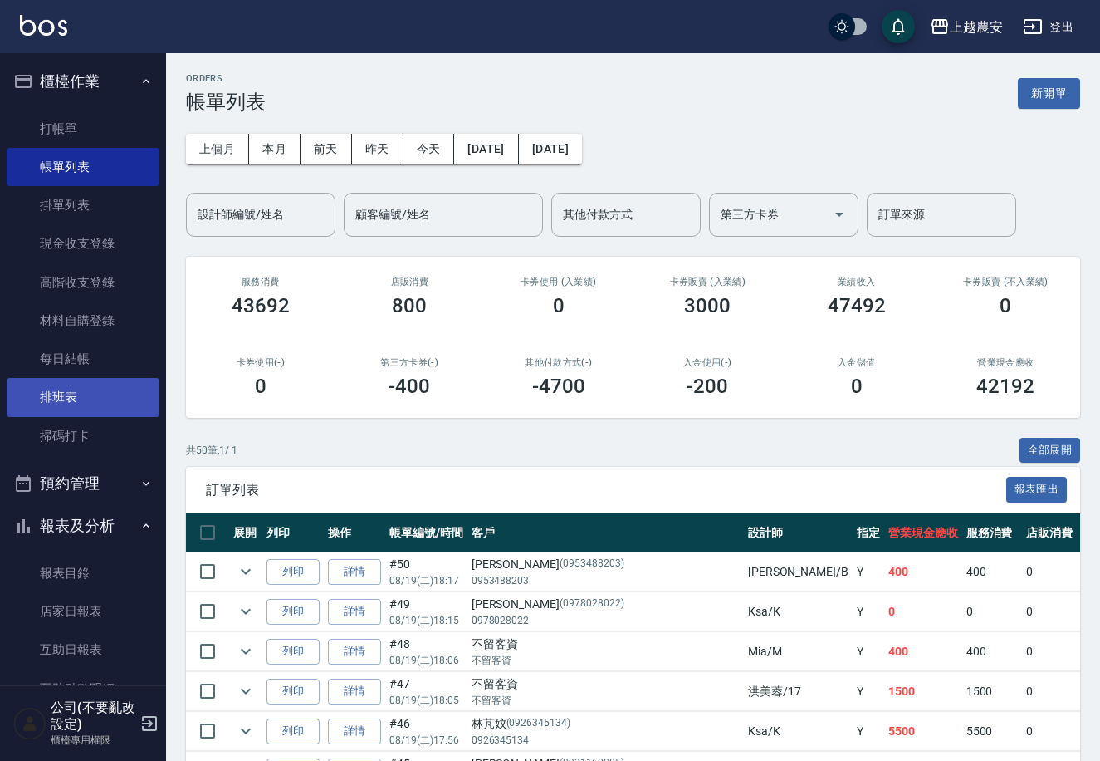
click at [135, 414] on link "排班表" at bounding box center [83, 397] width 153 height 38
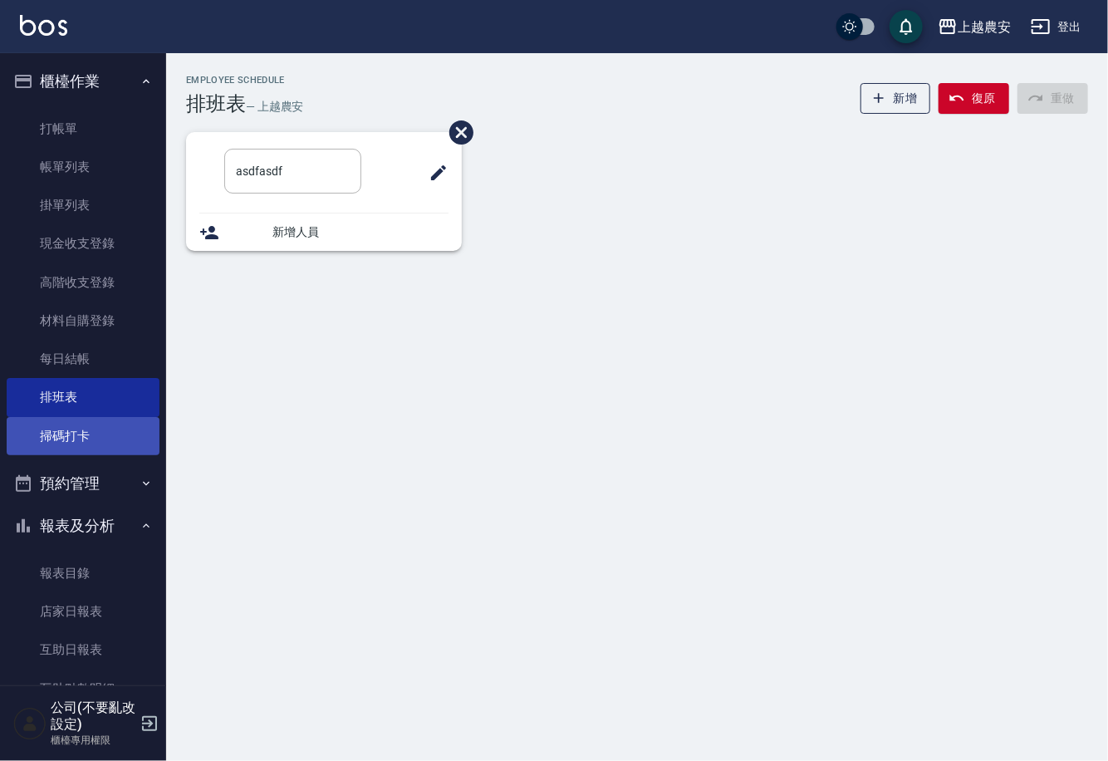
click at [142, 426] on link "掃碼打卡" at bounding box center [83, 436] width 153 height 38
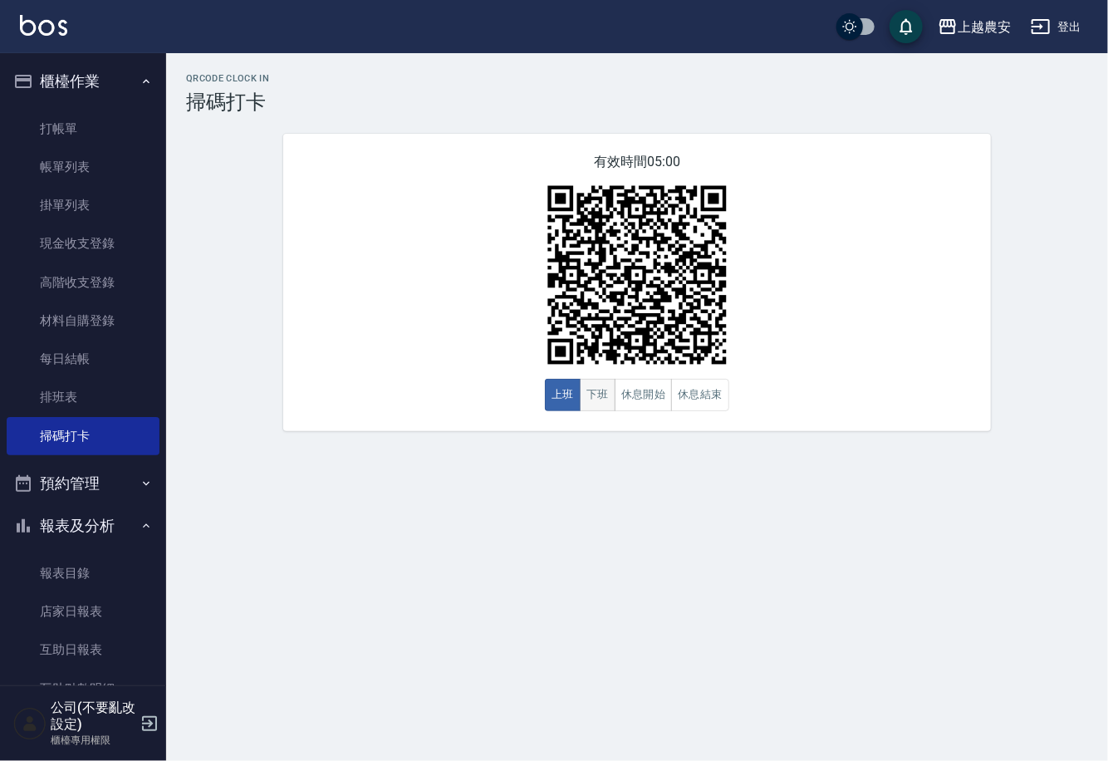
click at [612, 392] on button "下班" at bounding box center [598, 395] width 36 height 32
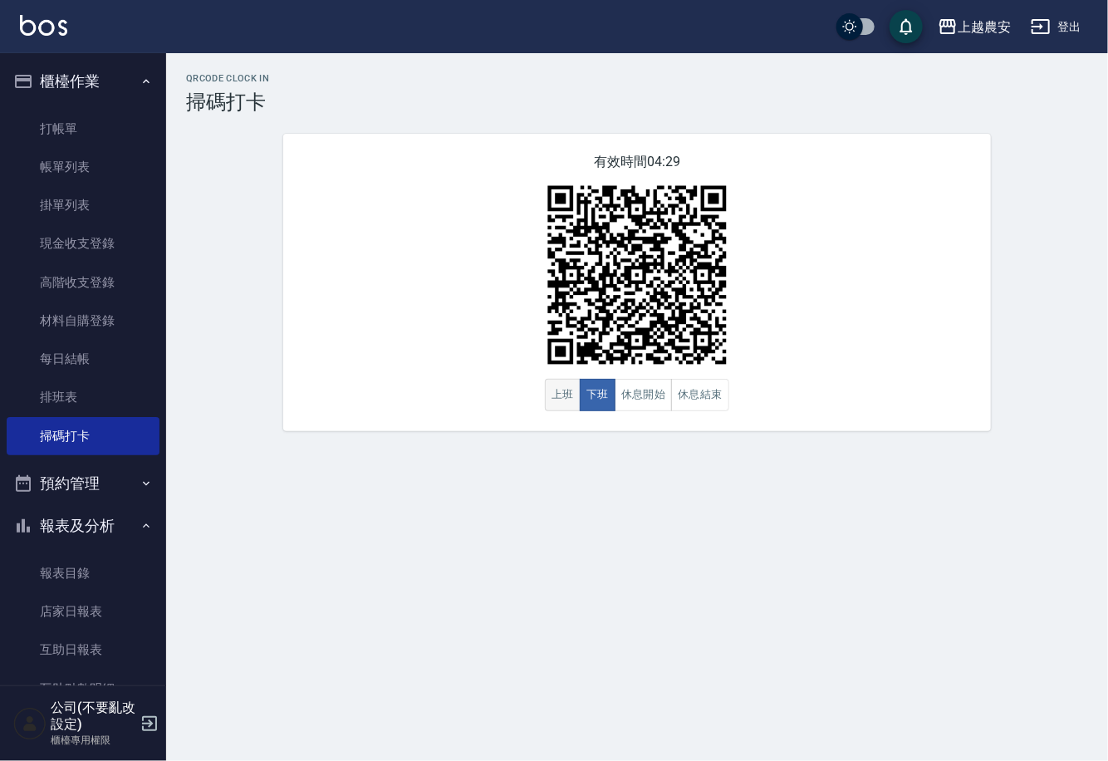
click at [563, 394] on button "上班" at bounding box center [563, 395] width 36 height 32
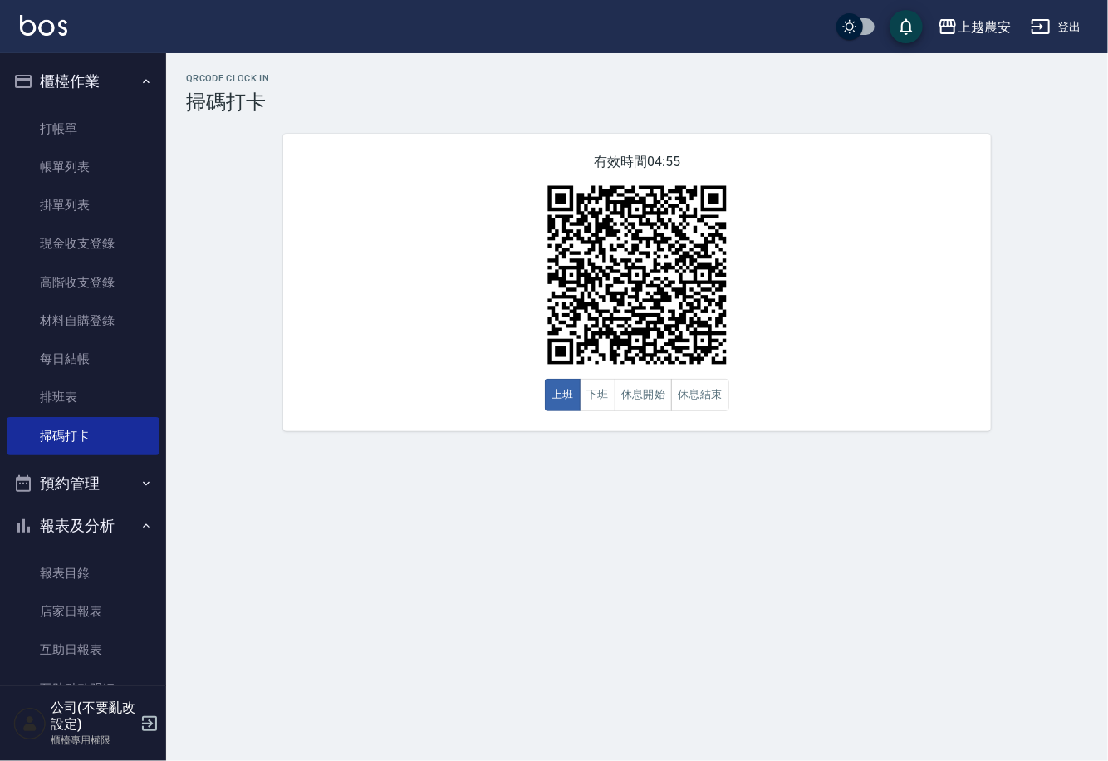
click at [355, 655] on div "QRcode Clock In 掃碼打卡 有效時間 04:55 上班 下班 休息開始 休息結束" at bounding box center [554, 380] width 1108 height 761
click at [605, 399] on button "下班" at bounding box center [598, 395] width 36 height 32
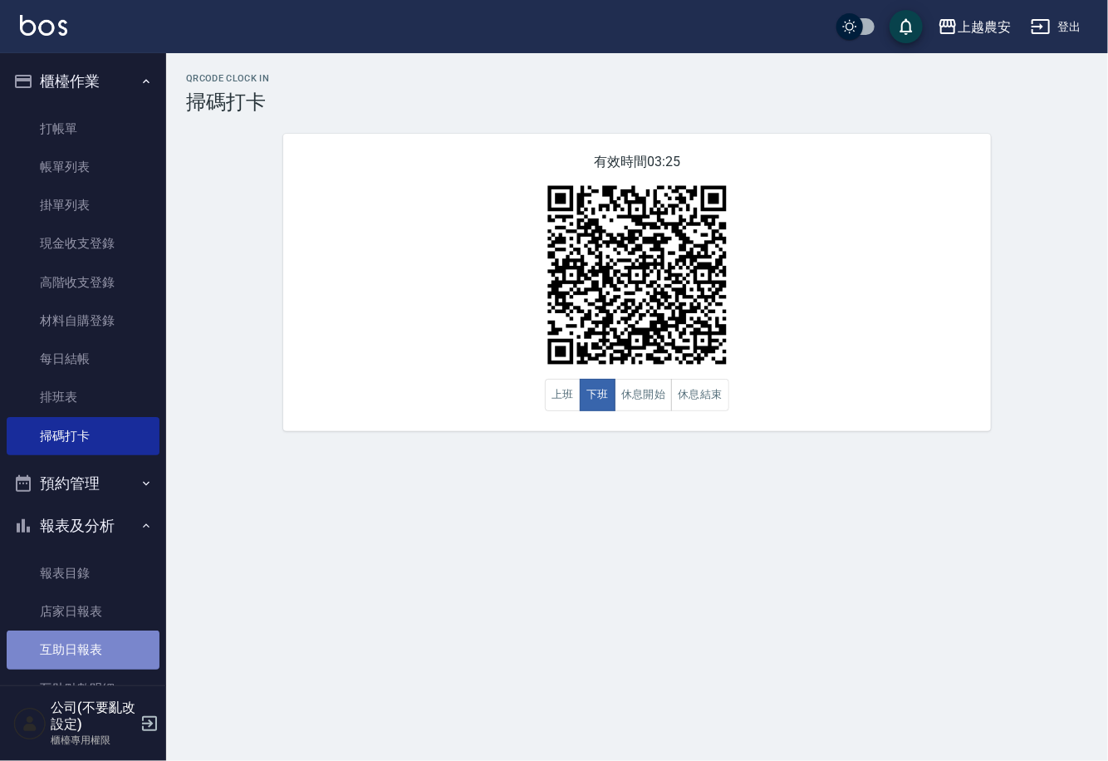
click at [113, 650] on link "互助日報表" at bounding box center [83, 649] width 153 height 38
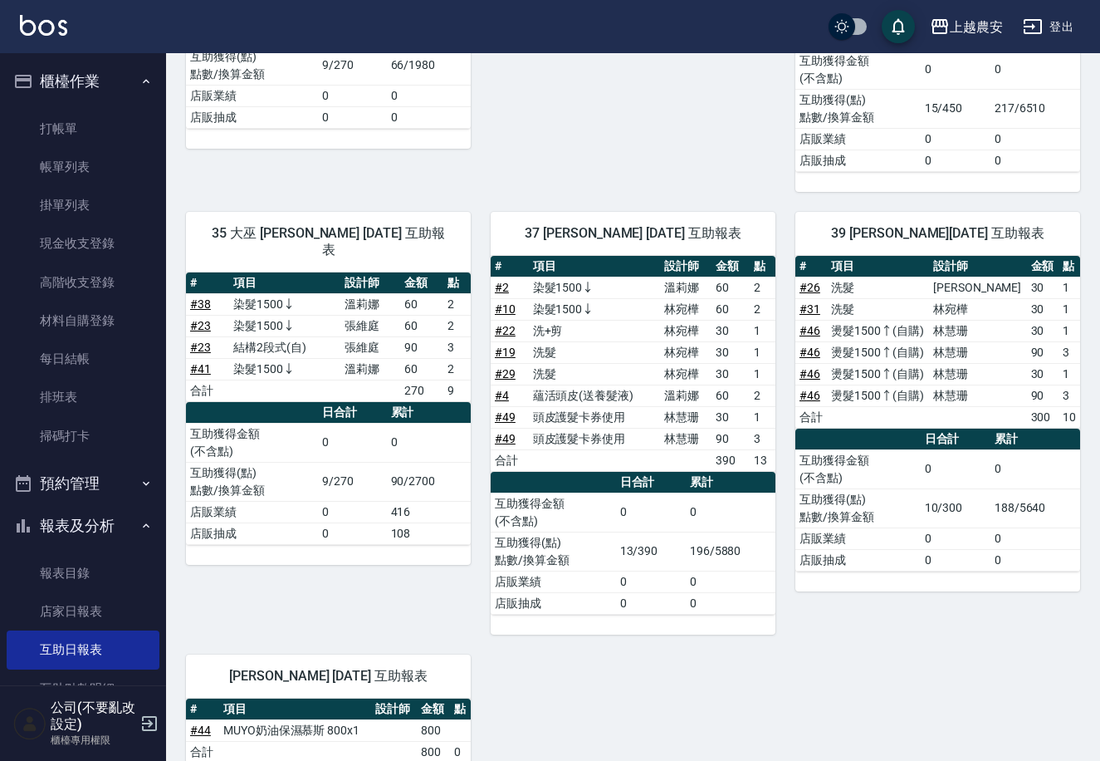
scroll to position [510, 0]
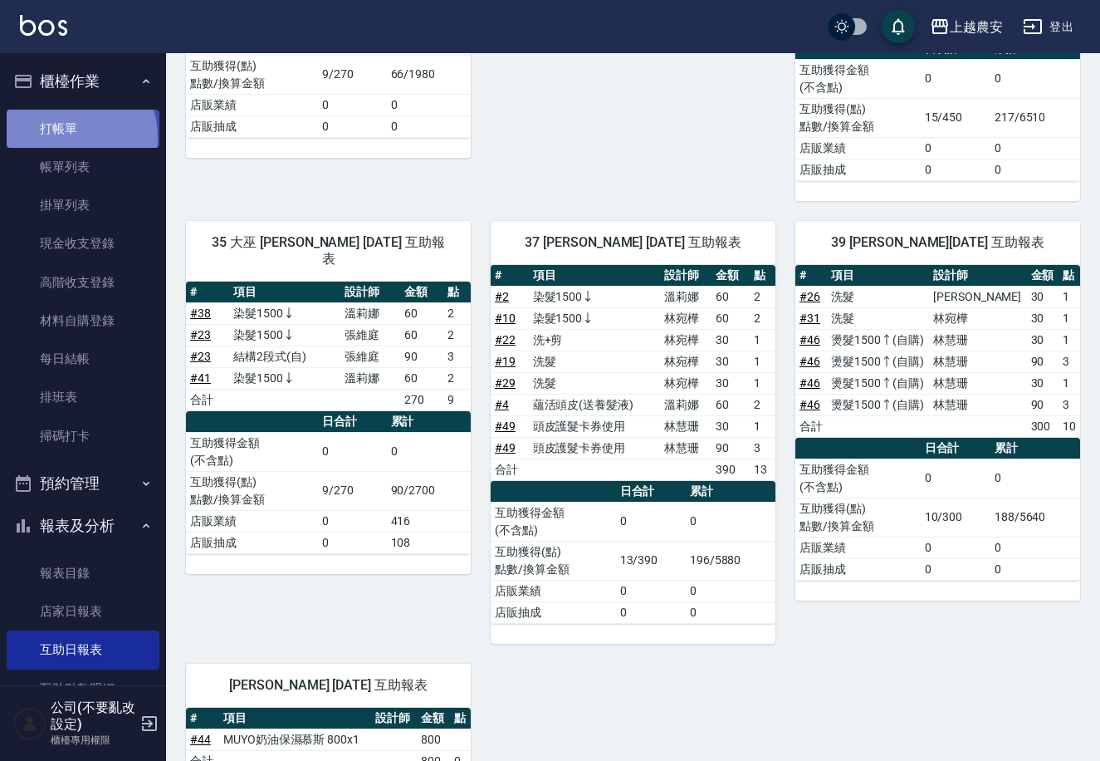
click at [64, 137] on link "打帳單" at bounding box center [83, 129] width 153 height 38
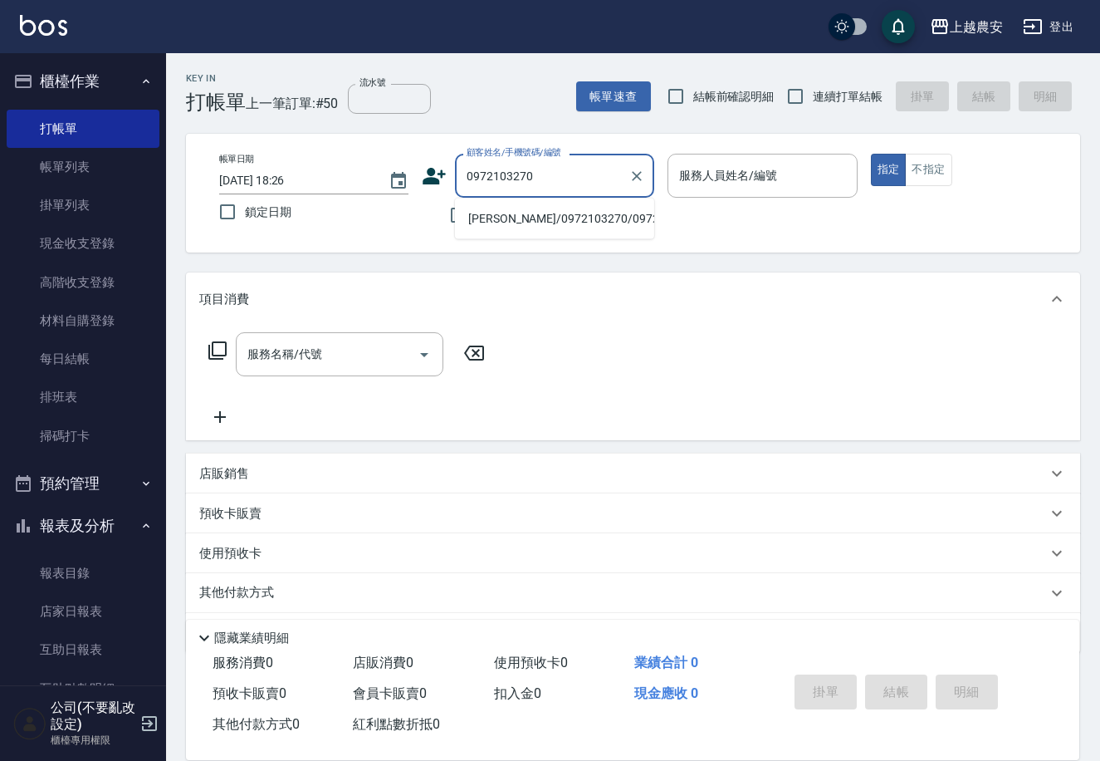
type input "趙珮如/0972103270/0972103270"
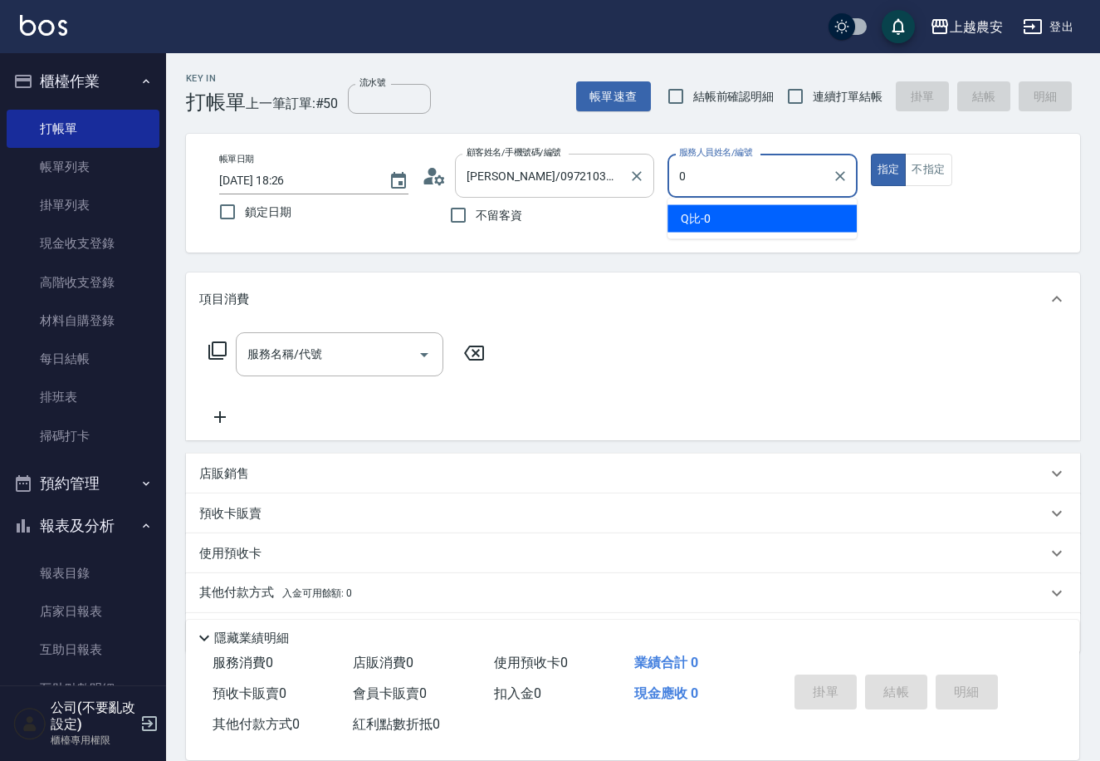
type input "Q比-0"
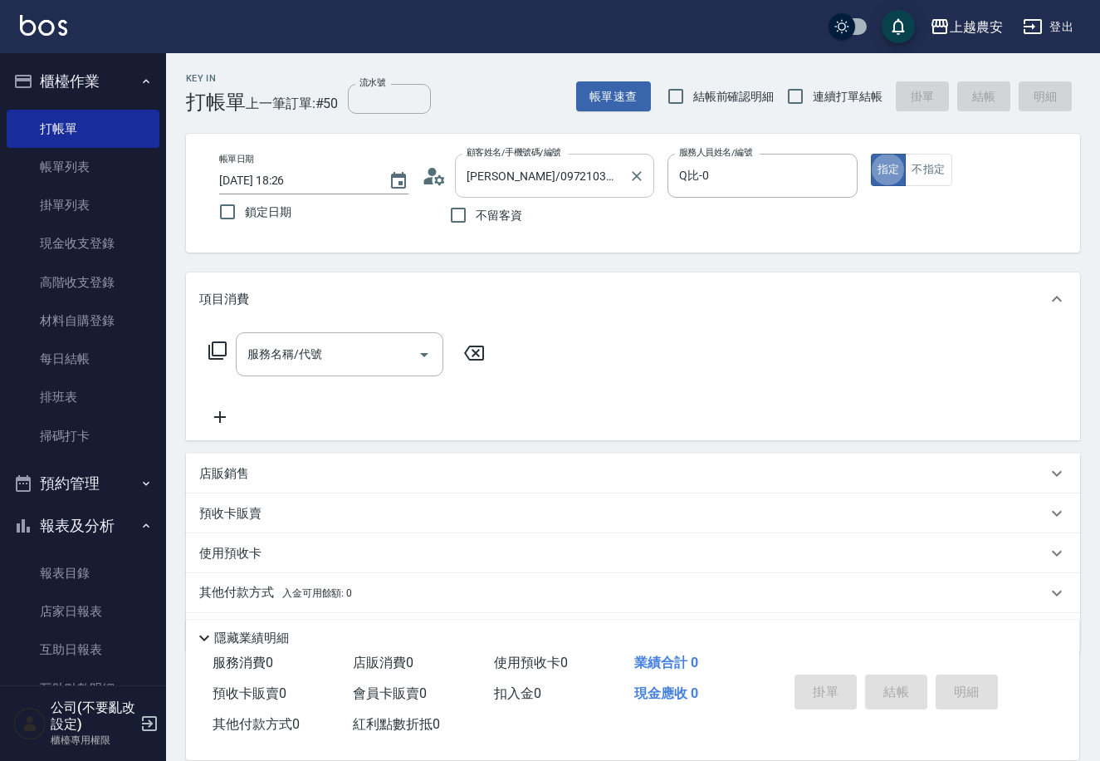
type button "true"
click at [928, 181] on button "不指定" at bounding box center [928, 170] width 47 height 32
type button "false"
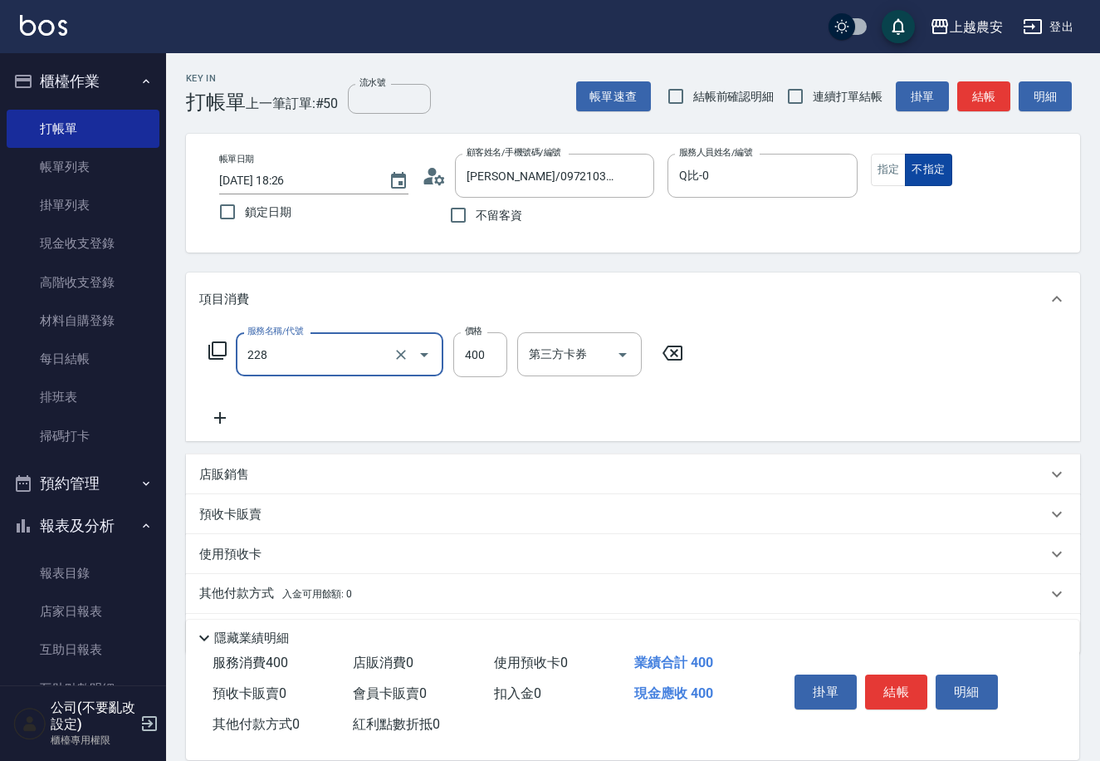
type input "洗髮(228)"
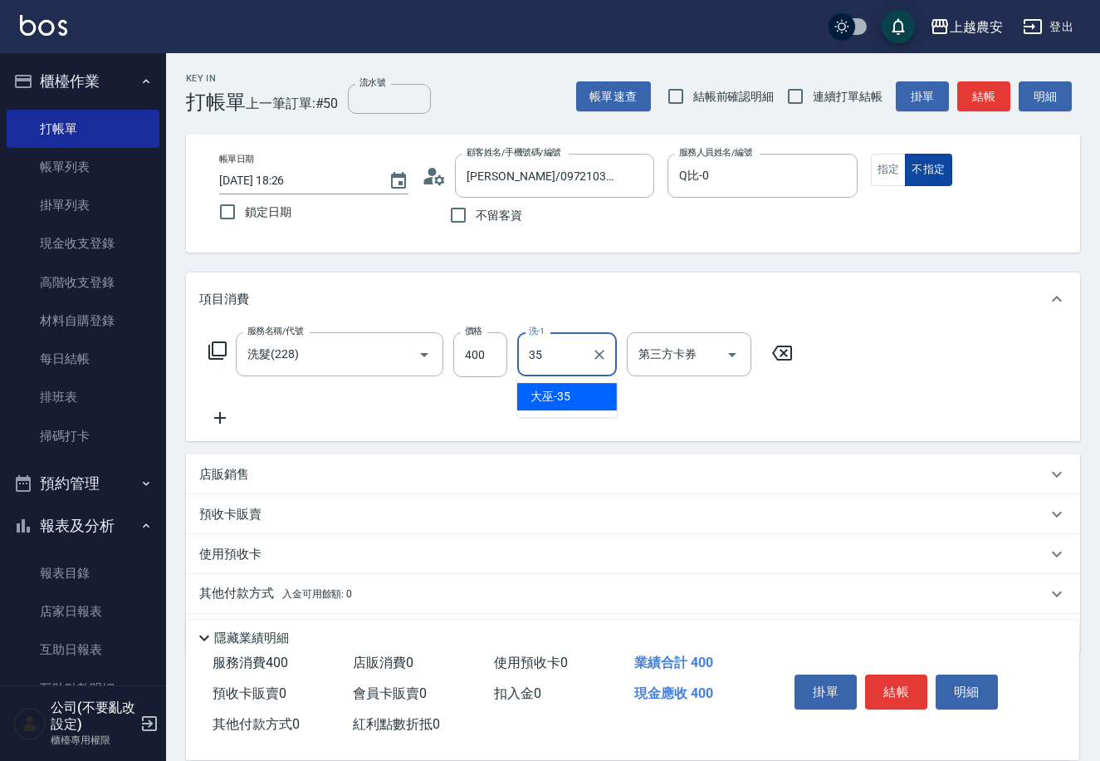
type input "大巫-35"
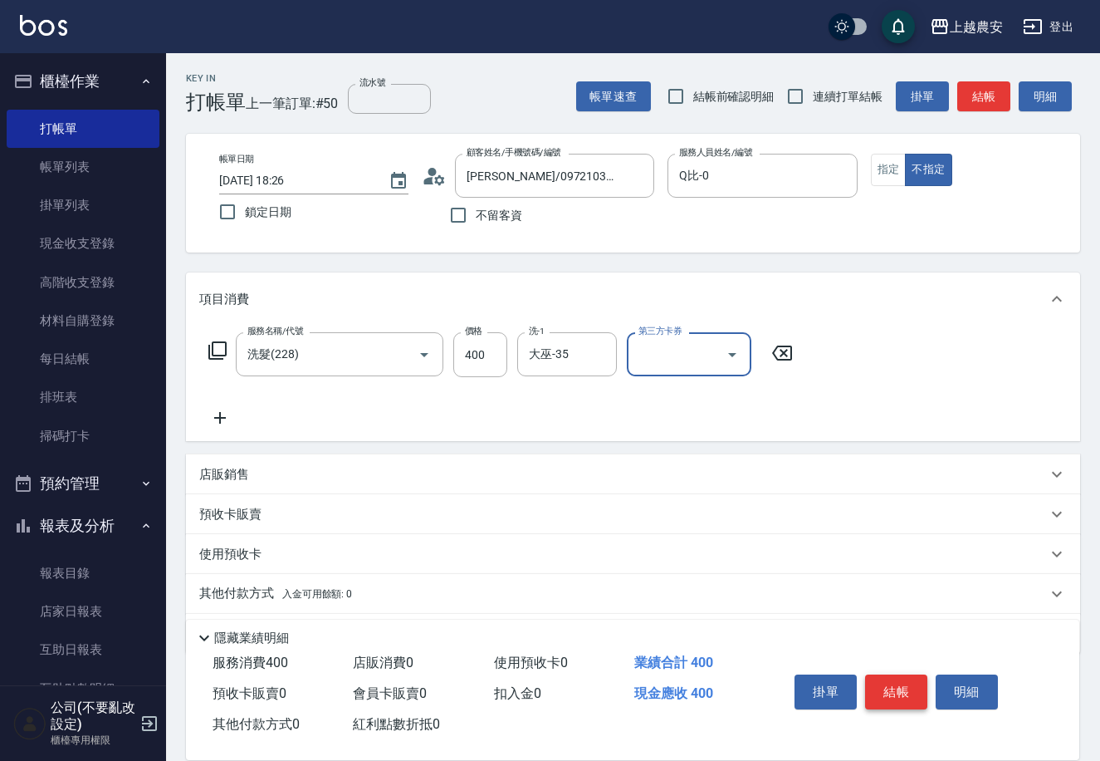
click at [895, 674] on button "結帳" at bounding box center [896, 691] width 62 height 35
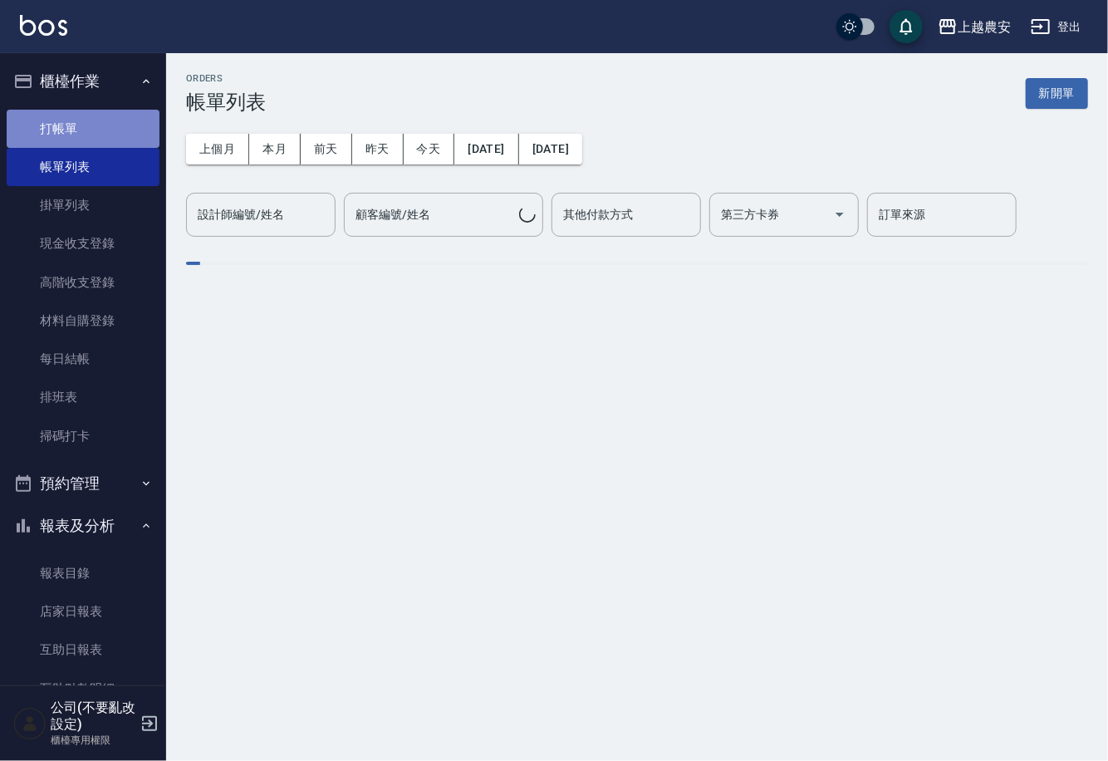
click at [86, 135] on link "打帳單" at bounding box center [83, 129] width 153 height 38
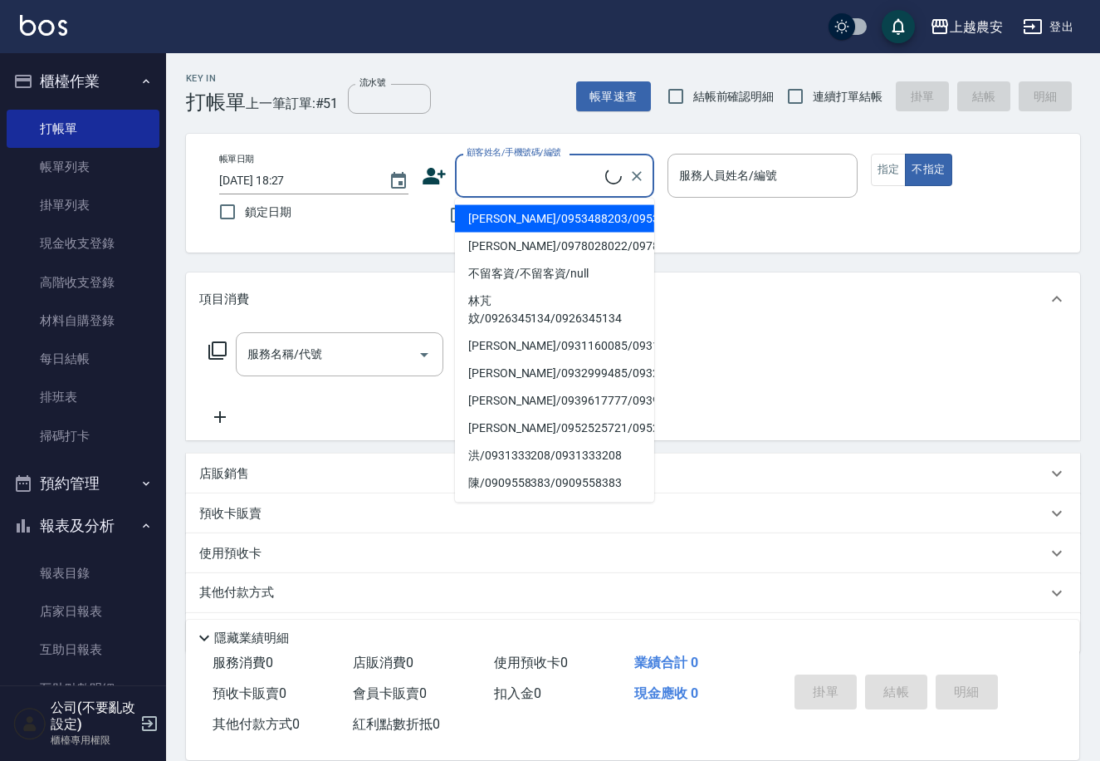
click at [508, 170] on input "顧客姓名/手機號碼/編號" at bounding box center [534, 175] width 143 height 29
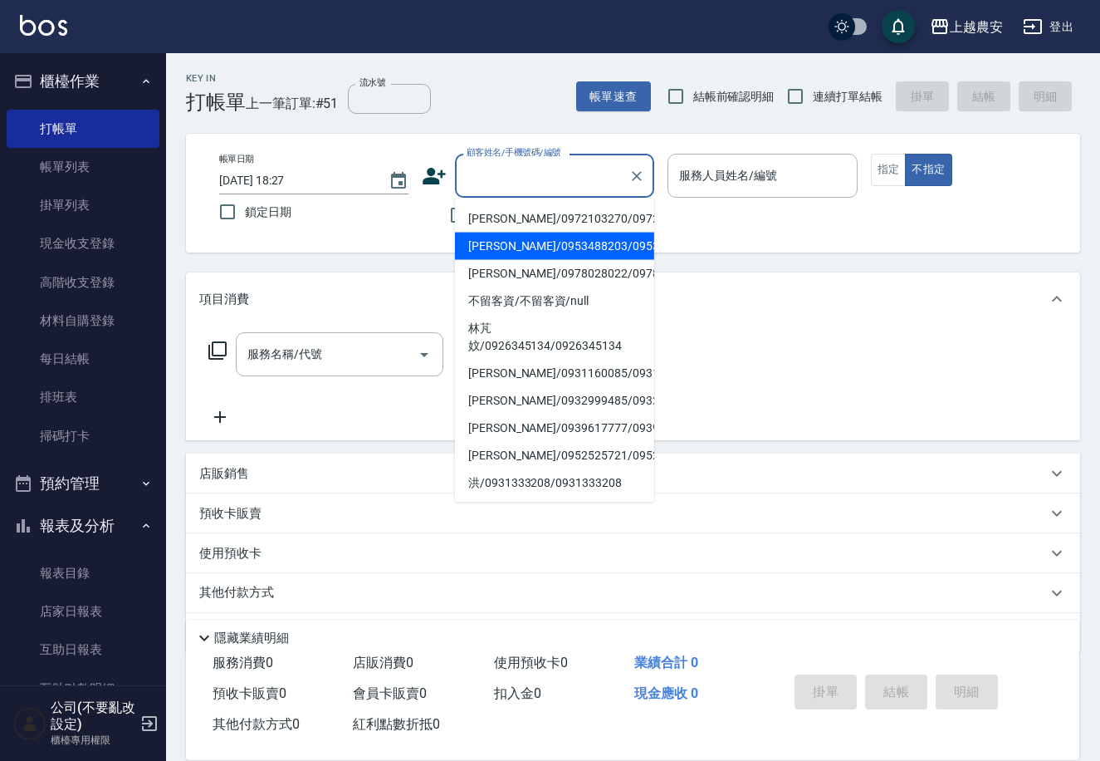
click at [512, 216] on li "趙珮如/0972103270/0972103270" at bounding box center [554, 218] width 199 height 27
type input "趙珮如/0972103270/0972103270"
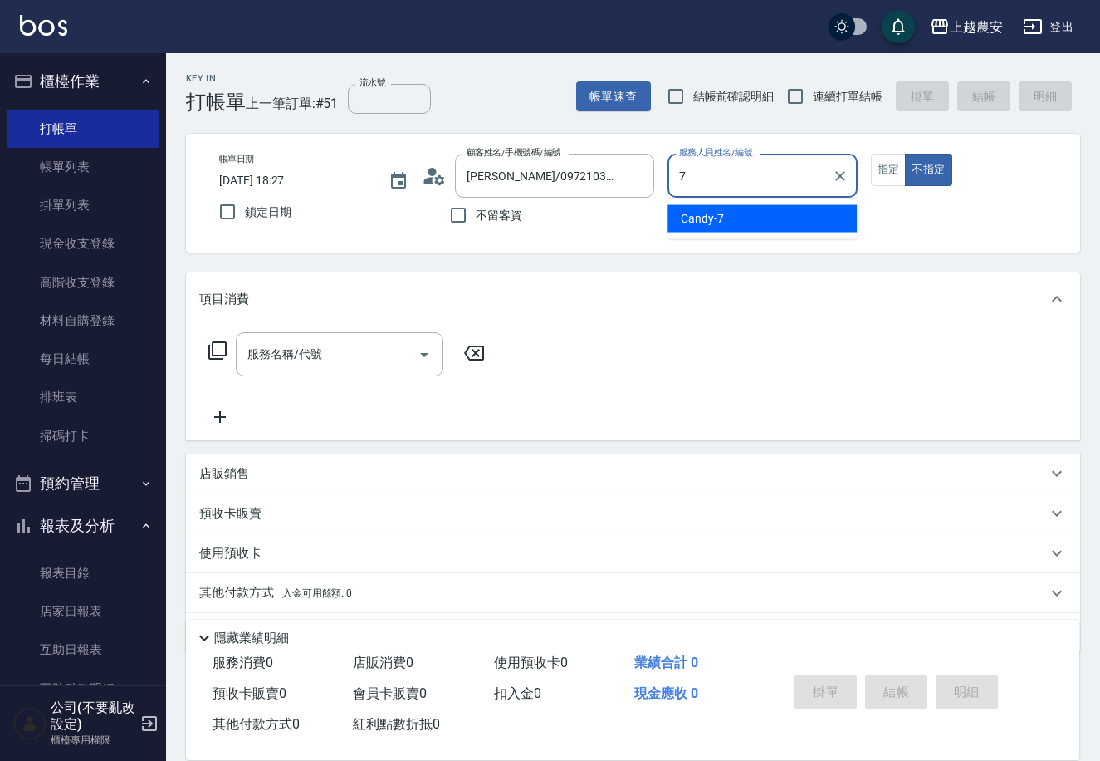
type input "Candy-7"
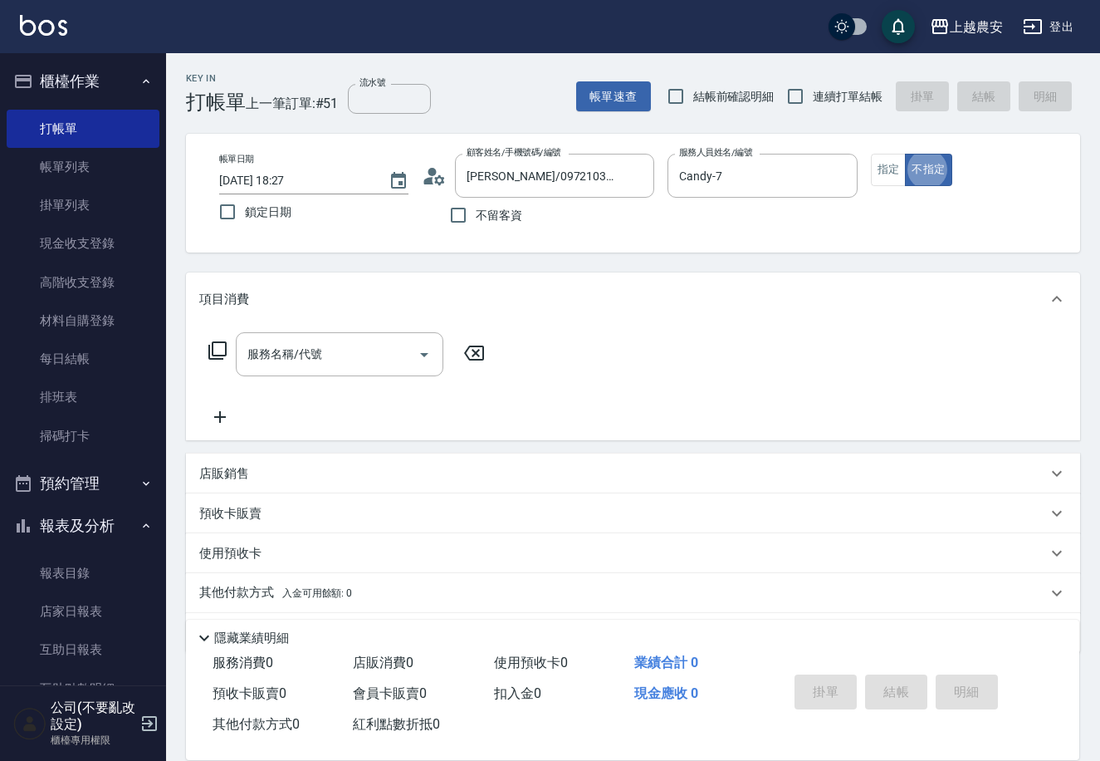
type button "false"
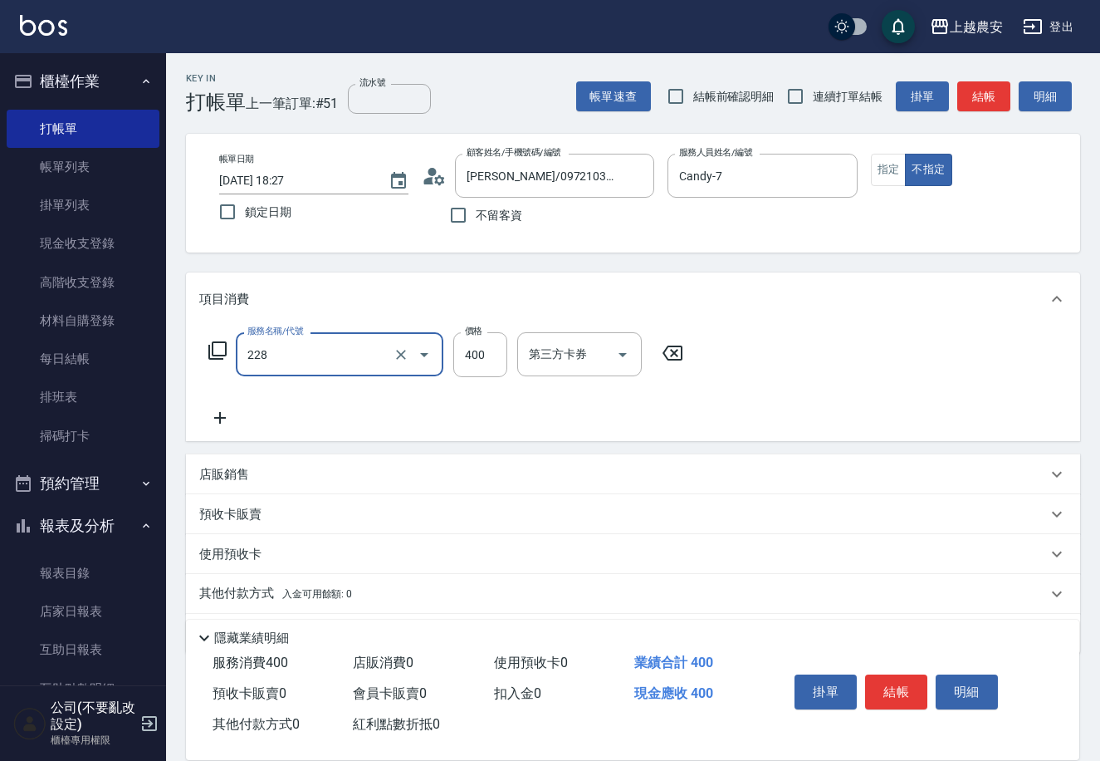
type input "洗髮(228)"
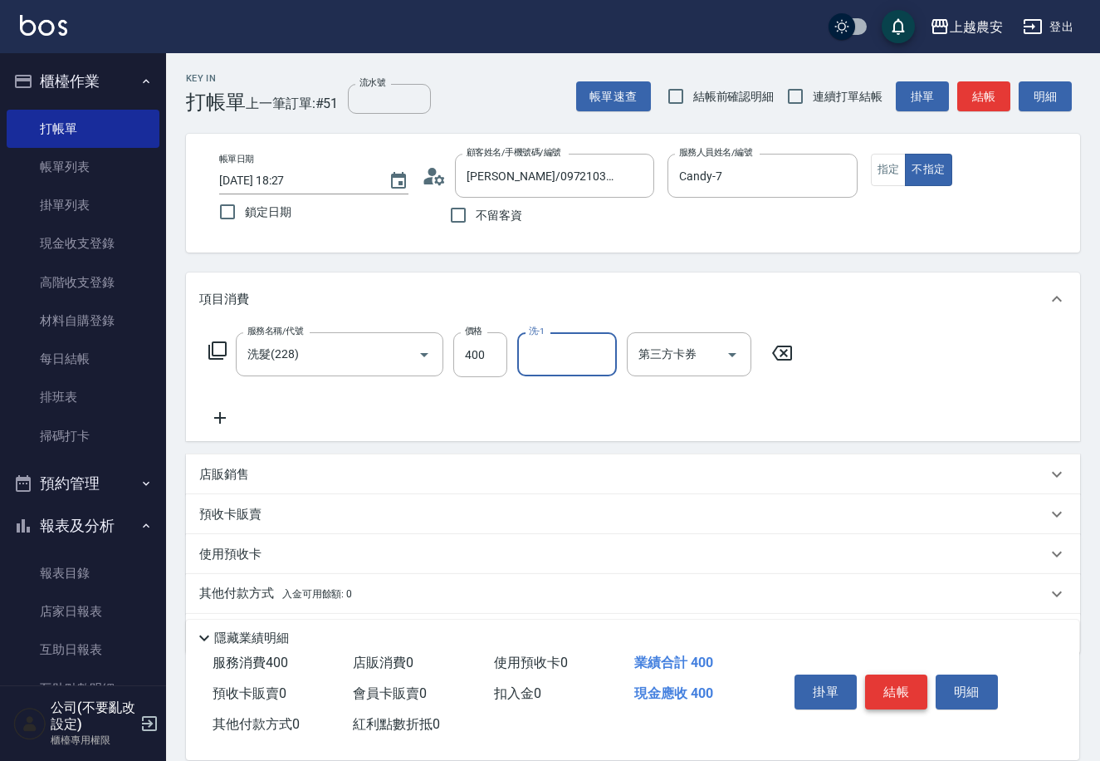
click at [884, 693] on button "結帳" at bounding box center [896, 691] width 62 height 35
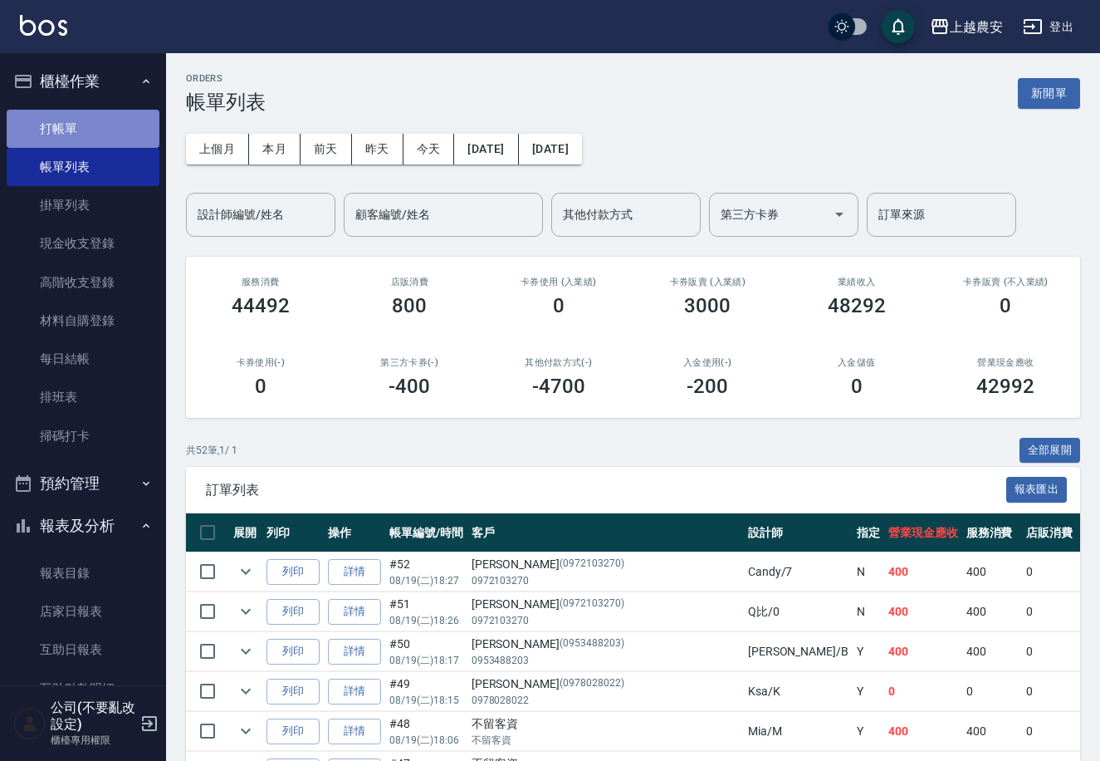
click at [136, 118] on link "打帳單" at bounding box center [83, 129] width 153 height 38
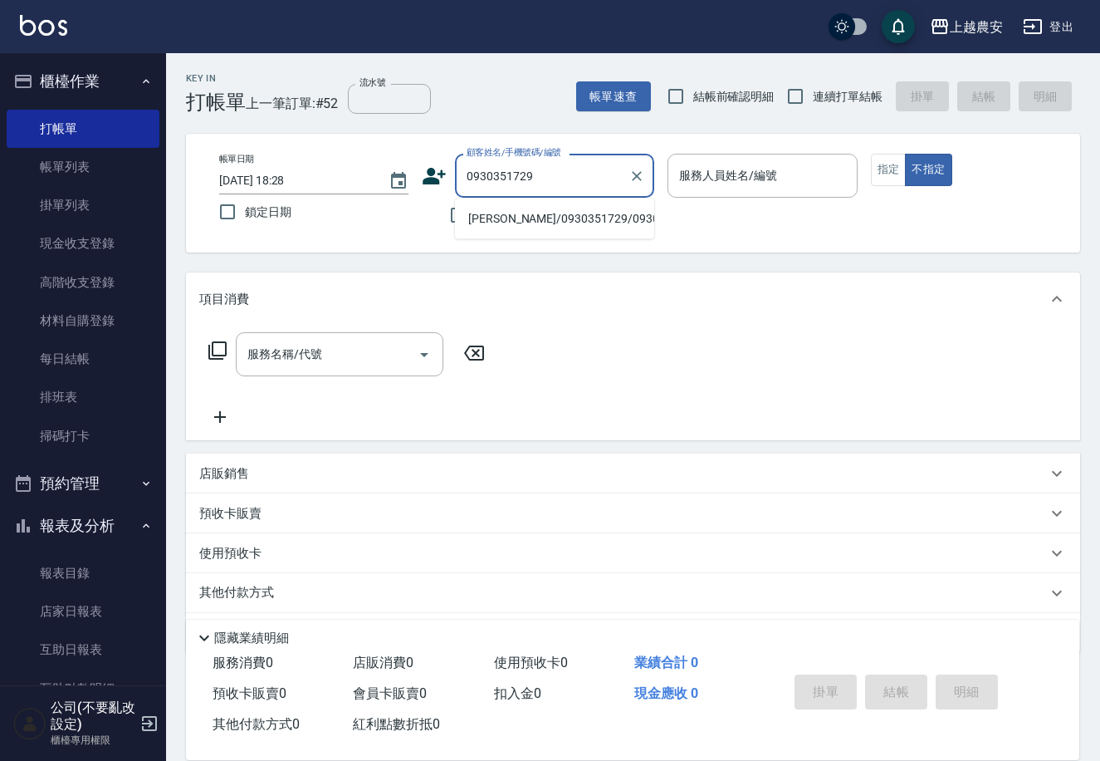
type input "翁芊智/0930351729/0930351729"
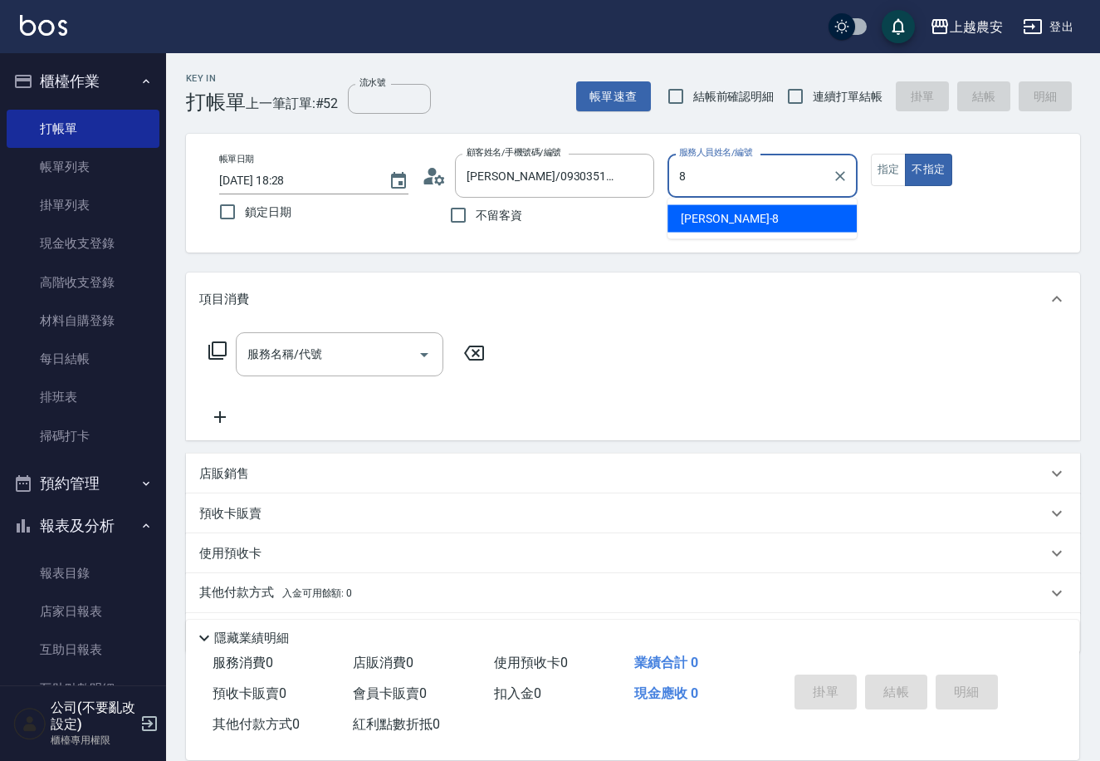
type input "黛慧-8"
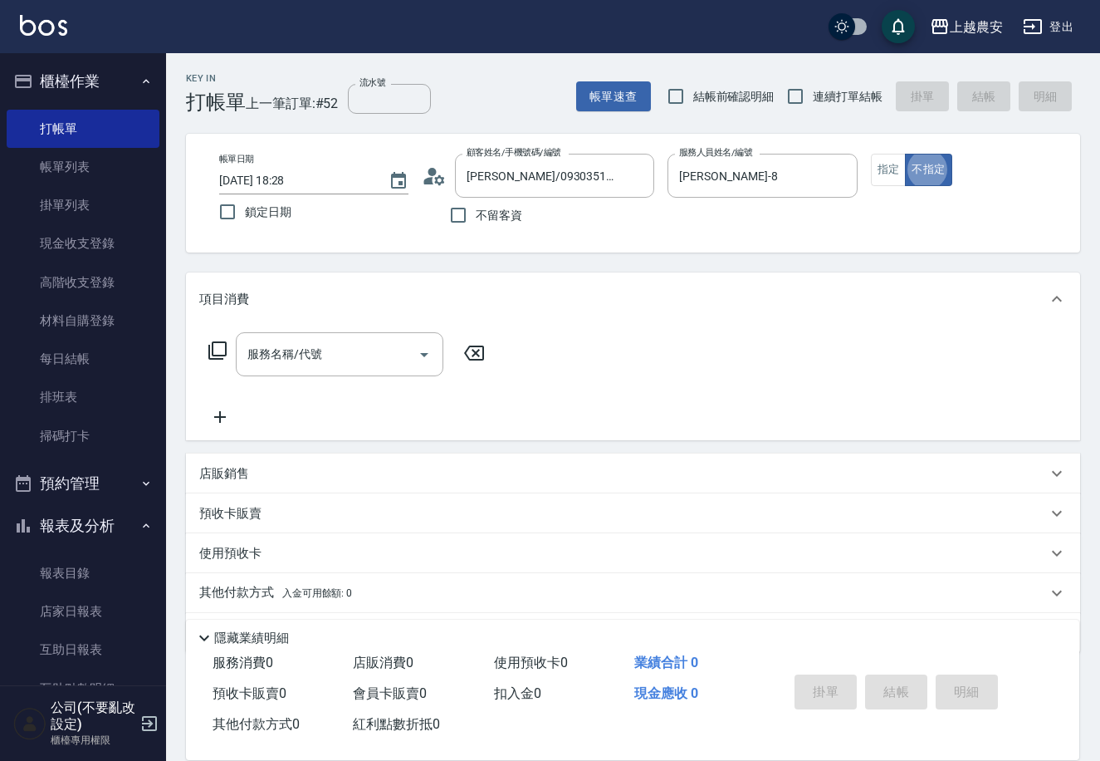
type button "false"
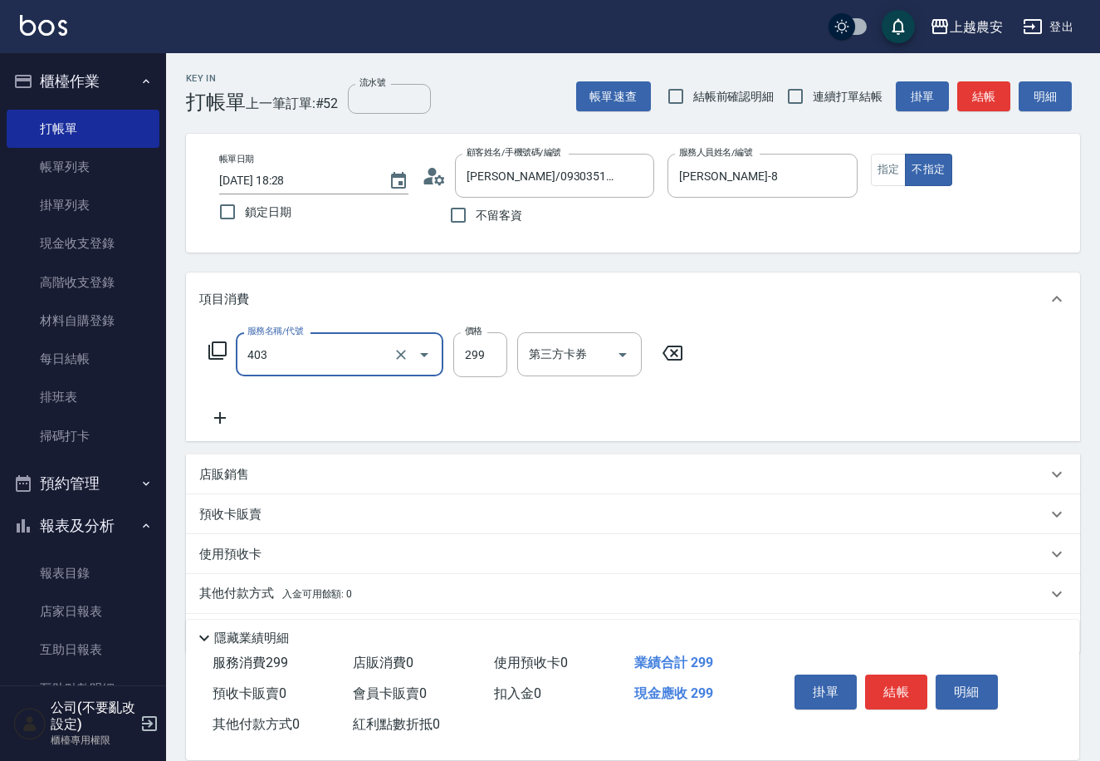
type input "剪髮(403)"
click at [219, 348] on icon at bounding box center [218, 350] width 20 height 20
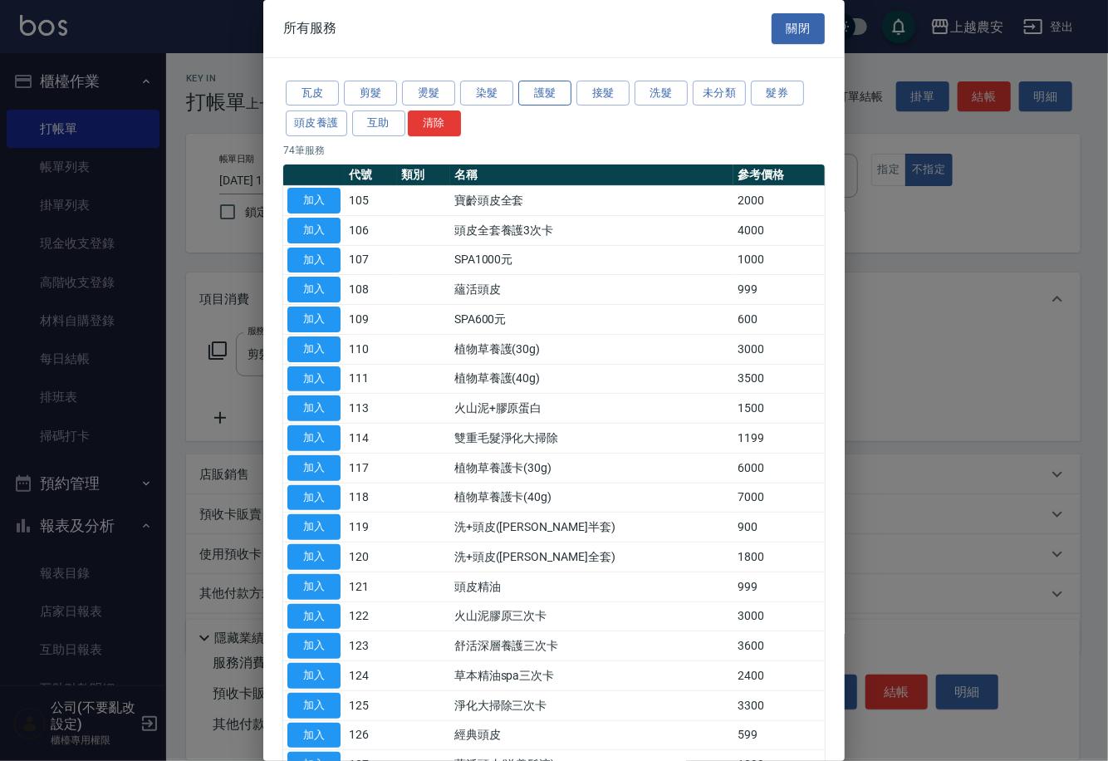
click at [551, 98] on button "護髮" at bounding box center [544, 94] width 53 height 26
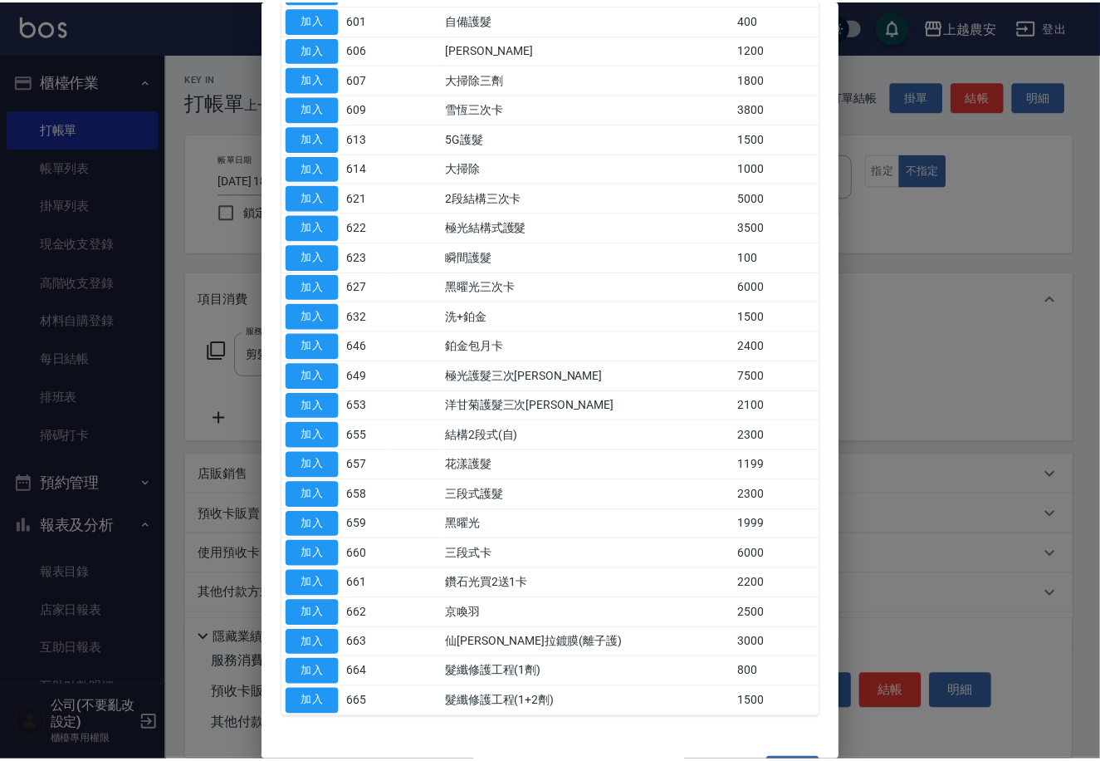
scroll to position [213, 0]
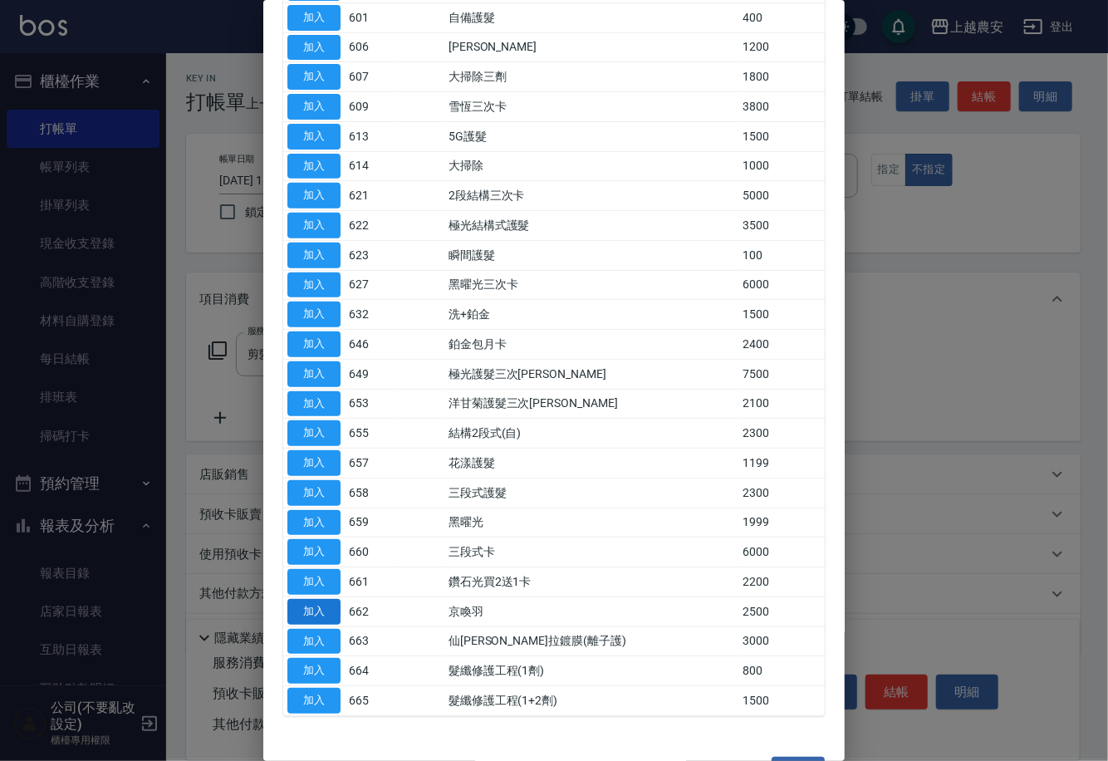
click at [323, 612] on button "加入" at bounding box center [313, 612] width 53 height 26
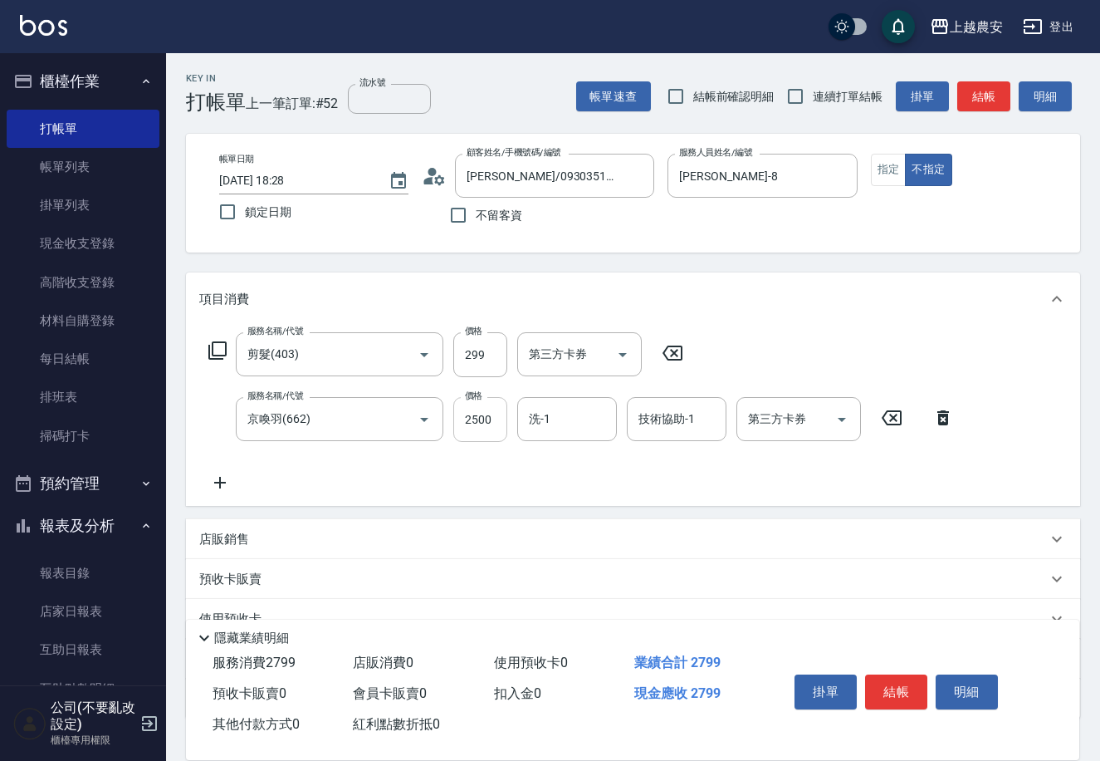
click at [469, 411] on input "2500" at bounding box center [480, 419] width 54 height 45
type input "4000"
type input "林品妤-32"
click at [896, 680] on button "結帳" at bounding box center [896, 691] width 62 height 35
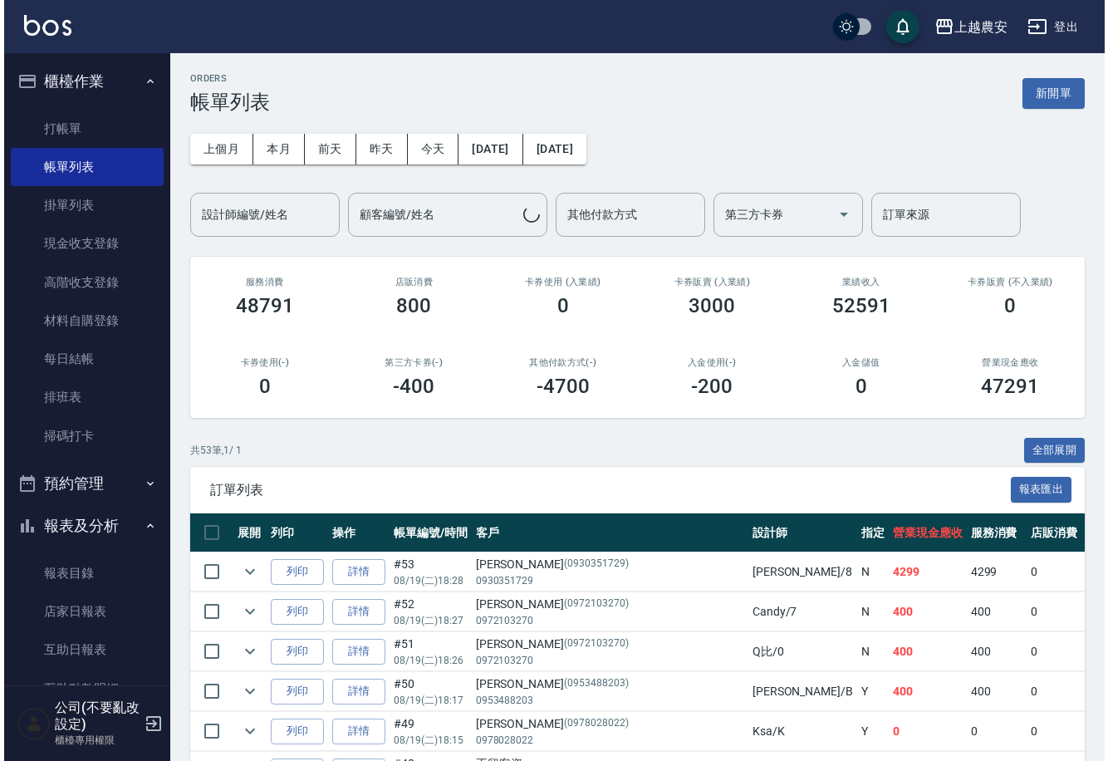
scroll to position [275, 0]
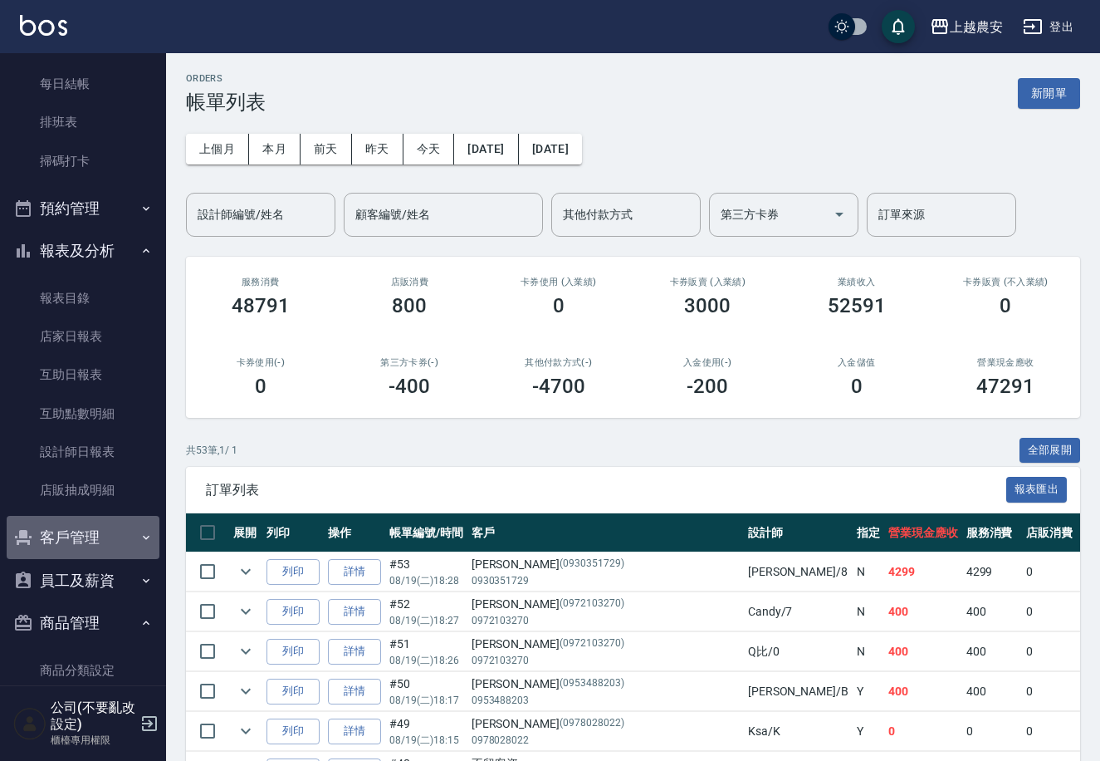
click at [121, 540] on button "客戶管理" at bounding box center [83, 537] width 153 height 43
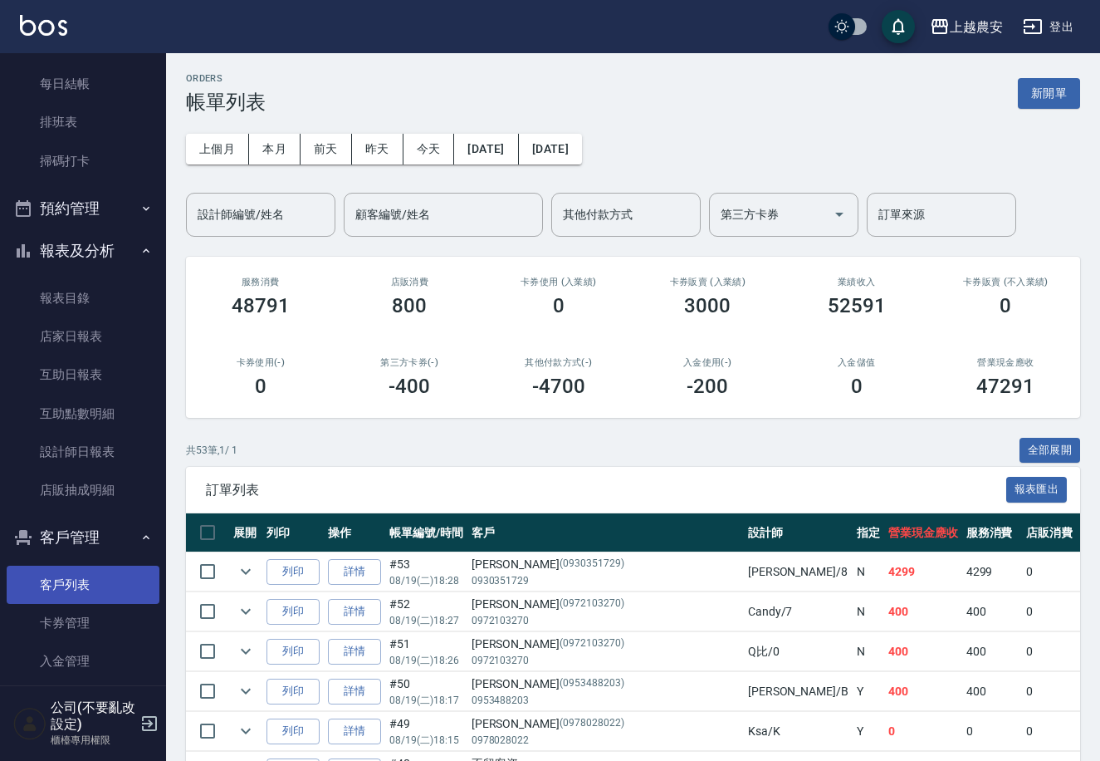
click at [128, 587] on link "客戶列表" at bounding box center [83, 584] width 153 height 38
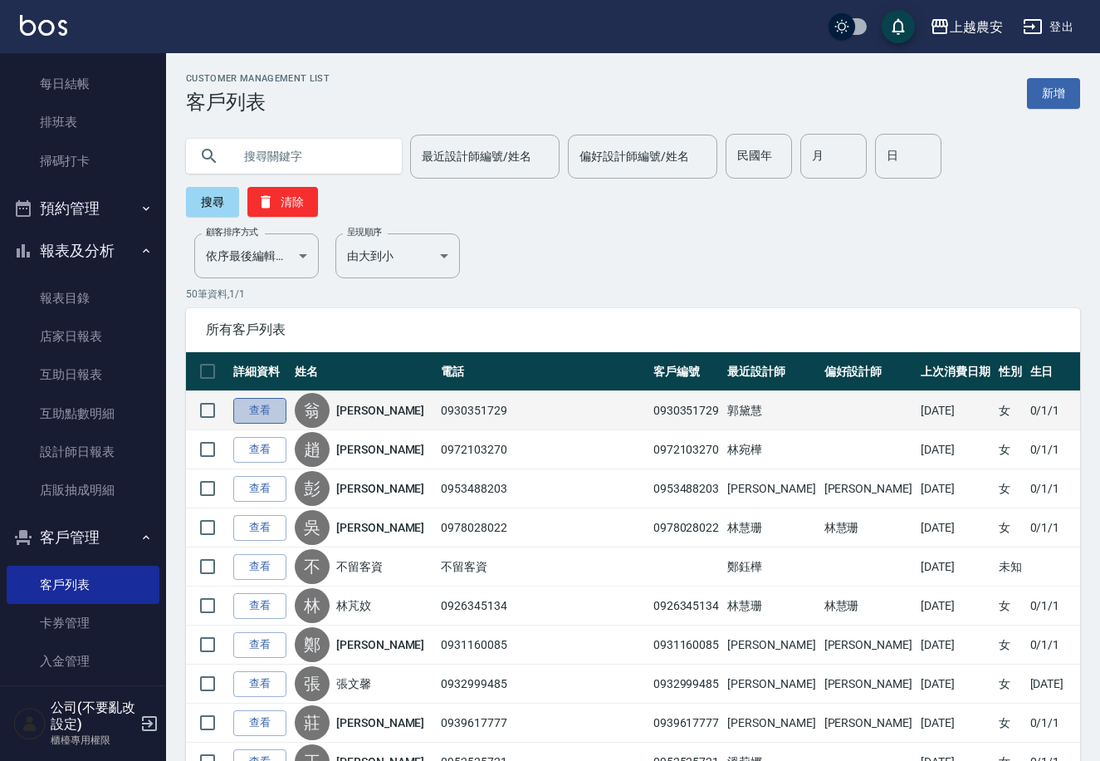
click at [253, 398] on link "查看" at bounding box center [259, 411] width 53 height 26
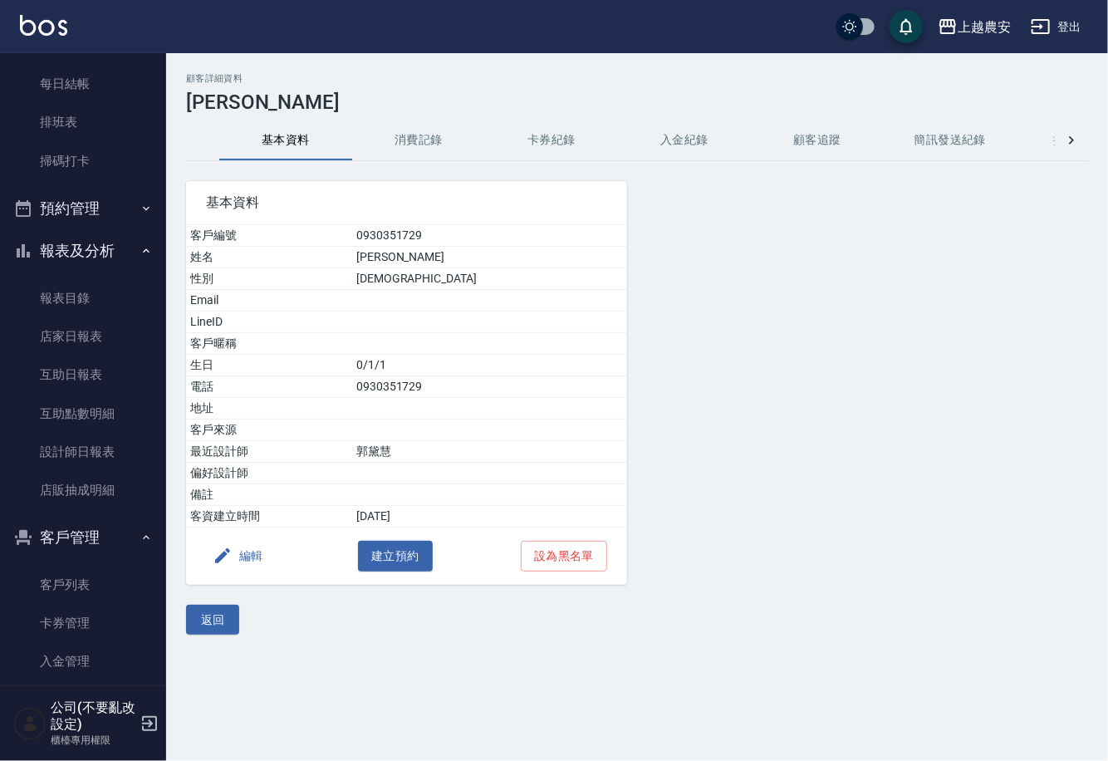
click at [390, 145] on button "消費記錄" at bounding box center [418, 140] width 133 height 40
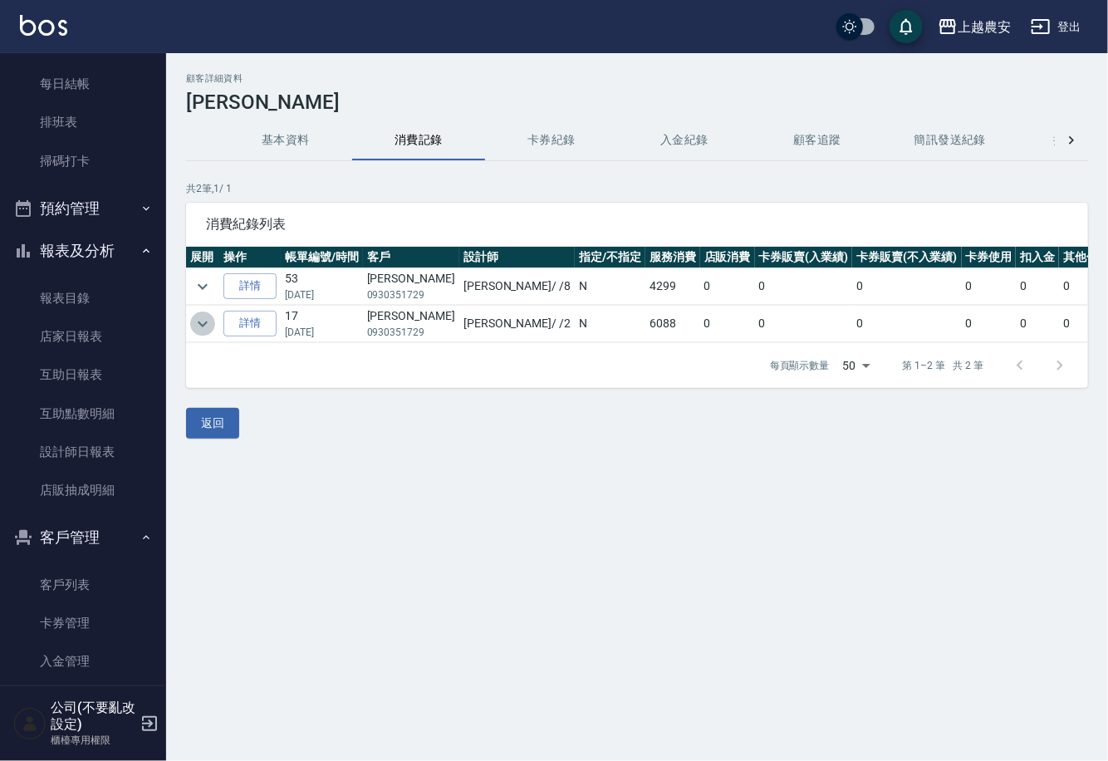
click at [210, 320] on icon "expand row" at bounding box center [203, 324] width 20 height 20
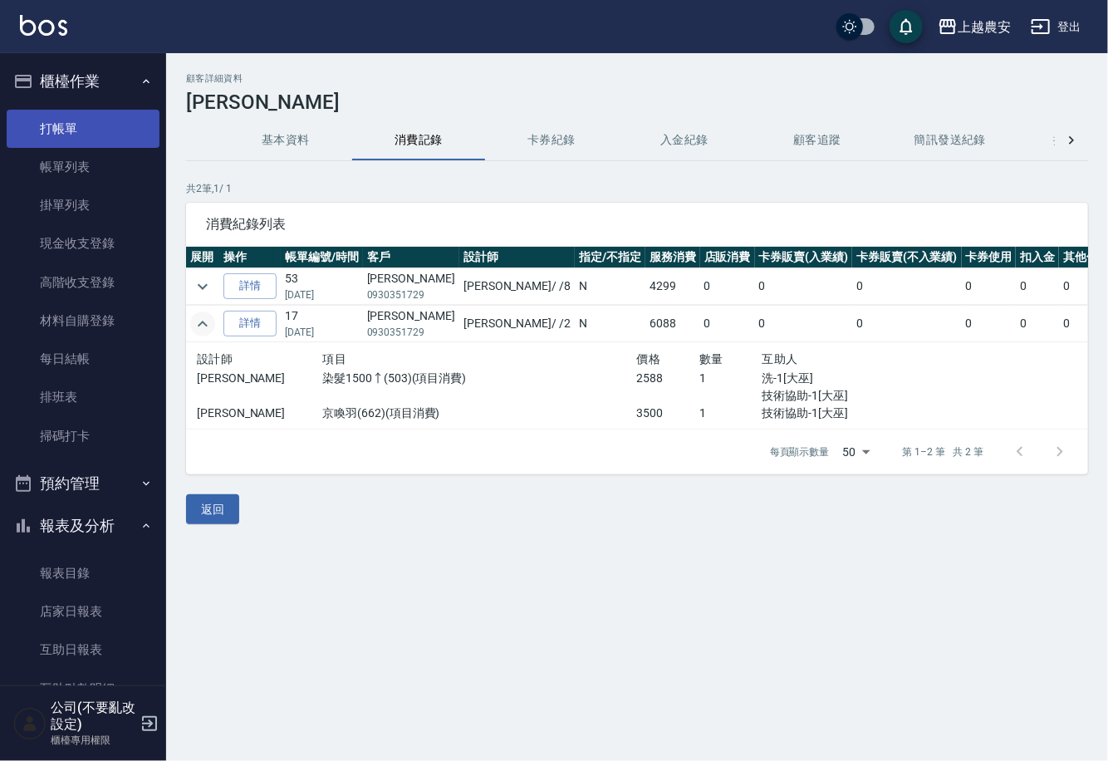
click at [85, 125] on link "打帳單" at bounding box center [83, 129] width 153 height 38
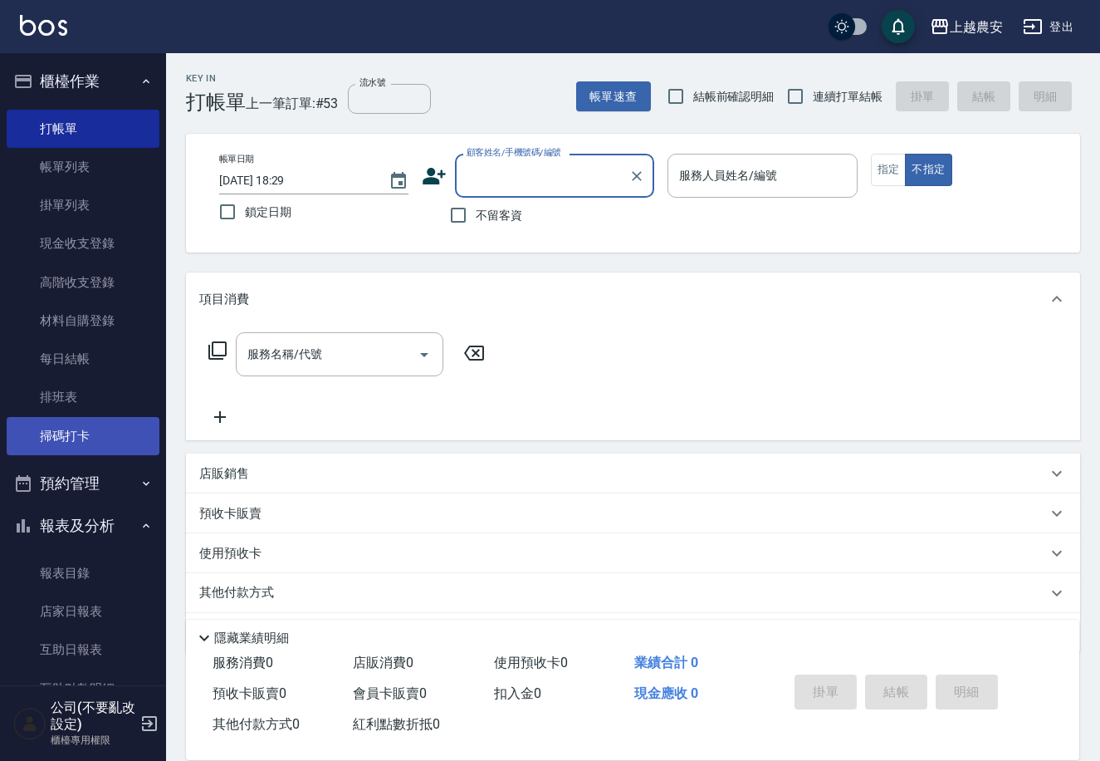
click at [88, 436] on link "掃碼打卡" at bounding box center [83, 436] width 153 height 38
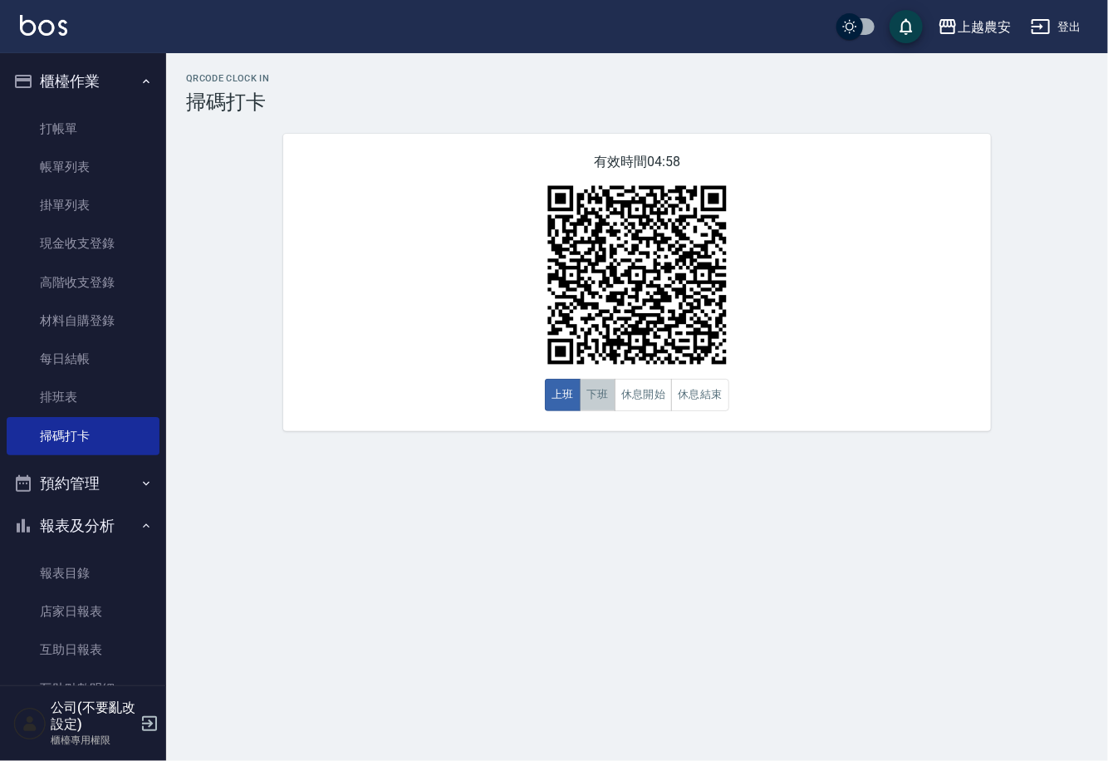
click at [589, 403] on button "下班" at bounding box center [598, 395] width 36 height 32
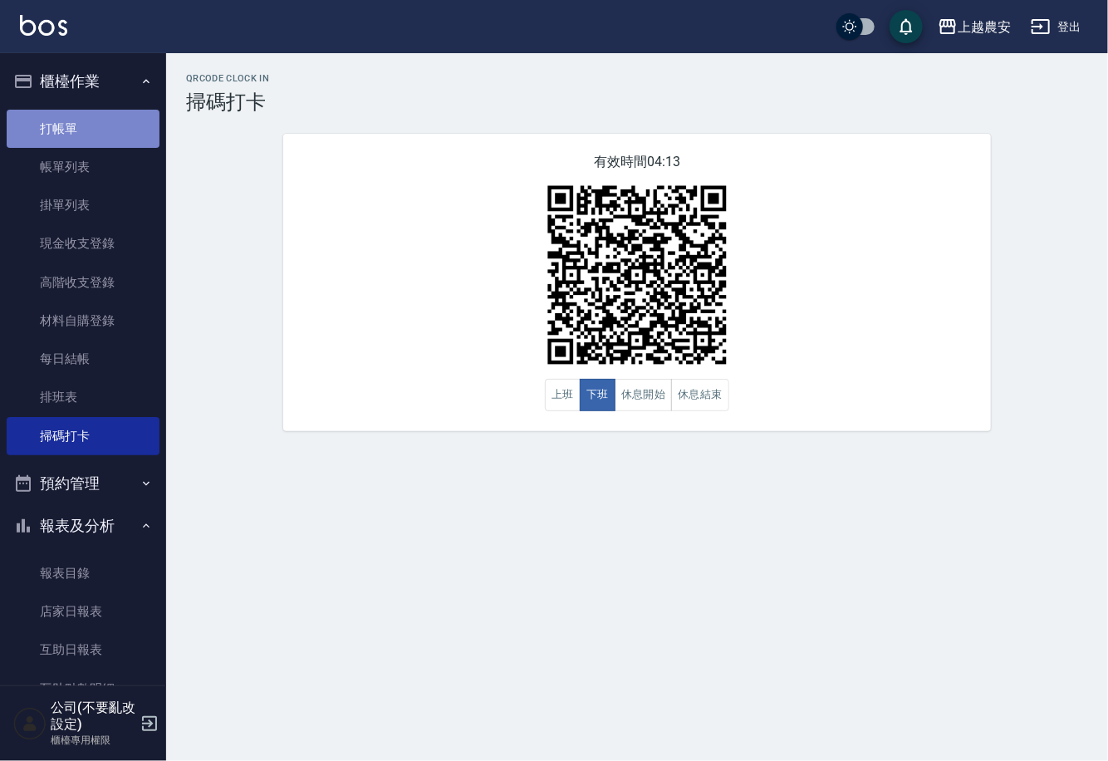
click at [92, 122] on link "打帳單" at bounding box center [83, 129] width 153 height 38
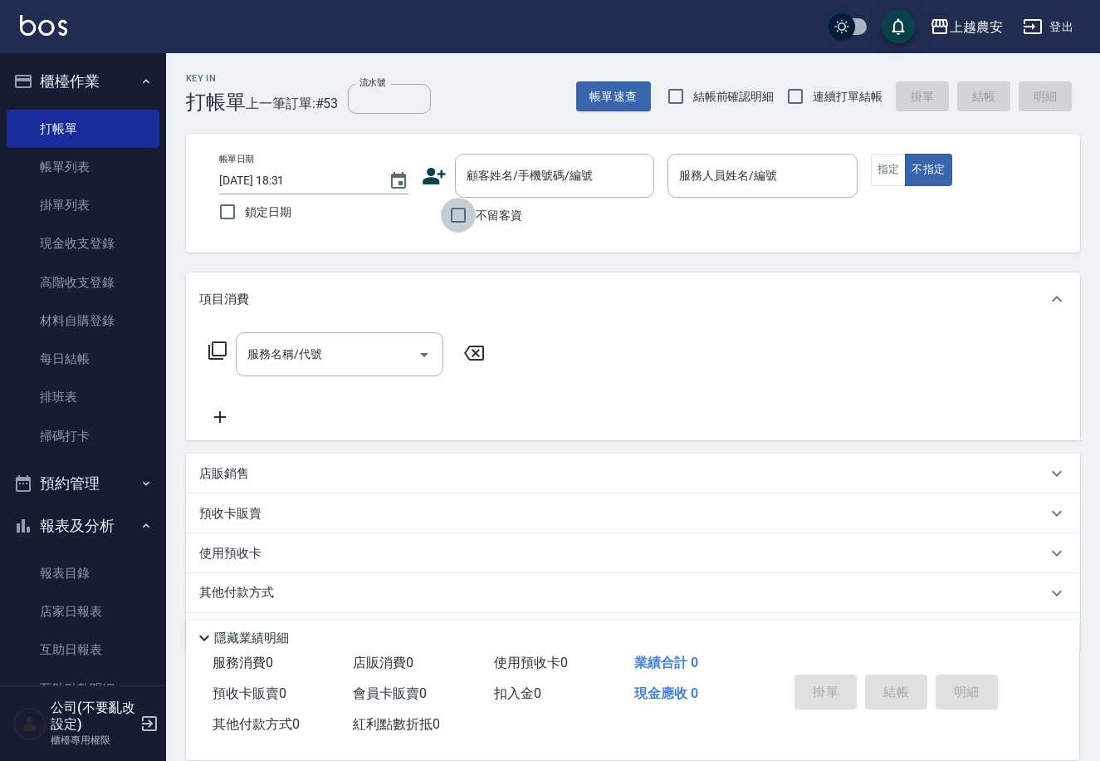
click at [448, 199] on input "不留客資" at bounding box center [458, 215] width 35 height 35
checkbox input "true"
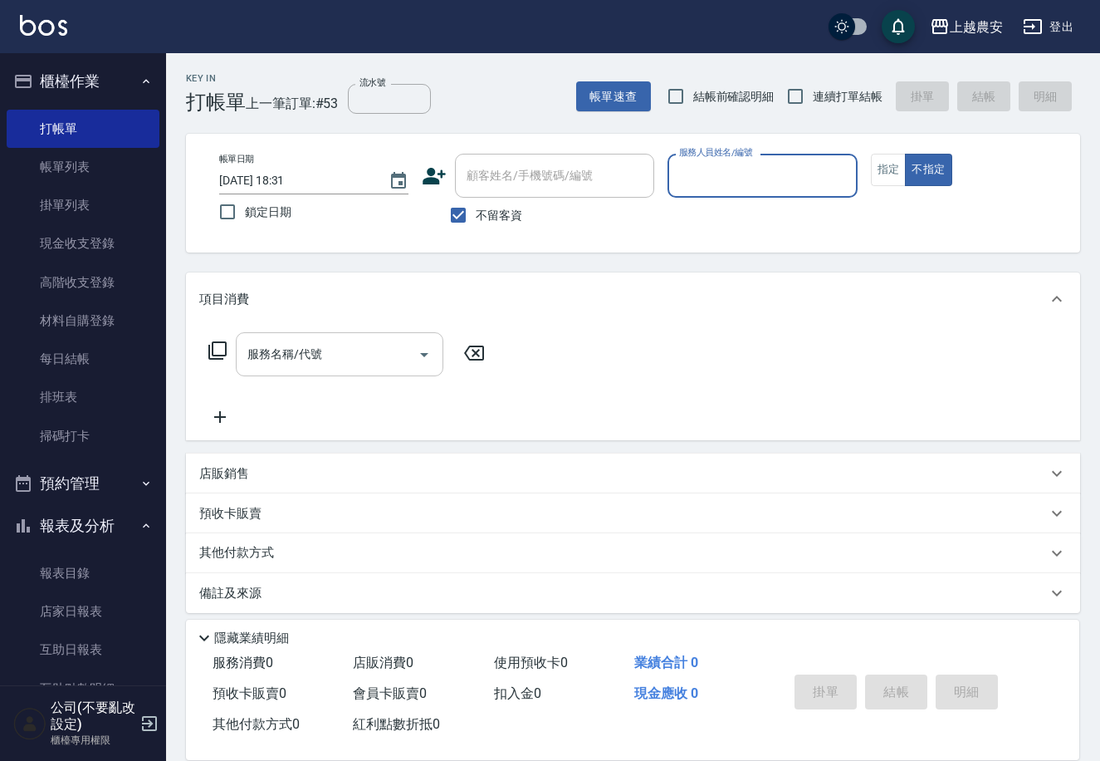
click at [371, 345] on input "服務名稱/代號" at bounding box center [327, 354] width 168 height 29
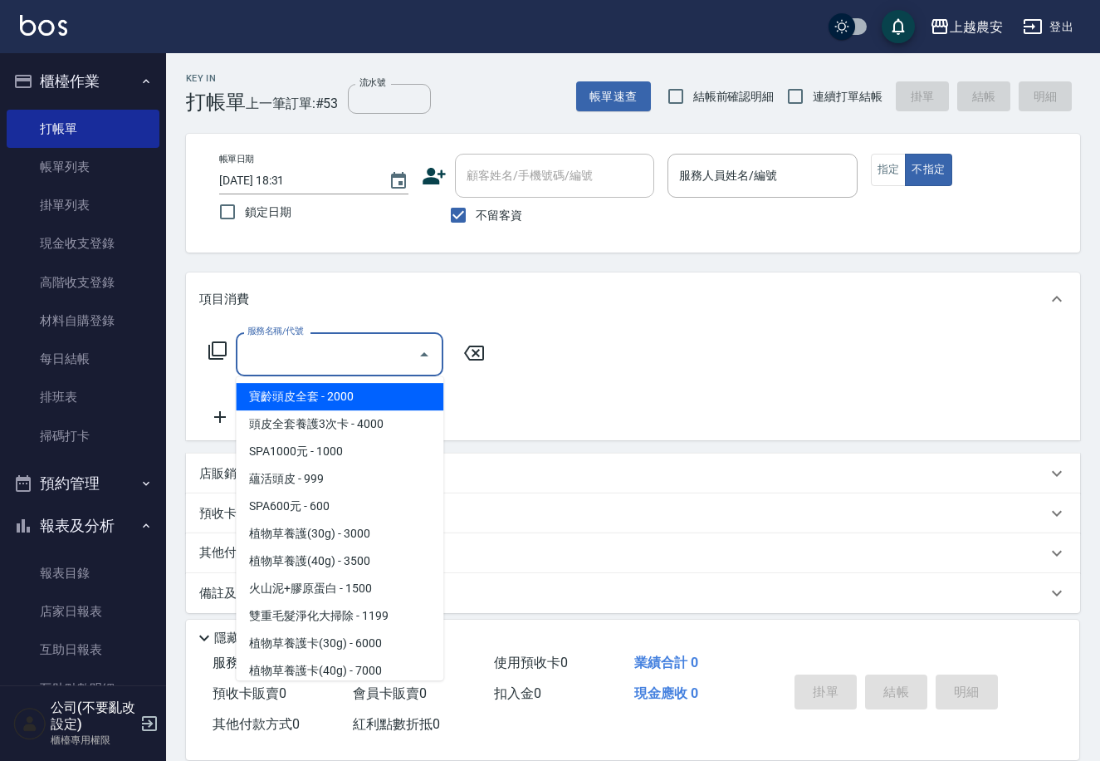
type input "ㄌ"
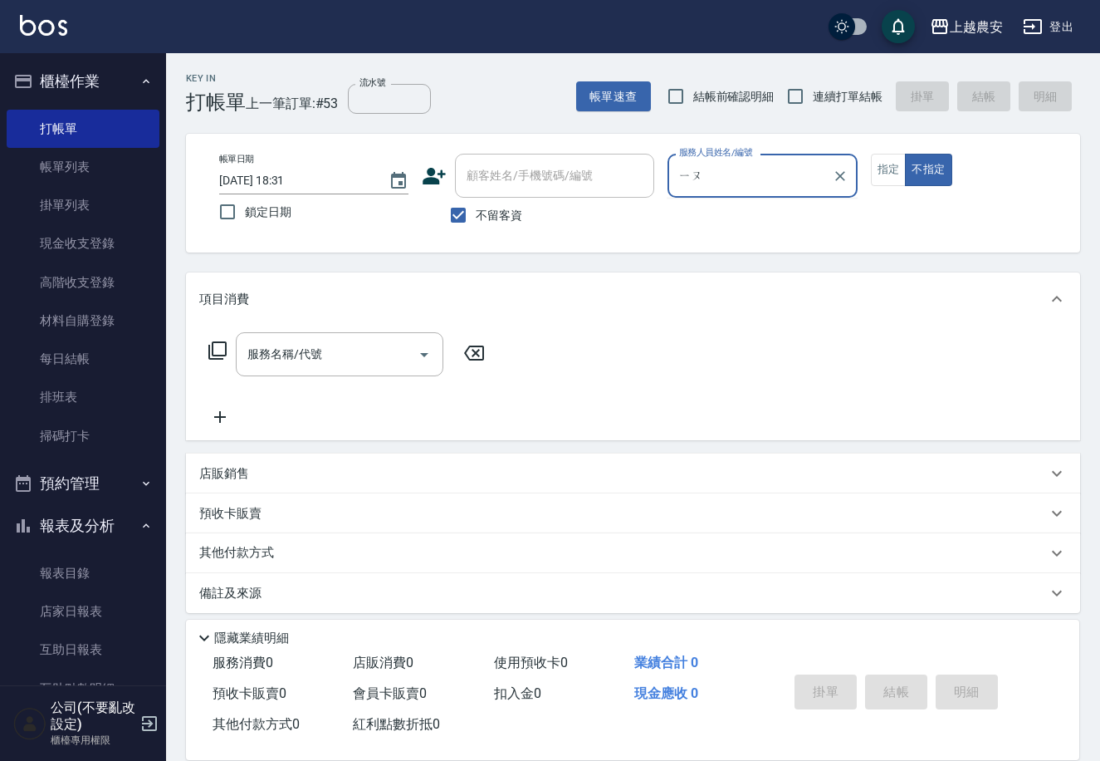
type input "由"
type input "美雅-B"
type button "false"
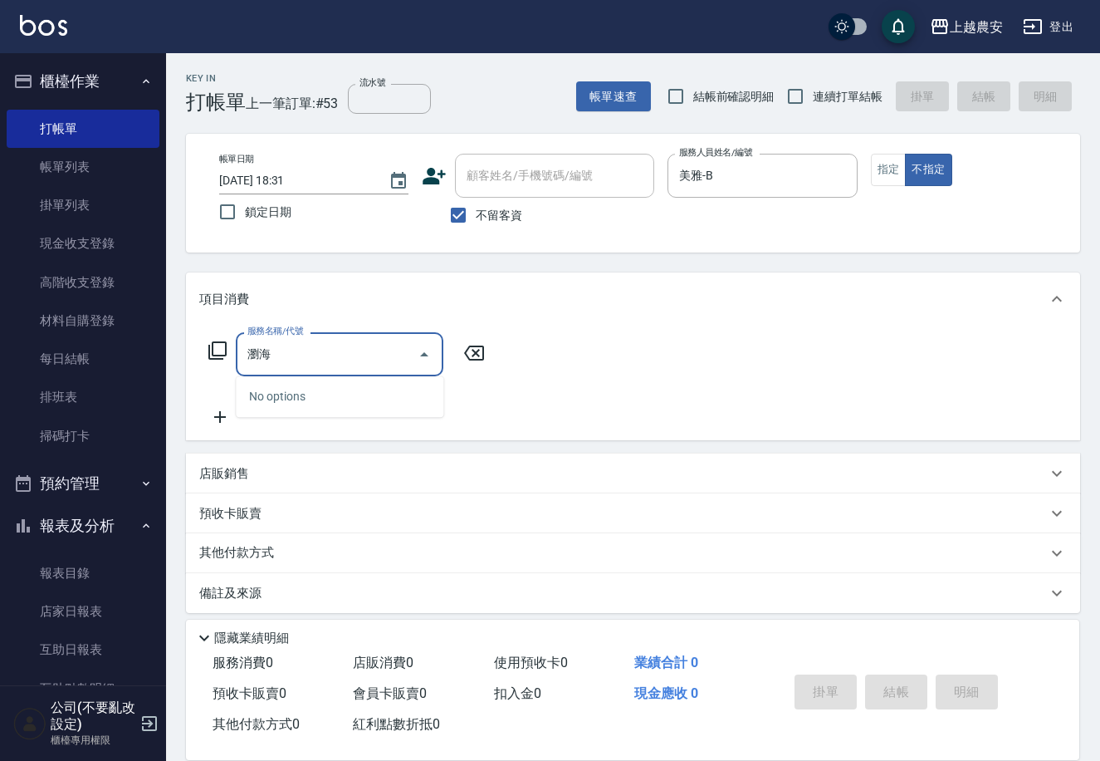
type input "瀏"
type input "236"
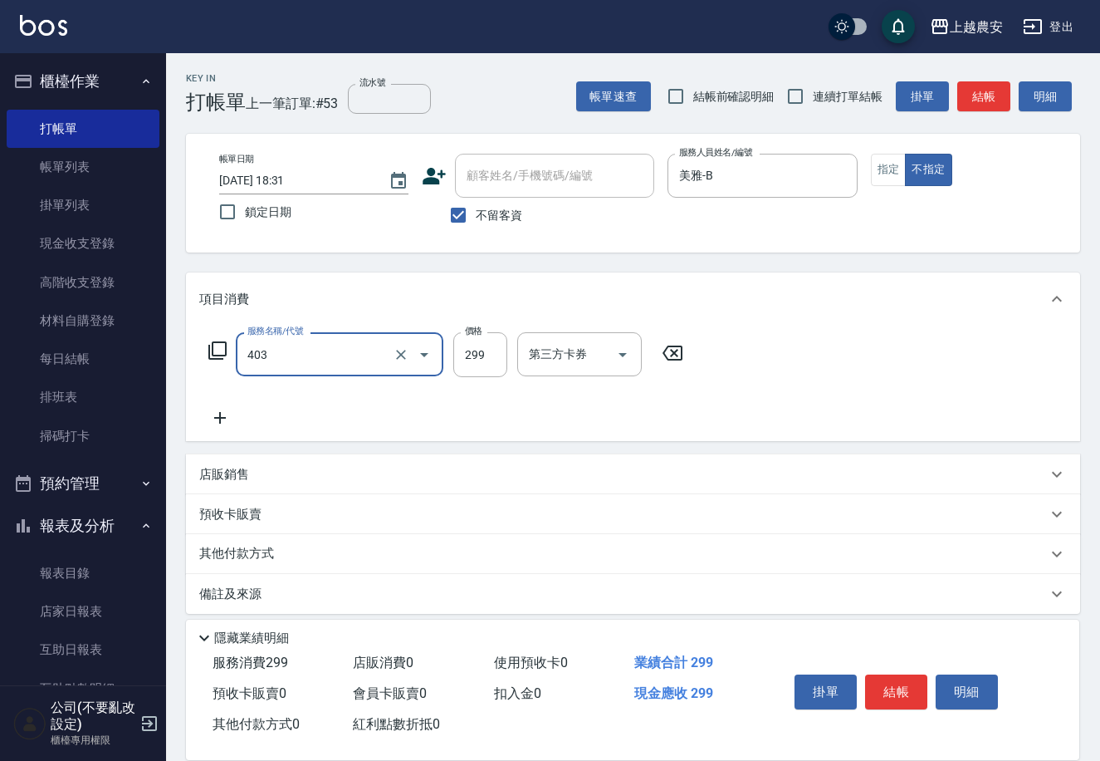
type input "剪髮(403)"
type input "100"
click at [901, 683] on button "結帳" at bounding box center [896, 691] width 62 height 35
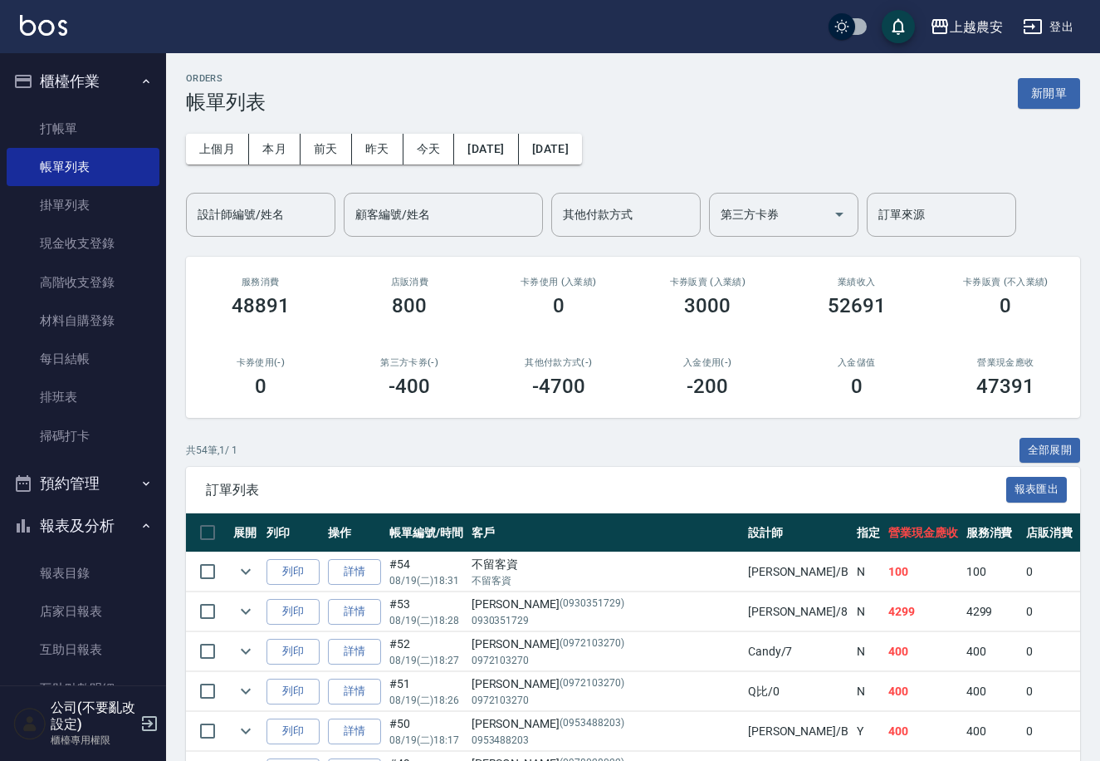
click at [868, 24] on input "checkbox" at bounding box center [842, 26] width 80 height 27
checkbox input "true"
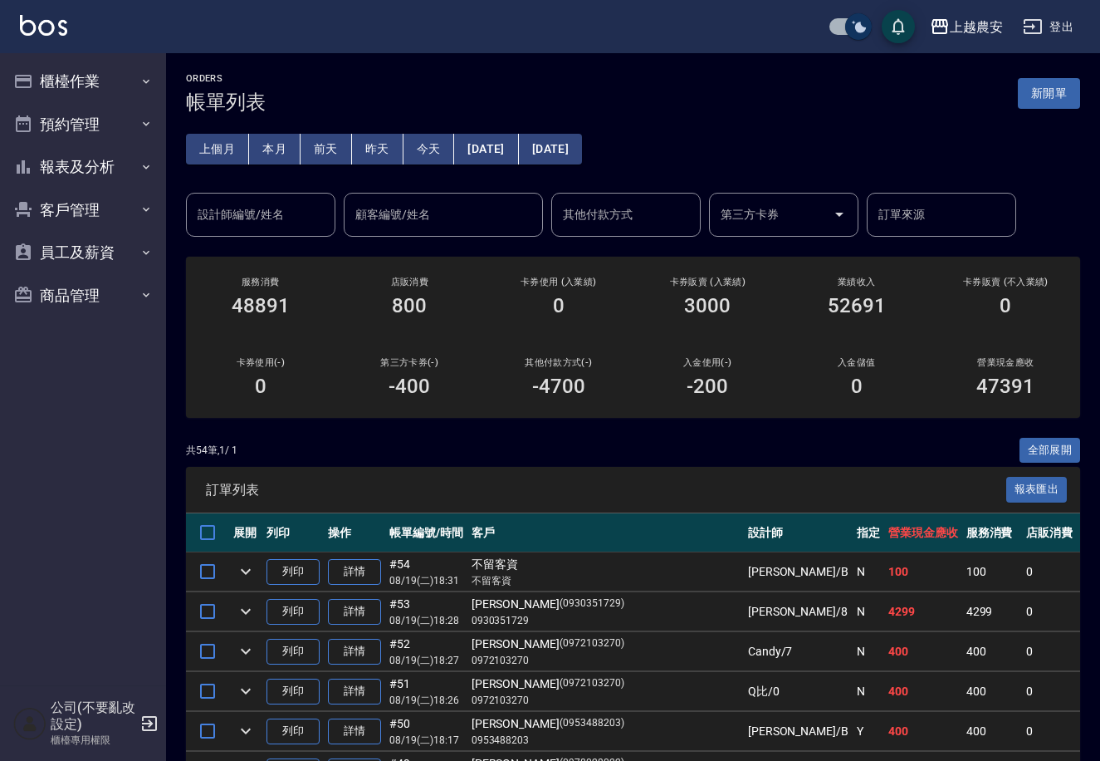
click at [844, 21] on input "checkbox" at bounding box center [859, 26] width 80 height 27
checkbox input "false"
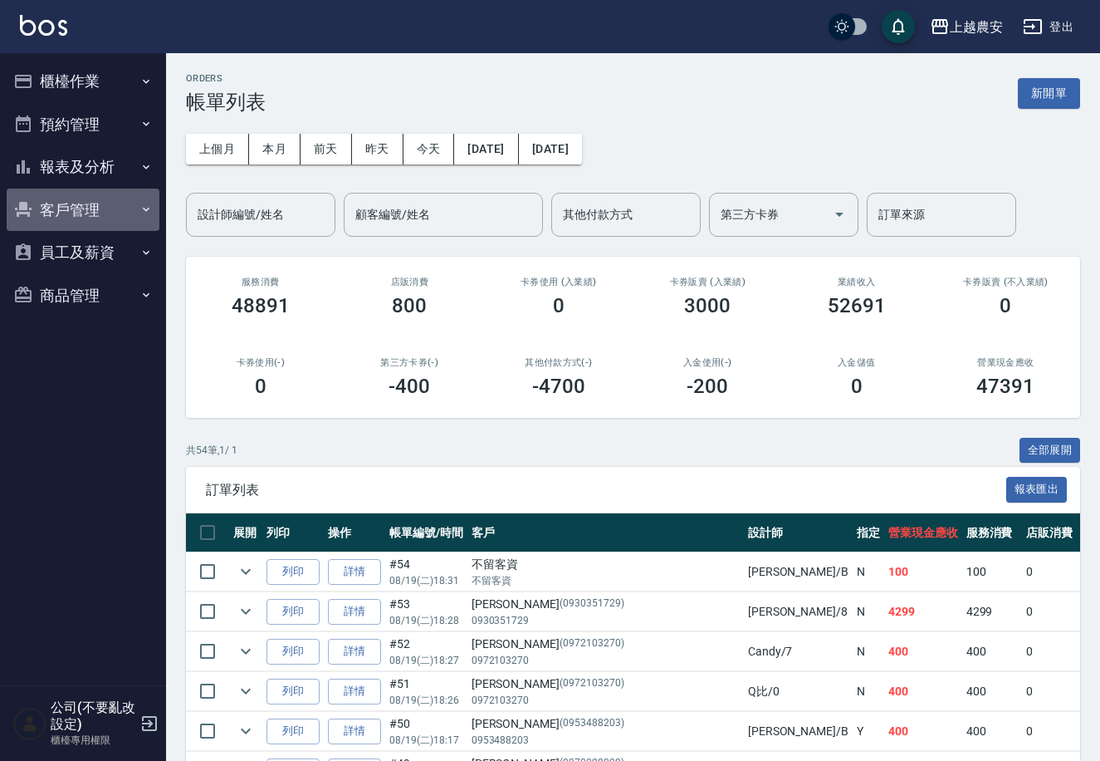
drag, startPoint x: 102, startPoint y: 195, endPoint x: 92, endPoint y: 210, distance: 18.0
click at [102, 196] on button "客戶管理" at bounding box center [83, 209] width 153 height 43
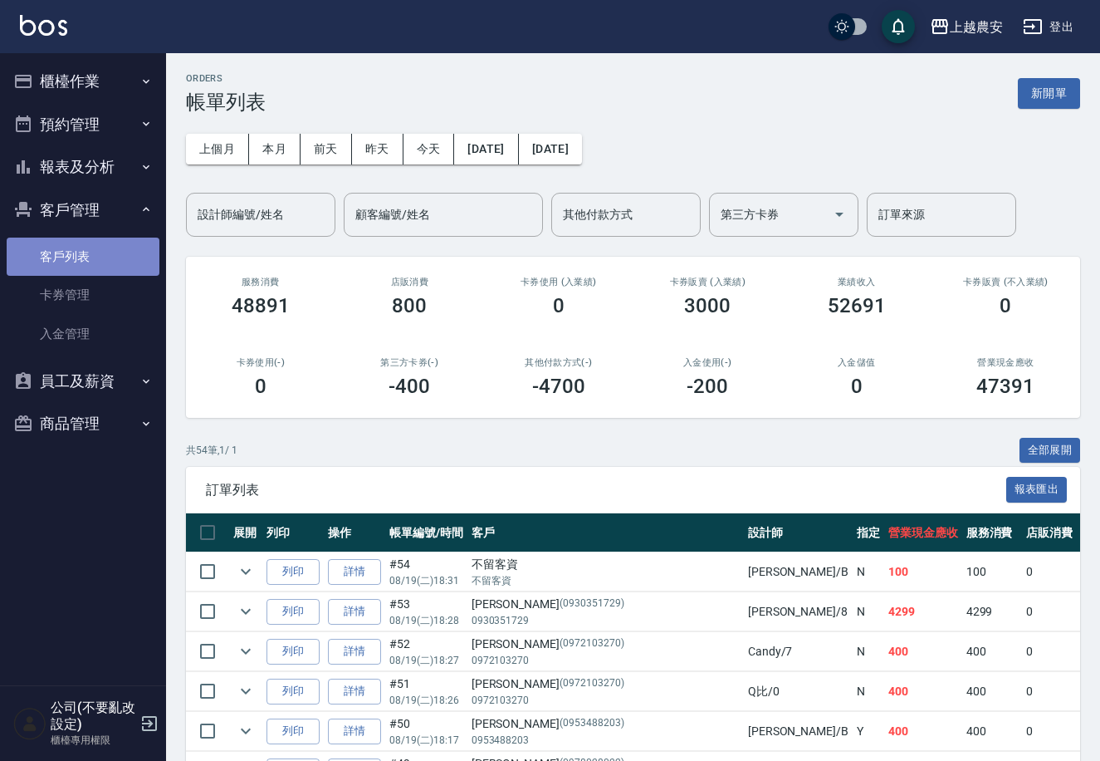
click at [72, 247] on link "客戶列表" at bounding box center [83, 256] width 153 height 38
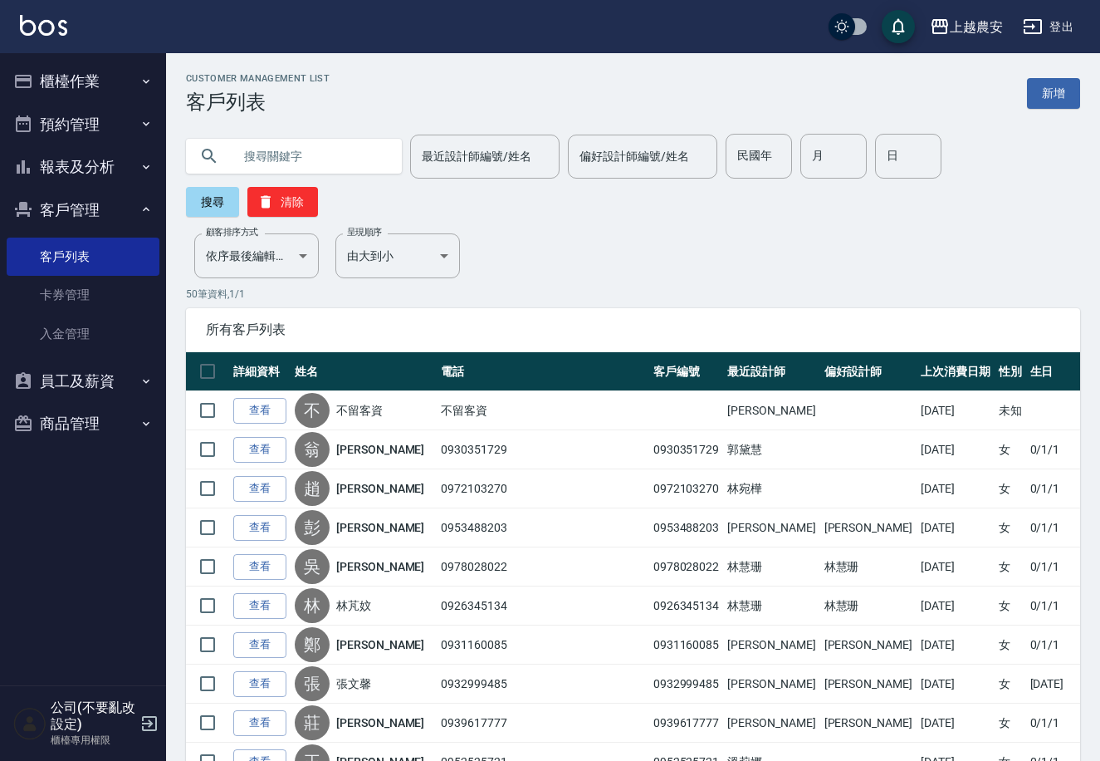
click at [260, 156] on input "text" at bounding box center [311, 156] width 156 height 45
type input "0980551669"
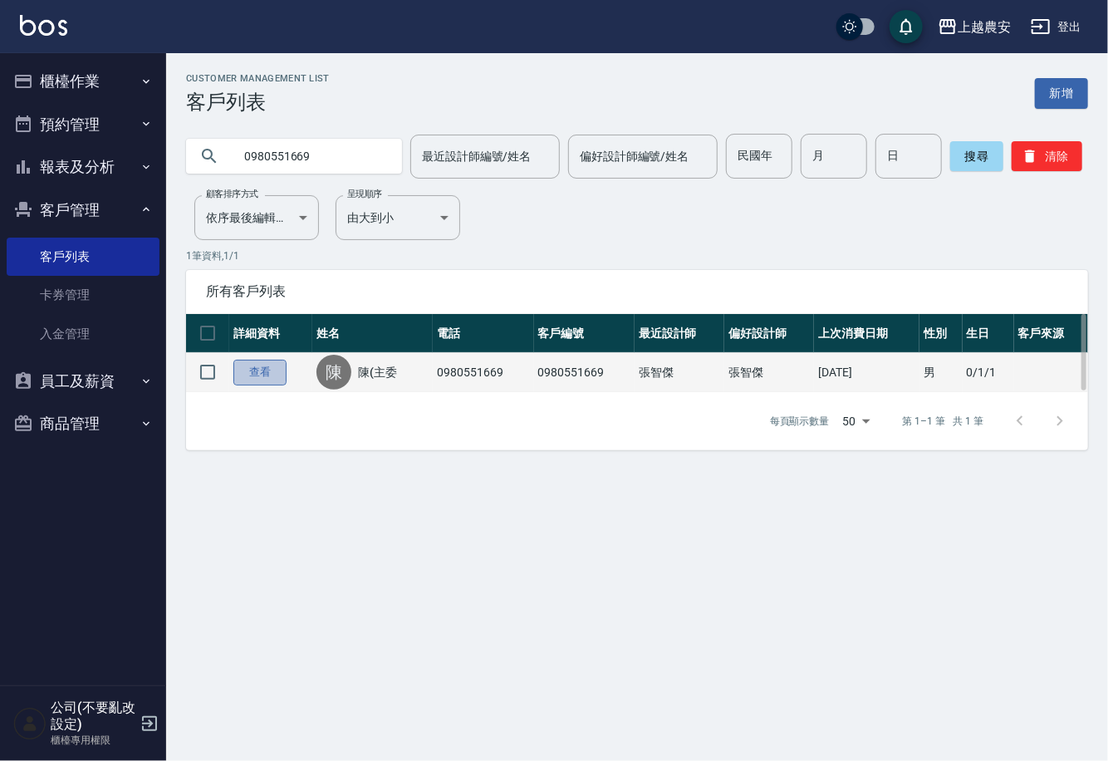
click at [268, 374] on link "查看" at bounding box center [259, 373] width 53 height 26
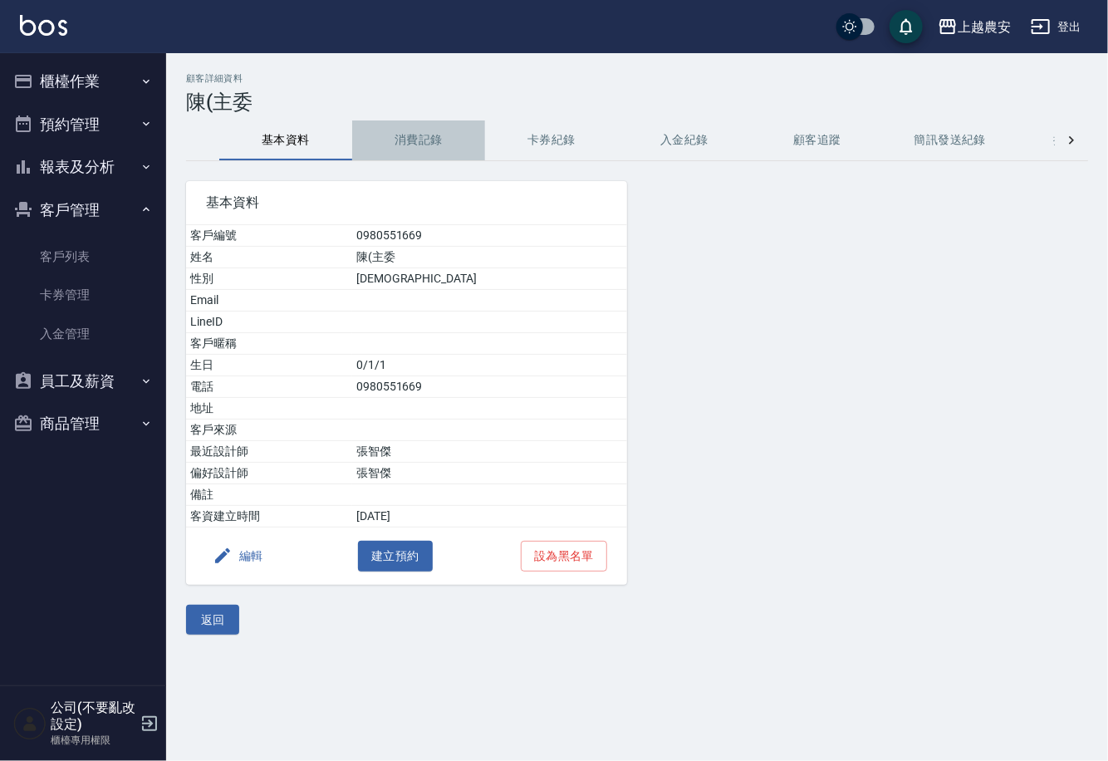
click at [385, 140] on button "消費記錄" at bounding box center [418, 140] width 133 height 40
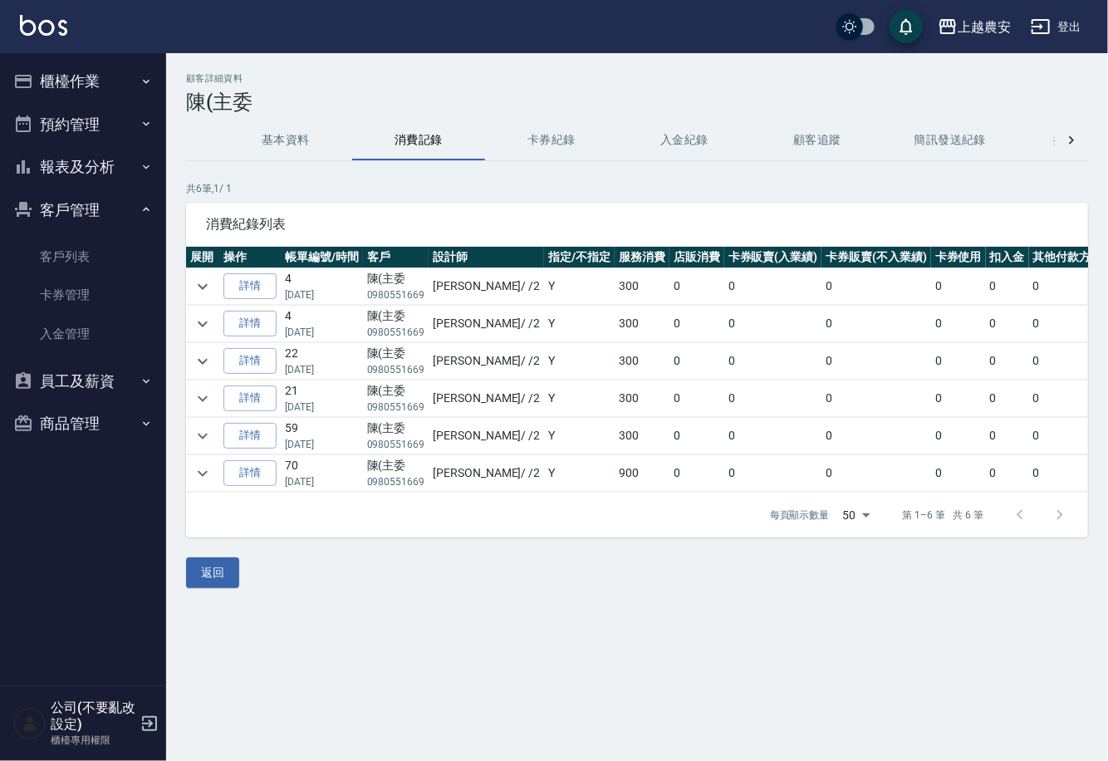
click at [130, 76] on button "櫃檯作業" at bounding box center [83, 81] width 153 height 43
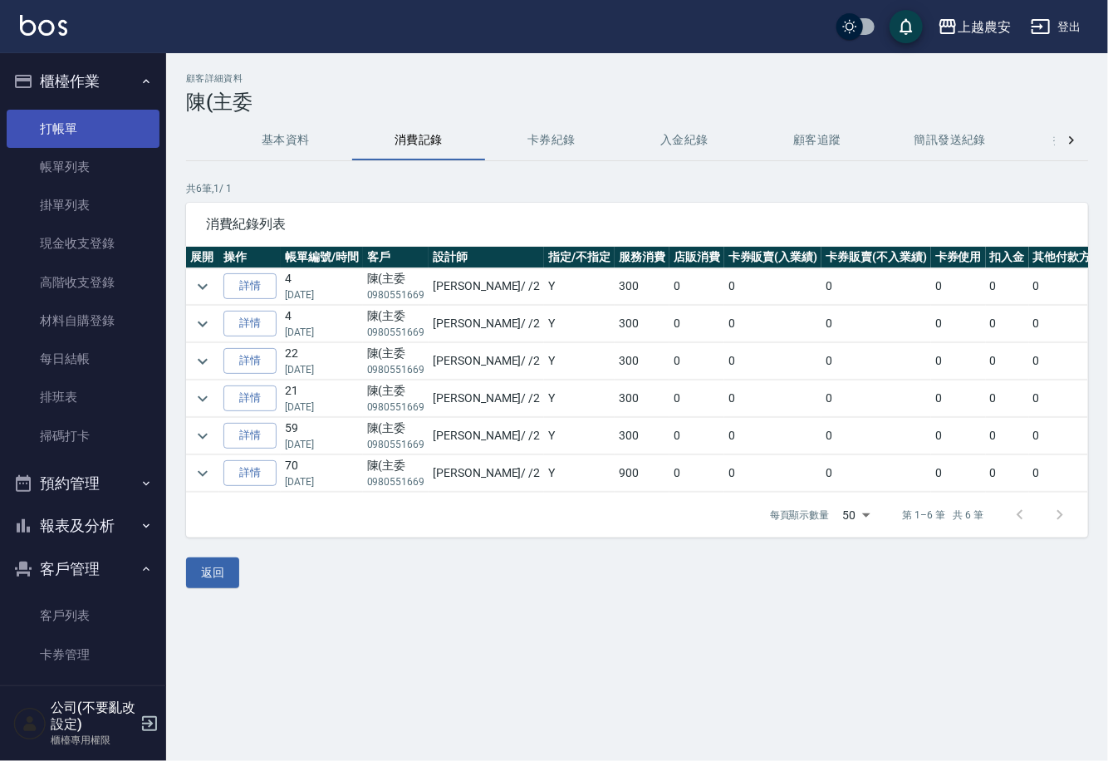
click at [122, 138] on link "打帳單" at bounding box center [83, 129] width 153 height 38
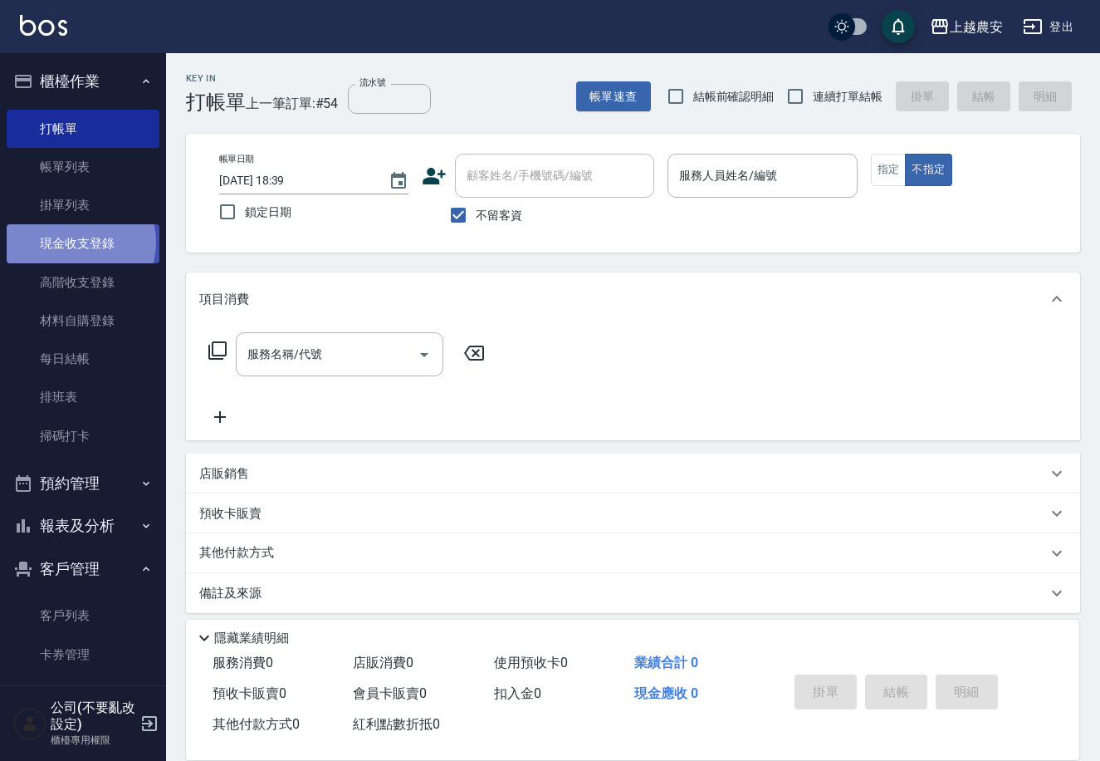
click at [76, 242] on link "現金收支登錄" at bounding box center [83, 243] width 153 height 38
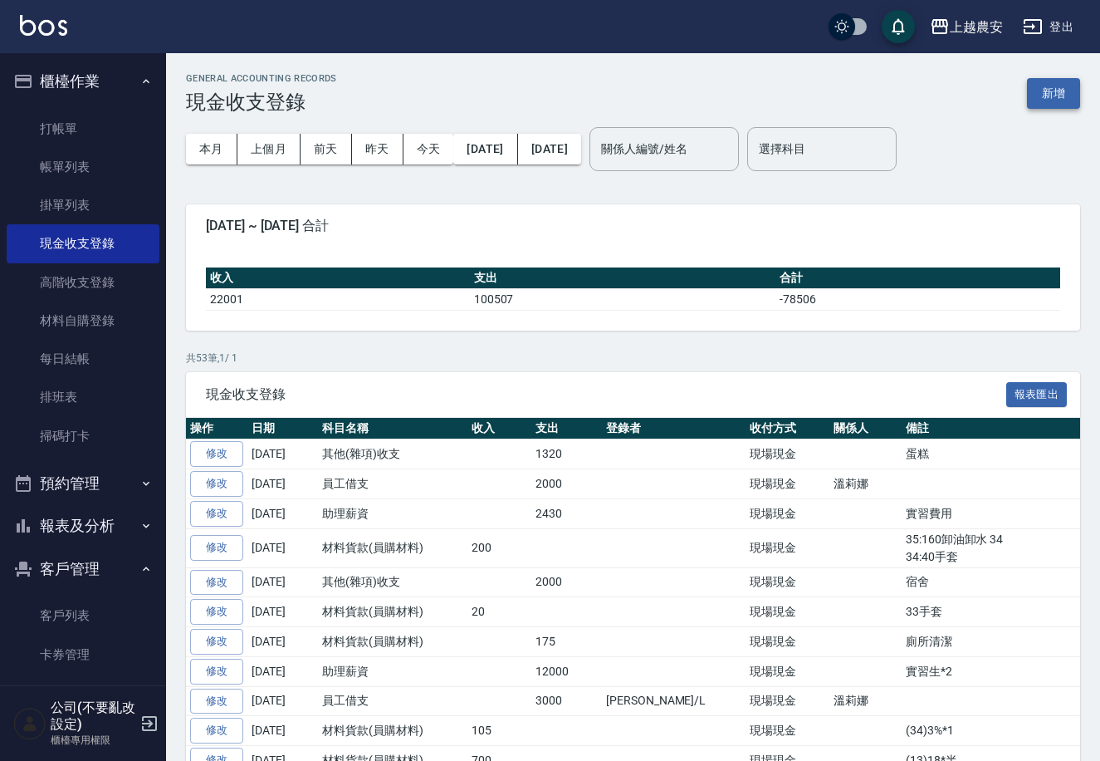
click at [1051, 96] on button "新增" at bounding box center [1053, 93] width 53 height 31
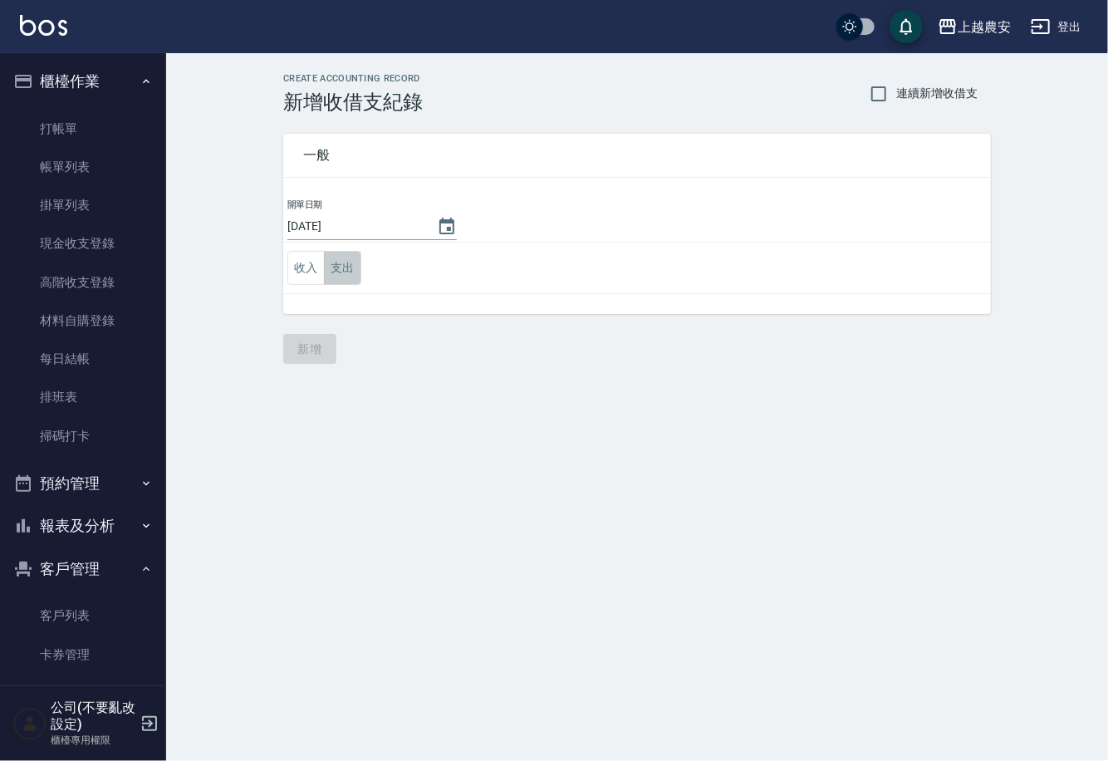
click at [341, 260] on button "支出" at bounding box center [342, 268] width 37 height 34
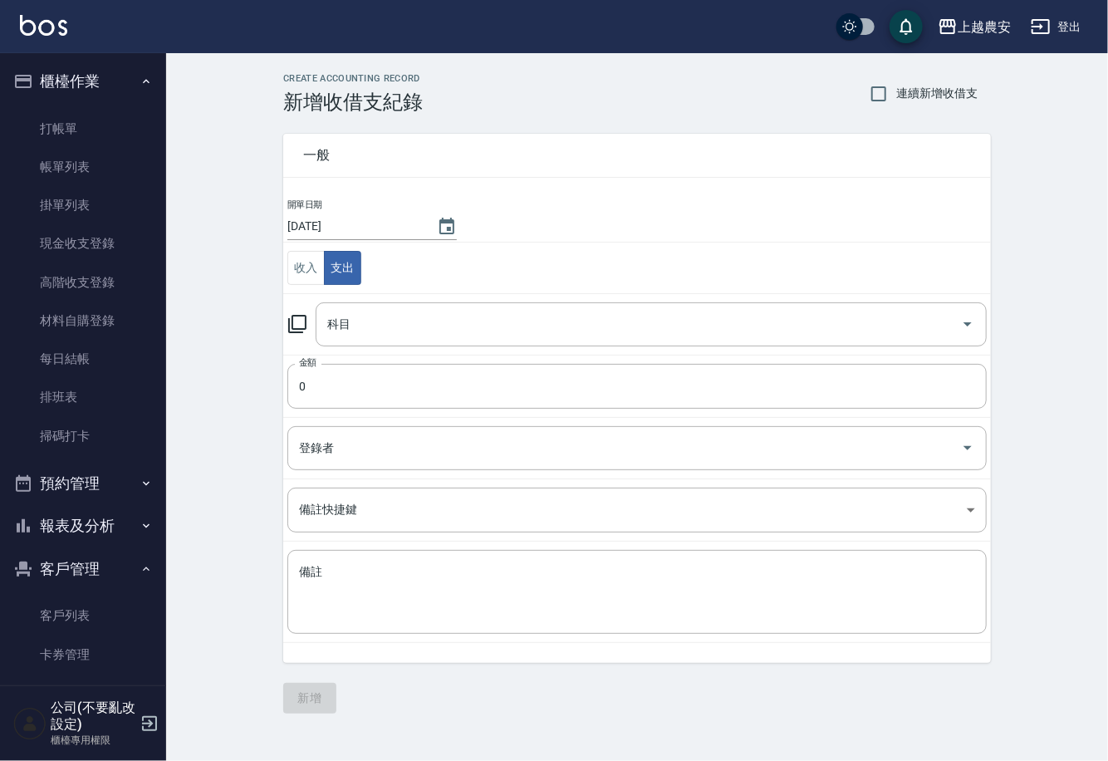
click at [302, 316] on icon at bounding box center [297, 324] width 18 height 18
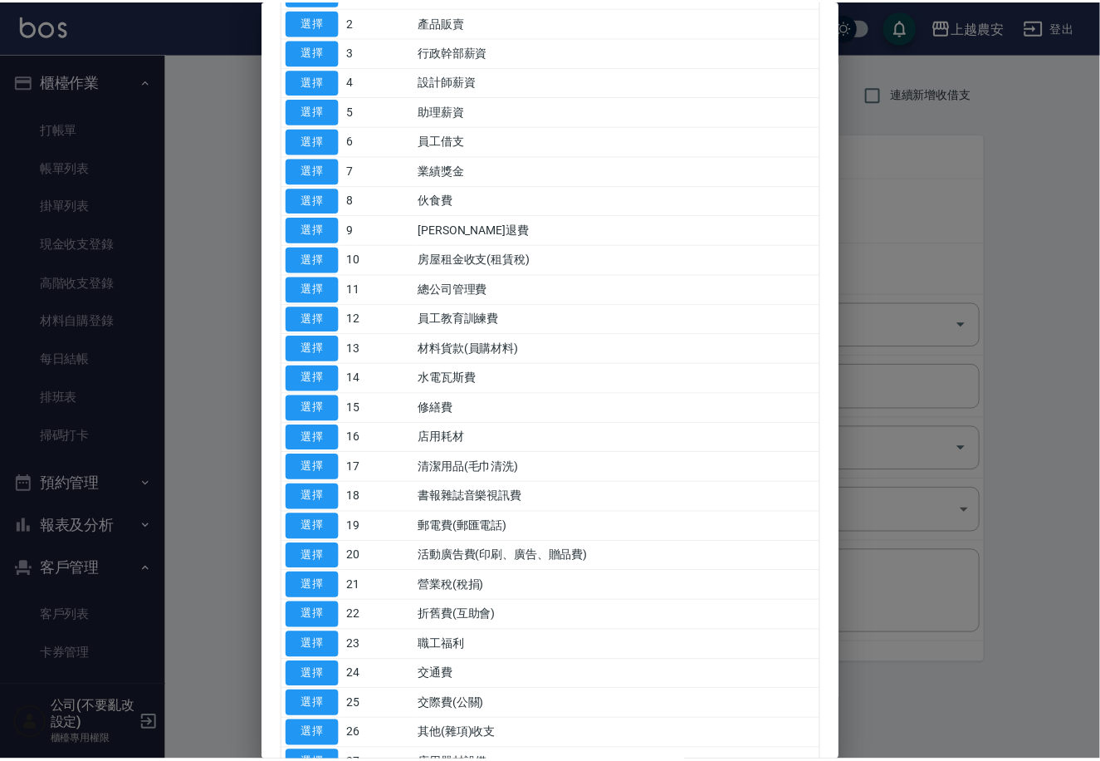
scroll to position [262, 0]
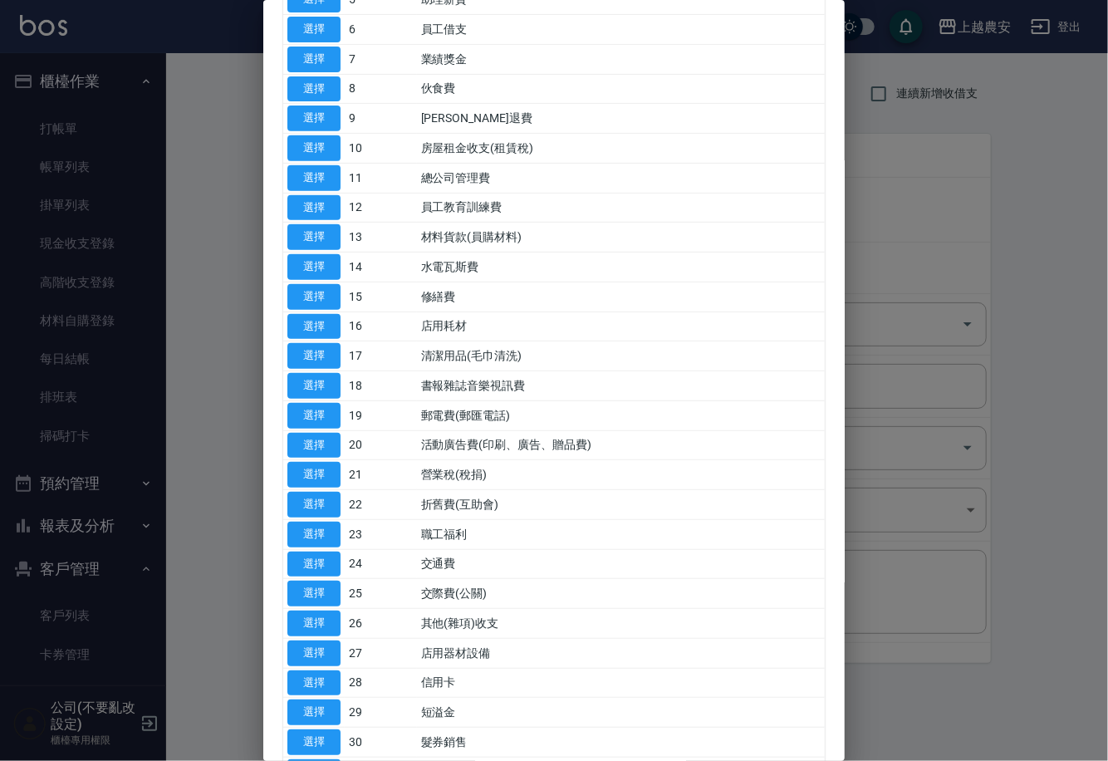
click at [345, 621] on td "26" at bounding box center [381, 624] width 72 height 30
click at [315, 622] on button "選擇" at bounding box center [313, 623] width 53 height 26
type input "26 其他(雜項)收支"
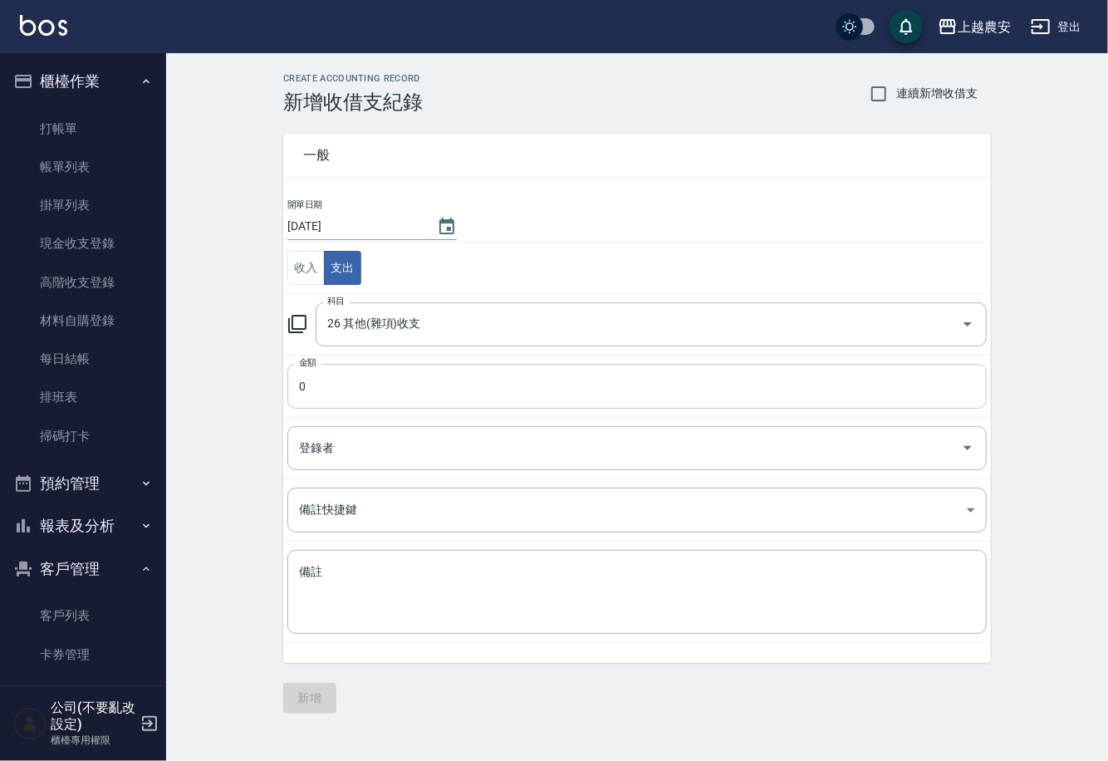
click at [357, 384] on input "0" at bounding box center [636, 386] width 699 height 45
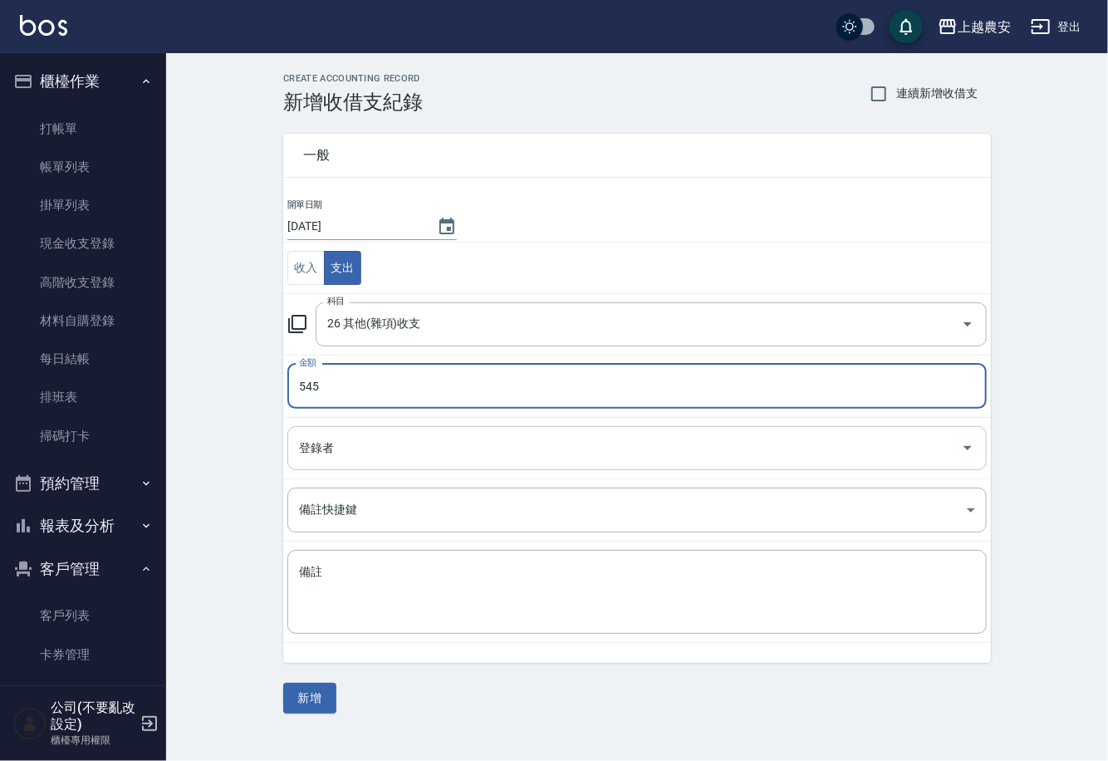
type input "545"
click at [327, 449] on input "登錄者" at bounding box center [624, 447] width 659 height 29
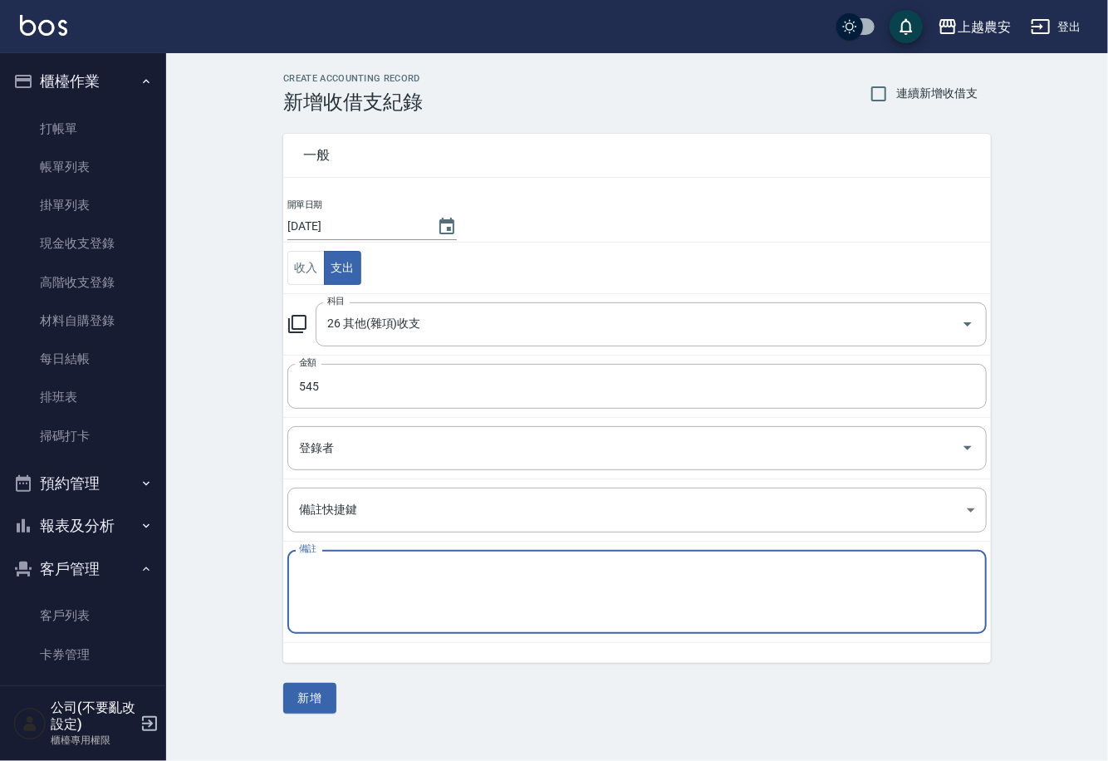
click at [312, 580] on textarea "備註" at bounding box center [637, 592] width 676 height 56
type textarea "公司餅乾"
click at [316, 693] on button "新增" at bounding box center [309, 698] width 53 height 31
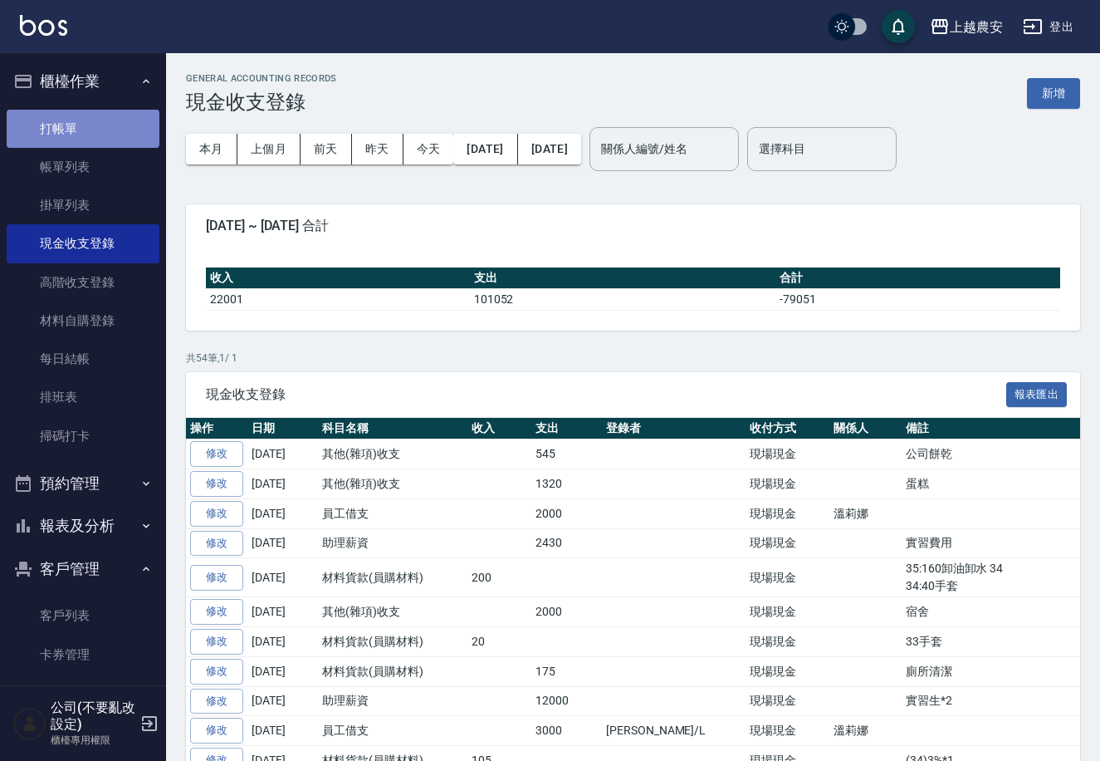
click at [138, 114] on link "打帳單" at bounding box center [83, 129] width 153 height 38
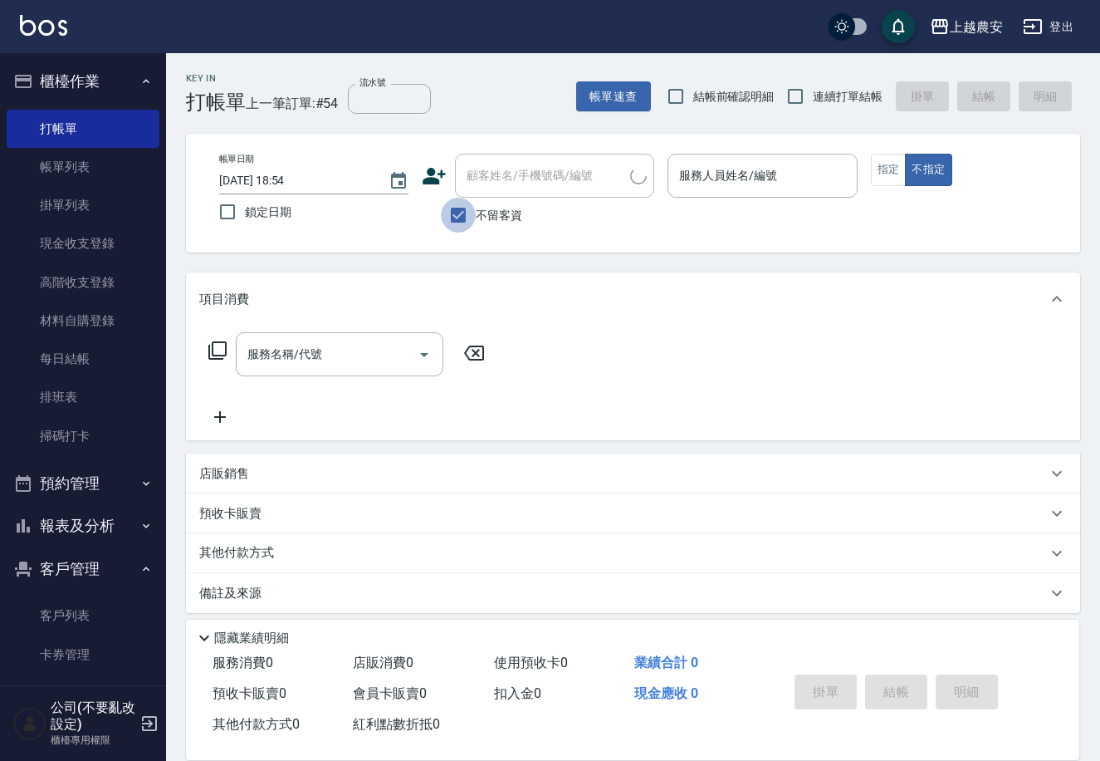
click at [448, 216] on input "不留客資" at bounding box center [458, 215] width 35 height 35
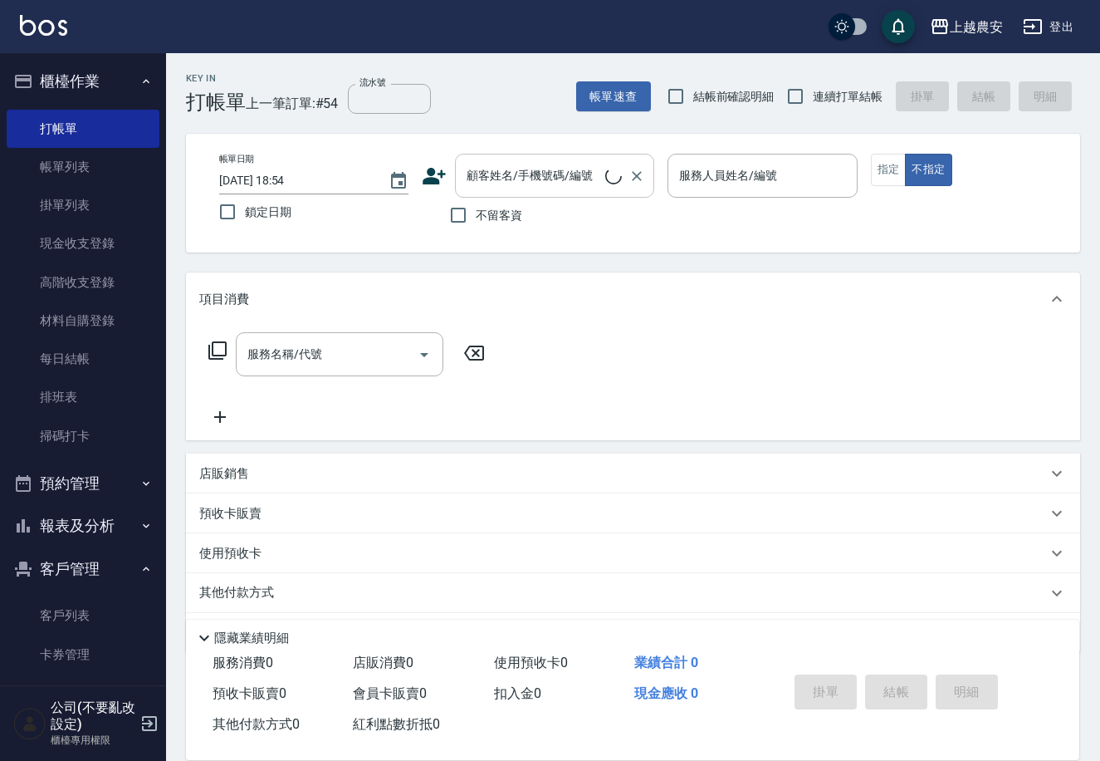
click at [496, 186] on input "顧客姓名/手機號碼/編號" at bounding box center [534, 175] width 143 height 29
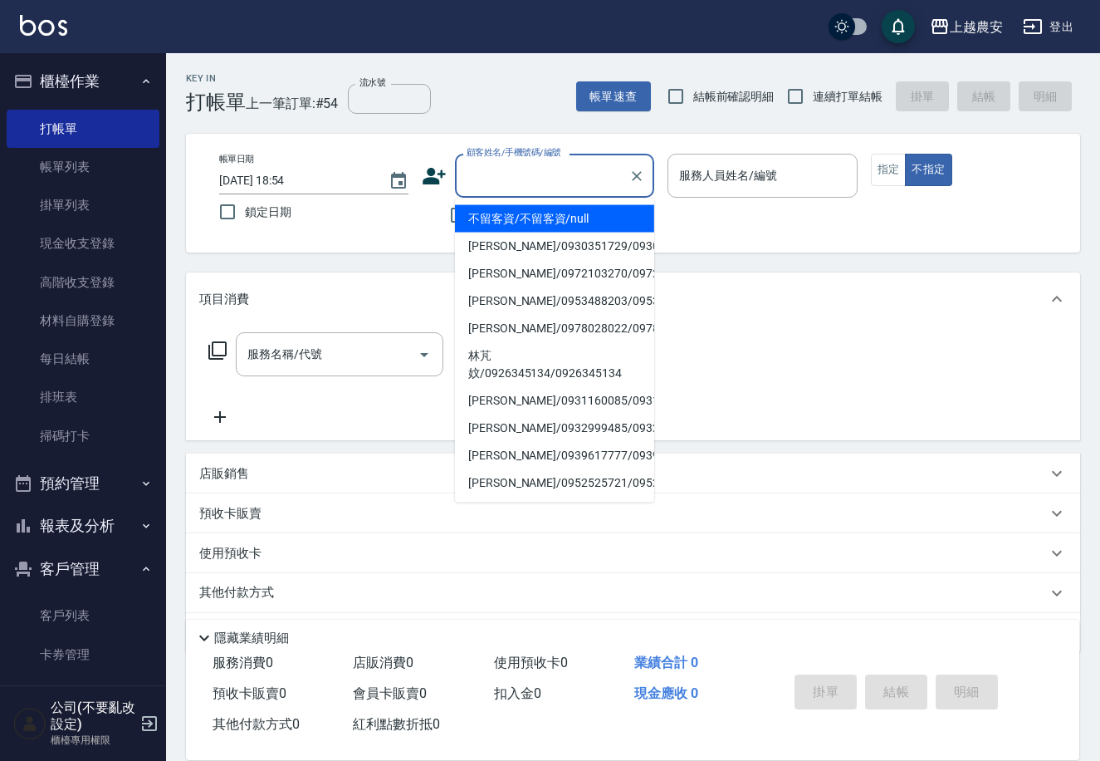
drag, startPoint x: 672, startPoint y: 222, endPoint x: 737, endPoint y: 379, distance: 170.5
click at [693, 264] on div "Key In 打帳單 上一筆訂單:#54 流水號 流水號 帳單速查 結帳前確認明細 連續打單結帳 掛單 結帳 明細 帳單日期 [DATE] 18:54 鎖定日…" at bounding box center [633, 431] width 934 height 756
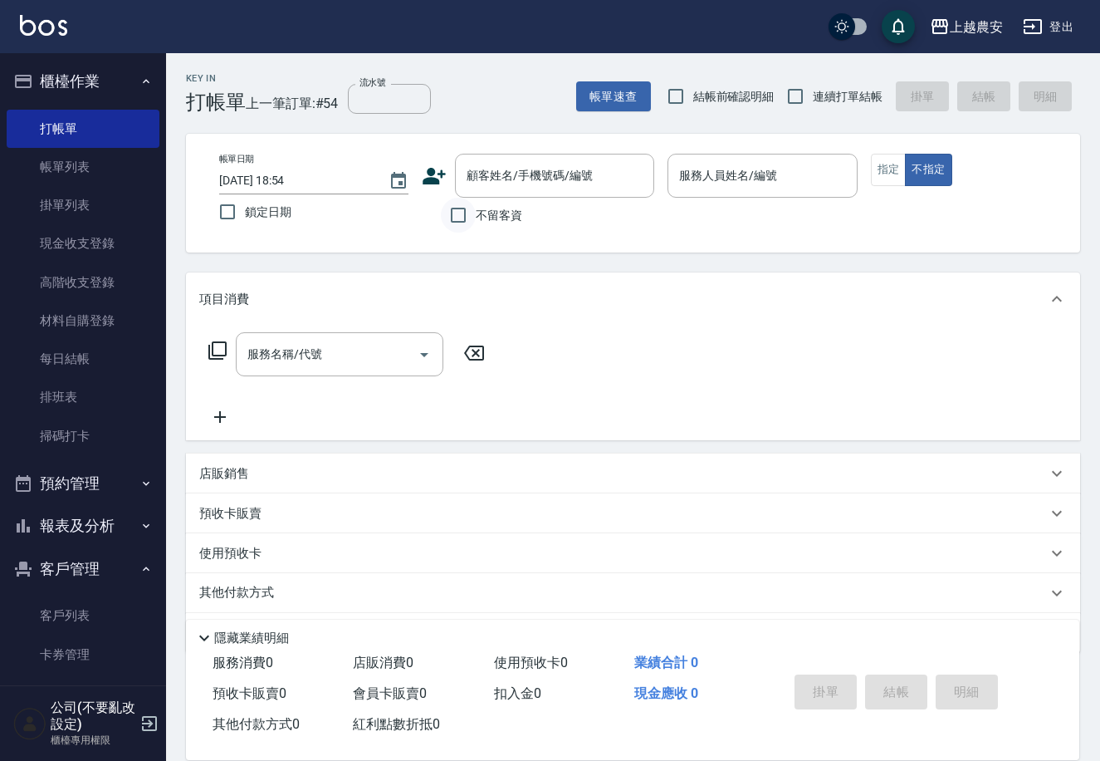
click at [458, 210] on input "不留客資" at bounding box center [458, 215] width 35 height 35
checkbox input "true"
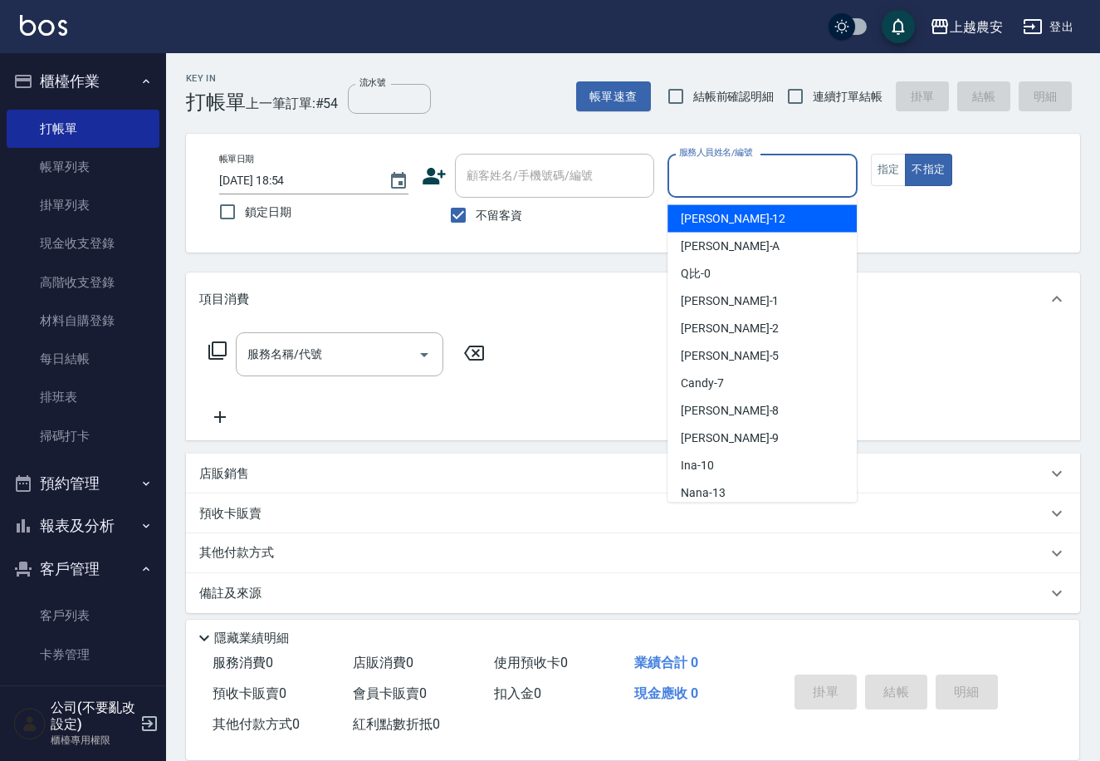
click at [770, 169] on input "服務人員姓名/編號" at bounding box center [762, 175] width 174 height 29
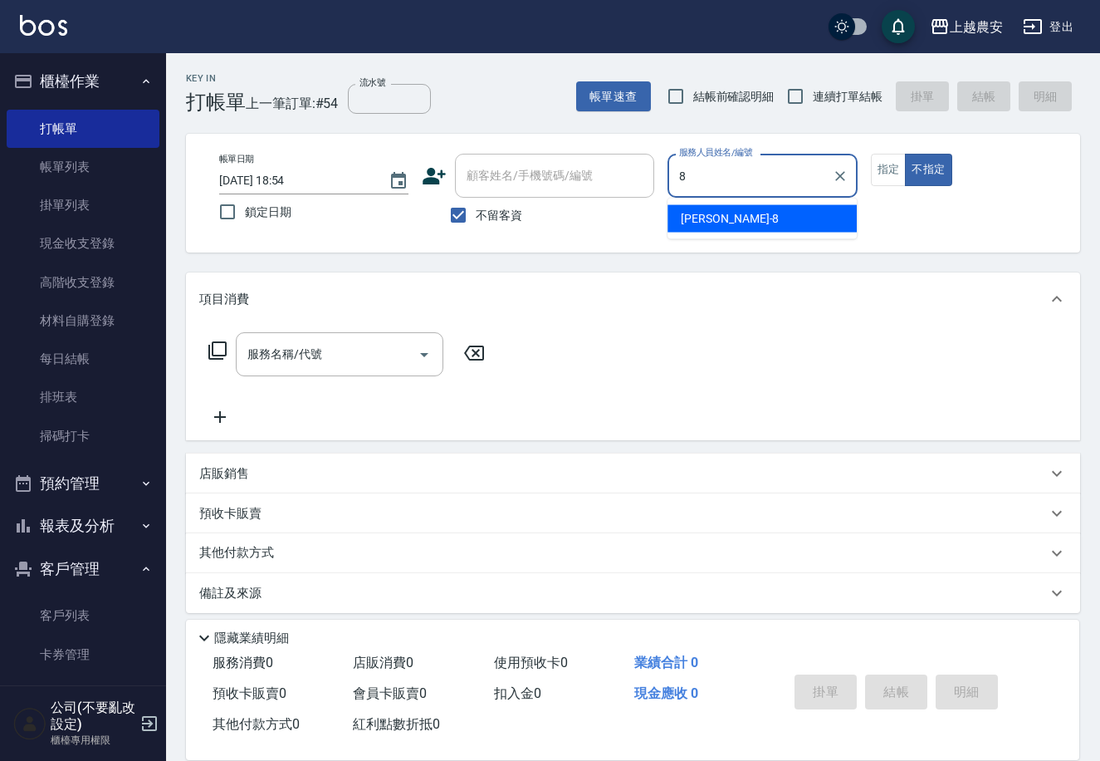
click at [790, 208] on div "[PERSON_NAME] -8" at bounding box center [762, 218] width 189 height 27
type input "[PERSON_NAME]-8"
click at [291, 366] on input "服務名稱/代號" at bounding box center [327, 354] width 168 height 29
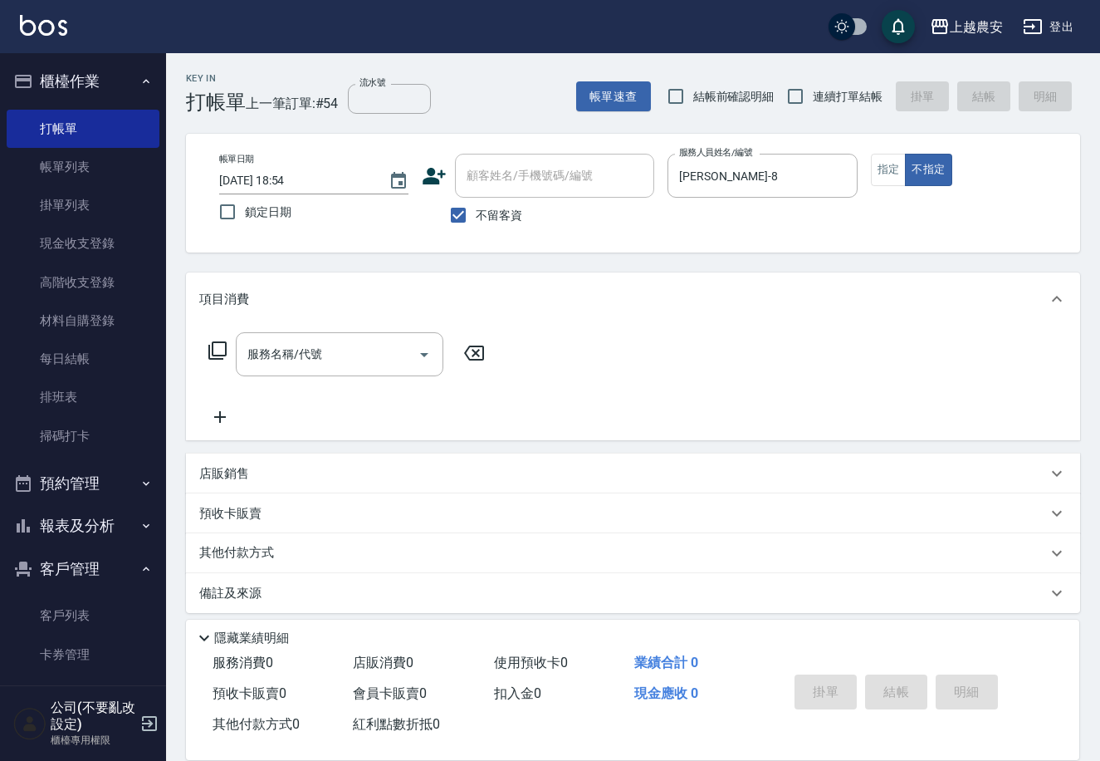
click at [223, 345] on icon at bounding box center [218, 350] width 20 height 20
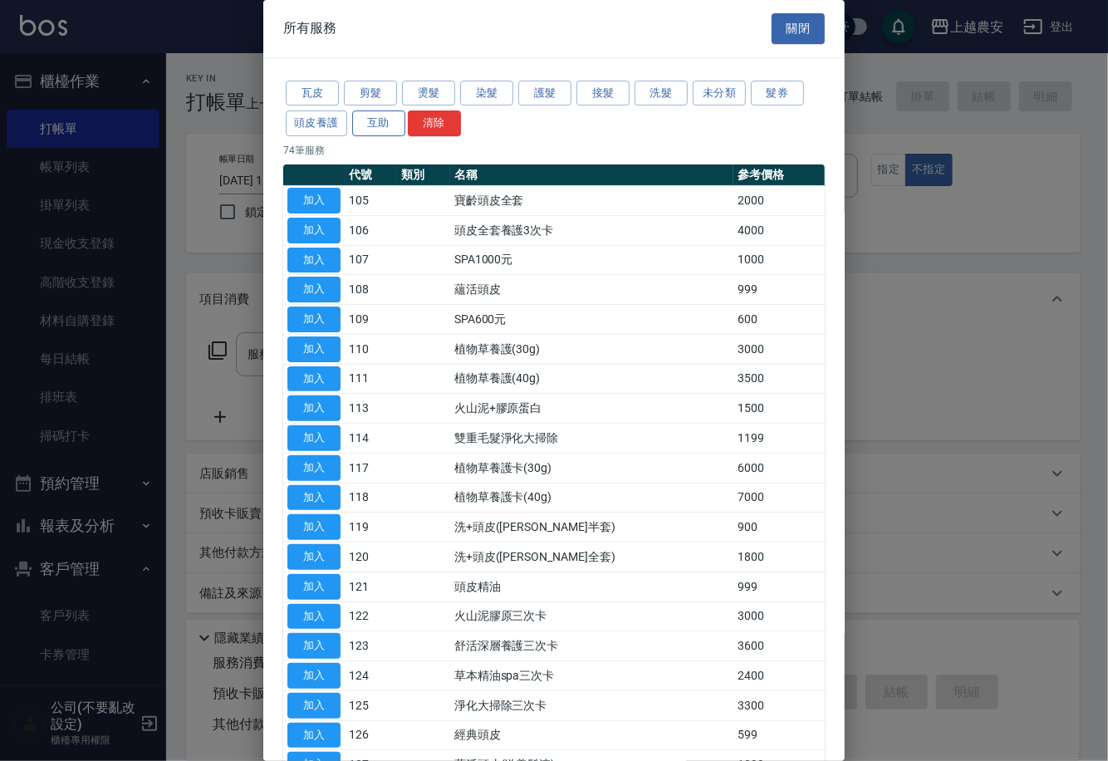
drag, startPoint x: 379, startPoint y: 97, endPoint x: 378, endPoint y: 114, distance: 16.6
click at [378, 114] on div "瓦皮 剪髮 燙髮 染髮 護髮 接髮 洗髮 未分類 髮券 頭皮養護 互助 清除" at bounding box center [553, 108] width 541 height 61
drag, startPoint x: 375, startPoint y: 91, endPoint x: 424, endPoint y: 91, distance: 49.0
click at [386, 91] on button "剪髮" at bounding box center [370, 94] width 53 height 26
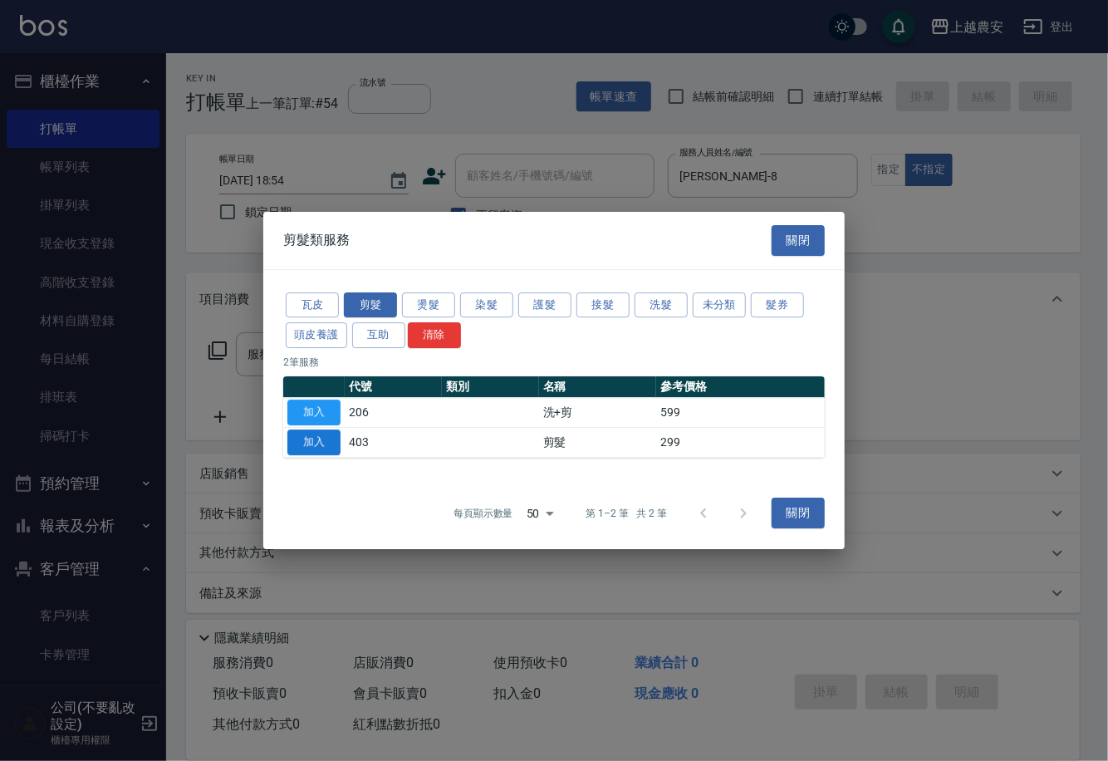
click at [310, 443] on button "加入" at bounding box center [313, 442] width 53 height 26
type input "剪髮(403)"
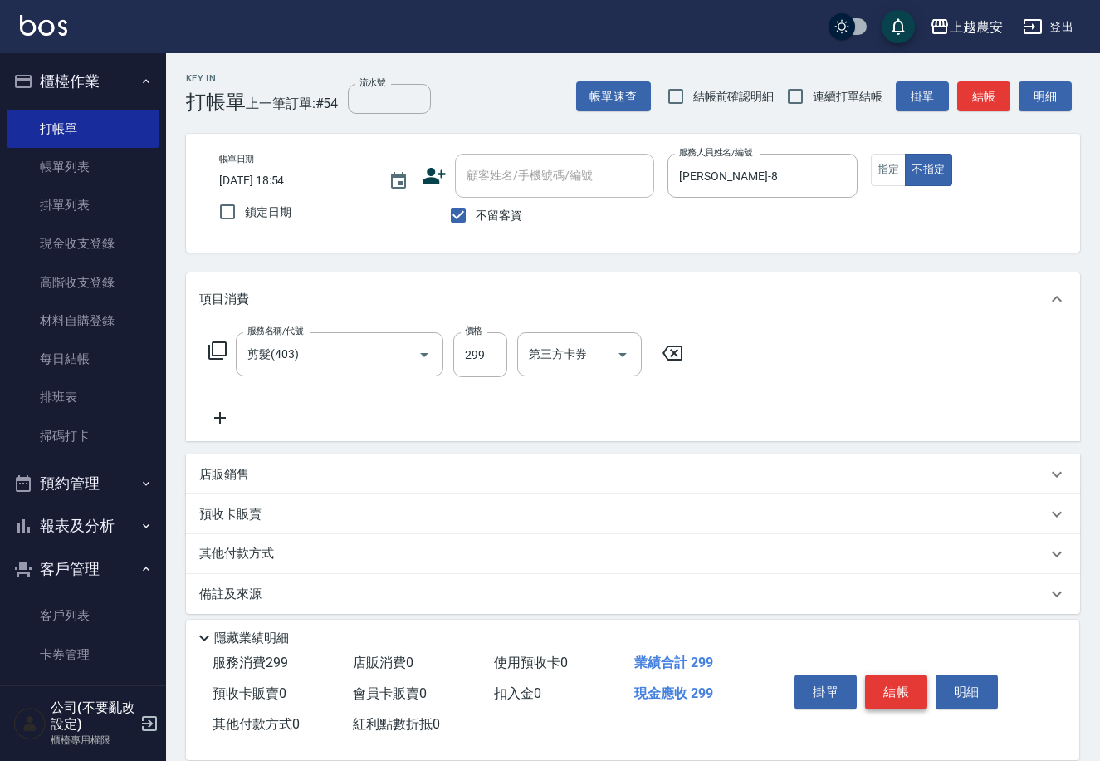
click at [890, 678] on button "結帳" at bounding box center [896, 691] width 62 height 35
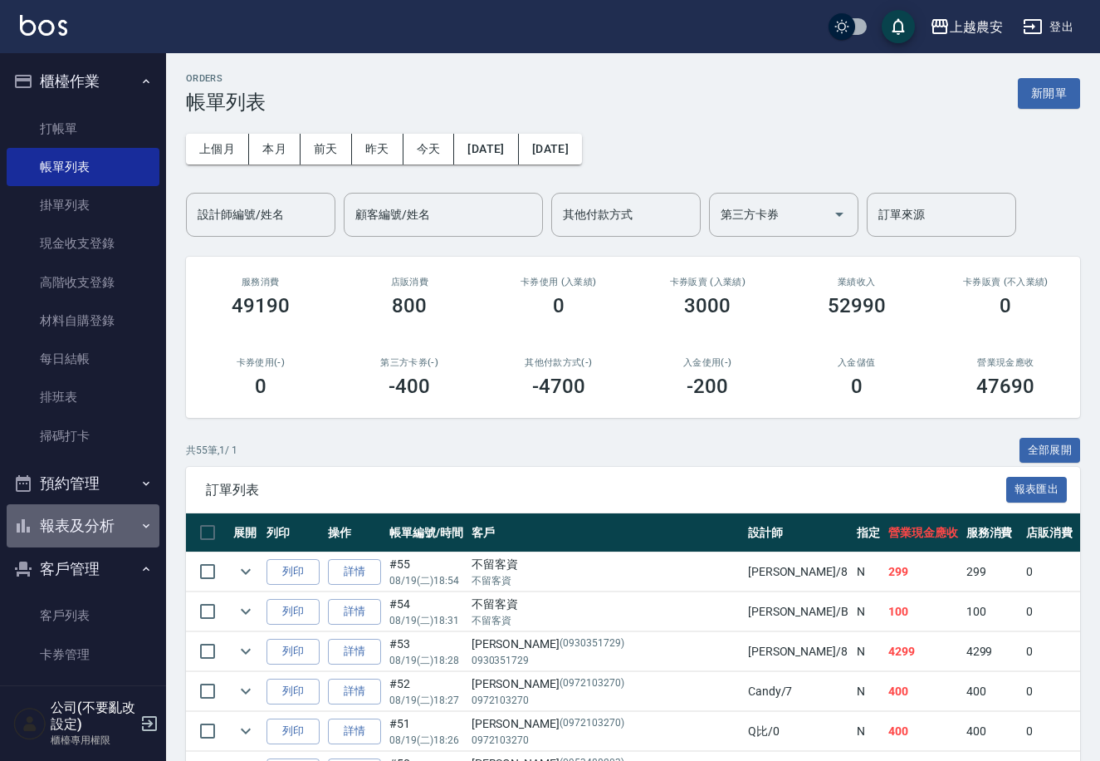
click at [106, 521] on button "報表及分析" at bounding box center [83, 525] width 153 height 43
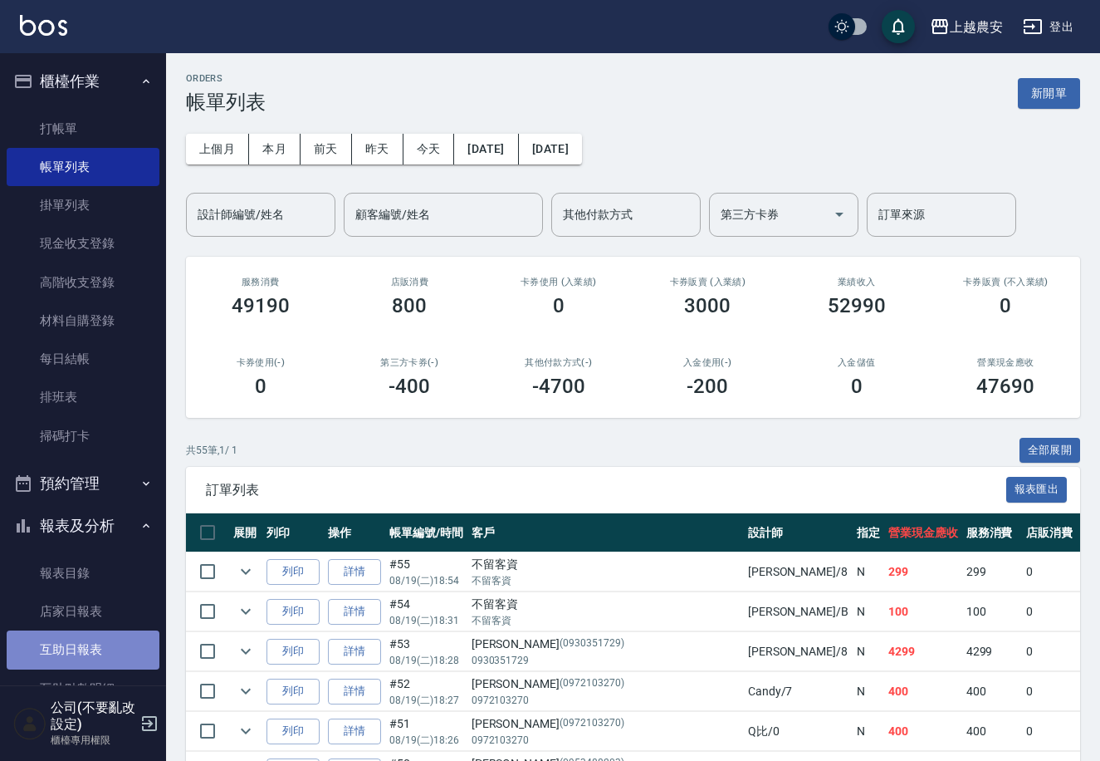
click at [106, 635] on link "互助日報表" at bounding box center [83, 649] width 153 height 38
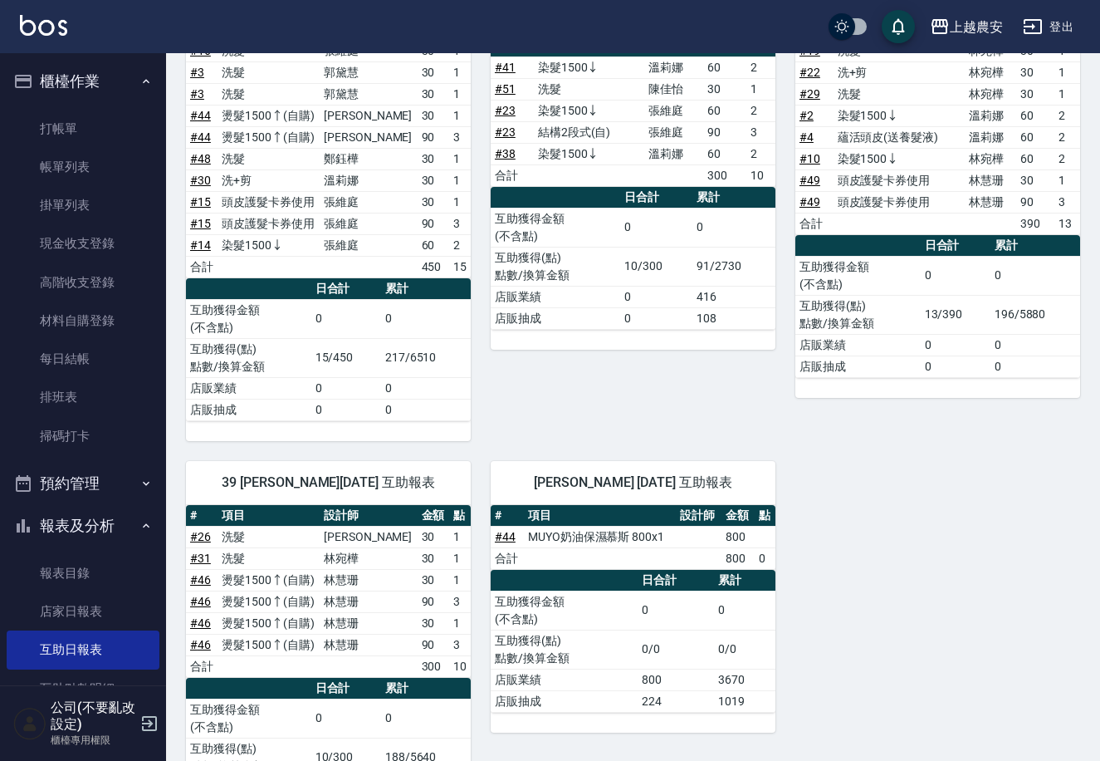
scroll to position [811, 0]
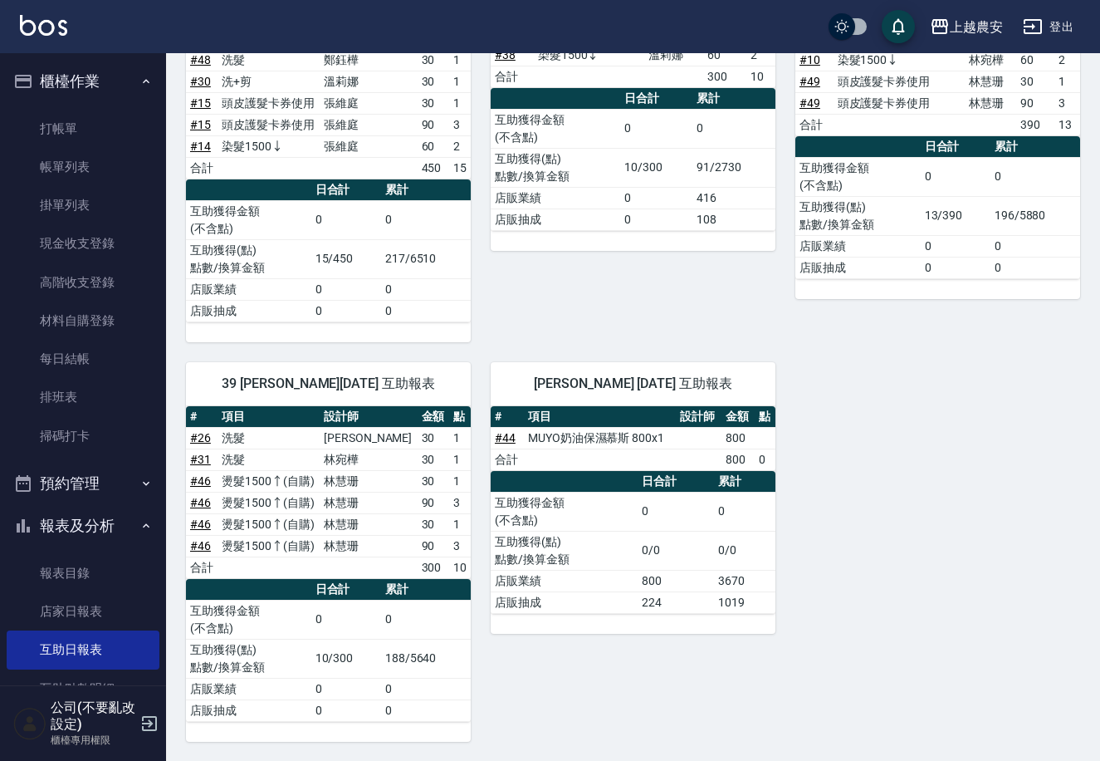
click at [167, 415] on div "39 [PERSON_NAME][DATE] 互助報表 # 項目 設計師 金額 點 # 26 洗髮 [PERSON_NAME] 30 1 # 31 洗髮 [P…" at bounding box center [318, 541] width 305 height 399
click at [100, 163] on link "帳單列表" at bounding box center [83, 167] width 153 height 38
click at [123, 154] on link "帳單列表" at bounding box center [83, 167] width 153 height 38
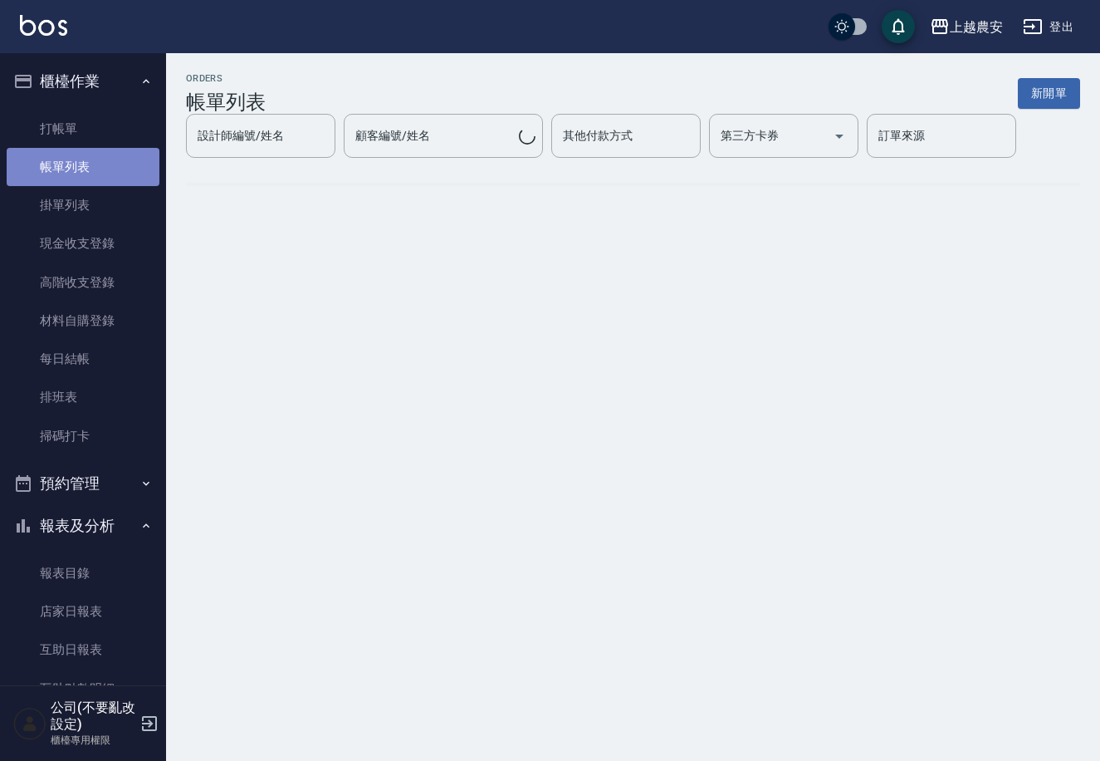
click at [99, 154] on link "帳單列表" at bounding box center [83, 167] width 153 height 38
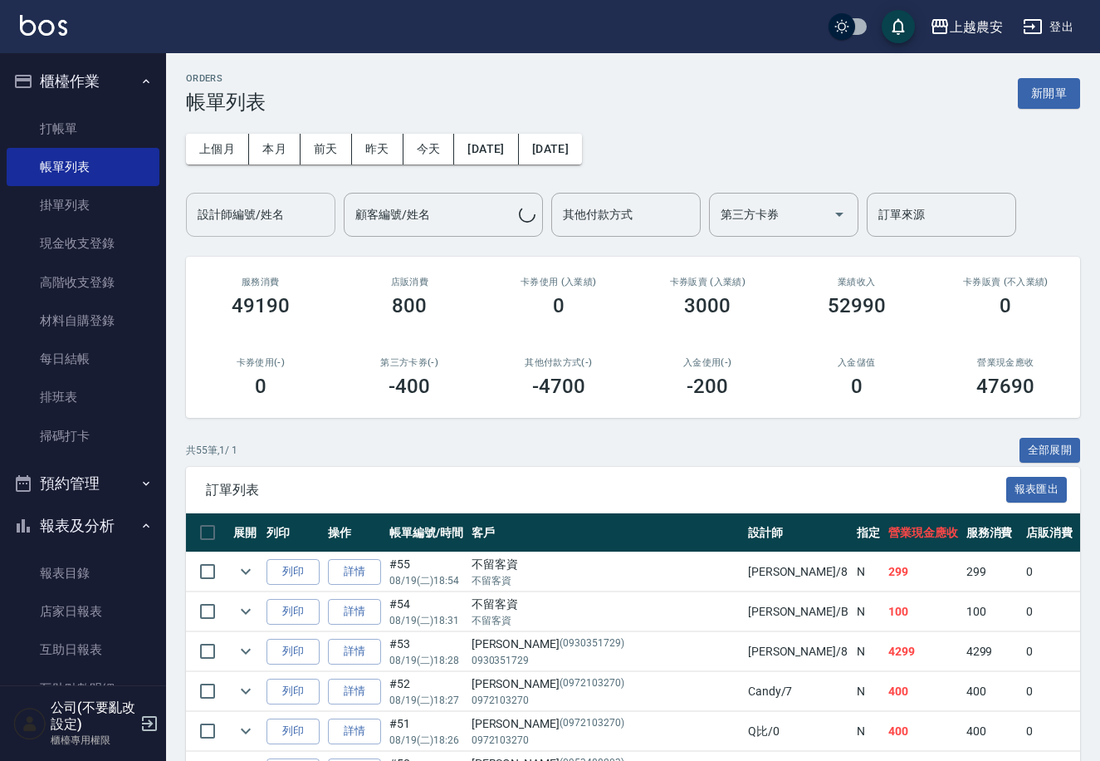
click at [267, 207] on input "設計師編號/姓名" at bounding box center [260, 214] width 135 height 29
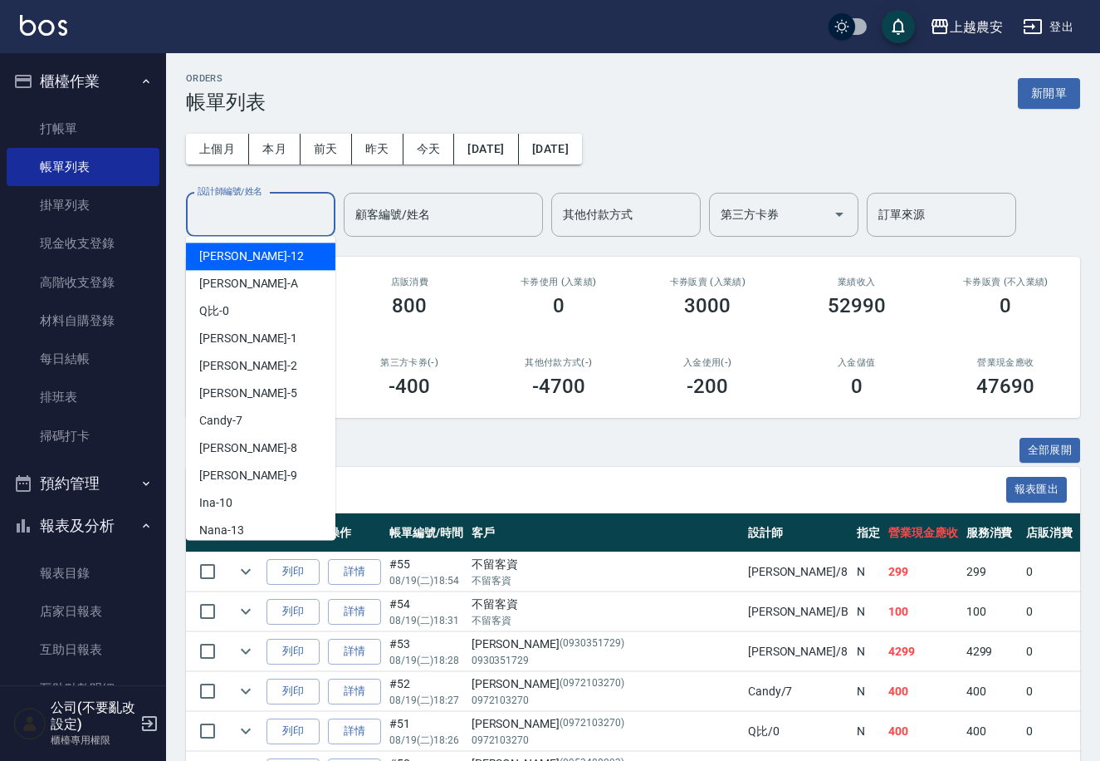
type input "ㄜ"
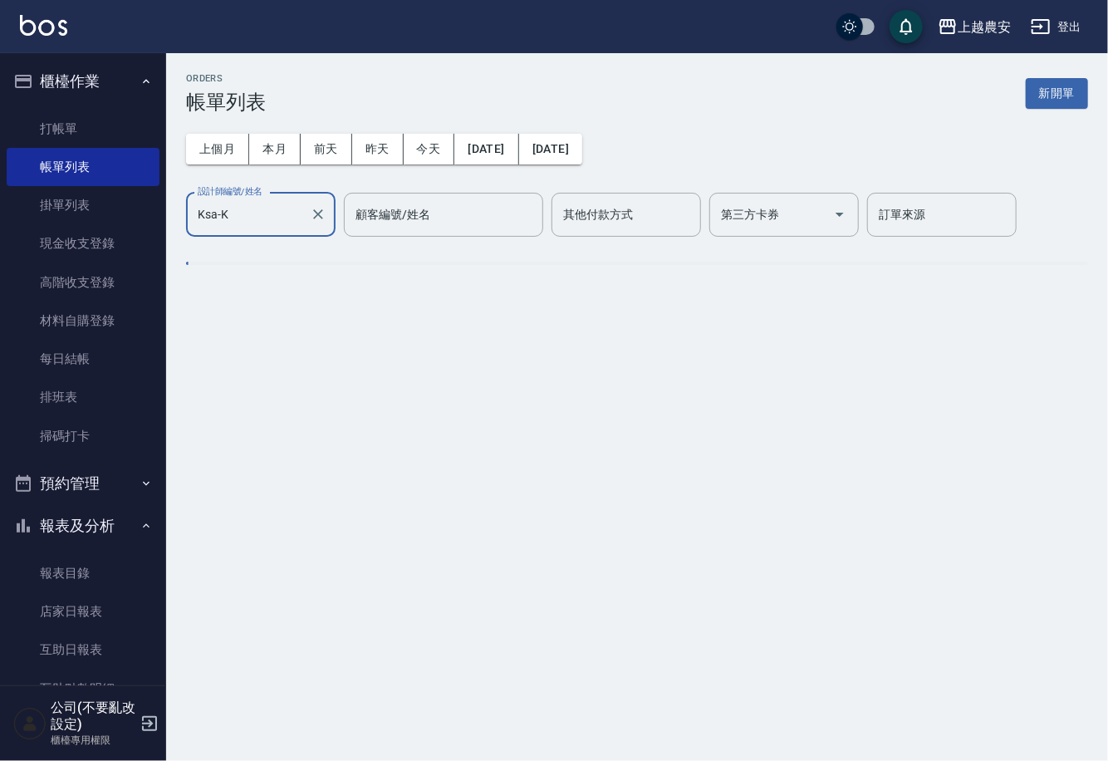
type input "Ksa-K"
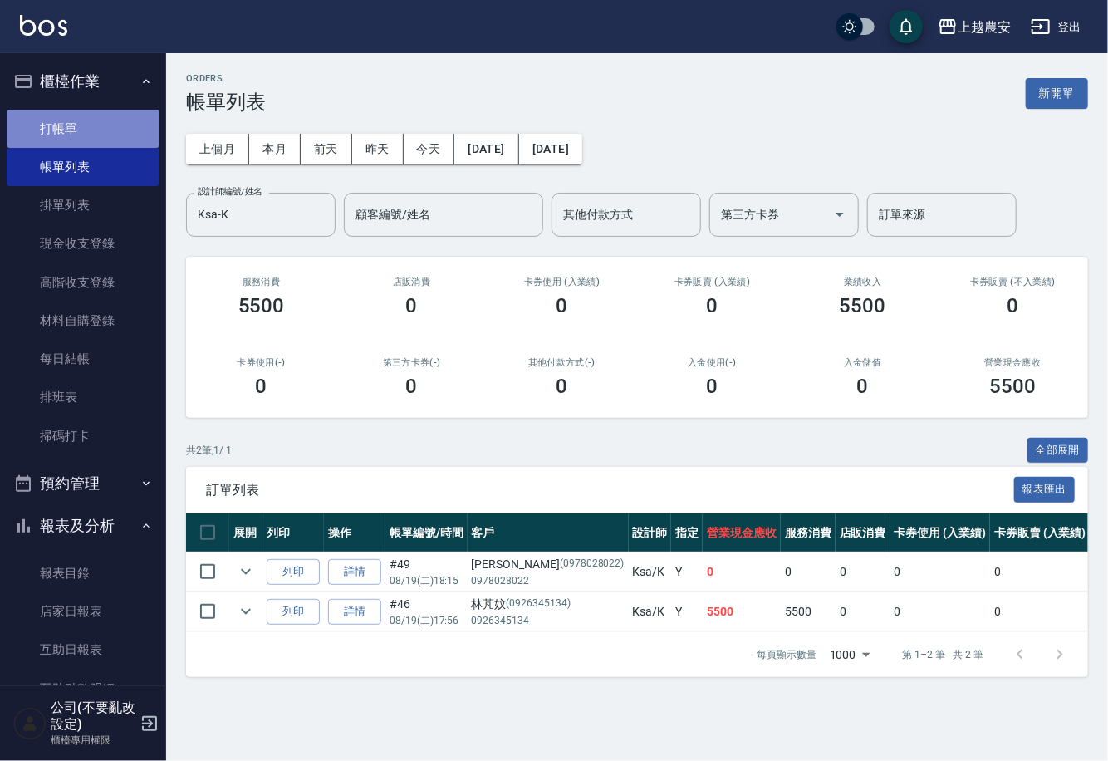
click at [88, 134] on link "打帳單" at bounding box center [83, 129] width 153 height 38
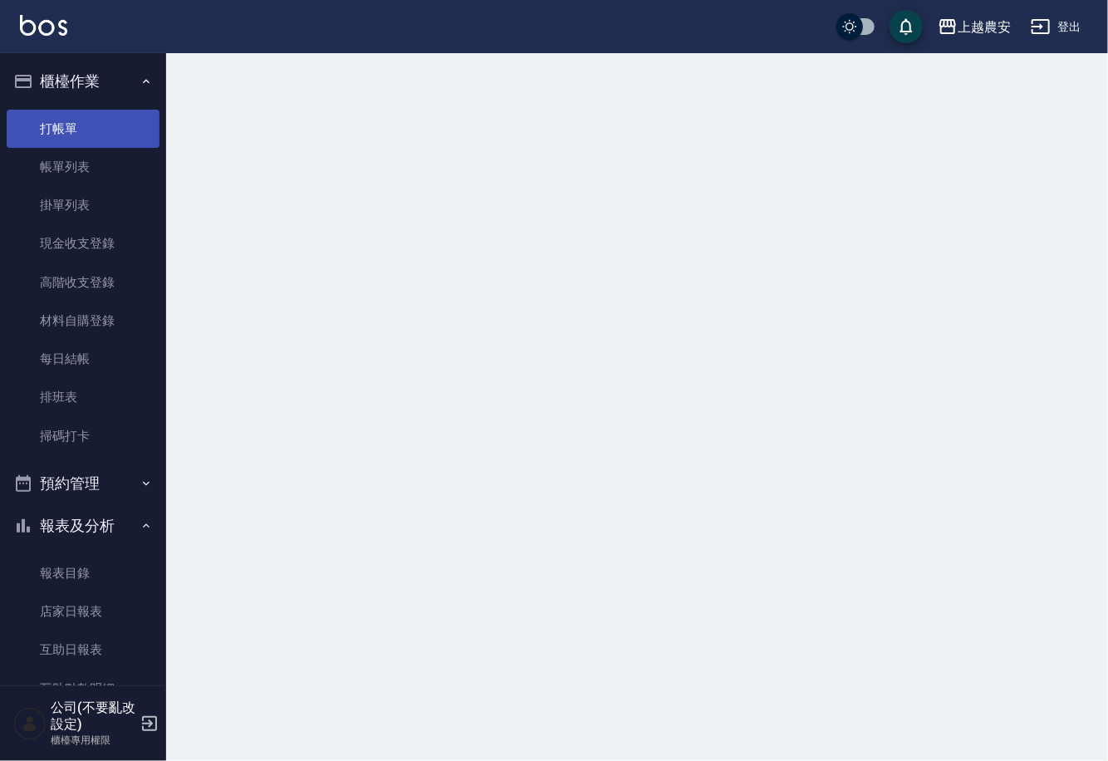
click at [89, 137] on link "打帳單" at bounding box center [83, 129] width 153 height 38
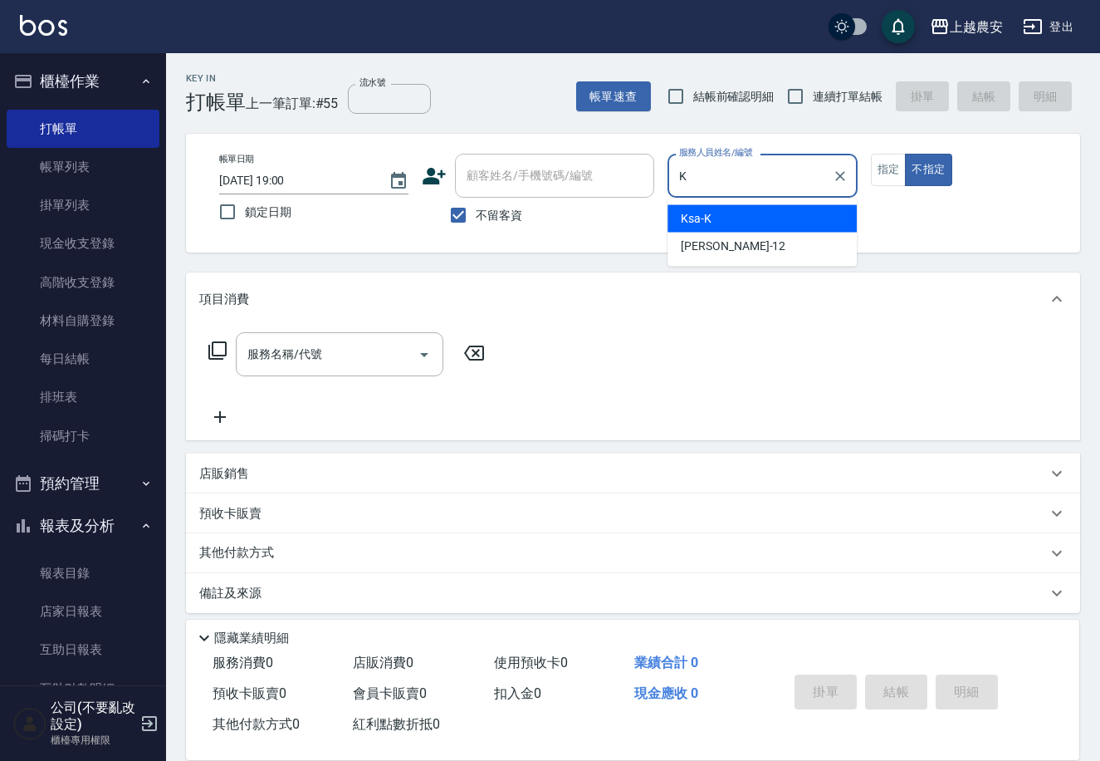
type input "Ksa-K"
type button "false"
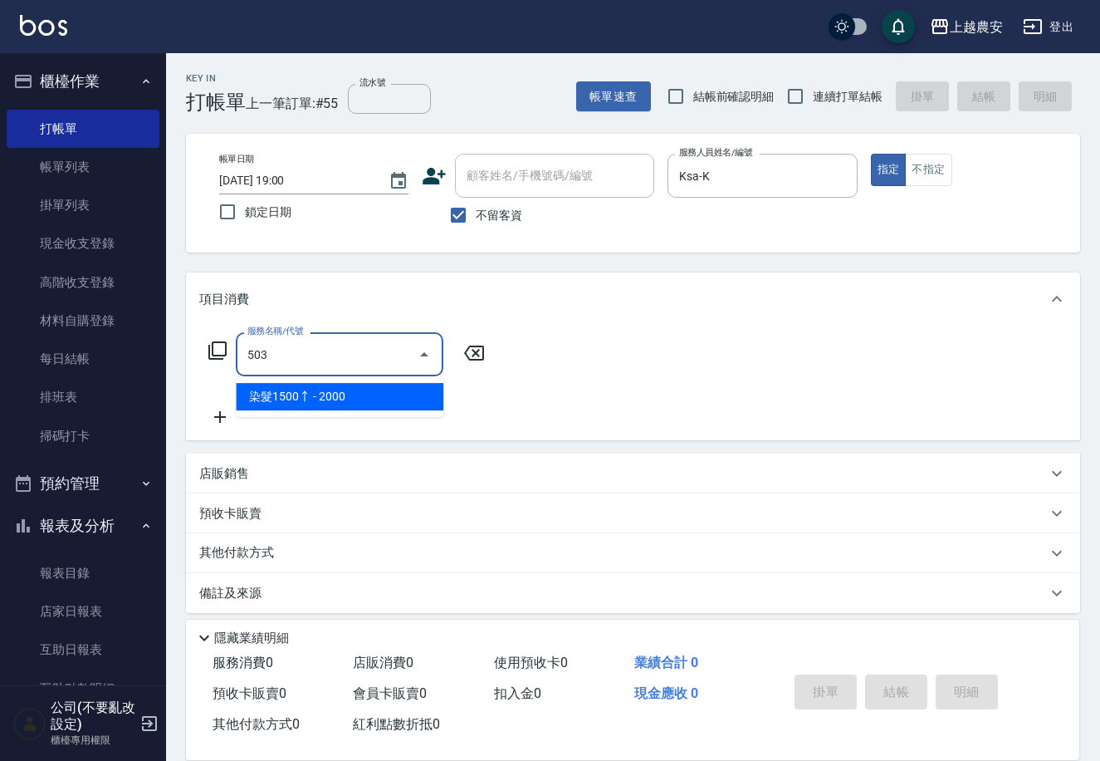
type input "染髮1500↑(503)"
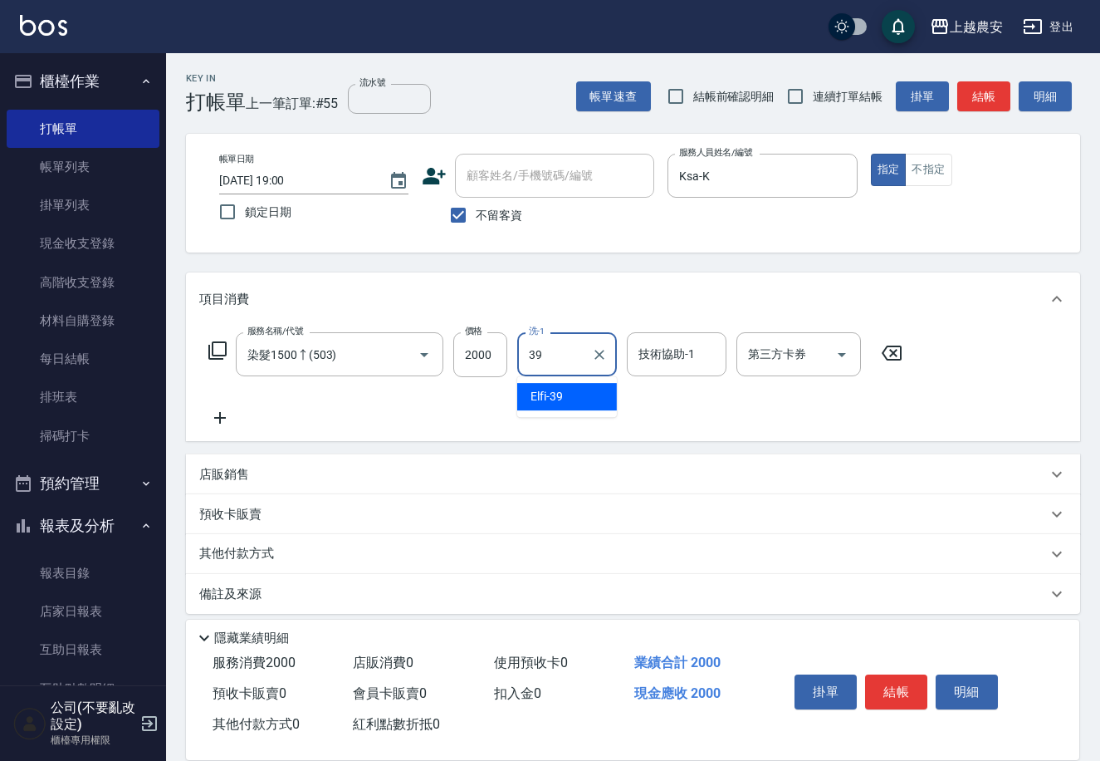
type input "Elfi-39"
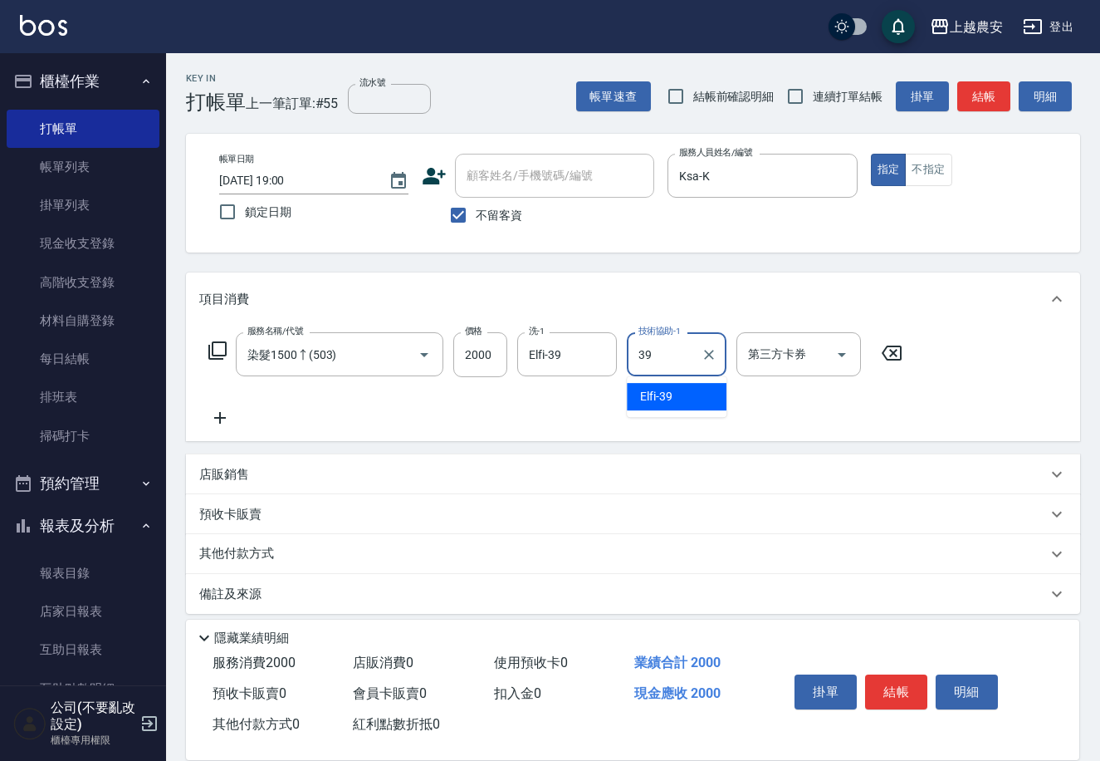
type input "Elfi-39"
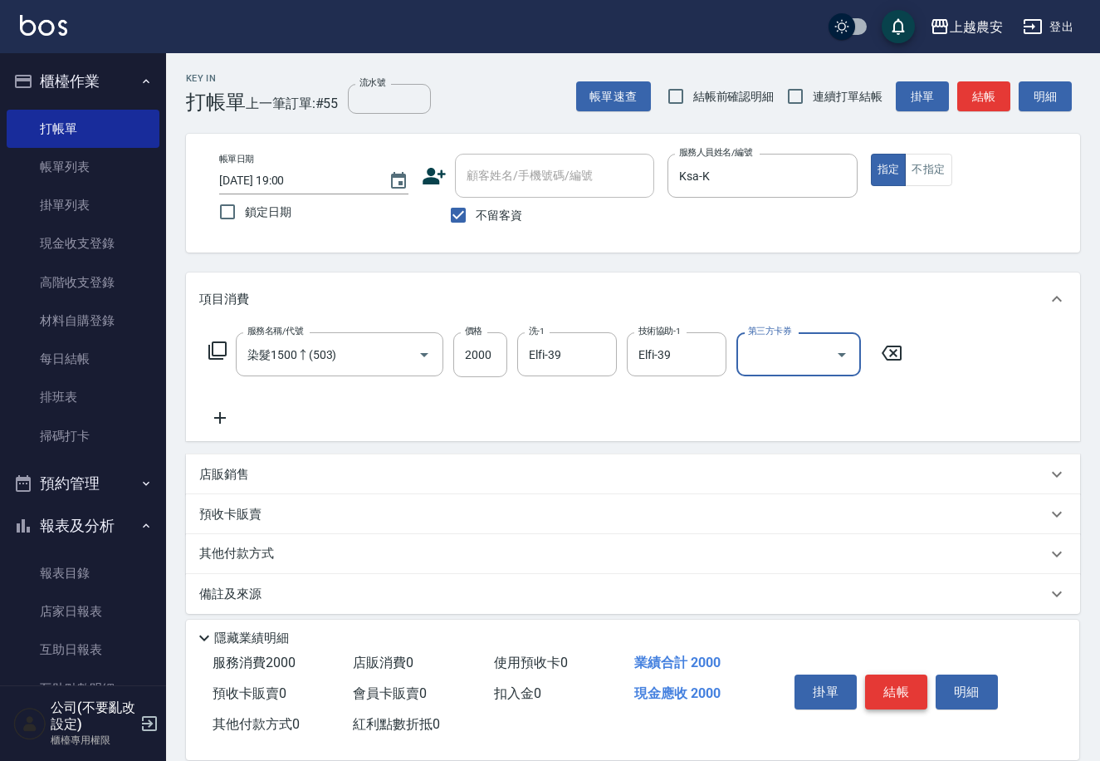
click at [911, 687] on button "結帳" at bounding box center [896, 691] width 62 height 35
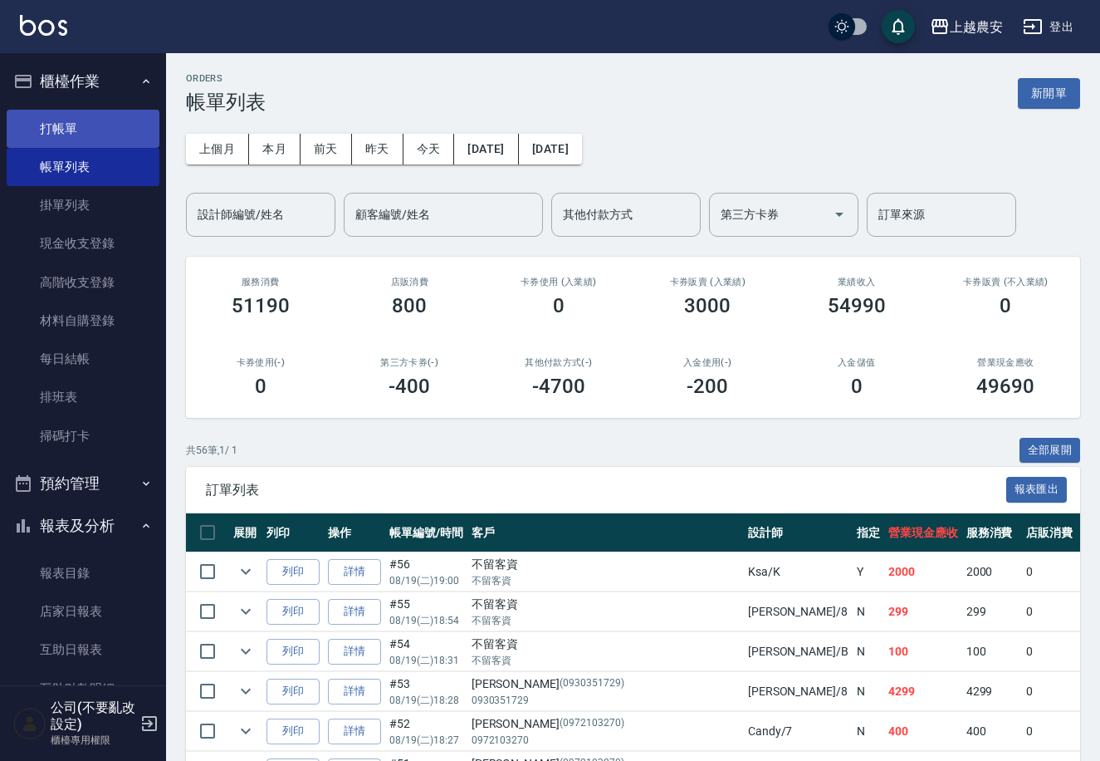
click at [36, 115] on link "打帳單" at bounding box center [83, 129] width 153 height 38
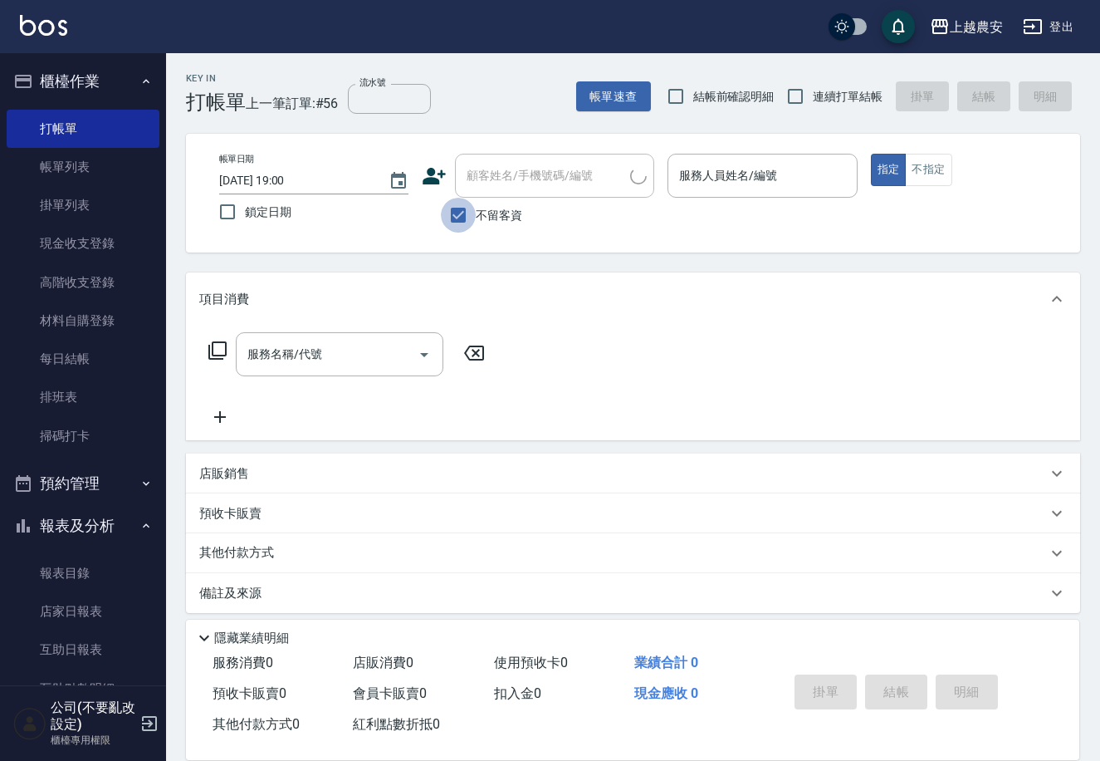
click at [463, 211] on input "不留客資" at bounding box center [458, 215] width 35 height 35
checkbox input "false"
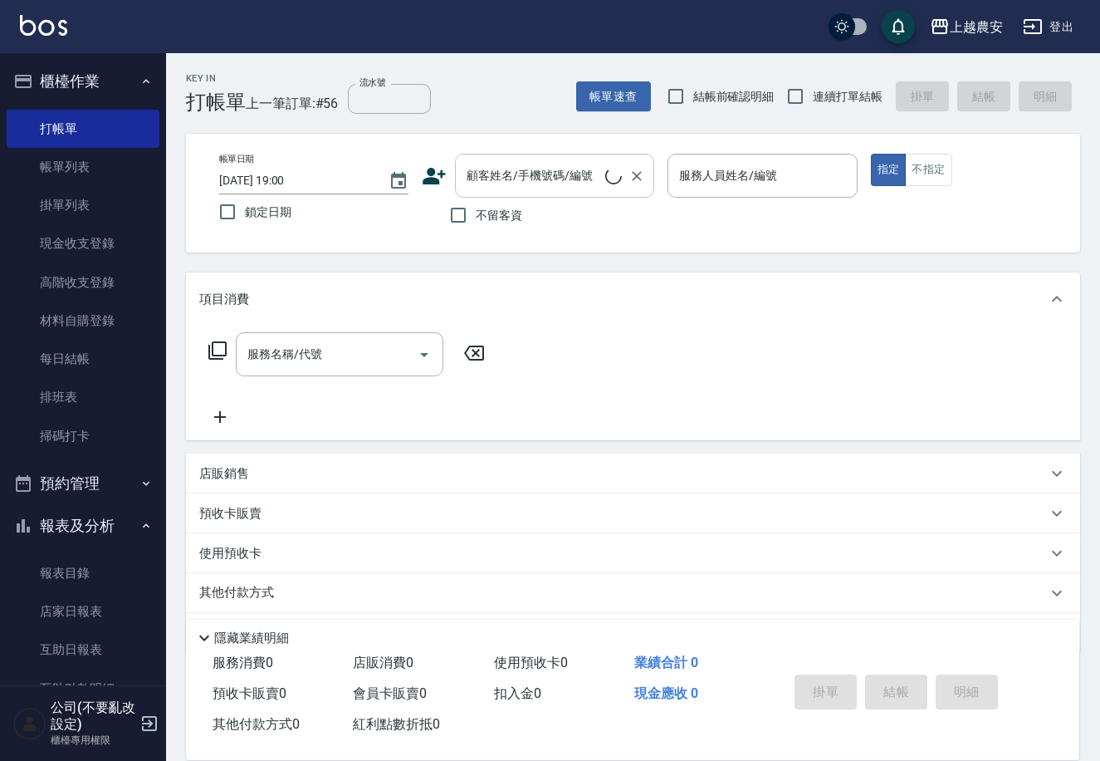
click at [470, 168] on div "顧客姓名/手機號碼/編號 顧客姓名/手機號碼/編號" at bounding box center [554, 176] width 199 height 44
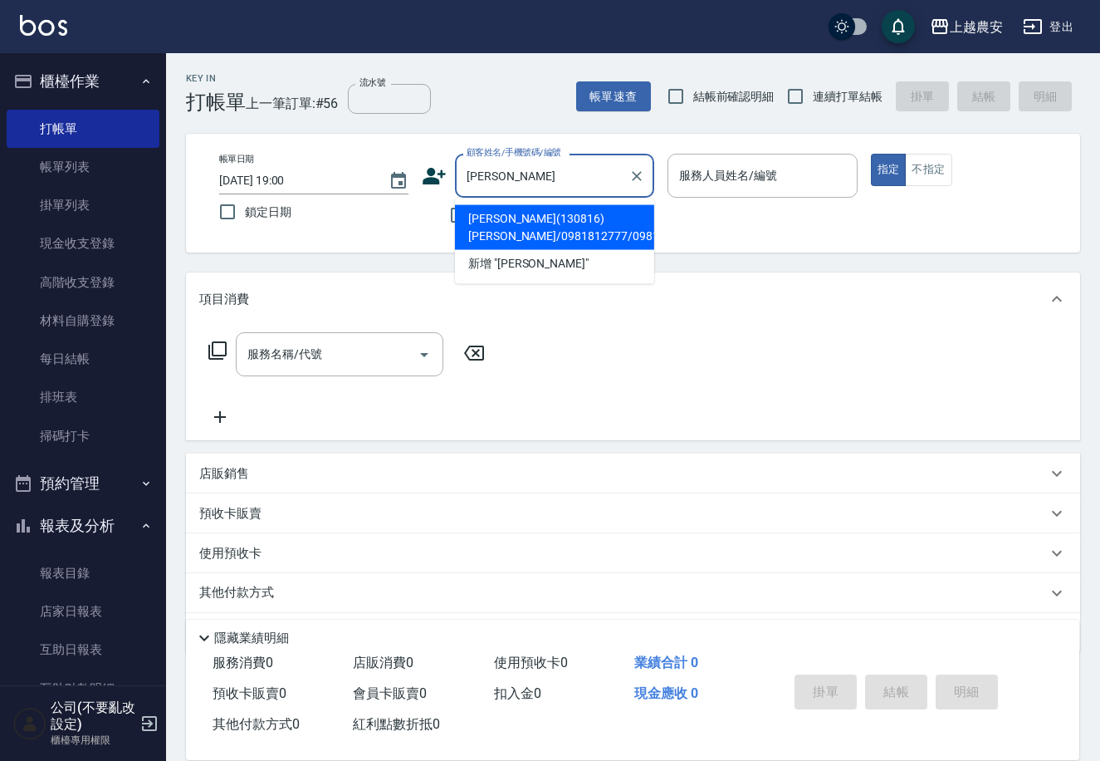
click at [534, 223] on li "[PERSON_NAME](130816)[PERSON_NAME]/0981812777/0981812777" at bounding box center [554, 227] width 199 height 45
type input "[PERSON_NAME](130816)[PERSON_NAME]/0981812777/0981812777"
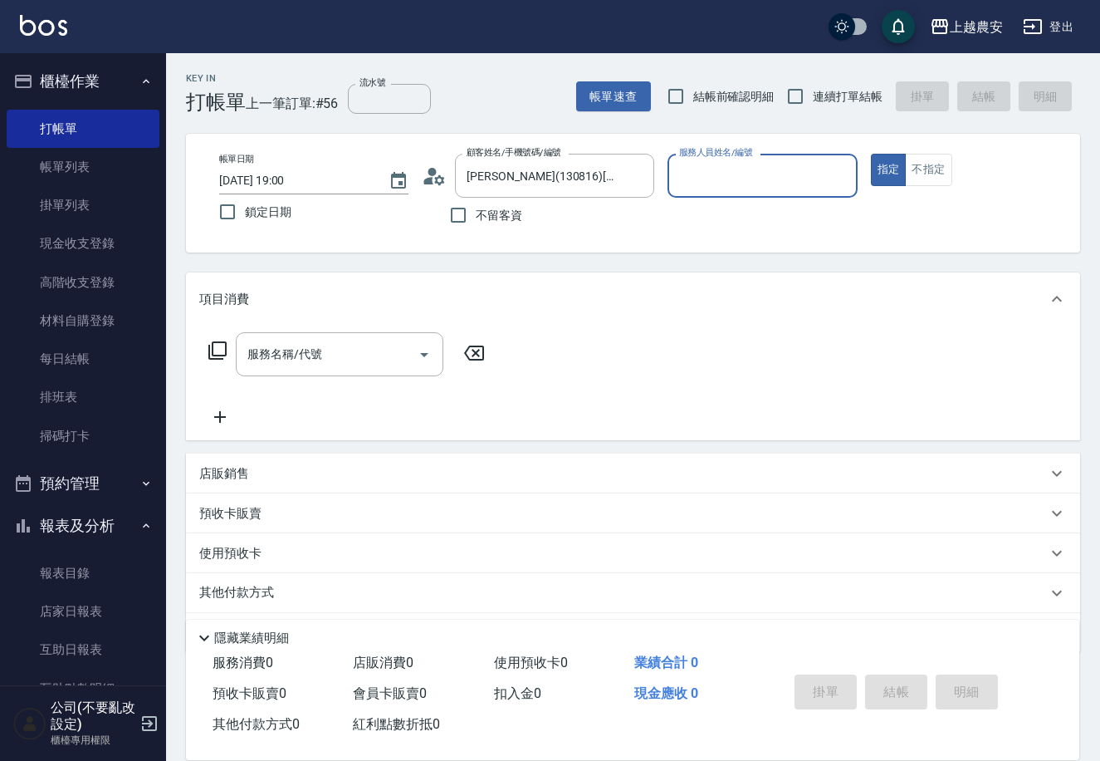
type input "Nana-13"
click at [834, 168] on icon "Clear" at bounding box center [840, 176] width 17 height 17
type input "大巫-35"
type button "true"
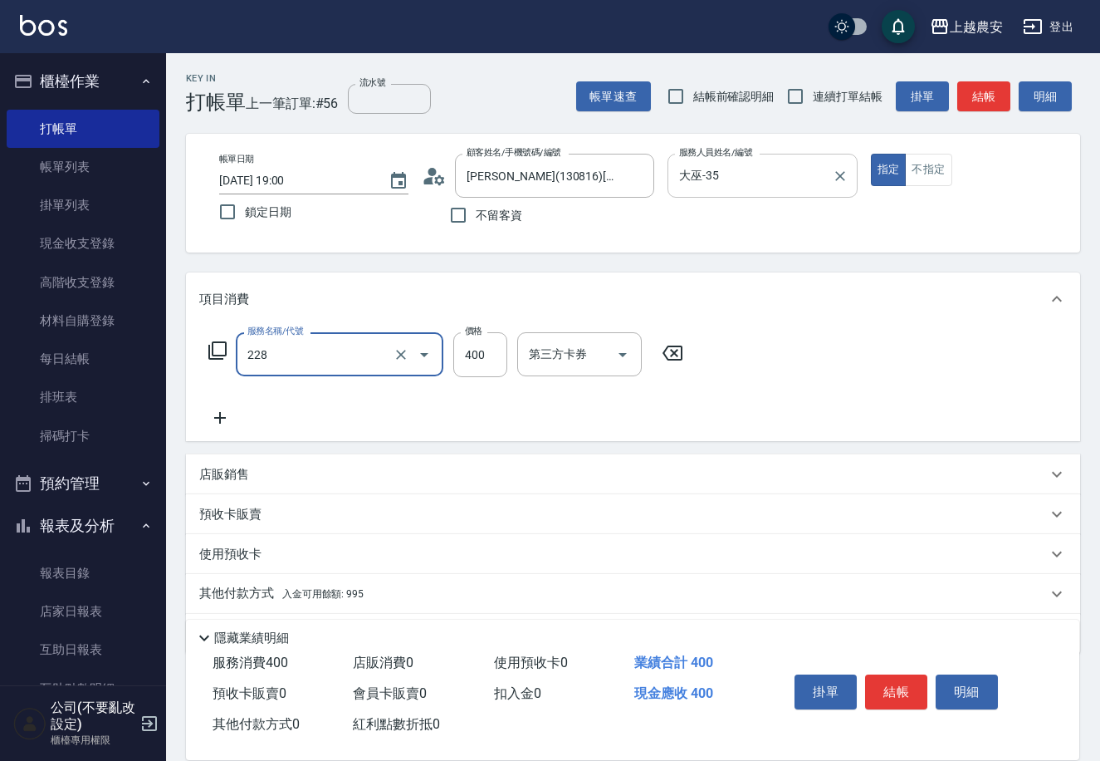
type input "洗髮(228)"
drag, startPoint x: 1084, startPoint y: 149, endPoint x: 1106, endPoint y: 604, distance: 455.6
click at [1100, 604] on html "上越農安 登出 櫃檯作業 打帳單 帳單列表 掛單列表 現金收支登錄 高階收支登錄 材料自購登錄 每日結帳 排班表 掃碼打卡 預約管理 預約管理 單日預約紀錄 …" at bounding box center [550, 405] width 1100 height 810
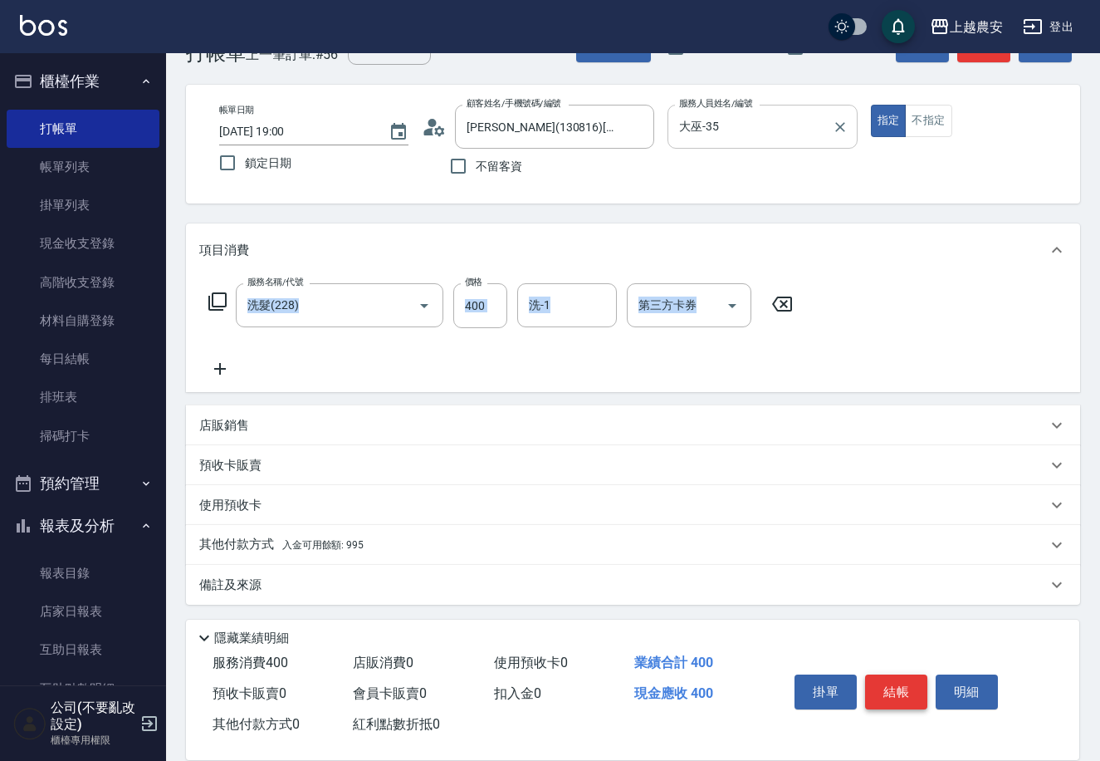
click at [883, 686] on button "結帳" at bounding box center [896, 691] width 62 height 35
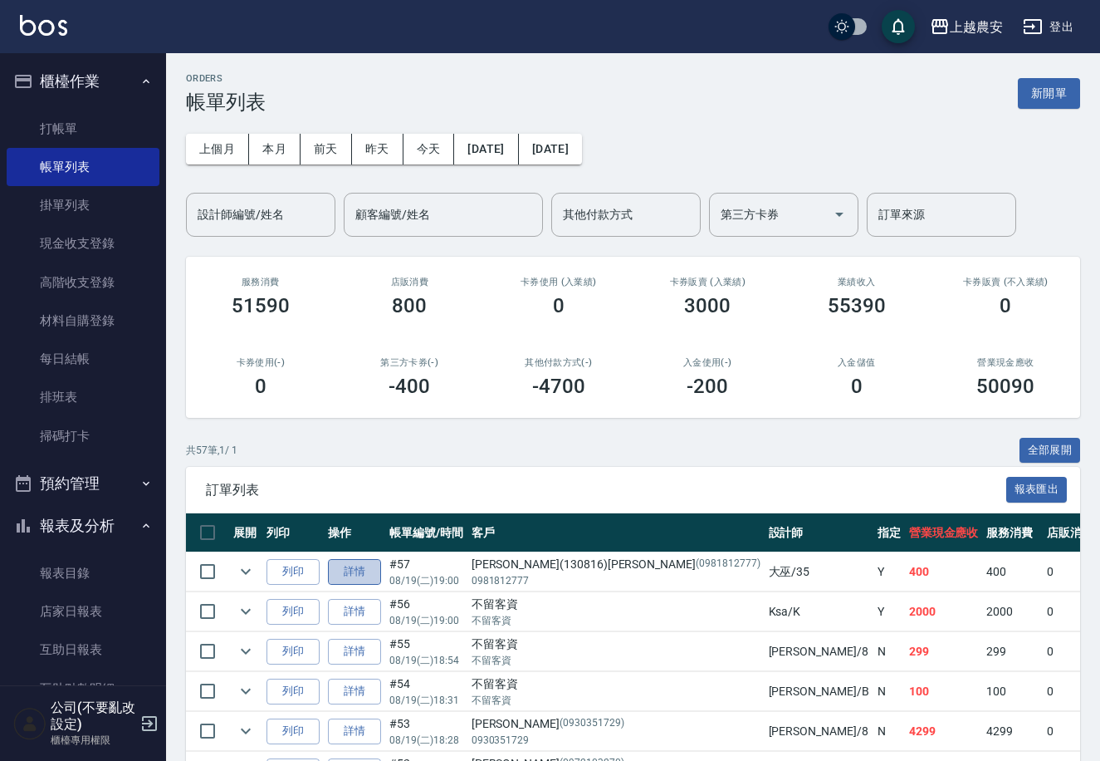
click at [363, 583] on link "詳情" at bounding box center [354, 572] width 53 height 26
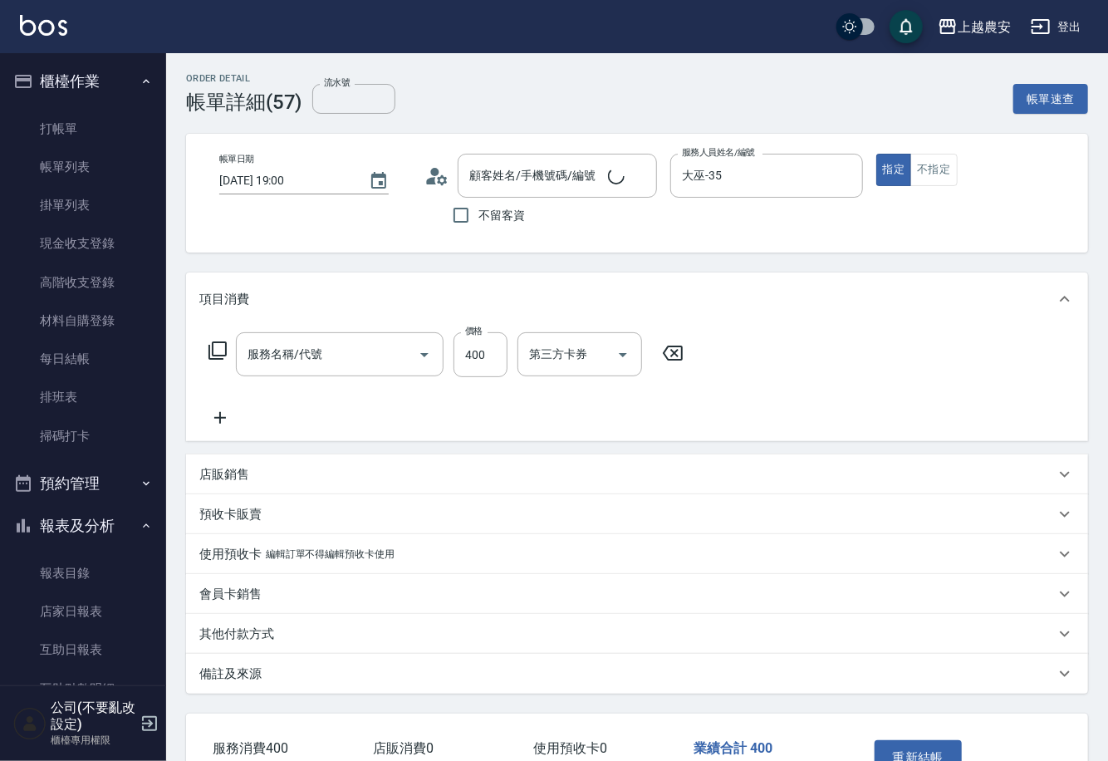
type input "[DATE] 19:00"
type input "大巫-35"
type input "洗髮(228)"
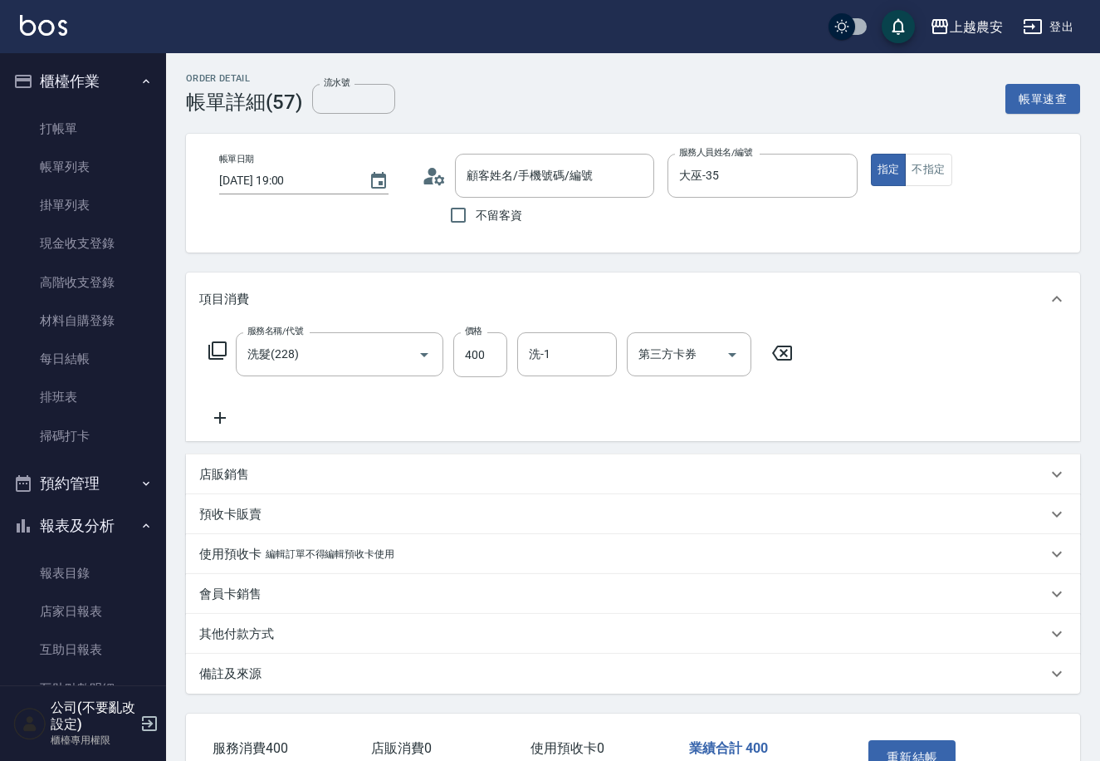
type input "[PERSON_NAME](130816)[PERSON_NAME]/0981812777/0981812777"
drag, startPoint x: 1098, startPoint y: 254, endPoint x: 869, endPoint y: 379, distance: 260.8
click at [1100, 407] on html "上越農安 登出 櫃檯作業 打帳單 帳單列表 掛單列表 現金收支登錄 高階收支登錄 材料自購登錄 每日結帳 排班表 掃碼打卡 預約管理 預約管理 單日預約紀錄 …" at bounding box center [550, 432] width 1100 height 865
drag, startPoint x: 841, startPoint y: 531, endPoint x: 835, endPoint y: 494, distance: 37.1
click at [842, 510] on div "預收卡販賣" at bounding box center [633, 514] width 894 height 40
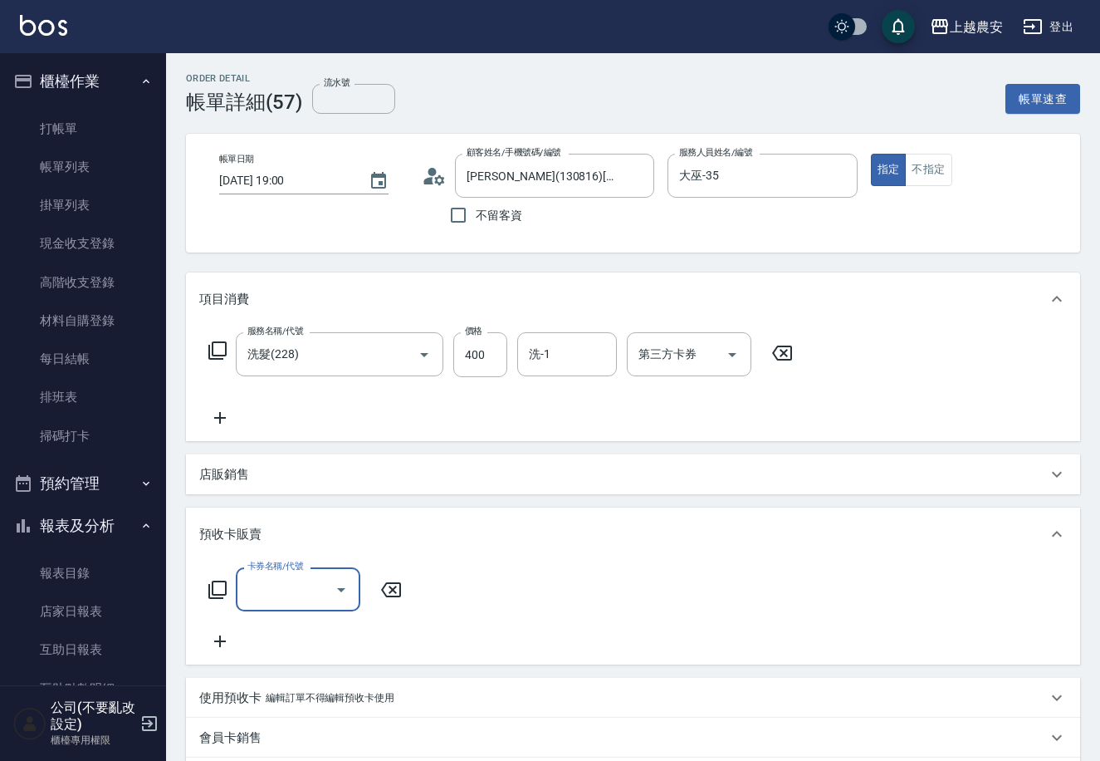
scroll to position [252, 0]
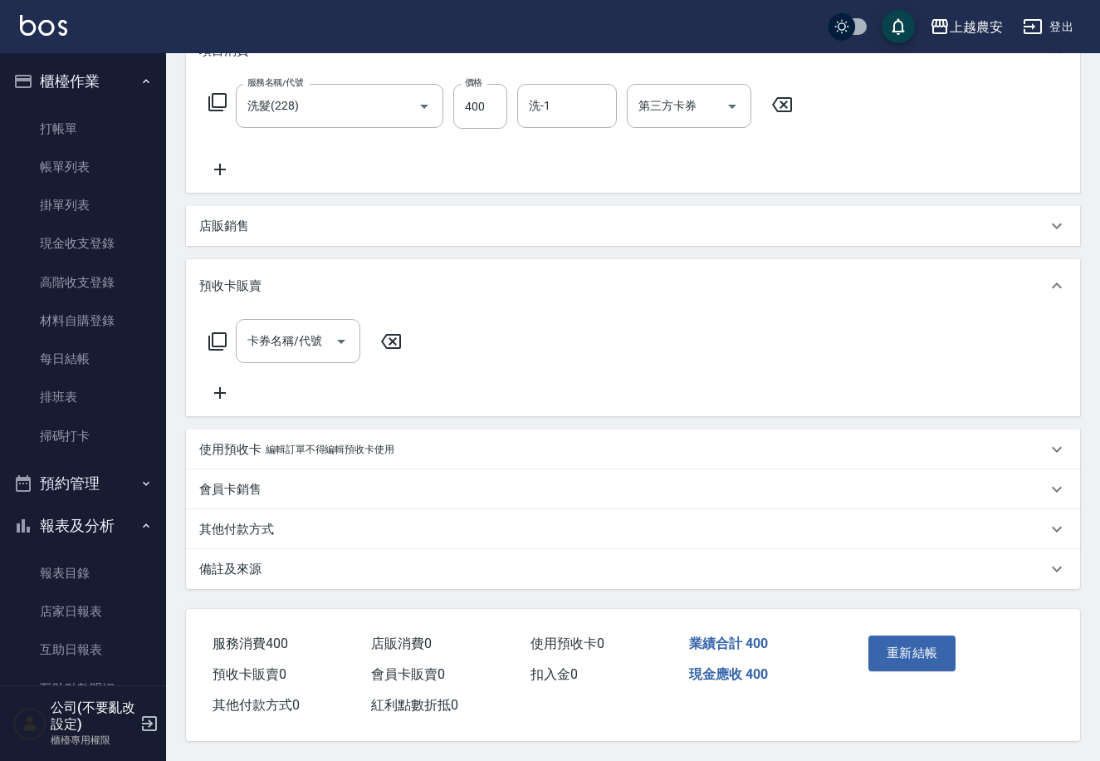
click at [209, 531] on p "其他付款方式" at bounding box center [236, 529] width 75 height 17
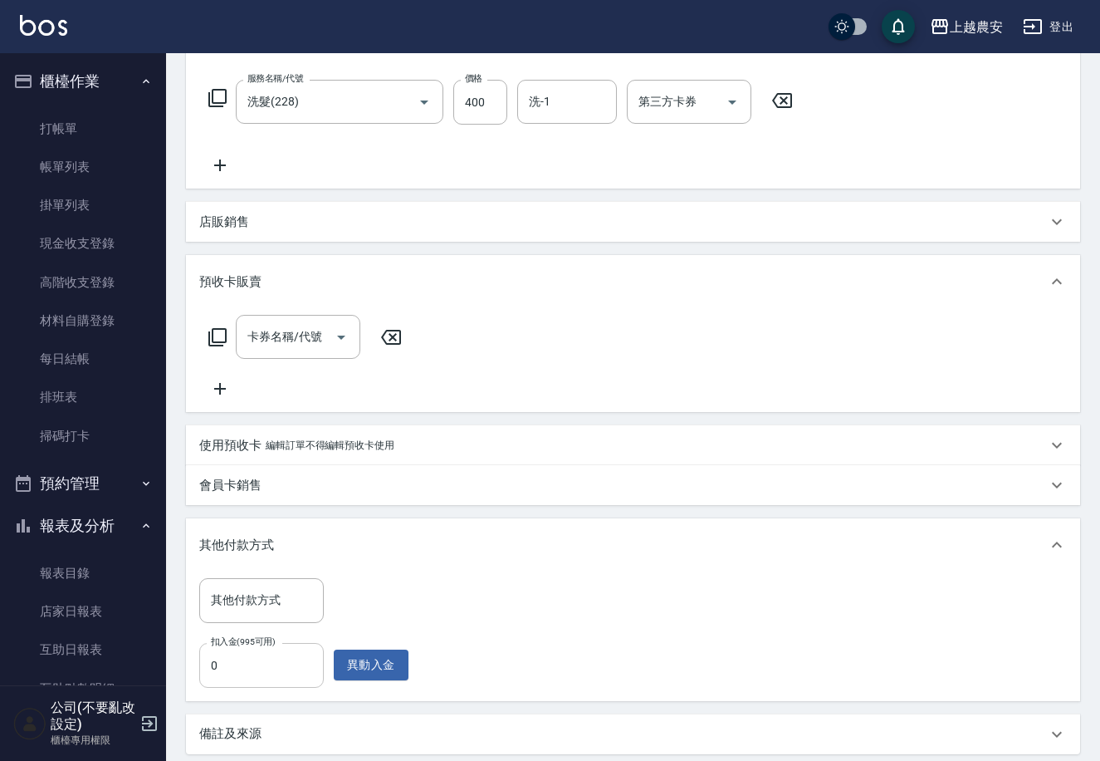
click at [261, 656] on input "0" at bounding box center [261, 665] width 125 height 45
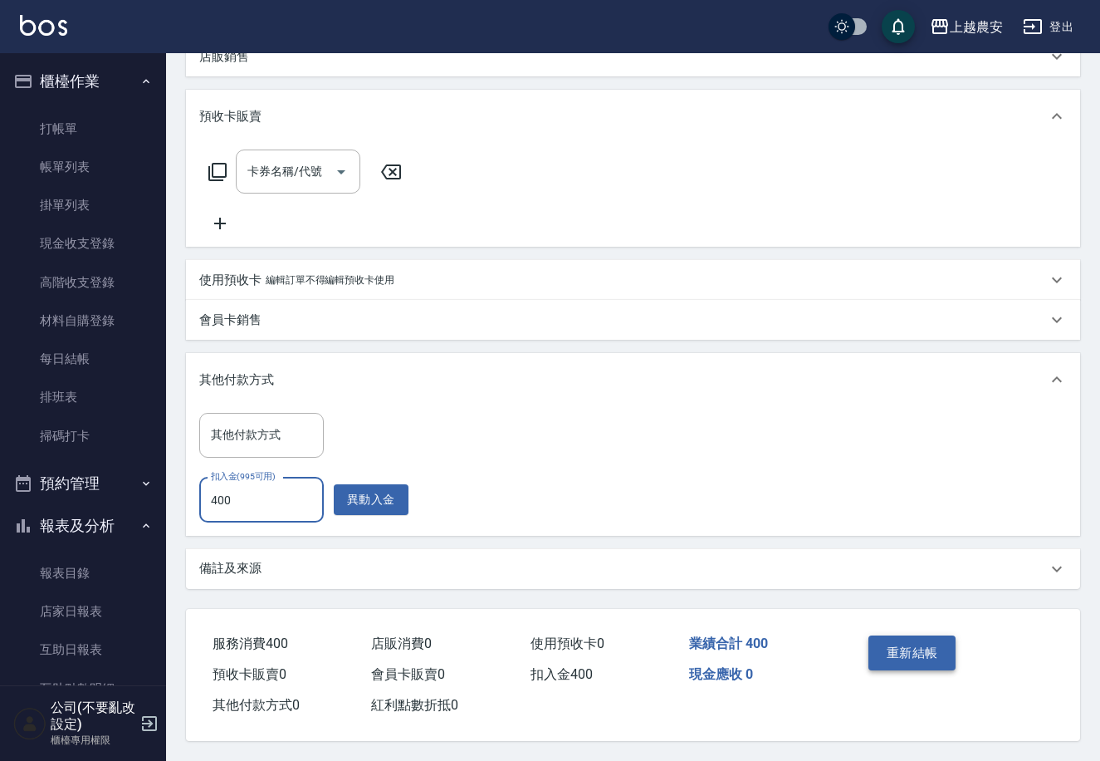
type input "400"
click at [921, 656] on button "重新結帳" at bounding box center [913, 652] width 88 height 35
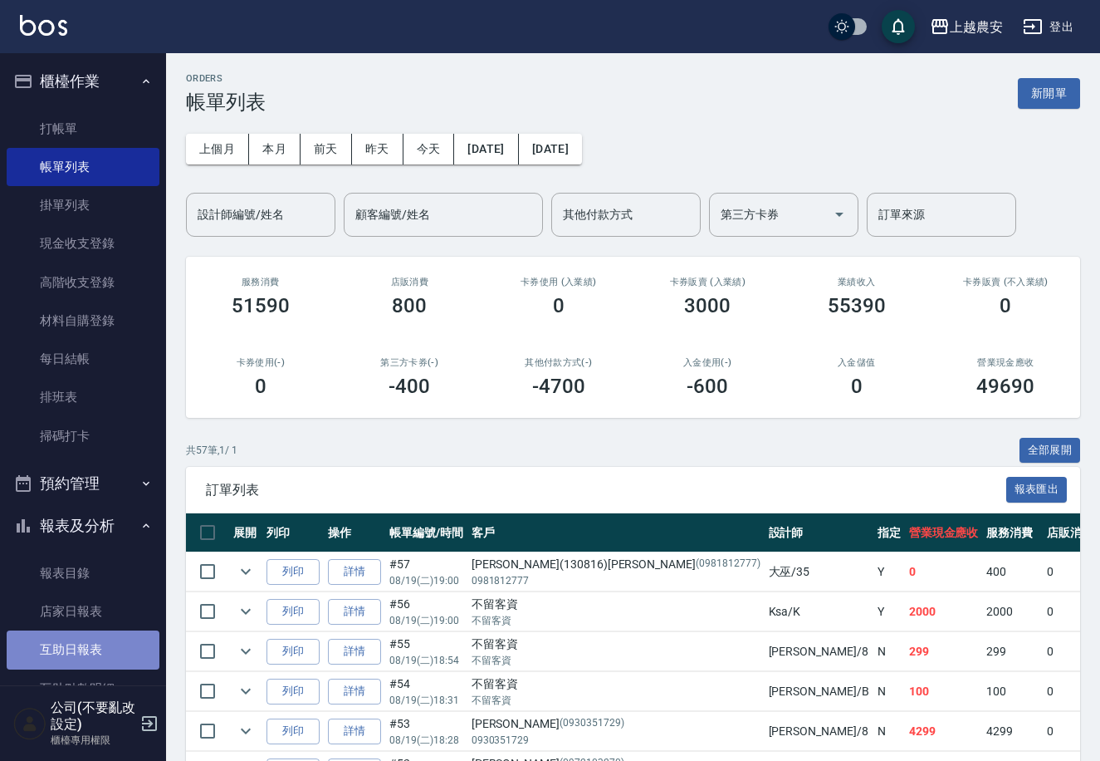
click at [93, 644] on link "互助日報表" at bounding box center [83, 649] width 153 height 38
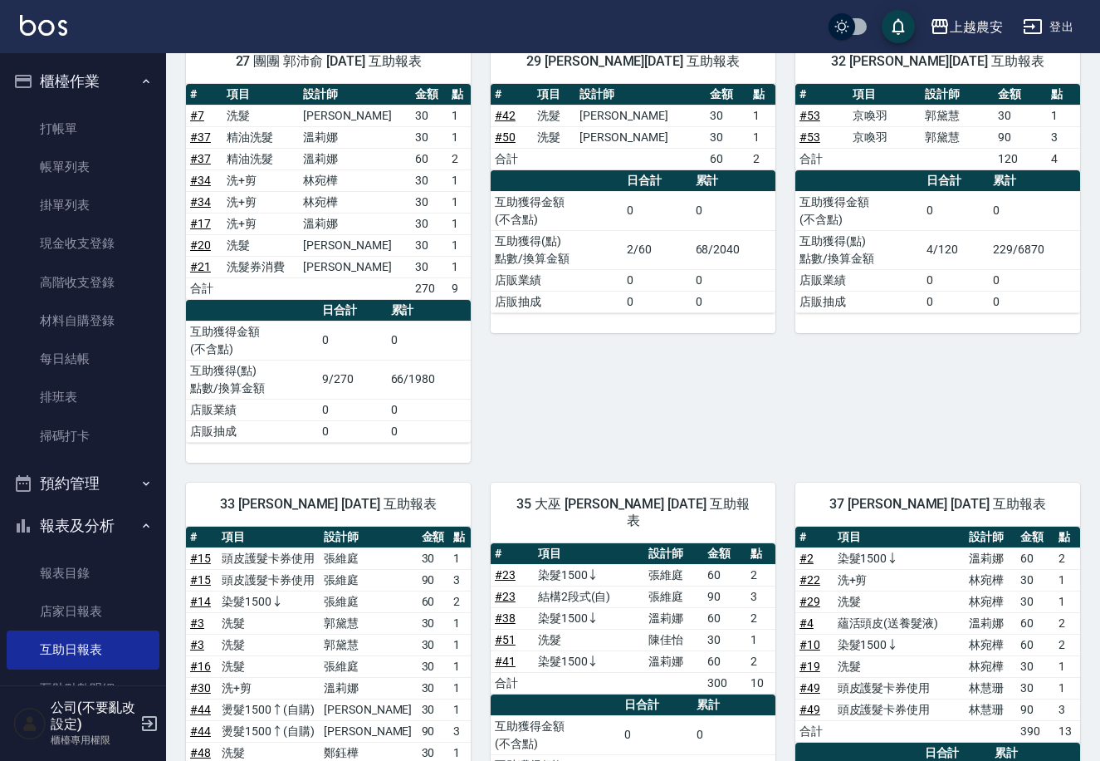
scroll to position [173, 0]
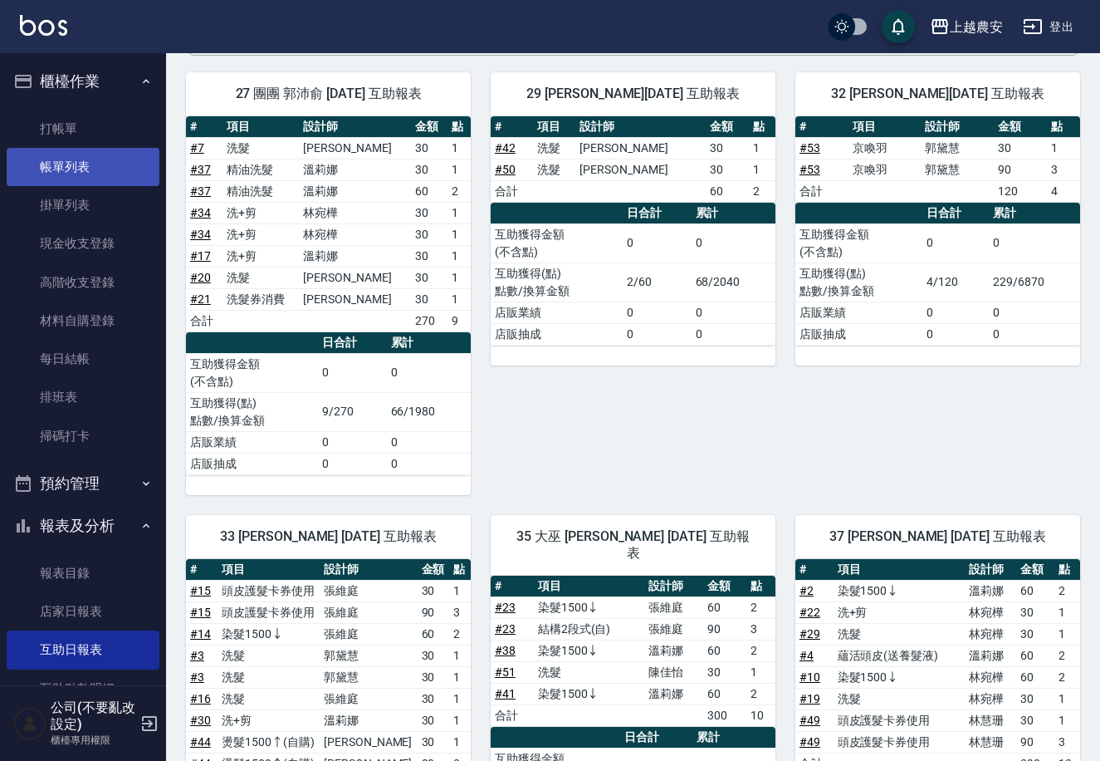
click at [116, 156] on link "帳單列表" at bounding box center [83, 167] width 153 height 38
click at [159, 557] on div "上越農安 登出 櫃檯作業 打帳單 帳單列表 掛單列表 現金收支登錄 高階收支登錄 材料自購登錄 每日結帳 排班表 掃碼打卡 預約管理 預約管理 單日預約紀錄 …" at bounding box center [550, 635] width 1100 height 1616
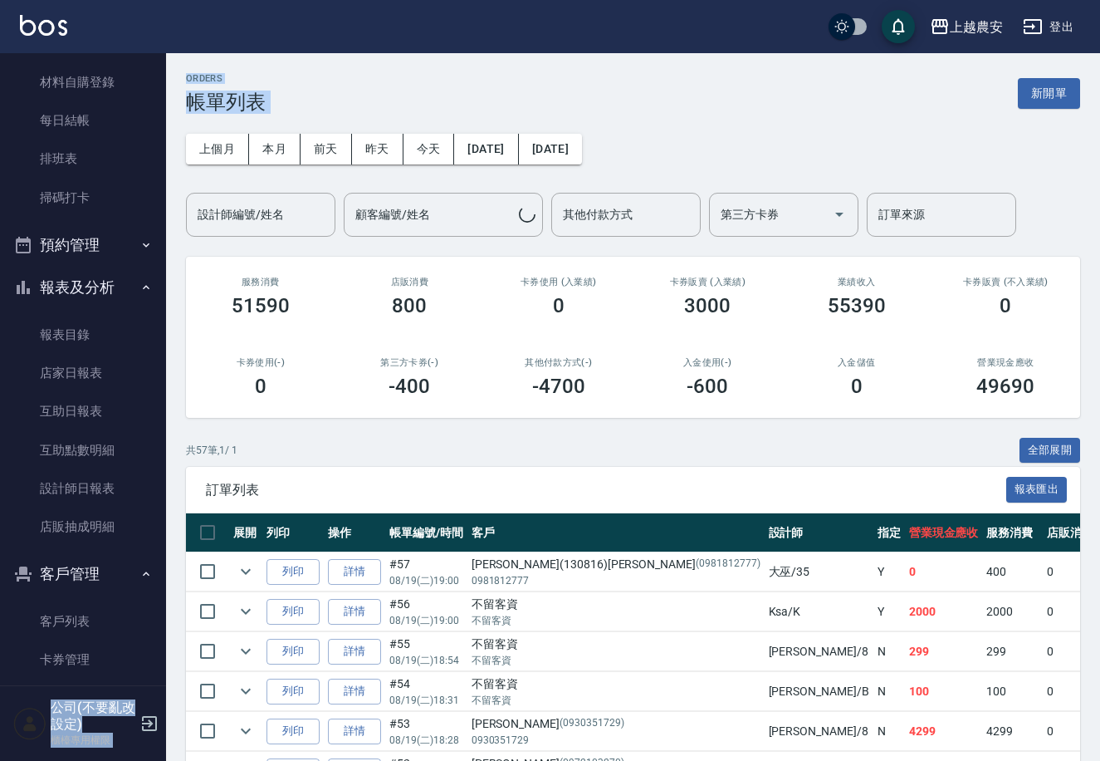
scroll to position [381, 0]
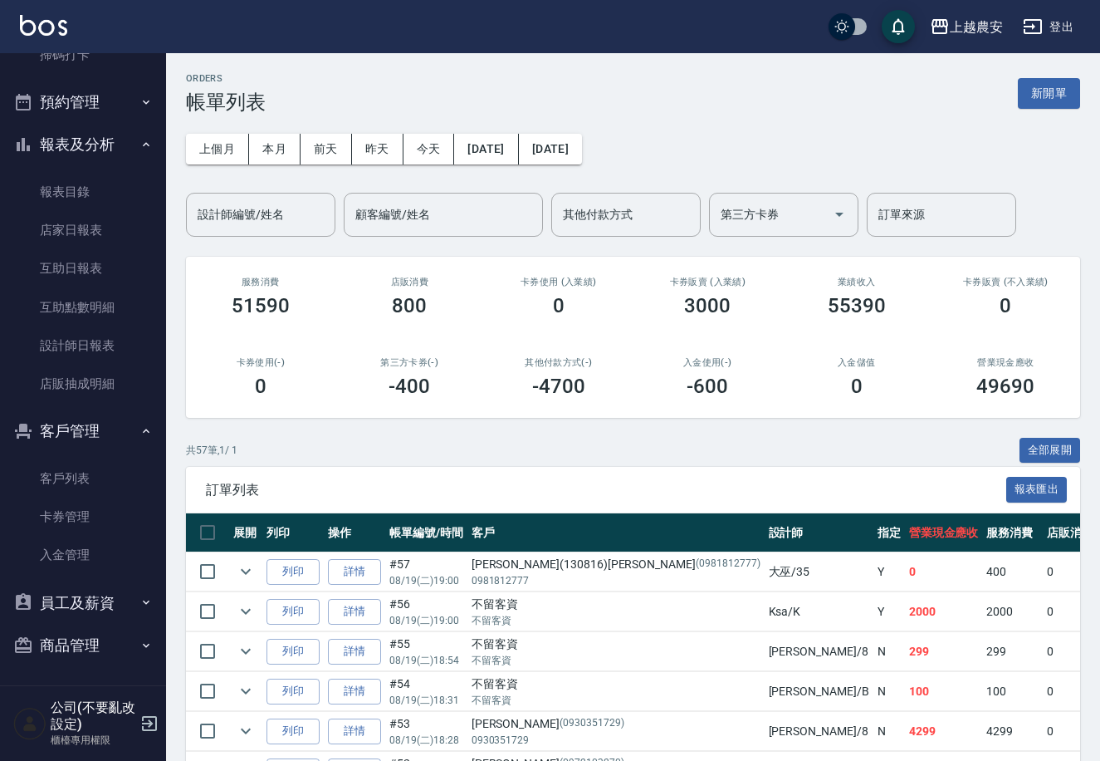
click at [64, 472] on link "客戶列表" at bounding box center [83, 478] width 153 height 38
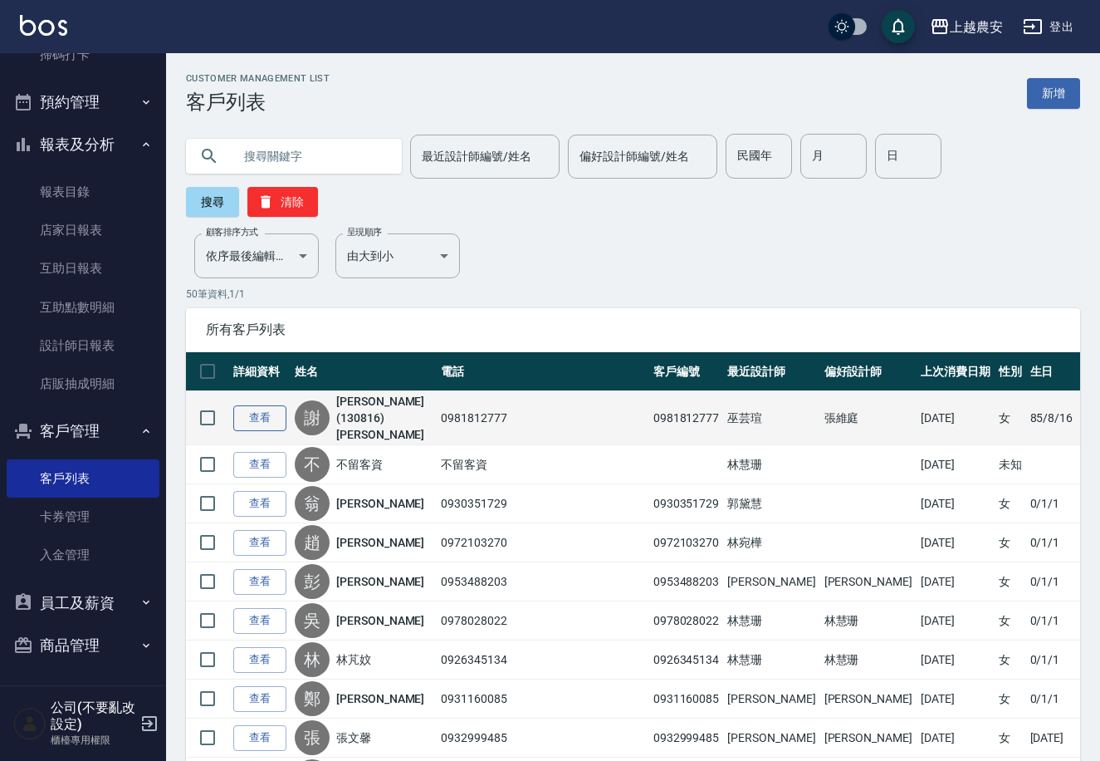
click at [260, 405] on link "查看" at bounding box center [259, 418] width 53 height 26
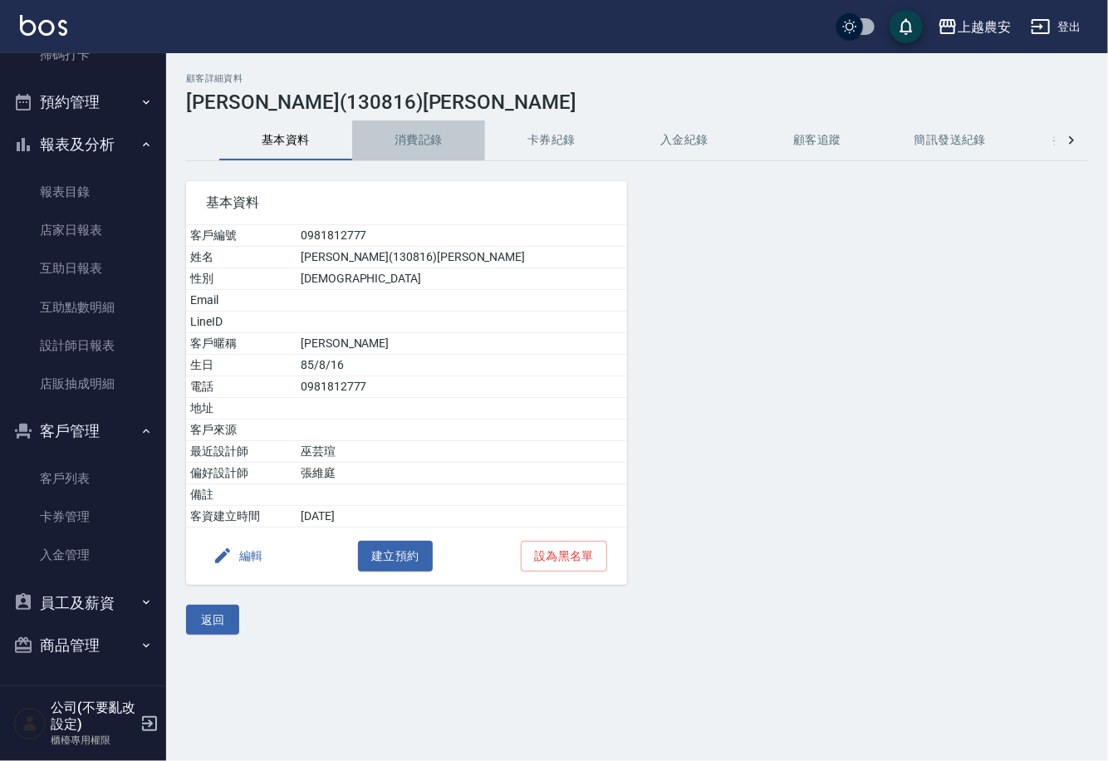
click at [424, 149] on button "消費記錄" at bounding box center [418, 140] width 133 height 40
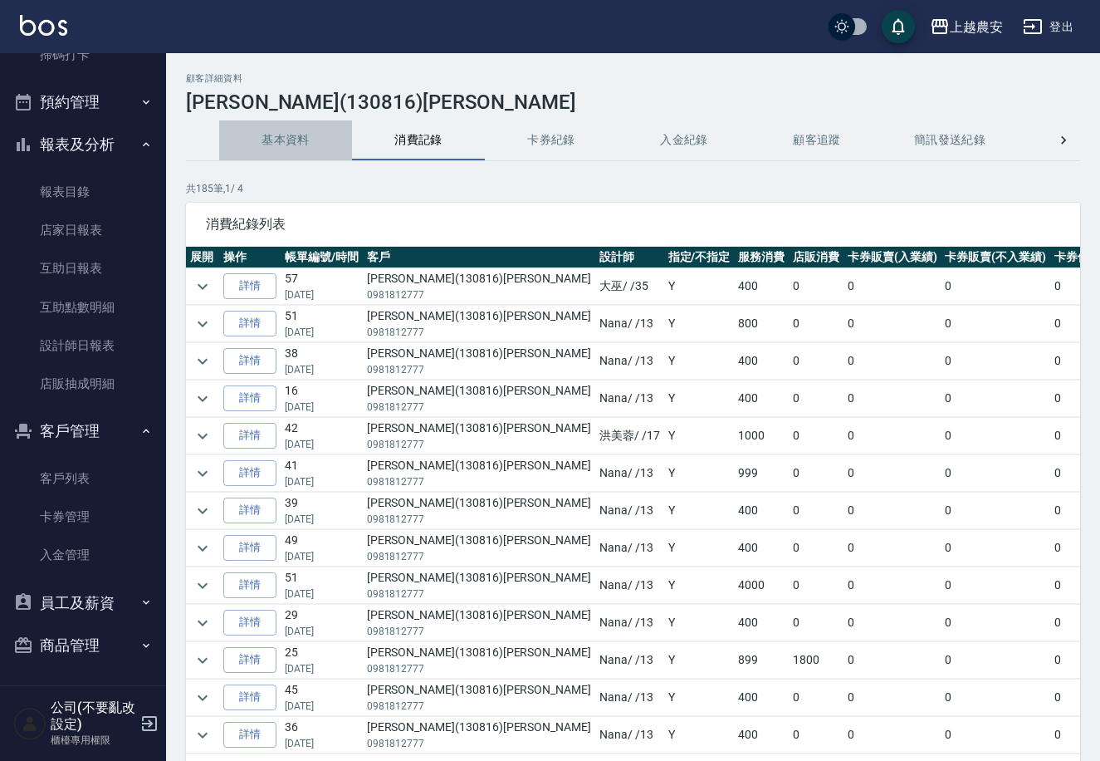
click at [312, 140] on button "基本資料" at bounding box center [285, 140] width 133 height 40
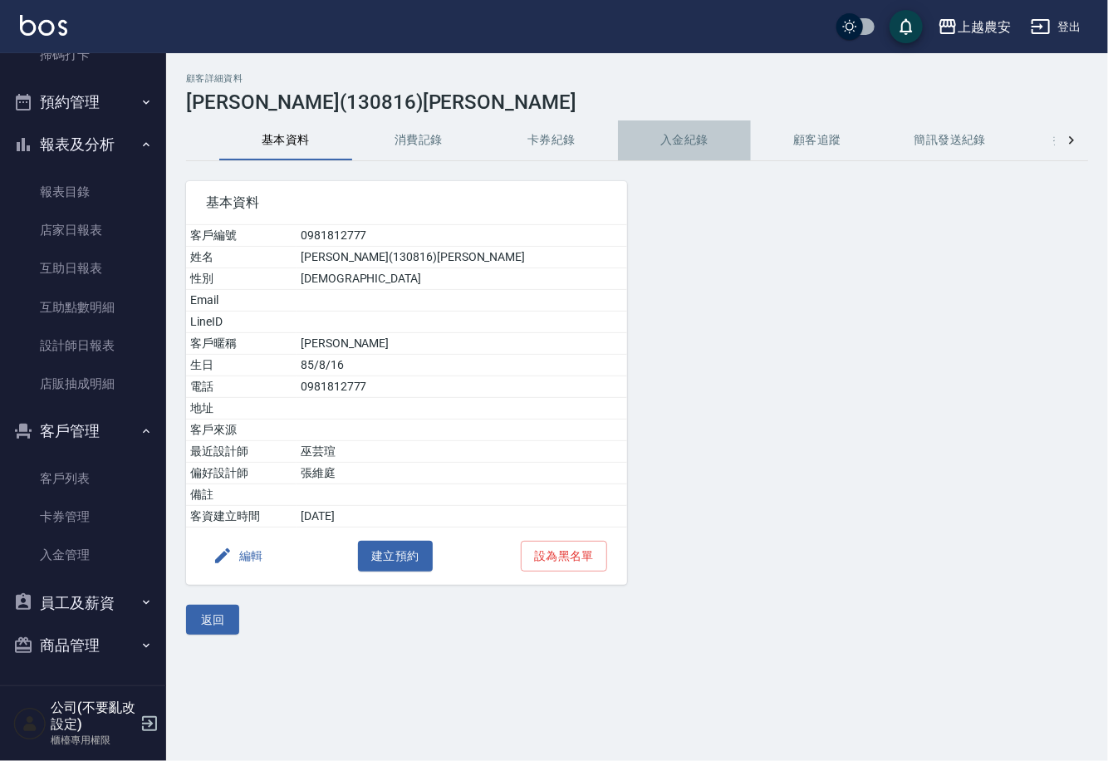
click at [645, 140] on button "入金紀錄" at bounding box center [684, 140] width 133 height 40
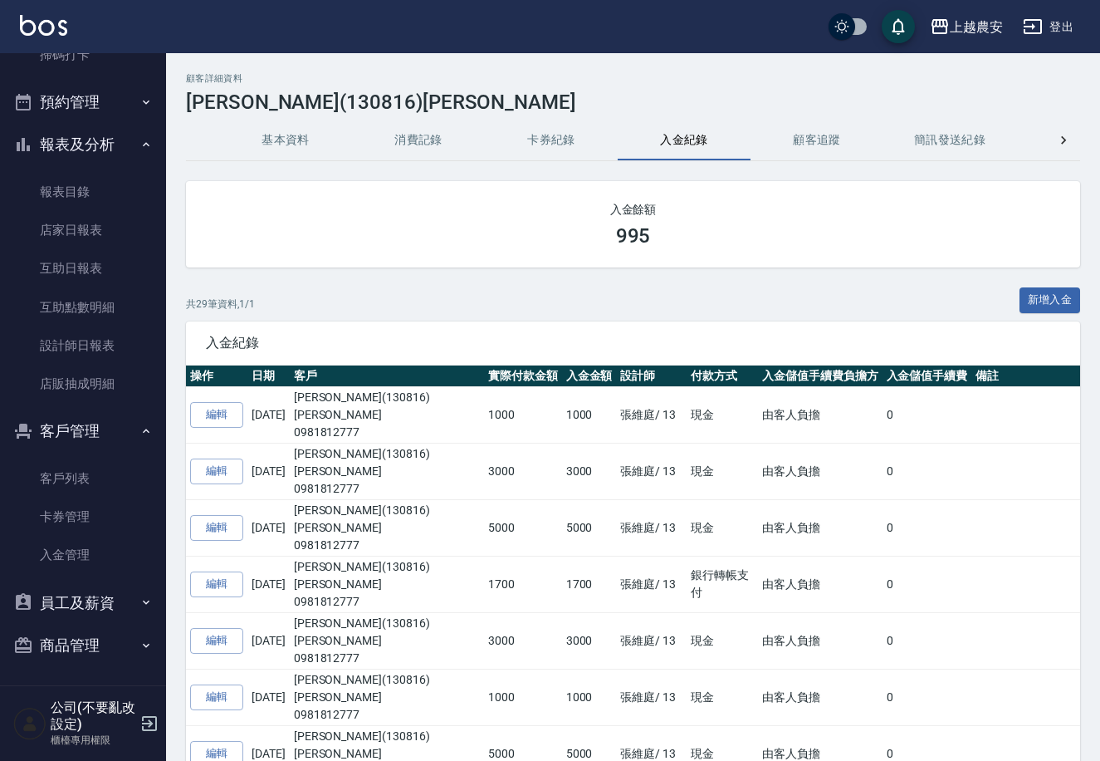
scroll to position [90, 0]
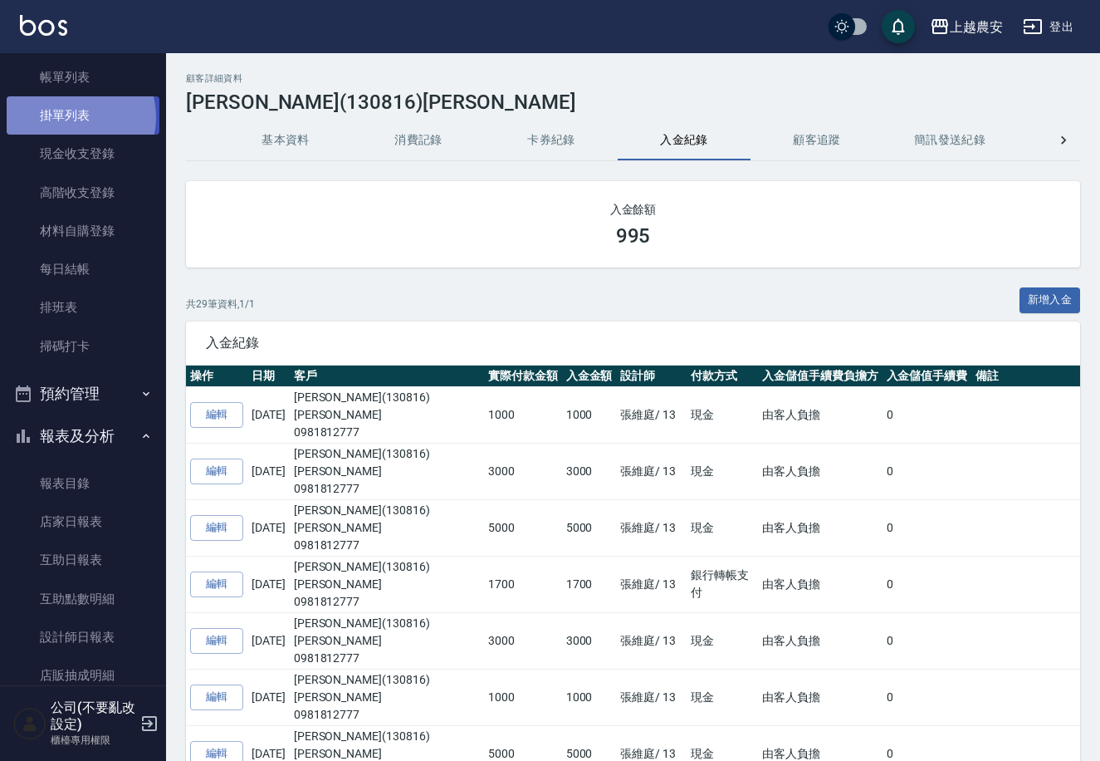
click at [75, 117] on link "掛單列表" at bounding box center [83, 115] width 153 height 38
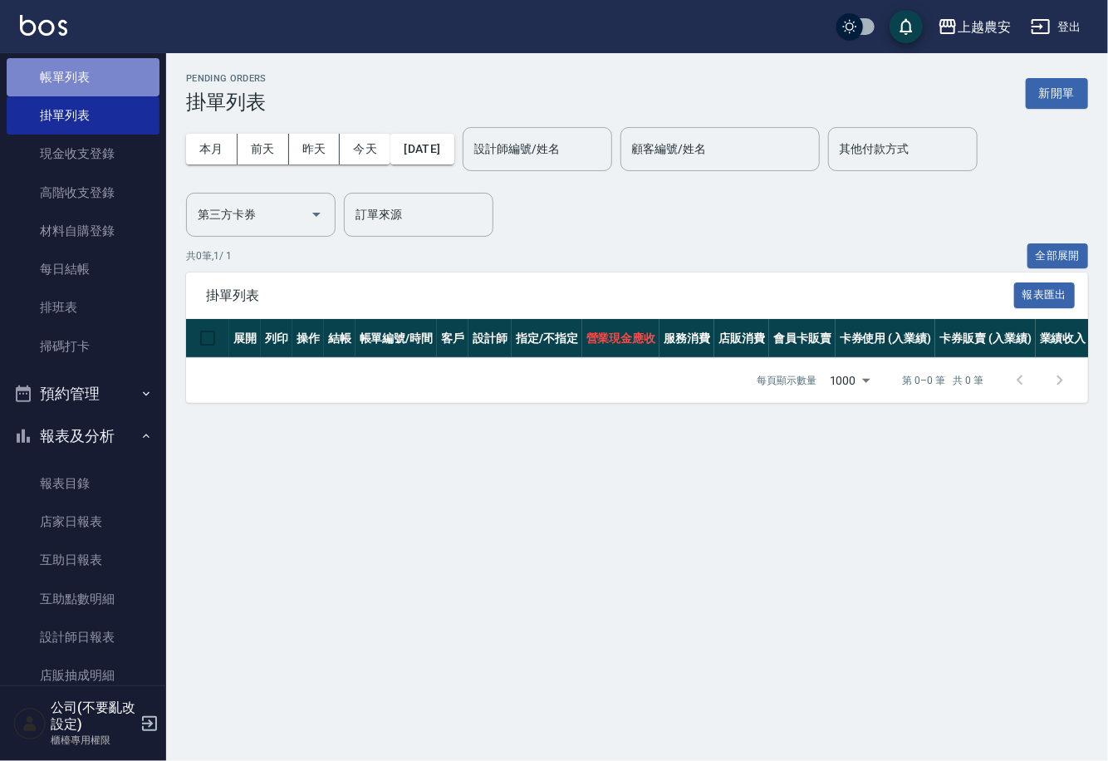
click at [135, 72] on link "帳單列表" at bounding box center [83, 77] width 153 height 38
click at [146, 76] on link "帳單列表" at bounding box center [83, 77] width 153 height 38
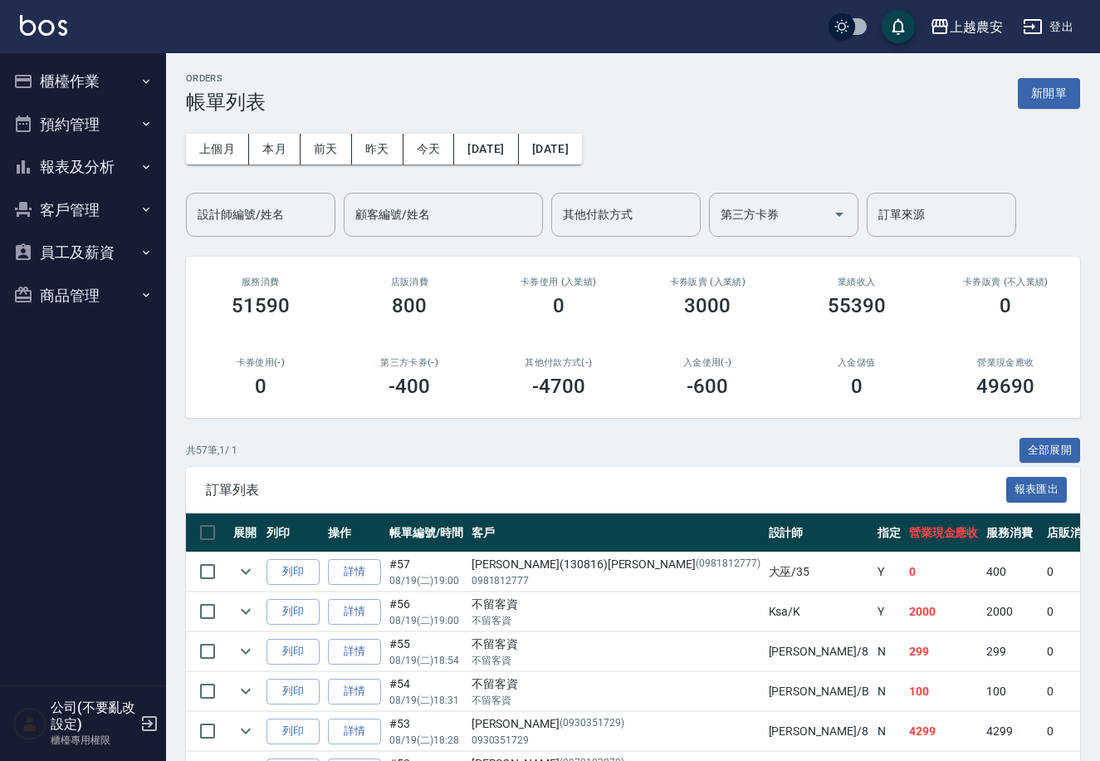
click at [257, 567] on button "expand row" at bounding box center [245, 571] width 25 height 25
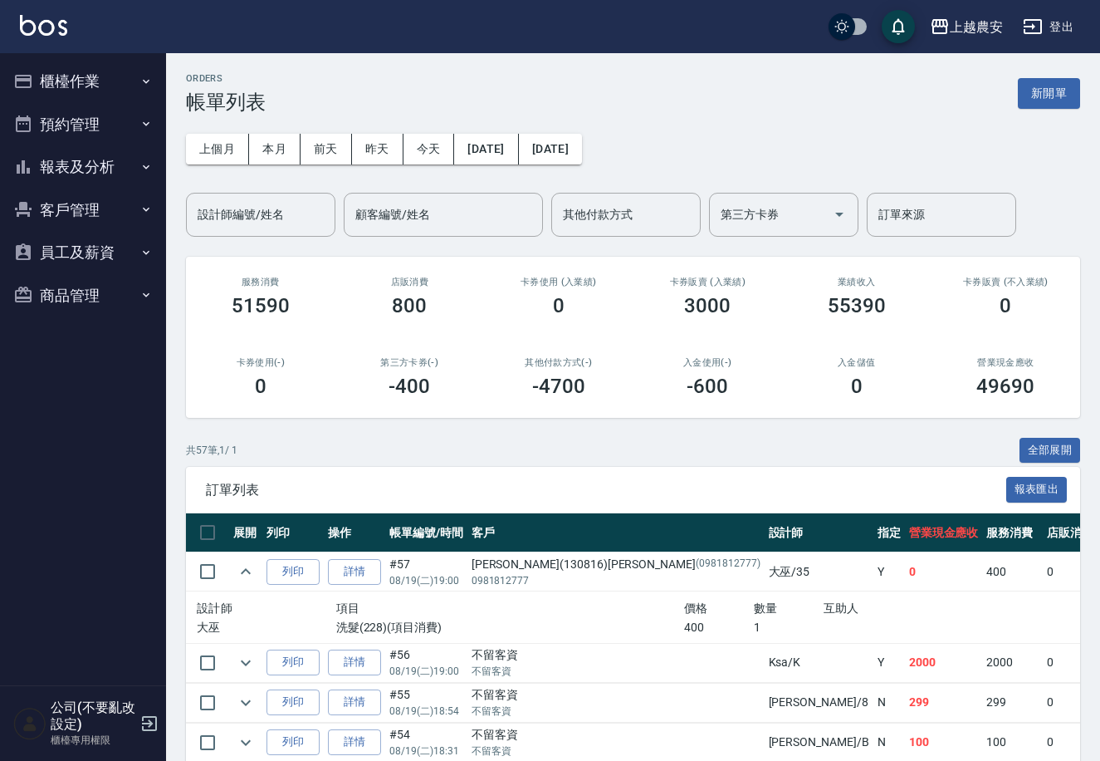
click at [66, 208] on button "客戶管理" at bounding box center [83, 209] width 153 height 43
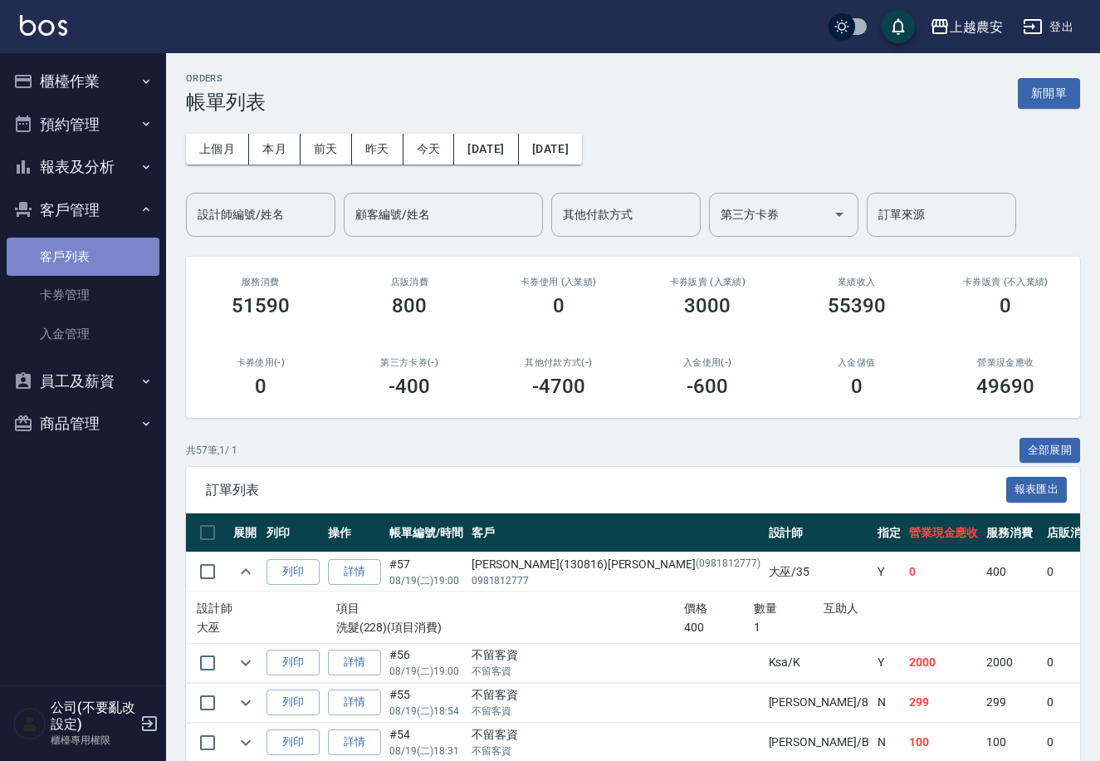
click at [81, 262] on link "客戶列表" at bounding box center [83, 256] width 153 height 38
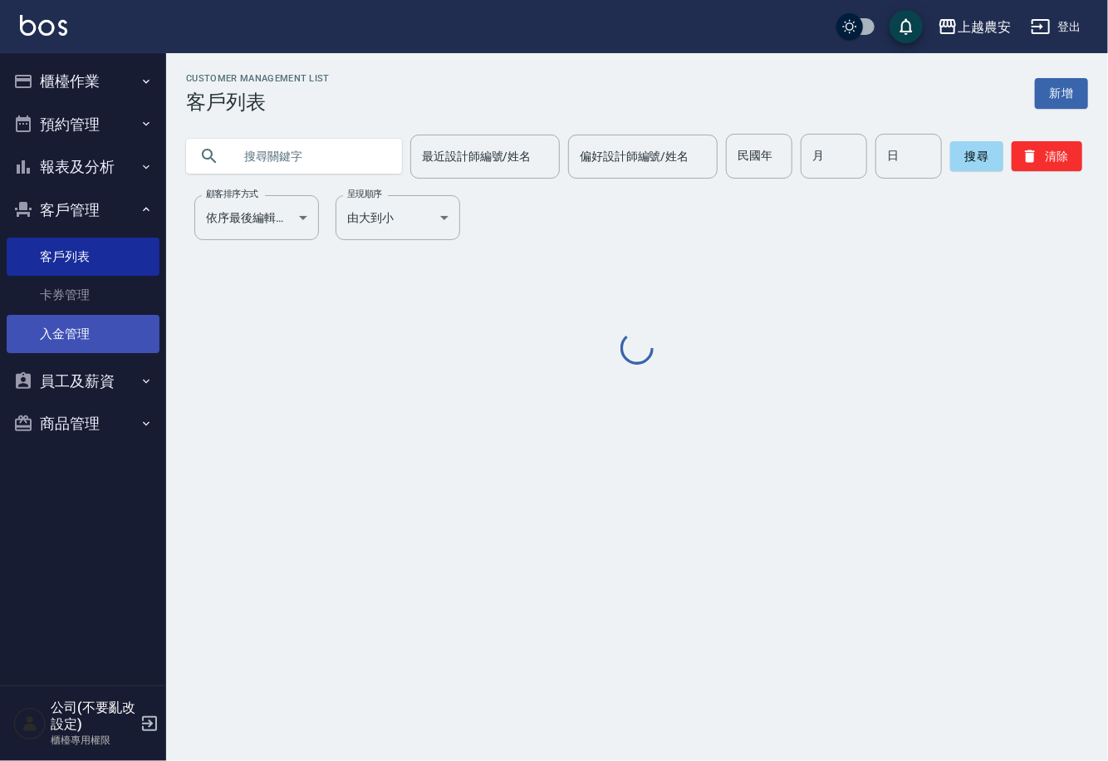
click at [76, 322] on link "入金管理" at bounding box center [83, 334] width 153 height 38
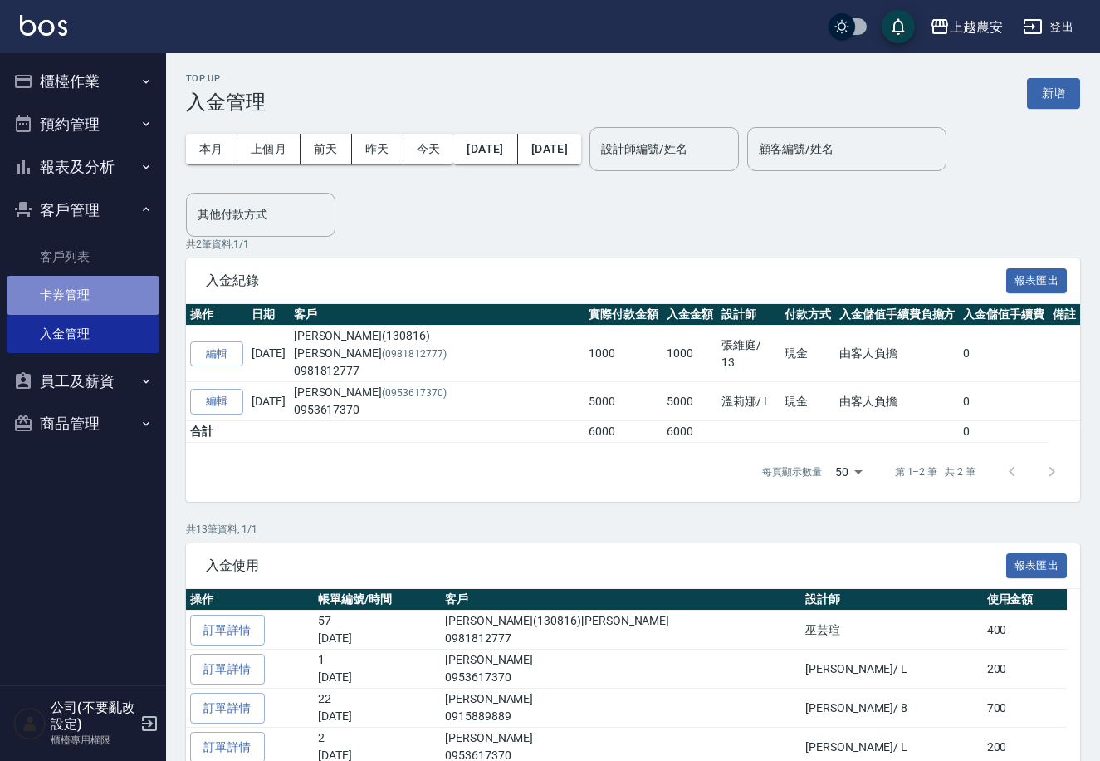
click at [92, 305] on link "卡券管理" at bounding box center [83, 295] width 153 height 38
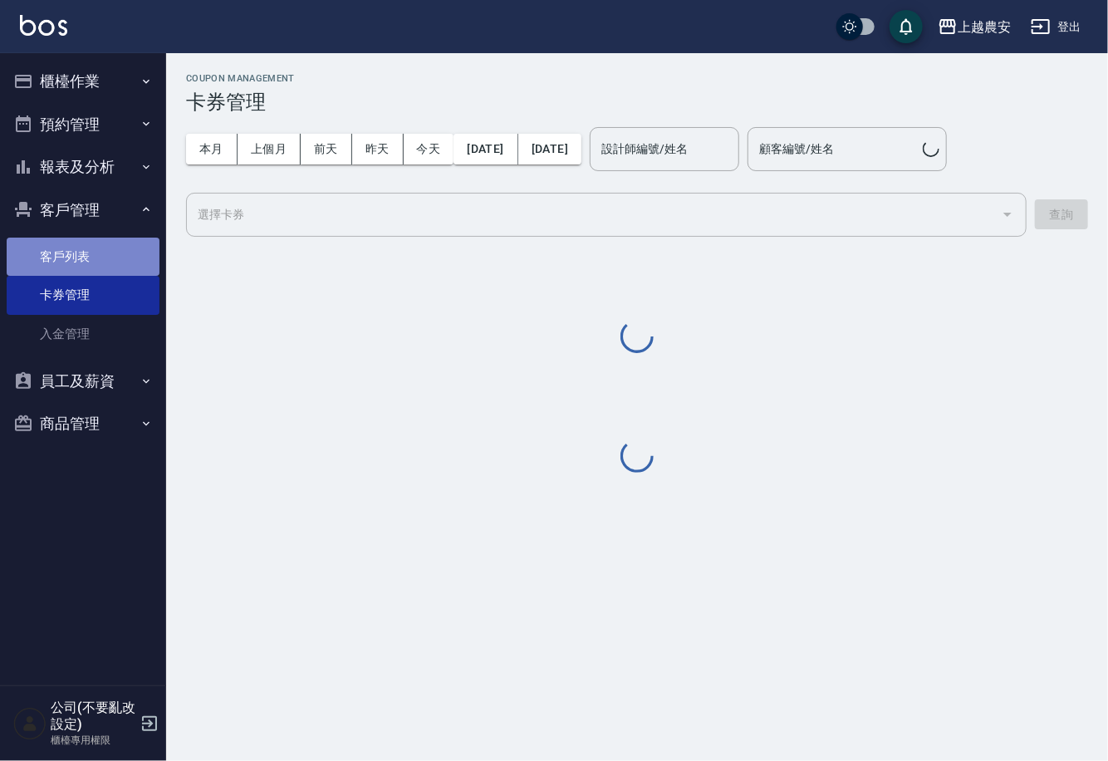
click at [97, 258] on link "客戶列表" at bounding box center [83, 256] width 153 height 38
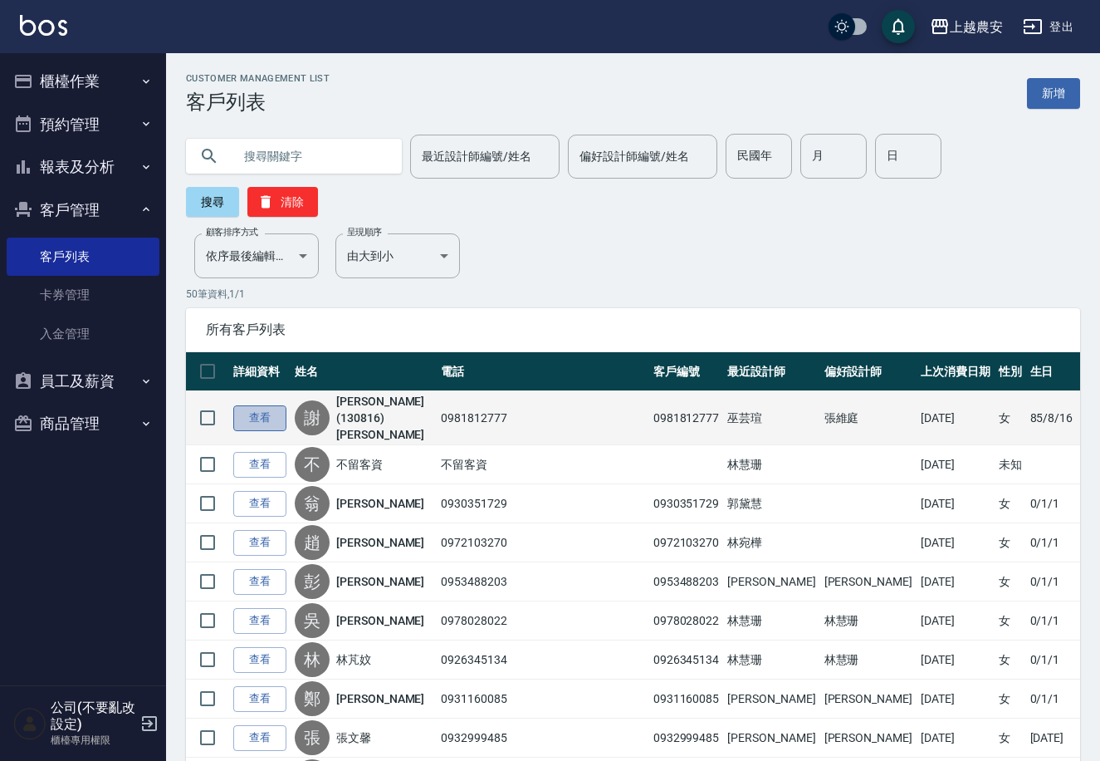
click at [257, 405] on link "查看" at bounding box center [259, 418] width 53 height 26
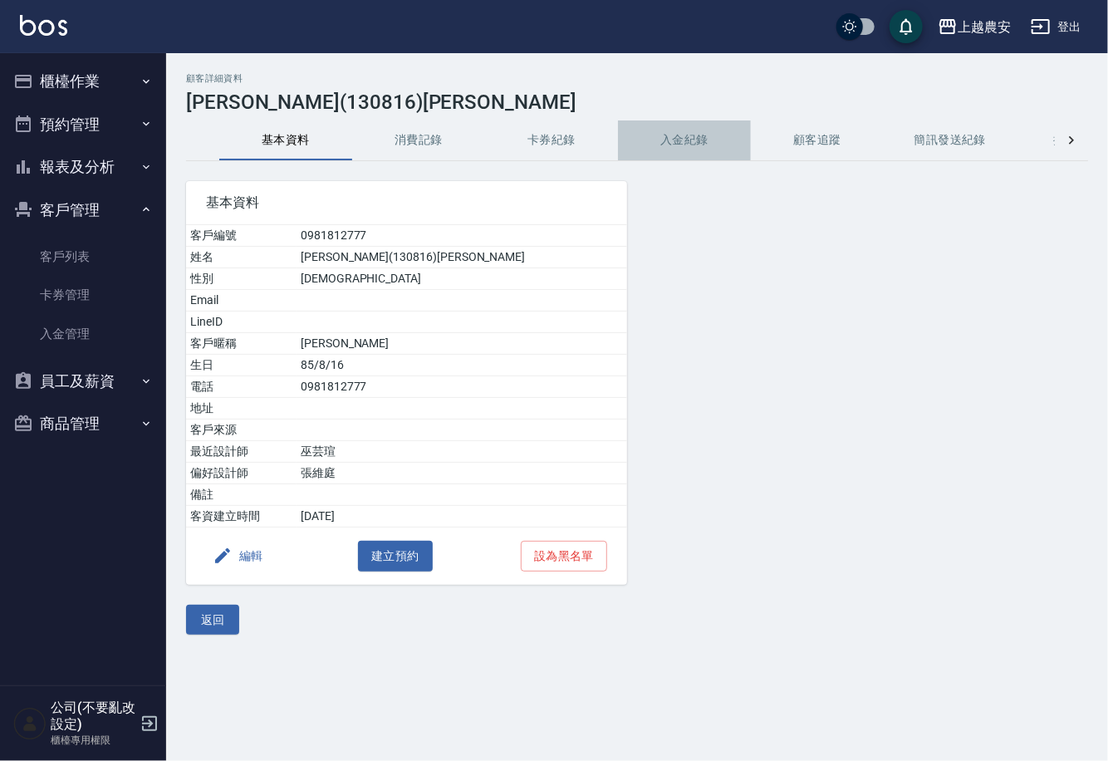
drag, startPoint x: 644, startPoint y: 131, endPoint x: 654, endPoint y: 135, distance: 10.5
click at [649, 134] on button "入金紀錄" at bounding box center [684, 140] width 133 height 40
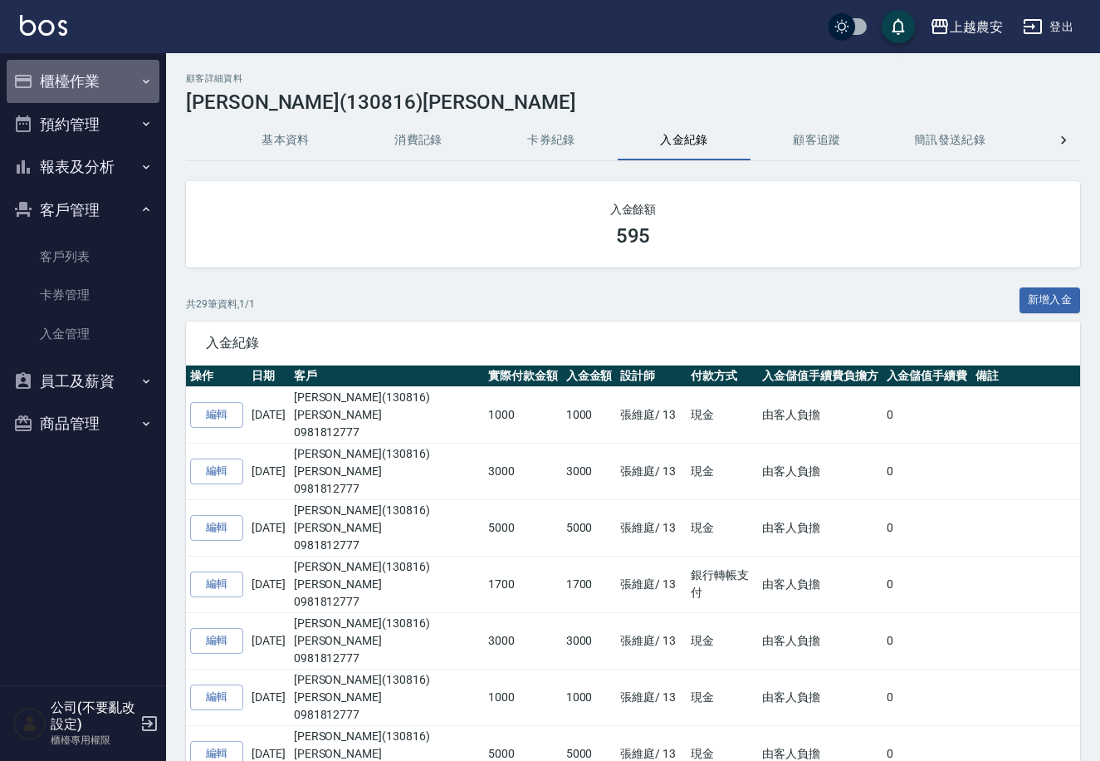
click at [80, 87] on button "櫃檯作業" at bounding box center [83, 81] width 153 height 43
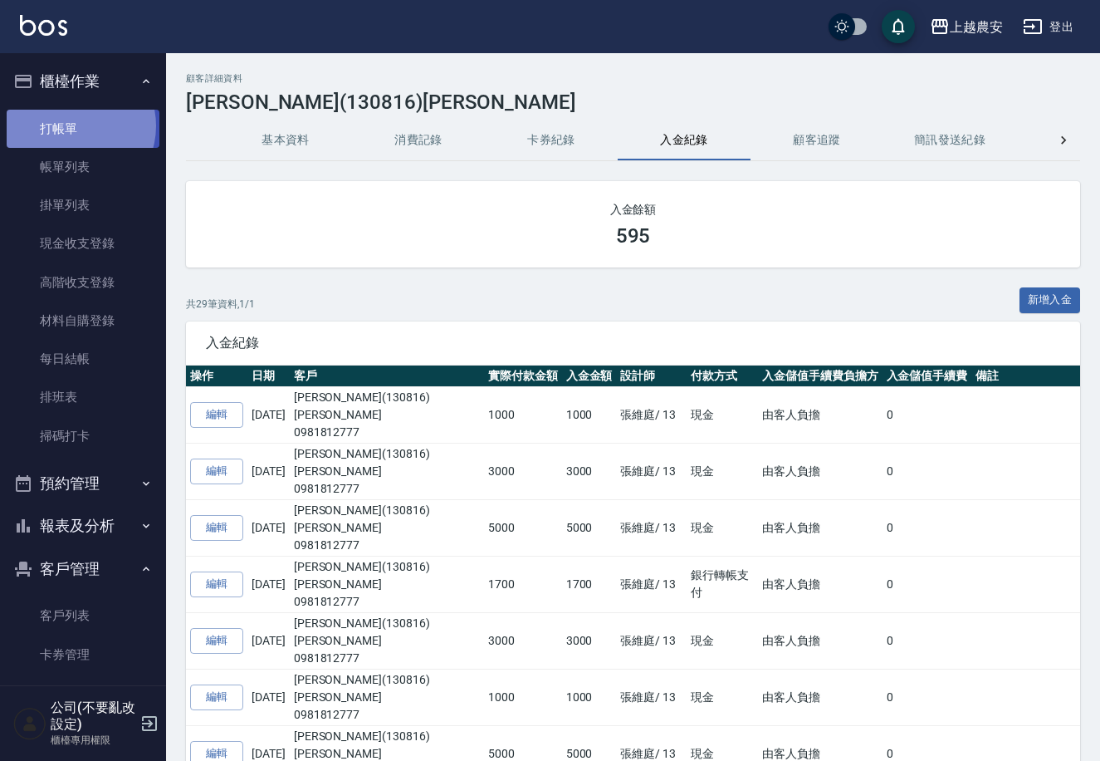
click at [71, 125] on link "打帳單" at bounding box center [83, 129] width 153 height 38
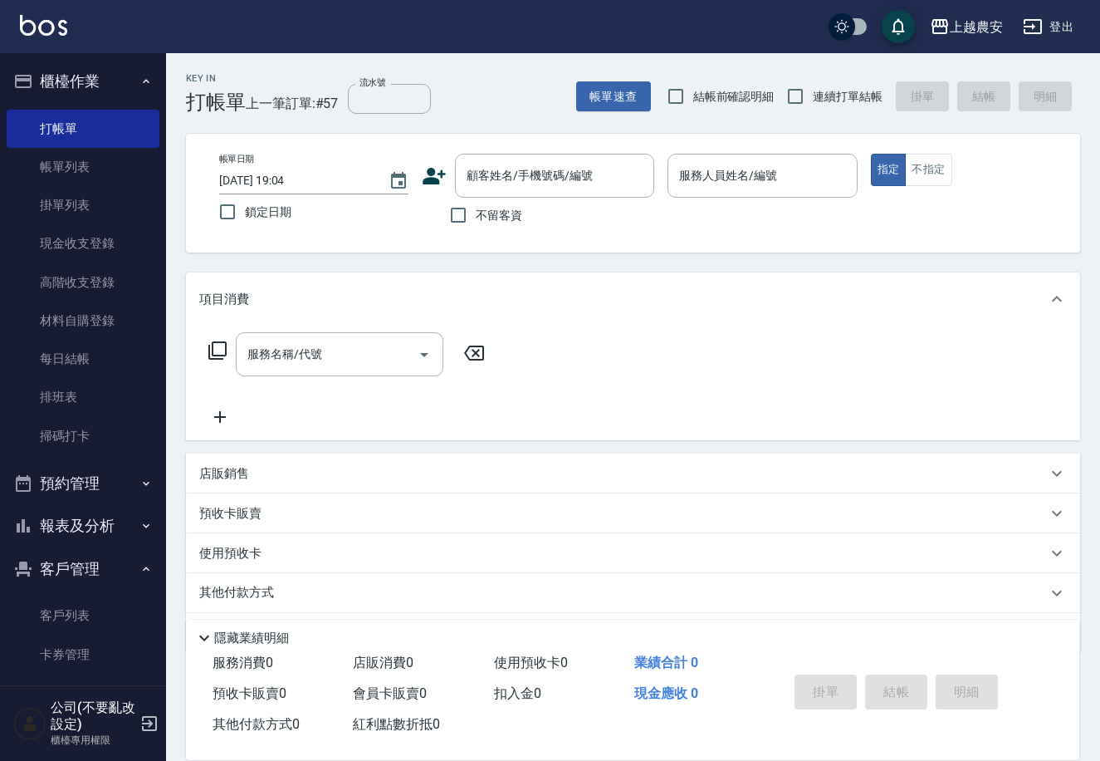
click at [478, 213] on span "不留客資" at bounding box center [499, 215] width 47 height 17
click at [476, 213] on input "不留客資" at bounding box center [458, 215] width 35 height 35
checkbox input "true"
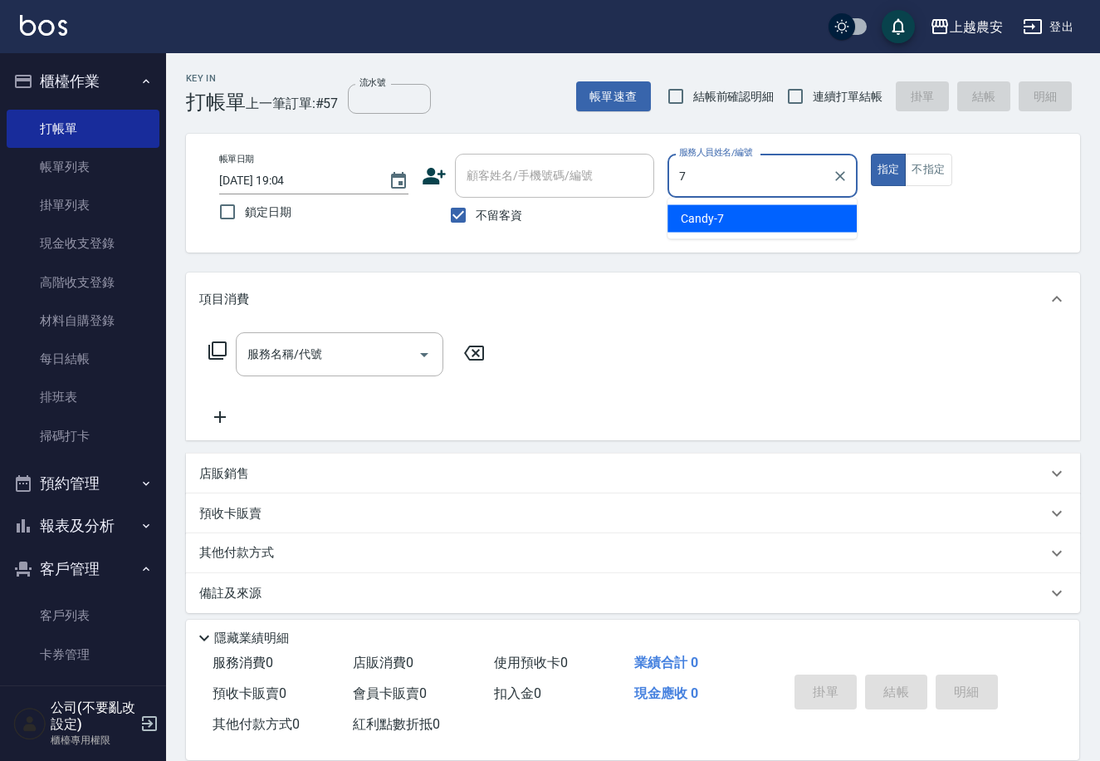
type input "Candy-7"
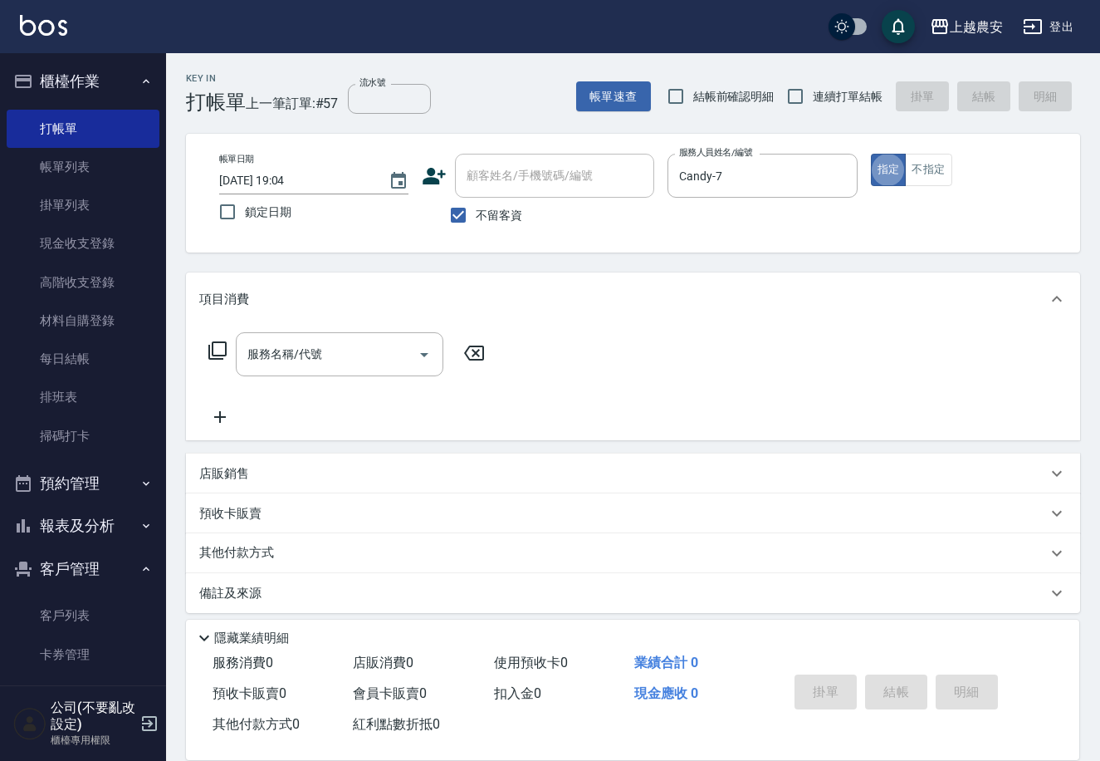
type button "true"
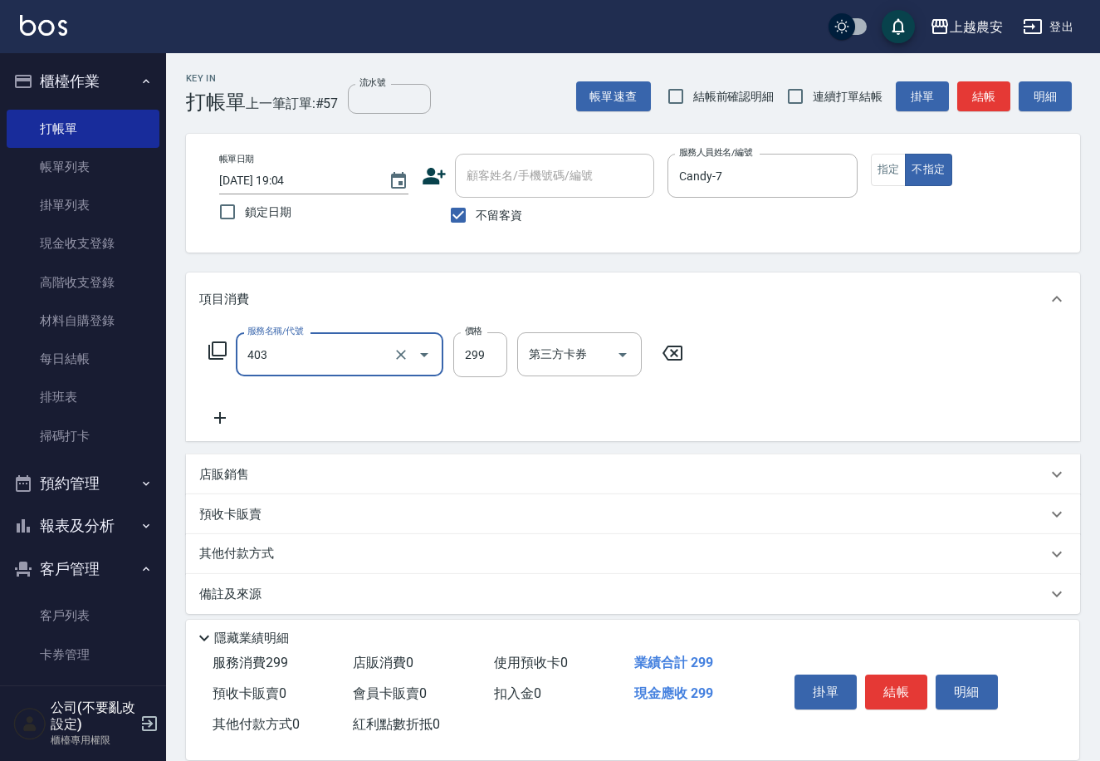
type input "剪髮(403)"
click at [903, 687] on button "結帳" at bounding box center [896, 691] width 62 height 35
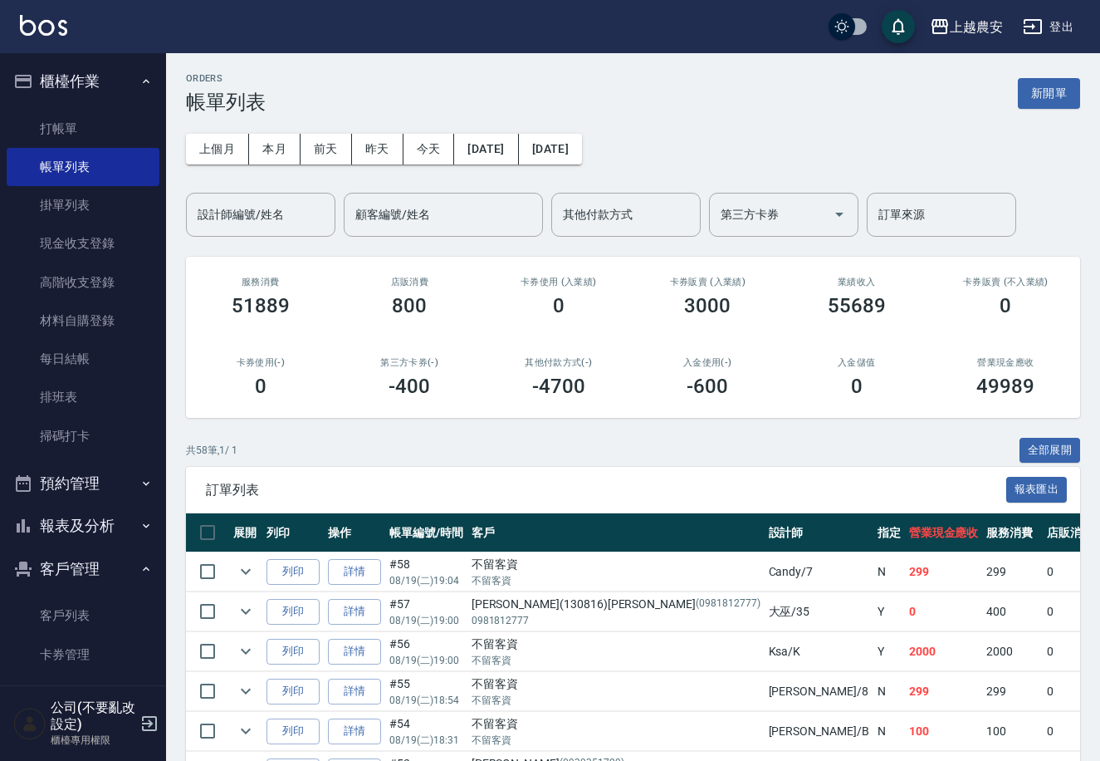
drag, startPoint x: 157, startPoint y: 324, endPoint x: 153, endPoint y: 382, distance: 58.3
click at [153, 382] on nav "櫃檯作業 打帳單 帳單列表 掛單列表 現金收支登錄 高階收支登錄 材料自購登錄 每日結帳 排班表 掃碼打卡 預約管理 預約管理 單日預約紀錄 單週預約紀錄 報…" at bounding box center [83, 369] width 166 height 632
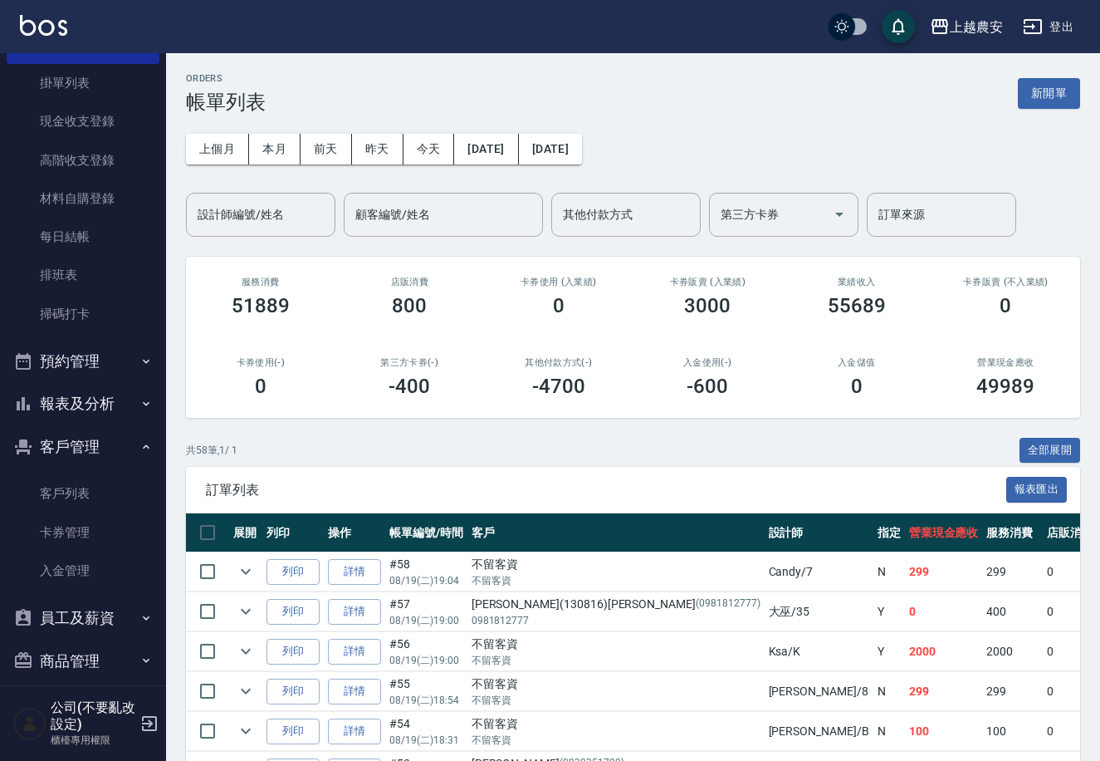
scroll to position [137, 0]
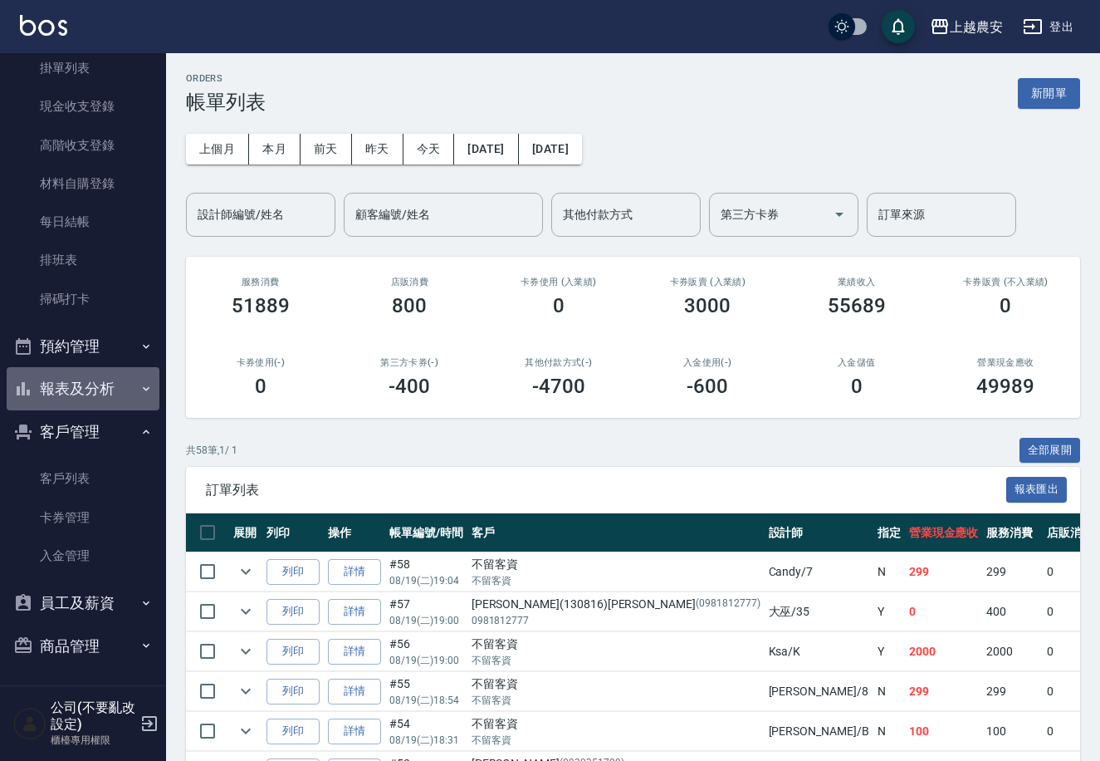
click at [145, 386] on button "報表及分析" at bounding box center [83, 388] width 153 height 43
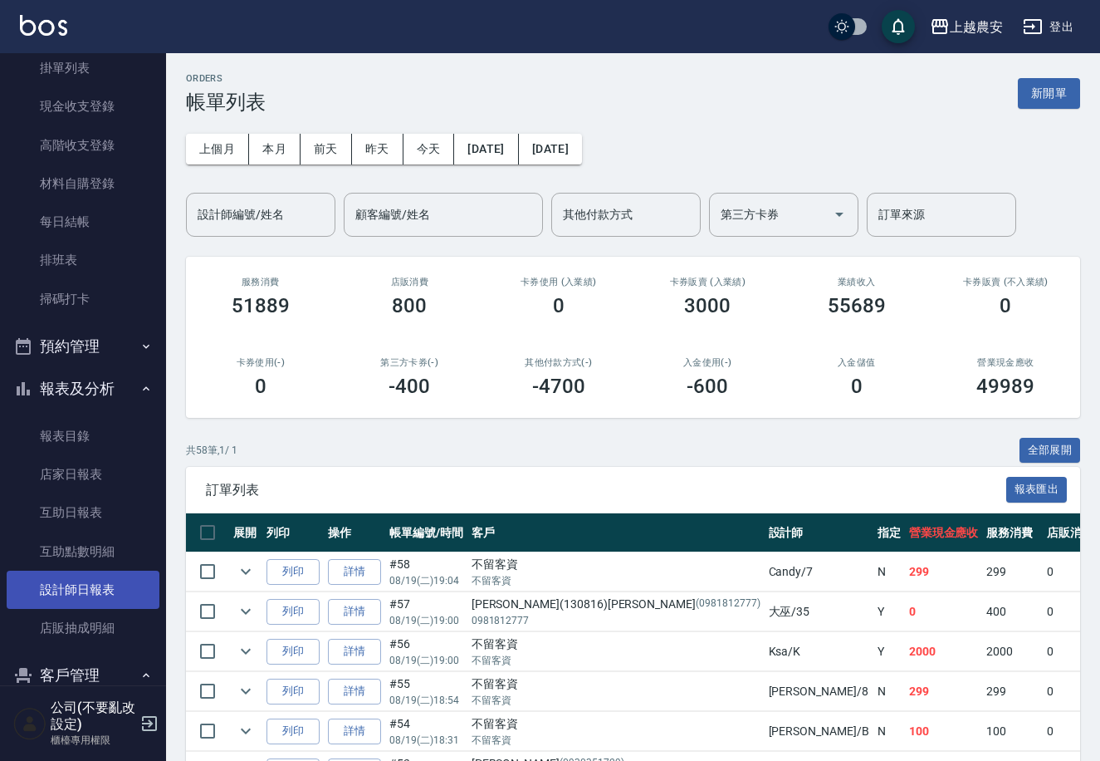
click at [50, 590] on link "設計師日報表" at bounding box center [83, 589] width 153 height 38
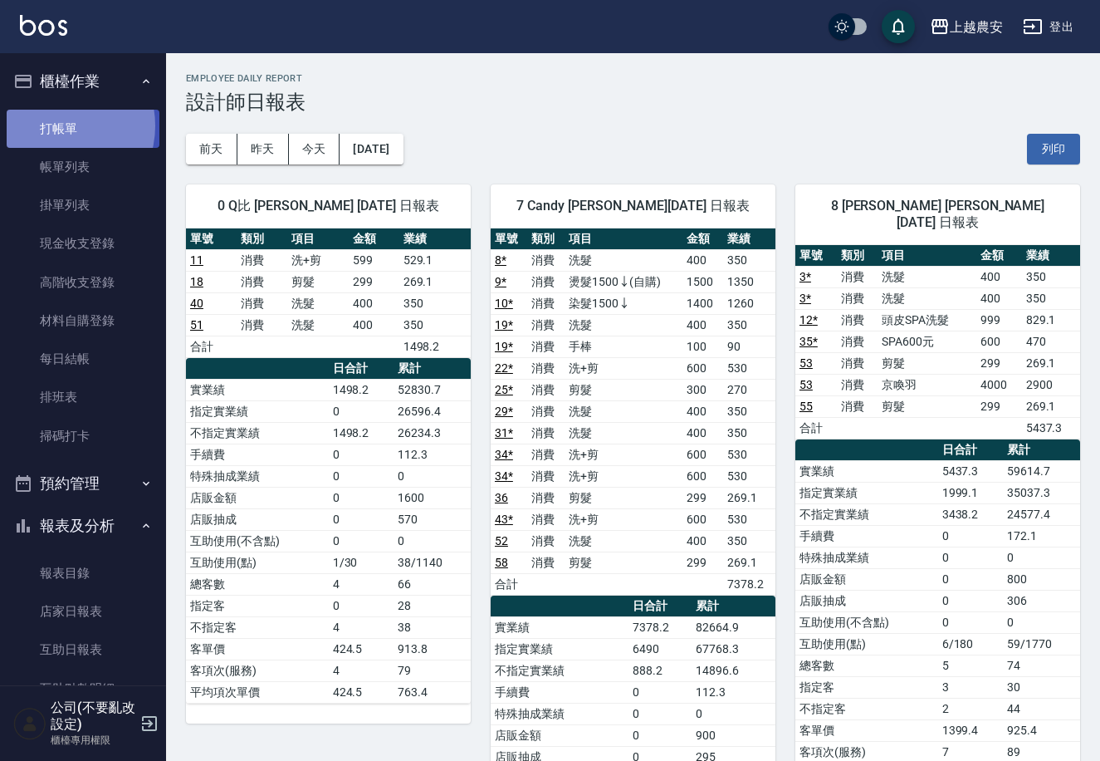
click at [58, 125] on link "打帳單" at bounding box center [83, 129] width 153 height 38
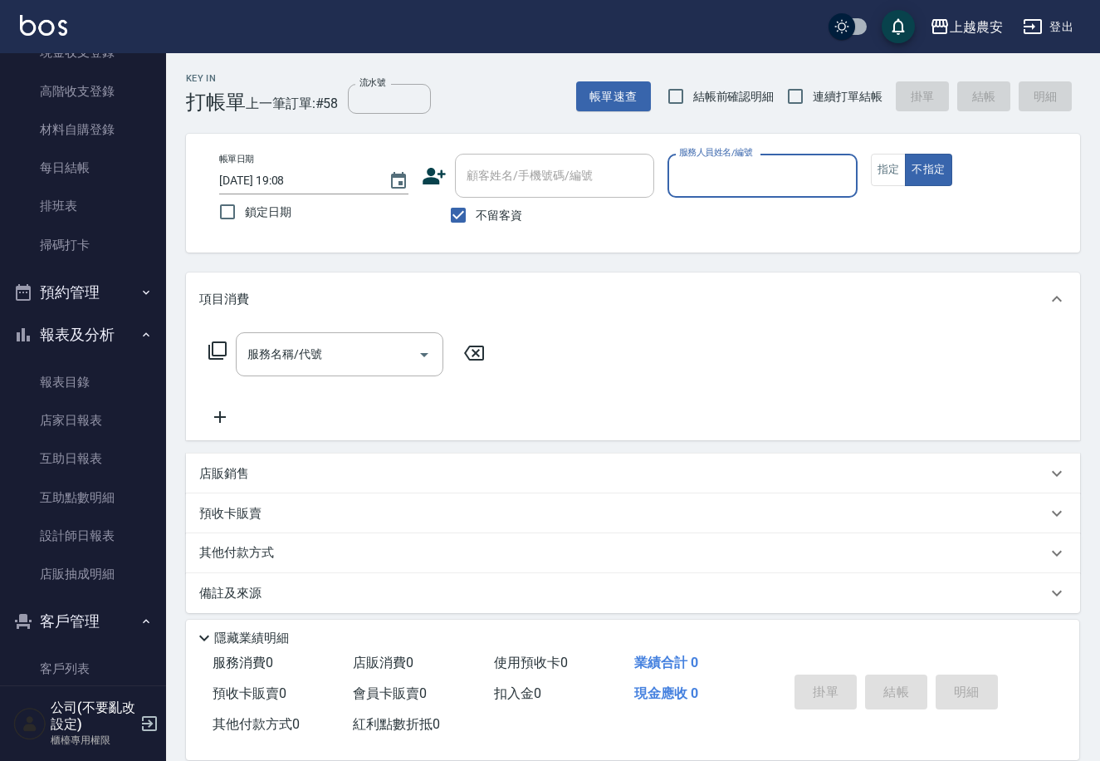
scroll to position [202, 0]
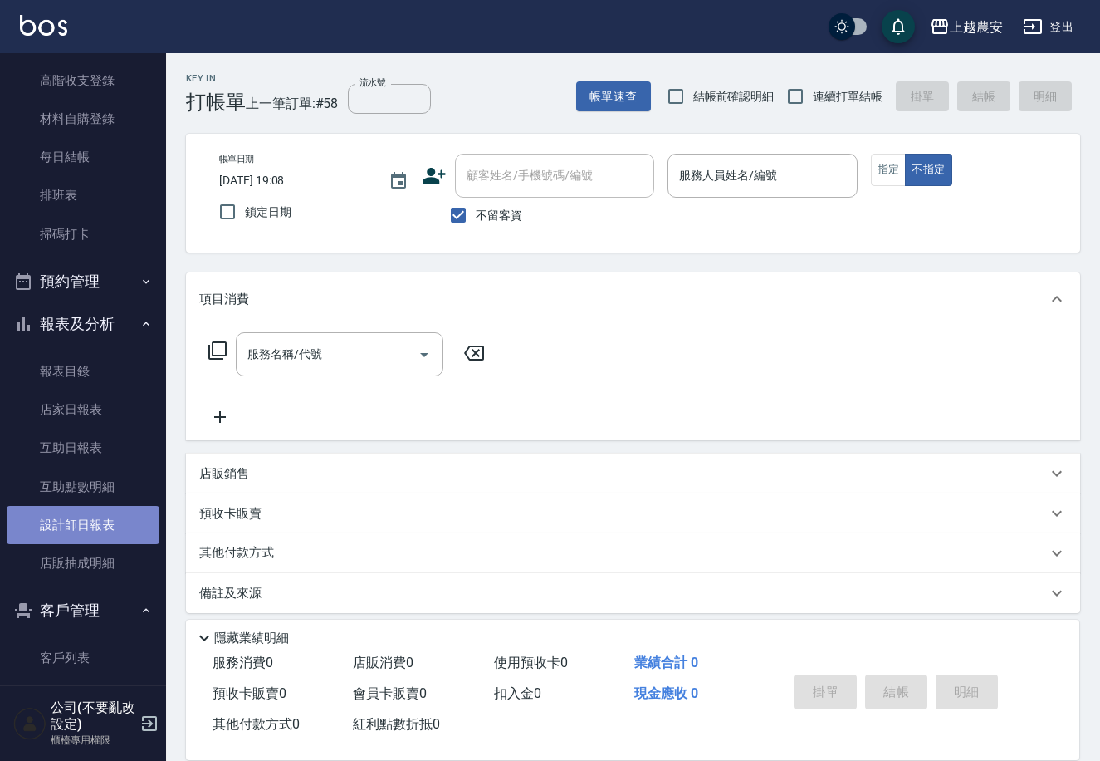
click at [94, 518] on link "設計師日報表" at bounding box center [83, 525] width 153 height 38
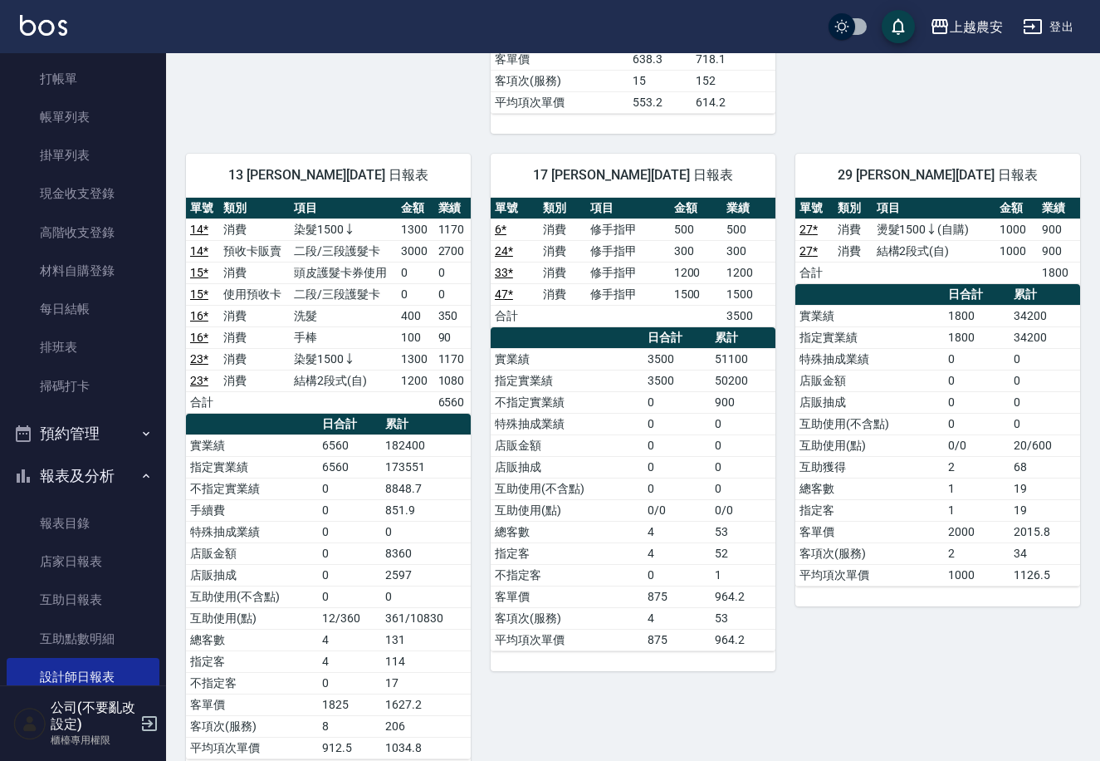
scroll to position [40, 0]
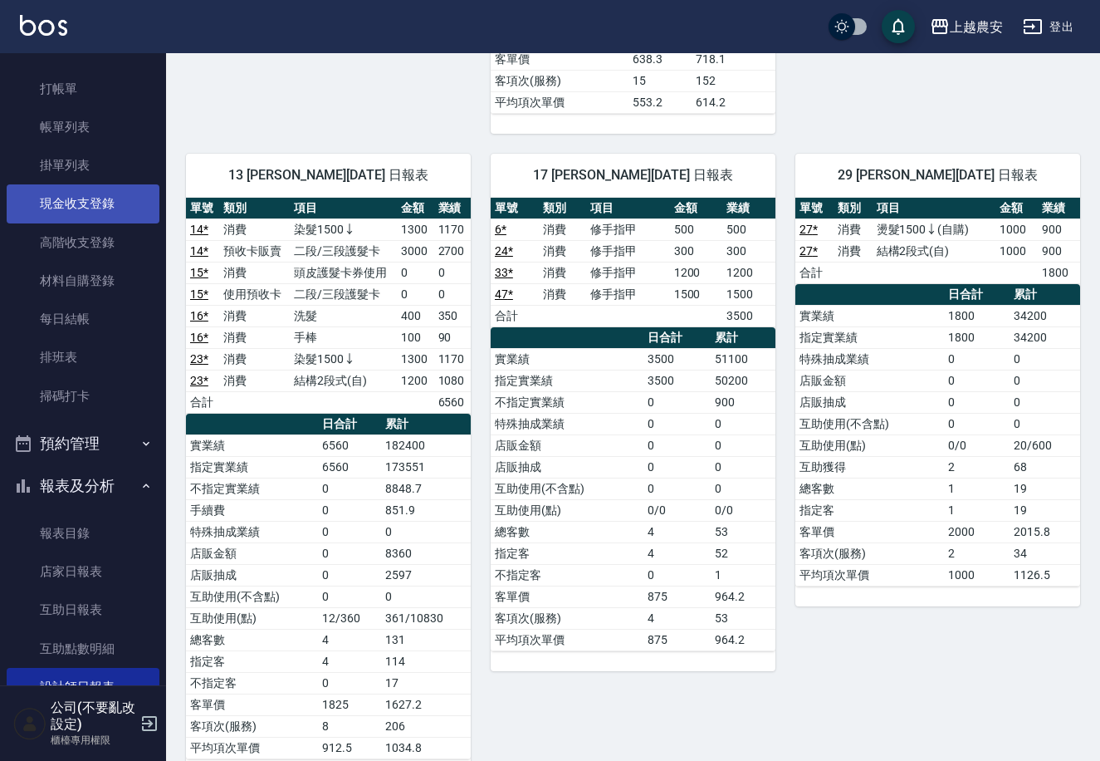
click at [126, 208] on link "現金收支登錄" at bounding box center [83, 203] width 153 height 38
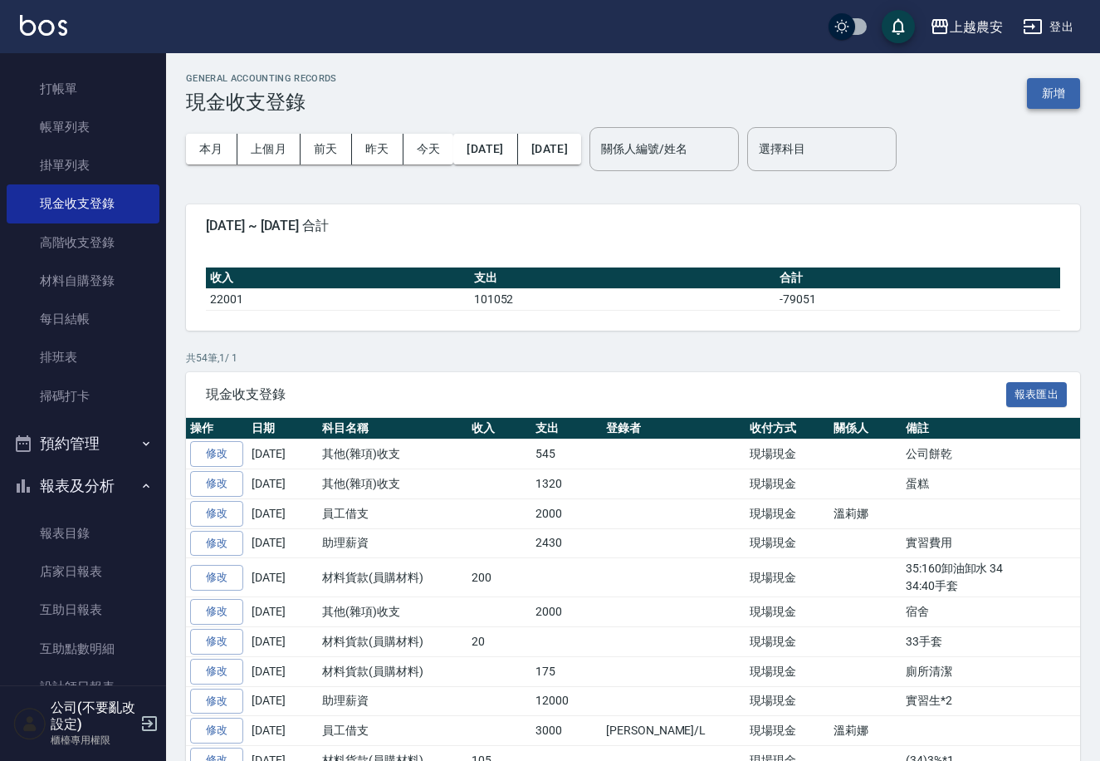
click at [1042, 82] on button "新增" at bounding box center [1053, 93] width 53 height 31
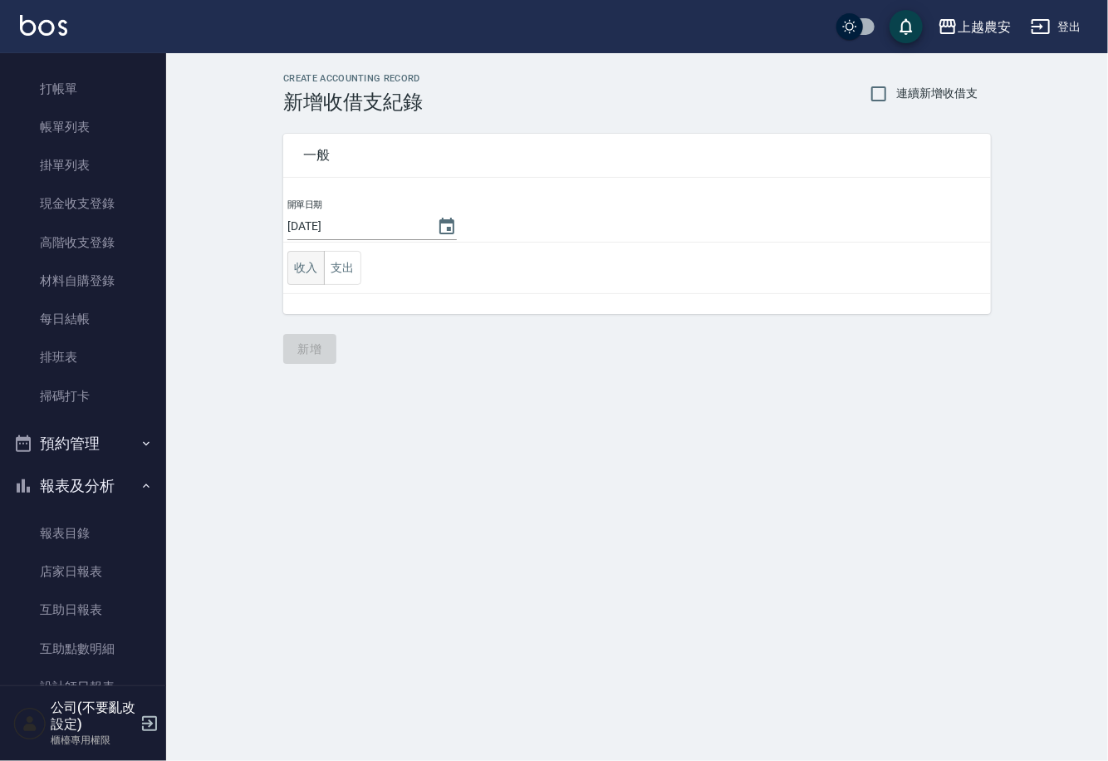
click at [317, 267] on button "收入" at bounding box center [305, 268] width 37 height 34
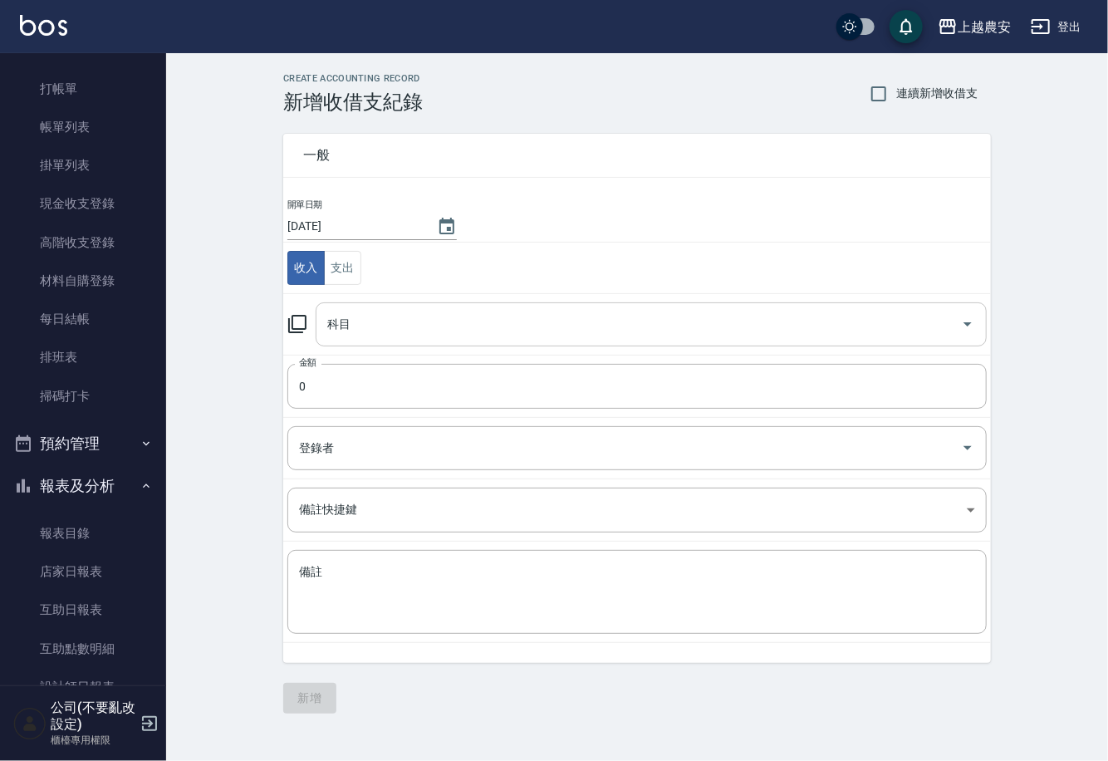
click at [394, 316] on input "科目" at bounding box center [638, 324] width 631 height 29
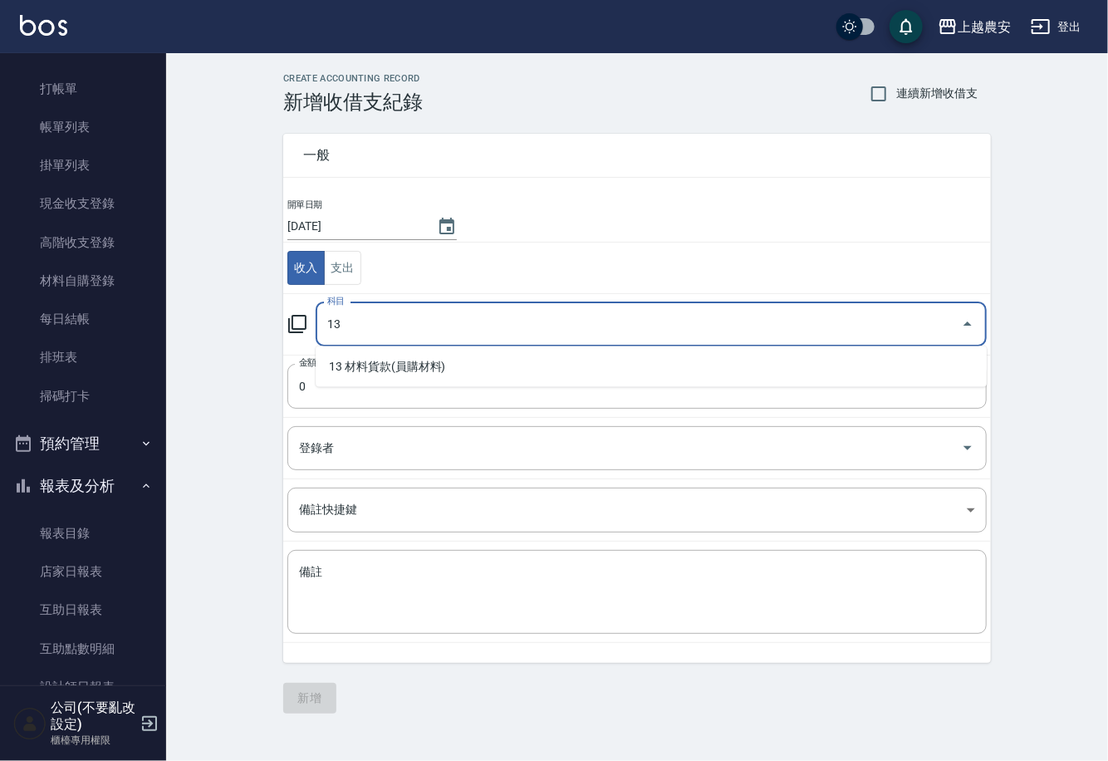
type input "13"
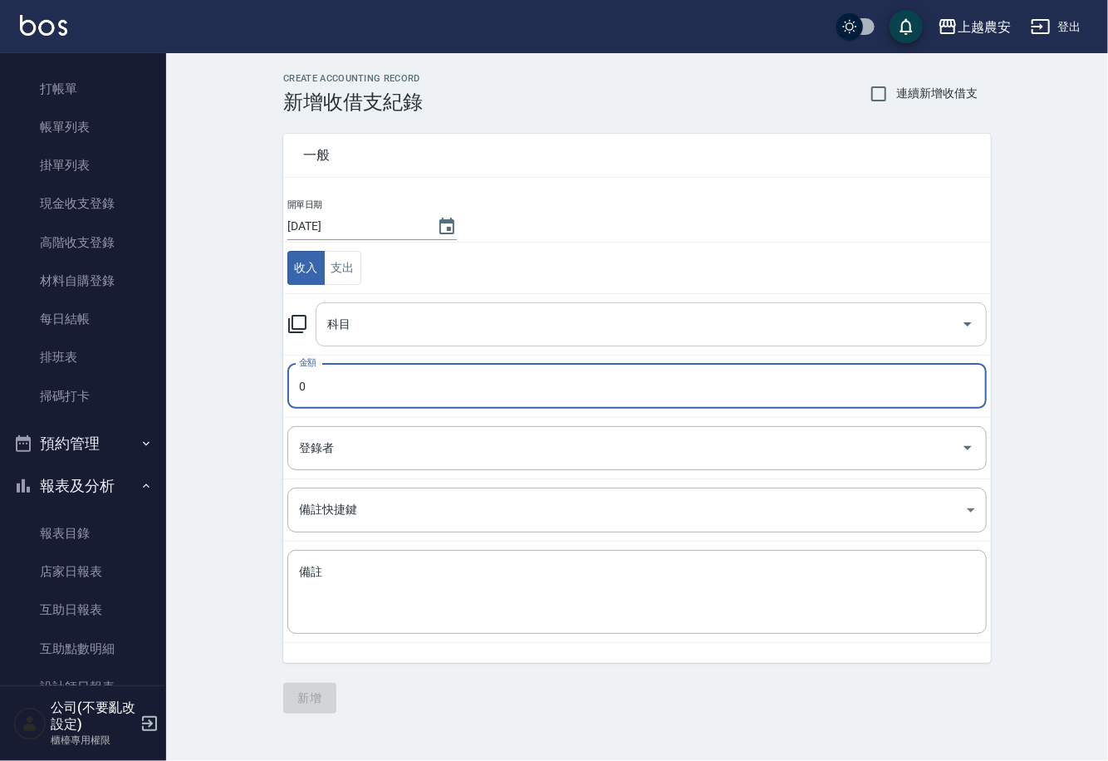
click at [339, 302] on div "科目" at bounding box center [651, 324] width 671 height 44
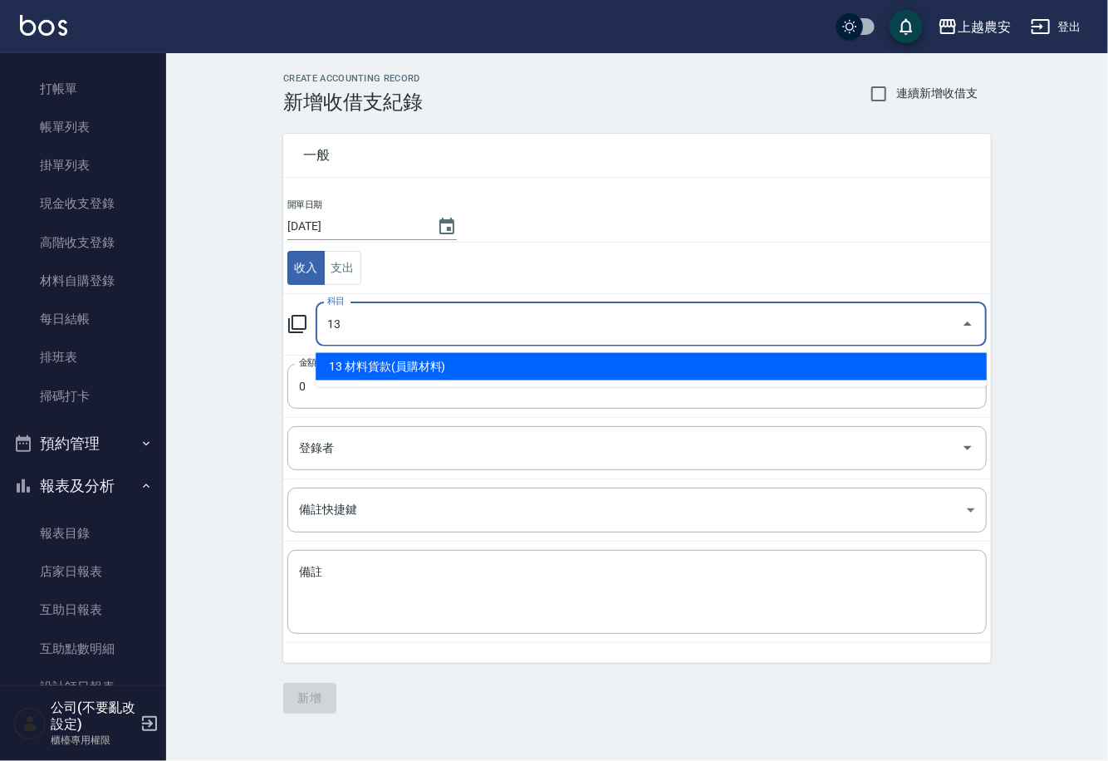
click at [455, 359] on li "13 材料貨款(員購材料)" at bounding box center [651, 366] width 671 height 27
type input "13 材料貨款(員購材料)"
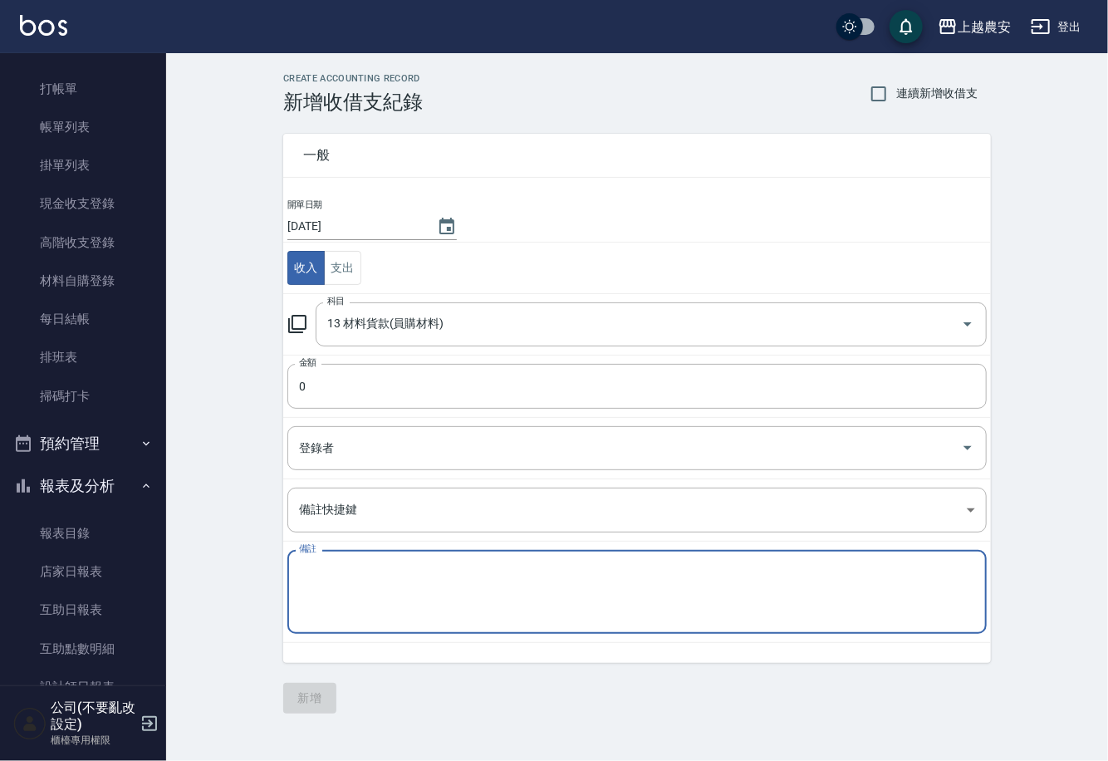
click at [504, 595] on textarea "備註" at bounding box center [637, 592] width 676 height 56
type textarea "3"
type textarea "35.頭皮水"
click at [469, 389] on input "0" at bounding box center [636, 386] width 699 height 45
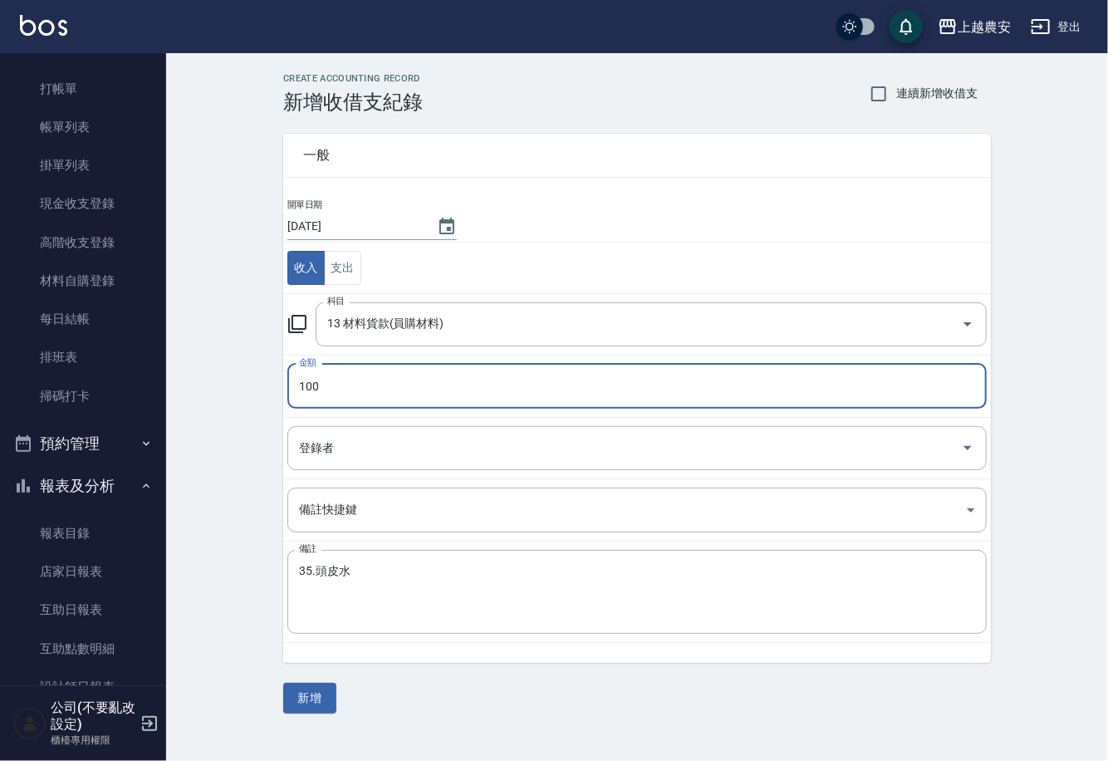
type input "100"
drag, startPoint x: 241, startPoint y: 267, endPoint x: 198, endPoint y: 330, distance: 76.0
click at [241, 268] on div "CREATE ACCOUNTING RECORD 新增收借支紀錄 連續新增收借支 一般 開單日期 2025/08/19 收入 支出 科目 13 材料貨款(員購…" at bounding box center [637, 393] width 942 height 680
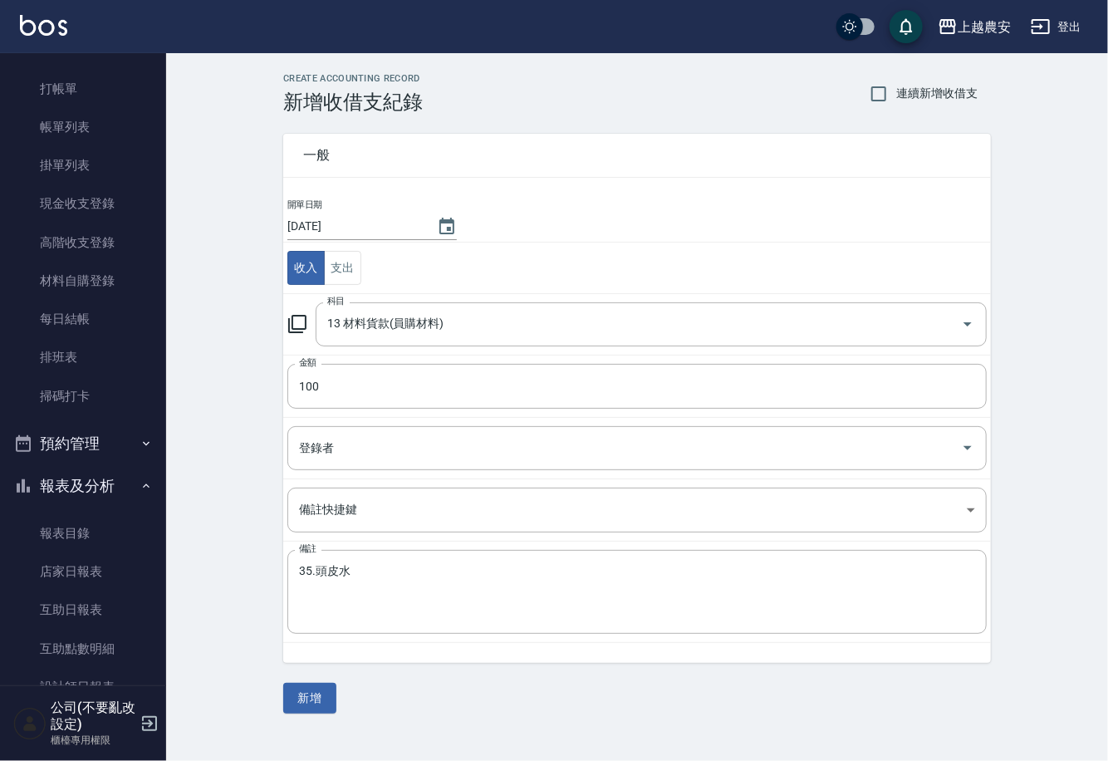
click at [337, 701] on div "一般 開單日期 2025/08/19 收入 支出 科目 13 材料貨款(員購材料) 科目 金額 100 金額 登錄者 登錄者 備註快捷鍵 ​ 備註快捷鍵 備註…" at bounding box center [636, 414] width 707 height 600
click at [330, 702] on button "新增" at bounding box center [309, 698] width 53 height 31
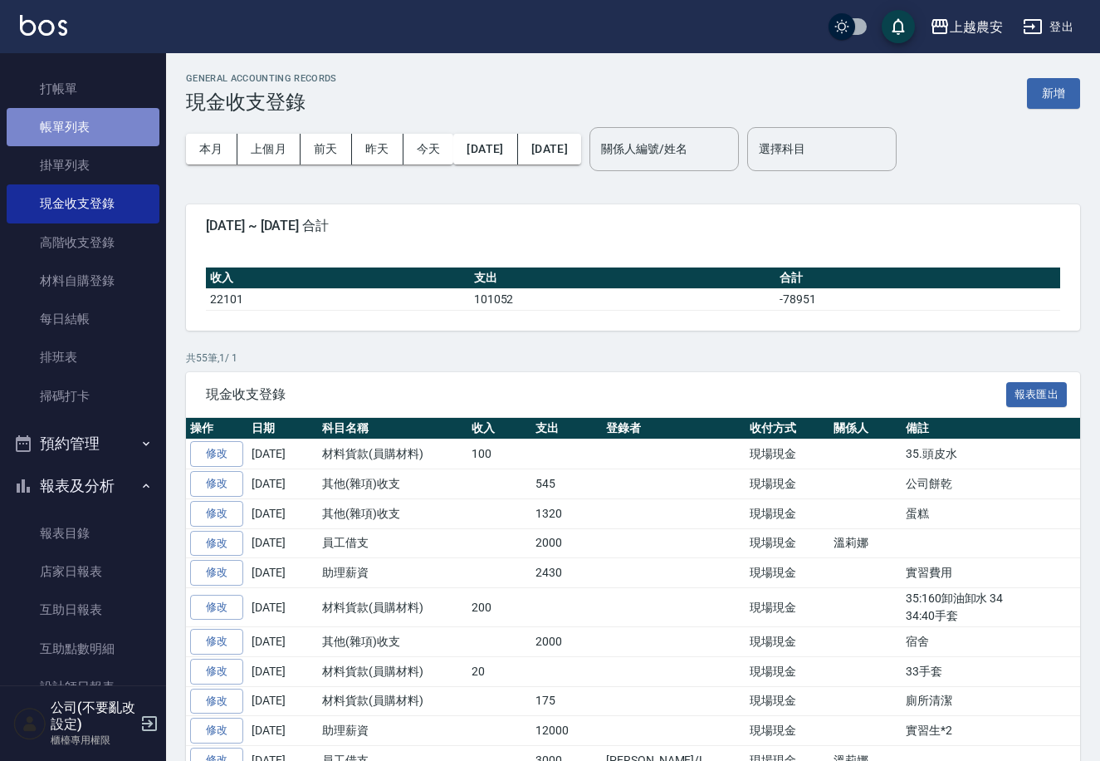
click at [130, 116] on link "帳單列表" at bounding box center [83, 127] width 153 height 38
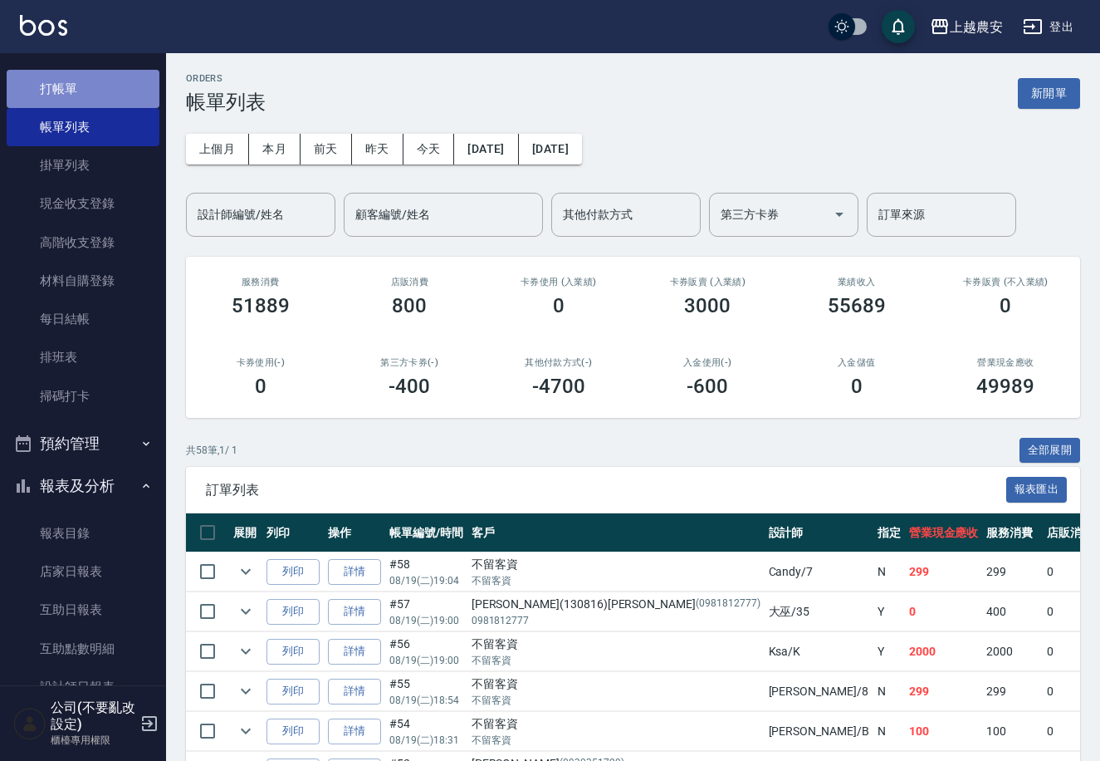
click at [104, 81] on link "打帳單" at bounding box center [83, 89] width 153 height 38
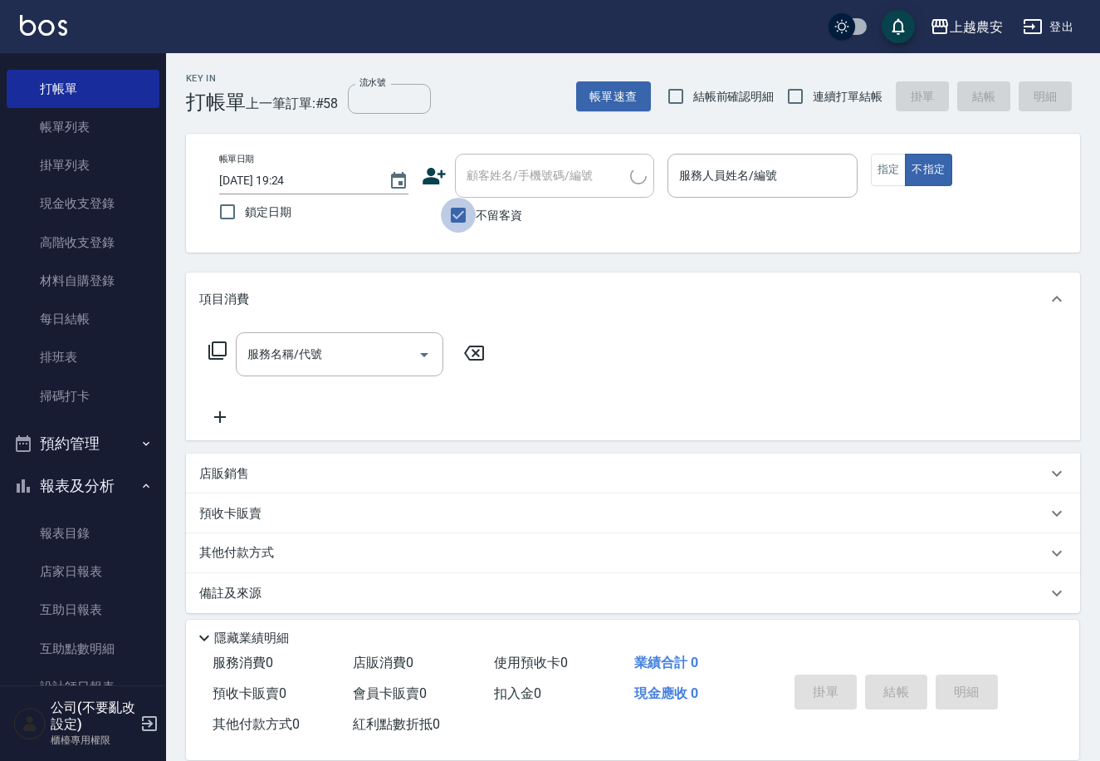
click at [466, 222] on input "不留客資" at bounding box center [458, 215] width 35 height 35
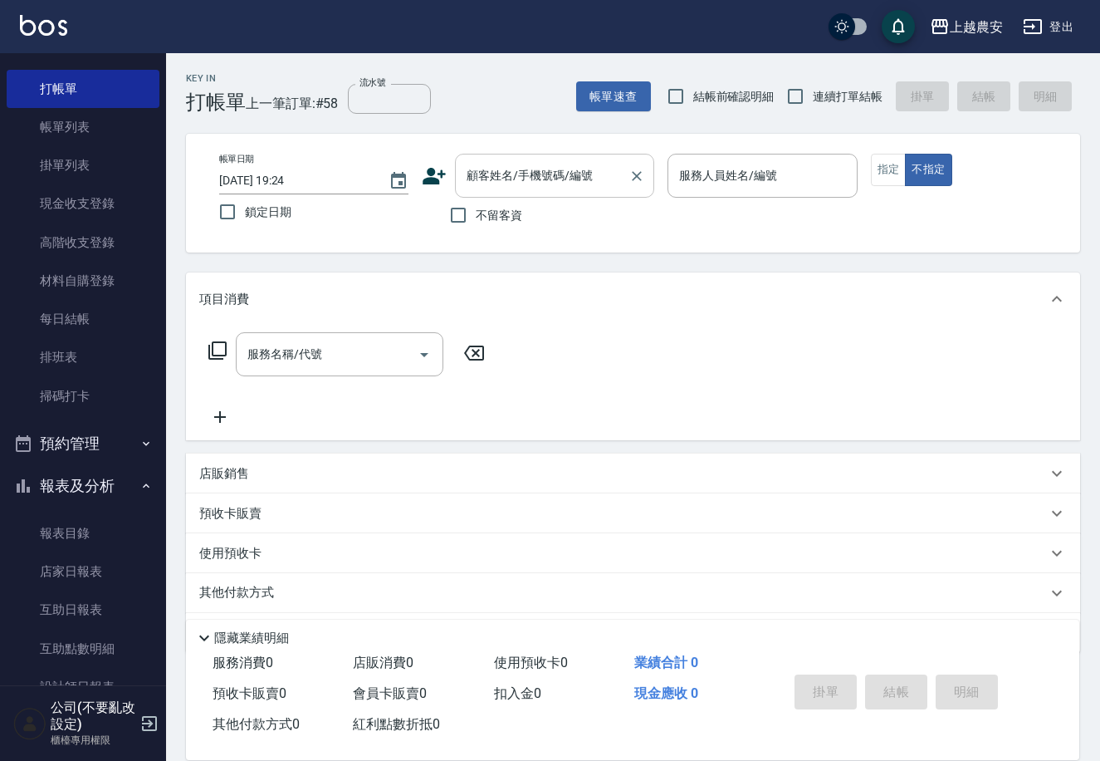
click at [546, 170] on input "顧客姓名/手機號碼/編號" at bounding box center [542, 175] width 159 height 29
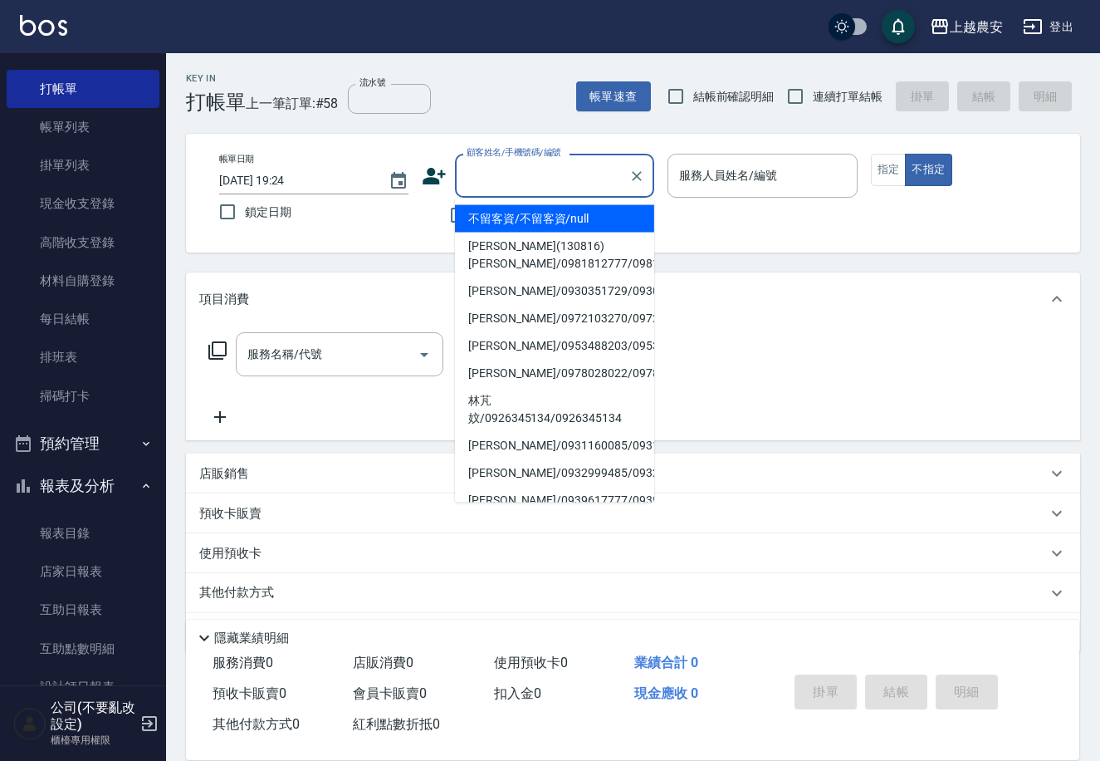
click at [386, 233] on div "帳單日期 2025/08/19 19:24 鎖定日期 顧客姓名/手機號碼/編號 顧客姓名/手機號碼/編號 不留客資 服務人員姓名/編號 服務人員姓名/編號 指…" at bounding box center [633, 193] width 894 height 119
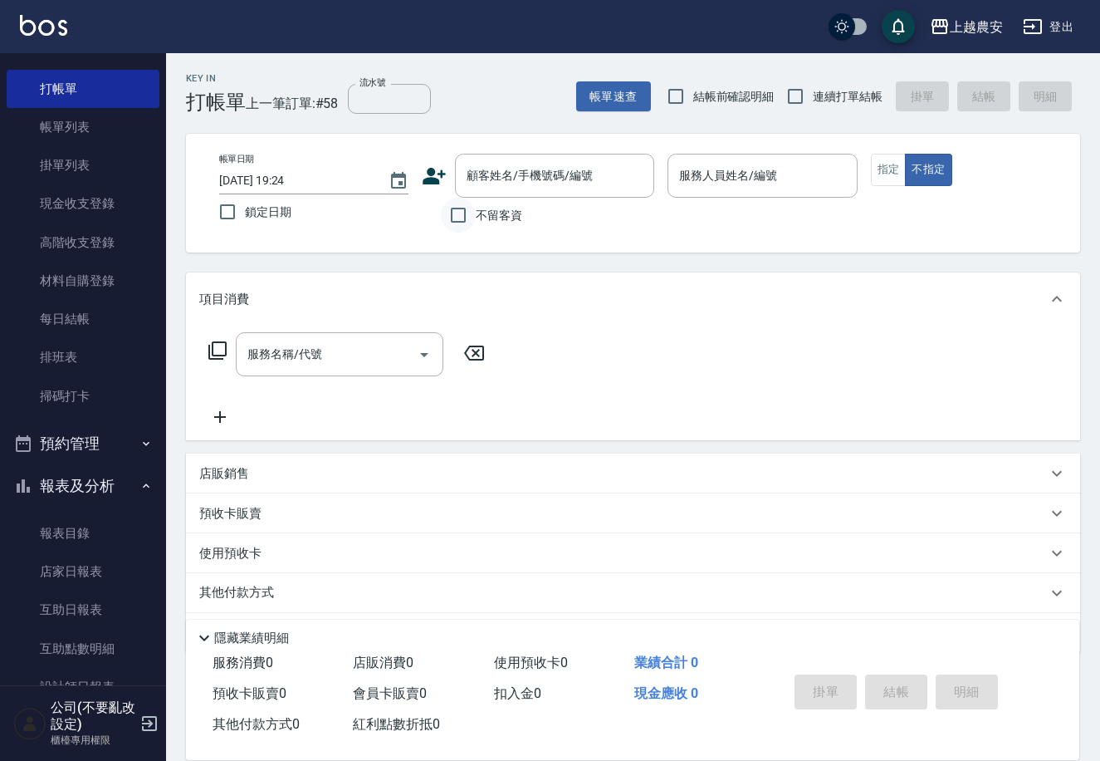
click at [471, 208] on input "不留客資" at bounding box center [458, 215] width 35 height 35
checkbox input "true"
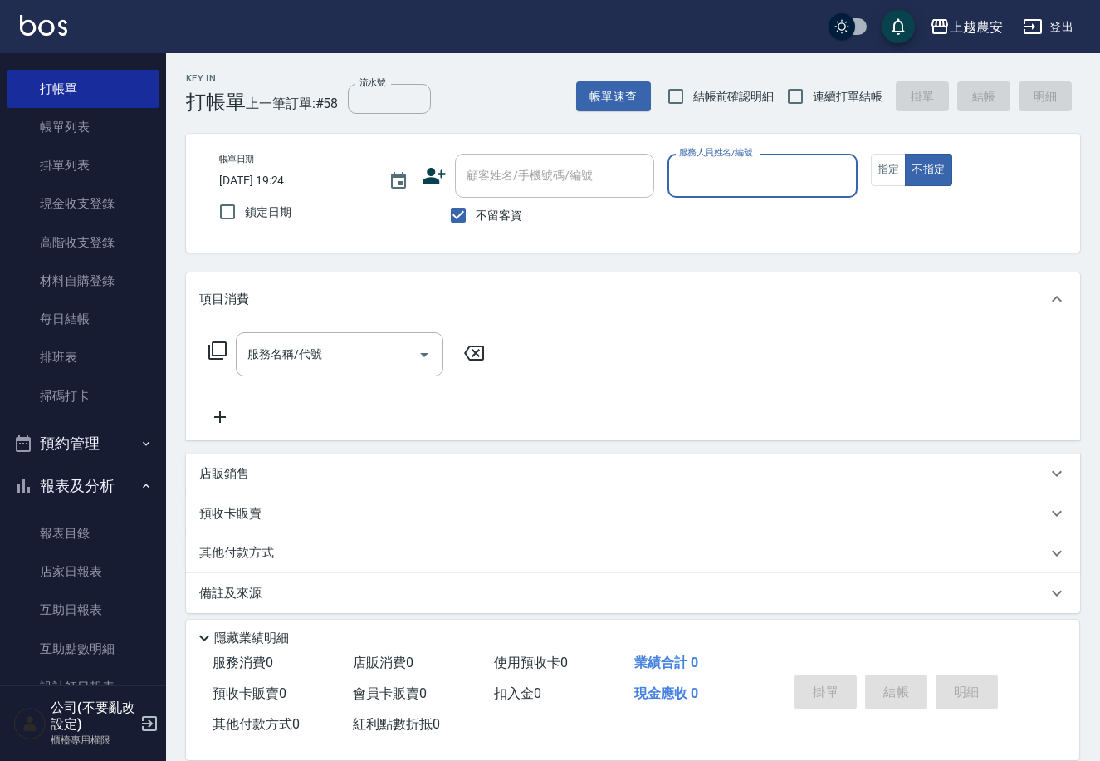
click at [782, 191] on div "服務人員姓名/編號" at bounding box center [762, 176] width 189 height 44
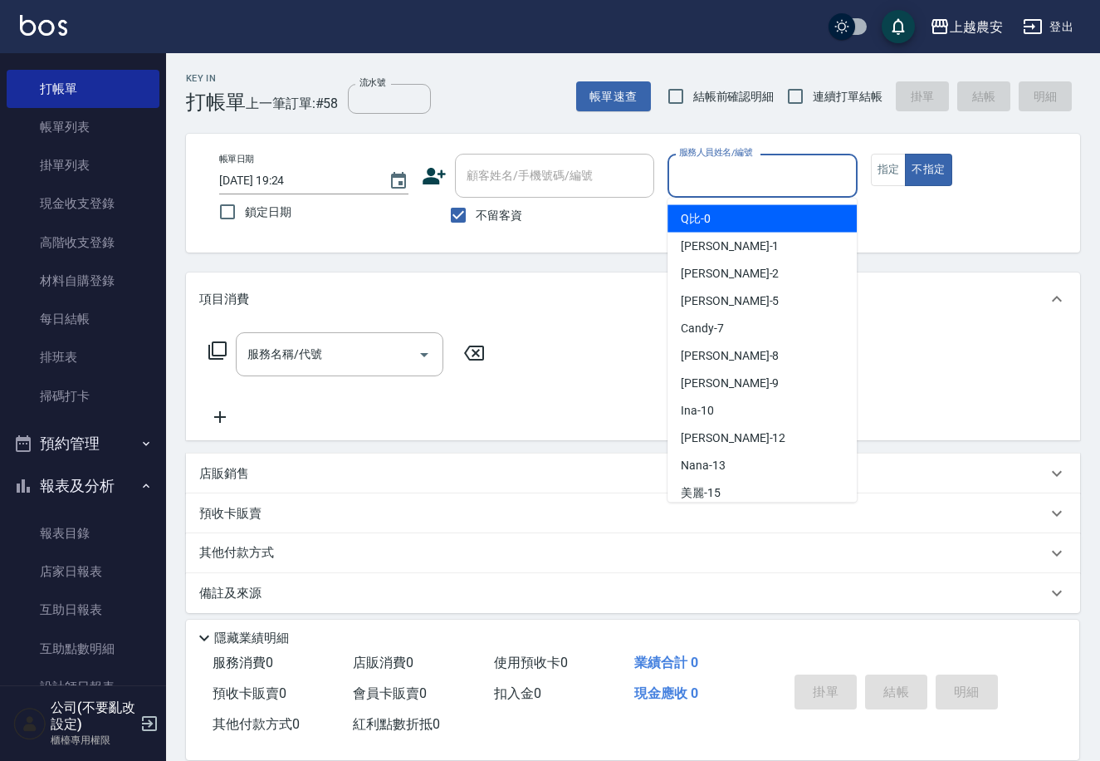
type input "ㄖ"
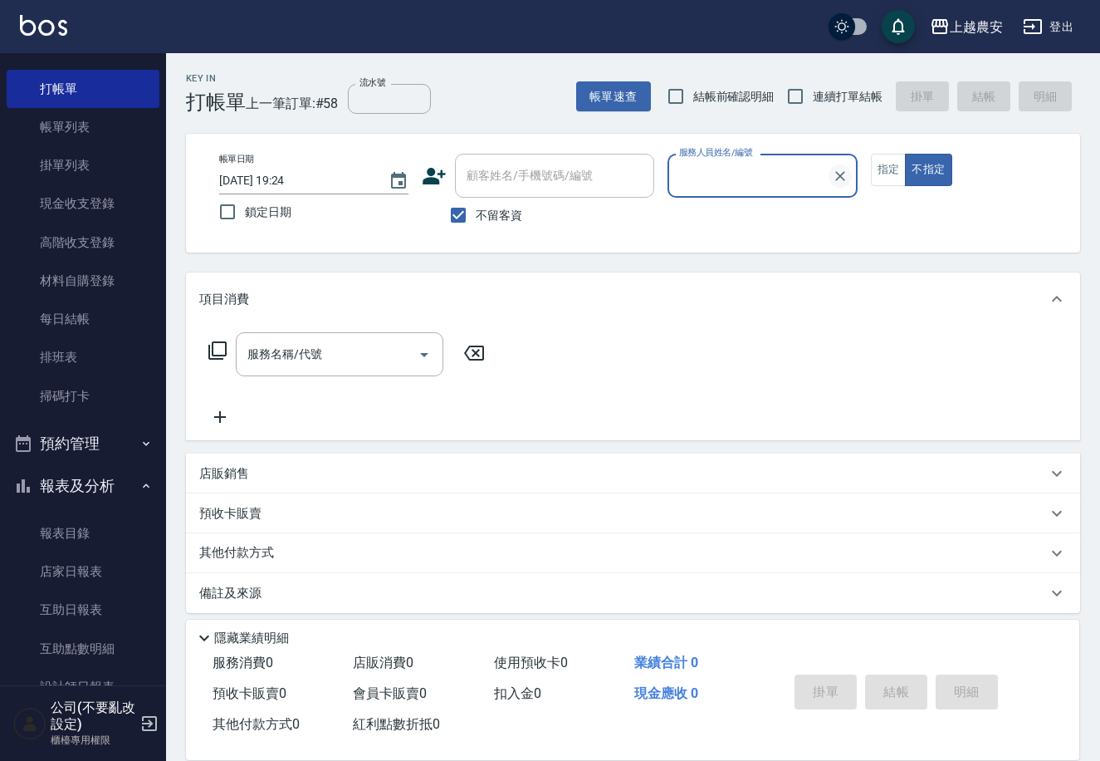
click at [825, 172] on input "服務人員姓名/編號" at bounding box center [749, 175] width 149 height 29
click at [791, 213] on div "美雅 -B" at bounding box center [762, 218] width 189 height 27
type input "美雅-B"
click at [874, 169] on button "指定" at bounding box center [889, 170] width 36 height 32
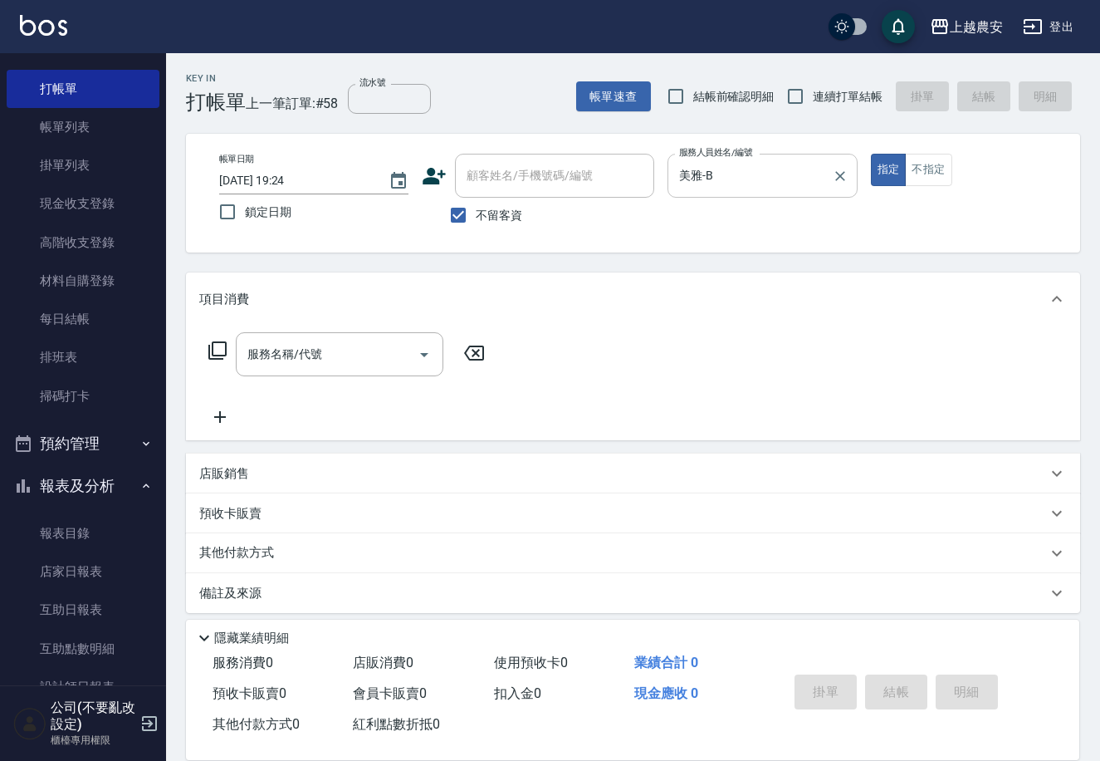
click at [220, 360] on div "服務名稱/代號 服務名稱/代號" at bounding box center [347, 354] width 296 height 44
click at [225, 352] on icon at bounding box center [217, 350] width 18 height 18
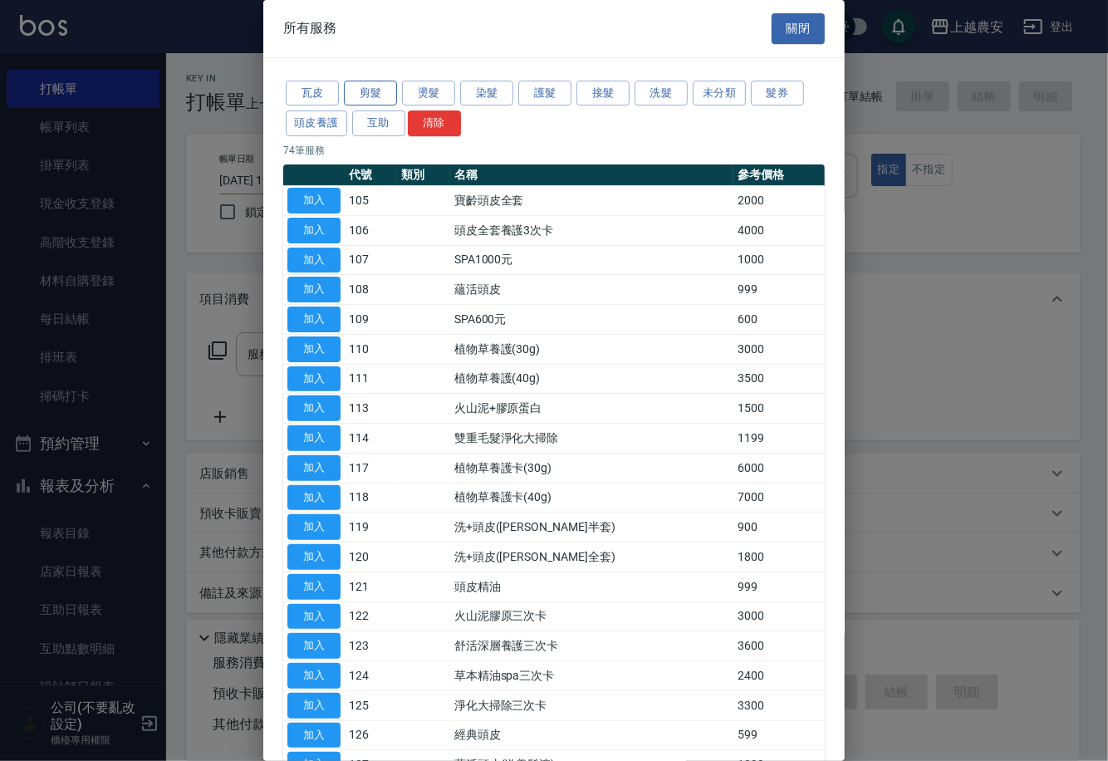
click at [386, 91] on button "剪髮" at bounding box center [370, 94] width 53 height 26
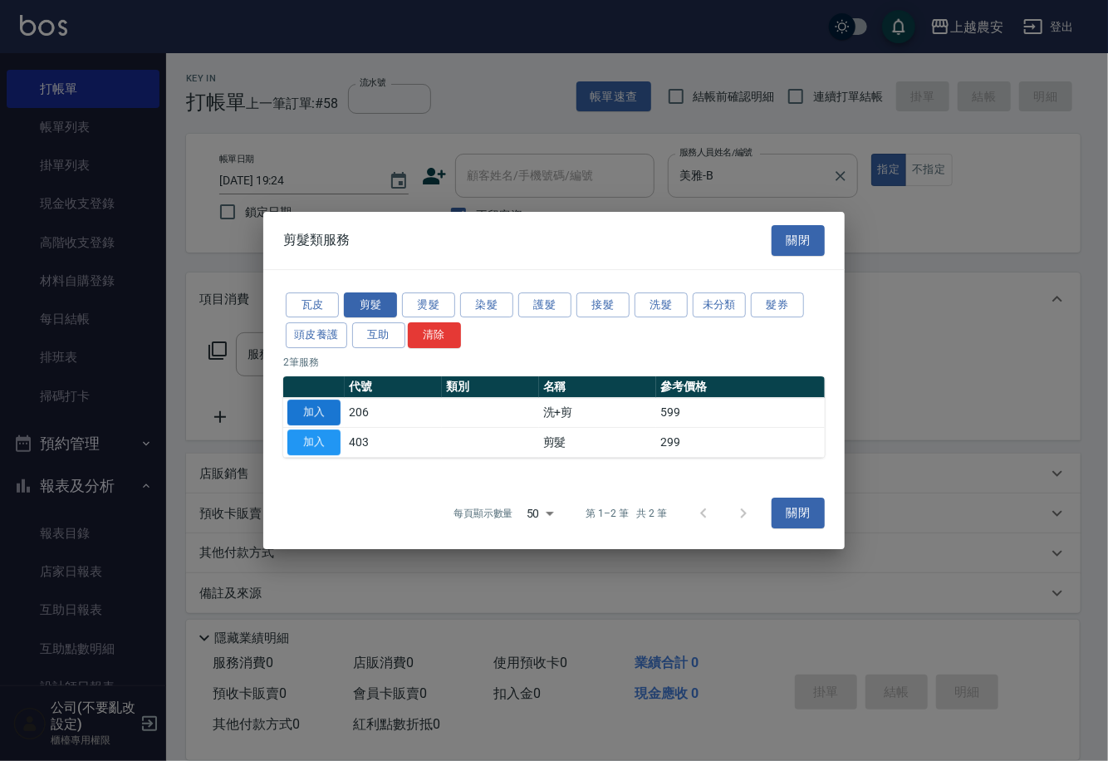
click at [328, 400] on button "加入" at bounding box center [313, 412] width 53 height 26
type input "洗+剪(206)"
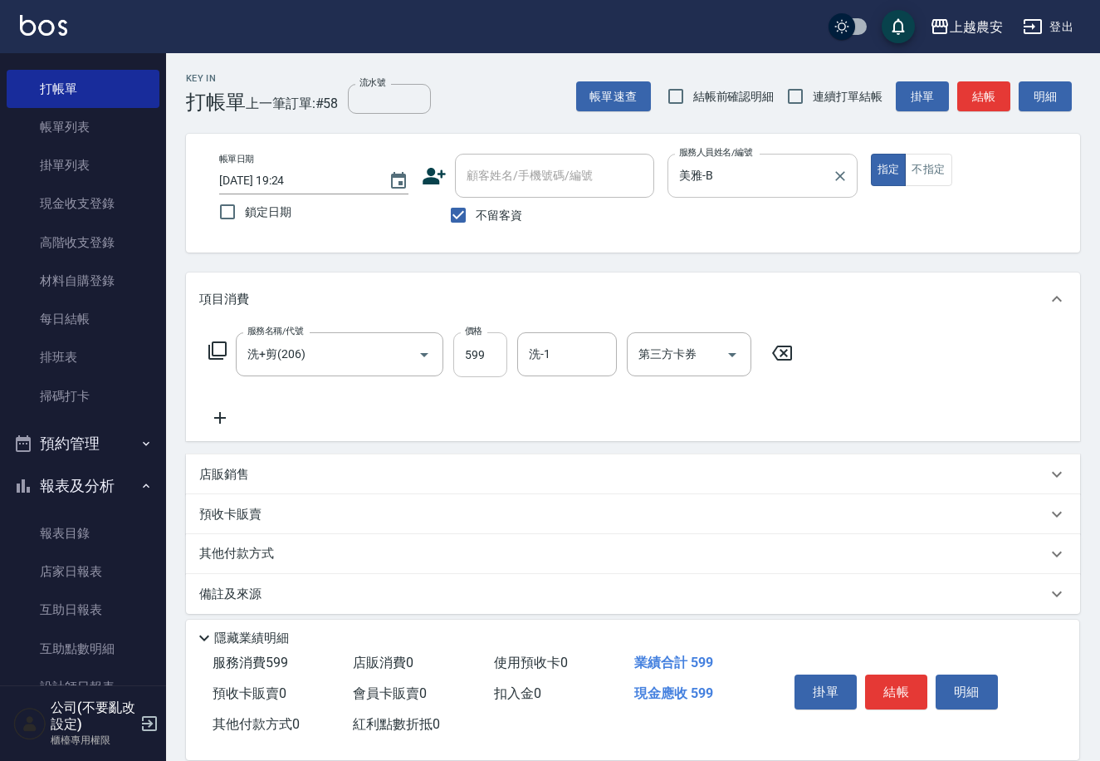
click at [492, 351] on input "599" at bounding box center [480, 354] width 54 height 45
type input "699"
click at [887, 680] on button "結帳" at bounding box center [896, 691] width 62 height 35
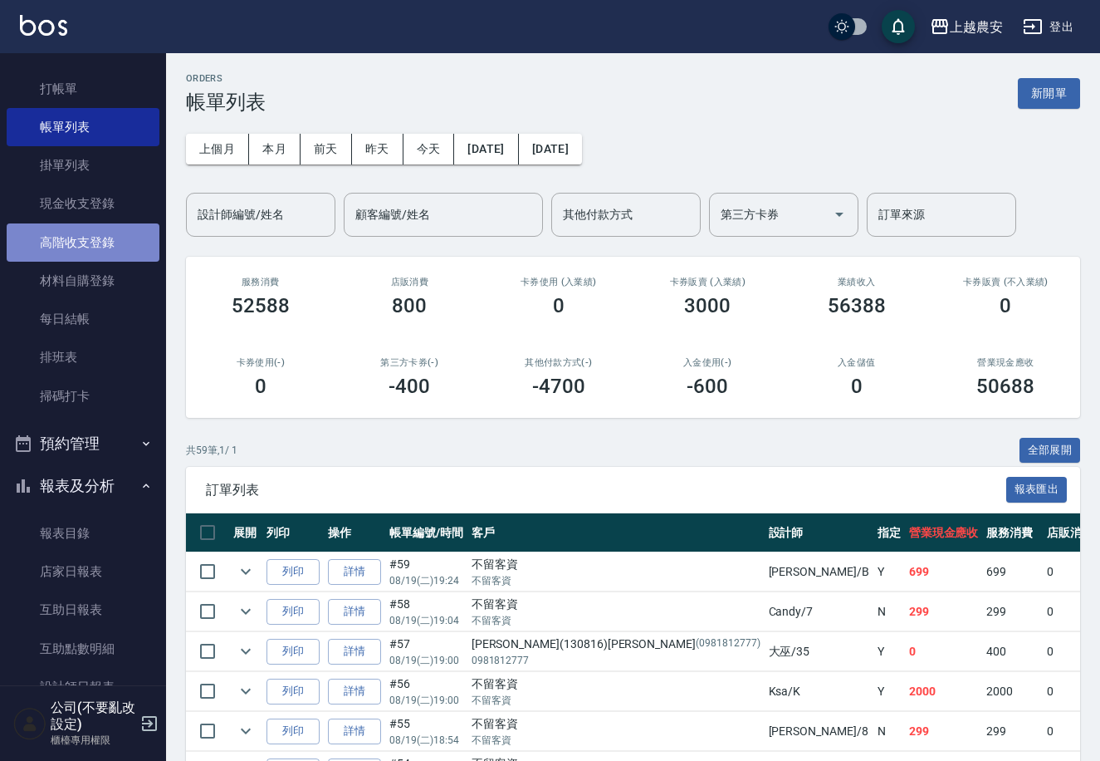
click at [112, 242] on link "高階收支登錄" at bounding box center [83, 242] width 153 height 38
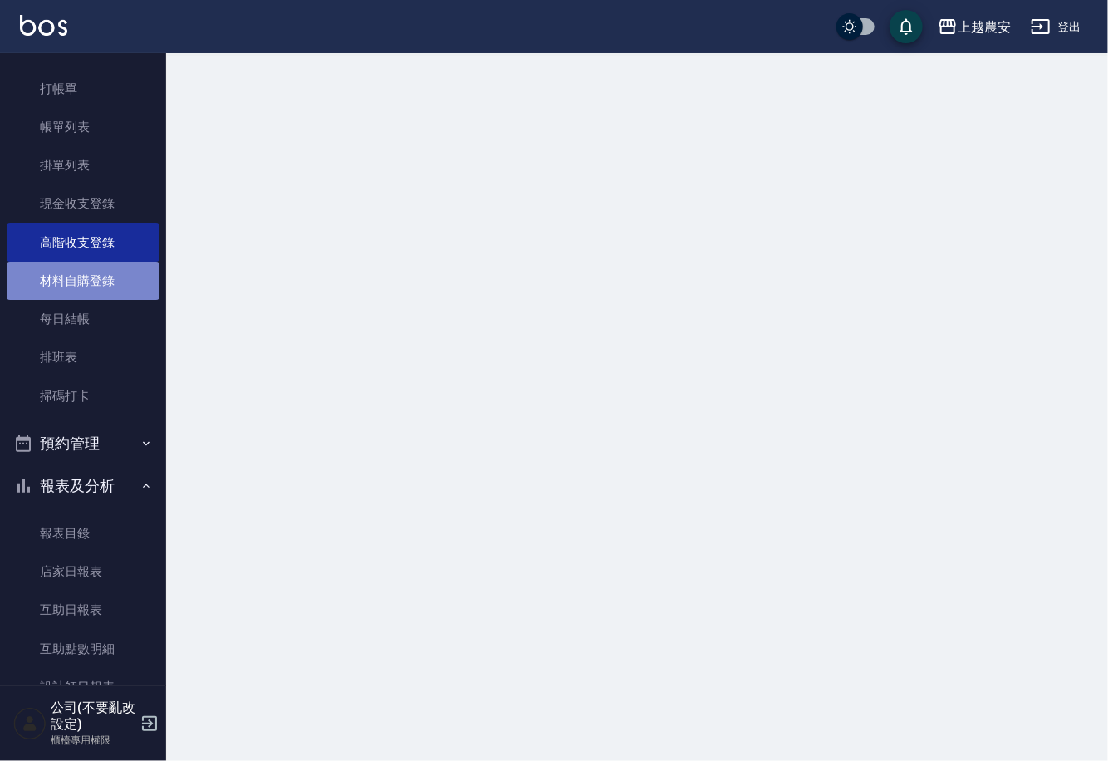
click at [112, 276] on link "材料自購登錄" at bounding box center [83, 281] width 153 height 38
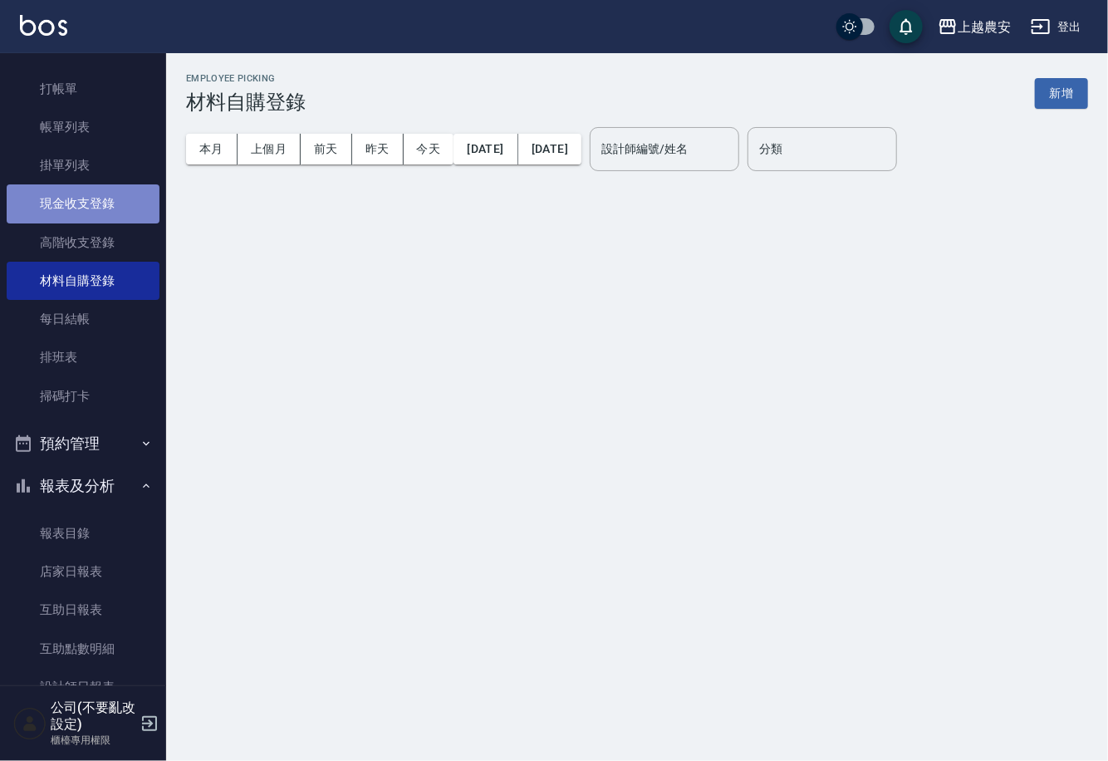
click at [95, 193] on link "現金收支登錄" at bounding box center [83, 203] width 153 height 38
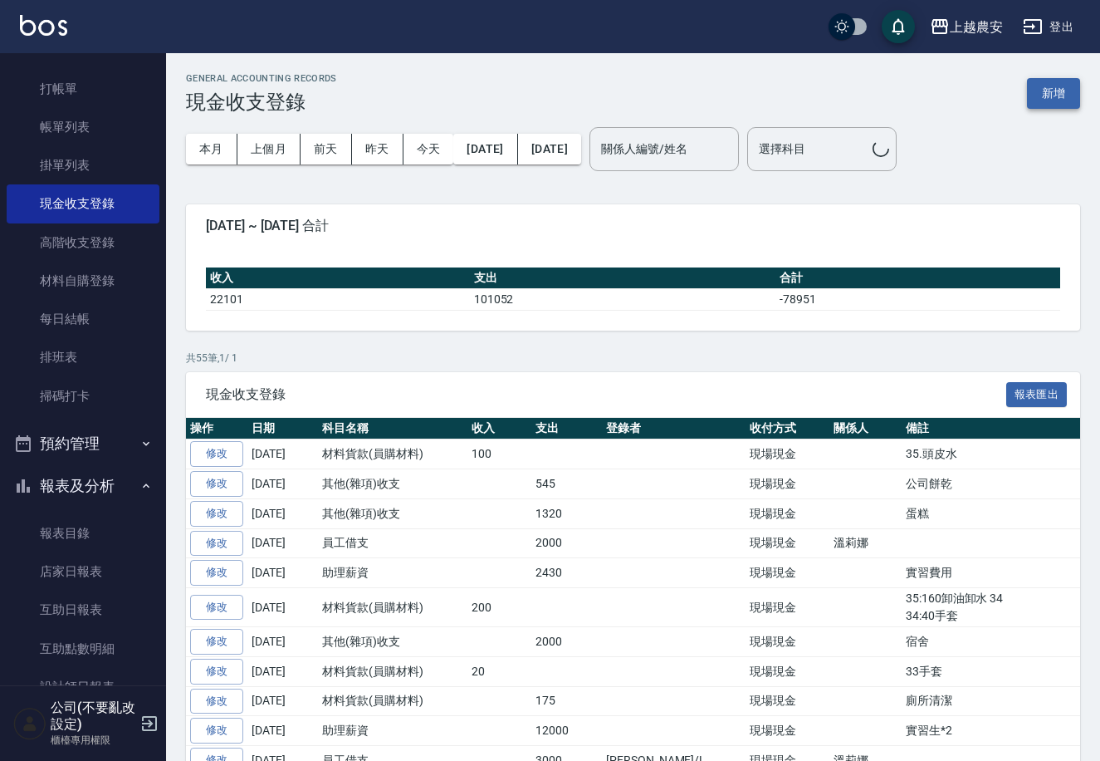
click at [1048, 83] on button "新增" at bounding box center [1053, 93] width 53 height 31
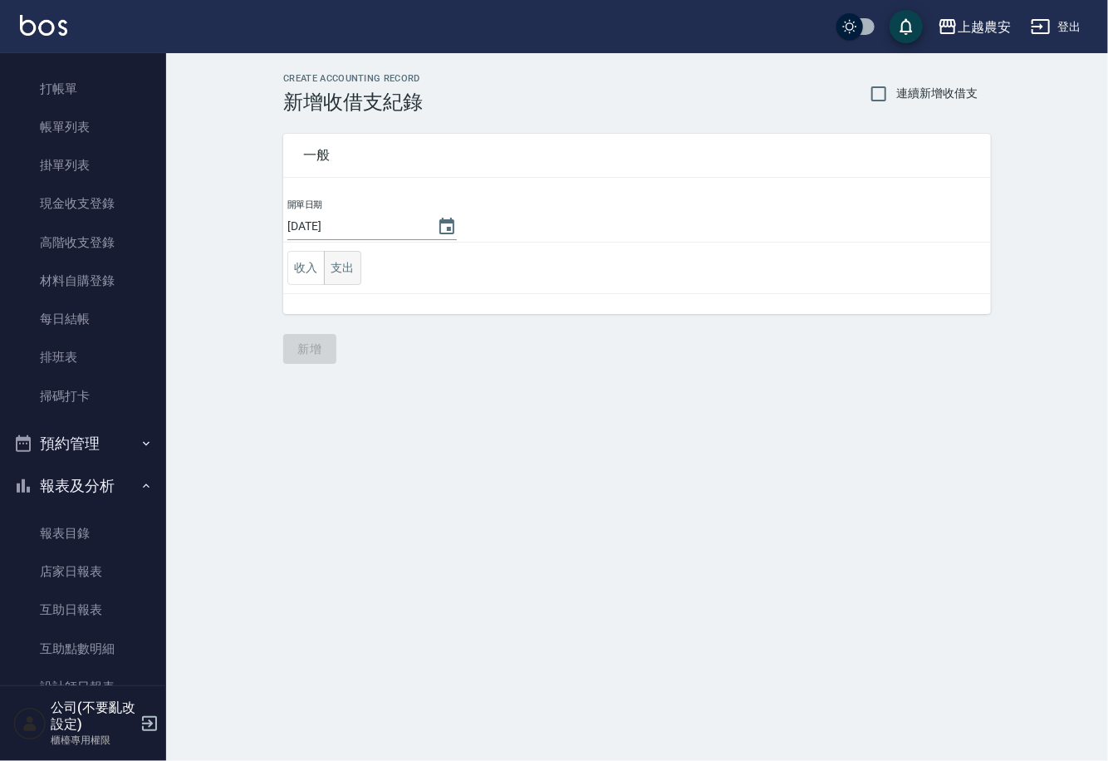
drag, startPoint x: 321, startPoint y: 251, endPoint x: 326, endPoint y: 258, distance: 9.0
click at [324, 258] on div "收入 支出" at bounding box center [324, 268] width 74 height 34
click at [348, 267] on button "支出" at bounding box center [342, 268] width 37 height 34
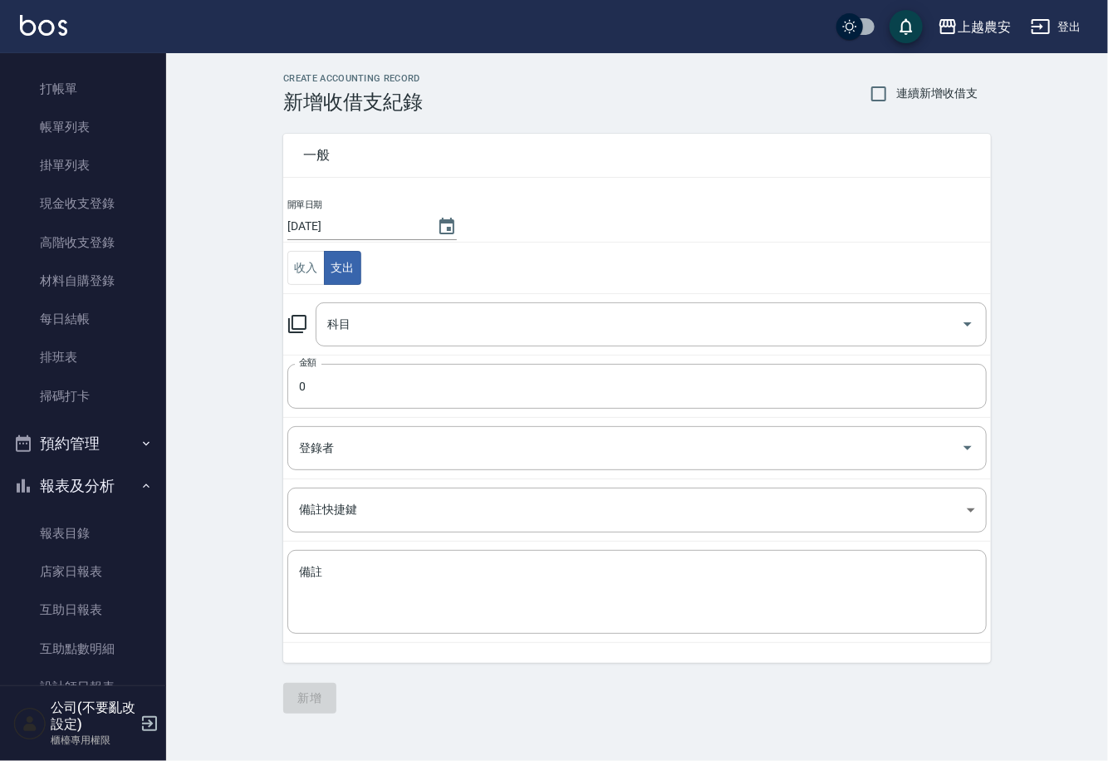
click at [304, 315] on icon at bounding box center [297, 324] width 18 height 18
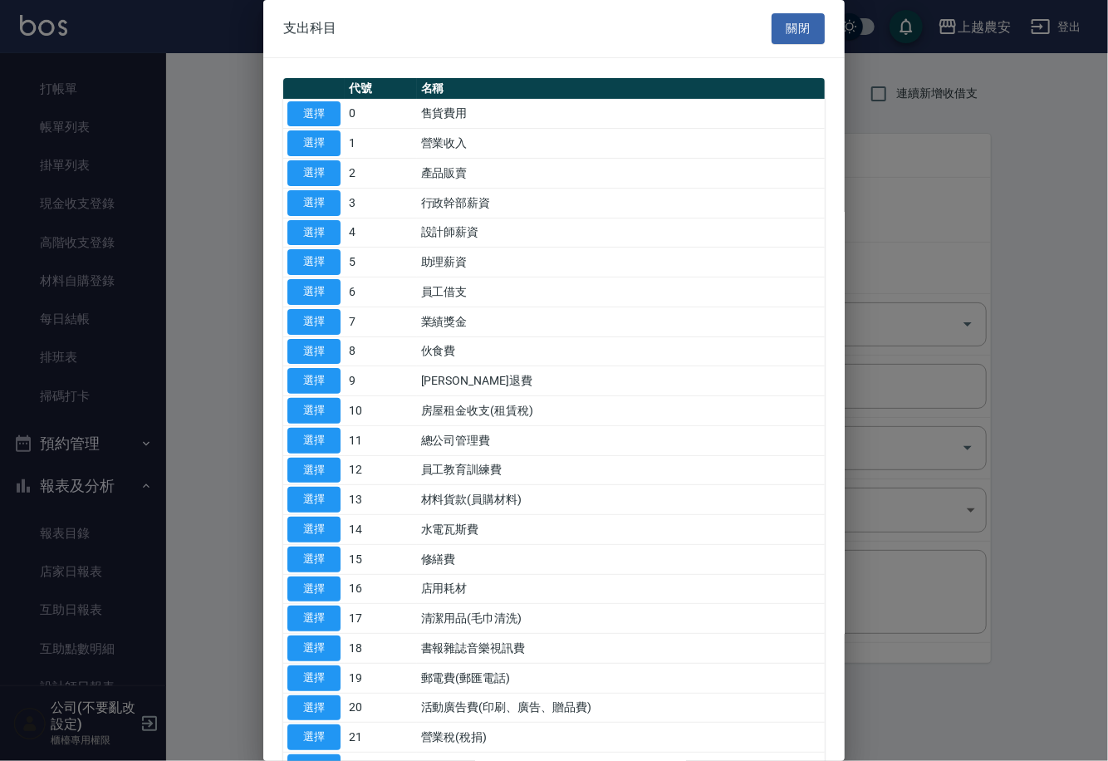
click at [859, 119] on div at bounding box center [554, 380] width 1108 height 761
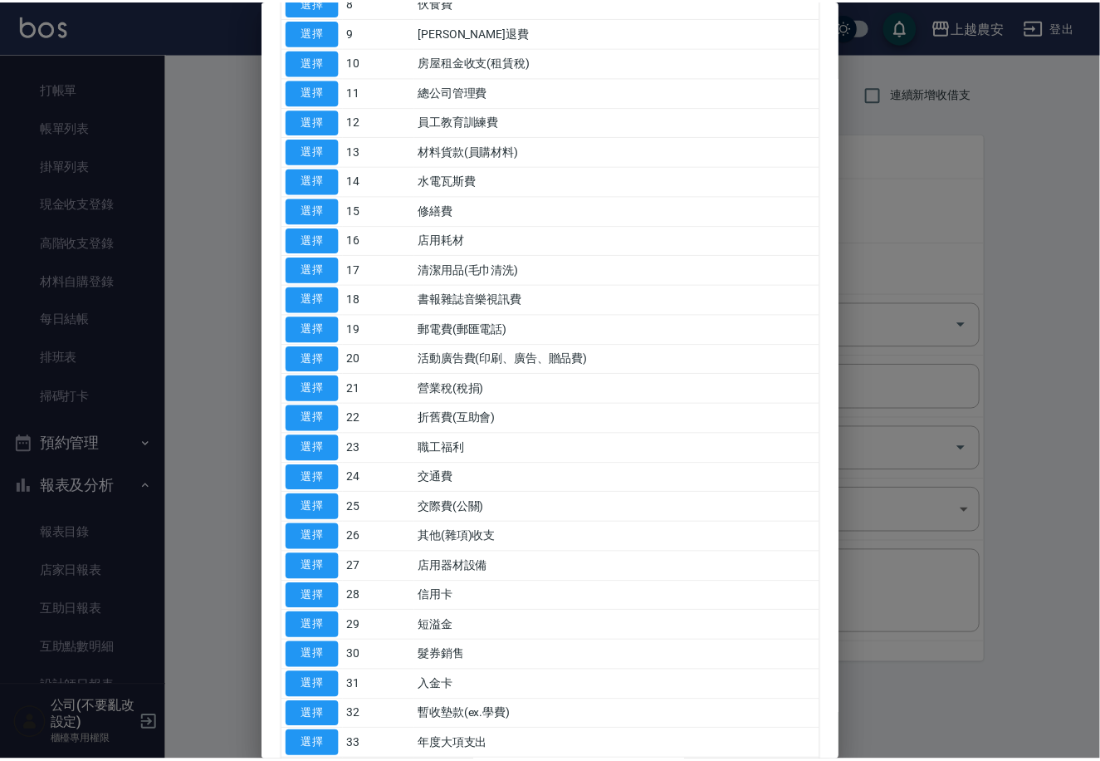
scroll to position [351, 0]
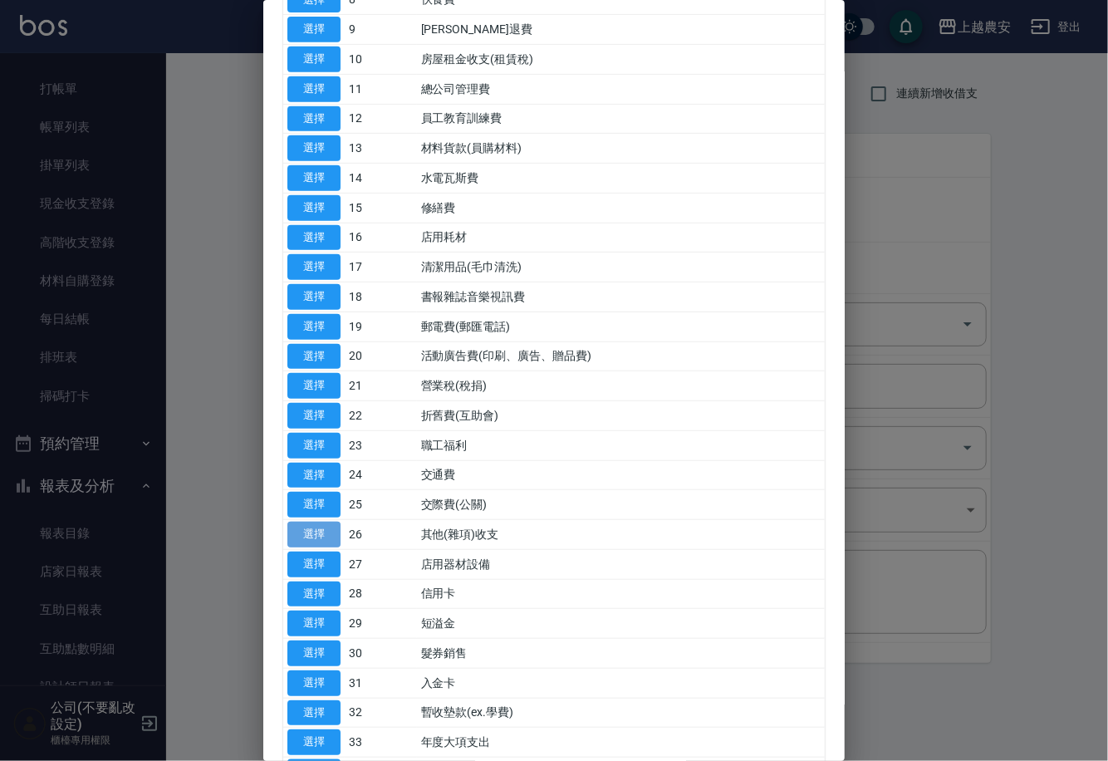
click at [291, 523] on button "選擇" at bounding box center [313, 534] width 53 height 26
type input "26 其他(雜項)收支"
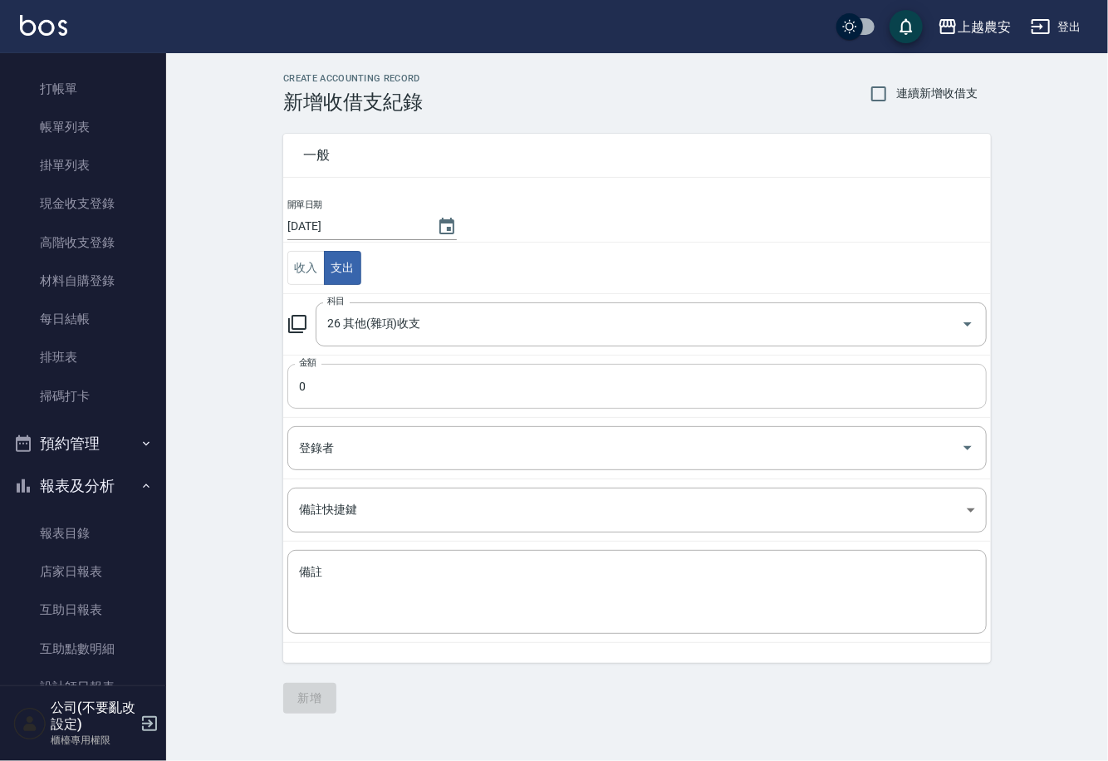
click at [363, 387] on input "0" at bounding box center [636, 386] width 699 height 45
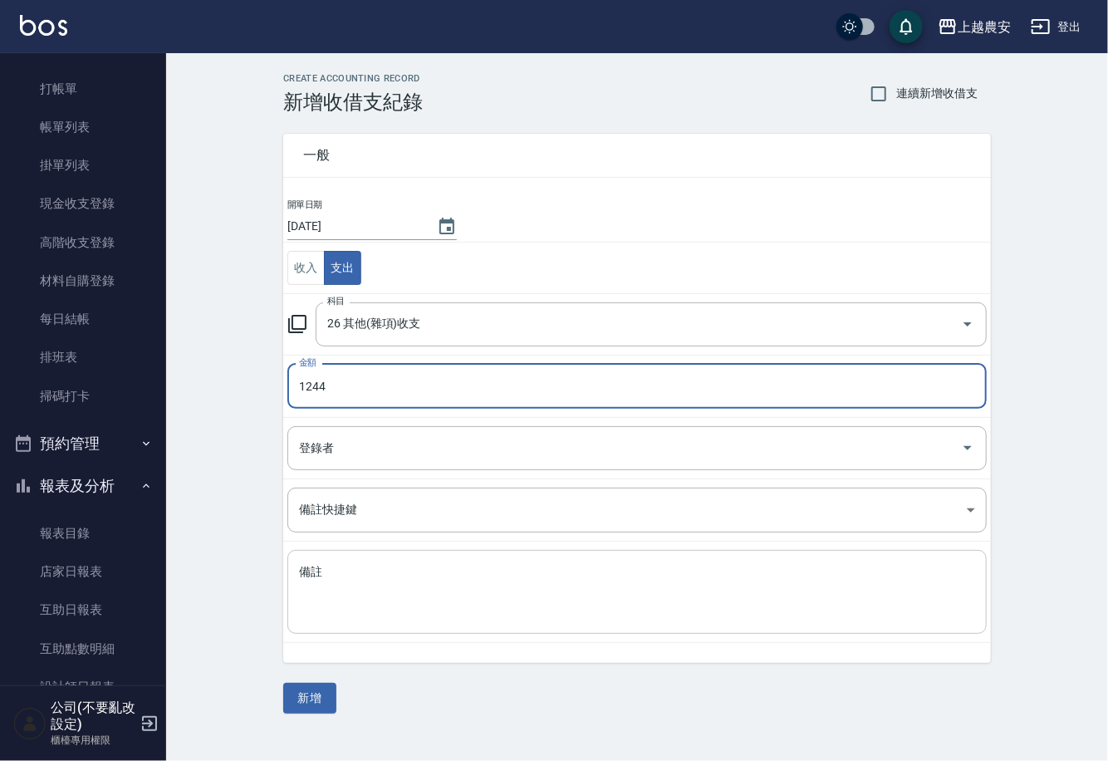
type input "1244"
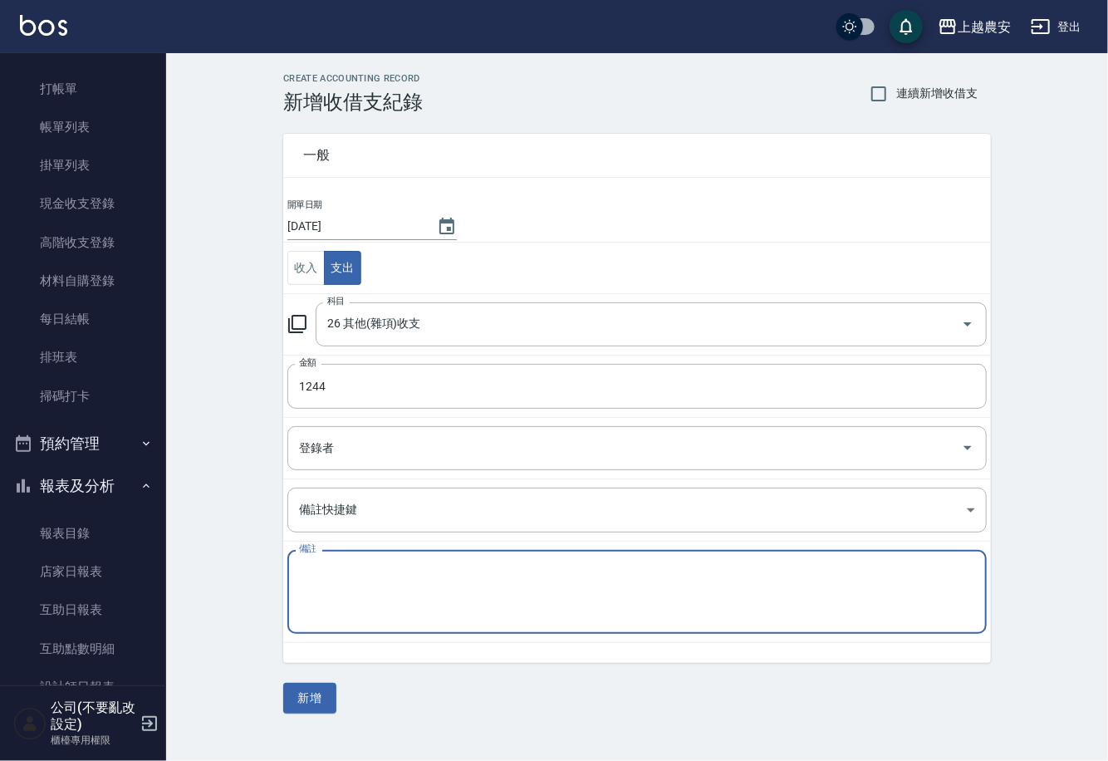
click at [481, 587] on textarea "備註" at bounding box center [637, 592] width 676 height 56
type textarea "助研早餐"
click at [318, 688] on button "新增" at bounding box center [309, 698] width 53 height 31
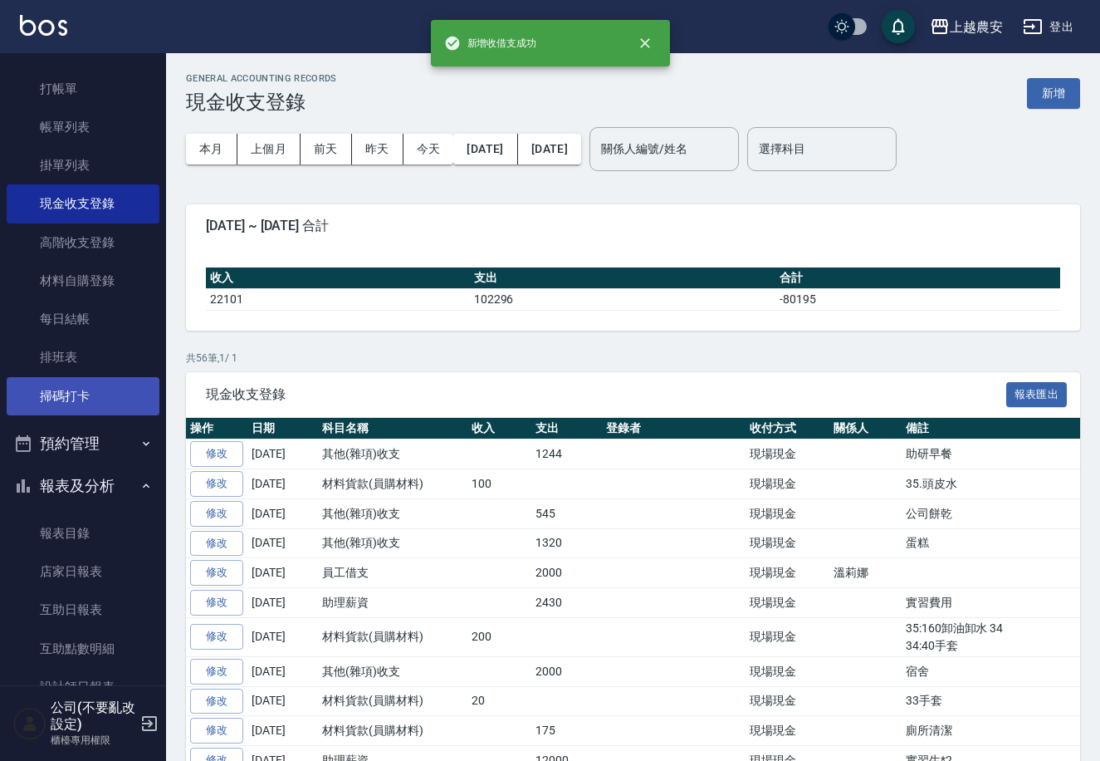
click at [91, 380] on link "掃碼打卡" at bounding box center [83, 396] width 153 height 38
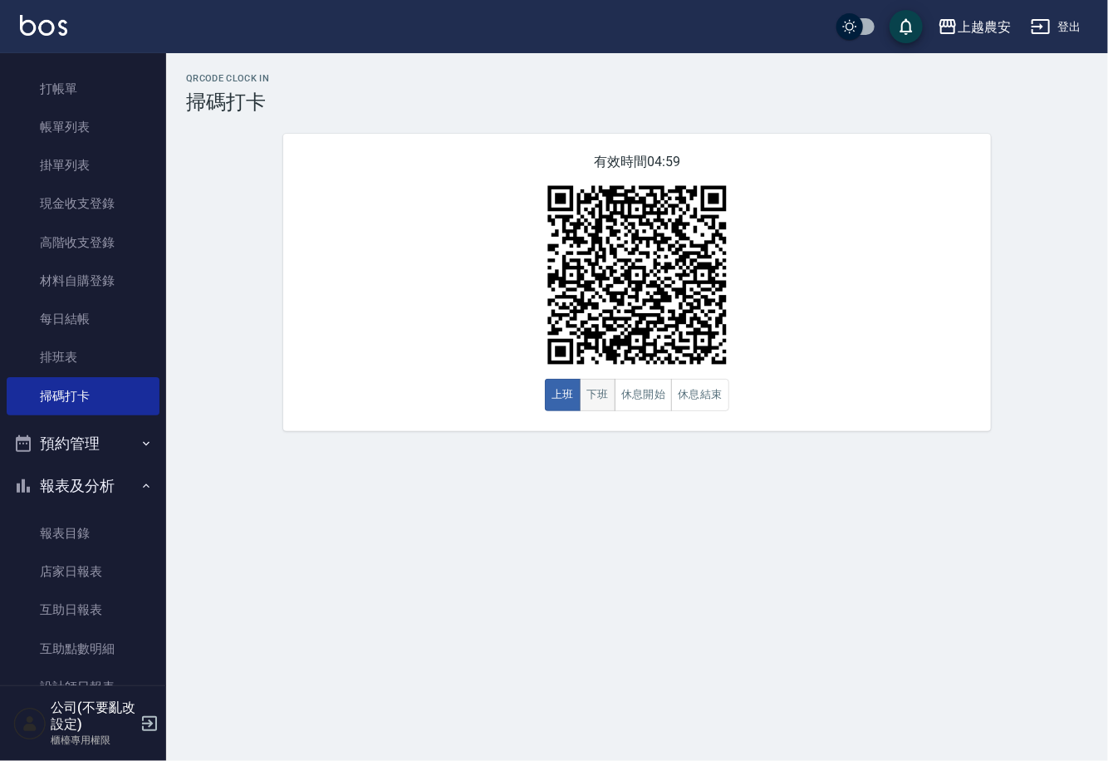
click at [605, 401] on button "下班" at bounding box center [598, 395] width 36 height 32
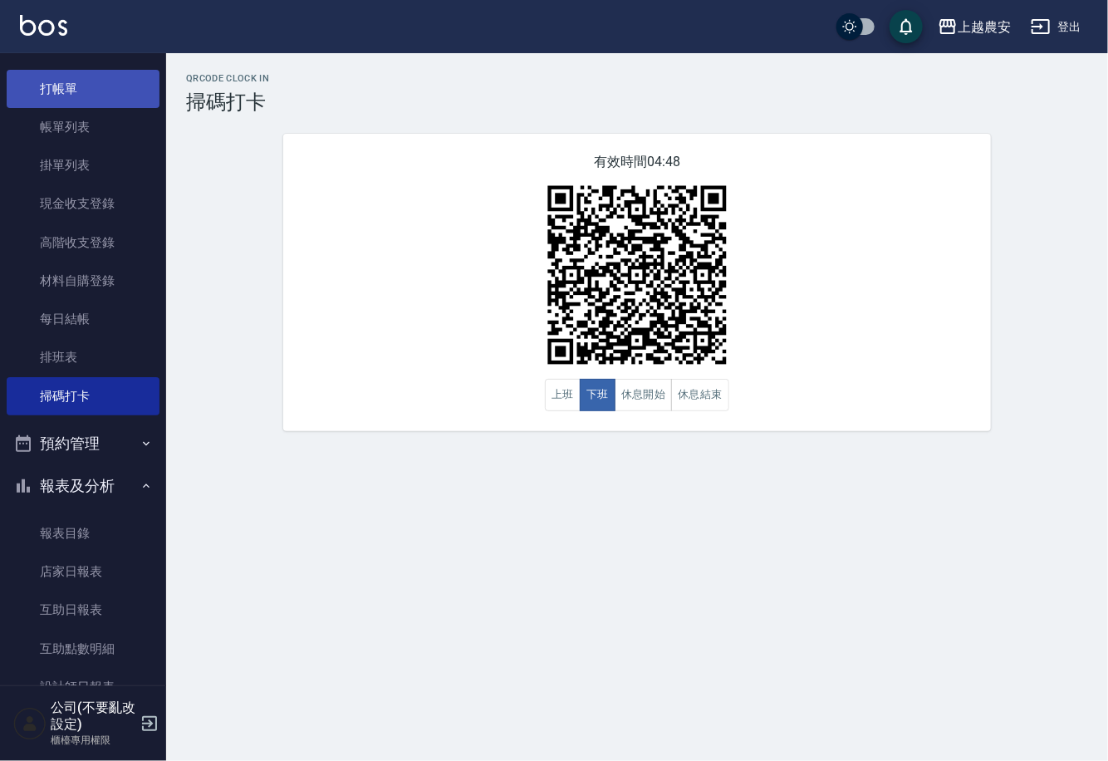
click at [56, 84] on link "打帳單" at bounding box center [83, 89] width 153 height 38
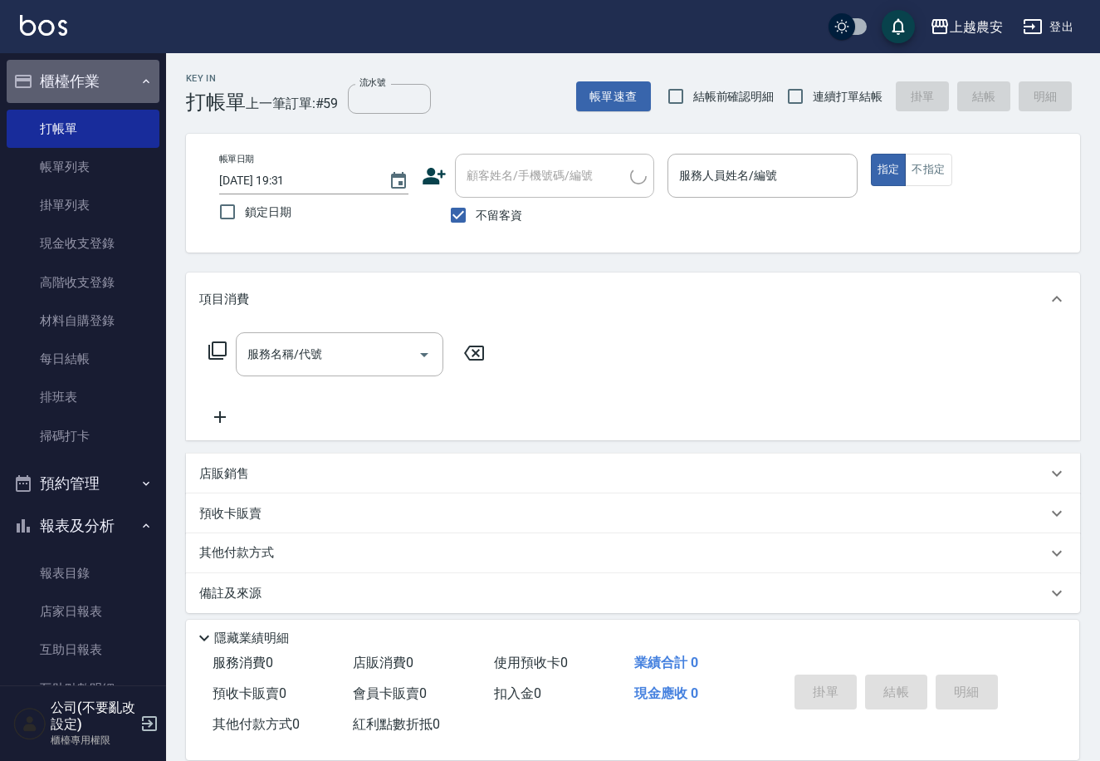
click at [140, 77] on icon "button" at bounding box center [146, 81] width 13 height 13
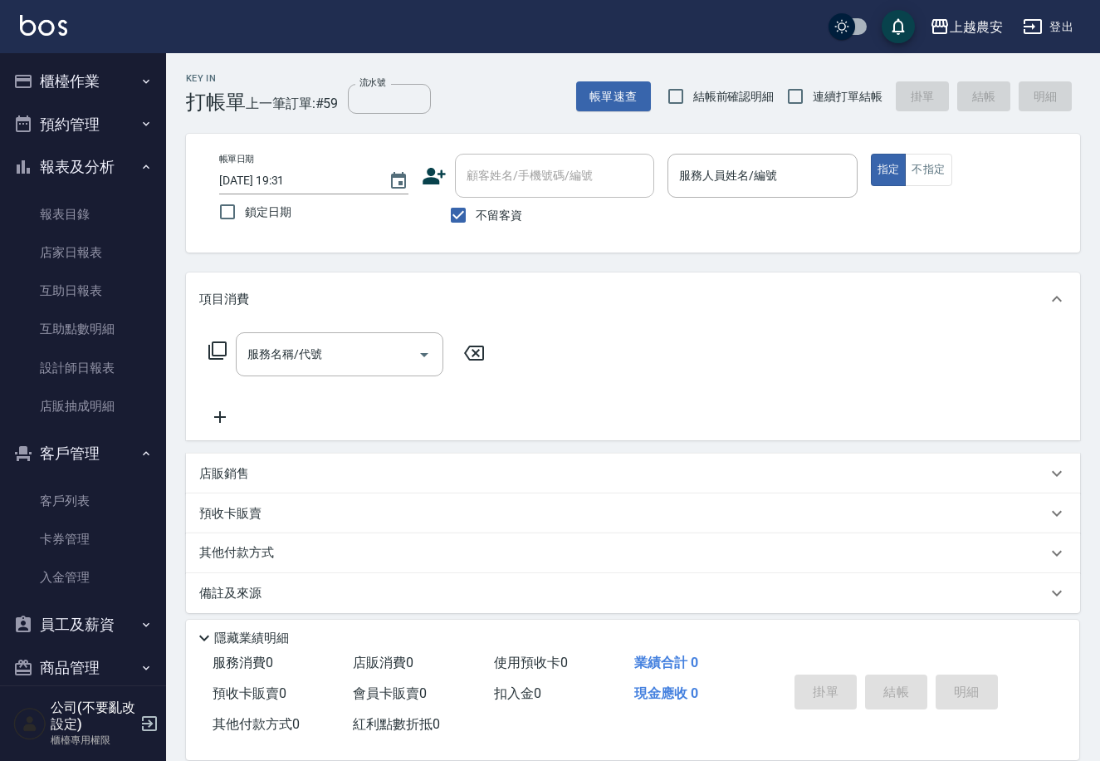
click at [143, 168] on icon "button" at bounding box center [146, 166] width 13 height 13
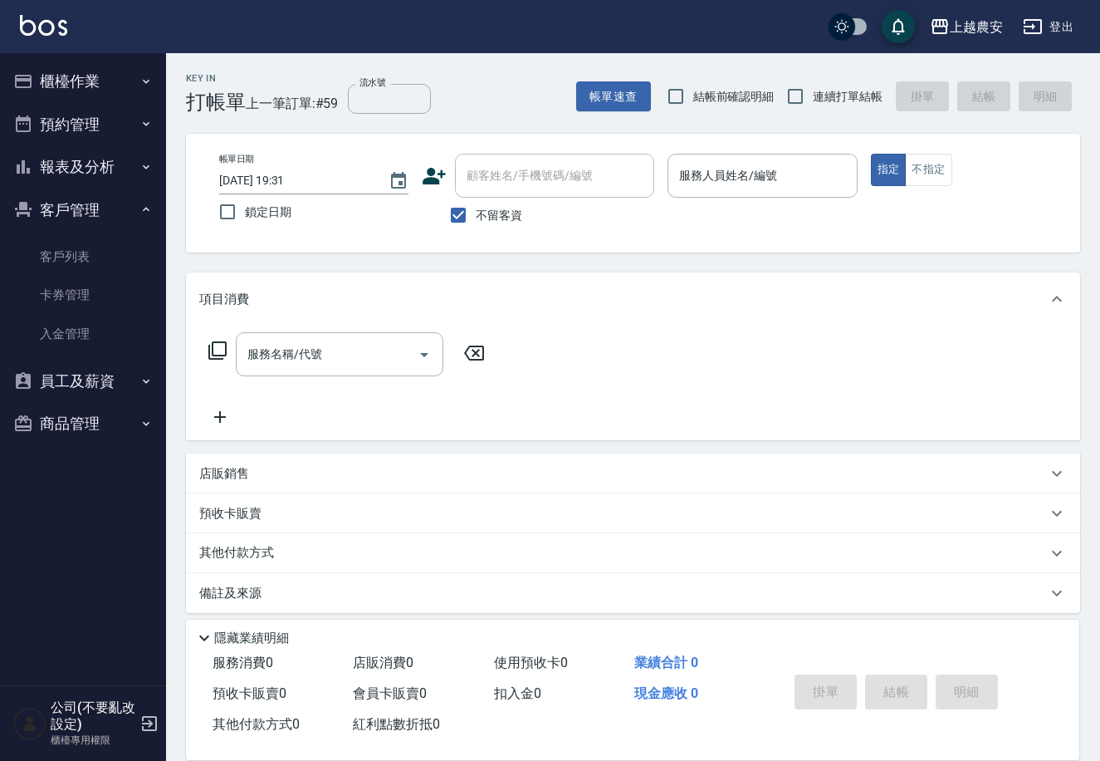
click at [153, 208] on button "客戶管理" at bounding box center [83, 209] width 153 height 43
click at [77, 75] on button "櫃檯作業" at bounding box center [83, 81] width 153 height 43
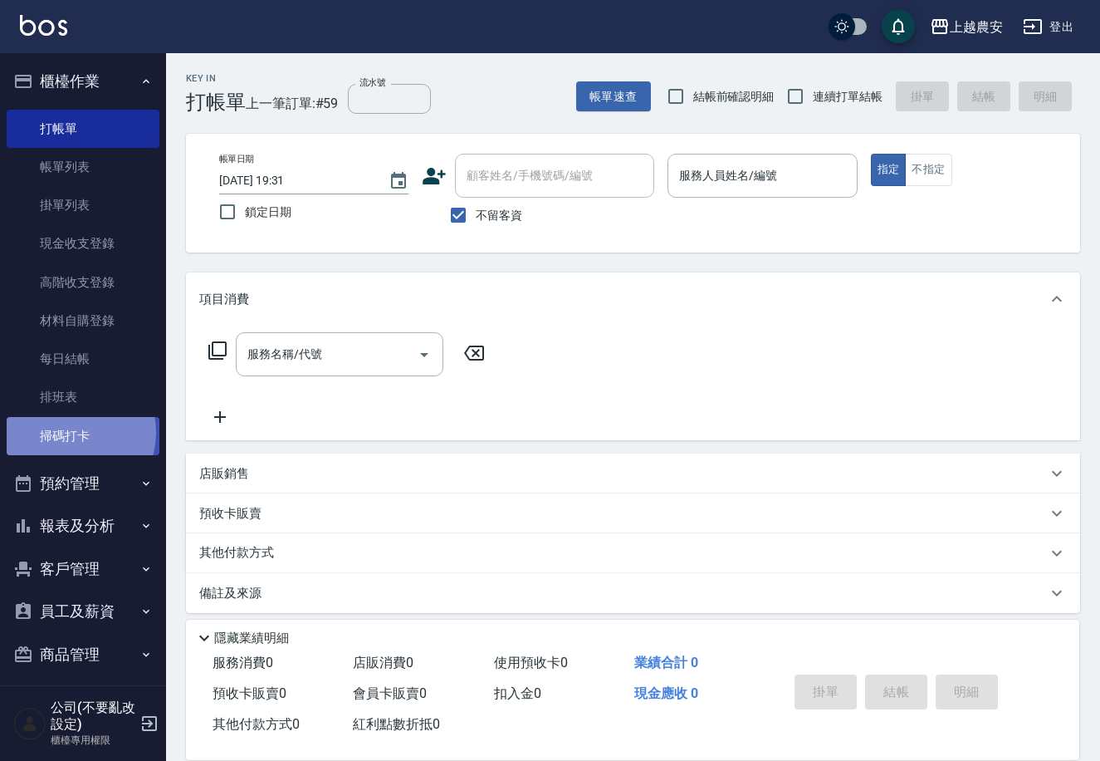
click at [69, 432] on link "掃碼打卡" at bounding box center [83, 436] width 153 height 38
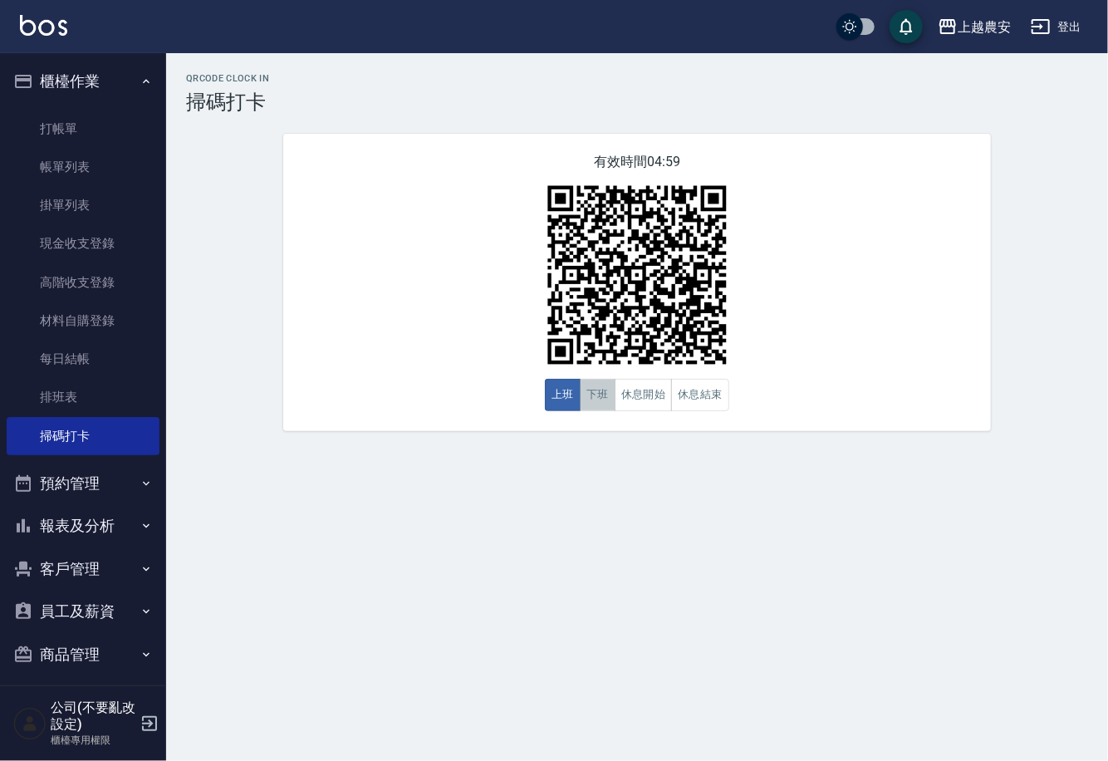
click at [593, 399] on button "下班" at bounding box center [598, 395] width 36 height 32
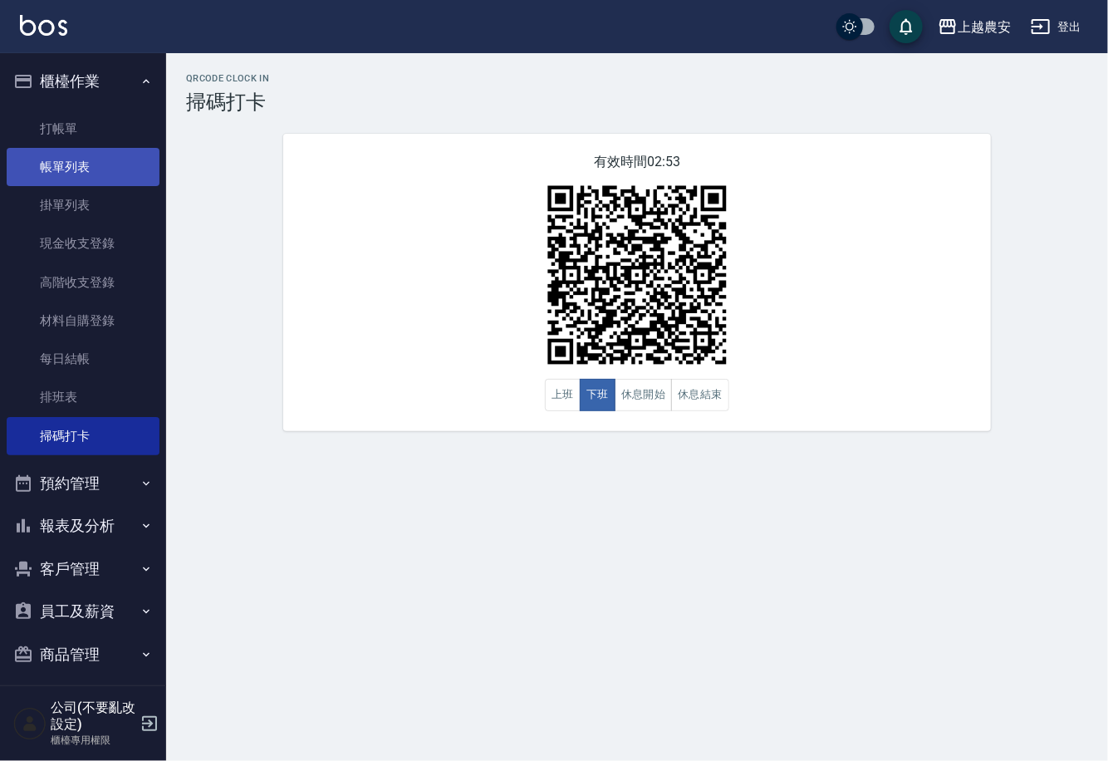
click at [75, 169] on link "帳單列表" at bounding box center [83, 167] width 153 height 38
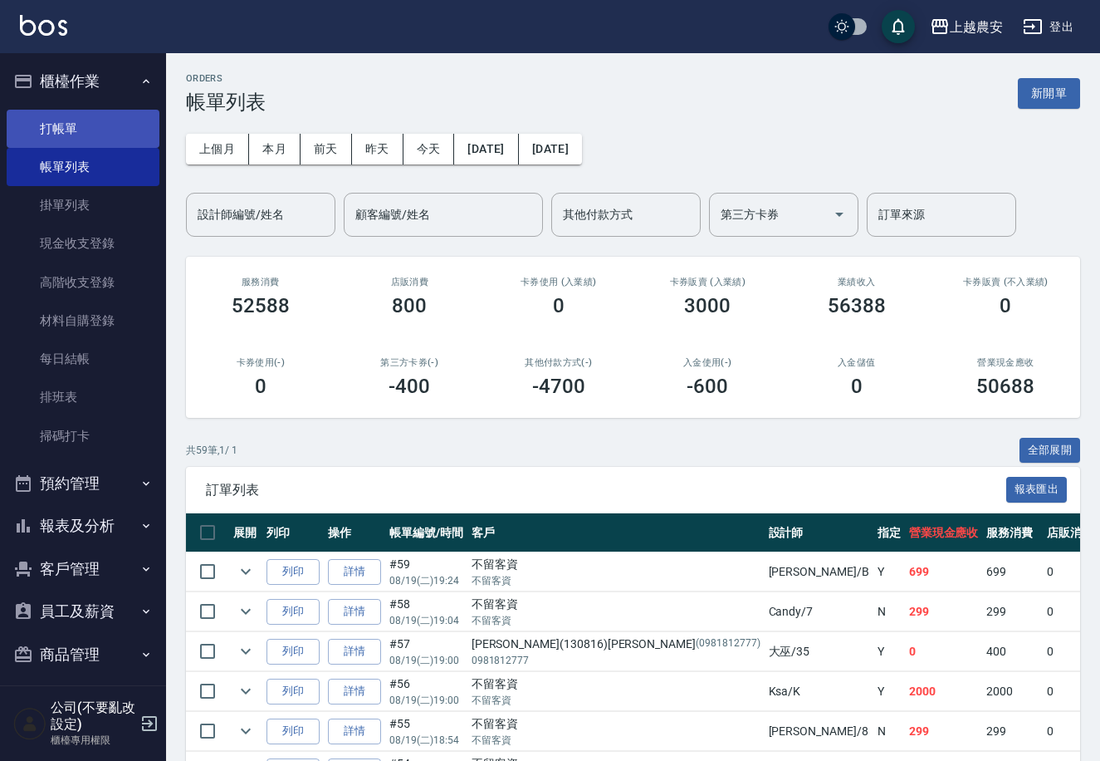
click at [48, 128] on link "打帳單" at bounding box center [83, 129] width 153 height 38
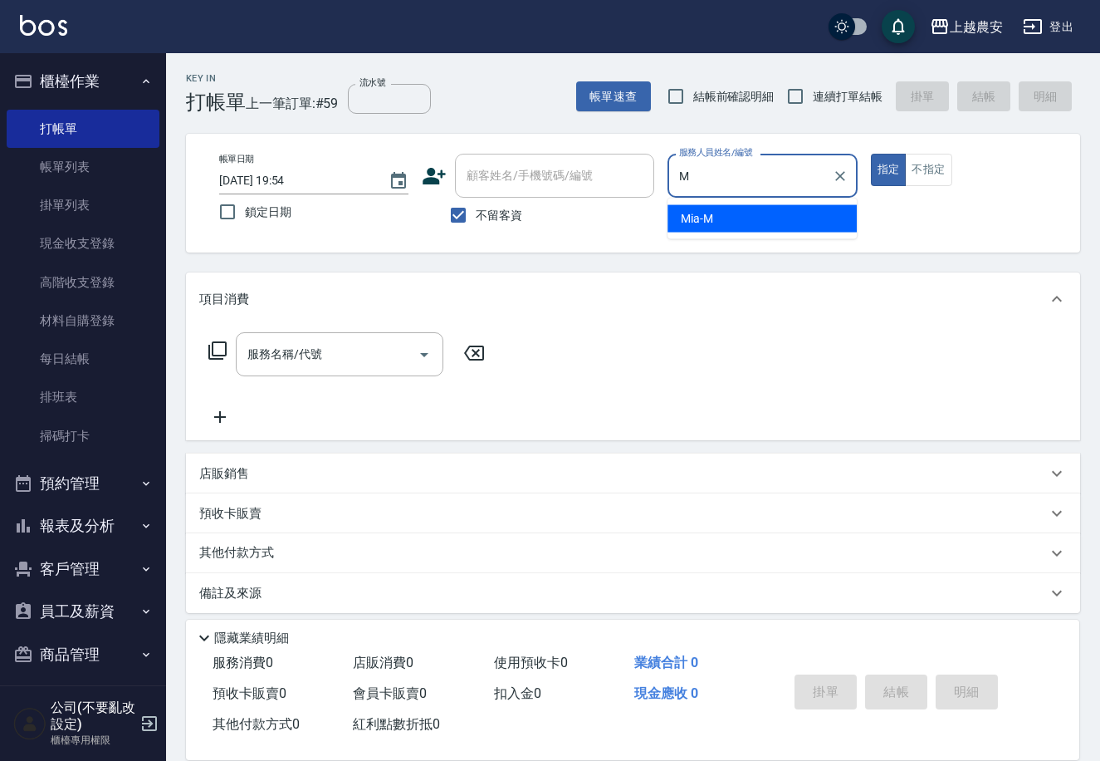
type input "Mia-M"
type button "true"
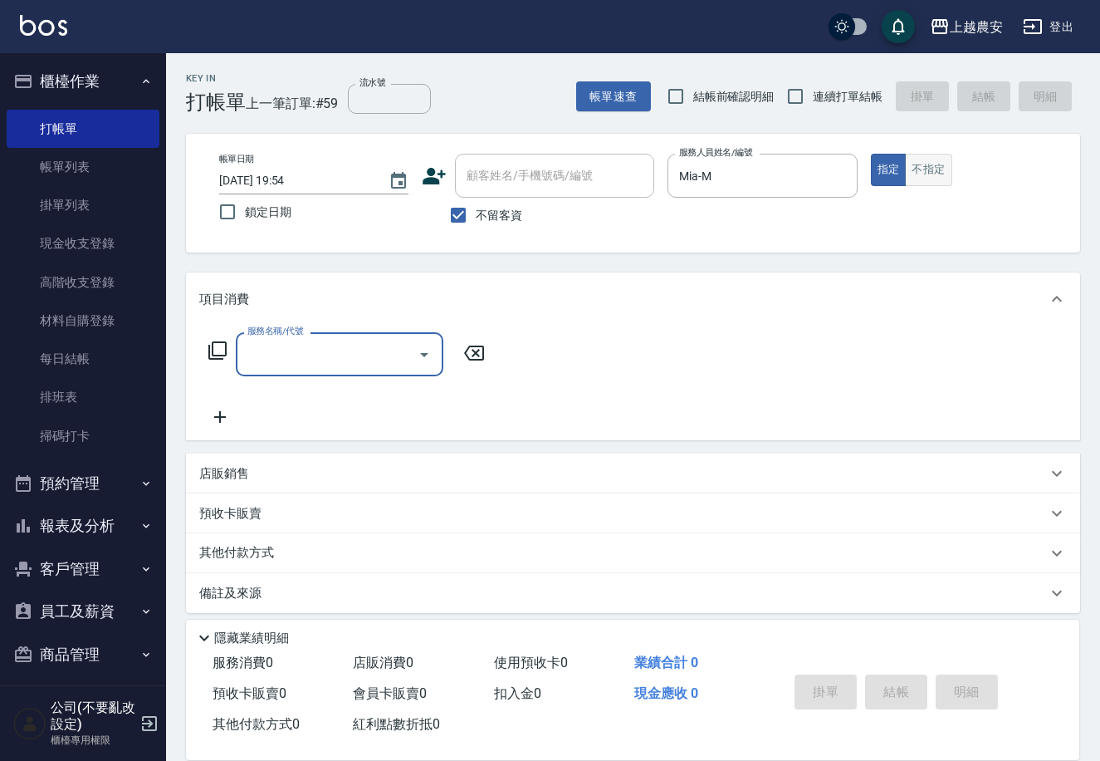
click at [927, 178] on button "不指定" at bounding box center [928, 170] width 47 height 32
click at [217, 353] on icon at bounding box center [218, 350] width 20 height 20
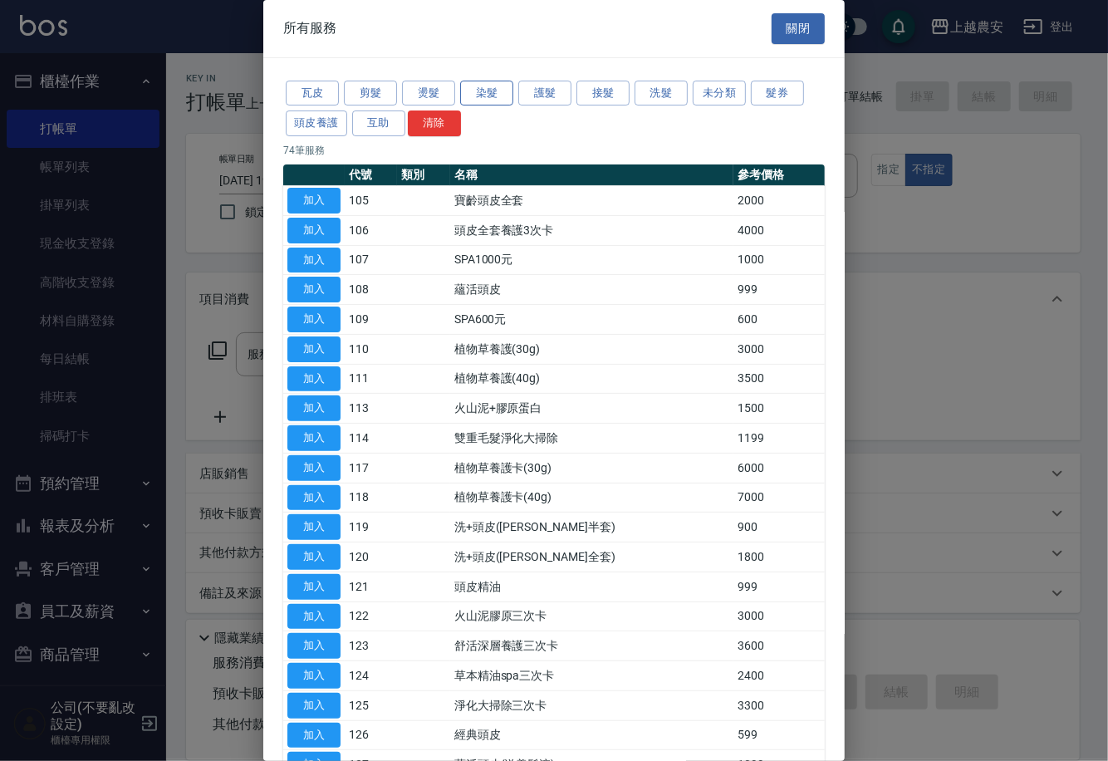
click at [474, 95] on button "染髮" at bounding box center [486, 94] width 53 height 26
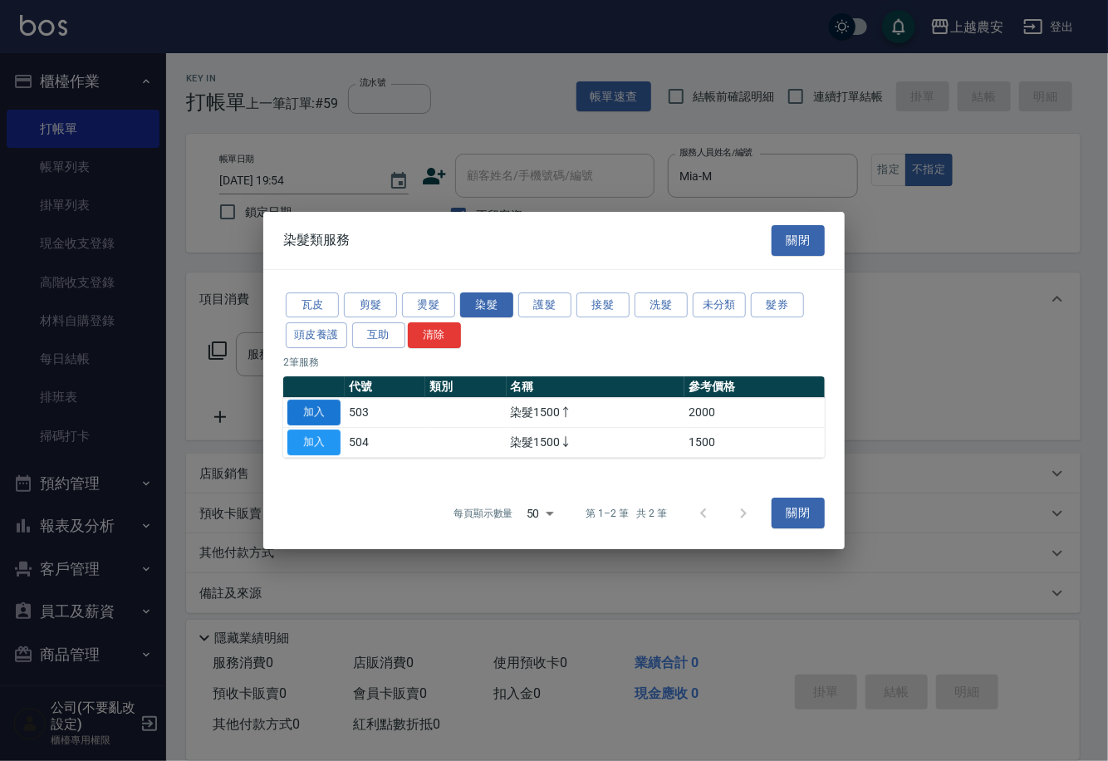
click at [330, 404] on button "加入" at bounding box center [313, 412] width 53 height 26
type input "染髮1500↑(503)"
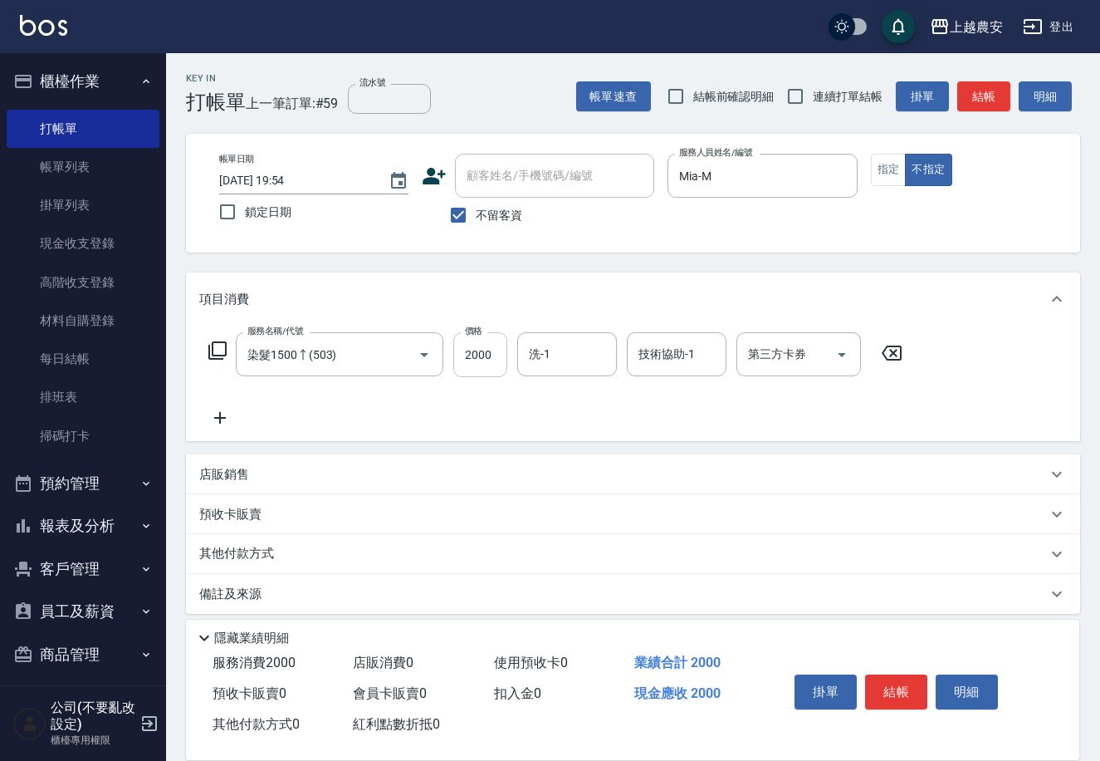
click at [481, 351] on input "2000" at bounding box center [480, 354] width 54 height 45
type input "3388"
type input "團團-27"
click at [890, 686] on button "結帳" at bounding box center [896, 691] width 62 height 35
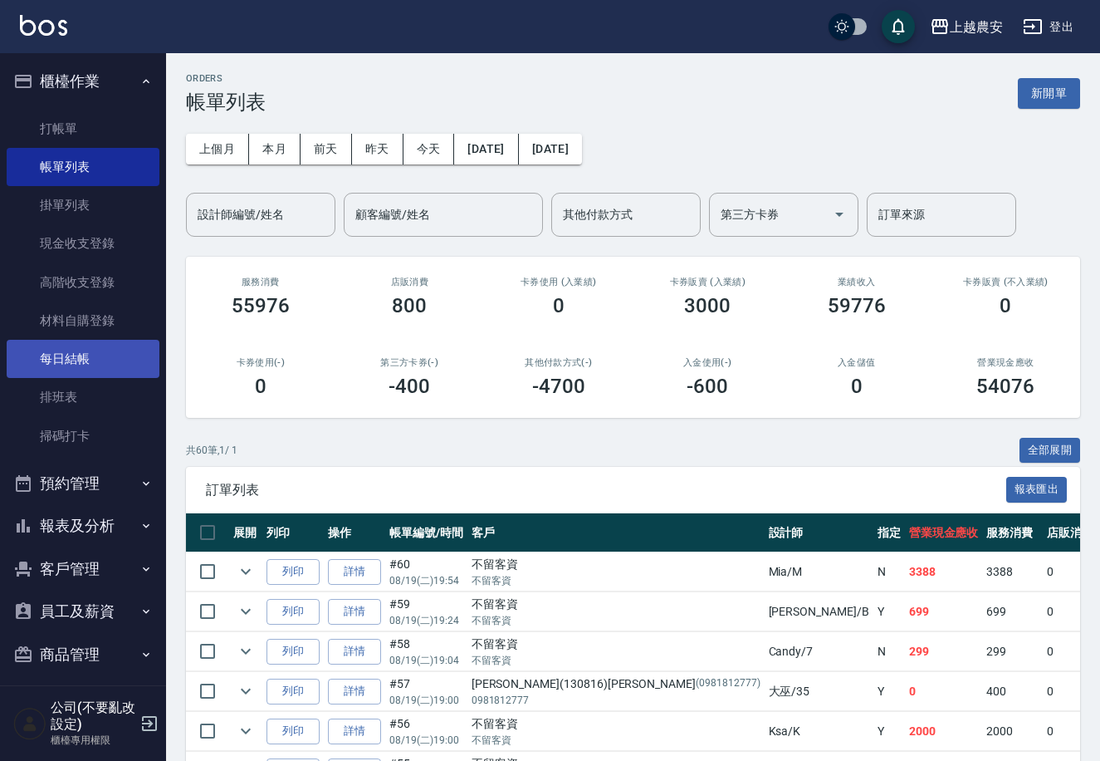
click at [77, 356] on link "每日結帳" at bounding box center [83, 359] width 153 height 38
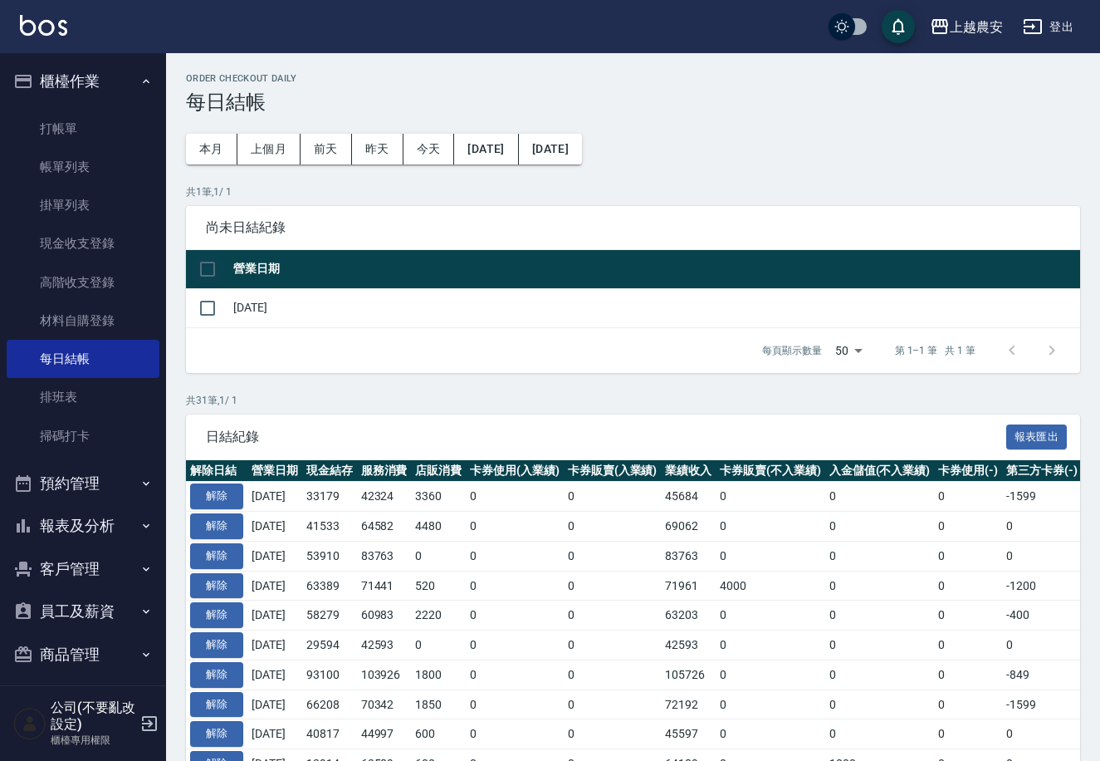
click at [199, 267] on input "checkbox" at bounding box center [207, 269] width 35 height 35
checkbox input "true"
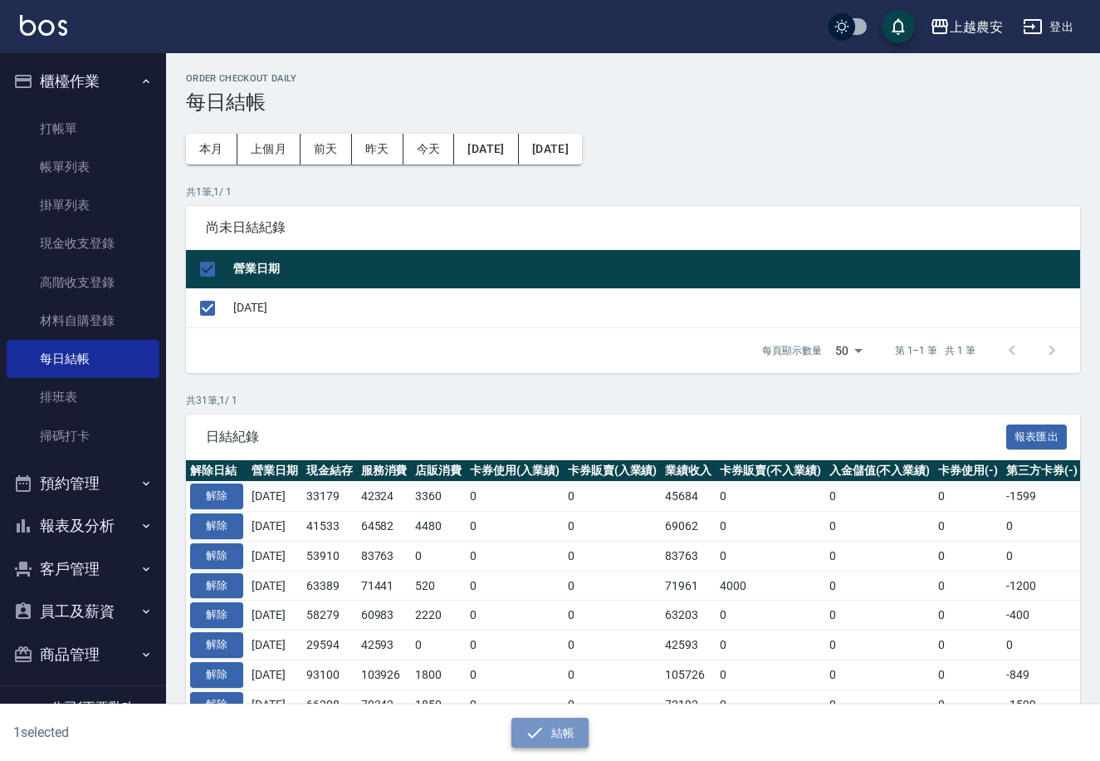
click at [551, 729] on button "結帳" at bounding box center [550, 732] width 77 height 31
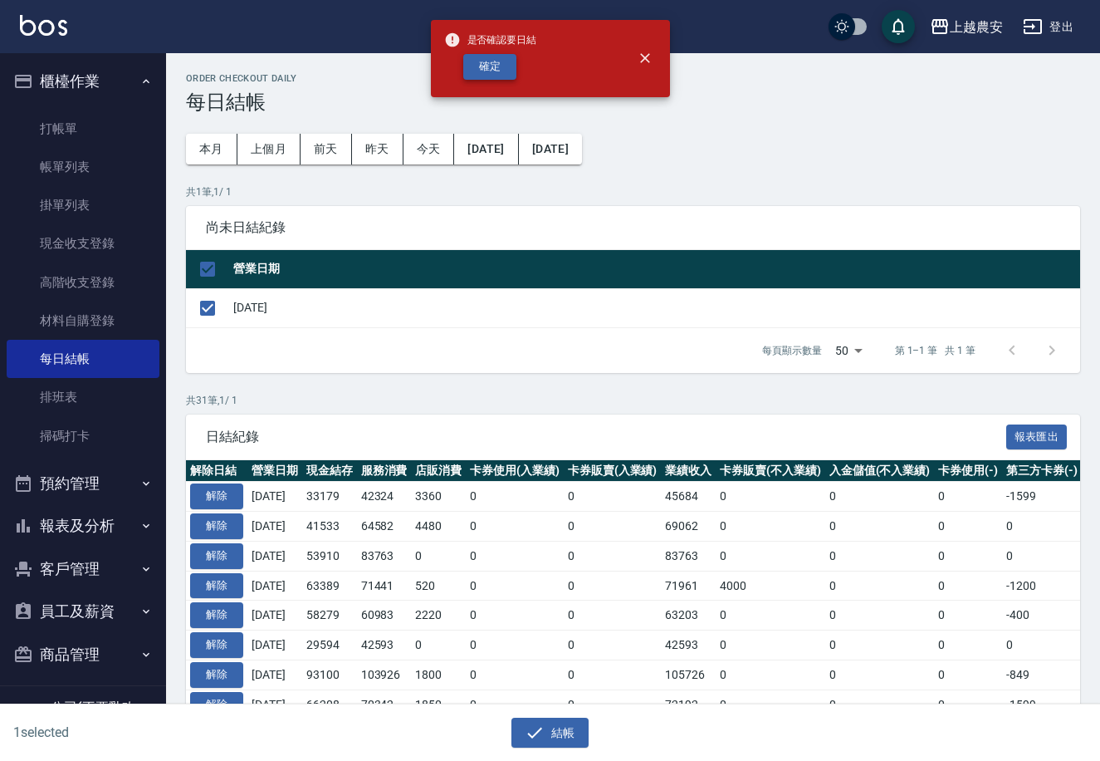
click at [492, 61] on button "確定" at bounding box center [489, 67] width 53 height 26
checkbox input "false"
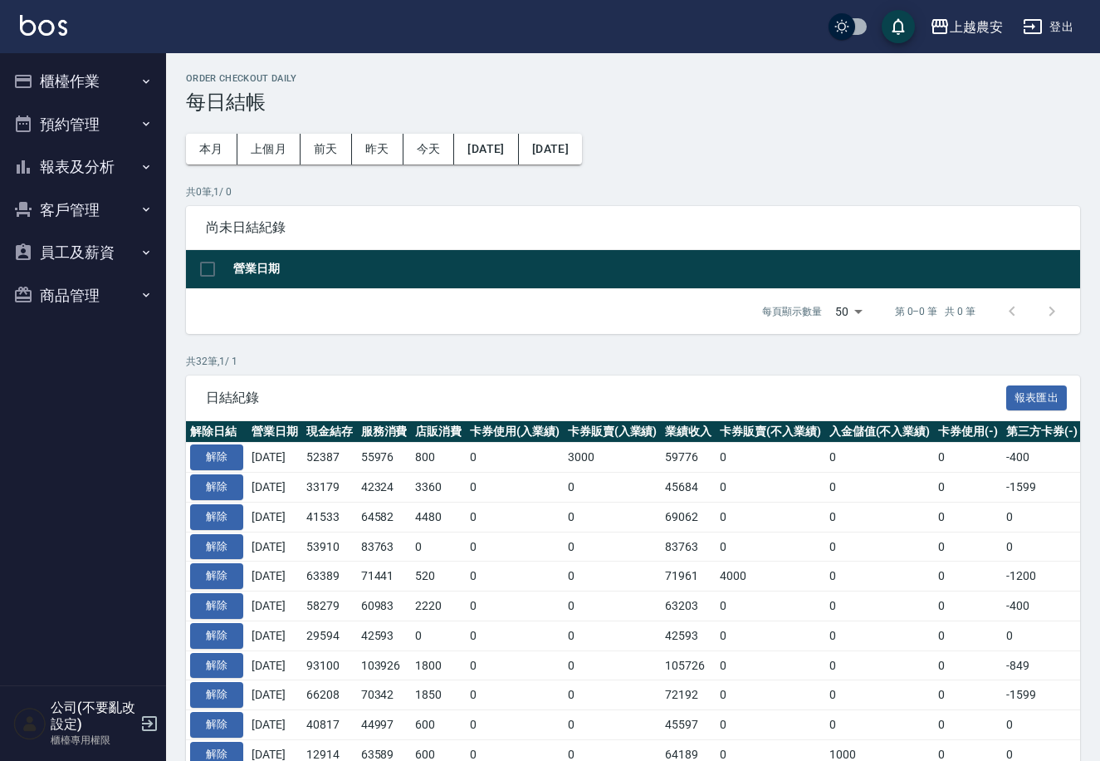
click at [110, 165] on button "報表及分析" at bounding box center [83, 166] width 153 height 43
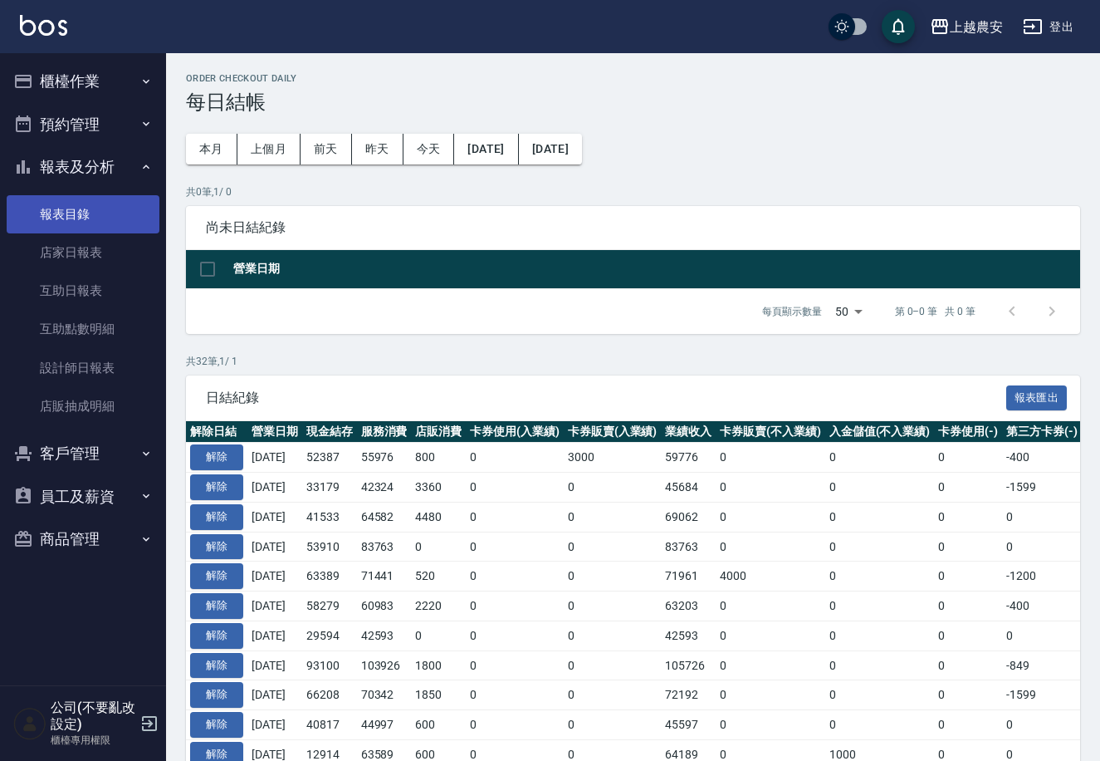
click at [86, 217] on link "報表目錄" at bounding box center [83, 214] width 153 height 38
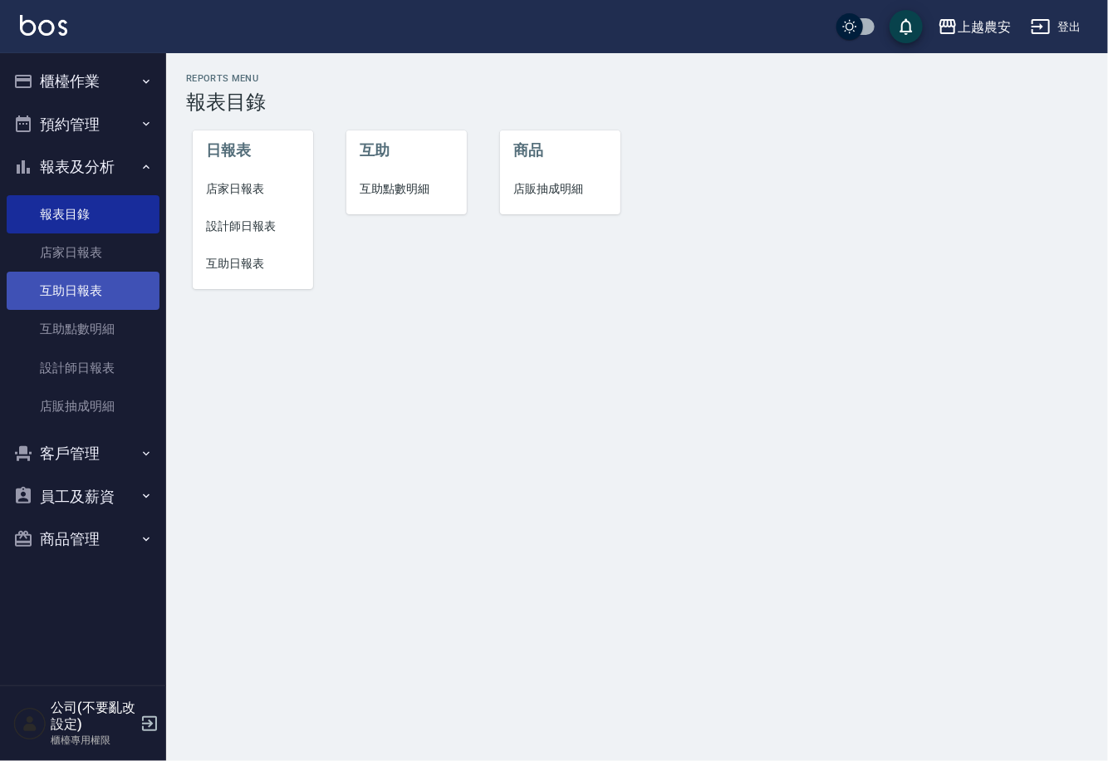
click at [97, 272] on link "互助日報表" at bounding box center [83, 291] width 153 height 38
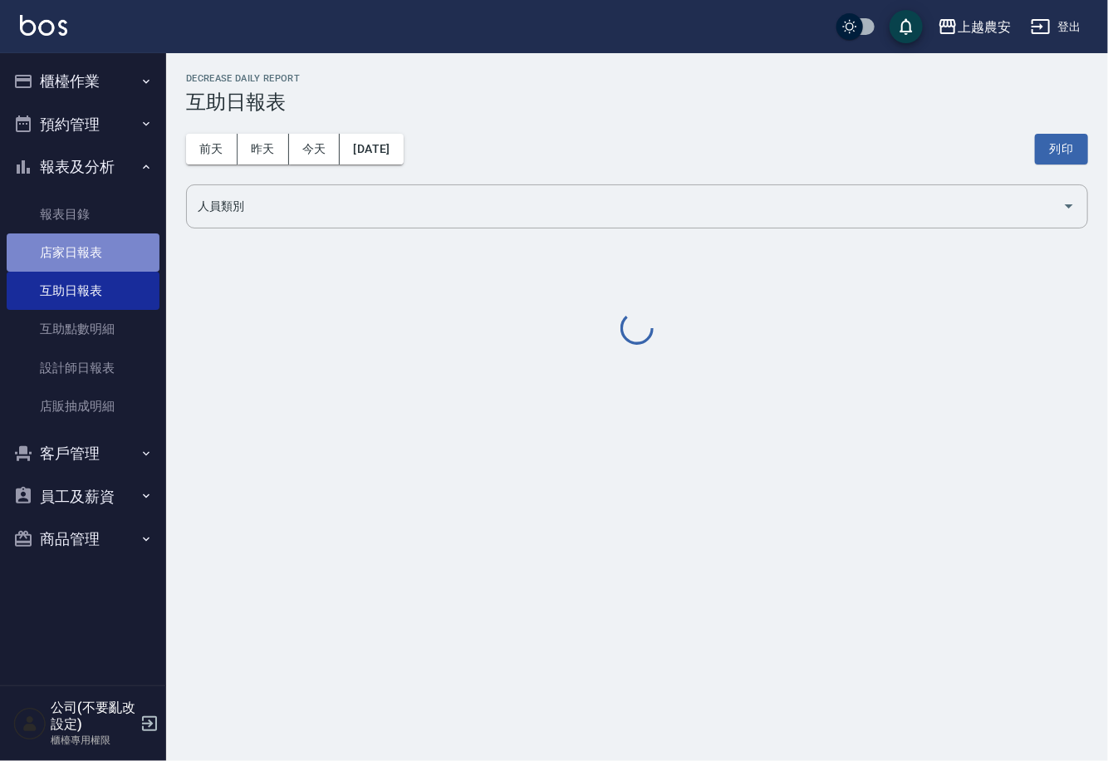
click at [104, 259] on link "店家日報表" at bounding box center [83, 252] width 153 height 38
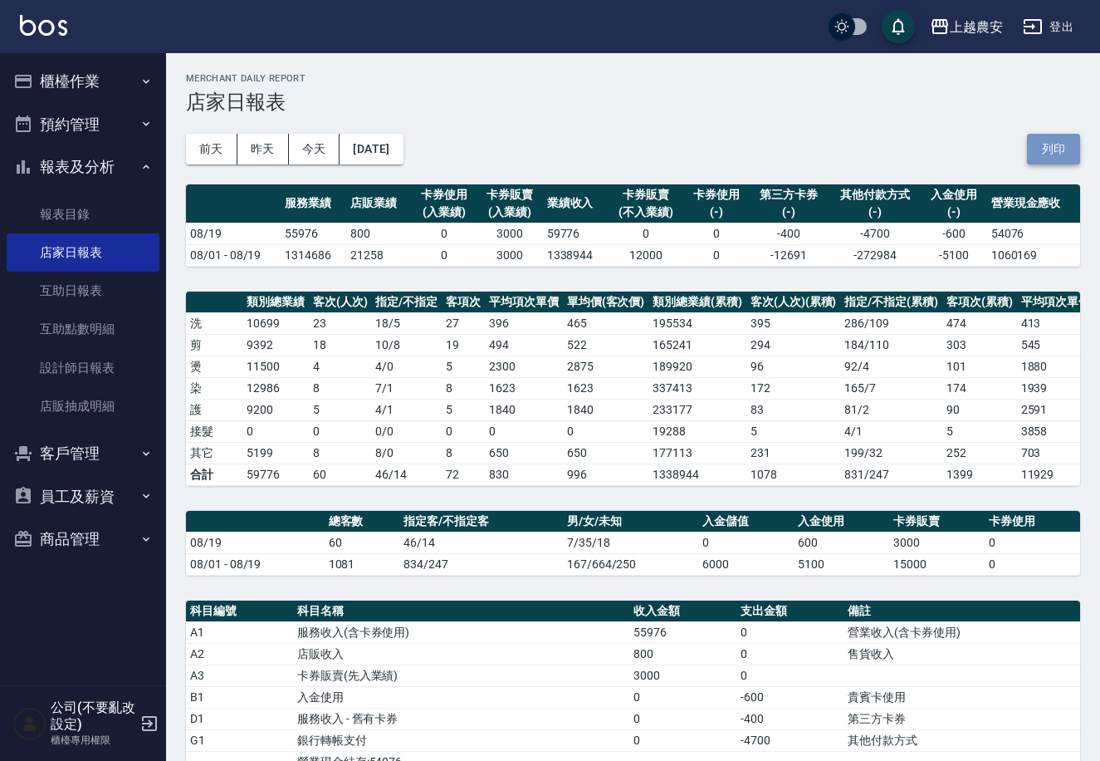
click at [1062, 152] on button "列印" at bounding box center [1053, 149] width 53 height 31
click at [54, 292] on link "互助日報表" at bounding box center [83, 291] width 153 height 38
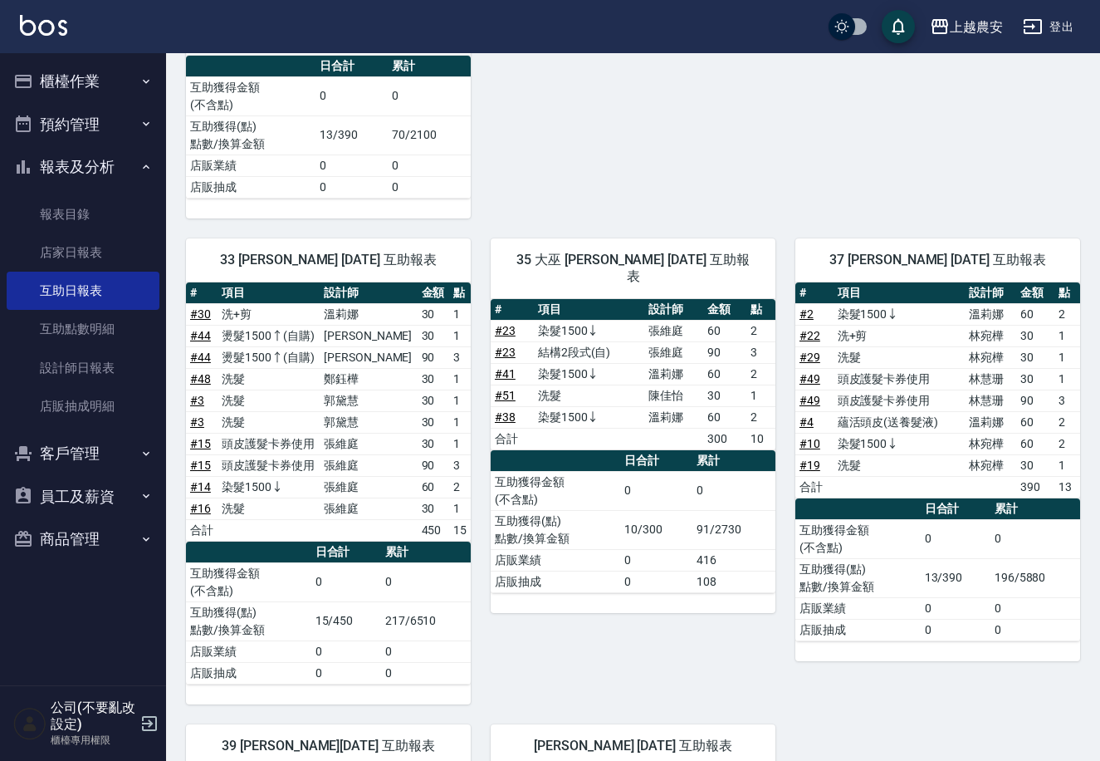
scroll to position [898, 0]
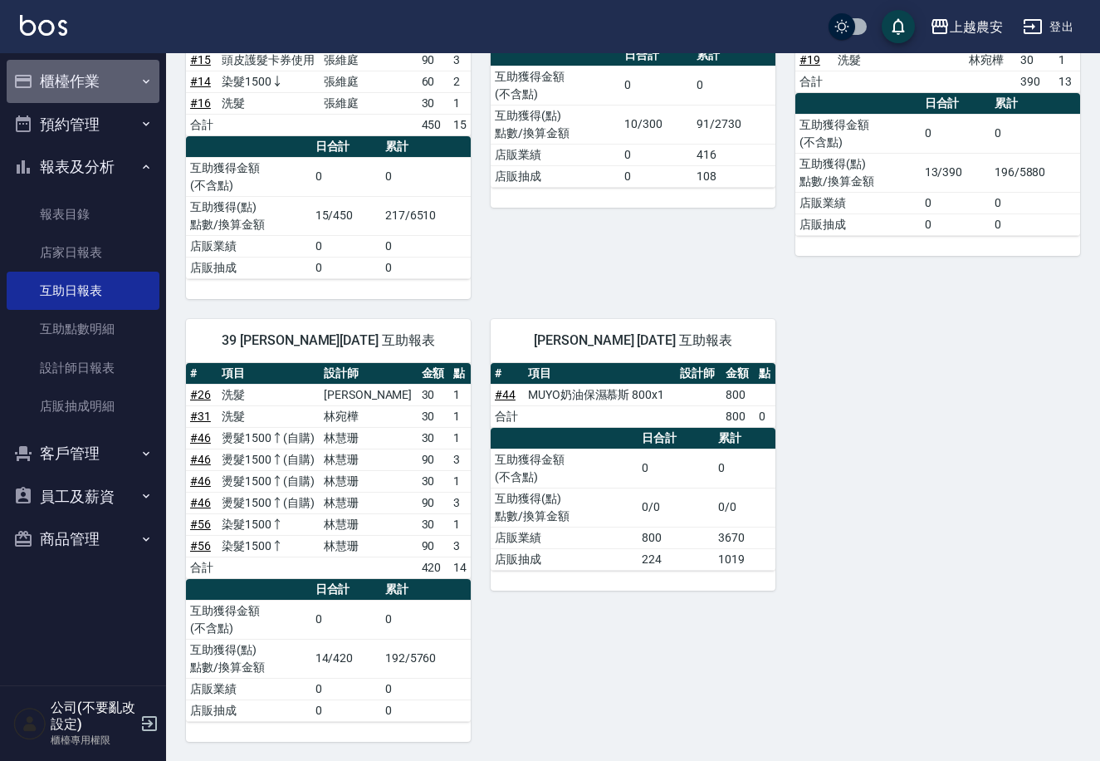
click at [100, 76] on button "櫃檯作業" at bounding box center [83, 81] width 153 height 43
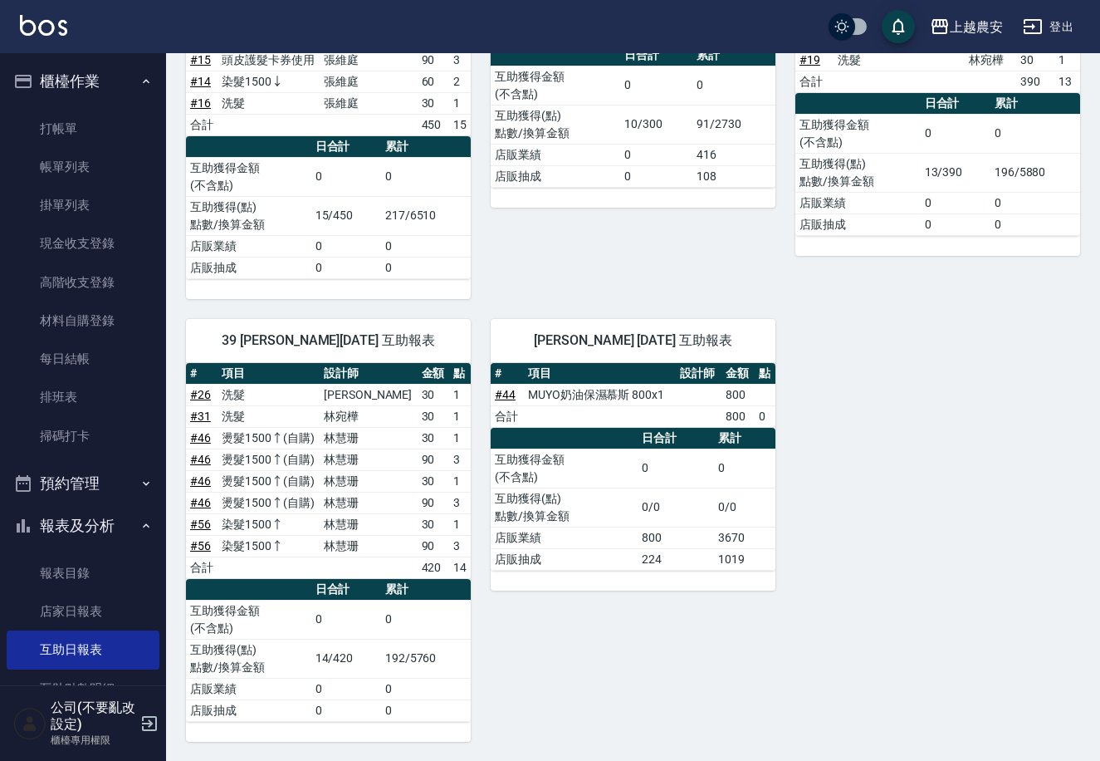
drag, startPoint x: 153, startPoint y: 361, endPoint x: 147, endPoint y: 420, distance: 59.2
click at [152, 433] on nav "櫃檯作業 打帳單 帳單列表 掛單列表 現金收支登錄 高階收支登錄 材料自購登錄 每日結帳 排班表 掃碼打卡 預約管理 預約管理 單日預約紀錄 單週預約紀錄 報…" at bounding box center [83, 369] width 166 height 632
click at [121, 445] on link "掃碼打卡" at bounding box center [83, 436] width 153 height 38
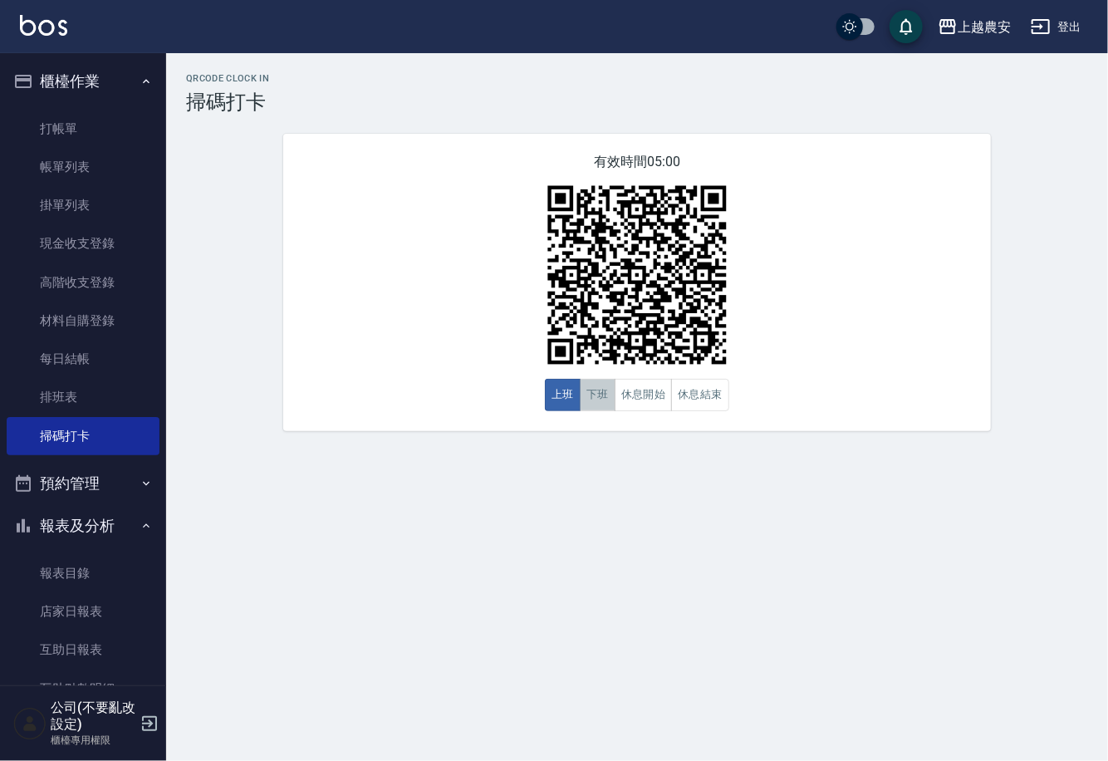
click at [592, 391] on button "下班" at bounding box center [598, 395] width 36 height 32
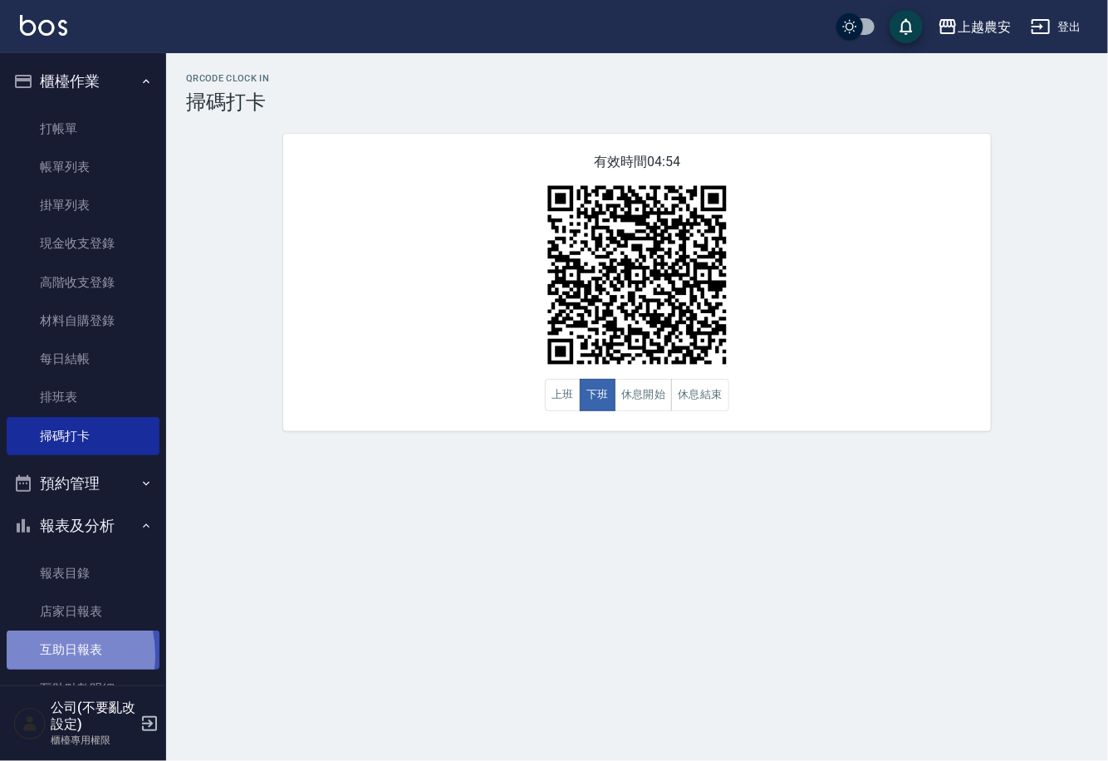
click at [29, 655] on link "互助日報表" at bounding box center [83, 649] width 153 height 38
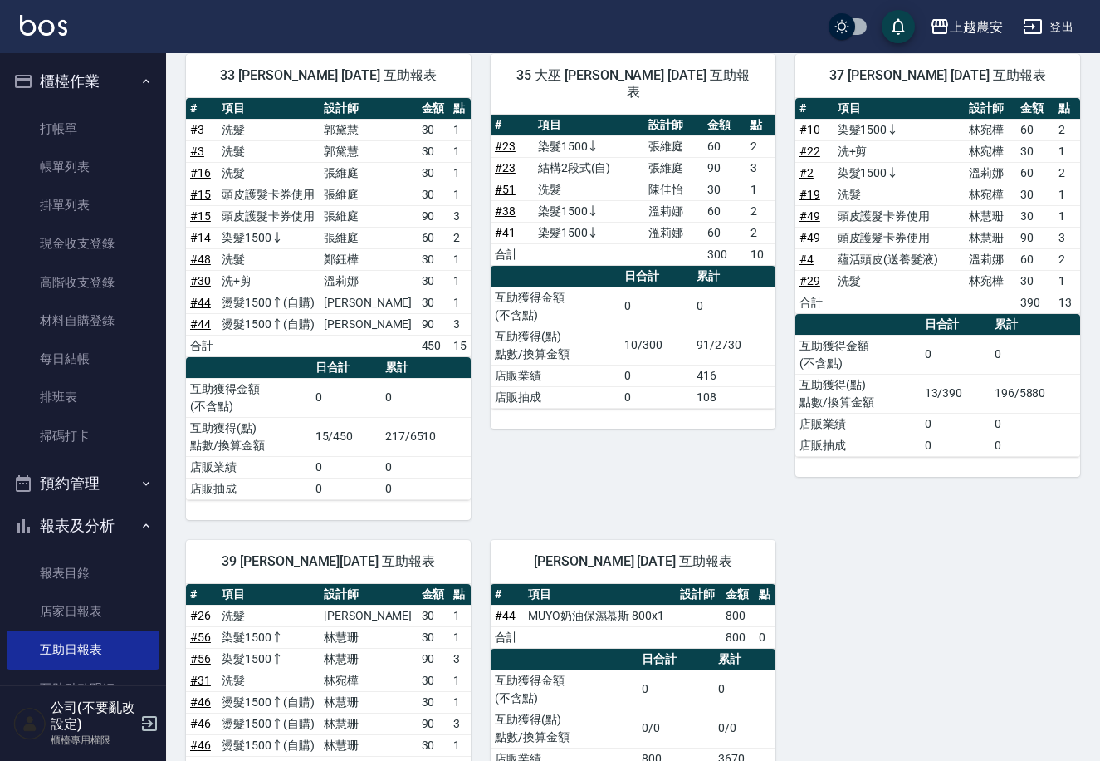
scroll to position [624, 0]
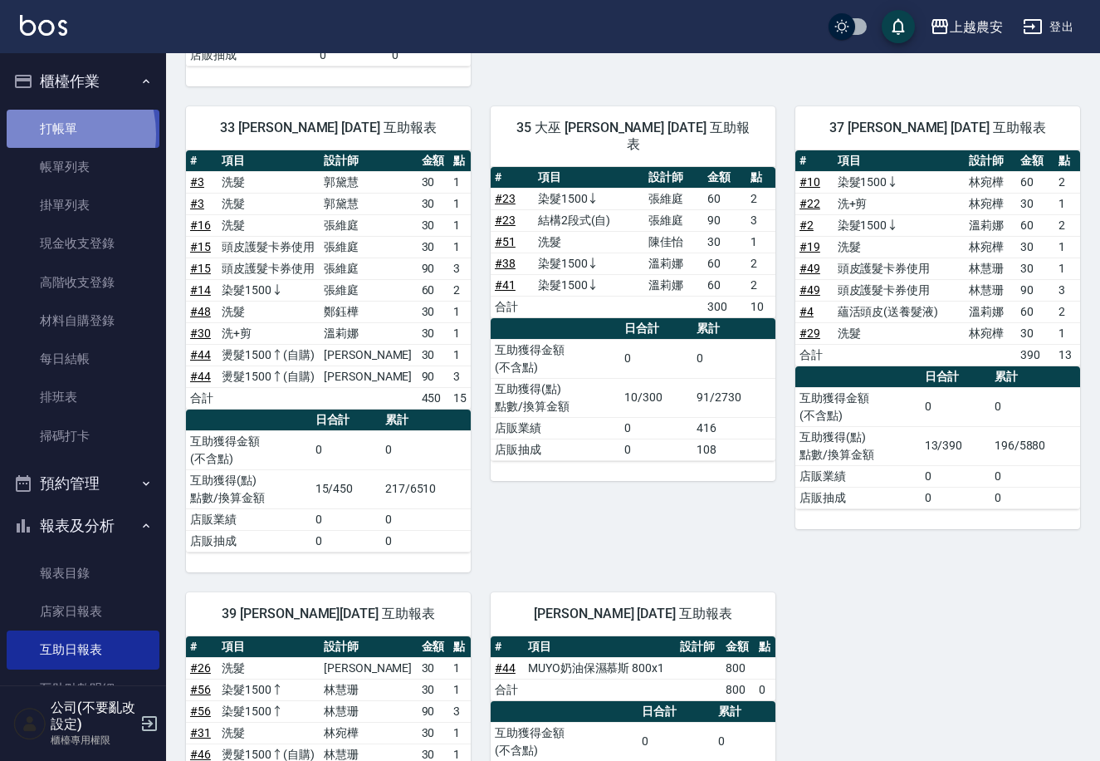
click at [43, 134] on link "打帳單" at bounding box center [83, 129] width 153 height 38
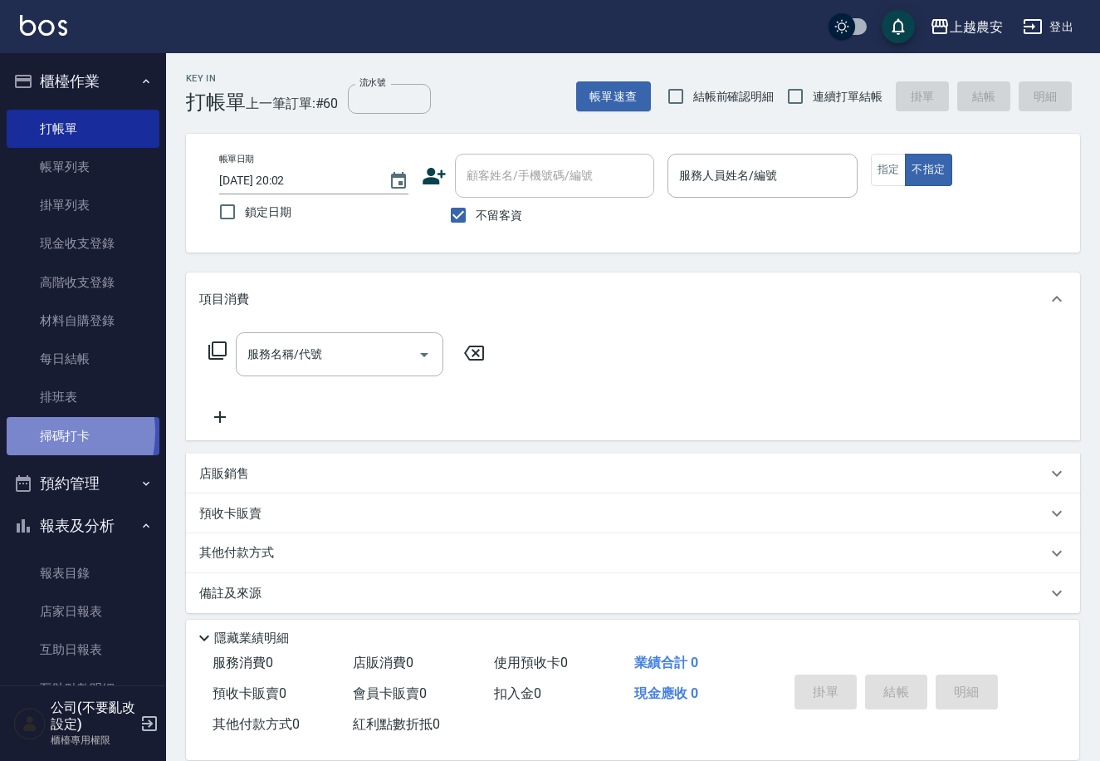
drag, startPoint x: 33, startPoint y: 432, endPoint x: 71, endPoint y: 442, distance: 38.7
click at [33, 433] on link "掃碼打卡" at bounding box center [83, 436] width 153 height 38
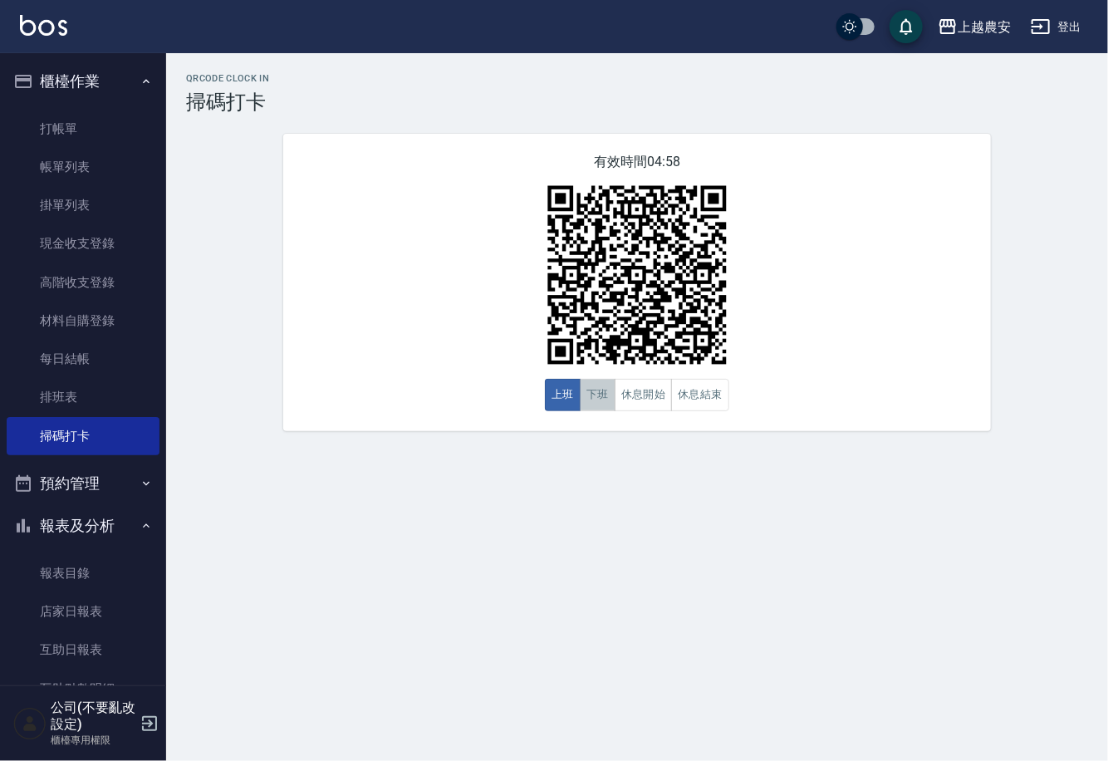
click at [598, 403] on button "下班" at bounding box center [598, 395] width 36 height 32
